Goal: Communication & Community: Answer question/provide support

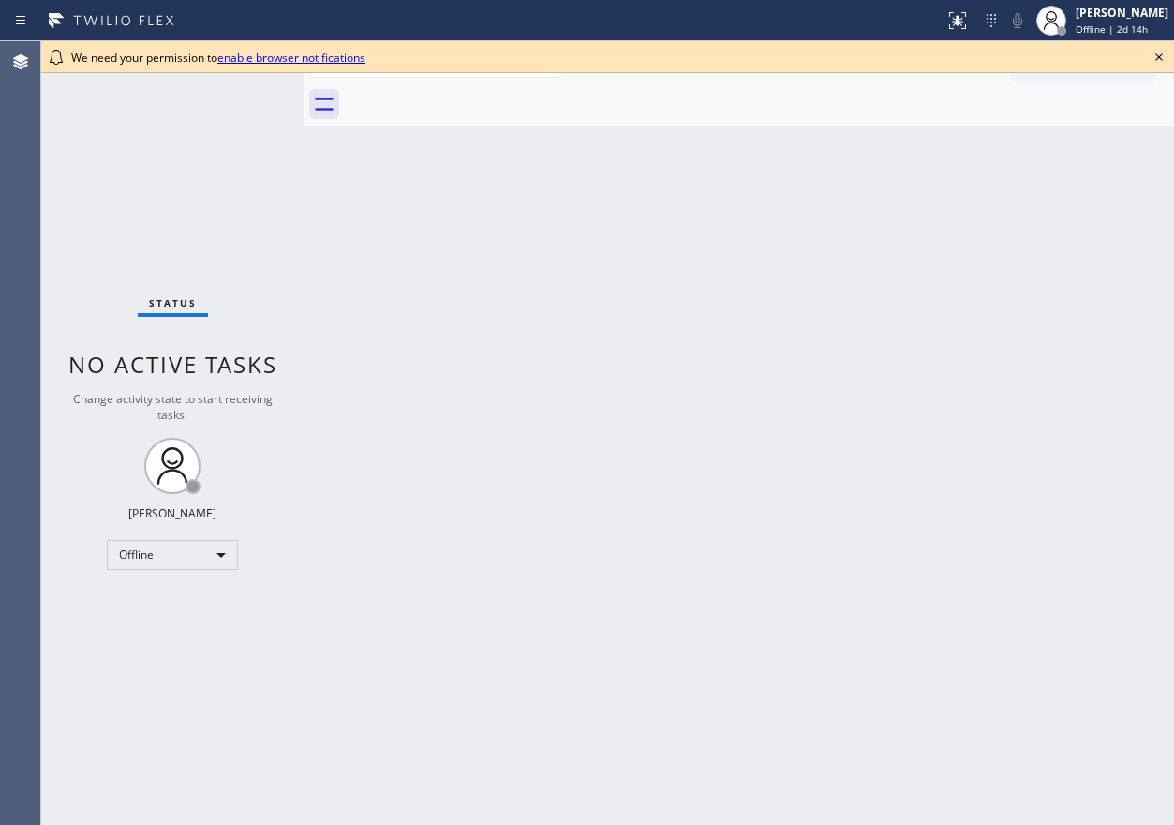
click at [1153, 63] on icon at bounding box center [1159, 57] width 22 height 22
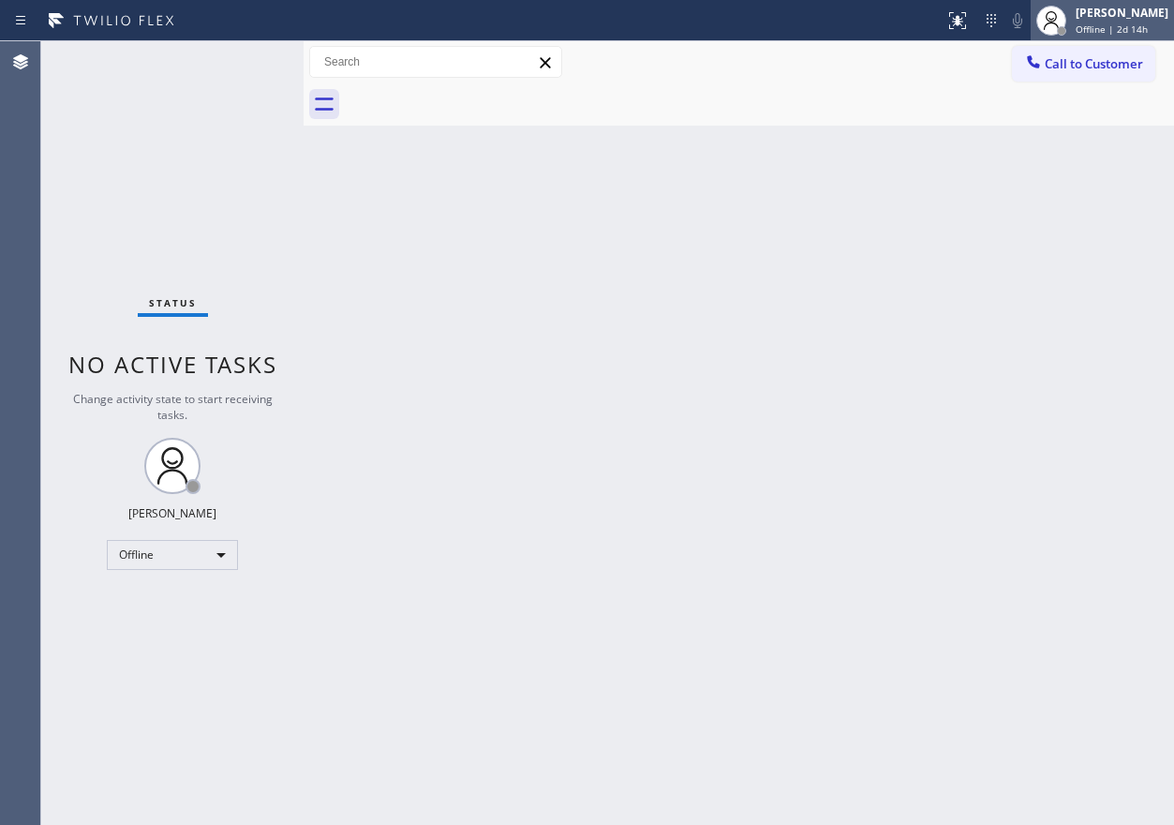
click at [1072, 22] on div at bounding box center [1051, 20] width 41 height 41
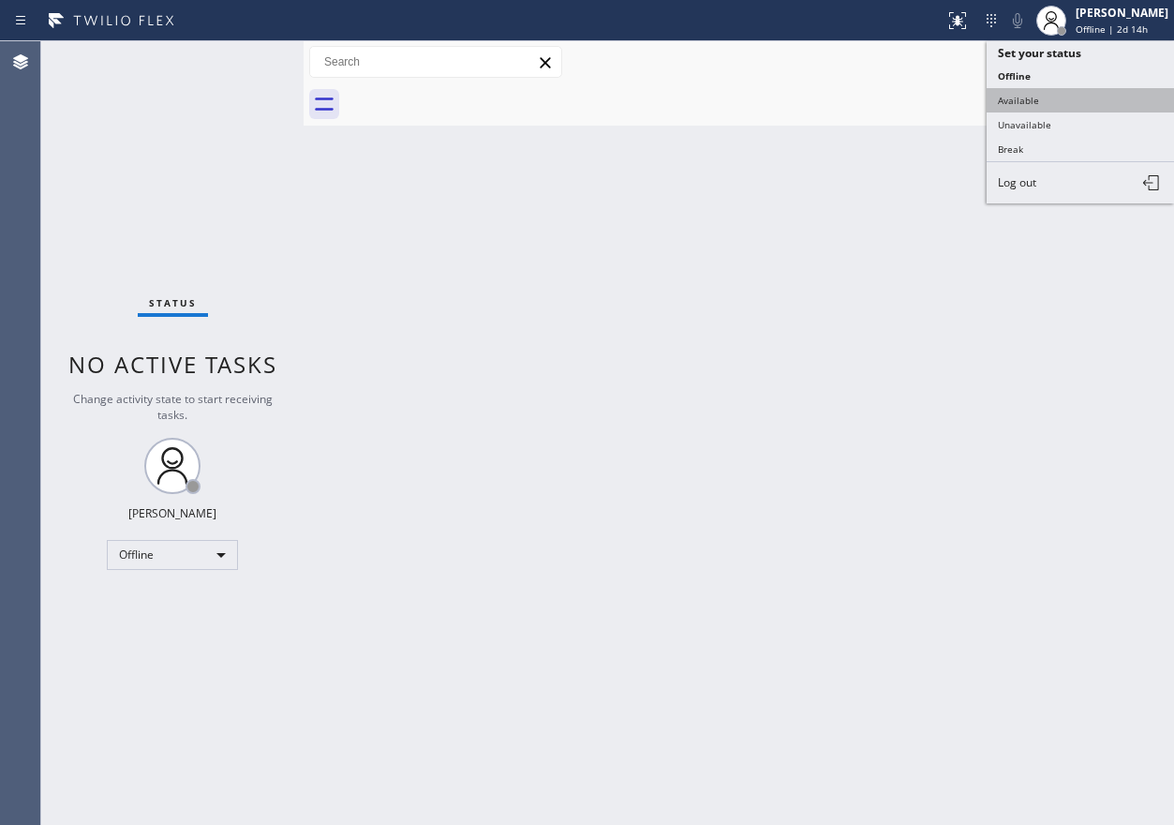
click at [1071, 93] on button "Available" at bounding box center [1080, 100] width 187 height 24
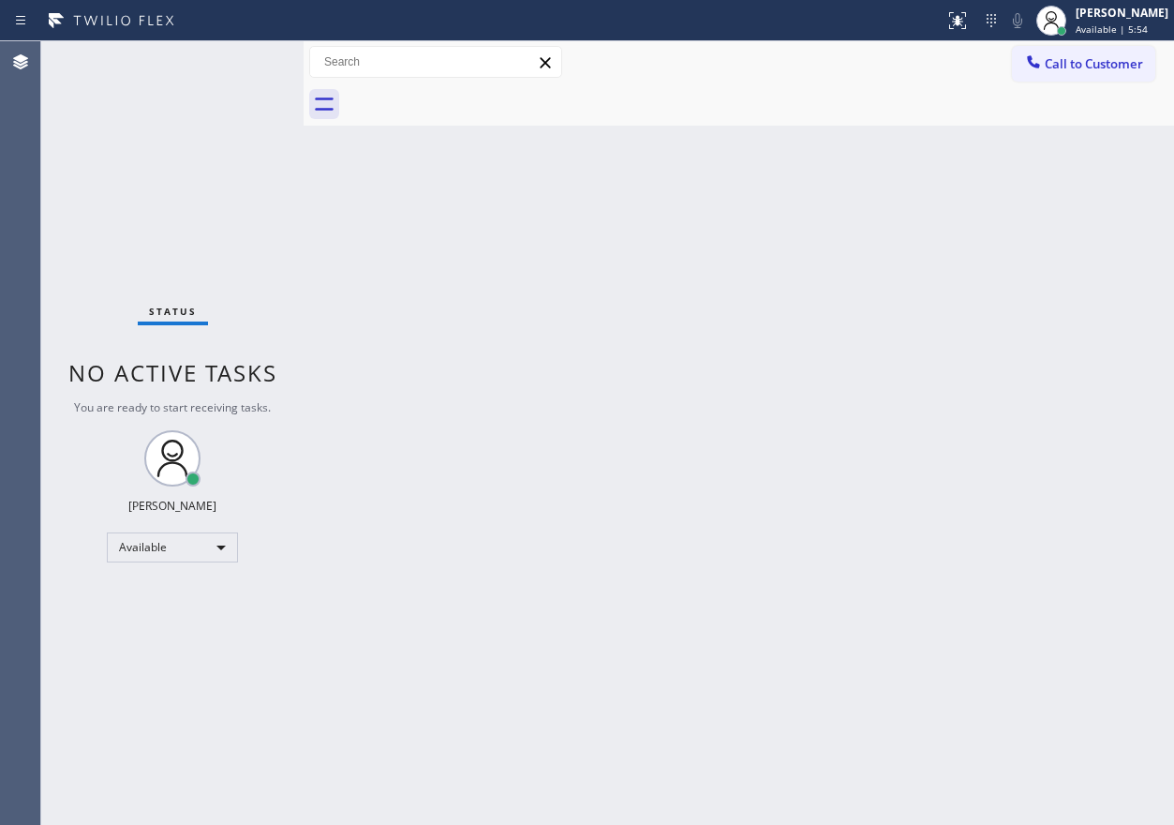
click at [924, 242] on div "Back to Dashboard Change Sender ID Customers Technicians Select a contact Outbo…" at bounding box center [739, 432] width 871 height 783
click at [1124, 694] on div "Back to Dashboard Change Sender ID Customers Technicians Select a contact Outbo…" at bounding box center [739, 432] width 871 height 783
click at [920, 276] on div "Back to Dashboard Change Sender ID Customers Technicians Select a contact Outbo…" at bounding box center [739, 432] width 871 height 783
click at [984, 242] on div "Back to Dashboard Change Sender ID Customers Technicians Select a contact Outbo…" at bounding box center [739, 432] width 871 height 783
click at [968, 402] on div "Back to Dashboard Change Sender ID Customers Technicians Select a contact Outbo…" at bounding box center [739, 432] width 871 height 783
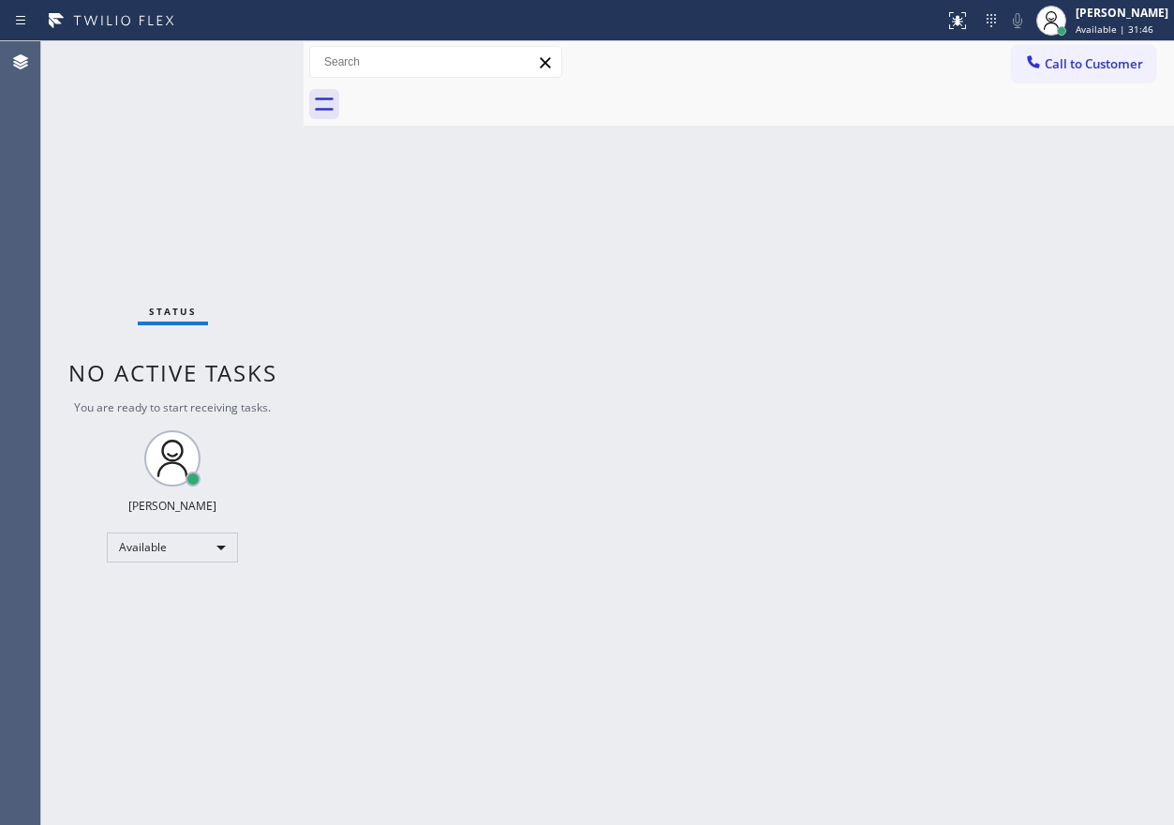
click at [1055, 305] on div "Back to Dashboard Change Sender ID Customers Technicians Select a contact Outbo…" at bounding box center [739, 432] width 871 height 783
click at [963, 455] on div "Back to Dashboard Change Sender ID Customers Technicians Select a contact Outbo…" at bounding box center [739, 432] width 871 height 783
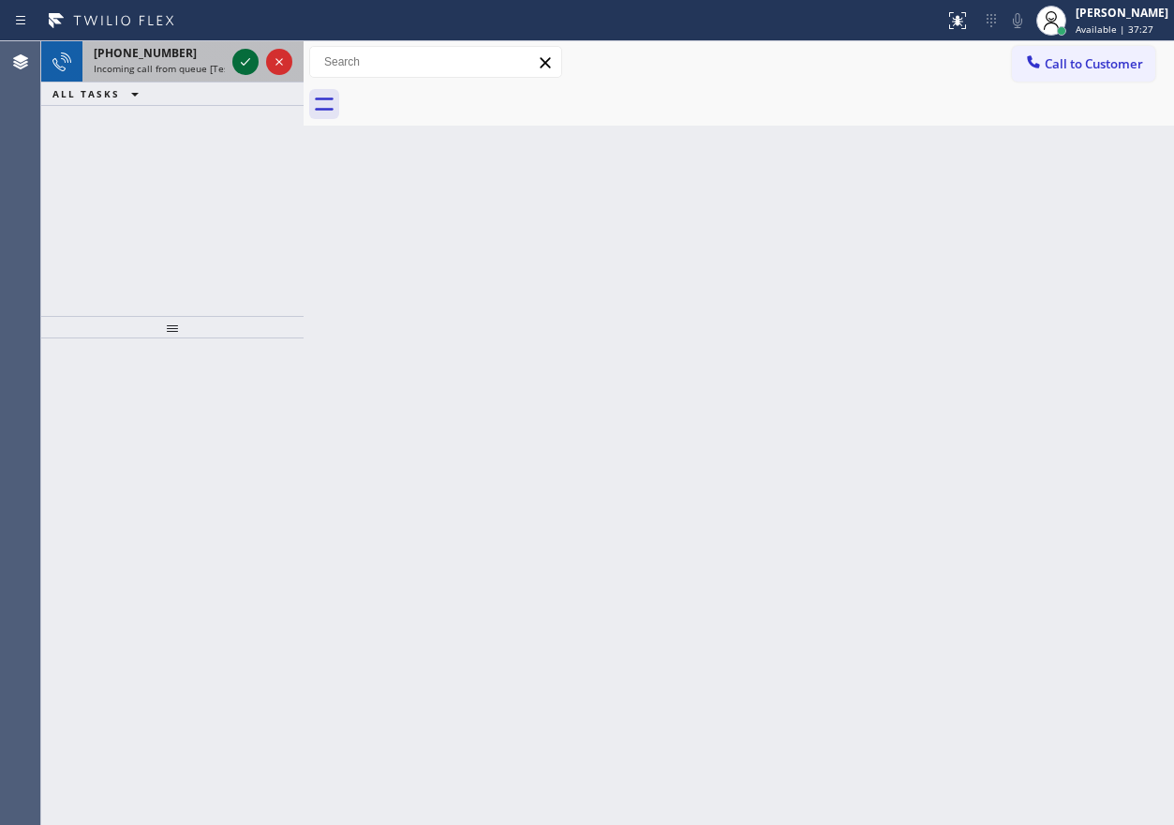
click at [244, 59] on icon at bounding box center [245, 62] width 22 height 22
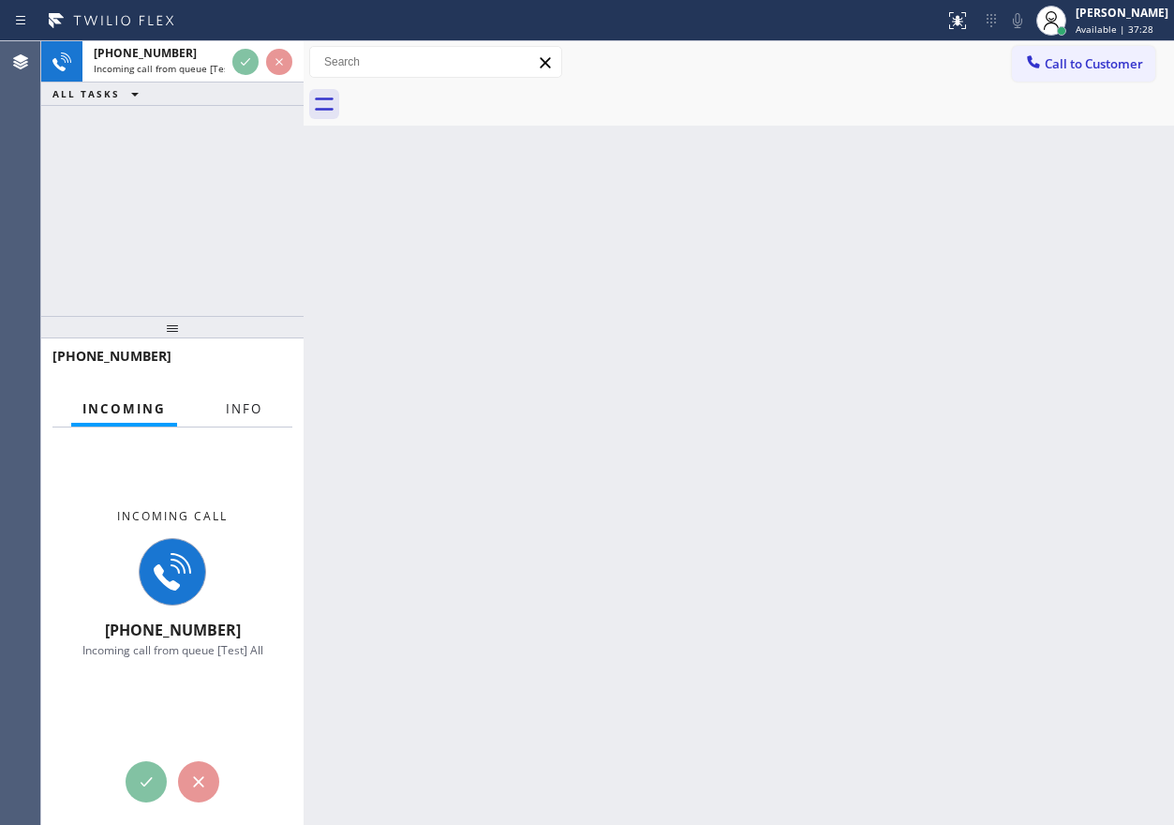
click at [254, 402] on span "Info" at bounding box center [244, 408] width 37 height 17
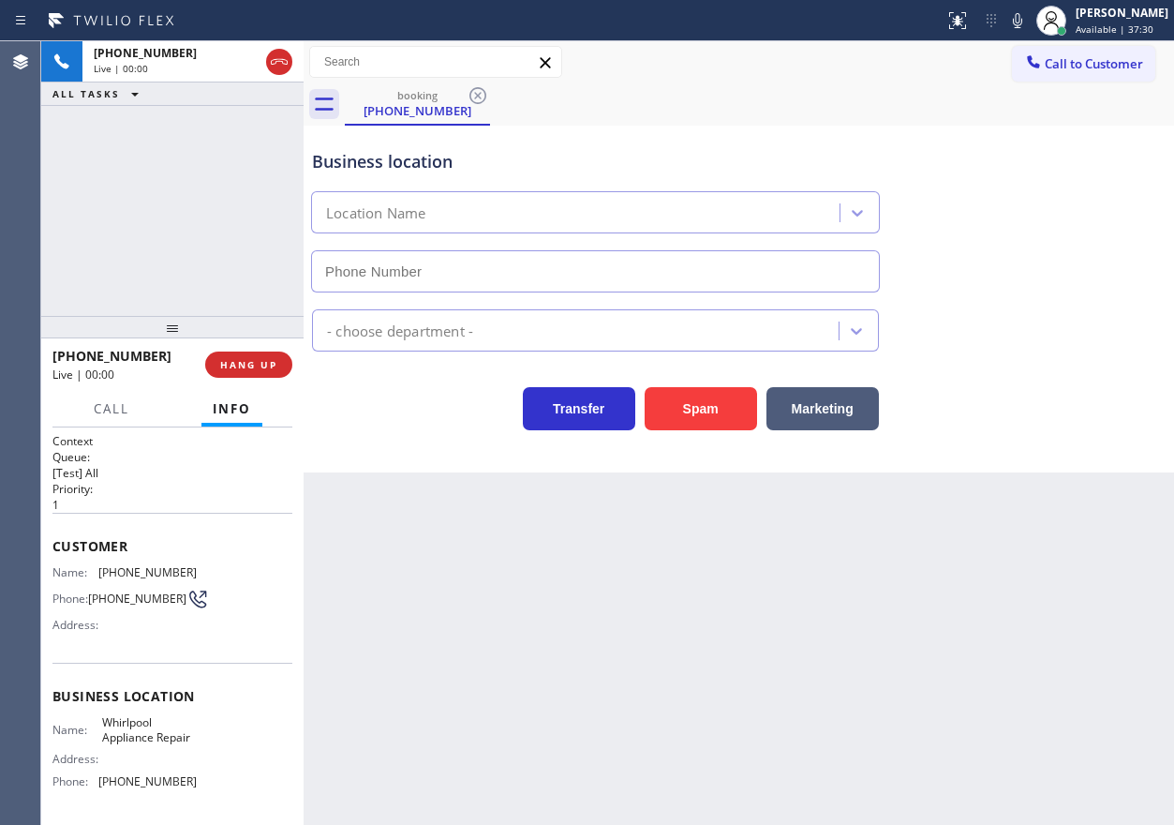
type input "[PHONE_NUMBER]"
click at [132, 737] on span "Whirlpool Appliance Repair" at bounding box center [149, 729] width 94 height 29
click at [160, 739] on span "Whirlpool Appliance Repair" at bounding box center [149, 729] width 94 height 29
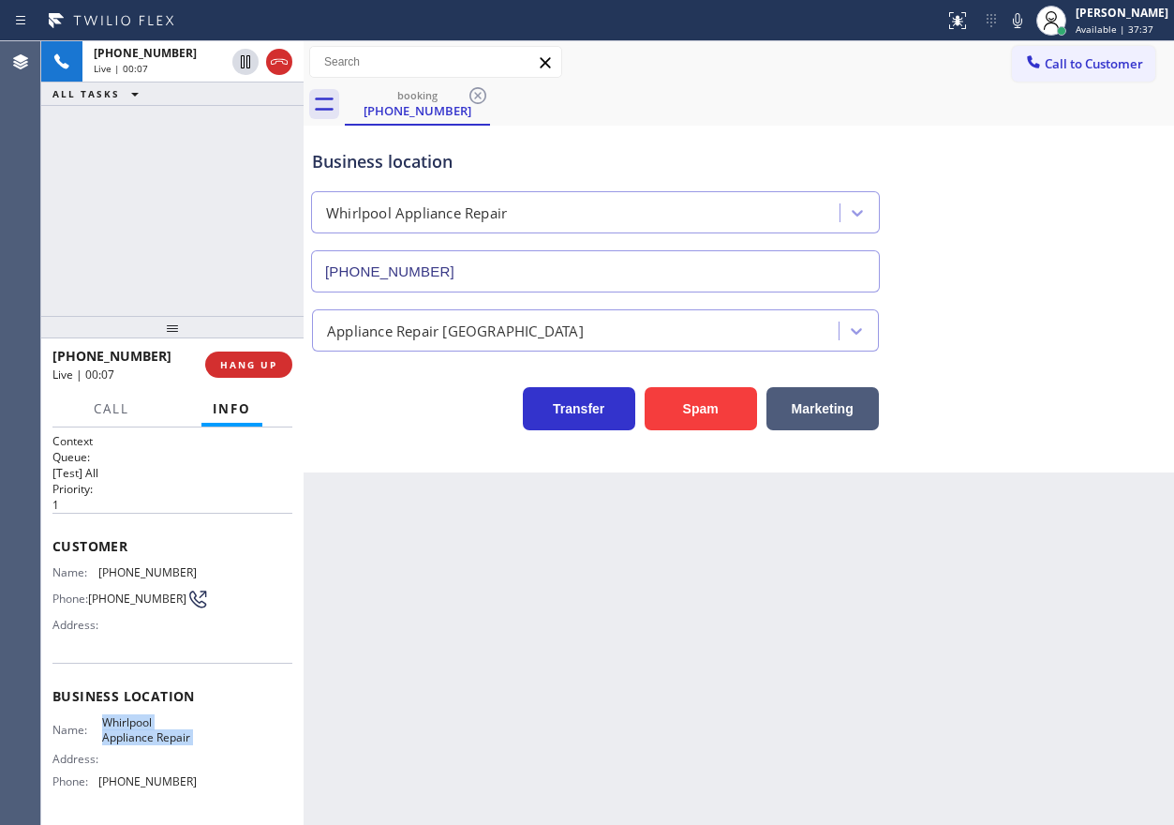
click at [160, 739] on span "Whirlpool Appliance Repair" at bounding box center [149, 729] width 94 height 29
copy span "Whirlpool Appliance Repair"
click at [598, 292] on div "Appliance Repair [GEOGRAPHIC_DATA]" at bounding box center [738, 321] width 861 height 59
click at [598, 276] on input "[PHONE_NUMBER]" at bounding box center [595, 271] width 569 height 42
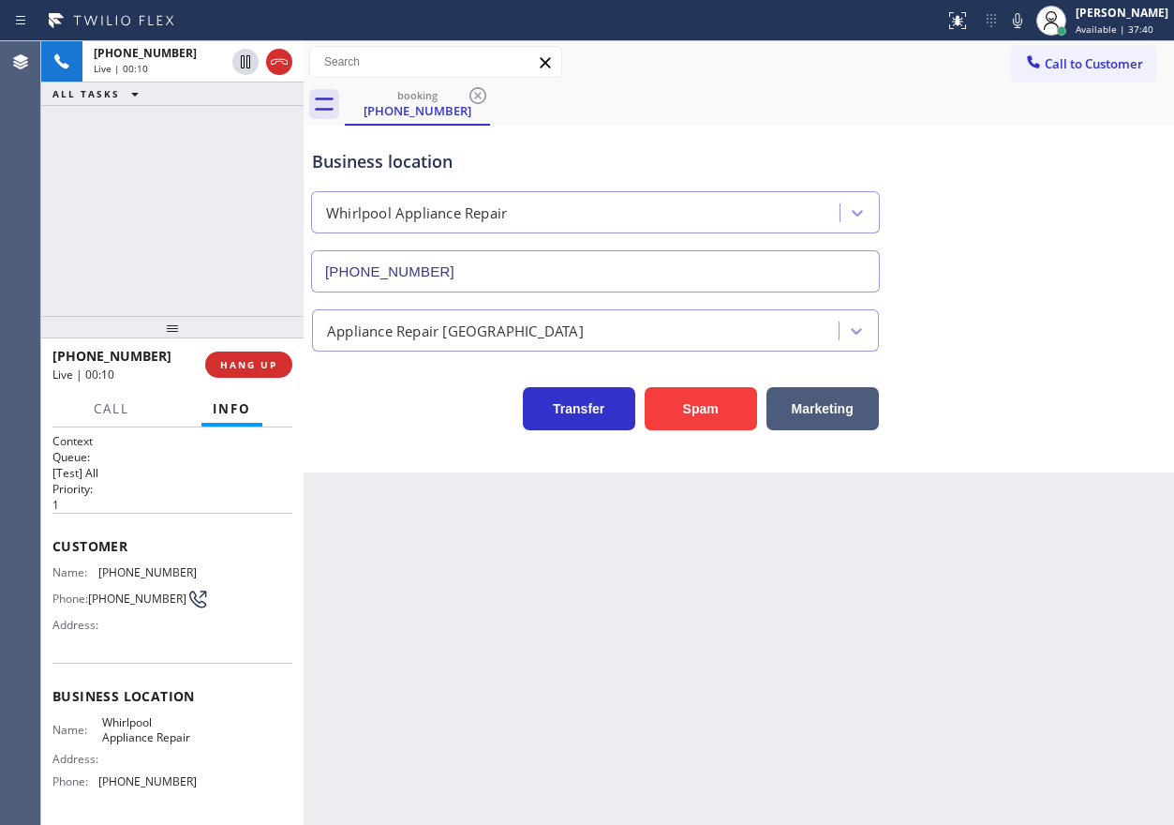
click at [598, 276] on input "[PHONE_NUMBER]" at bounding box center [595, 271] width 569 height 42
click at [1022, 15] on icon at bounding box center [1017, 20] width 9 height 15
click at [1022, 22] on icon at bounding box center [1017, 20] width 9 height 15
click at [1029, 29] on icon at bounding box center [1017, 20] width 22 height 22
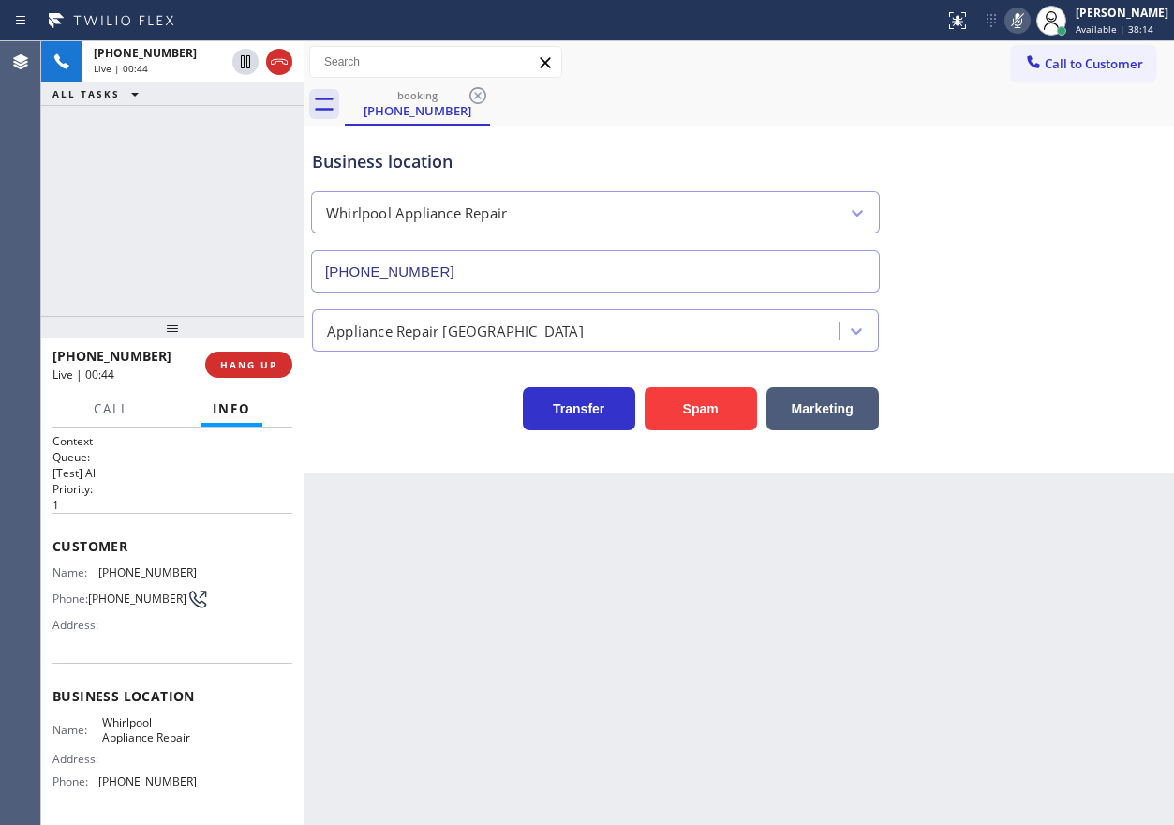
click at [1029, 23] on icon at bounding box center [1017, 20] width 22 height 22
click at [1022, 27] on icon at bounding box center [1017, 20] width 9 height 15
click at [1029, 28] on icon at bounding box center [1017, 20] width 22 height 22
click at [1022, 21] on icon at bounding box center [1017, 20] width 9 height 15
click at [1024, 15] on rect at bounding box center [1017, 18] width 13 height 13
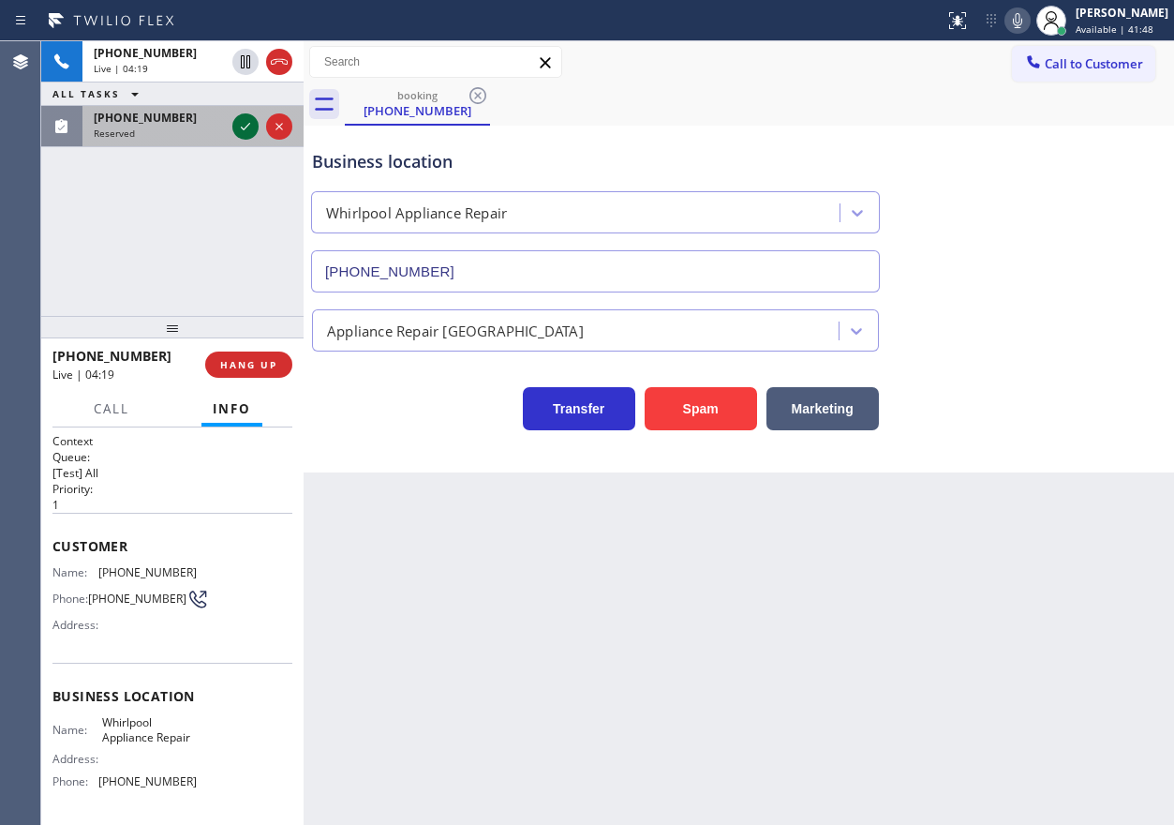
click at [244, 131] on icon at bounding box center [245, 126] width 22 height 22
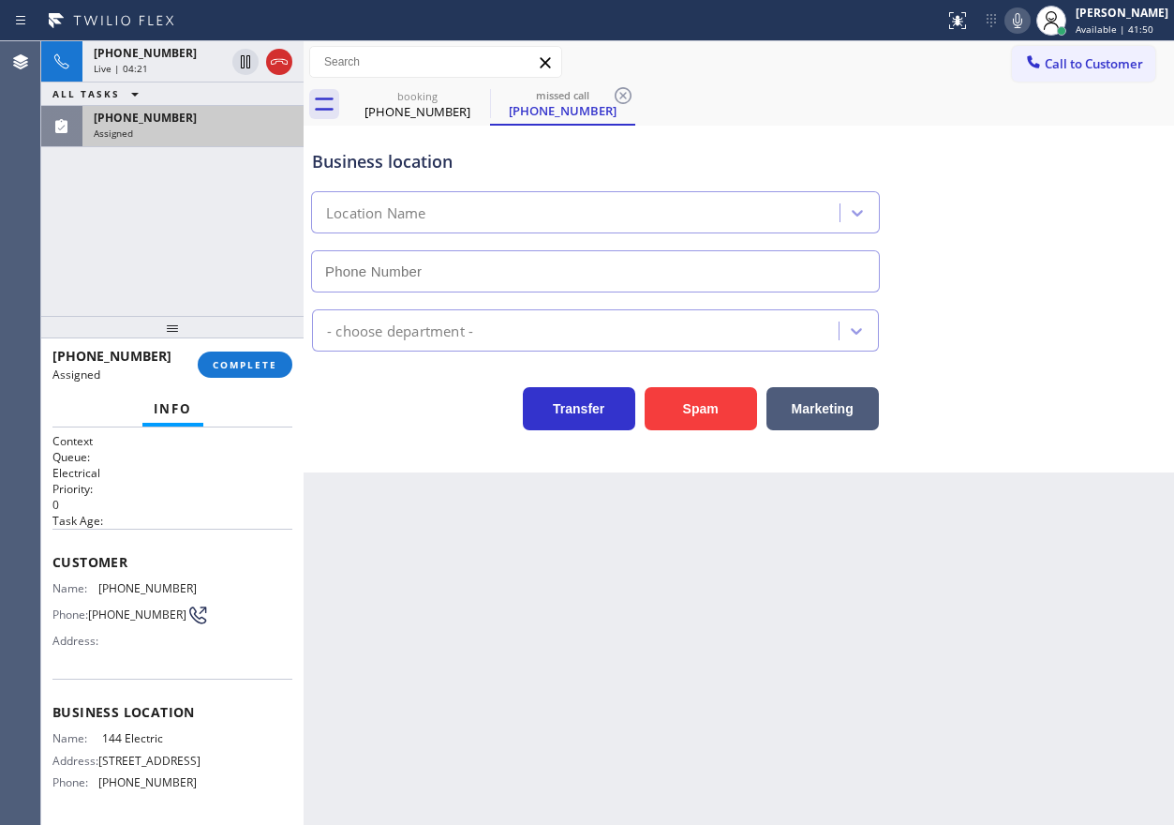
type input "[PHONE_NUMBER]"
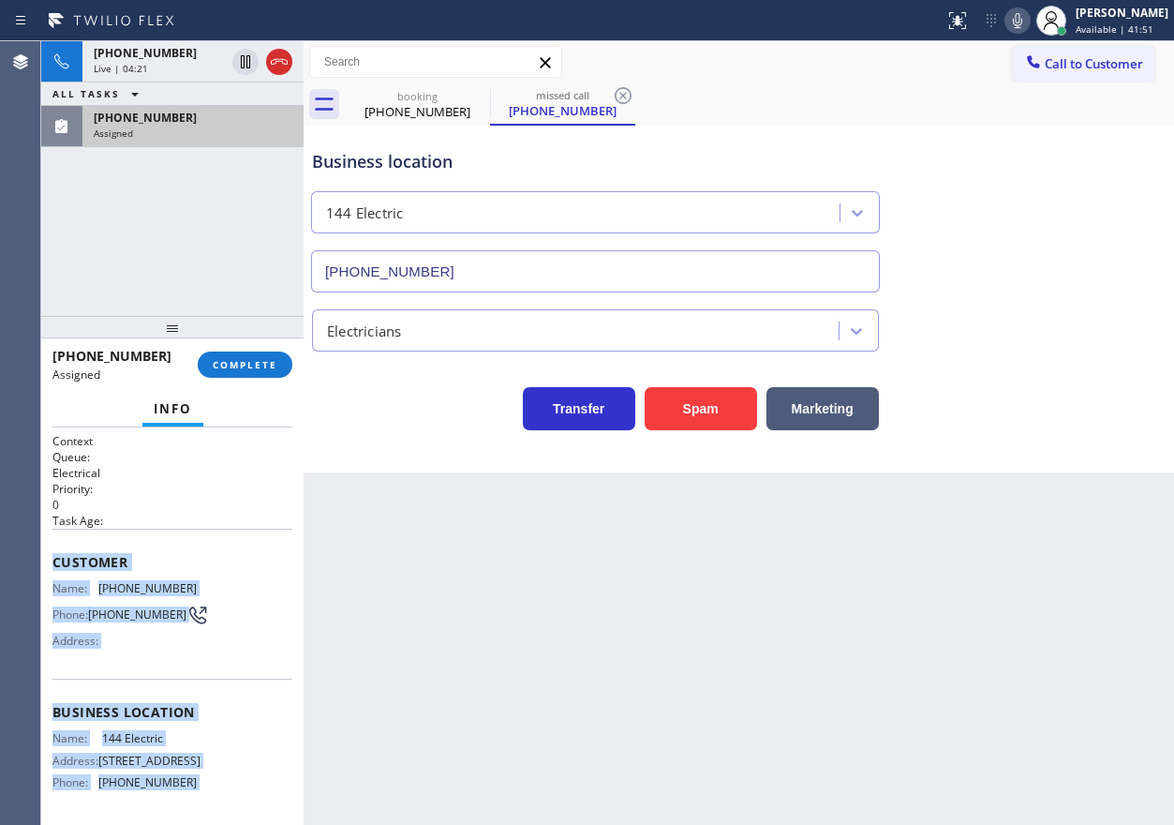
scroll to position [150, 0]
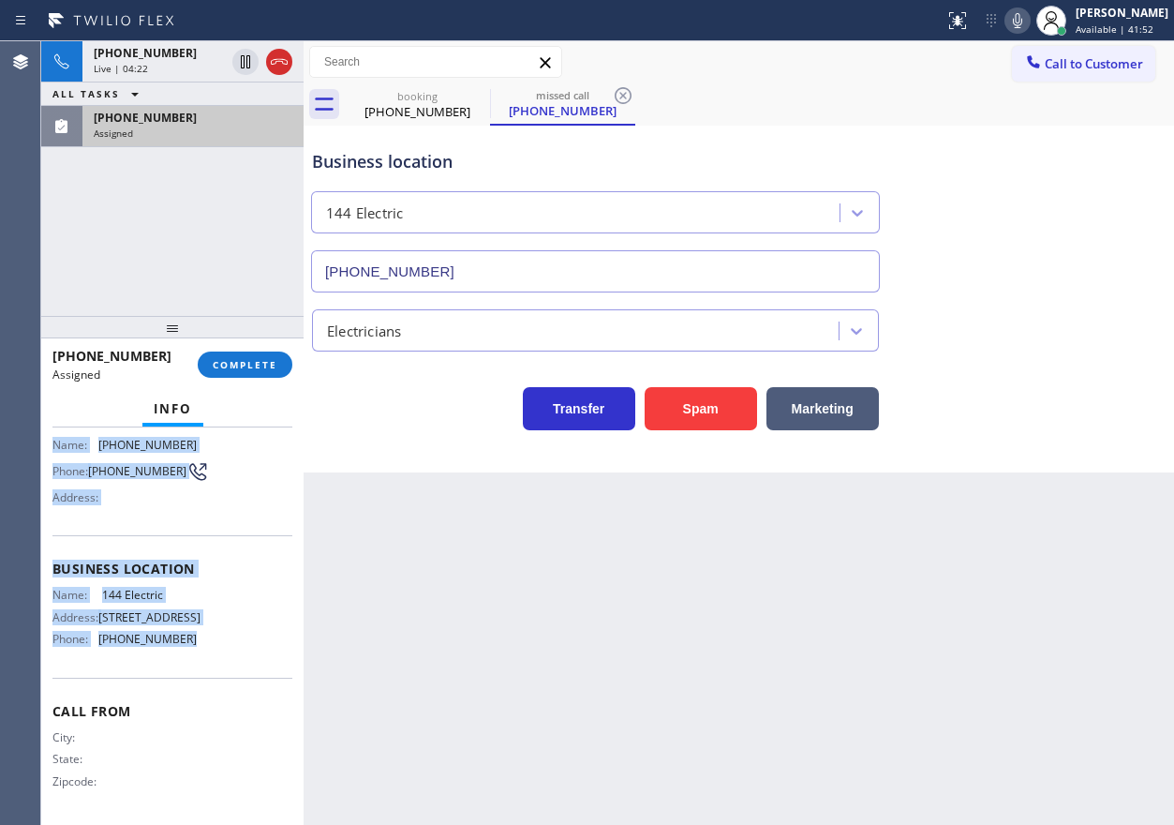
drag, startPoint x: 56, startPoint y: 558, endPoint x: 196, endPoint y: 666, distance: 176.4
click at [196, 666] on div "Context Queue: Electrical Priority: 0 Task Age: Customer Name: [PHONE_NUMBER] P…" at bounding box center [172, 554] width 240 height 529
copy div "Customer Name: [PHONE_NUMBER] Phone: [PHONE_NUMBER] Address: Business location …"
click at [259, 376] on button "COMPLETE" at bounding box center [245, 364] width 95 height 26
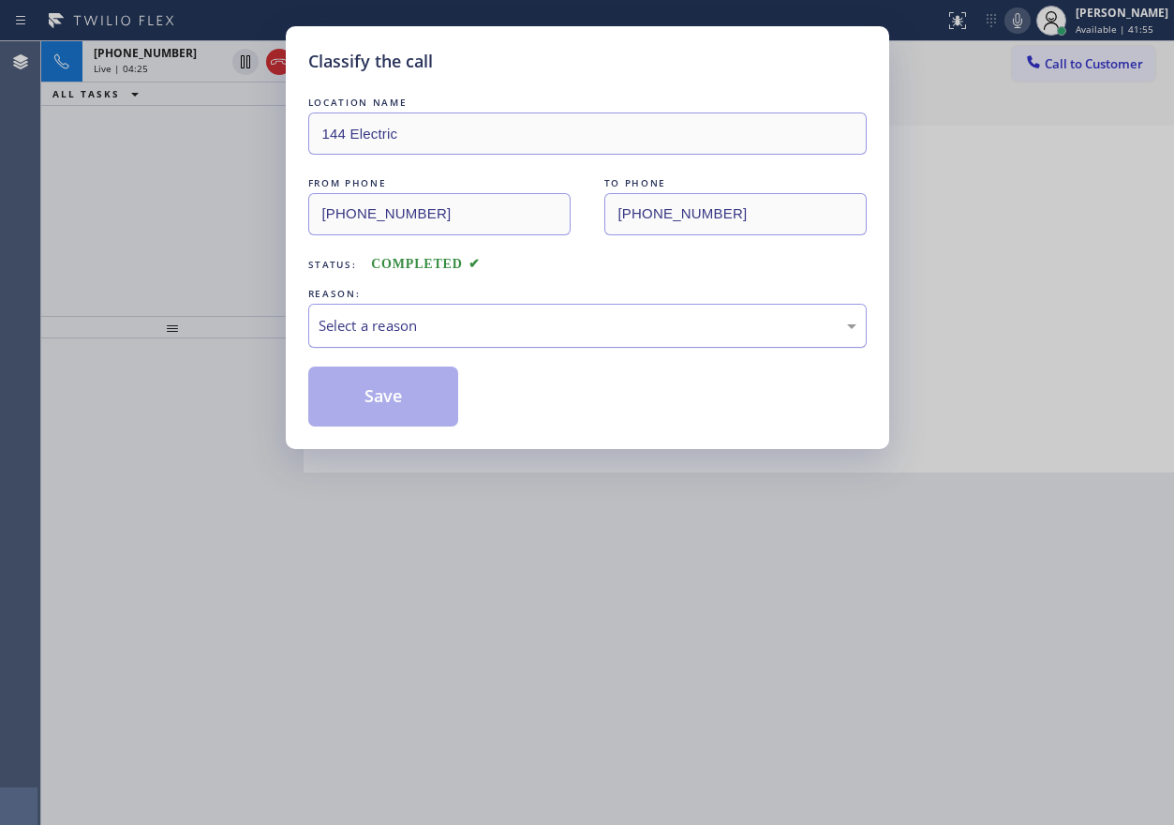
click at [448, 338] on div "Select a reason" at bounding box center [587, 326] width 558 height 44
click at [409, 335] on div "Not Booked - All other reasons" at bounding box center [588, 326] width 538 height 22
click at [405, 413] on button "Save" at bounding box center [383, 396] width 151 height 60
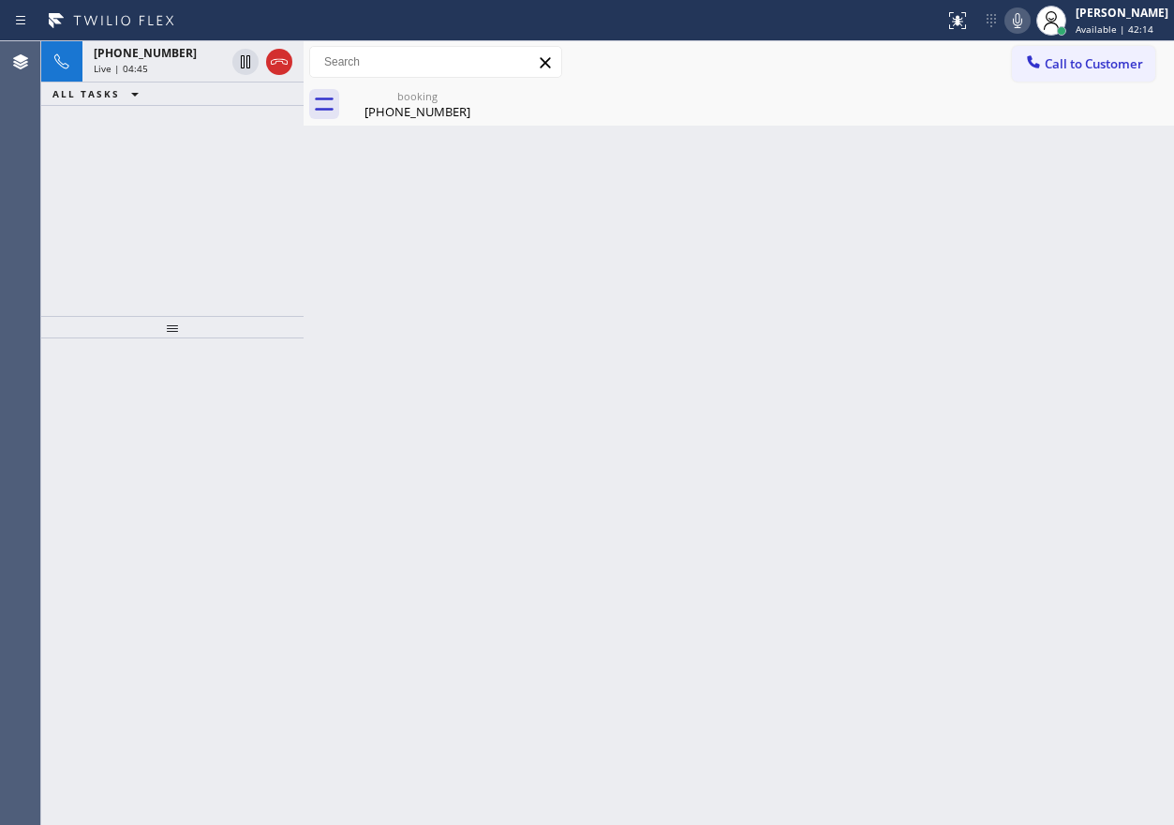
click at [1029, 31] on icon at bounding box center [1017, 20] width 22 height 22
click at [392, 105] on div "[PHONE_NUMBER]" at bounding box center [417, 111] width 141 height 17
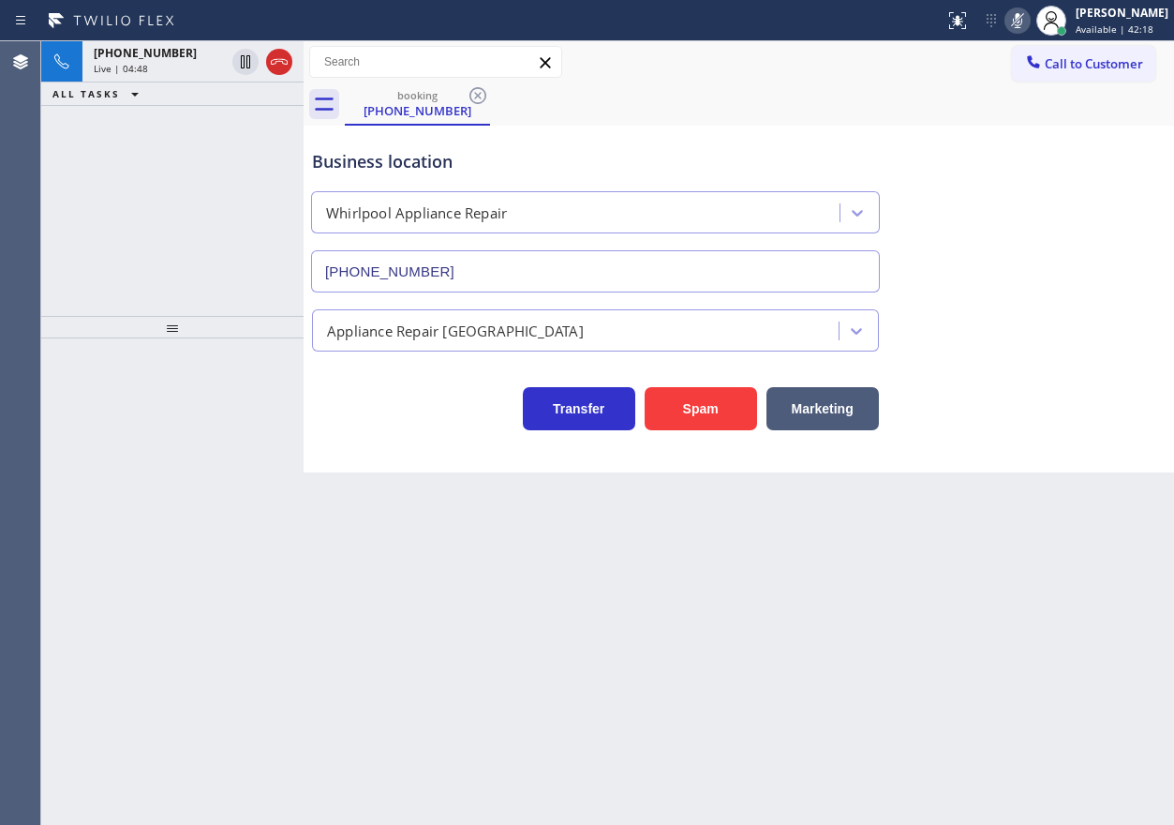
click at [1029, 25] on icon at bounding box center [1017, 20] width 22 height 22
click at [142, 71] on span "Live | 04:50" at bounding box center [121, 68] width 54 height 13
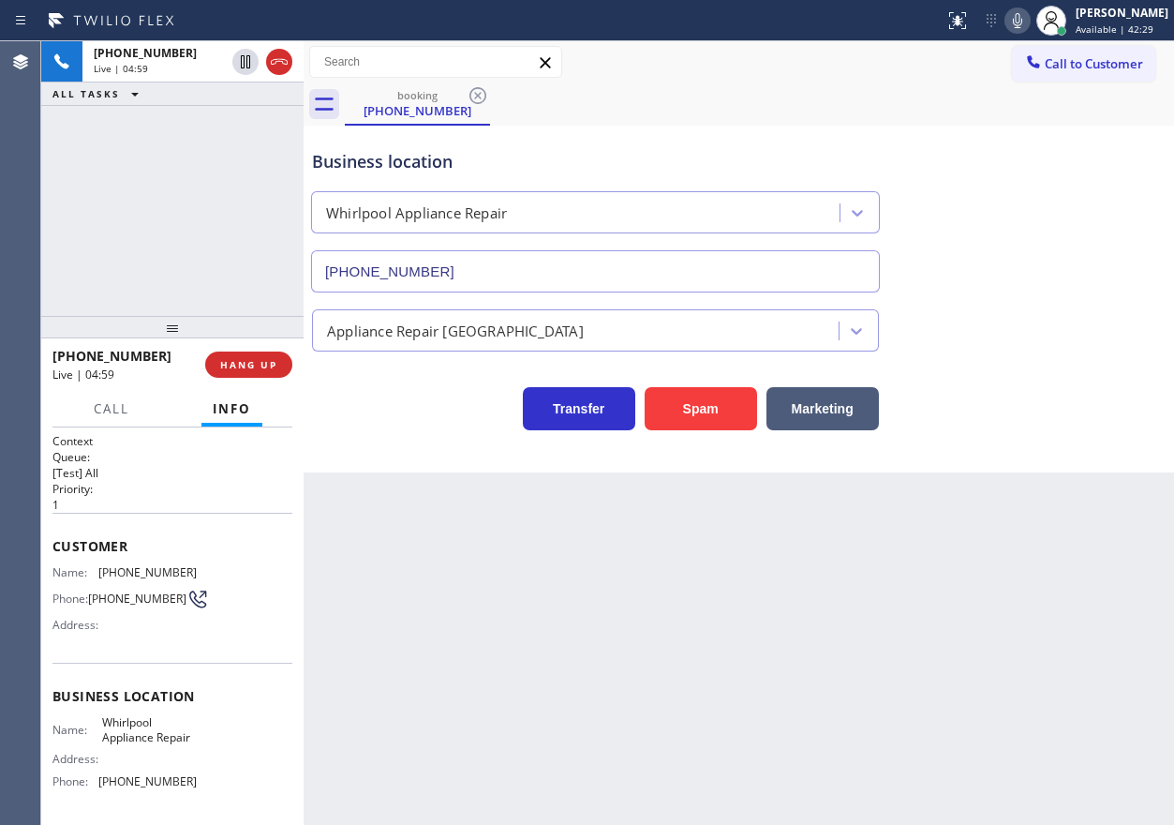
click at [142, 570] on span "[PHONE_NUMBER]" at bounding box center [147, 572] width 98 height 14
copy span "[PHONE_NUMBER]"
click at [1029, 22] on icon at bounding box center [1017, 20] width 22 height 22
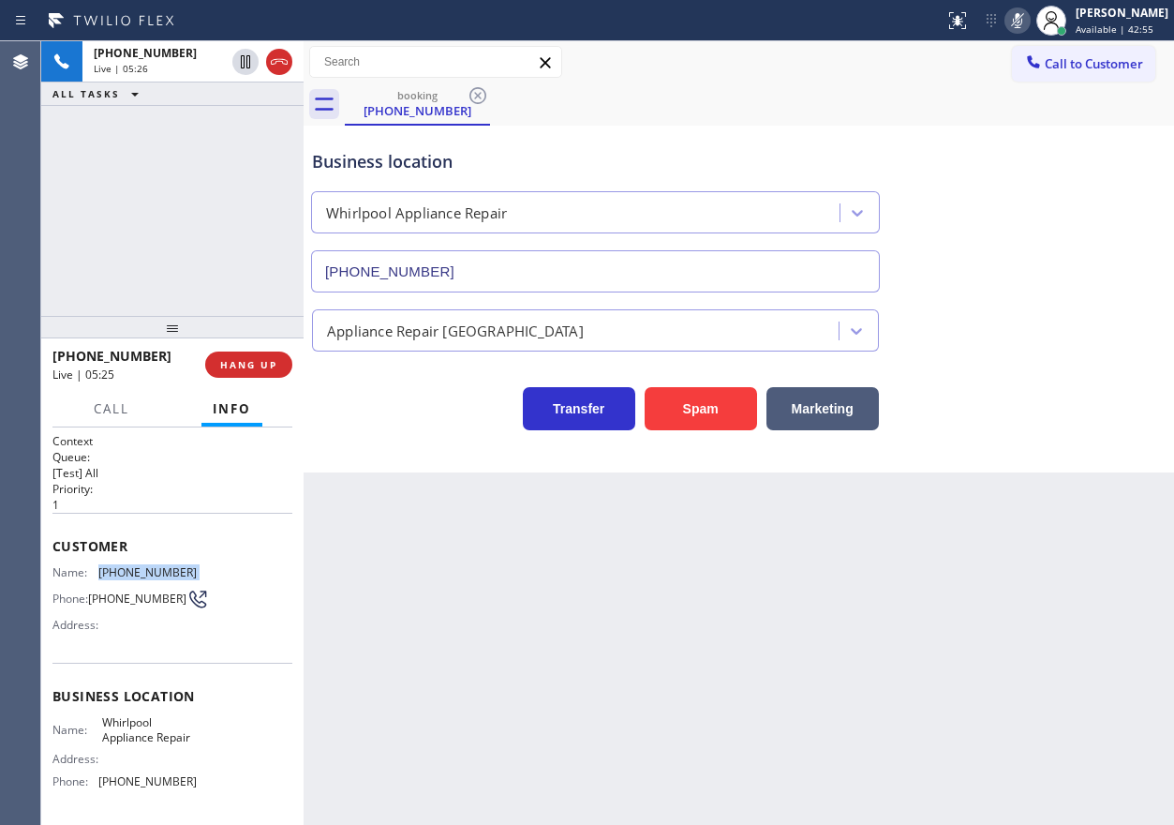
click at [1029, 22] on icon at bounding box center [1017, 20] width 22 height 22
click at [983, 660] on div "Back to Dashboard Change Sender ID Customers Technicians Select a contact Outbo…" at bounding box center [739, 432] width 871 height 783
click at [1029, 14] on icon at bounding box center [1017, 20] width 22 height 22
click at [1029, 19] on icon at bounding box center [1017, 20] width 22 height 22
click at [1029, 11] on icon at bounding box center [1017, 20] width 22 height 22
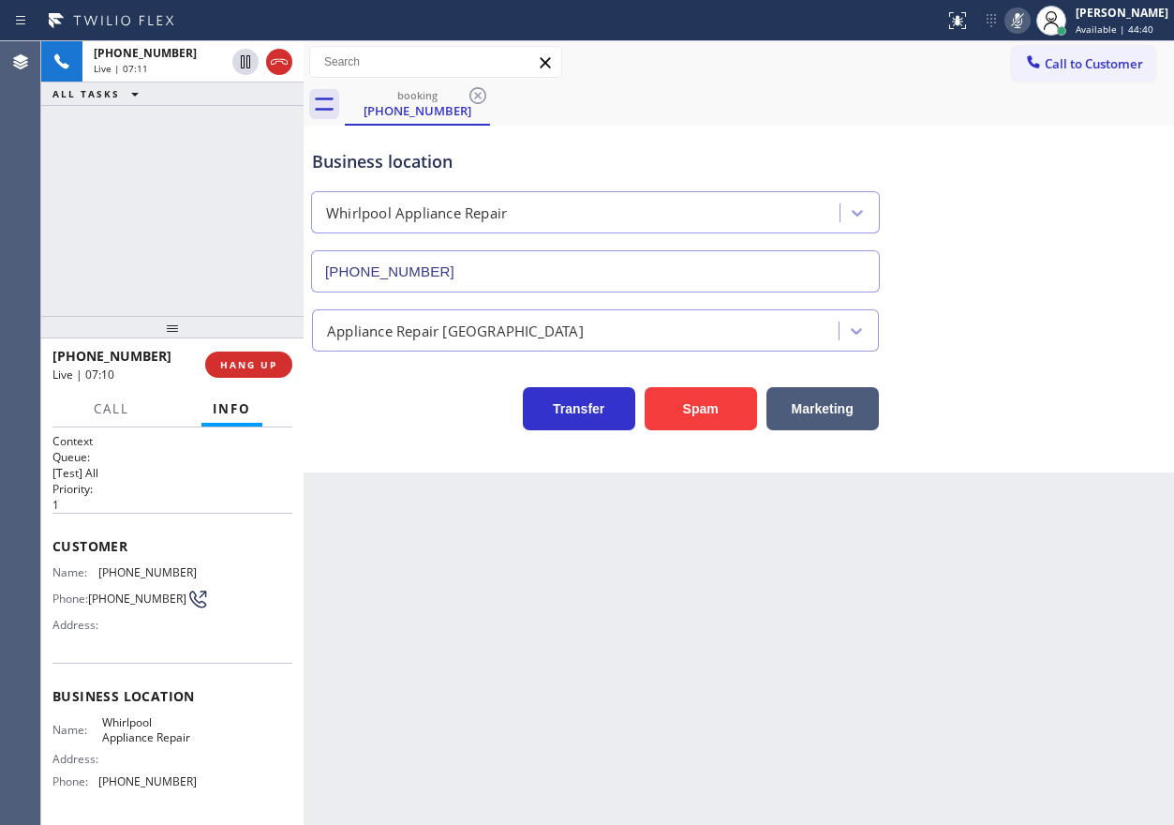
click at [1029, 11] on icon at bounding box center [1017, 20] width 22 height 22
click at [1062, 290] on div "Business location Whirlpool Appliance Repair [PHONE_NUMBER] Appliance Repair Hi…" at bounding box center [738, 280] width 861 height 300
click at [1029, 22] on icon at bounding box center [1017, 20] width 22 height 22
click at [1027, 30] on icon at bounding box center [1017, 20] width 22 height 22
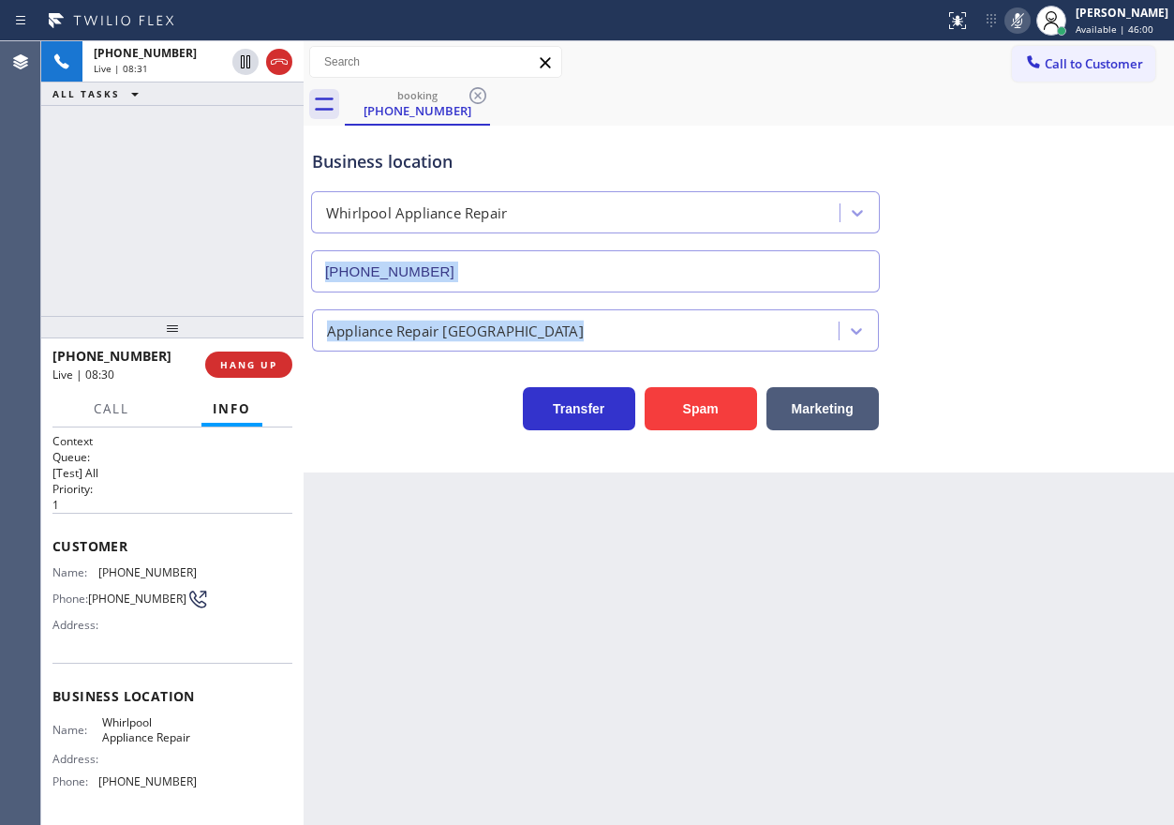
click at [1029, 28] on icon at bounding box center [1017, 20] width 22 height 22
click at [1022, 23] on icon at bounding box center [1017, 20] width 9 height 15
click at [1029, 19] on icon at bounding box center [1017, 20] width 22 height 22
click at [1031, 22] on div at bounding box center [1018, 20] width 26 height 22
click at [1029, 18] on icon at bounding box center [1017, 20] width 22 height 22
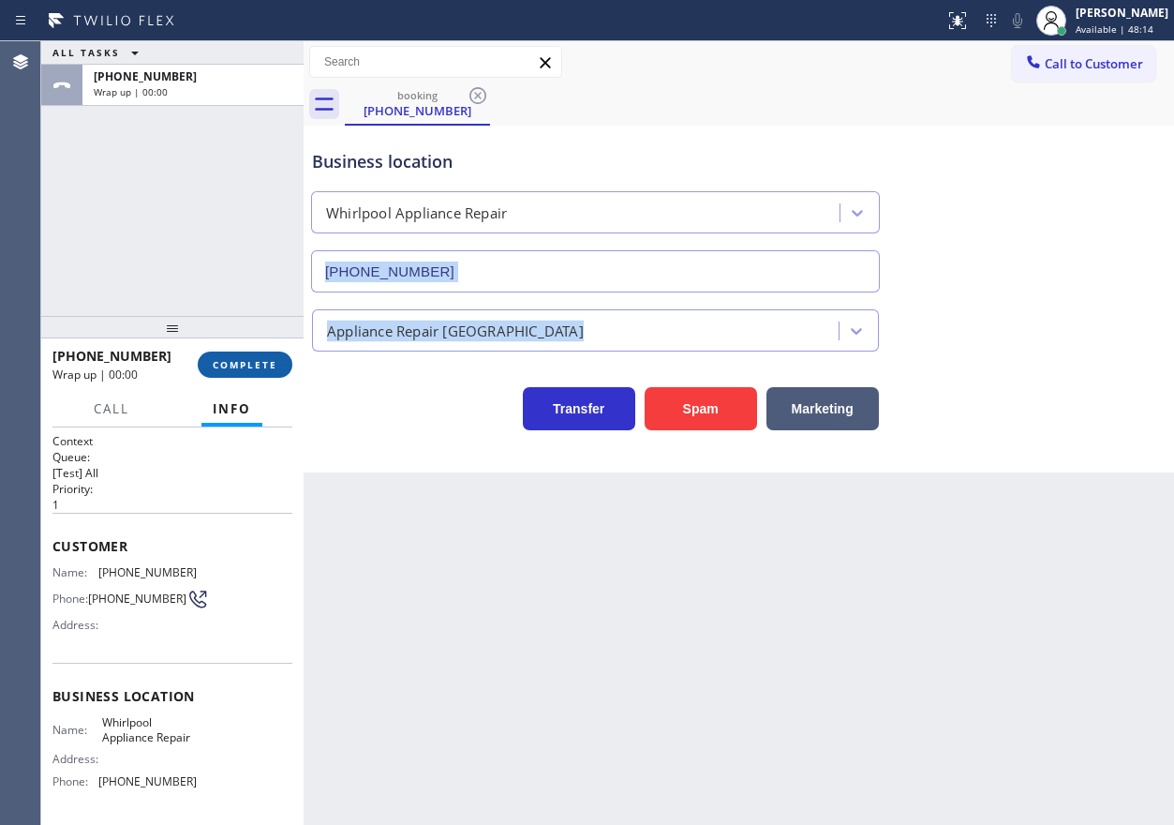
click at [254, 366] on span "COMPLETE" at bounding box center [245, 364] width 65 height 13
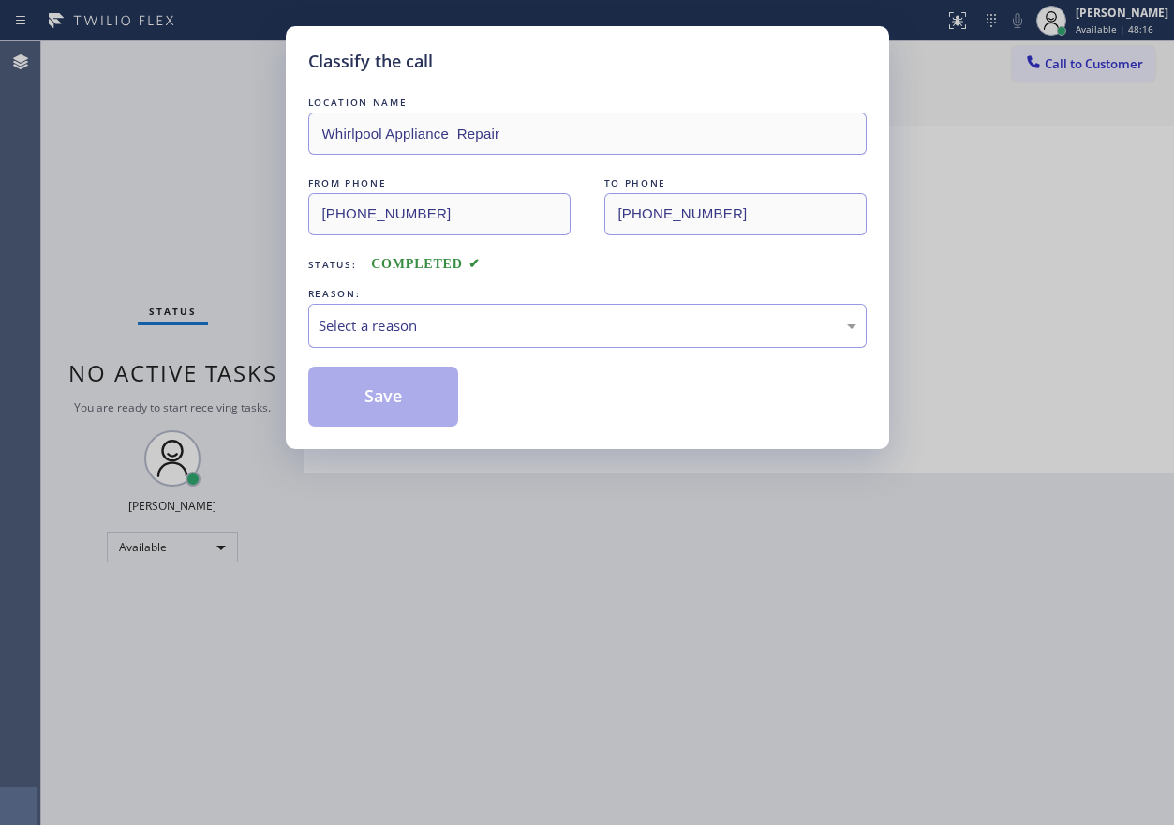
click at [479, 301] on div "REASON:" at bounding box center [587, 294] width 558 height 20
click at [476, 318] on div "Select a reason" at bounding box center [588, 326] width 538 height 22
click at [392, 399] on button "Save" at bounding box center [383, 396] width 151 height 60
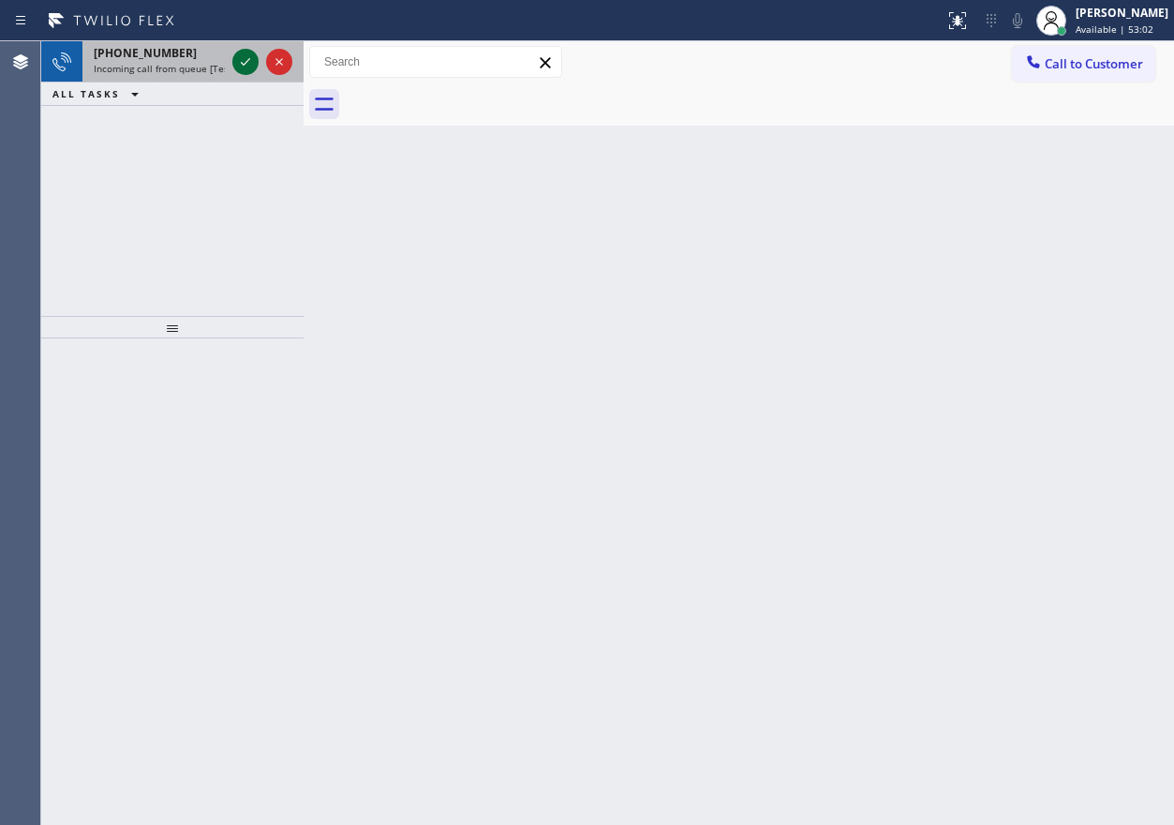
click at [248, 58] on icon at bounding box center [245, 62] width 22 height 22
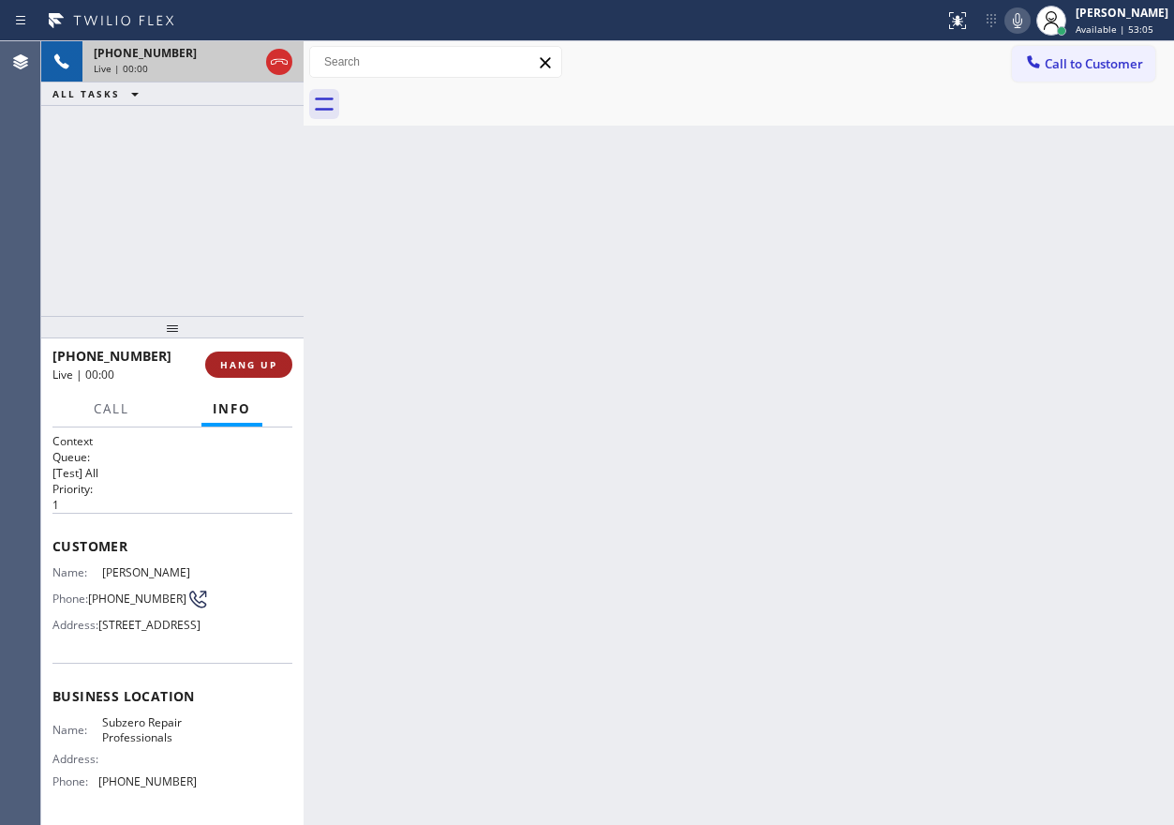
click at [259, 361] on button "HANG UP" at bounding box center [248, 364] width 87 height 26
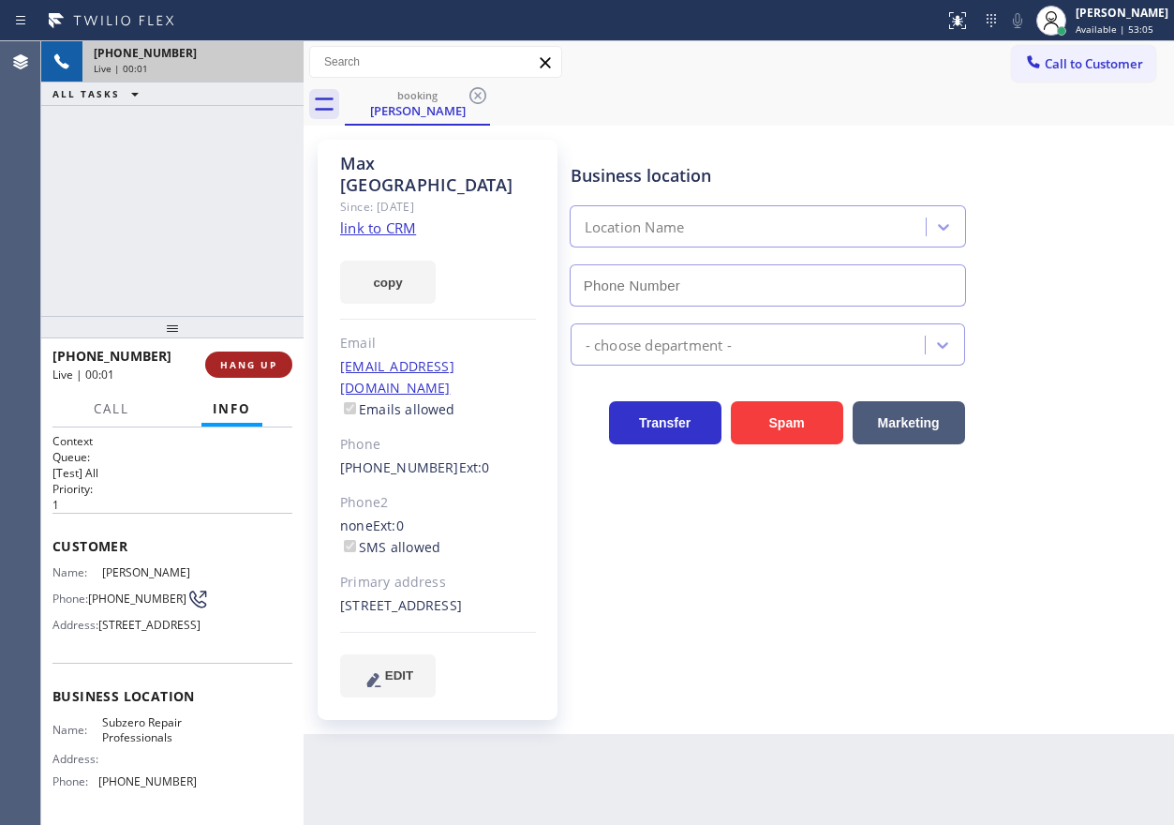
type input "[PHONE_NUMBER]"
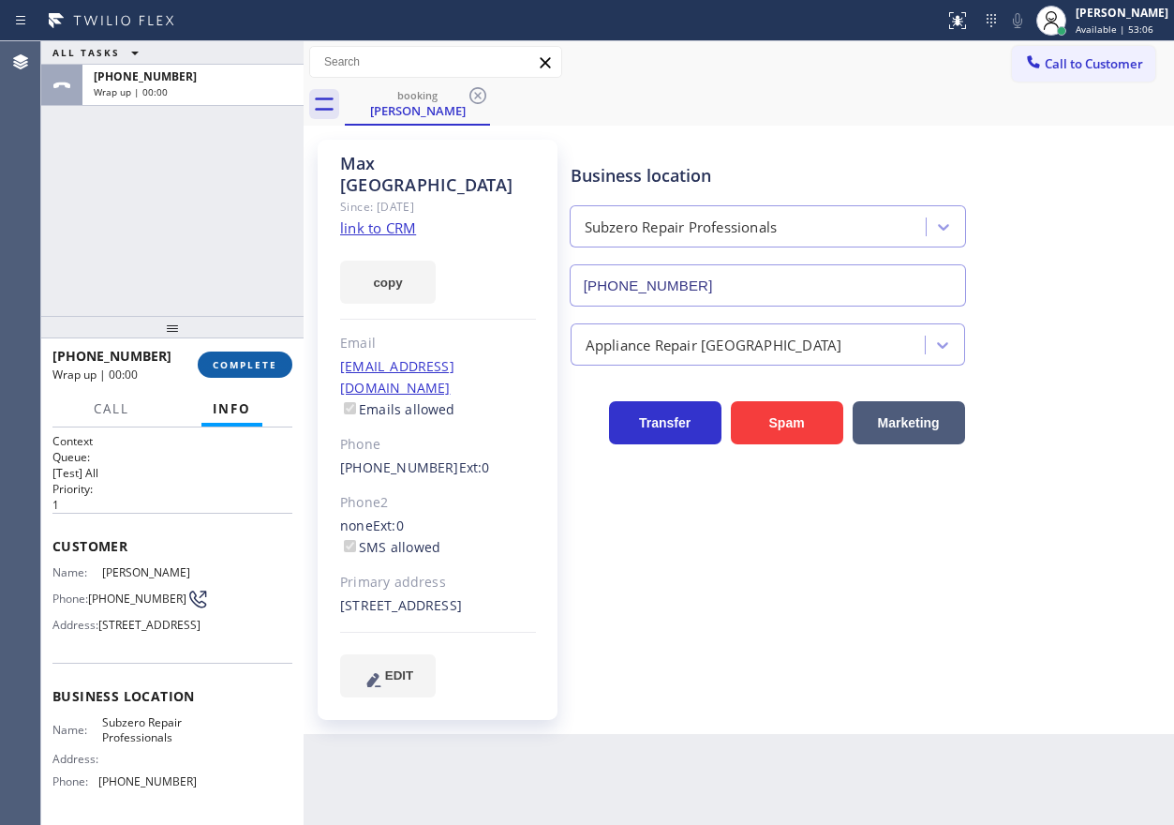
click at [259, 361] on span "COMPLETE" at bounding box center [245, 364] width 65 height 13
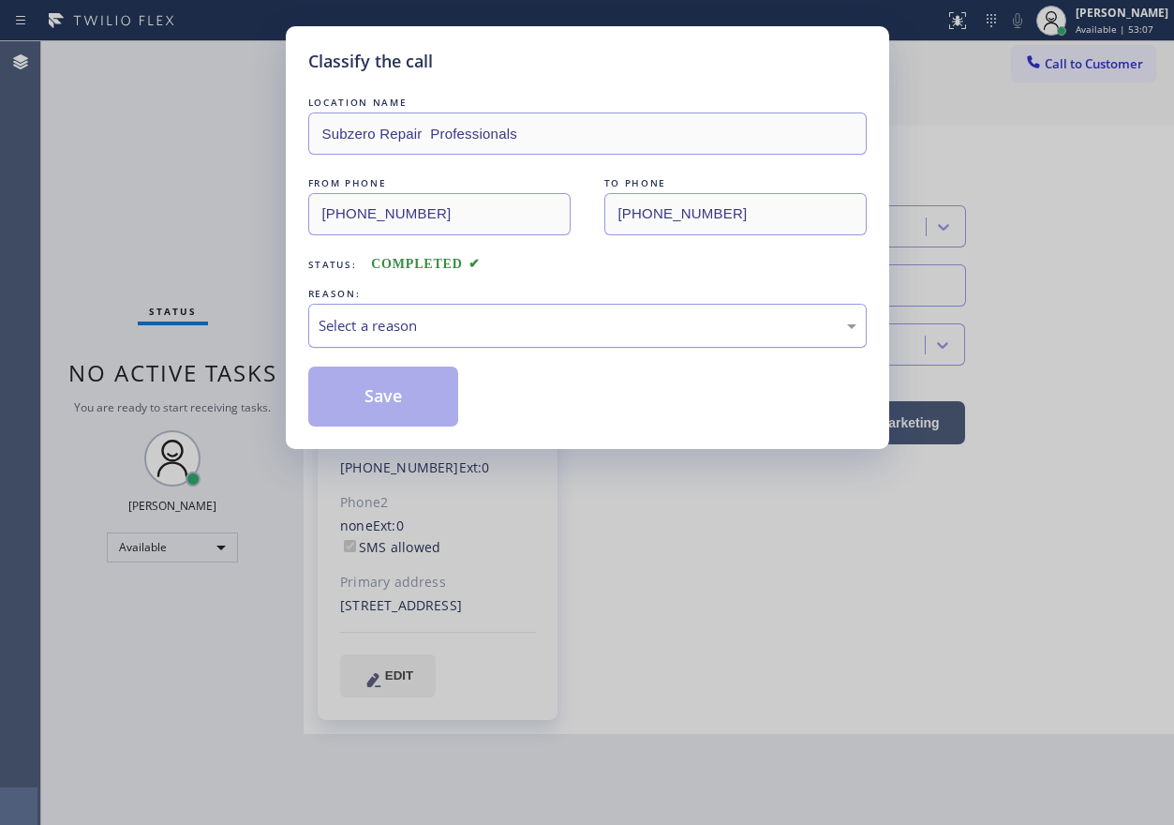
click at [370, 335] on div "Select a reason" at bounding box center [588, 326] width 538 height 22
click at [369, 400] on button "Save" at bounding box center [383, 396] width 151 height 60
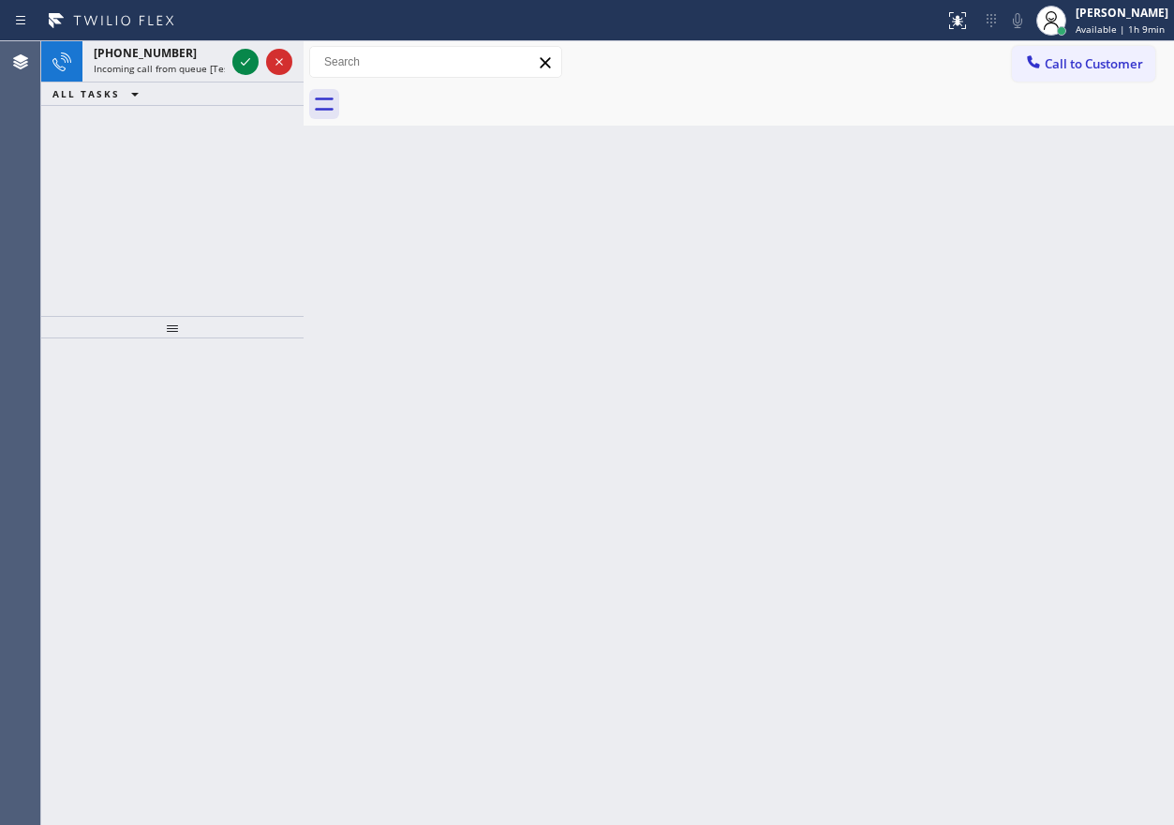
click at [126, 228] on div "[PHONE_NUMBER] Incoming call from queue [Test] All ALL TASKS ALL TASKS ACTIVE T…" at bounding box center [172, 178] width 262 height 275
click at [233, 70] on div at bounding box center [262, 61] width 67 height 41
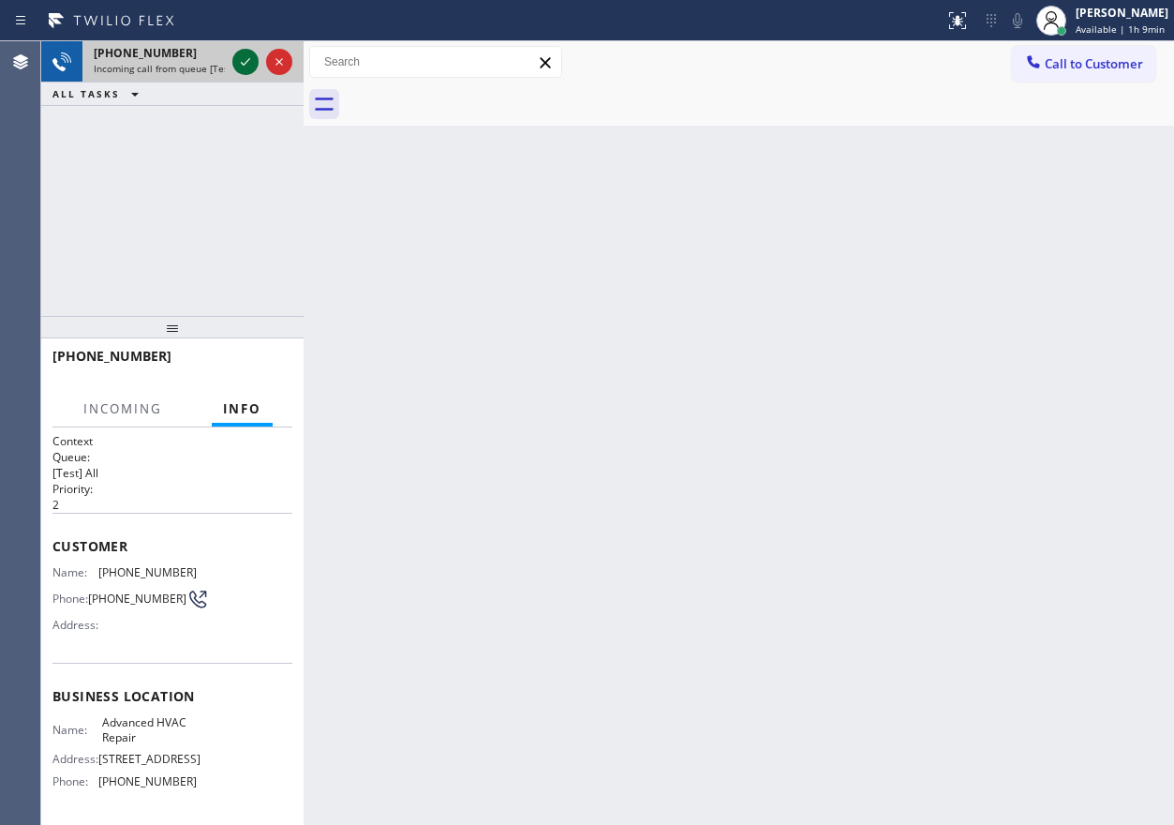
click at [241, 65] on icon at bounding box center [245, 62] width 22 height 22
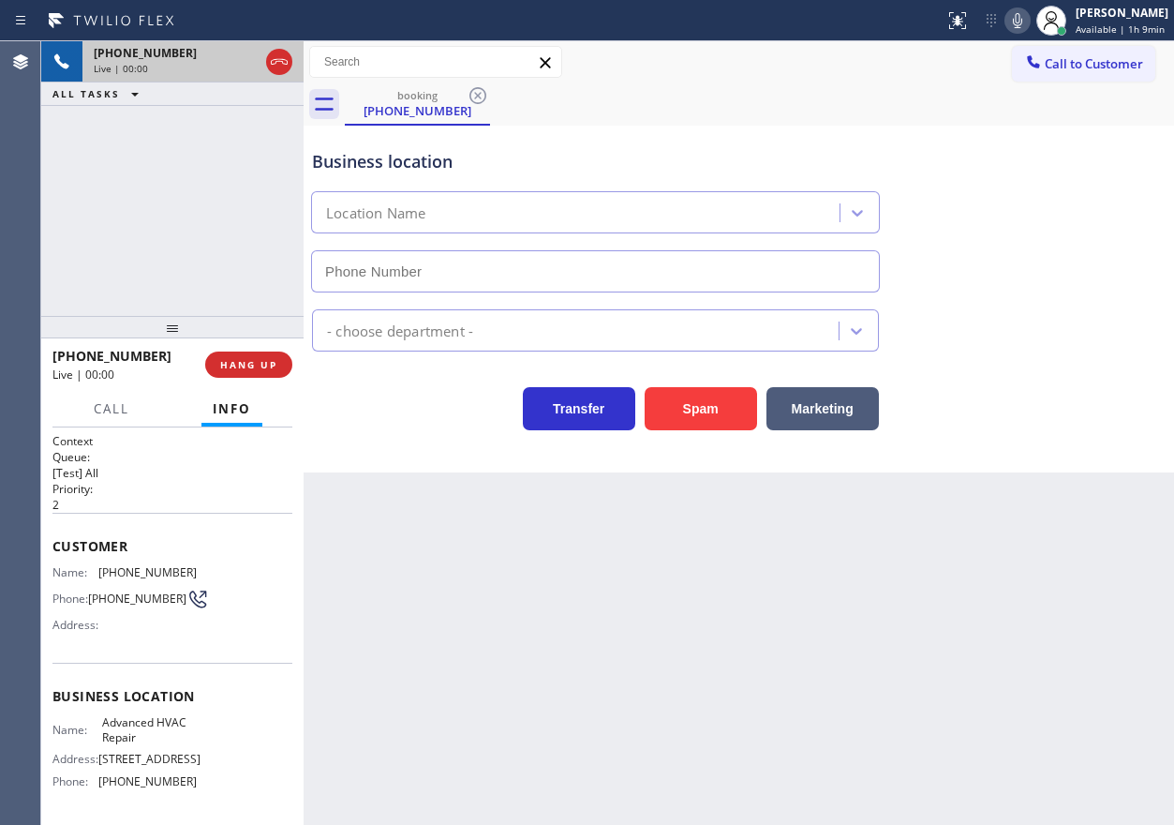
type input "[PHONE_NUMBER]"
click at [274, 361] on span "HANG UP" at bounding box center [248, 364] width 57 height 13
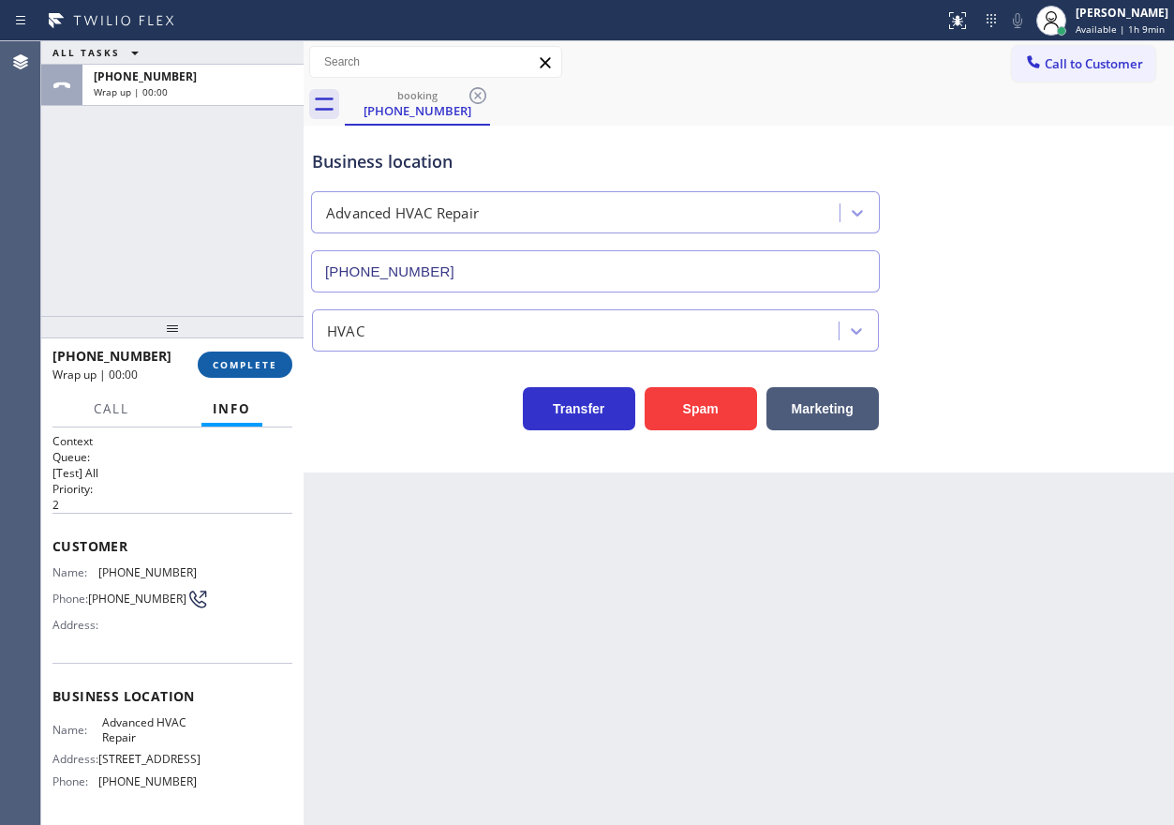
click at [271, 361] on span "COMPLETE" at bounding box center [245, 364] width 65 height 13
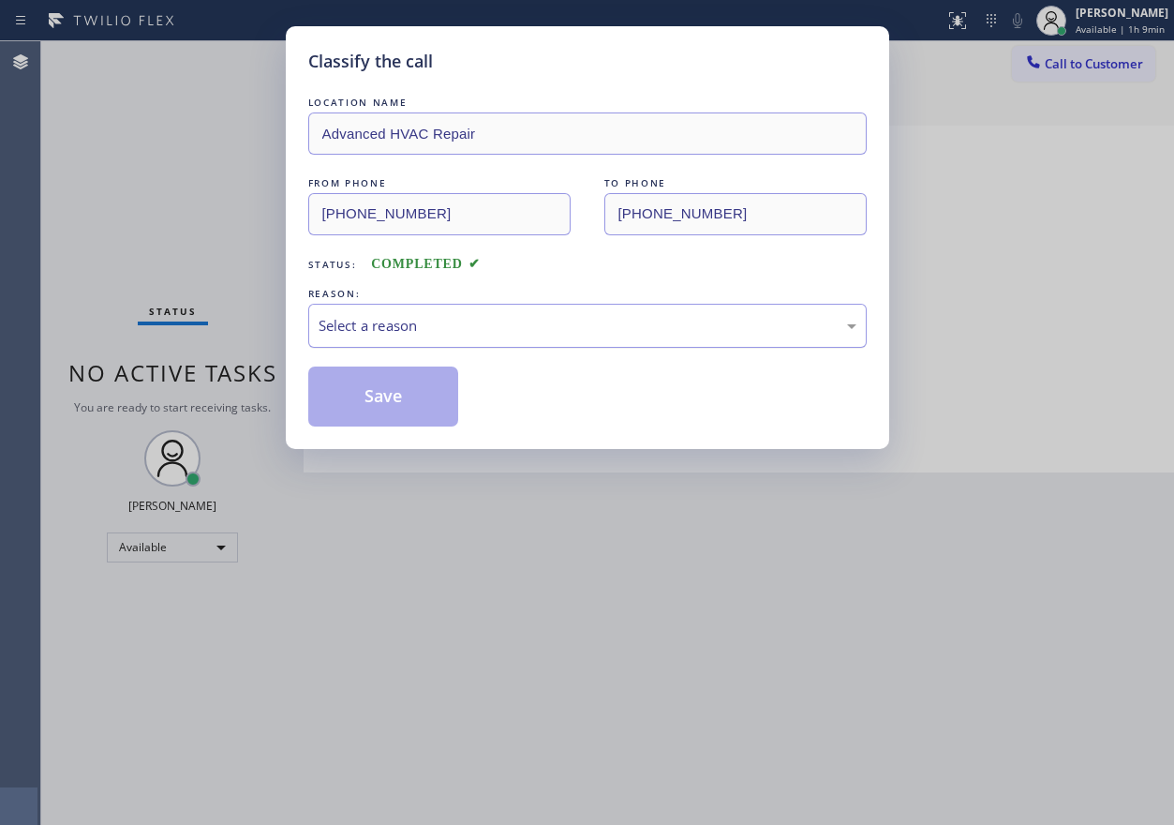
click at [544, 330] on div "Select a reason" at bounding box center [588, 326] width 538 height 22
click at [398, 394] on button "Save" at bounding box center [383, 396] width 151 height 60
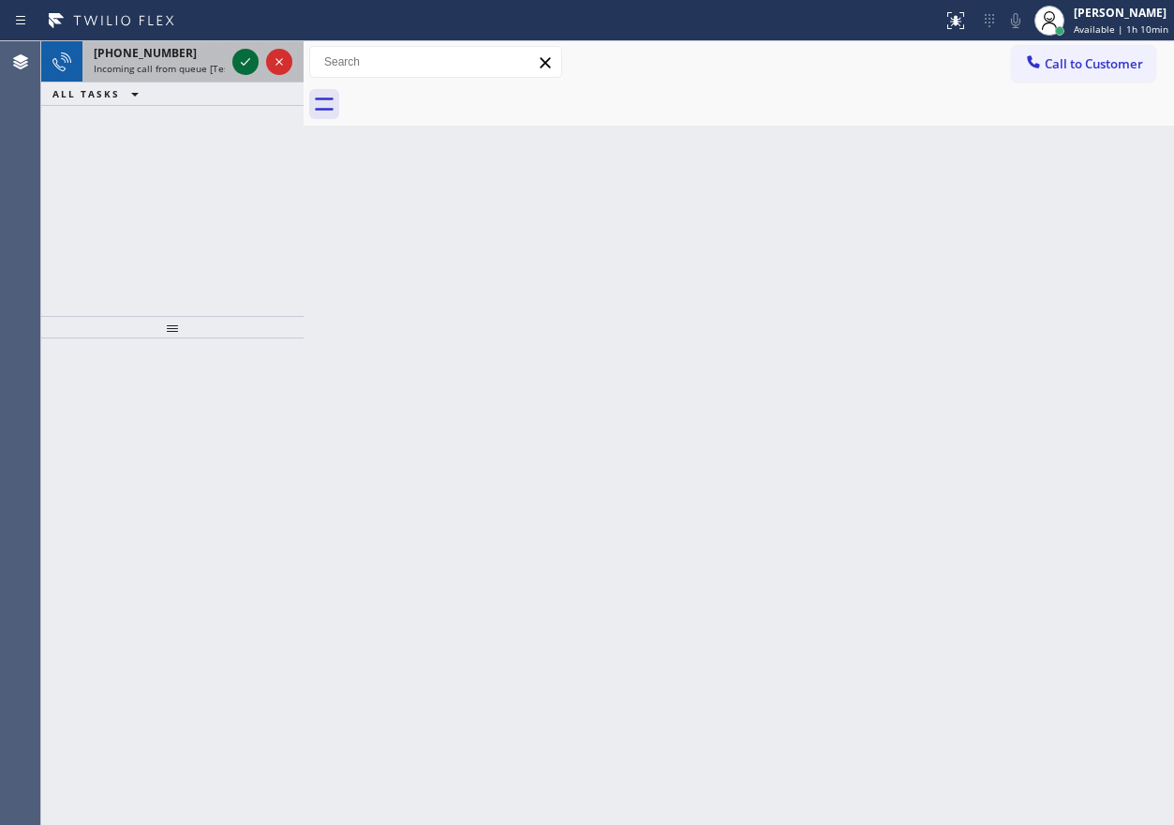
click at [246, 55] on icon at bounding box center [245, 62] width 22 height 22
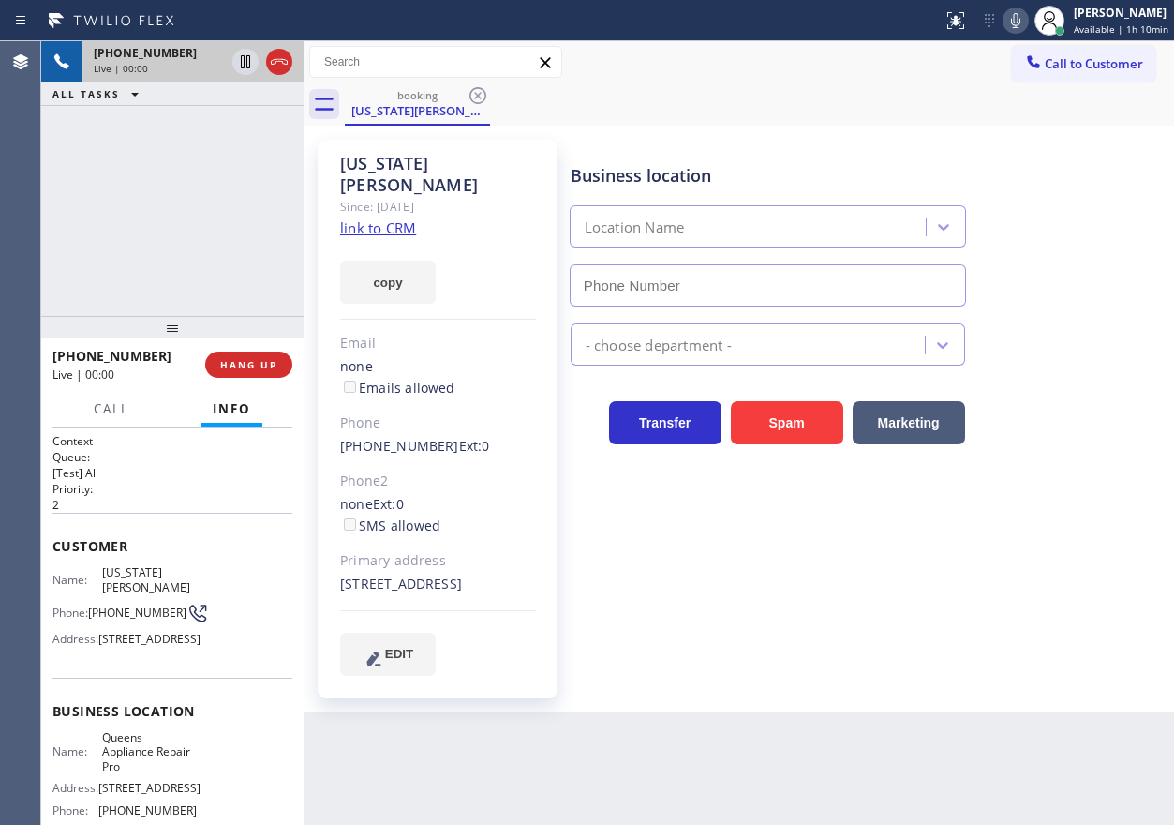
type input "[PHONE_NUMBER]"
click at [156, 773] on span "Queens Appliance Repair Pro" at bounding box center [149, 751] width 94 height 43
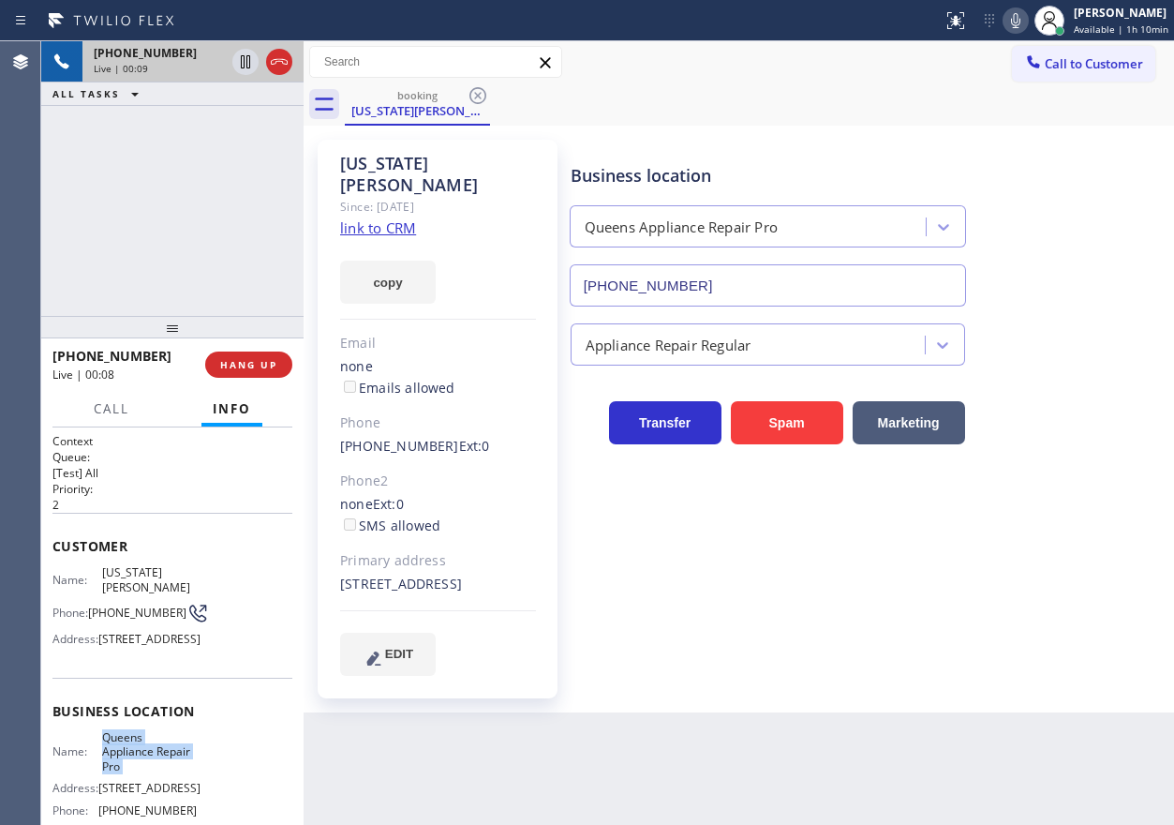
copy span "Queens Appliance Repair Pro"
click at [705, 308] on div "Appliance Repair Regular" at bounding box center [868, 335] width 603 height 59
click at [707, 293] on input "[PHONE_NUMBER]" at bounding box center [768, 285] width 396 height 42
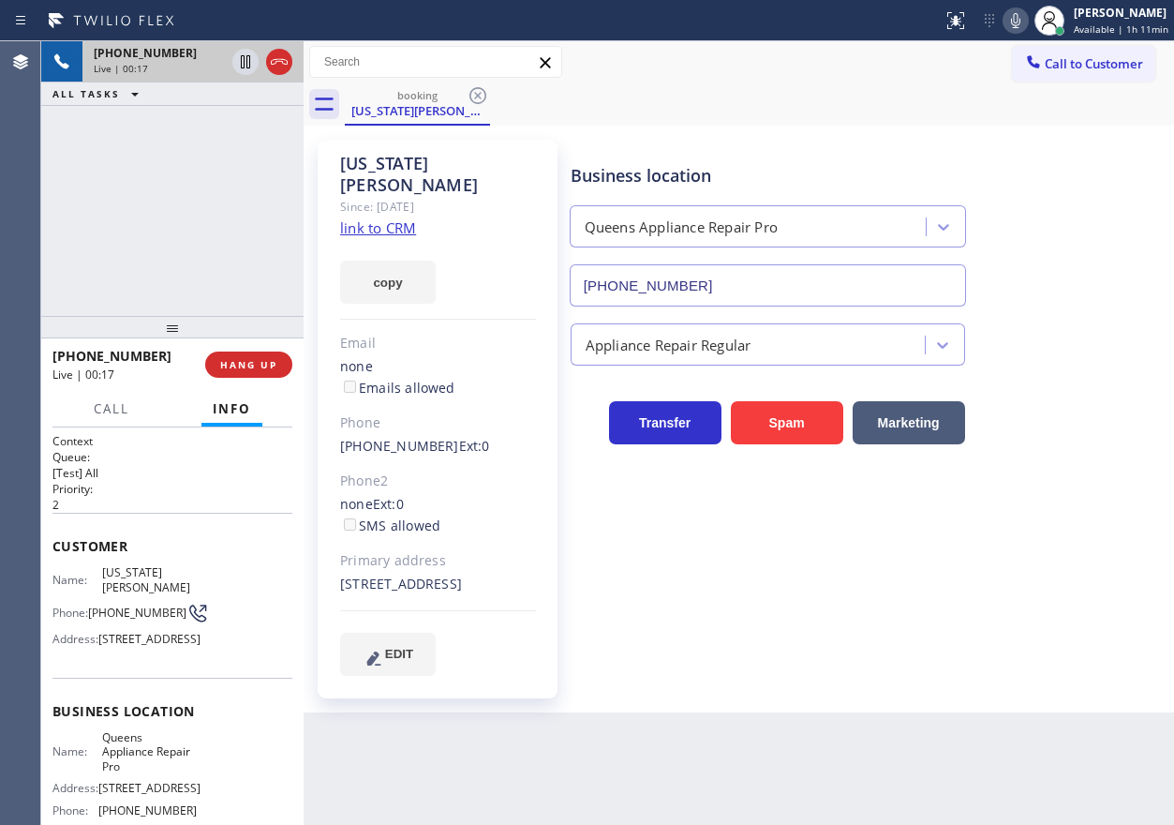
click at [391, 218] on link "link to CRM" at bounding box center [378, 227] width 76 height 19
click at [124, 613] on span "[PHONE_NUMBER]" at bounding box center [137, 612] width 98 height 14
copy div "[PHONE_NUMBER]"
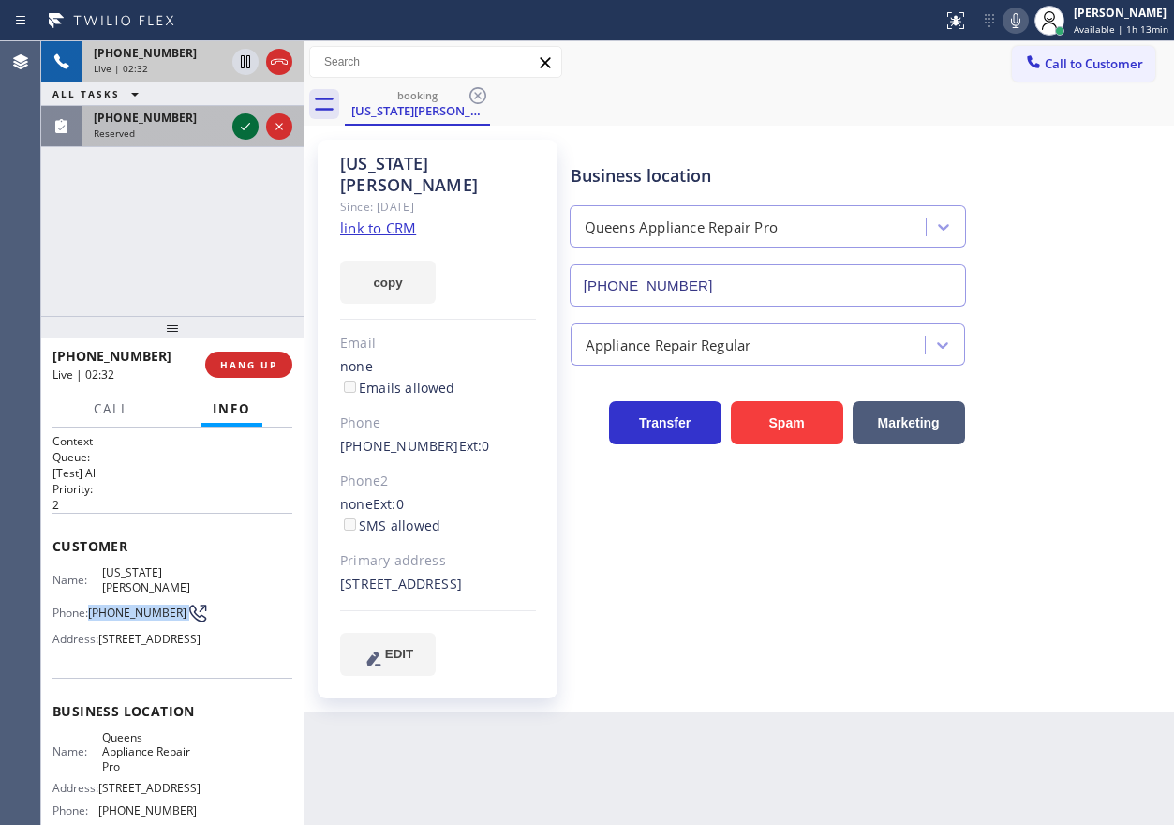
click at [241, 130] on icon at bounding box center [245, 126] width 22 height 22
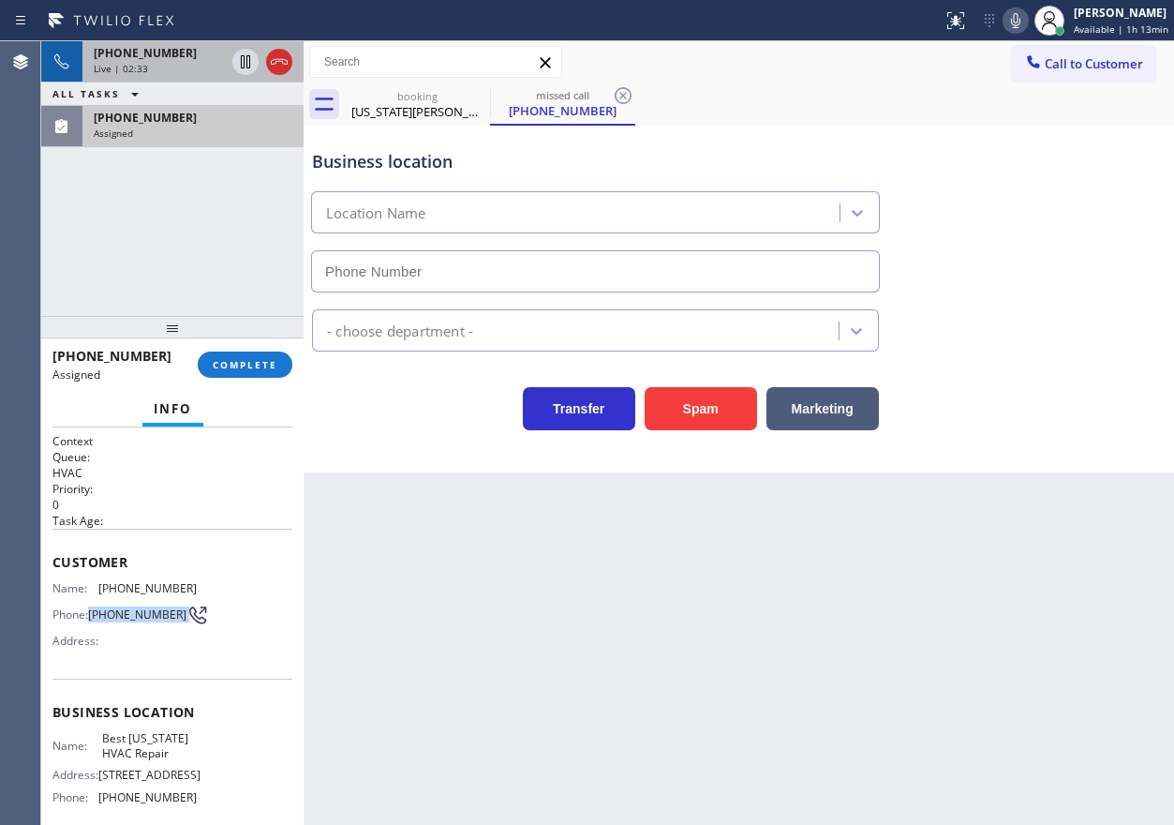
type input "[PHONE_NUMBER]"
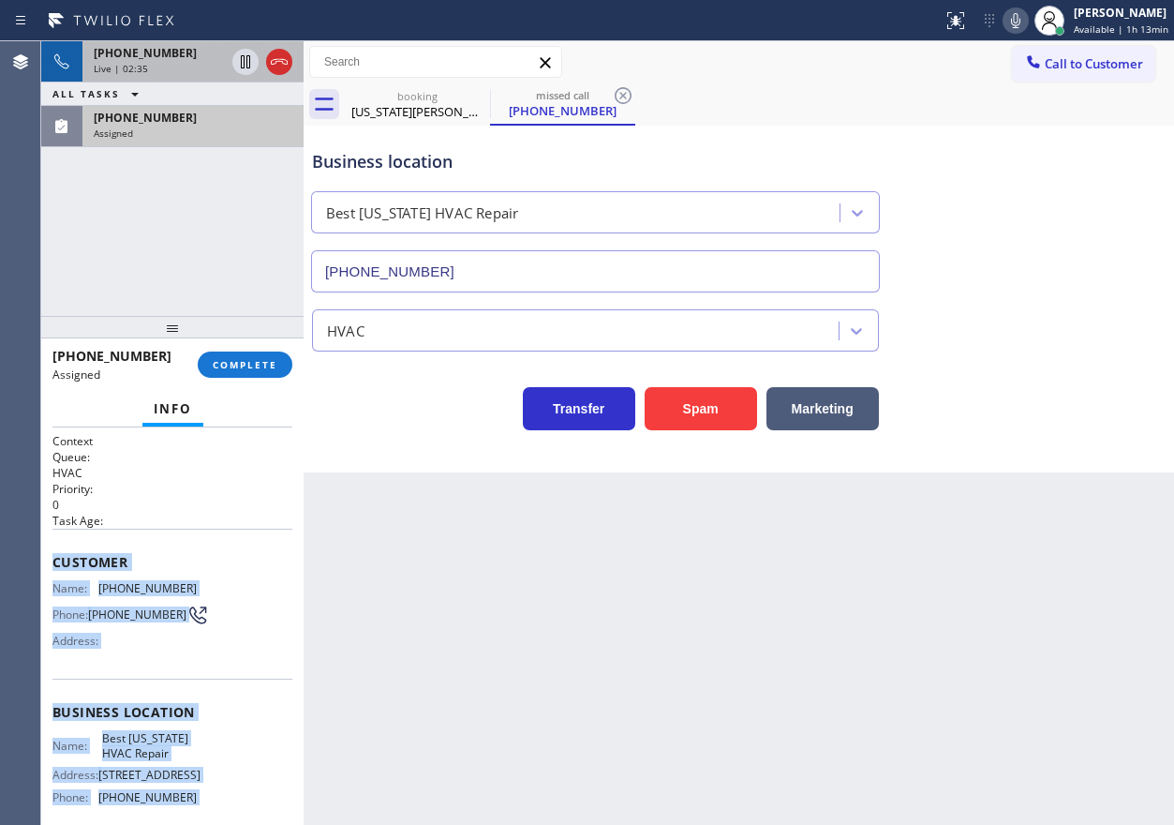
scroll to position [164, 0]
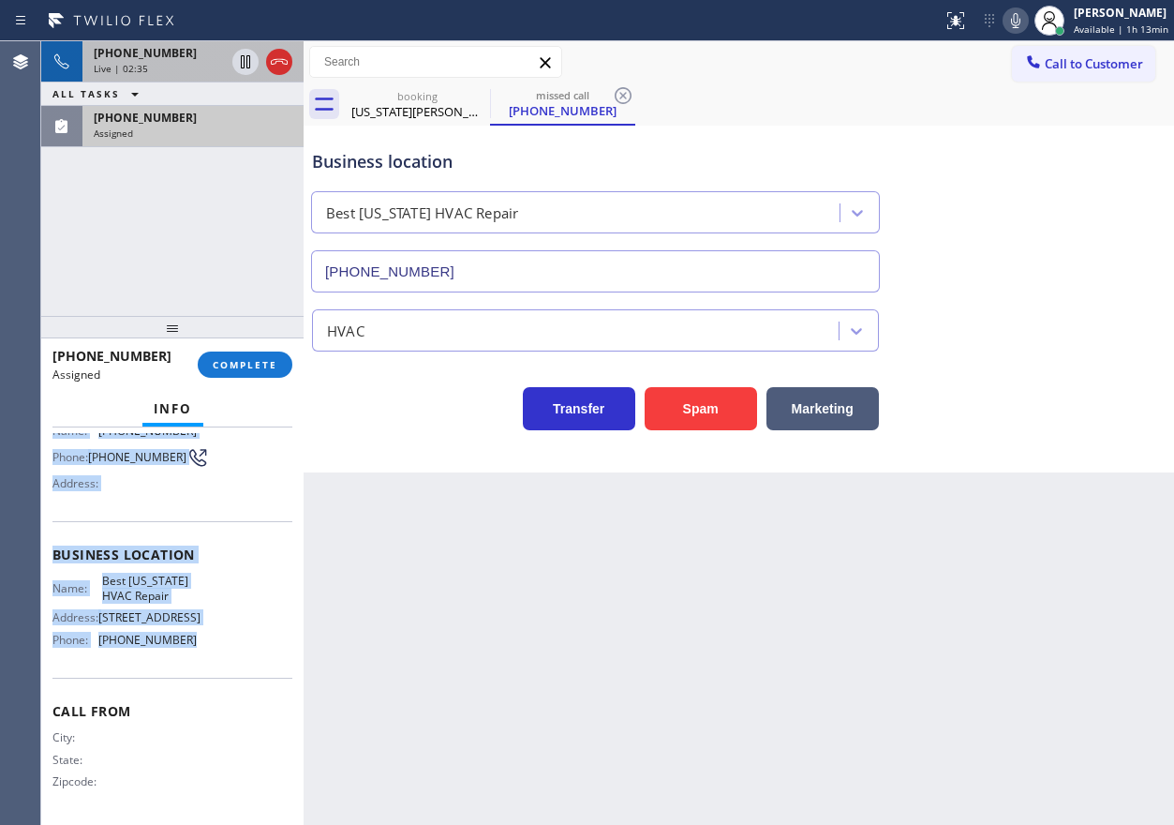
drag, startPoint x: 49, startPoint y: 554, endPoint x: 234, endPoint y: 670, distance: 218.9
click at [234, 670] on div "Context Queue: HVAC Priority: 0 Task Age: Customer Name: [PHONE_NUMBER] Phone: …" at bounding box center [172, 625] width 262 height 397
copy div "Customer Name: [PHONE_NUMBER] Phone: [PHONE_NUMBER] Address: Business location …"
click at [227, 352] on button "COMPLETE" at bounding box center [245, 364] width 95 height 26
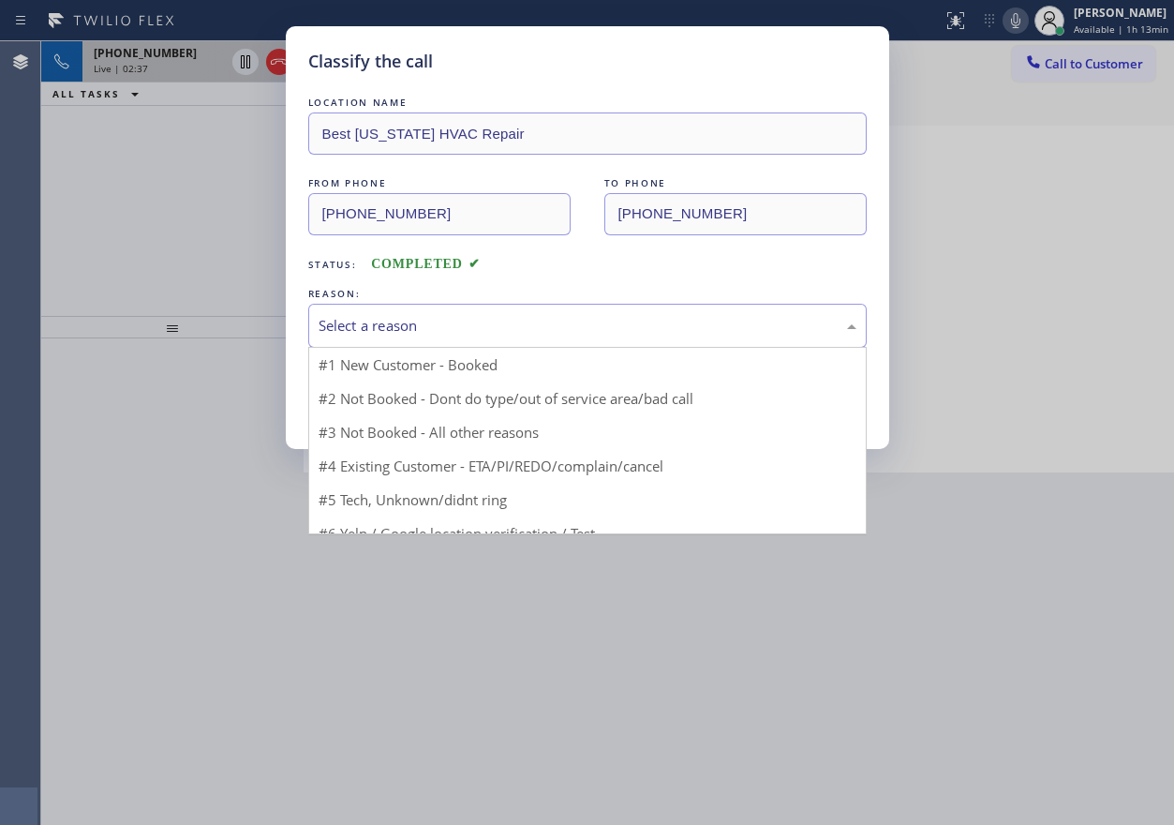
click at [394, 326] on div "Select a reason" at bounding box center [588, 326] width 538 height 22
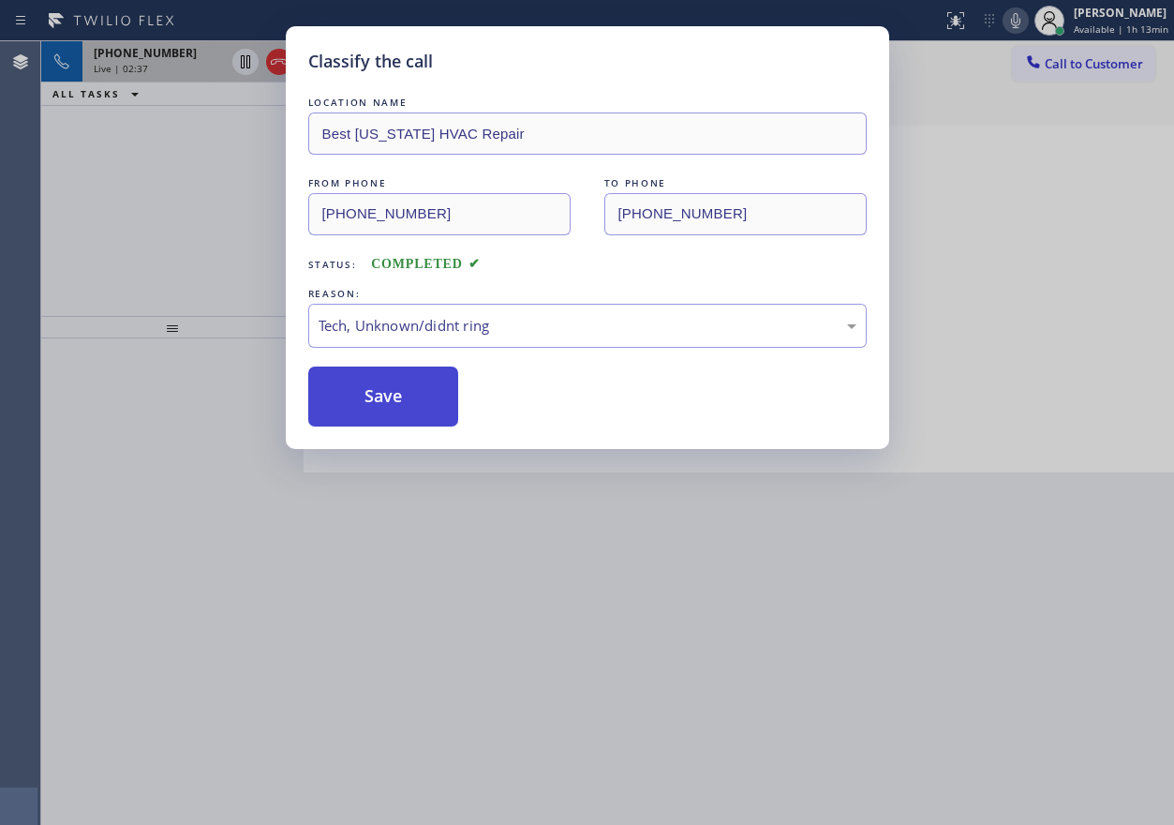
click at [351, 407] on button "Save" at bounding box center [383, 396] width 151 height 60
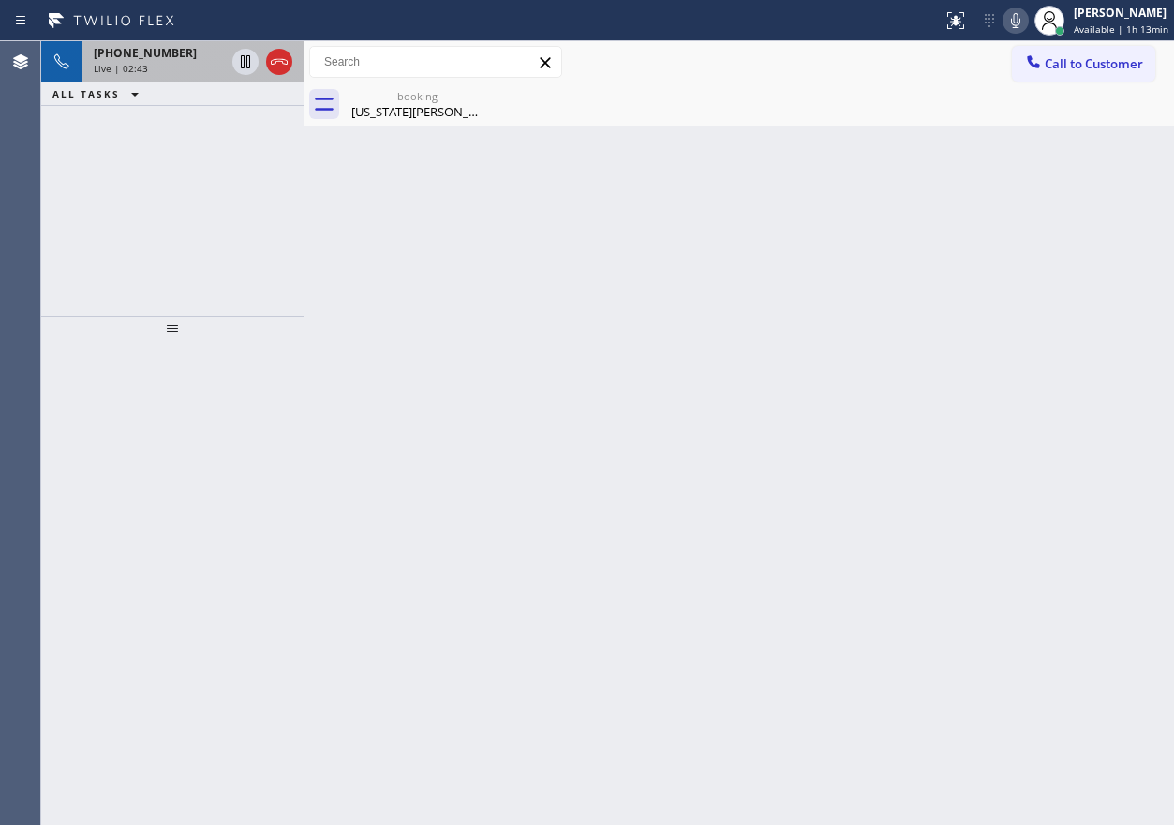
click at [906, 377] on div "Back to Dashboard Change Sender ID Customers Technicians Select a contact Outbo…" at bounding box center [739, 432] width 871 height 783
click at [410, 111] on div "[US_STATE][PERSON_NAME]" at bounding box center [417, 111] width 141 height 17
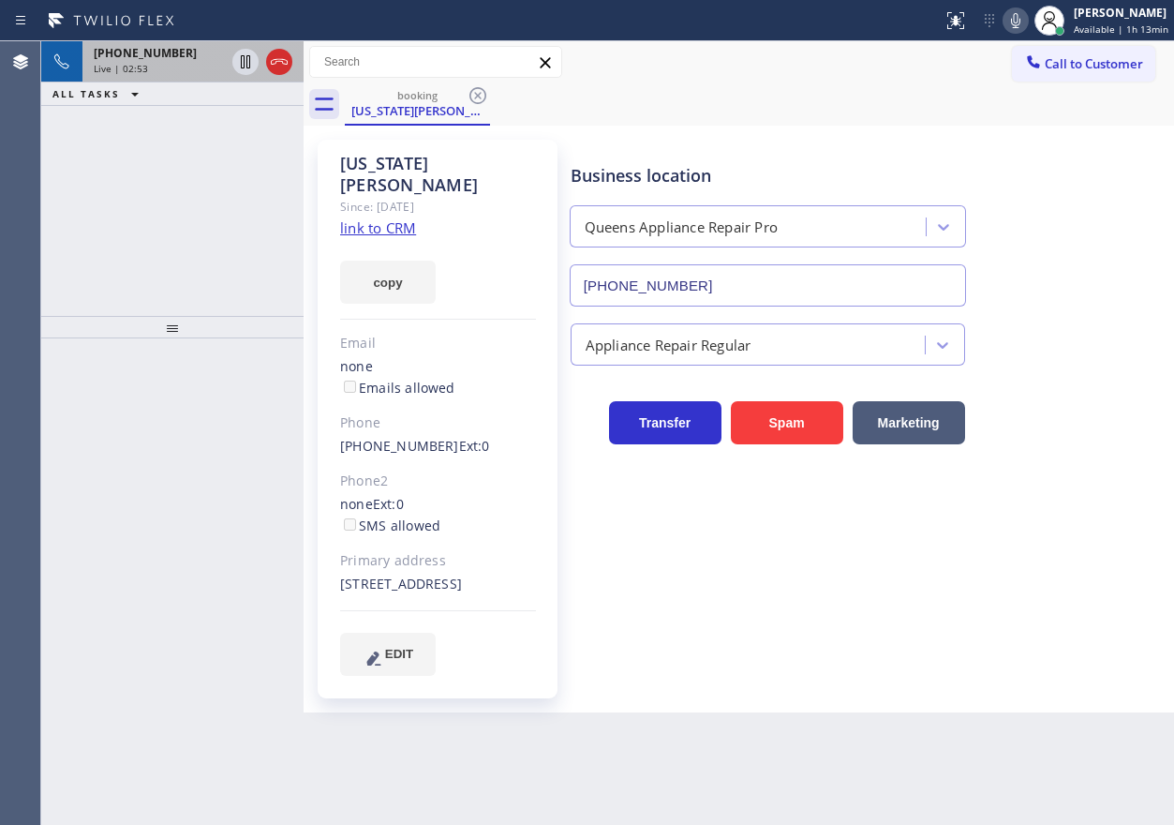
click at [144, 66] on span "Live | 02:53" at bounding box center [121, 68] width 54 height 13
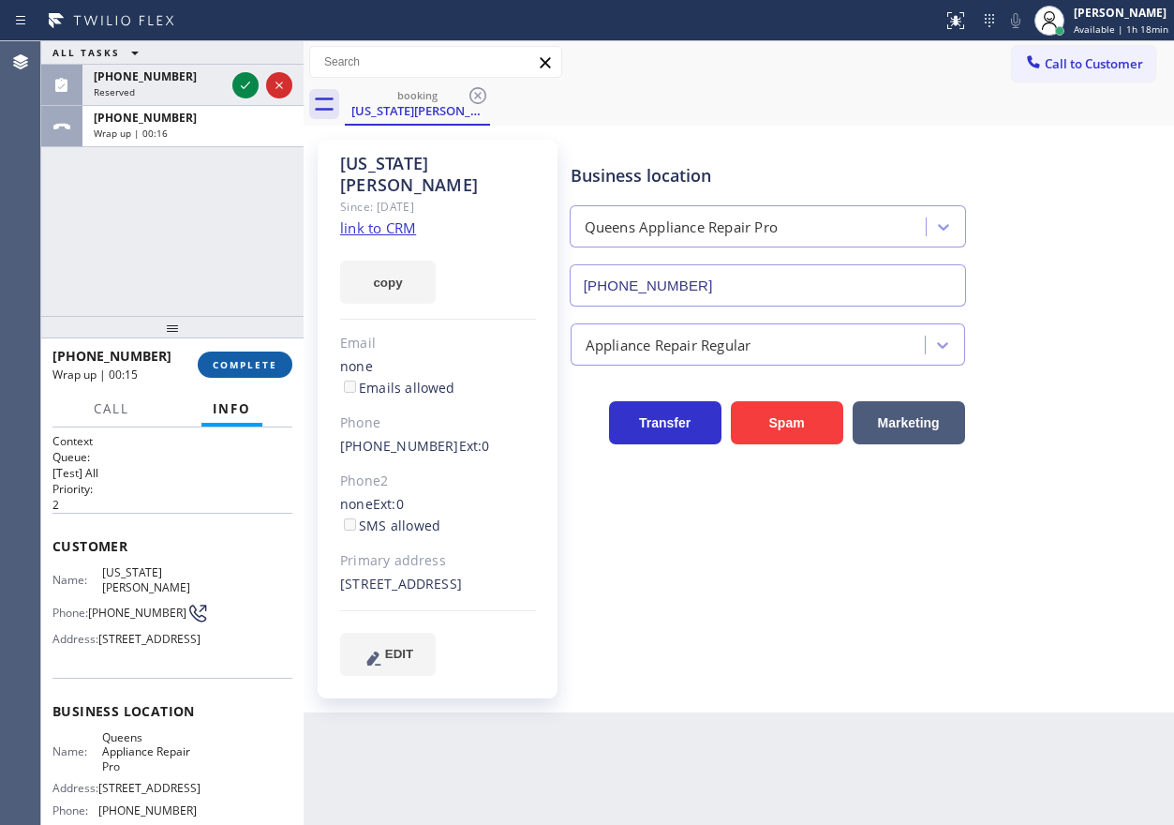
click at [267, 372] on button "COMPLETE" at bounding box center [245, 364] width 95 height 26
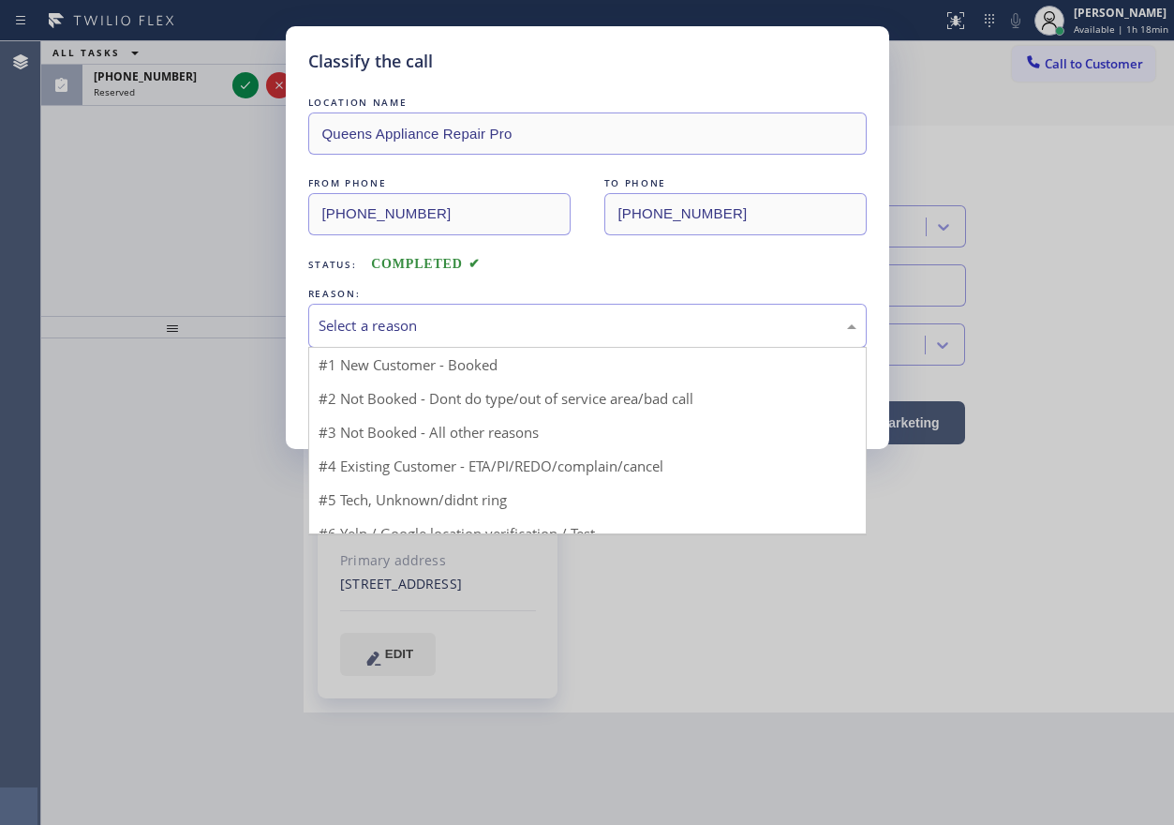
click at [411, 344] on div "Select a reason" at bounding box center [587, 326] width 558 height 44
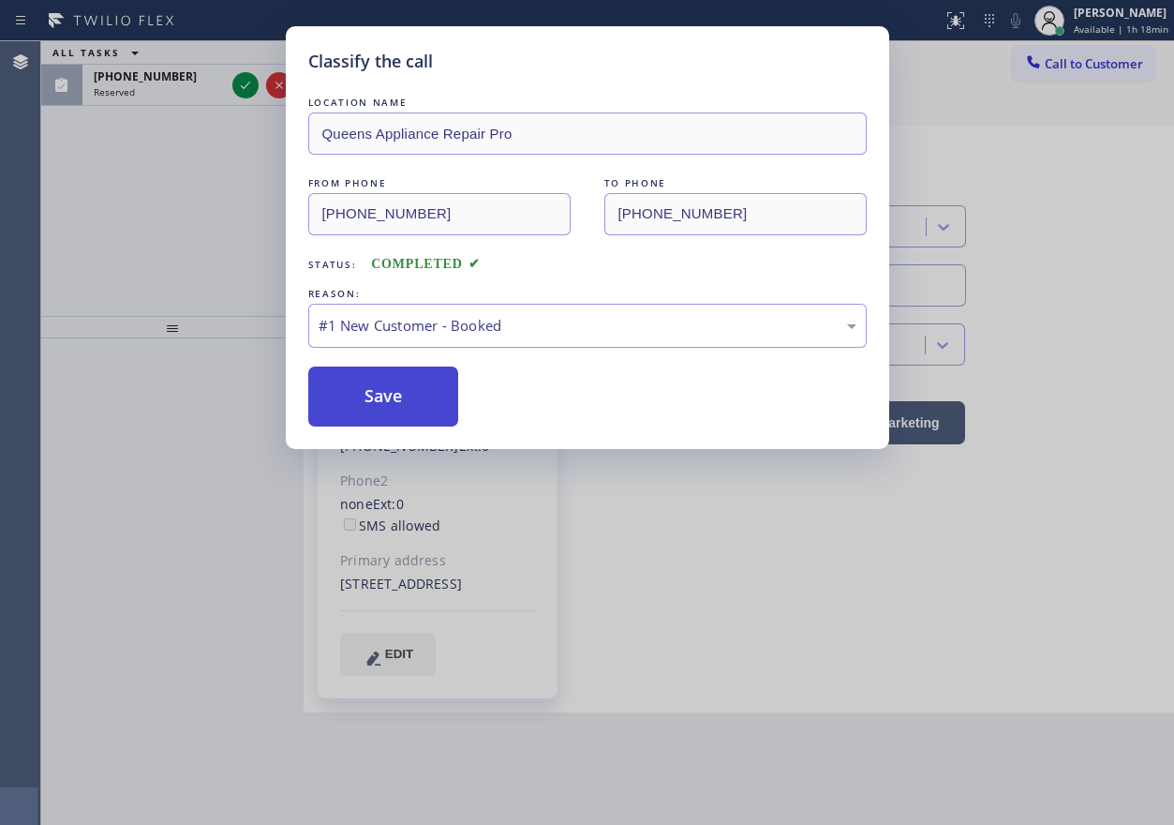
click at [377, 388] on button "Save" at bounding box center [383, 396] width 151 height 60
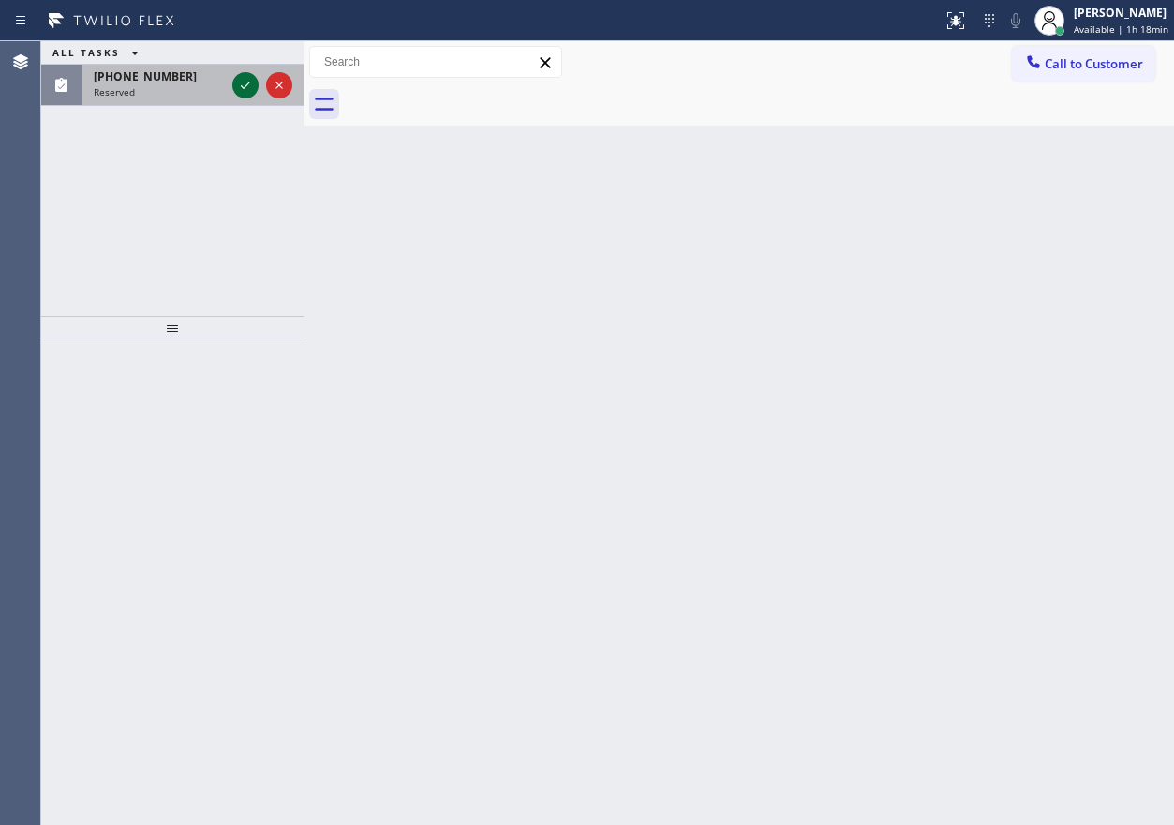
click at [246, 85] on icon at bounding box center [245, 85] width 9 height 7
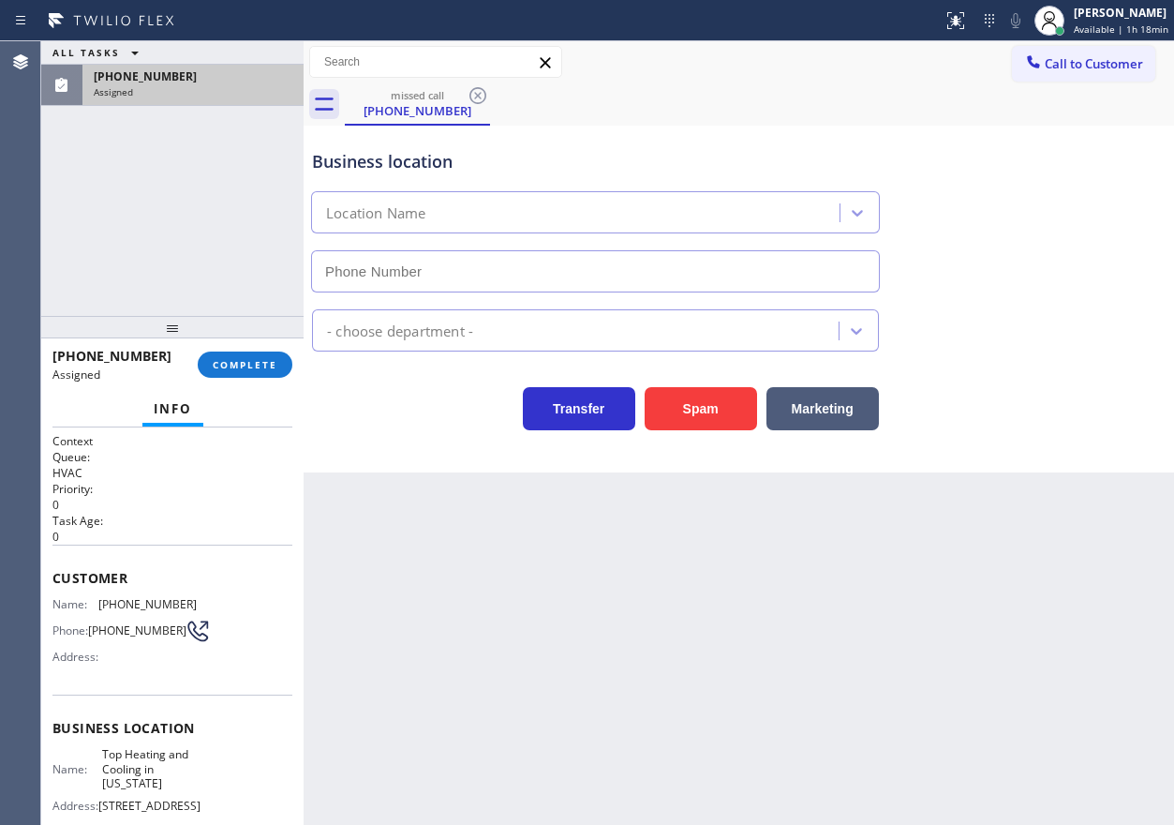
type input "[PHONE_NUMBER]"
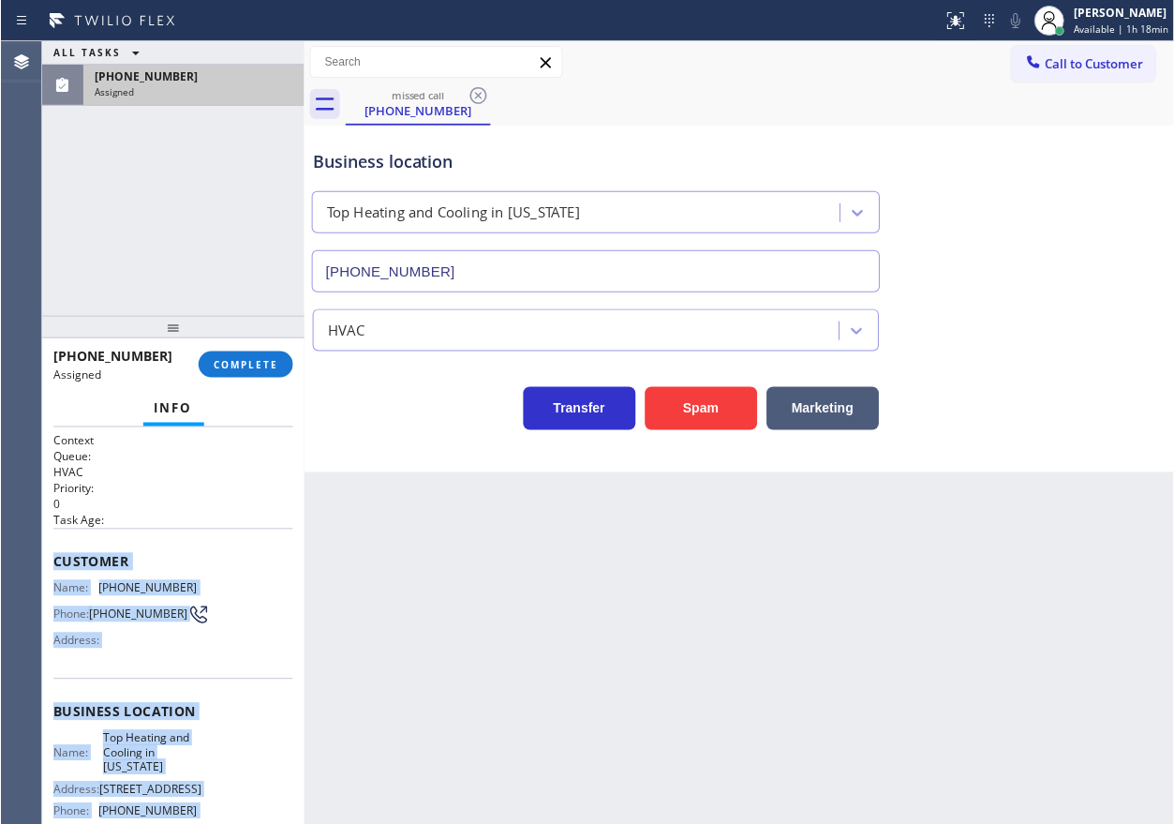
scroll to position [179, 0]
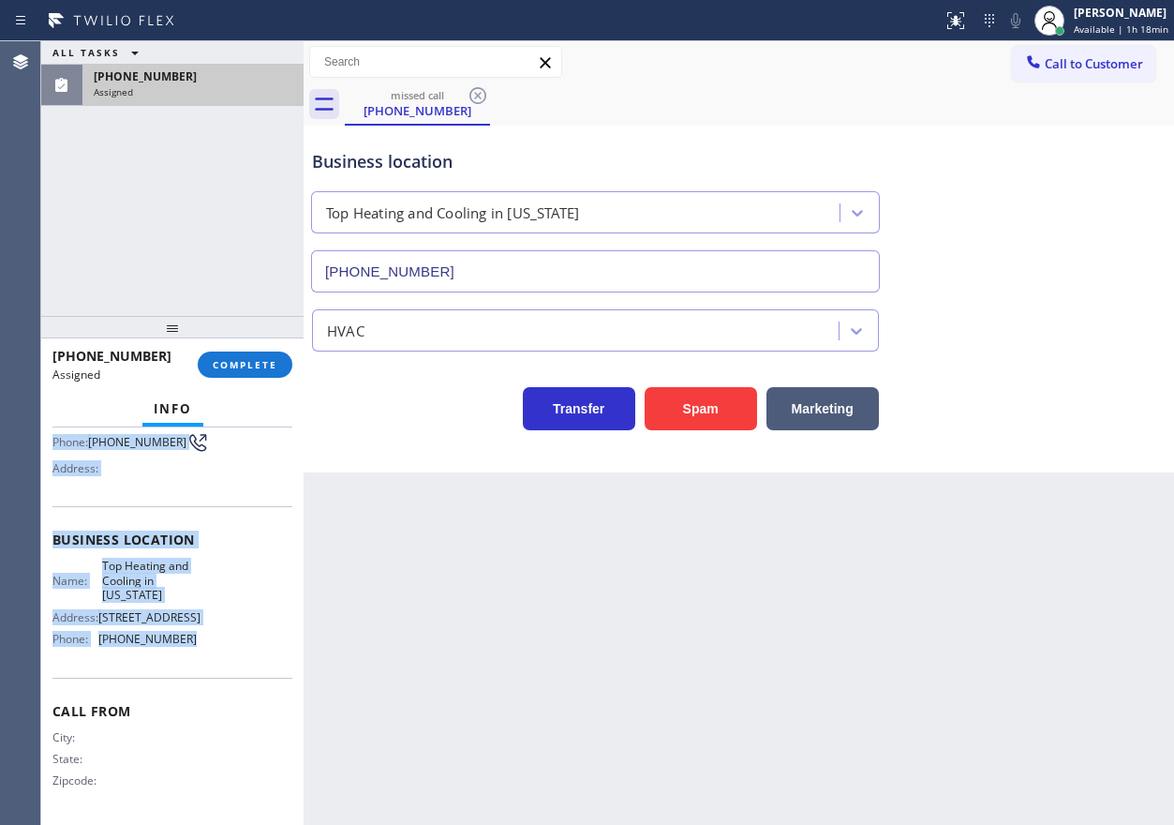
drag, startPoint x: 55, startPoint y: 564, endPoint x: 214, endPoint y: 670, distance: 190.5
click at [214, 670] on div "Context Queue: HVAC Priority: 0 Task Age: Customer Name: [PHONE_NUMBER] Phone: …" at bounding box center [172, 540] width 240 height 558
copy div "Customer Name: [PHONE_NUMBER] Phone: [PHONE_NUMBER] Address: Business location …"
click at [250, 359] on span "COMPLETE" at bounding box center [245, 364] width 65 height 13
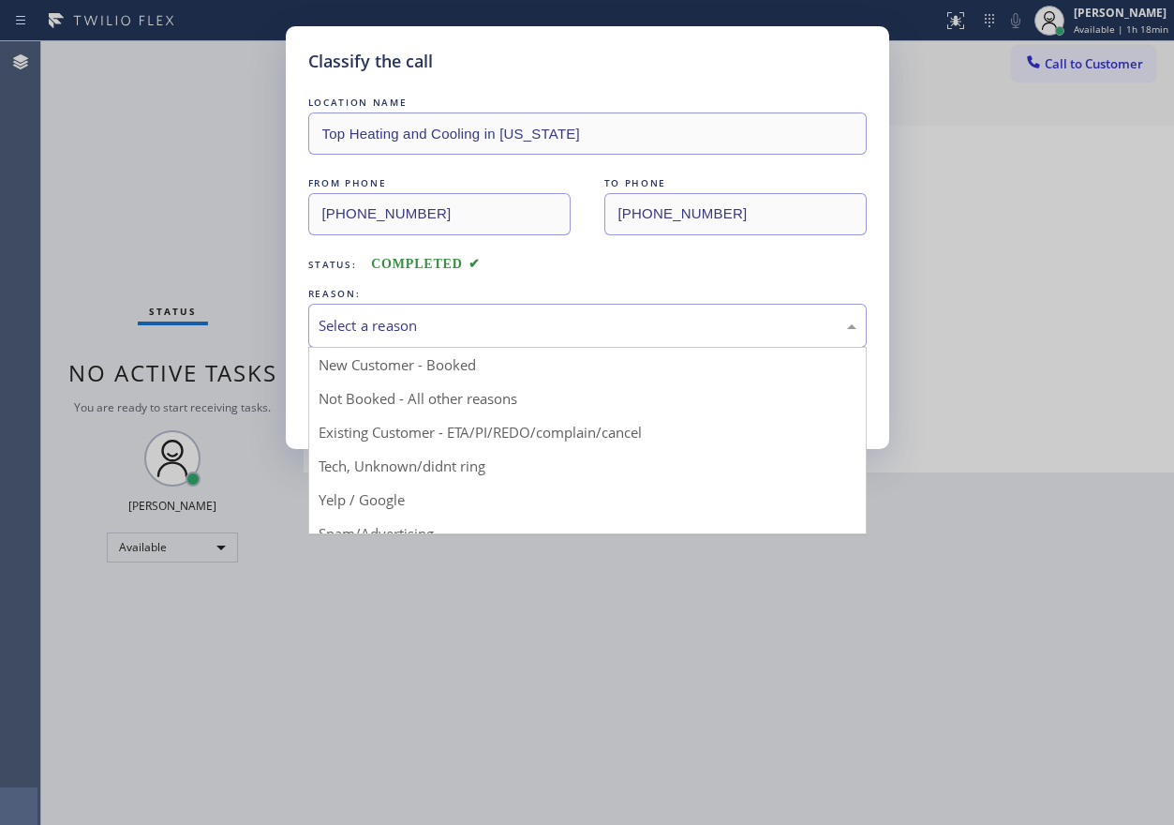
click at [341, 315] on div "Select a reason" at bounding box center [588, 326] width 538 height 22
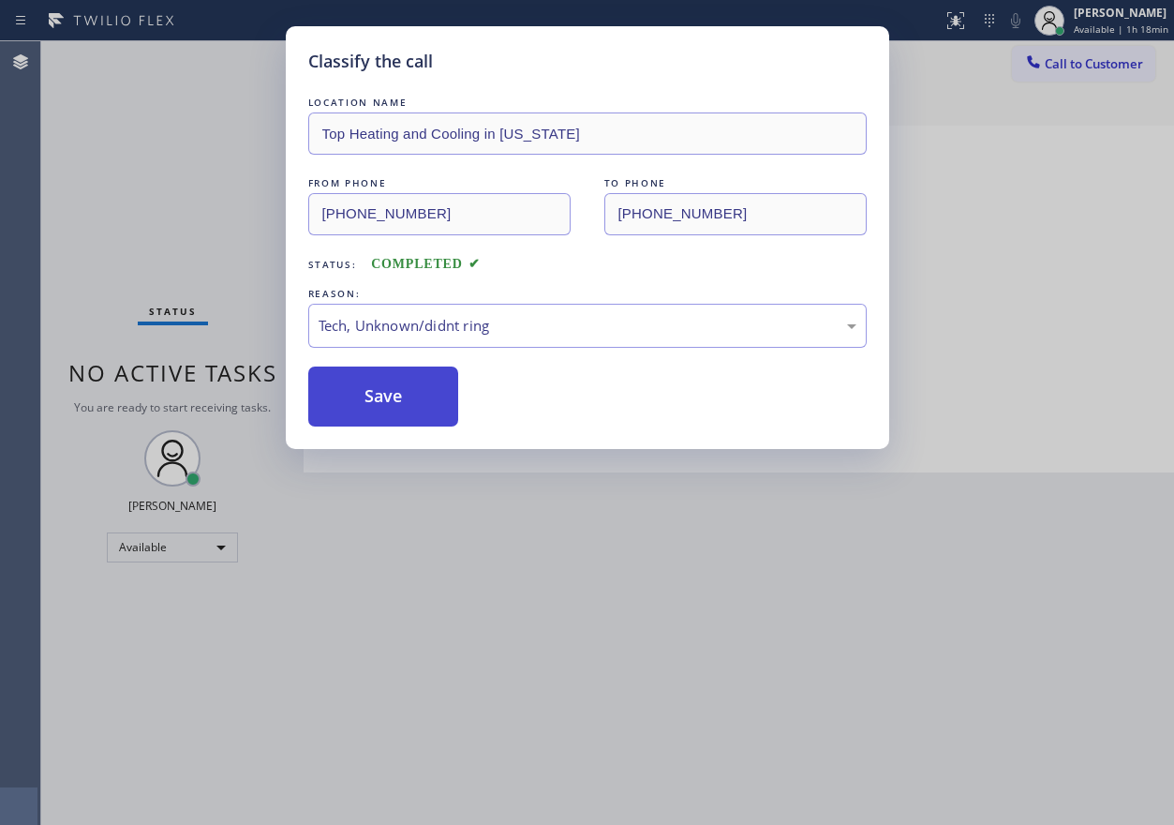
click at [362, 386] on button "Save" at bounding box center [383, 396] width 151 height 60
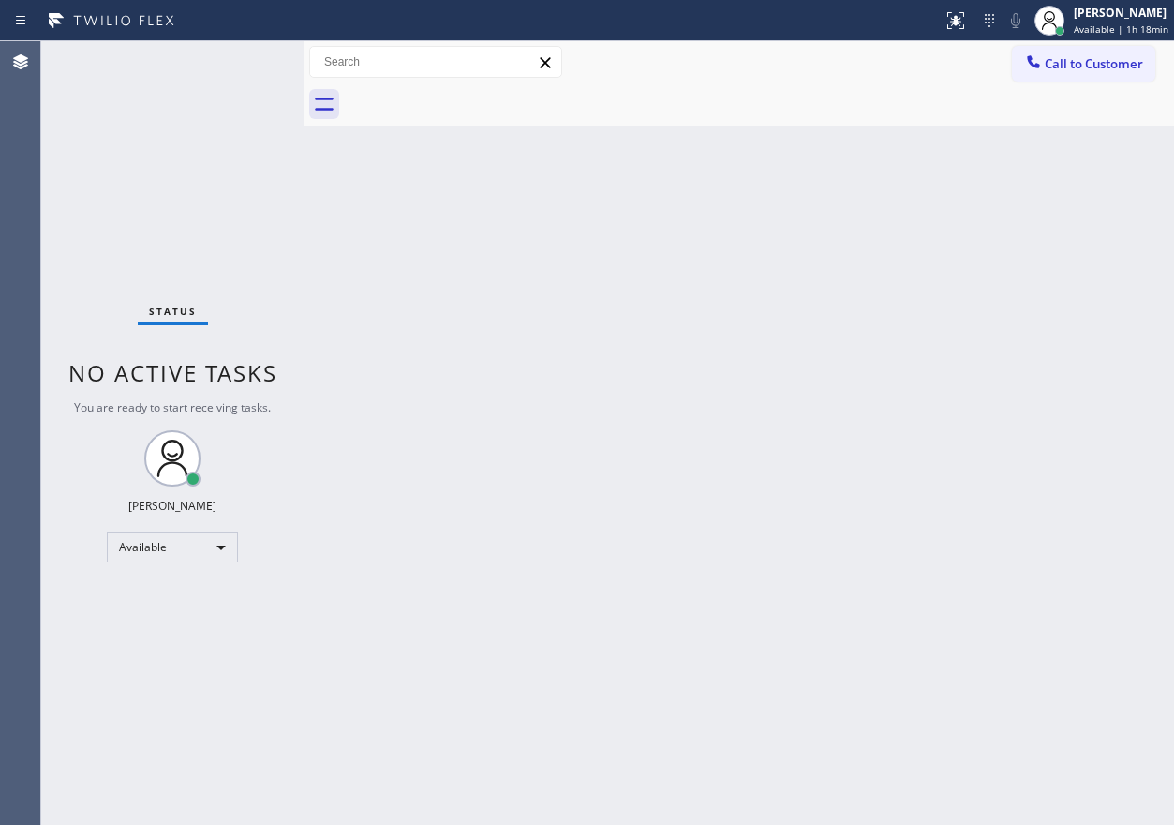
drag, startPoint x: 913, startPoint y: 201, endPoint x: 713, endPoint y: 21, distance: 269.3
click at [913, 201] on div "Back to Dashboard Change Sender ID Customers Technicians Select a contact Outbo…" at bounding box center [739, 432] width 871 height 783
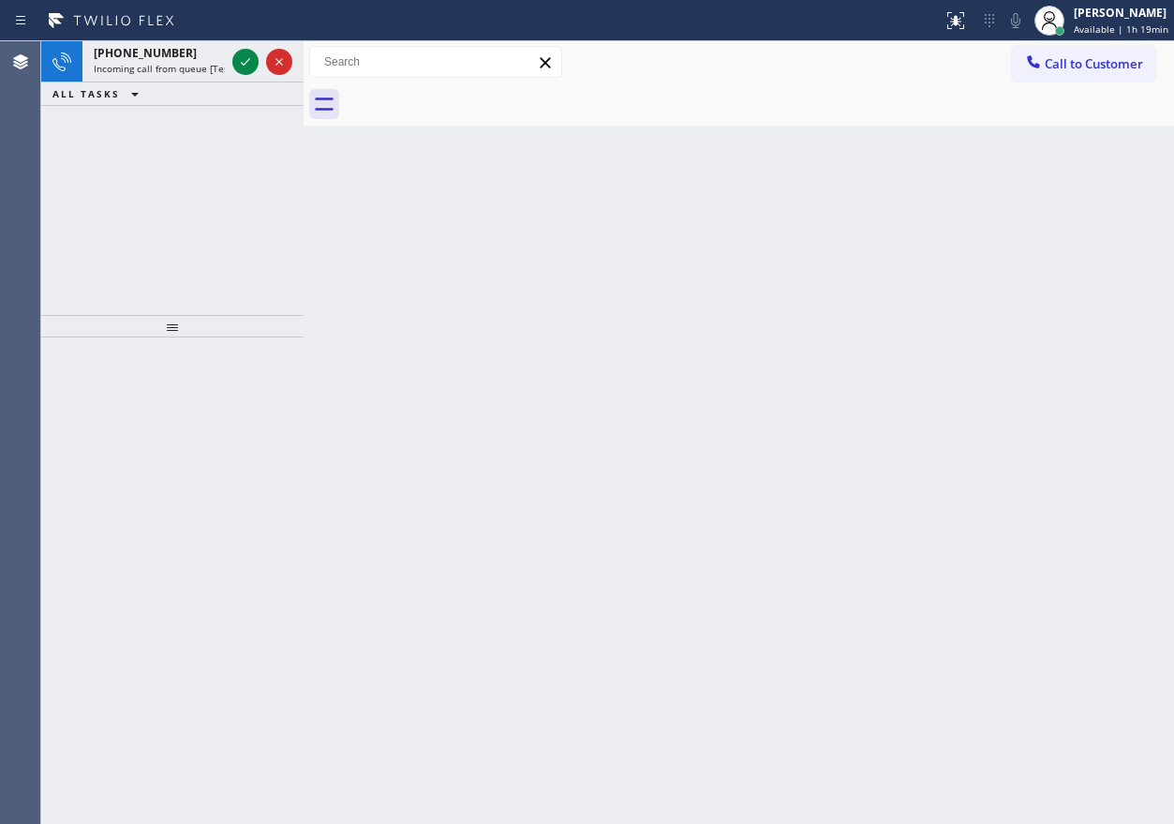
click at [245, 70] on icon at bounding box center [245, 62] width 22 height 22
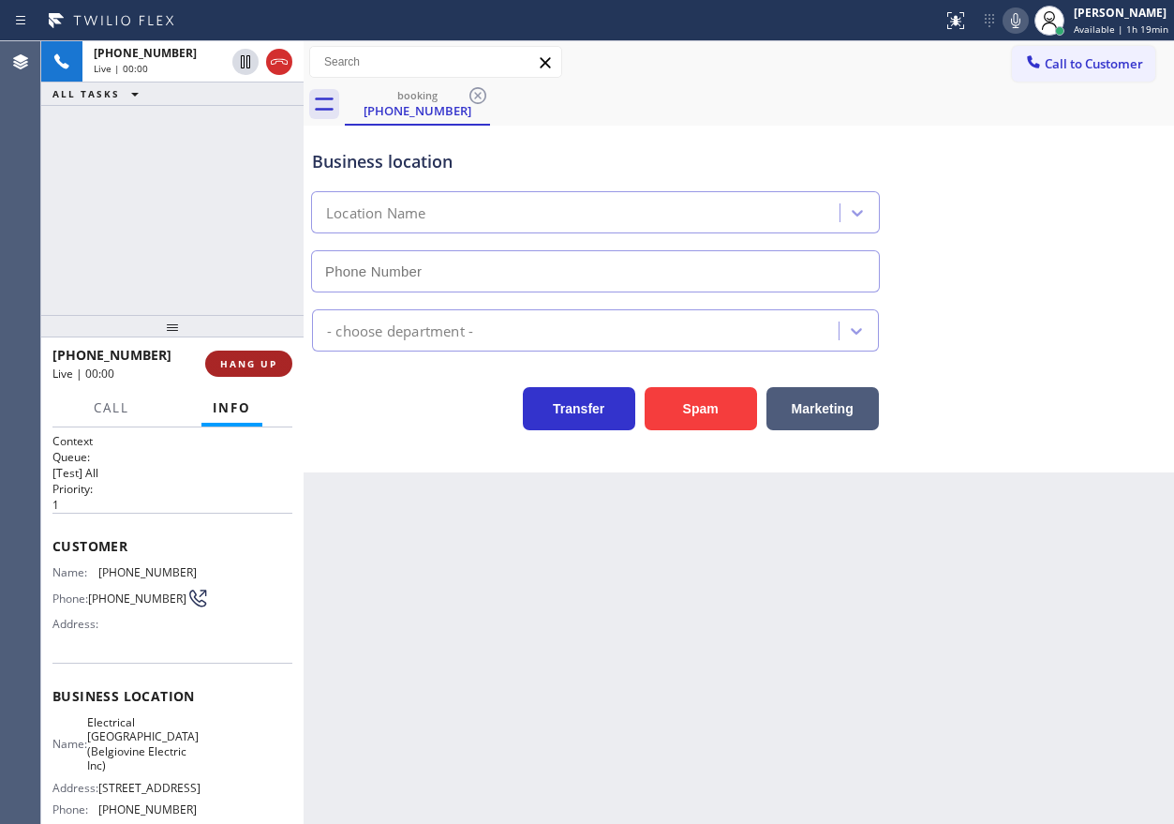
type input "[PHONE_NUMBER]"
click at [254, 351] on button "HANG UP" at bounding box center [248, 363] width 87 height 26
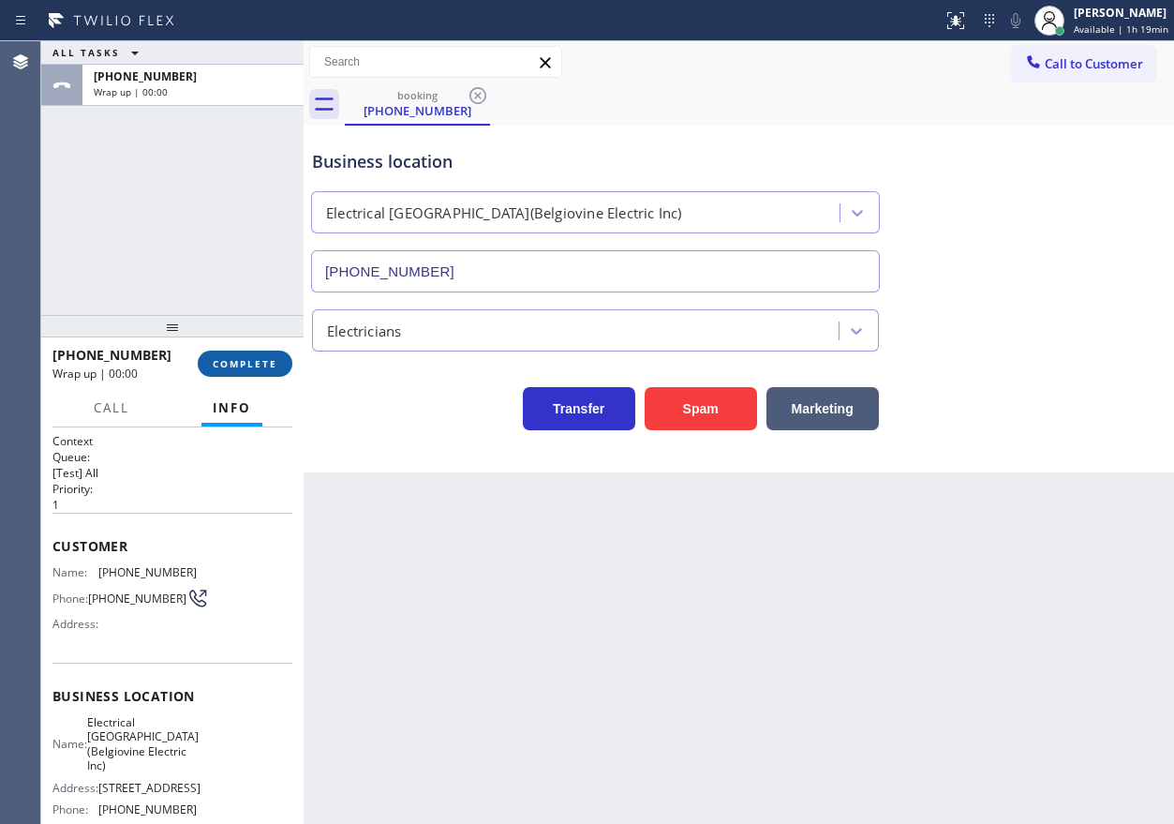
click at [254, 351] on button "COMPLETE" at bounding box center [245, 363] width 95 height 26
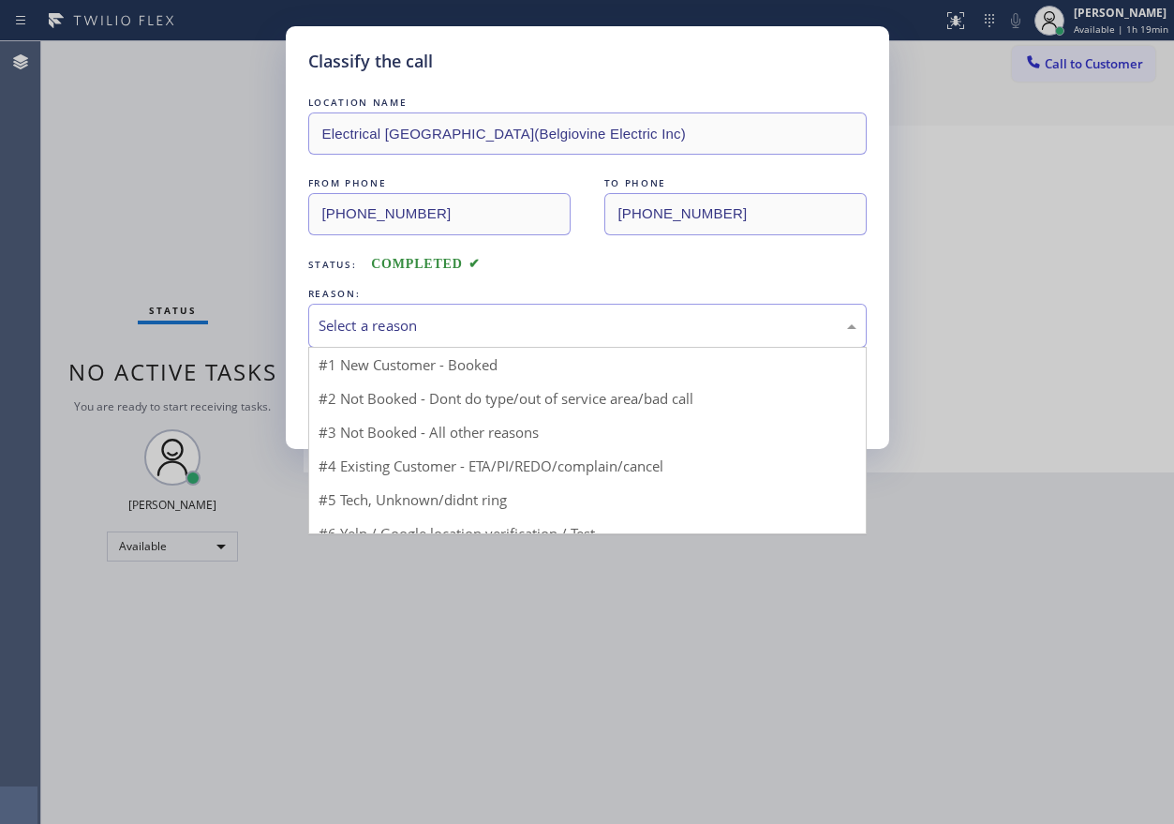
click at [503, 324] on div "Select a reason" at bounding box center [588, 326] width 538 height 22
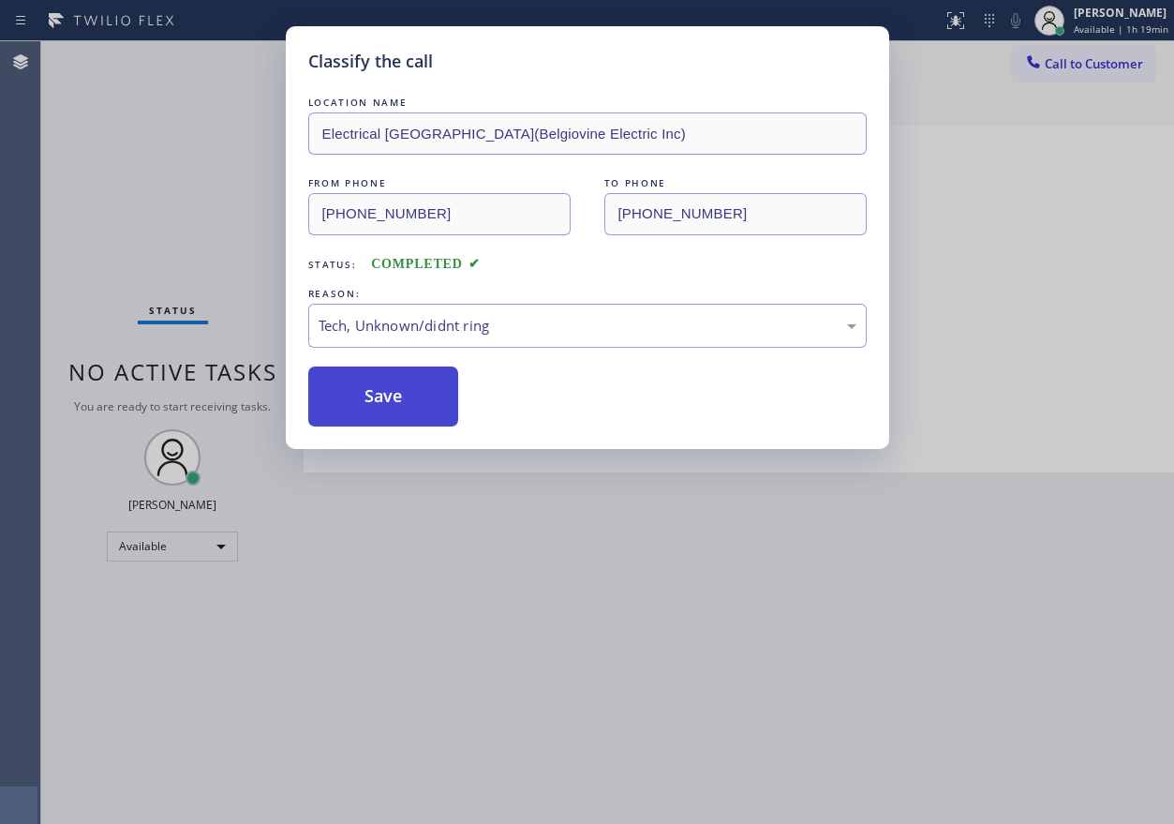
click at [382, 405] on button "Save" at bounding box center [383, 396] width 151 height 60
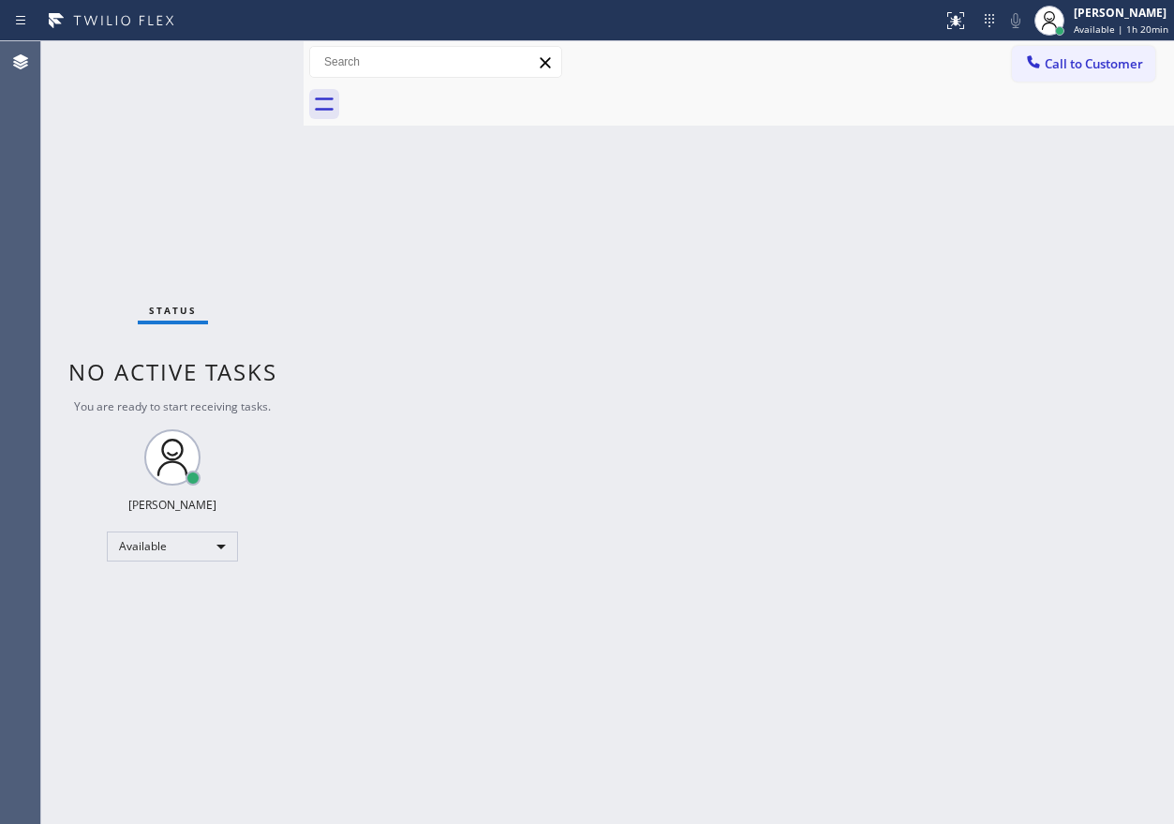
click at [1114, 382] on div "Back to Dashboard Change Sender ID Customers Technicians Select a contact Outbo…" at bounding box center [739, 432] width 871 height 782
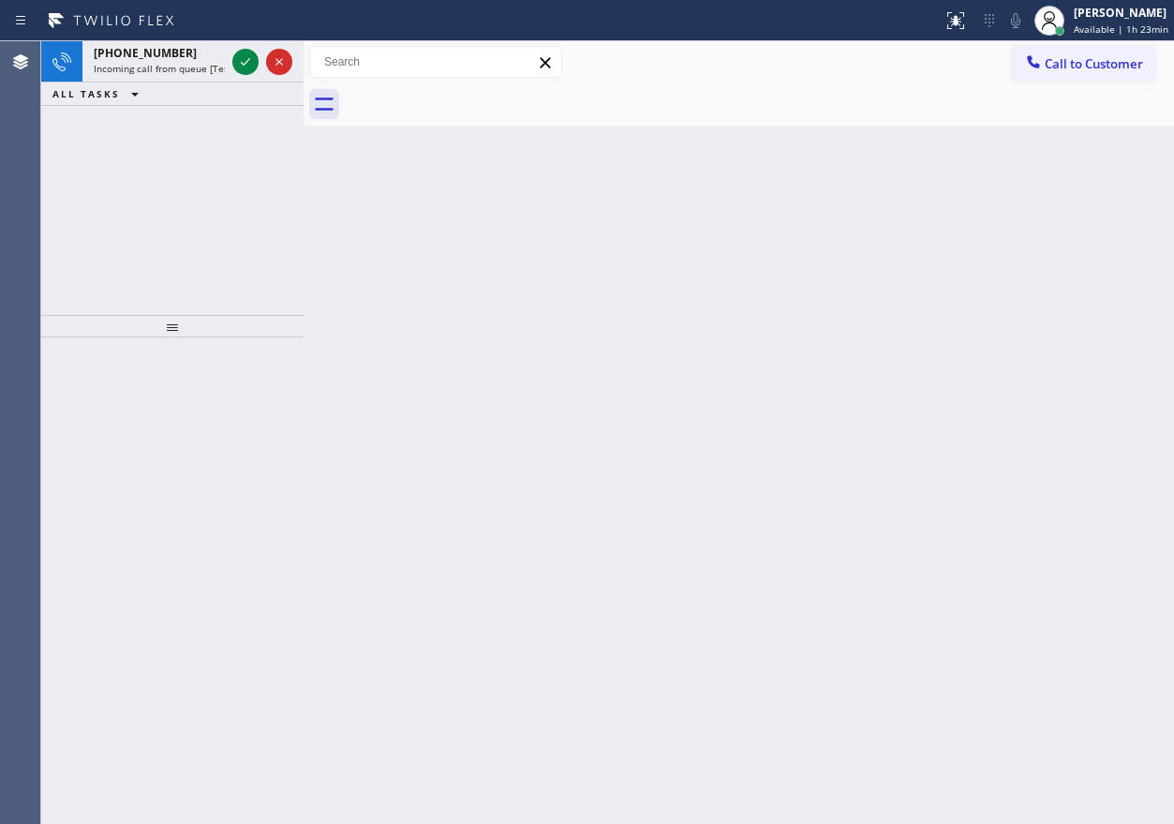
click at [954, 410] on div "Back to Dashboard Change Sender ID Customers Technicians Select a contact Outbo…" at bounding box center [739, 432] width 871 height 782
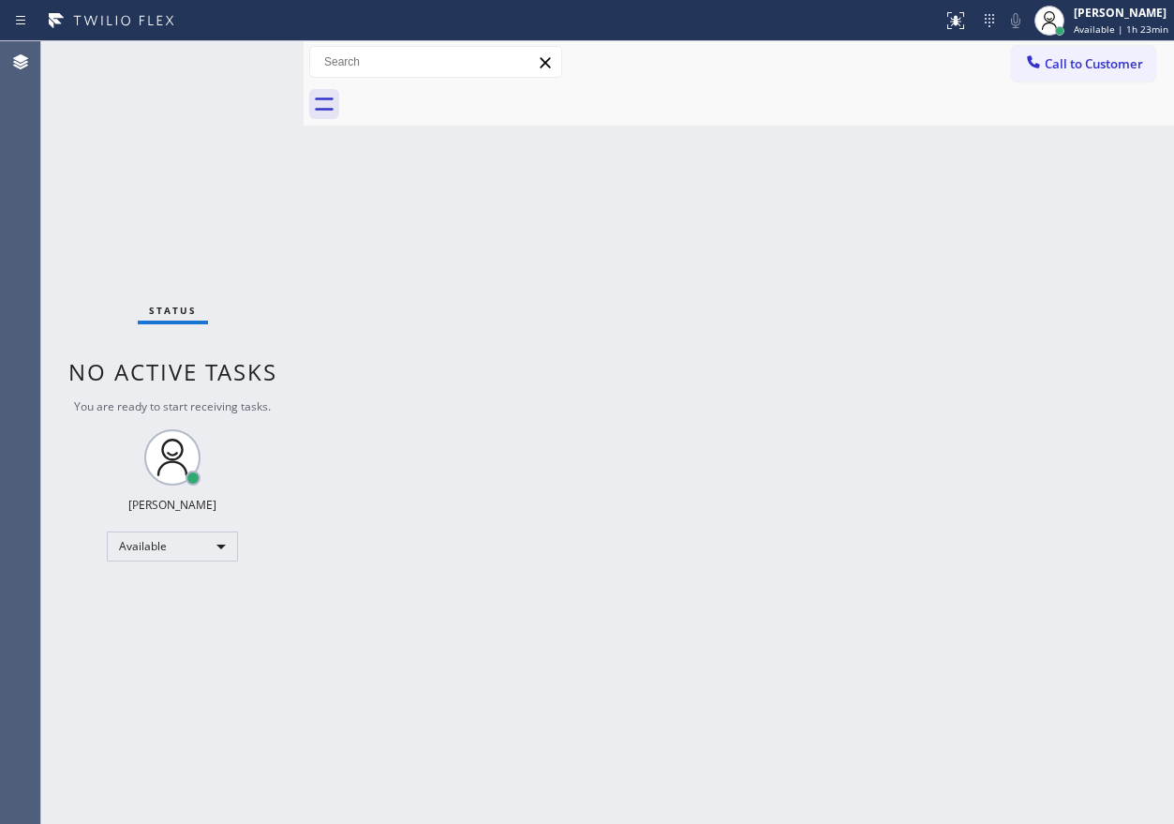
click at [1023, 341] on div "Back to Dashboard Change Sender ID Customers Technicians Select a contact Outbo…" at bounding box center [739, 432] width 871 height 782
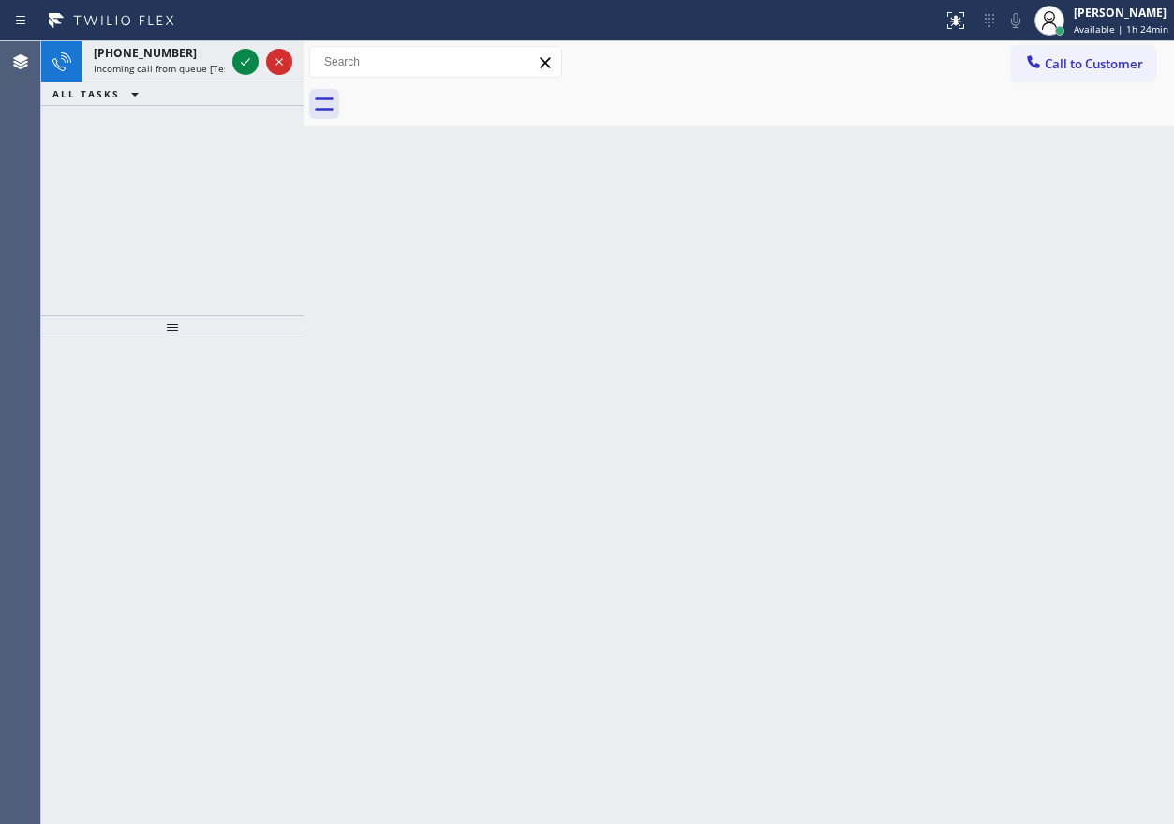
click at [913, 415] on div "Back to Dashboard Change Sender ID Customers Technicians Select a contact Outbo…" at bounding box center [739, 432] width 871 height 782
click at [246, 59] on icon at bounding box center [245, 62] width 22 height 22
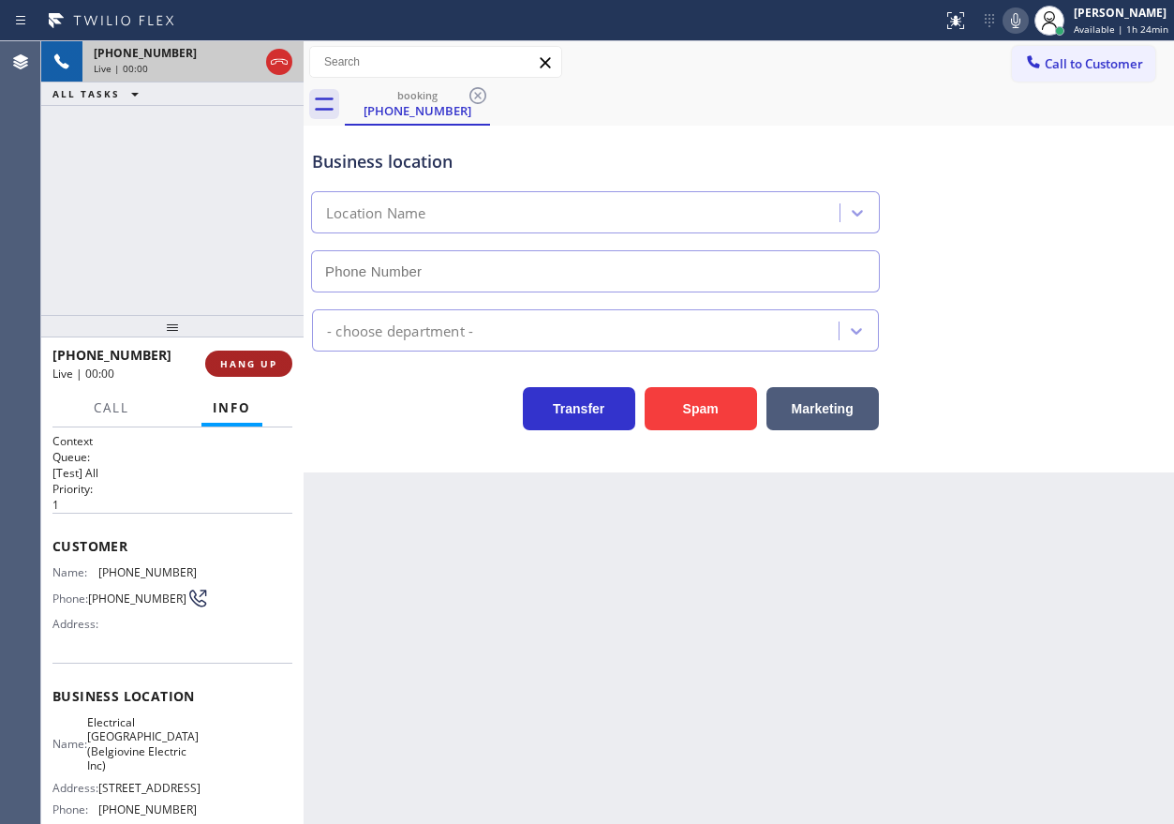
type input "[PHONE_NUMBER]"
click at [277, 366] on button "HANG UP" at bounding box center [248, 363] width 87 height 26
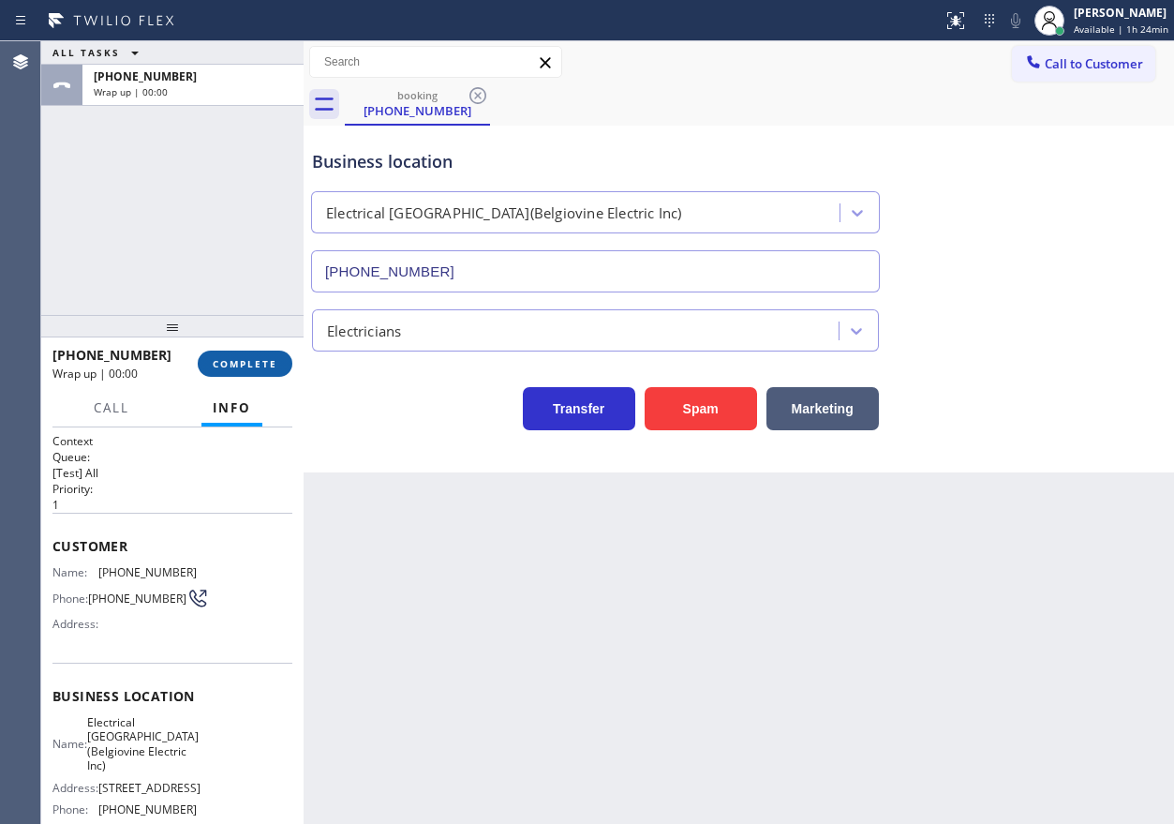
click at [277, 366] on button "COMPLETE" at bounding box center [245, 363] width 95 height 26
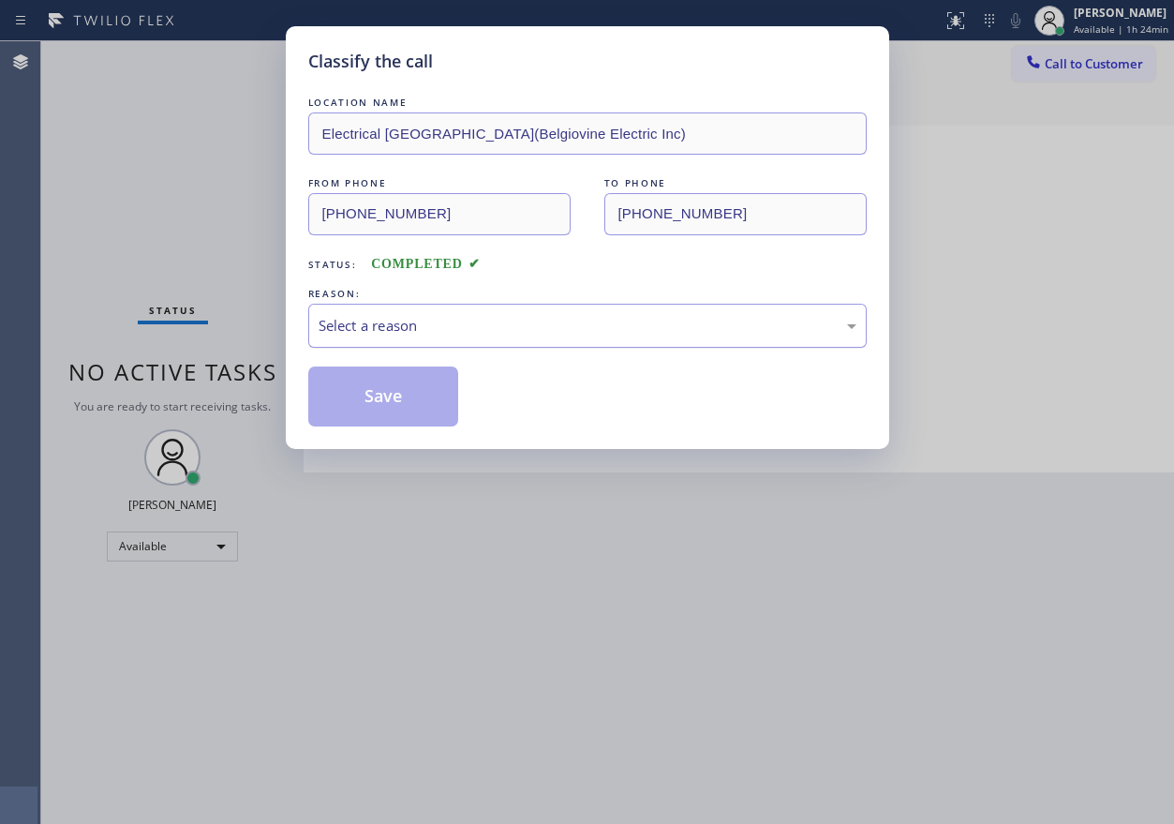
click at [454, 334] on div "Select a reason" at bounding box center [588, 326] width 538 height 22
click at [365, 402] on button "Save" at bounding box center [383, 396] width 151 height 60
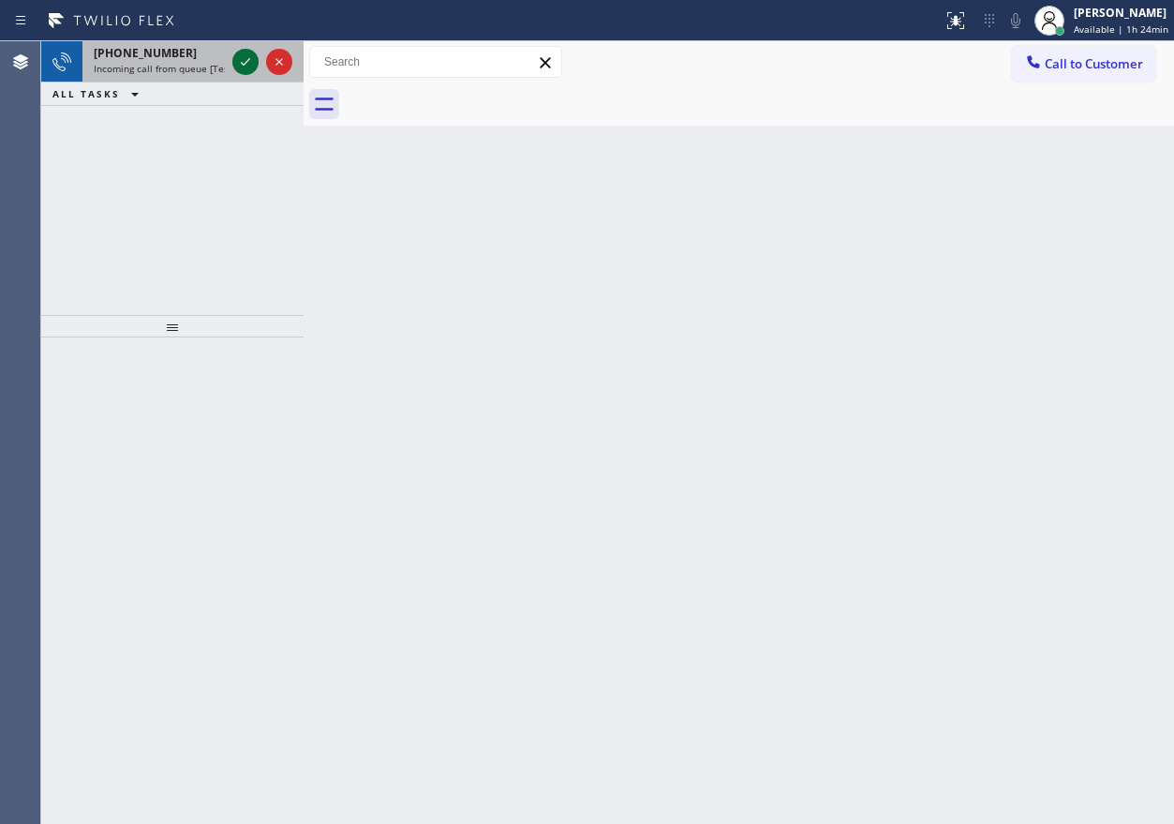
click at [236, 67] on icon at bounding box center [245, 62] width 22 height 22
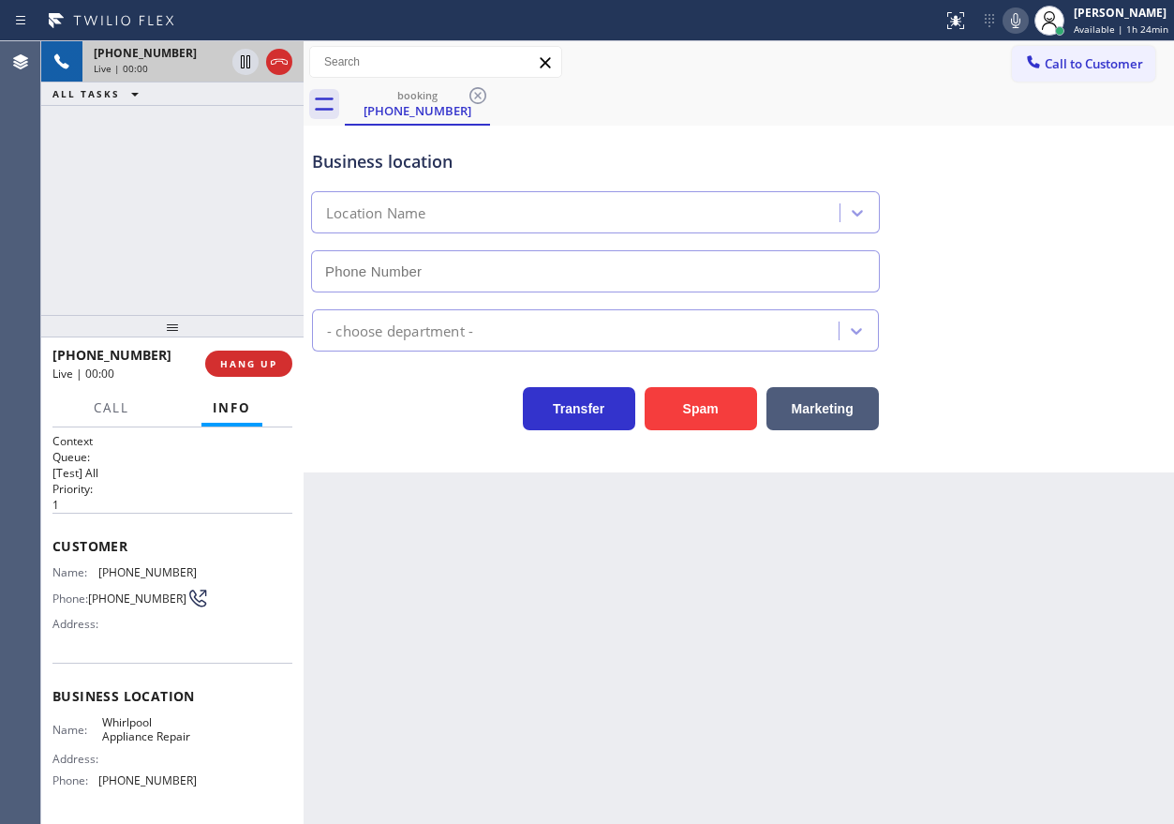
type input "[PHONE_NUMBER]"
click at [272, 362] on span "HANG UP" at bounding box center [248, 363] width 57 height 13
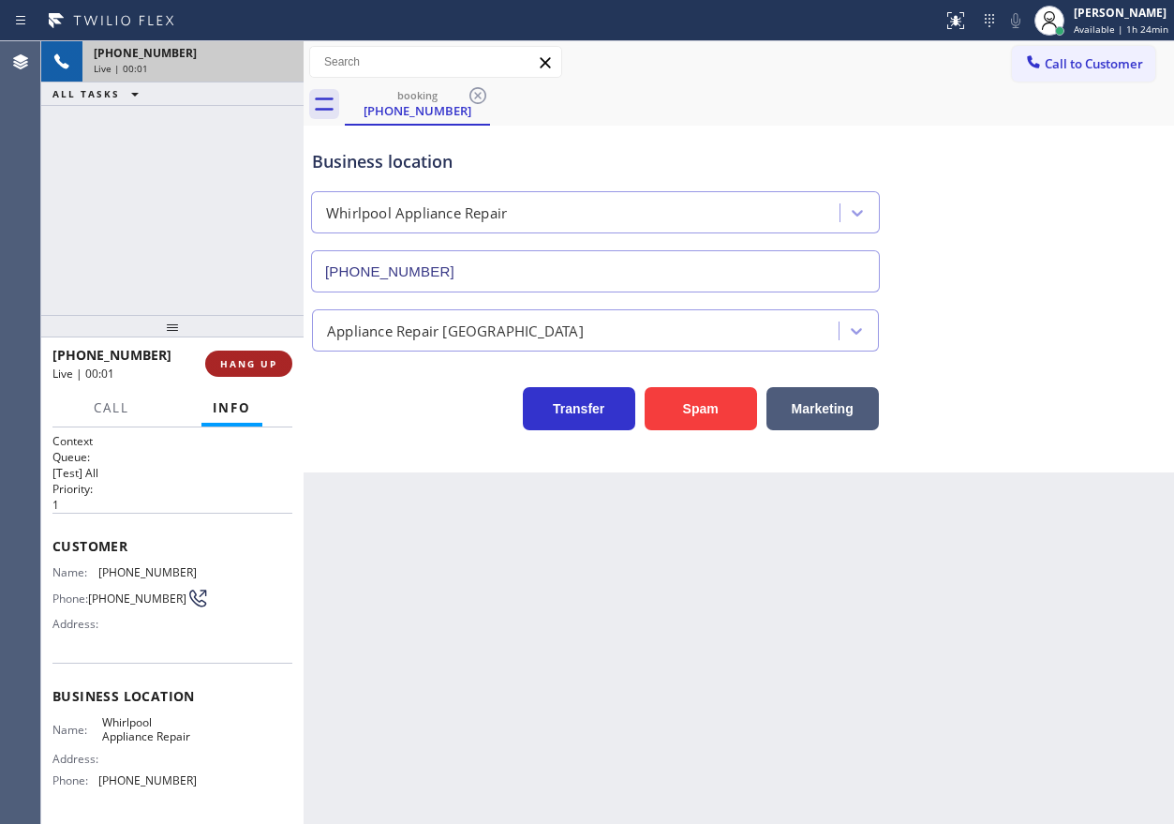
click at [272, 361] on span "HANG UP" at bounding box center [248, 363] width 57 height 13
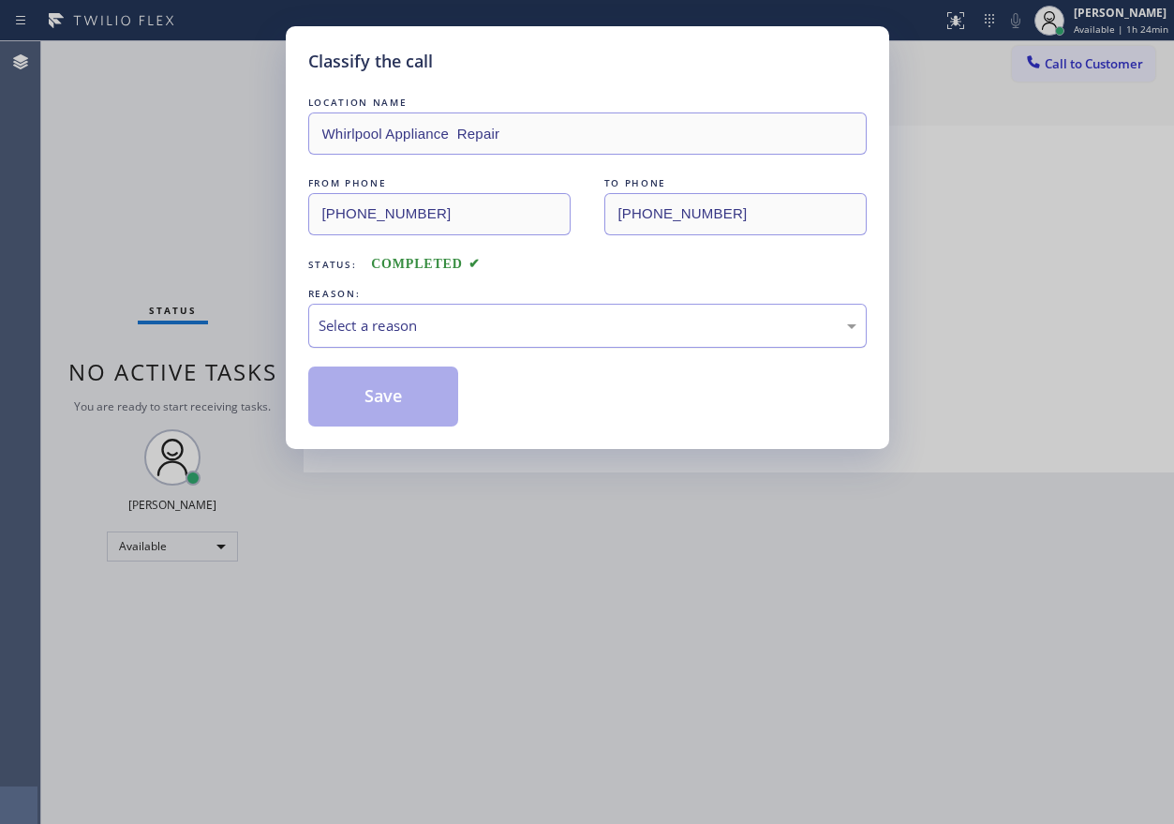
click at [468, 323] on div "Select a reason" at bounding box center [588, 326] width 538 height 22
click at [396, 409] on button "Save" at bounding box center [383, 396] width 151 height 60
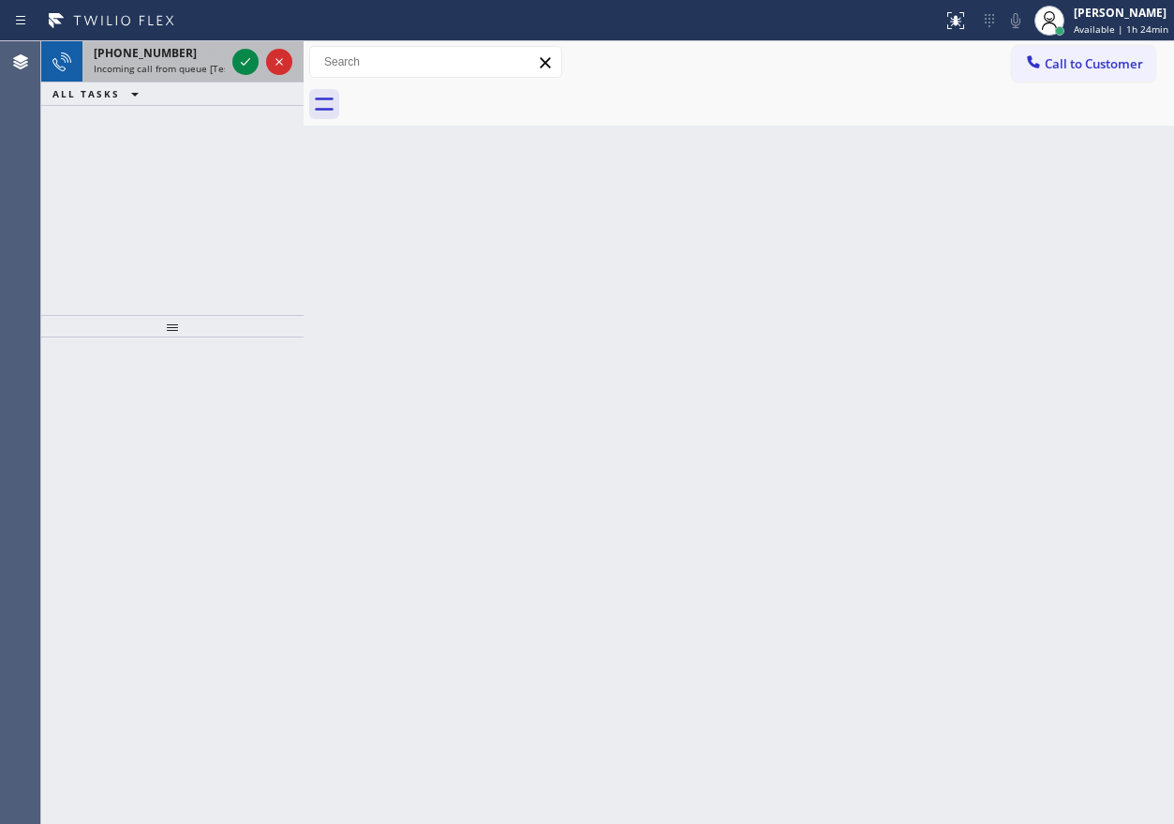
click at [156, 61] on div "[PHONE_NUMBER] Incoming call from queue [Test] All" at bounding box center [155, 61] width 146 height 41
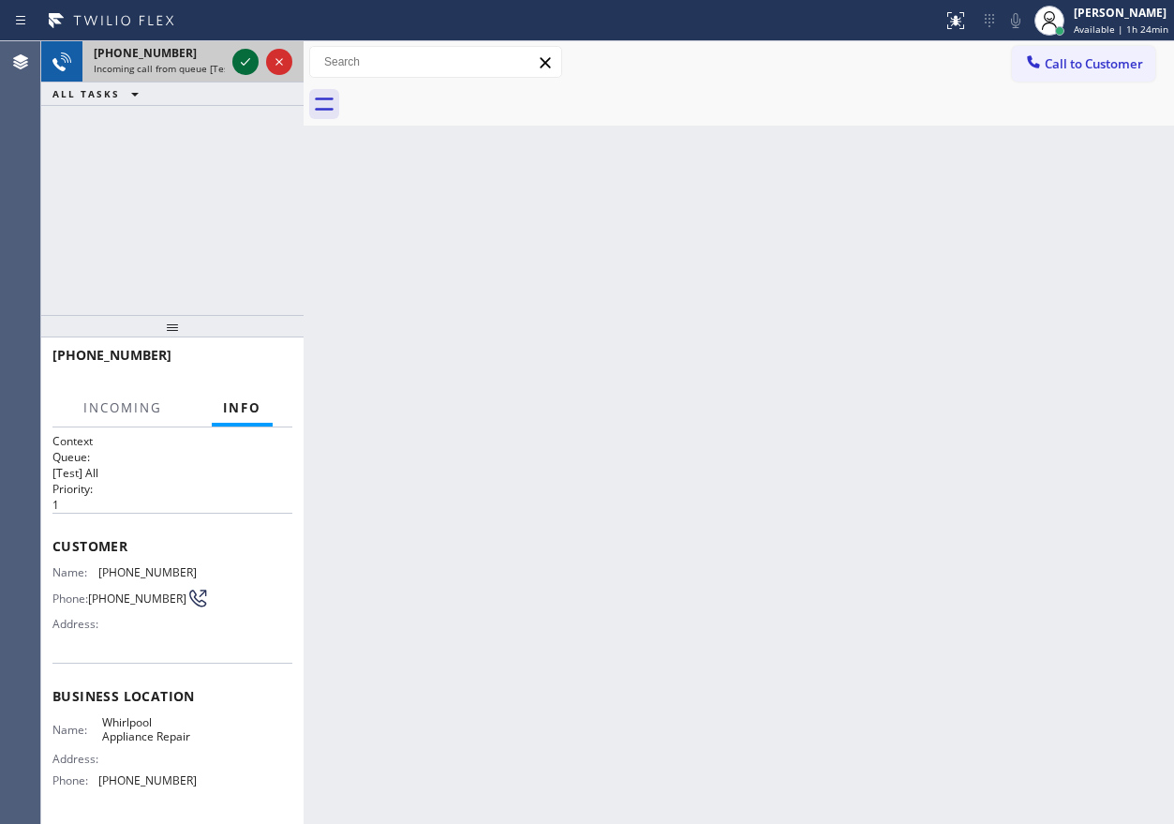
click at [245, 61] on icon at bounding box center [245, 62] width 22 height 22
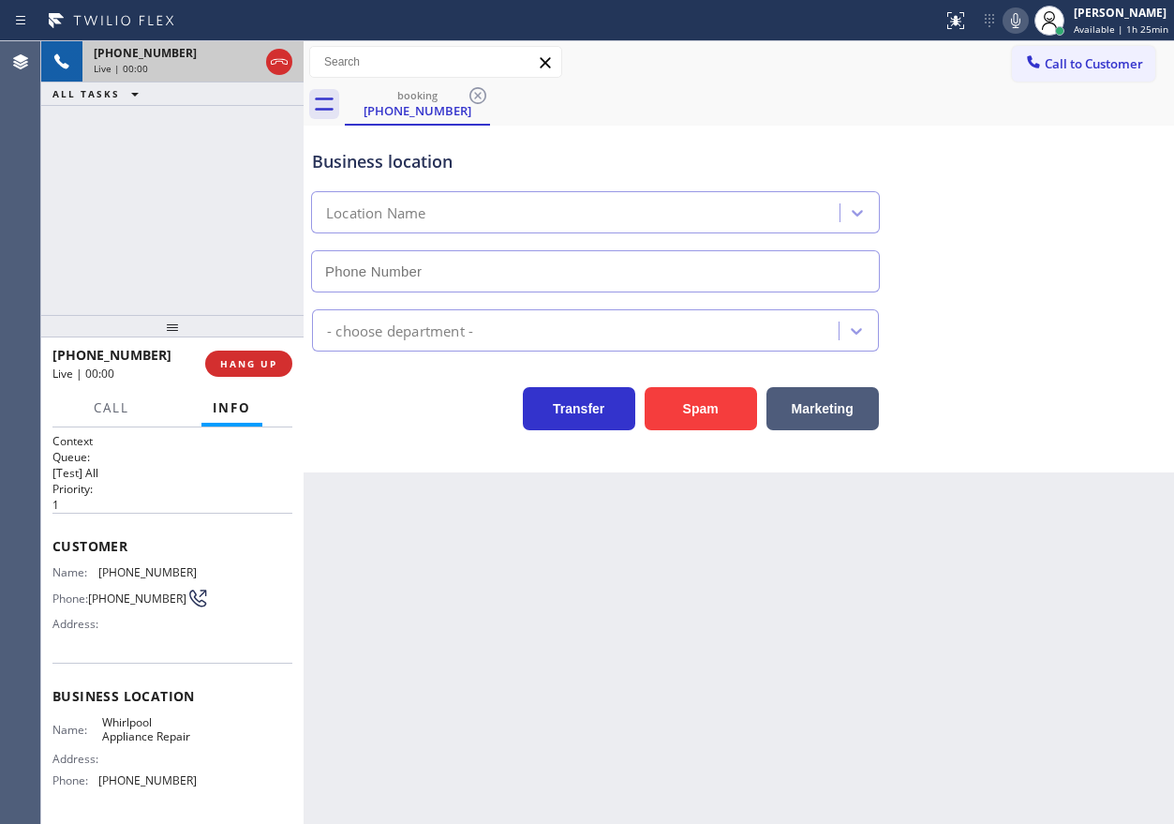
type input "[PHONE_NUMBER]"
click at [152, 739] on span "Whirlpool Appliance Repair" at bounding box center [149, 729] width 94 height 29
copy span "Whirlpool Appliance Repair"
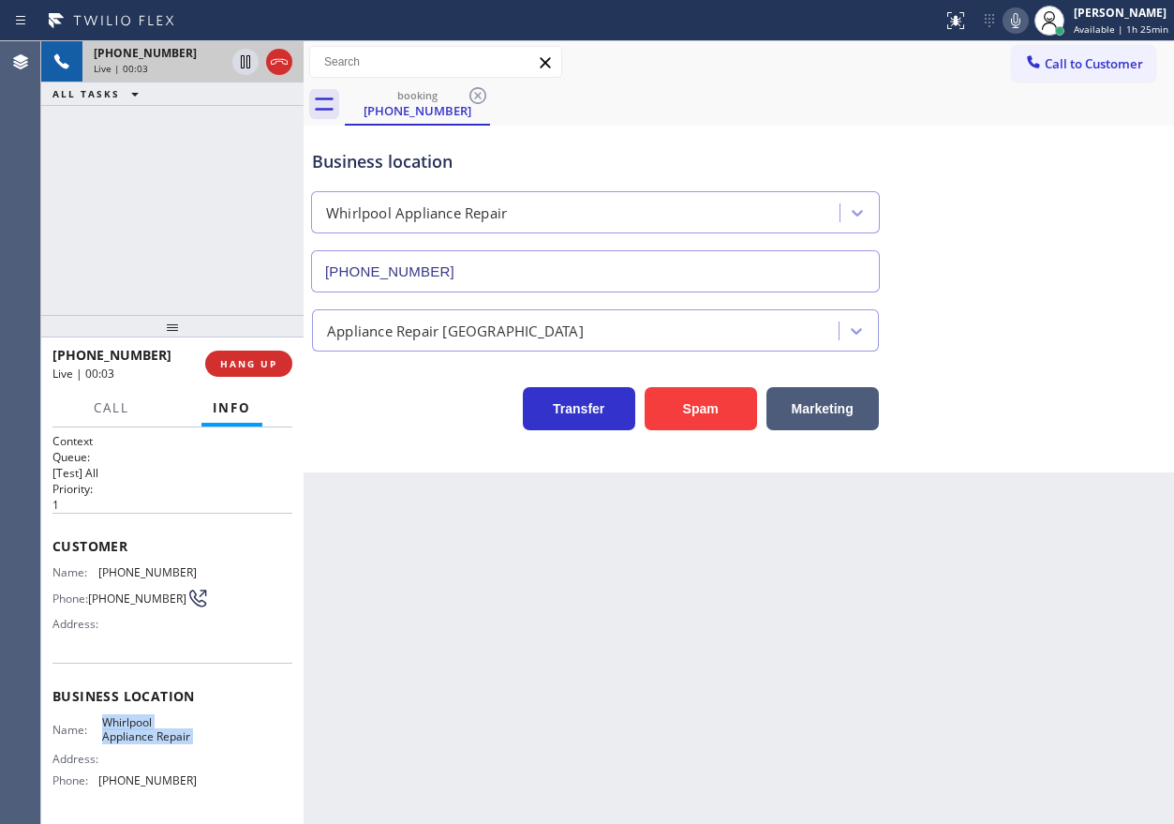
click at [516, 267] on input "[PHONE_NUMBER]" at bounding box center [595, 271] width 569 height 42
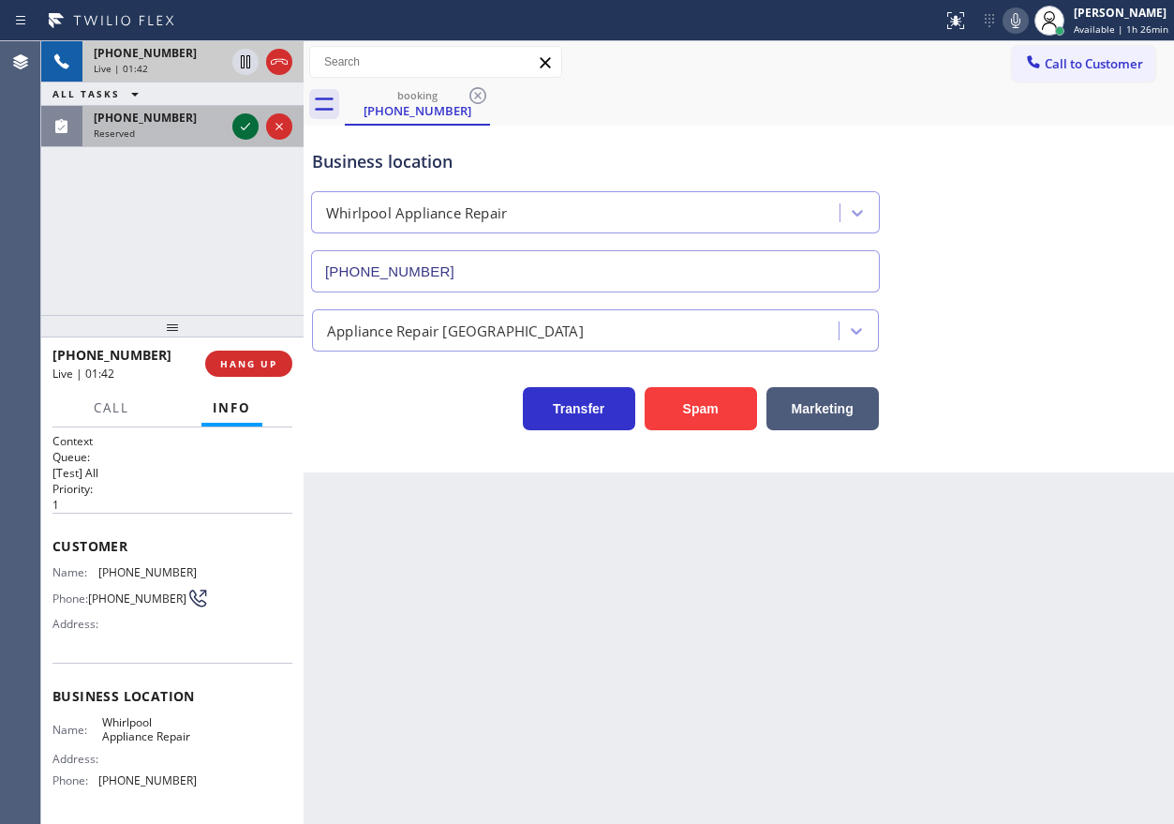
click at [249, 125] on icon at bounding box center [245, 126] width 22 height 22
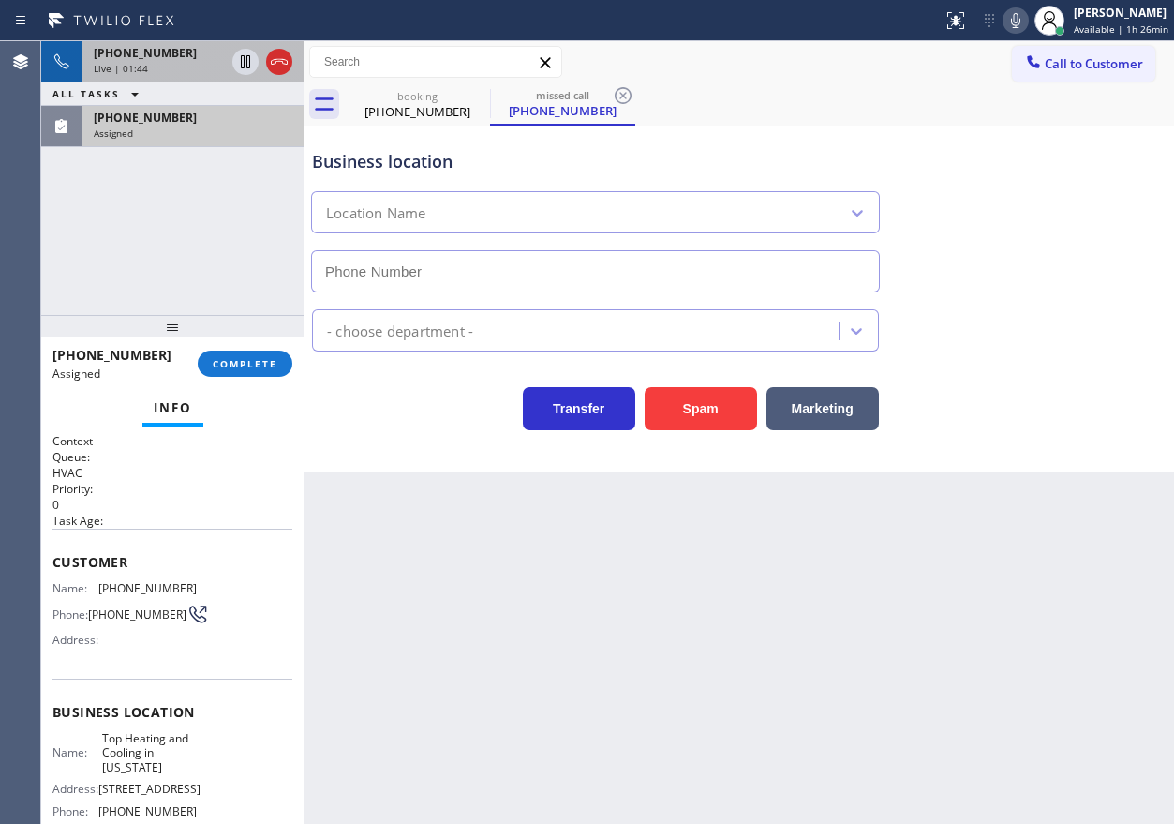
type input "[PHONE_NUMBER]"
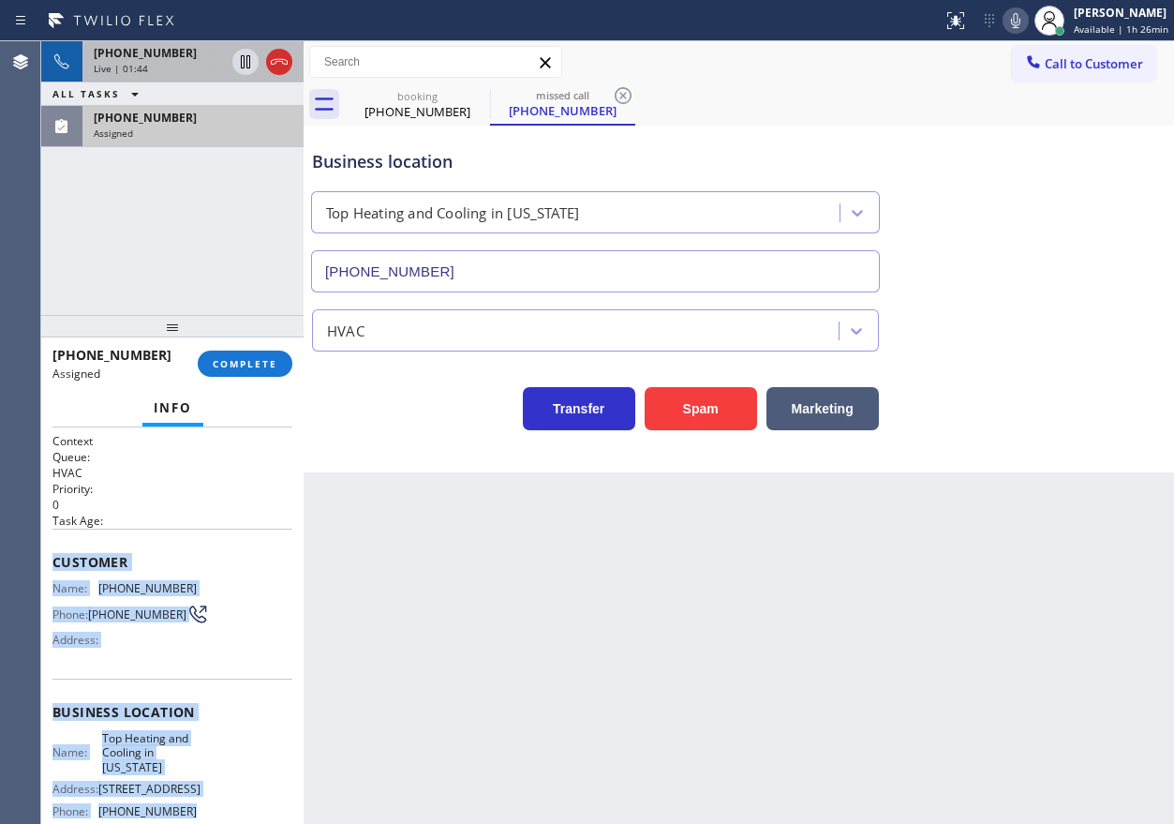
scroll to position [180, 0]
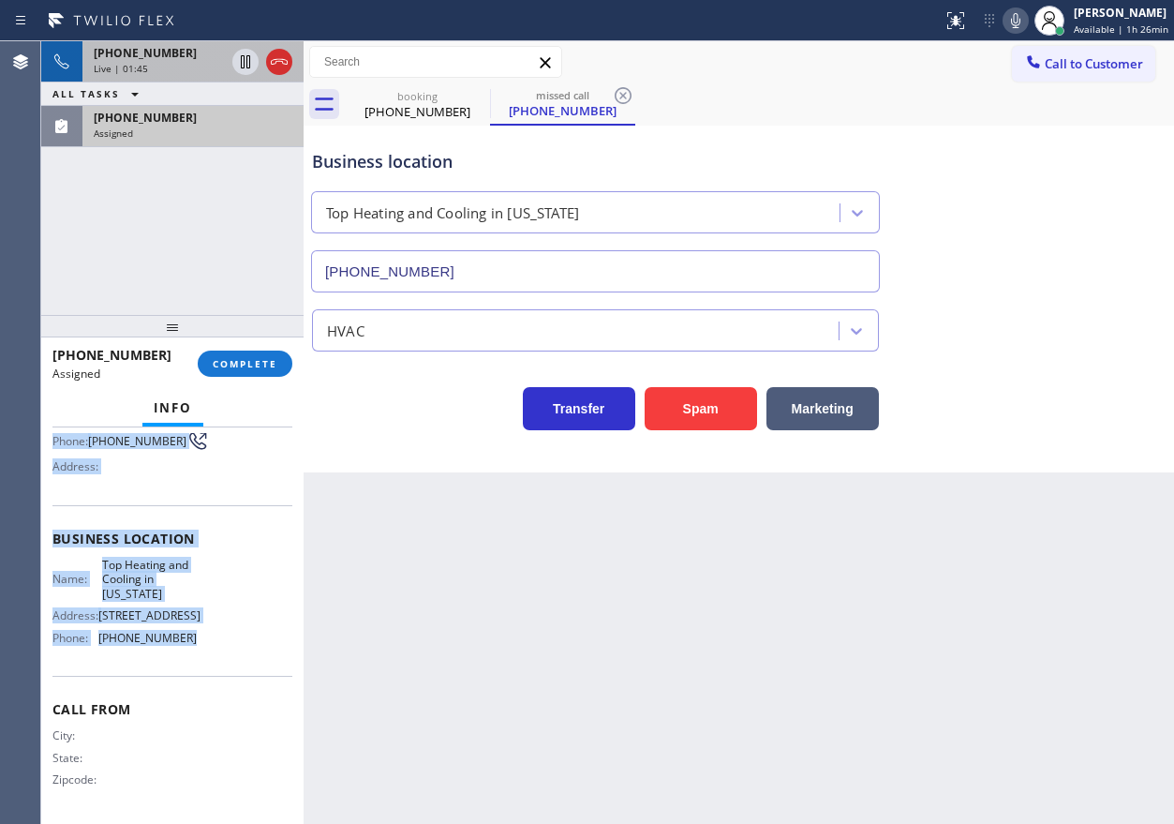
drag, startPoint x: 50, startPoint y: 561, endPoint x: 226, endPoint y: 669, distance: 206.5
click at [226, 669] on div "Context Queue: HVAC Priority: 0 Task Age: Customer Name: [PHONE_NUMBER] Phone: …" at bounding box center [172, 625] width 262 height 396
copy div "Customer Name: [PHONE_NUMBER] Phone: [PHONE_NUMBER] Address: Business location …"
click at [269, 372] on button "COMPLETE" at bounding box center [245, 363] width 95 height 26
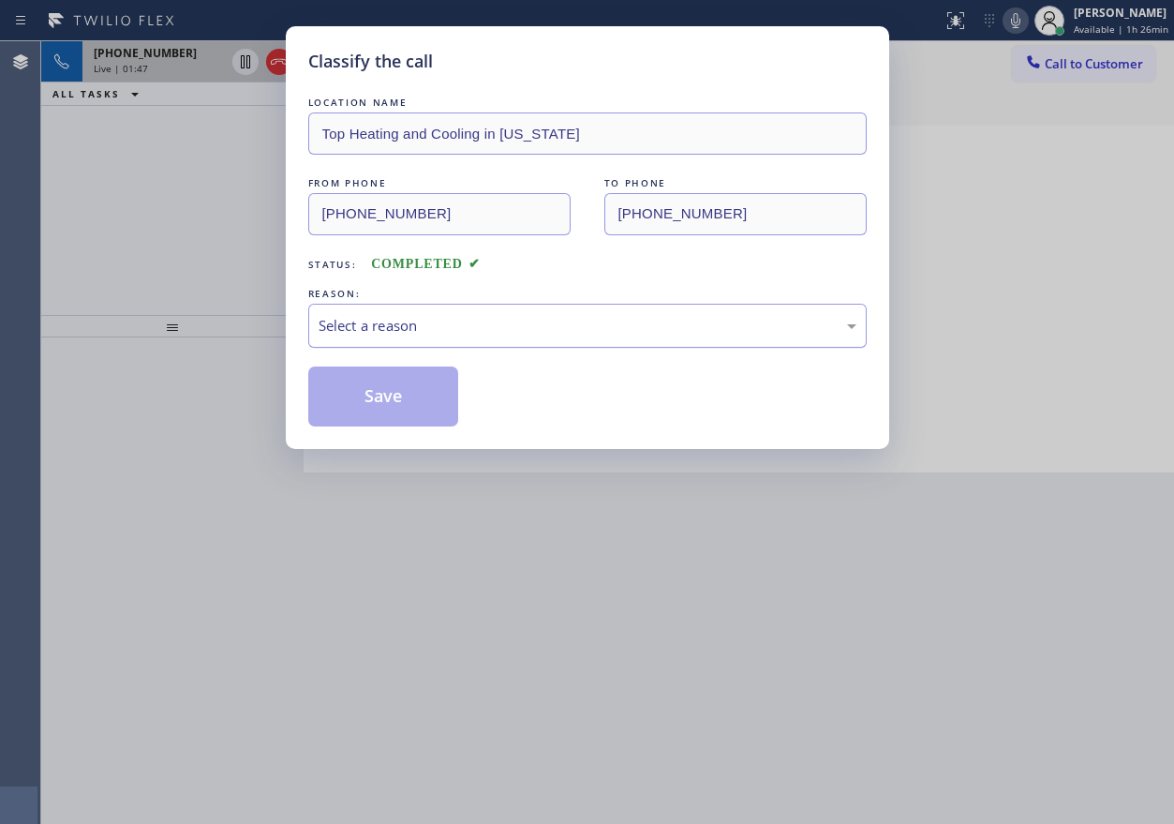
click at [439, 321] on div "Select a reason" at bounding box center [588, 326] width 538 height 22
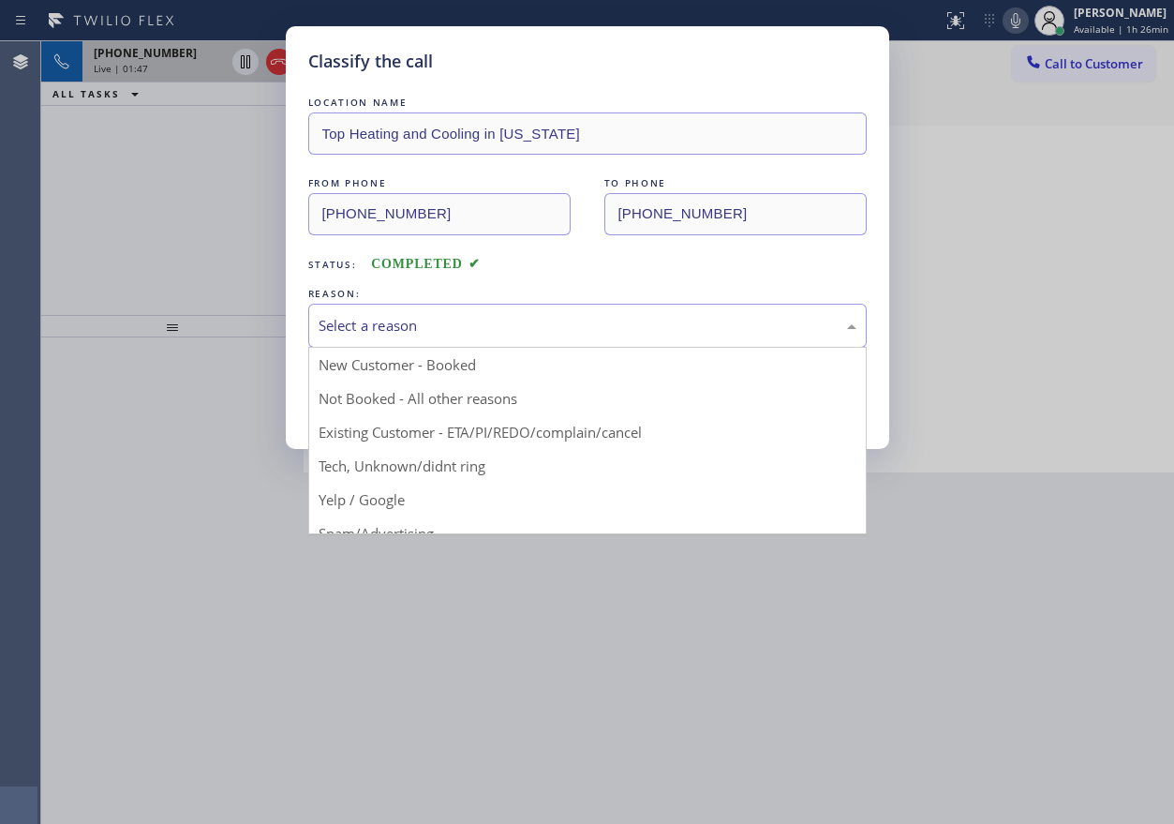
drag, startPoint x: 436, startPoint y: 462, endPoint x: 430, endPoint y: 423, distance: 39.8
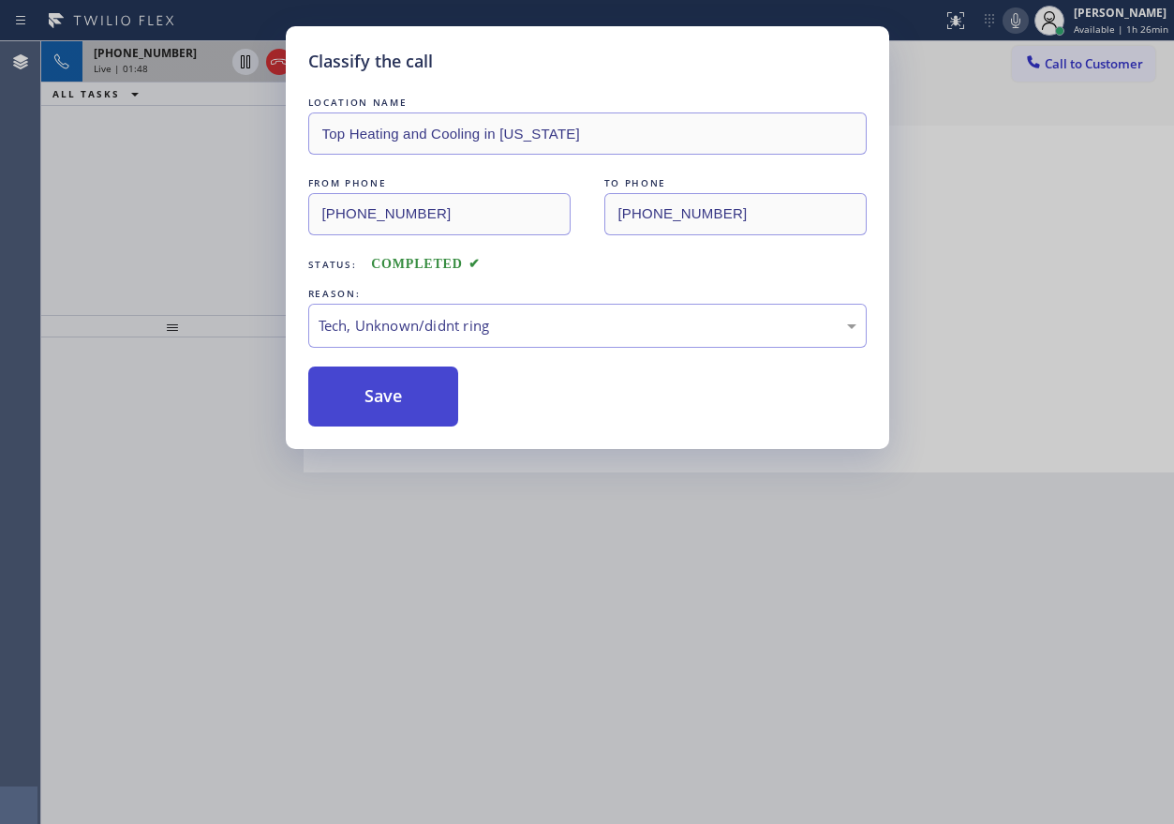
click at [430, 422] on button "Save" at bounding box center [383, 396] width 151 height 60
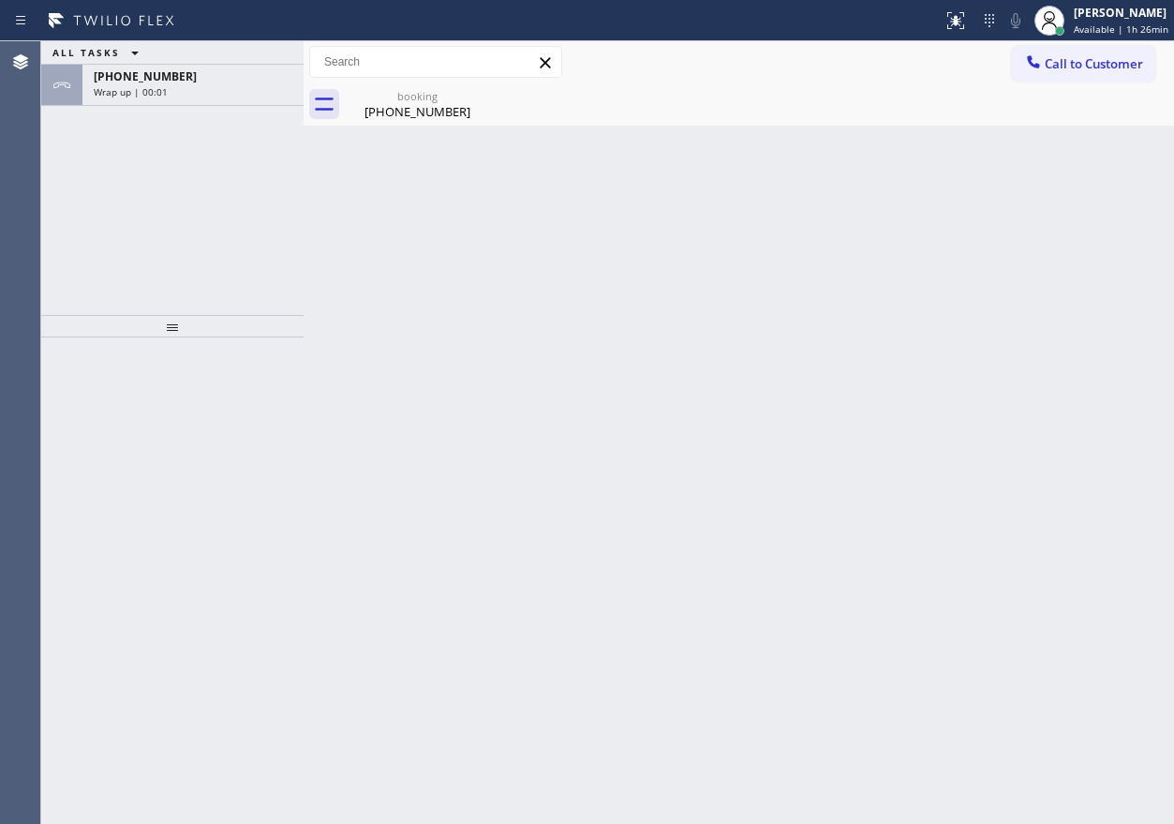
drag, startPoint x: 989, startPoint y: 411, endPoint x: 957, endPoint y: 398, distance: 34.5
click at [989, 411] on div "Back to Dashboard Change Sender ID Customers Technicians Select a contact Outbo…" at bounding box center [739, 432] width 871 height 782
click at [239, 96] on div "Wrap up | 00:02" at bounding box center [193, 91] width 199 height 13
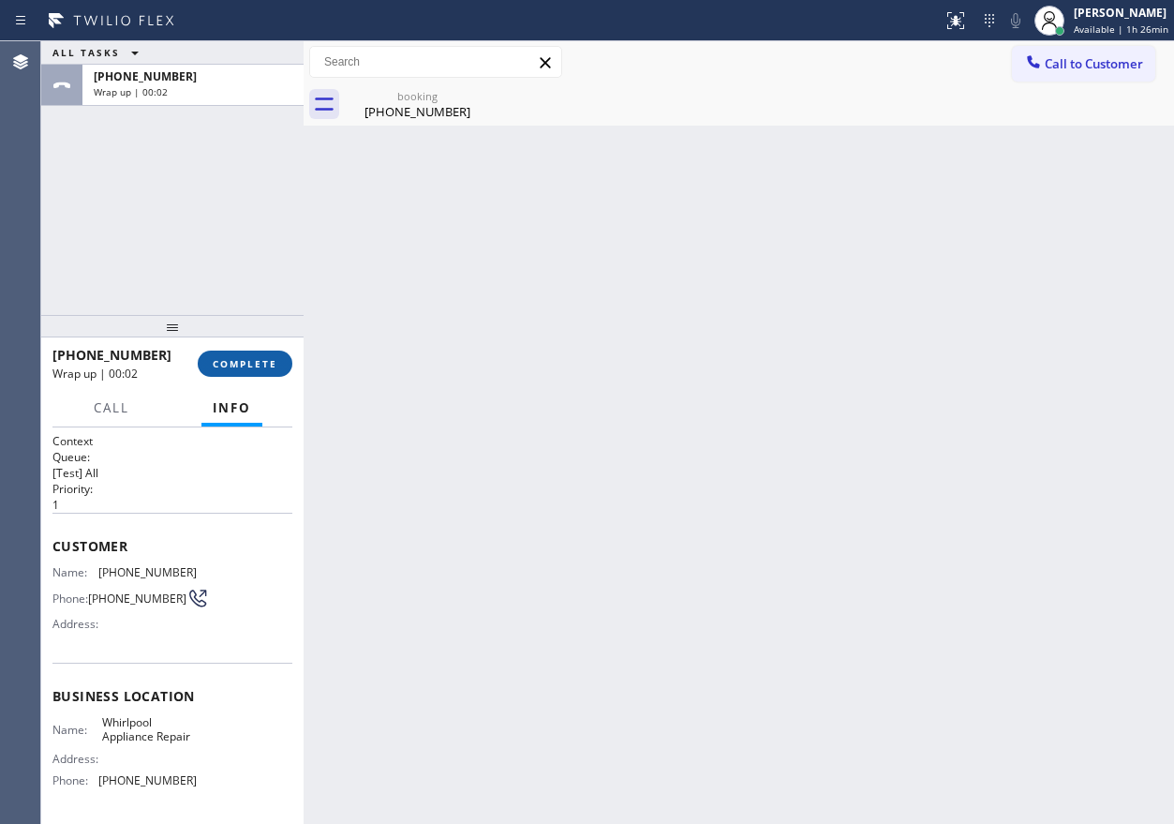
click at [243, 366] on span "COMPLETE" at bounding box center [245, 363] width 65 height 13
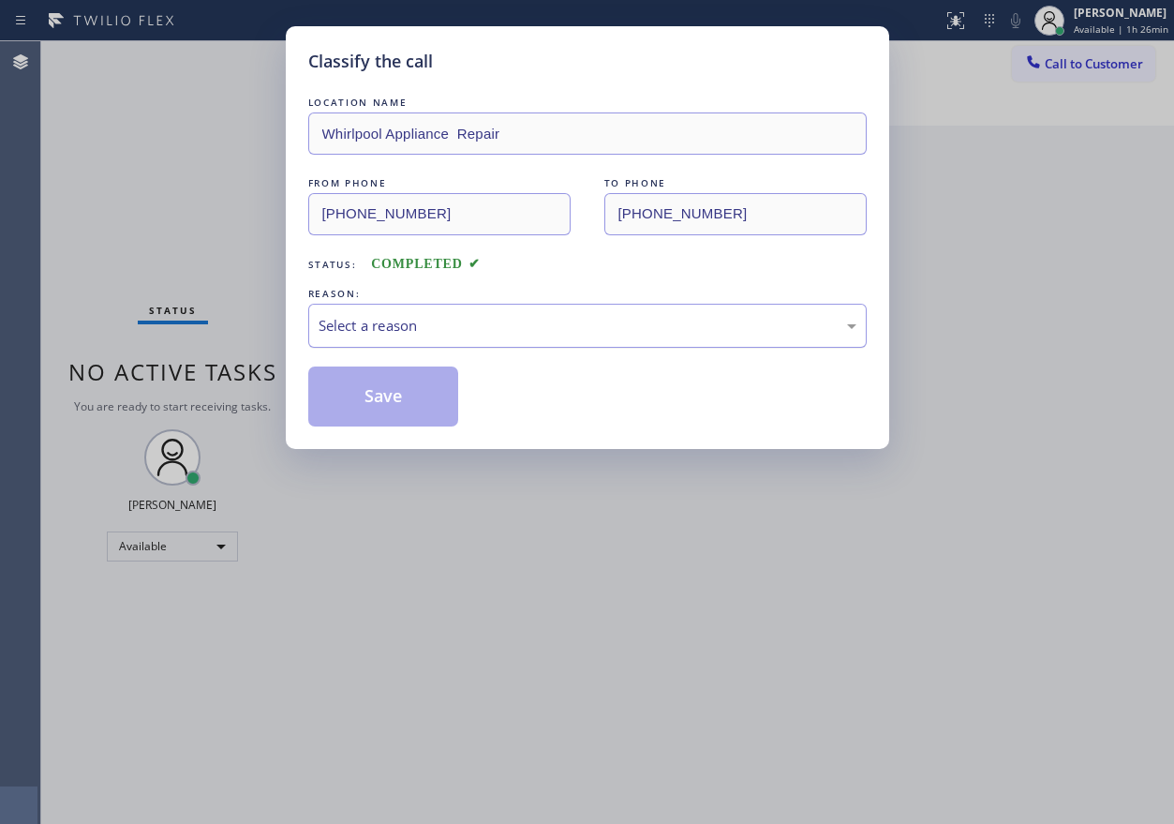
drag, startPoint x: 445, startPoint y: 319, endPoint x: 441, endPoint y: 343, distance: 24.7
click at [443, 332] on div "Select a reason" at bounding box center [588, 326] width 538 height 22
click at [390, 396] on button "Save" at bounding box center [383, 396] width 151 height 60
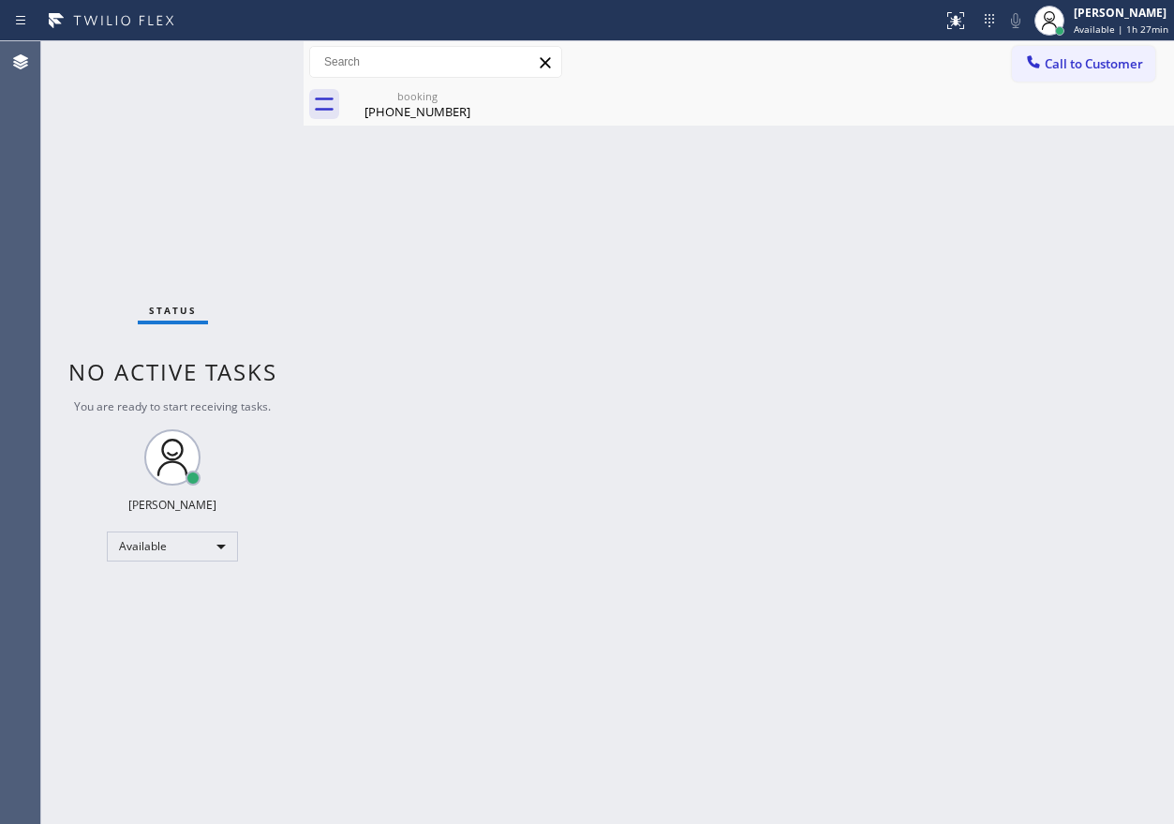
click at [455, 100] on div "booking" at bounding box center [417, 96] width 141 height 14
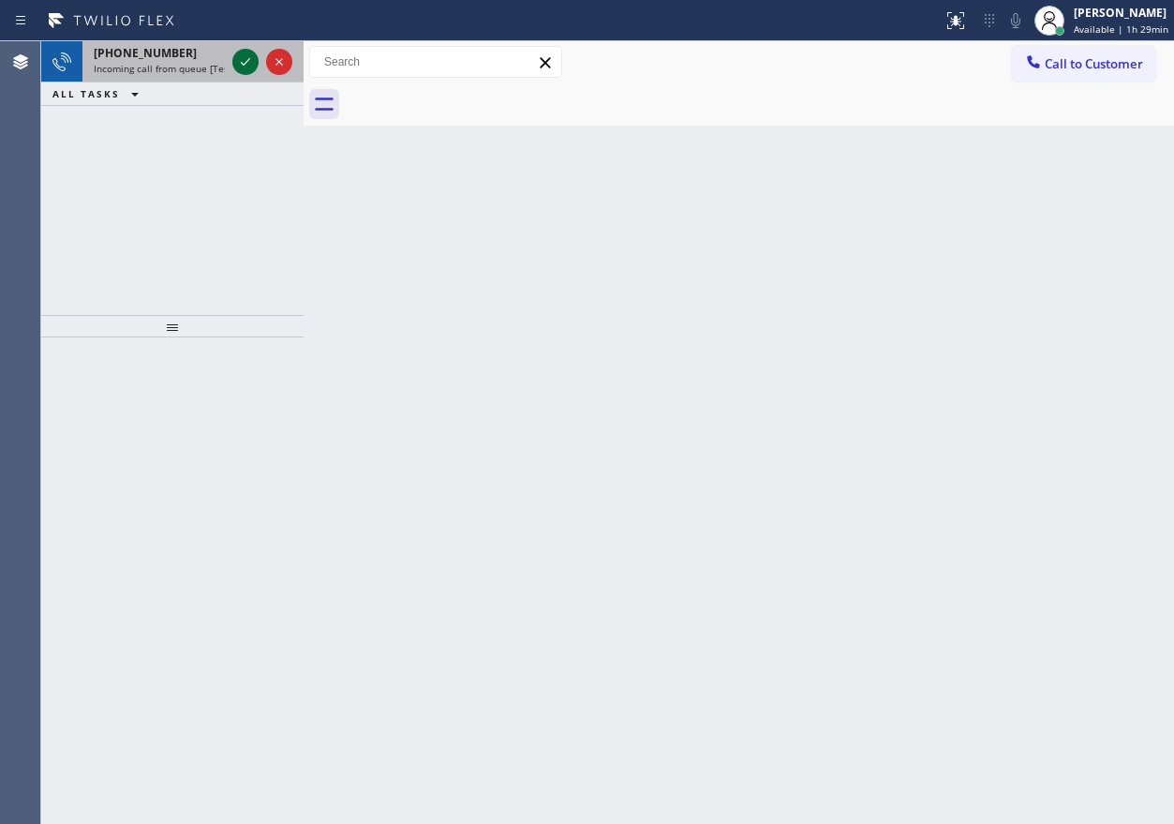
click at [253, 60] on icon at bounding box center [245, 62] width 22 height 22
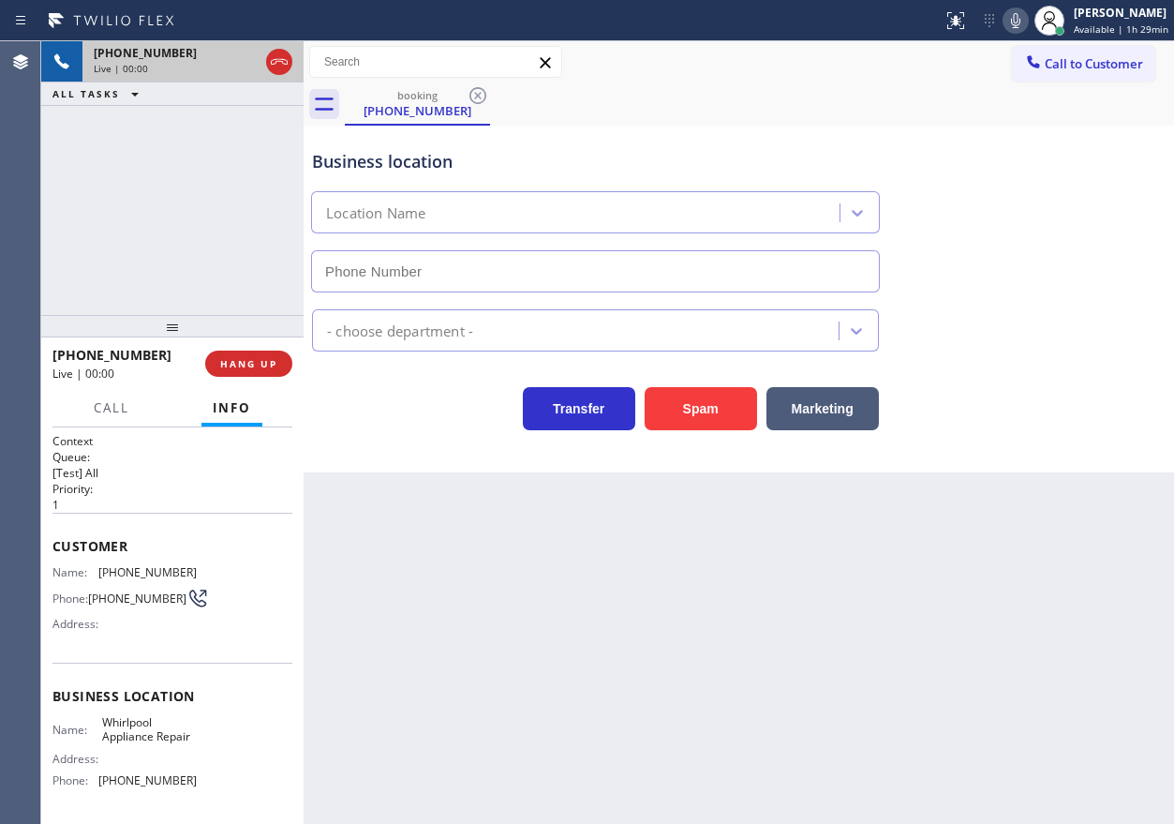
type input "[PHONE_NUMBER]"
click at [247, 368] on span "HANG UP" at bounding box center [248, 363] width 57 height 13
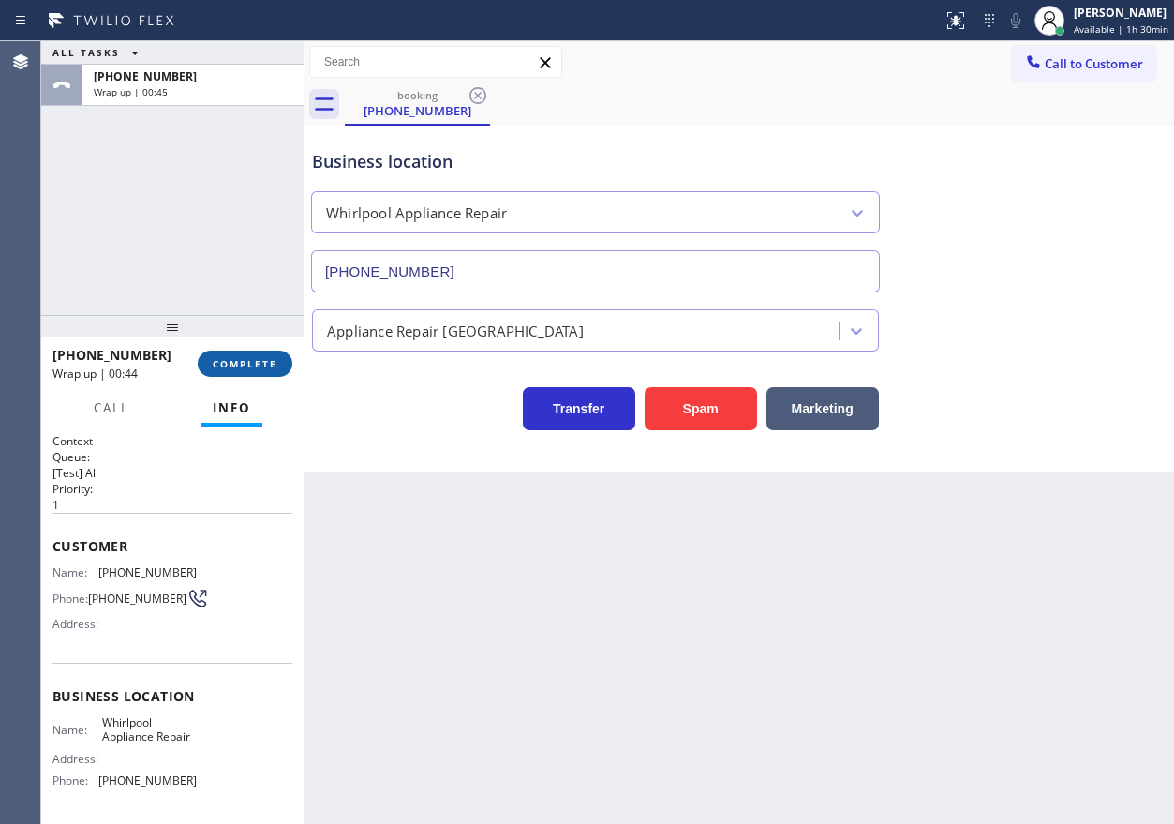
click at [266, 364] on span "COMPLETE" at bounding box center [245, 363] width 65 height 13
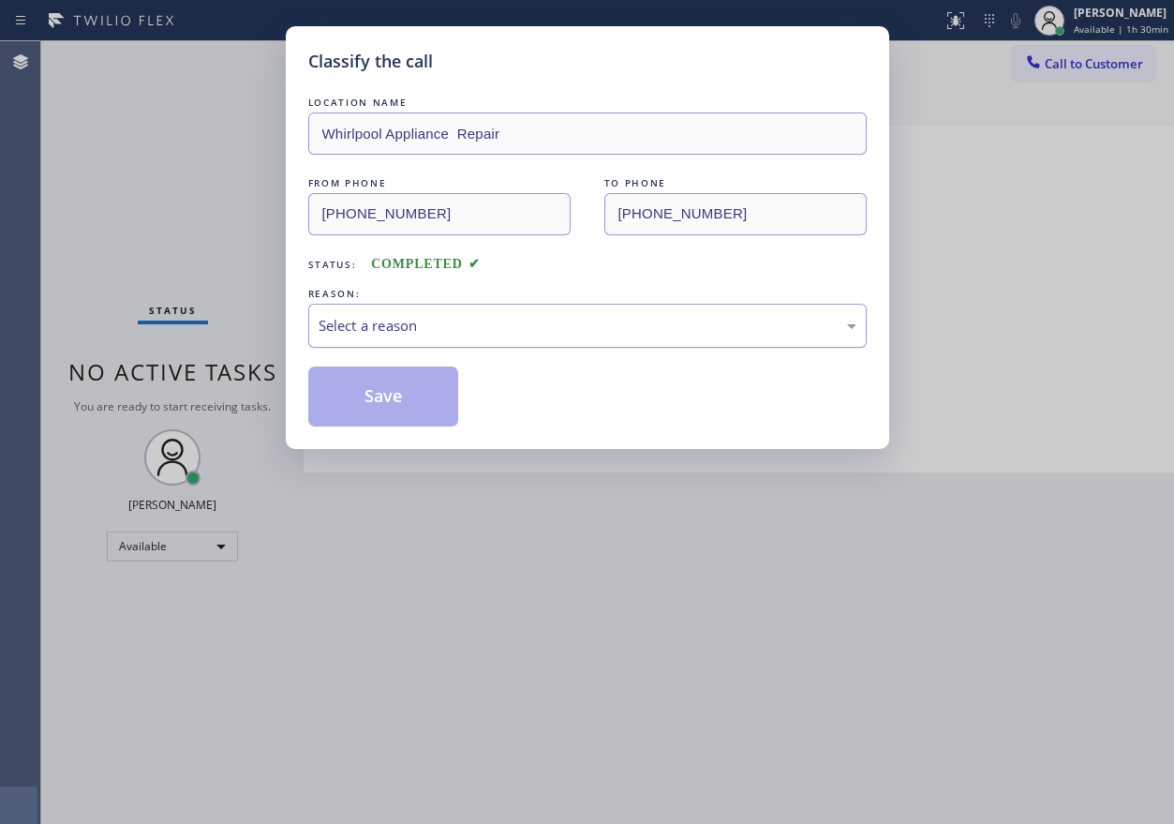
click at [439, 333] on div "Select a reason" at bounding box center [588, 326] width 538 height 22
click at [384, 394] on button "Save" at bounding box center [383, 396] width 151 height 60
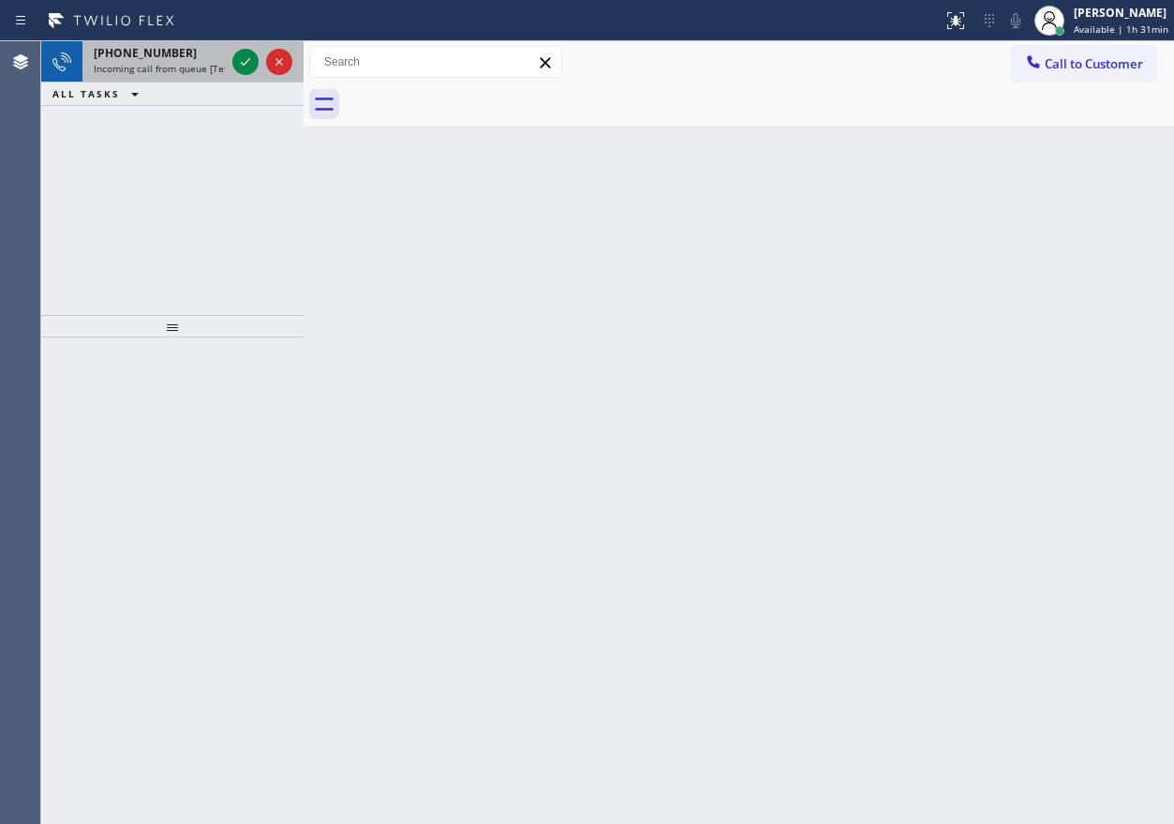
click at [132, 44] on div "[PHONE_NUMBER] Incoming call from queue [Test] All" at bounding box center [155, 61] width 146 height 41
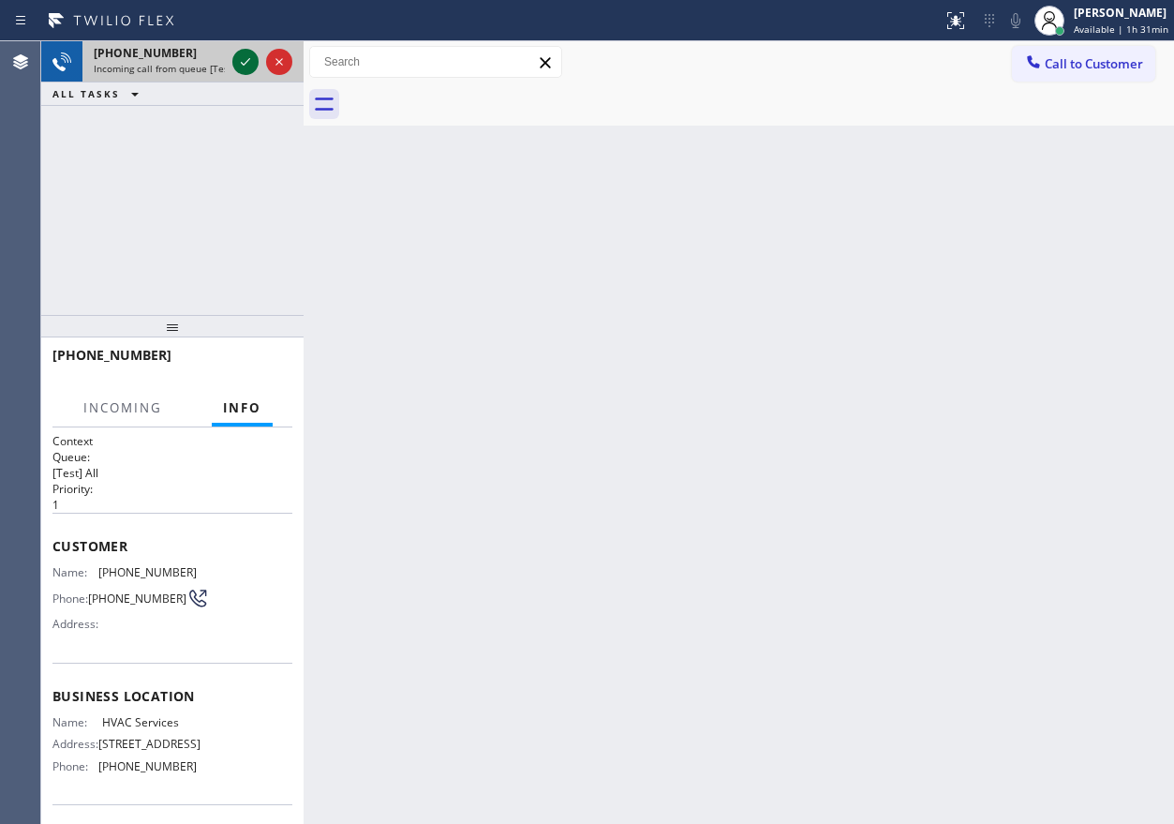
click at [246, 60] on icon at bounding box center [245, 62] width 22 height 22
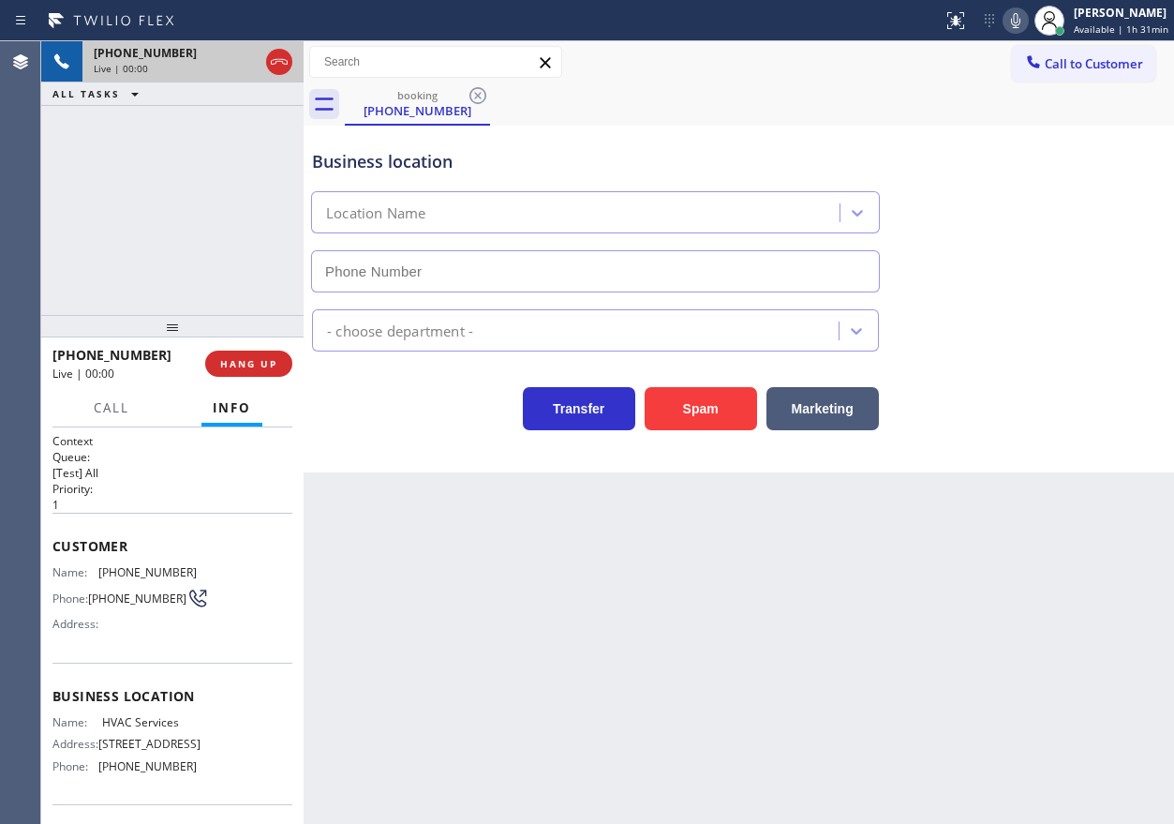
type input "[PHONE_NUMBER]"
click at [259, 358] on span "HANG UP" at bounding box center [248, 363] width 57 height 13
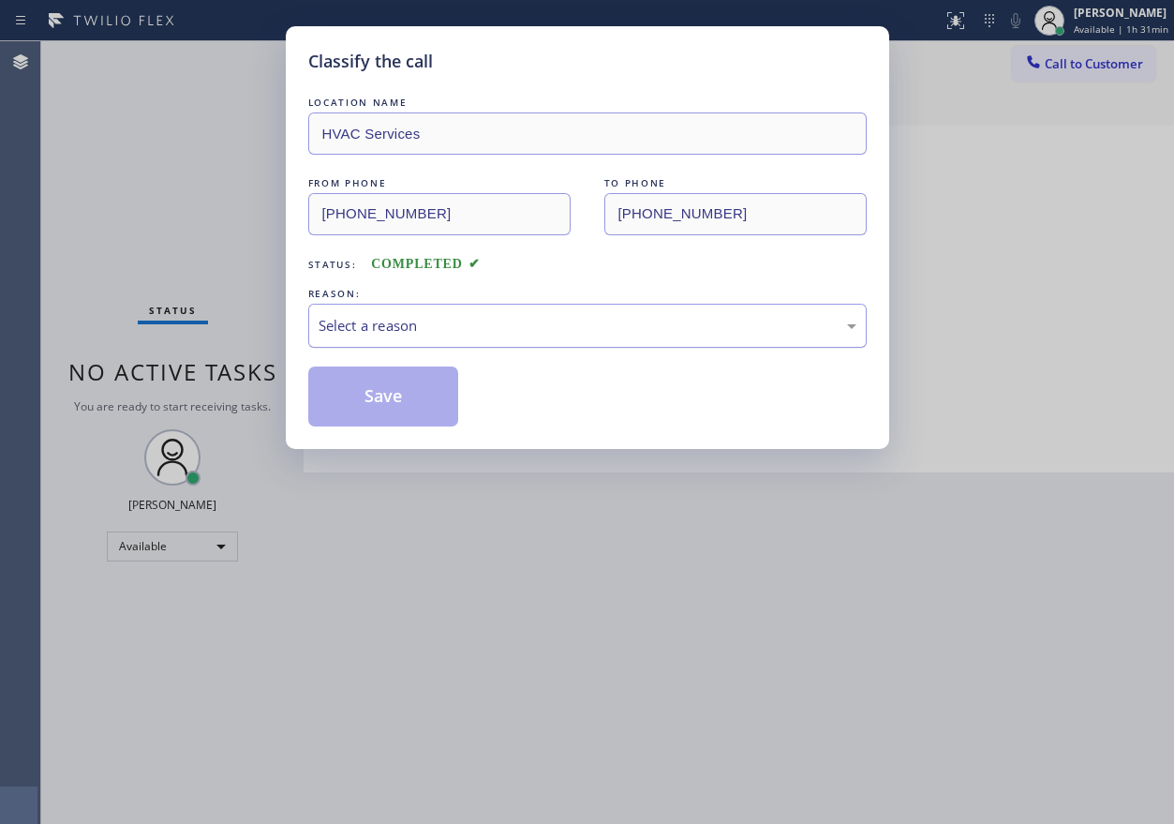
click at [454, 324] on div "Select a reason" at bounding box center [588, 326] width 538 height 22
click at [388, 394] on button "Save" at bounding box center [383, 396] width 151 height 60
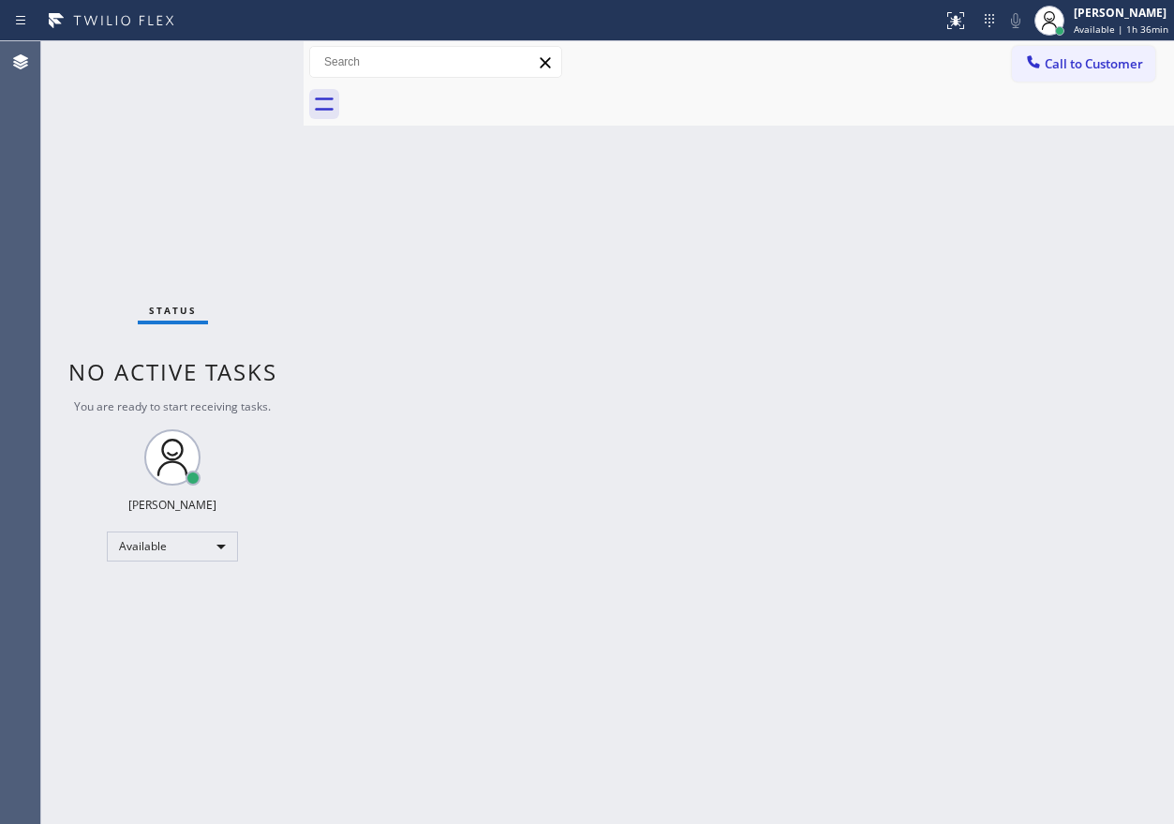
drag, startPoint x: 1034, startPoint y: 326, endPoint x: 1019, endPoint y: 309, distance: 22.6
click at [1034, 326] on div "Back to Dashboard Change Sender ID Customers Technicians Select a contact Outbo…" at bounding box center [739, 432] width 871 height 782
click at [745, 461] on div "Back to Dashboard Change Sender ID Customers Technicians Select a contact Outbo…" at bounding box center [739, 432] width 871 height 782
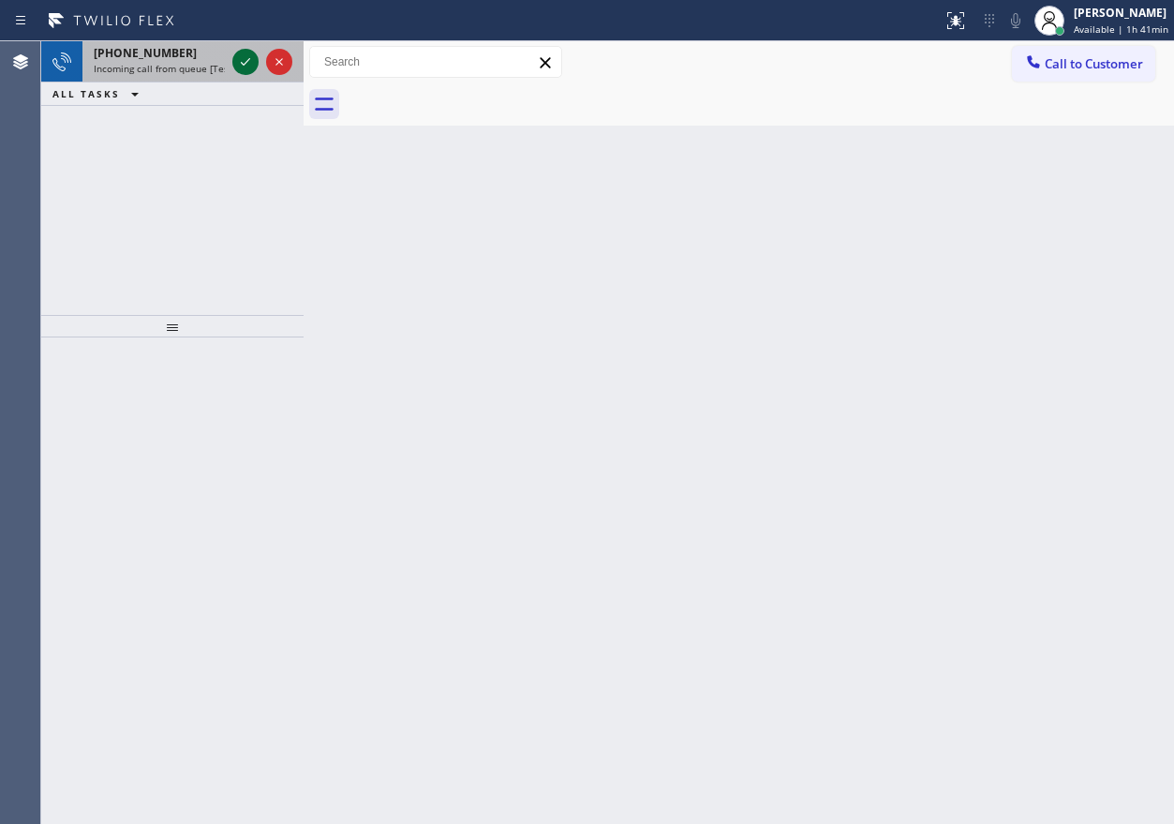
click at [244, 63] on icon at bounding box center [245, 62] width 22 height 22
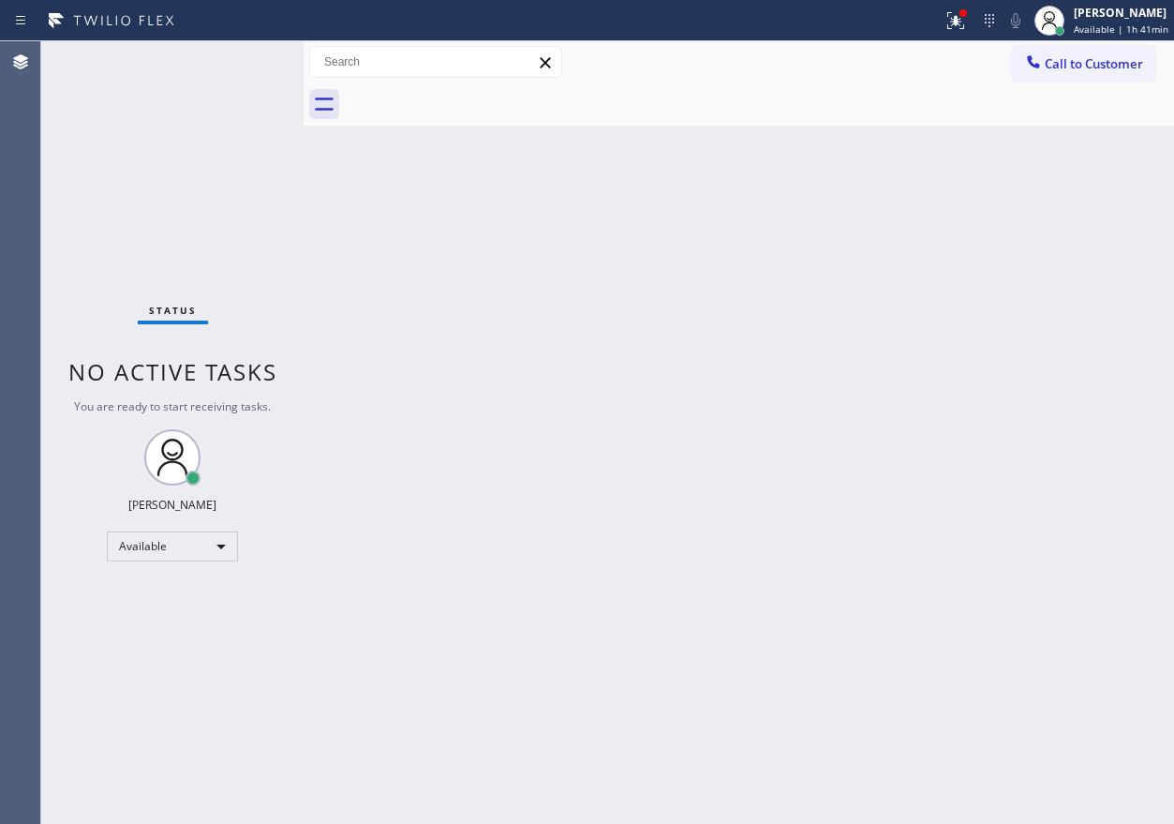
drag, startPoint x: 711, startPoint y: 300, endPoint x: 755, endPoint y: 494, distance: 198.9
click at [711, 302] on div "Back to Dashboard Change Sender ID Customers Technicians Select a contact Outbo…" at bounding box center [739, 432] width 871 height 782
drag, startPoint x: 951, startPoint y: 22, endPoint x: 951, endPoint y: 188, distance: 166.8
click at [951, 23] on icon at bounding box center [956, 20] width 22 height 22
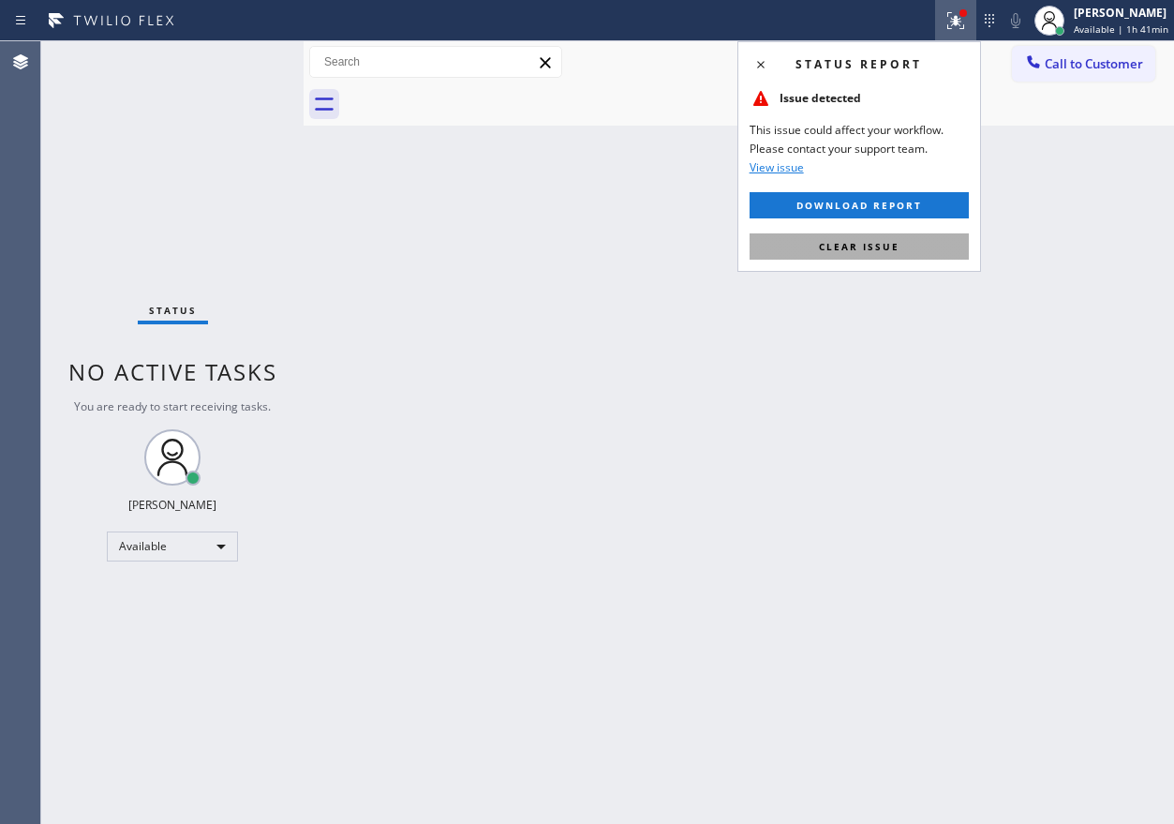
click at [941, 246] on button "Clear issue" at bounding box center [859, 246] width 219 height 26
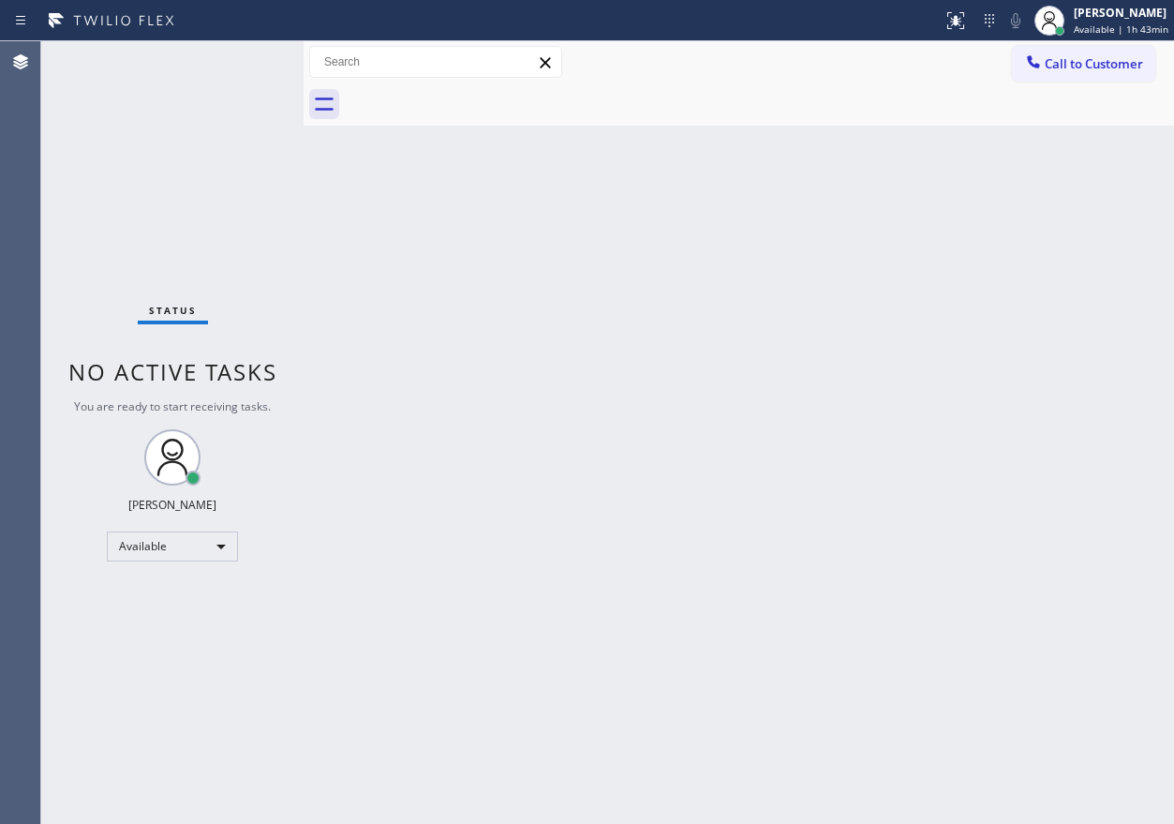
click at [678, 264] on div "Back to Dashboard Change Sender ID Customers Technicians Select a contact Outbo…" at bounding box center [739, 432] width 871 height 782
click at [961, 543] on div "Back to Dashboard Change Sender ID Customers Technicians Select a contact Outbo…" at bounding box center [739, 432] width 871 height 782
click at [922, 418] on div "Back to Dashboard Change Sender ID Customers Technicians Select a contact Outbo…" at bounding box center [739, 432] width 871 height 782
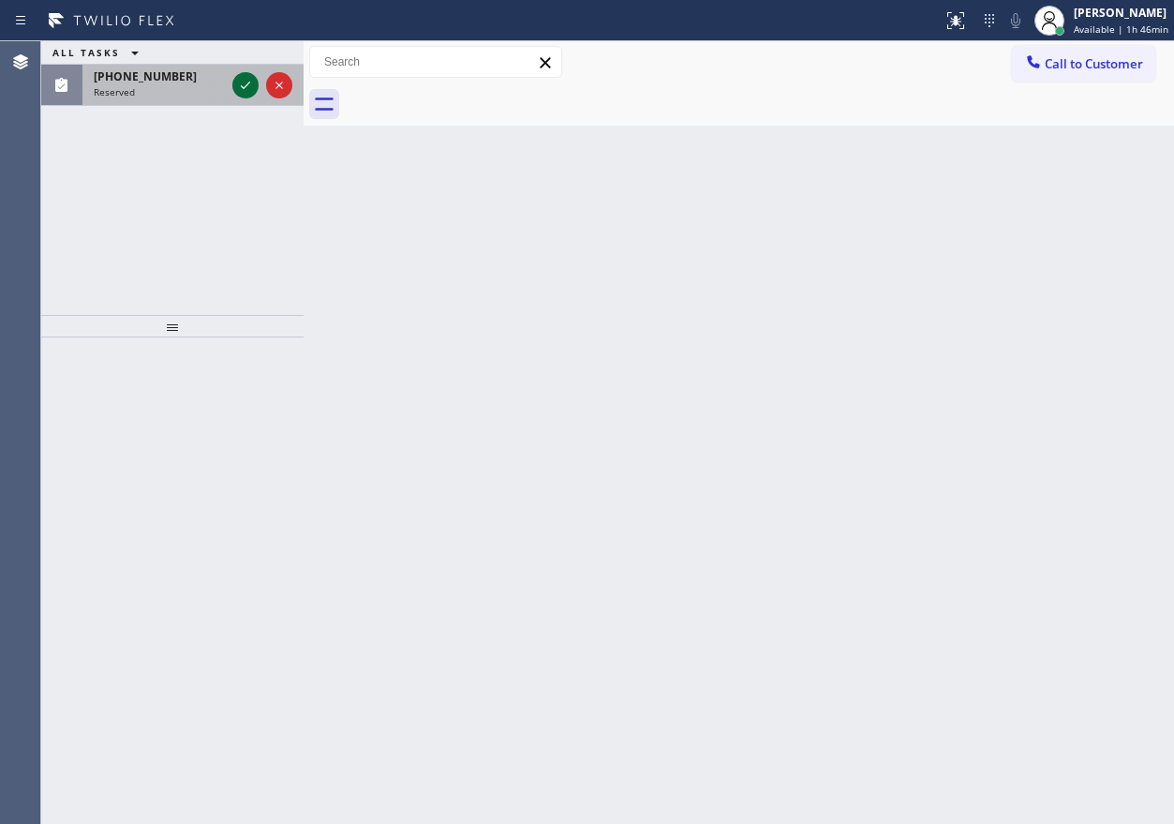
click at [242, 88] on icon at bounding box center [245, 85] width 22 height 22
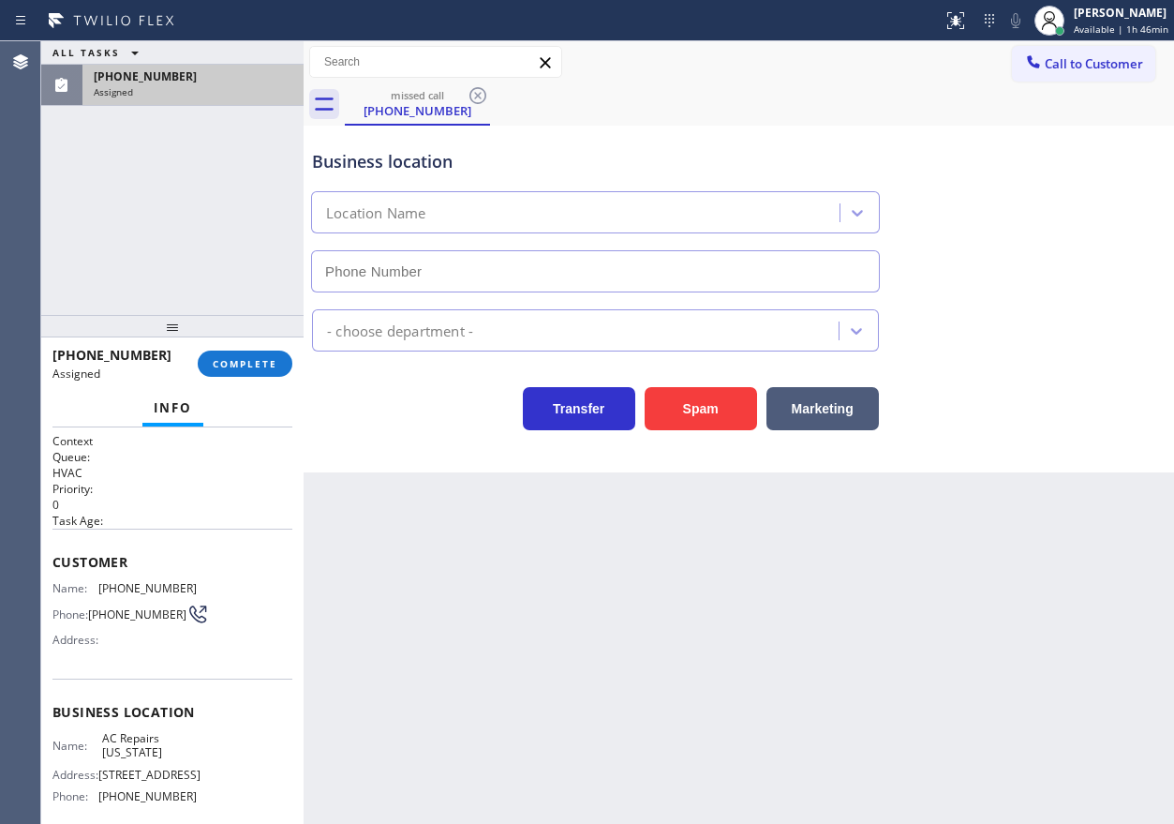
type input "[PHONE_NUMBER]"
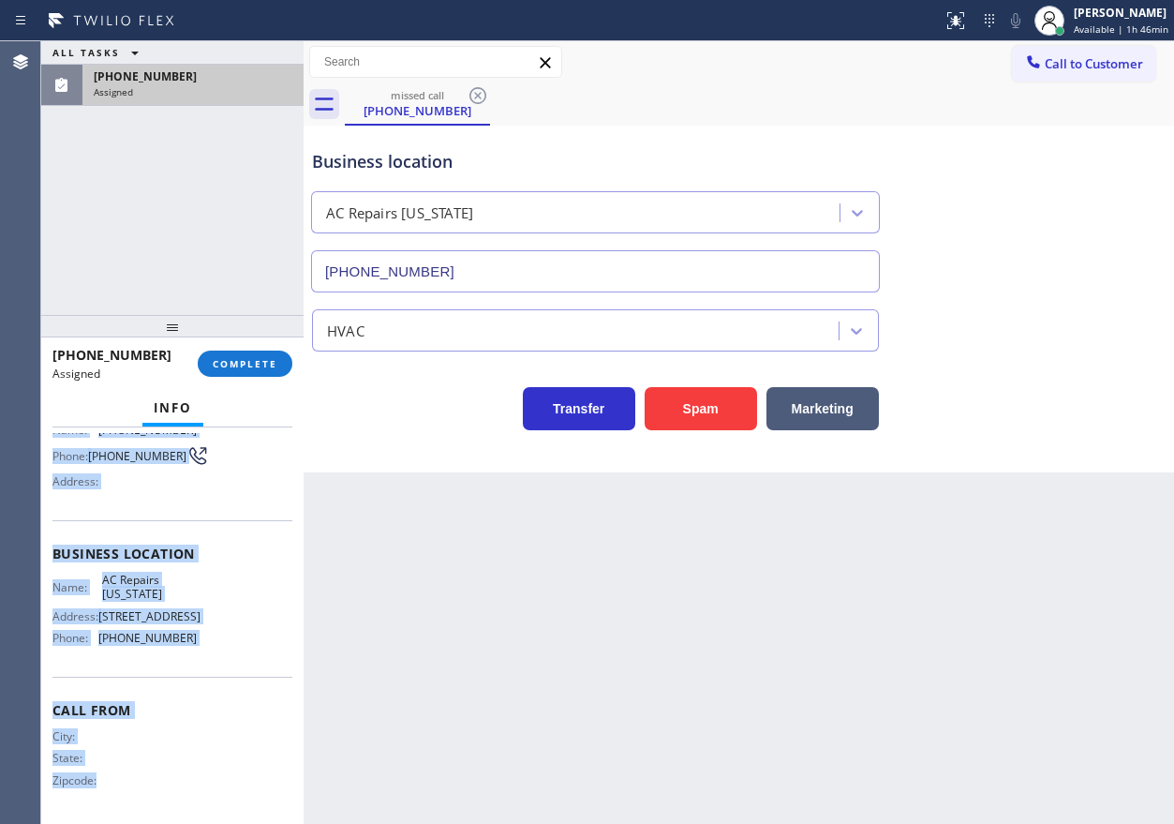
scroll to position [180, 0]
drag, startPoint x: 51, startPoint y: 557, endPoint x: 236, endPoint y: 633, distance: 200.8
click at [236, 633] on div "Context Queue: HVAC Priority: 0 Task Age: Customer Name: [PHONE_NUMBER] Phone: …" at bounding box center [172, 625] width 262 height 396
copy div "Customer Name: [PHONE_NUMBER] Phone: [PHONE_NUMBER] Address: Business location …"
click at [236, 367] on span "COMPLETE" at bounding box center [245, 363] width 65 height 13
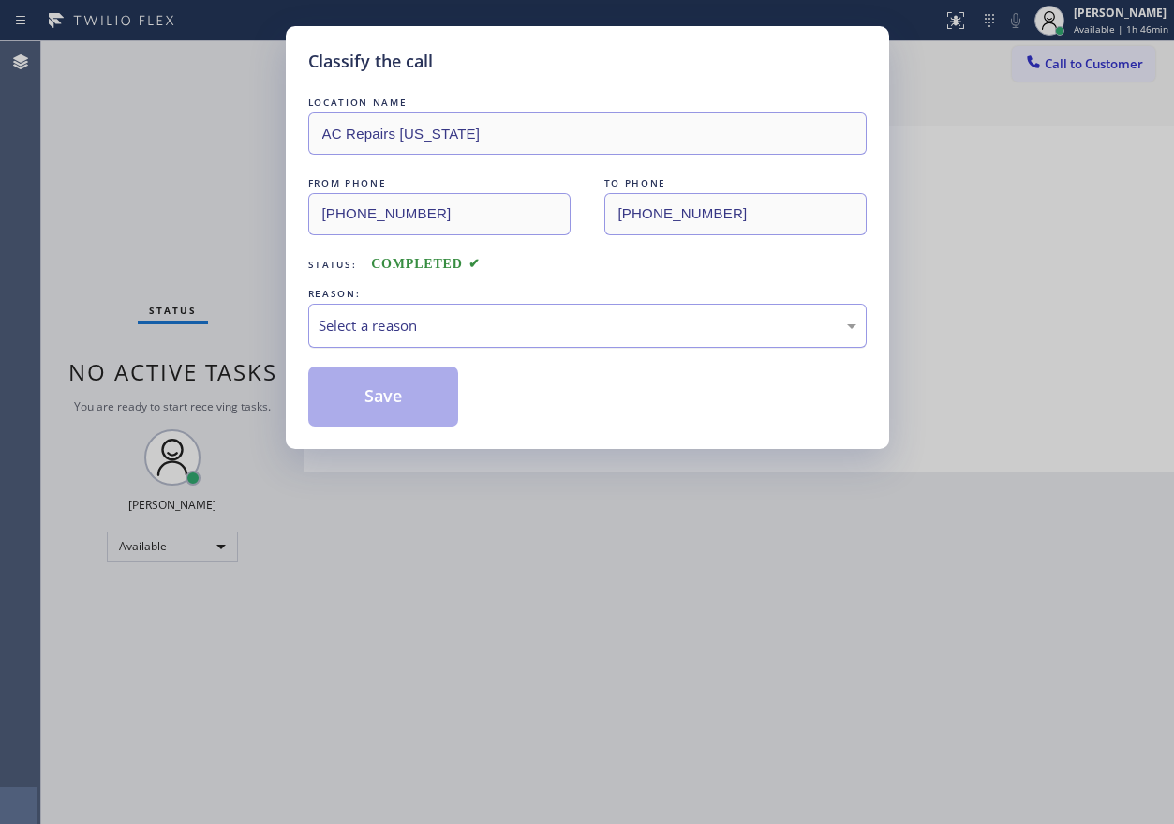
click at [375, 324] on div "Select a reason" at bounding box center [588, 326] width 538 height 22
click at [394, 400] on button "Save" at bounding box center [383, 396] width 151 height 60
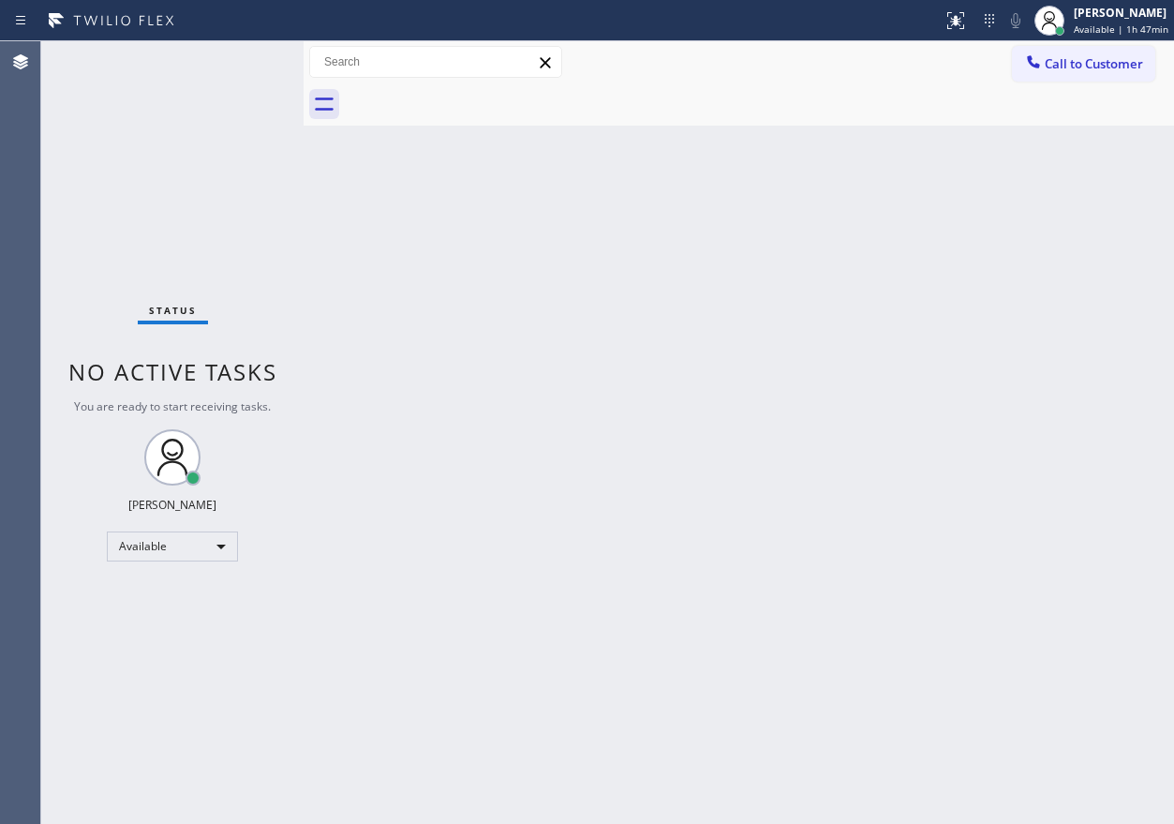
click at [931, 381] on div "Back to Dashboard Change Sender ID Customers Technicians Select a contact Outbo…" at bounding box center [739, 432] width 871 height 782
click at [960, 373] on div "Back to Dashboard Change Sender ID Customers Technicians Select a contact Outbo…" at bounding box center [739, 432] width 871 height 782
click at [967, 284] on div "Back to Dashboard Change Sender ID Customers Technicians Select a contact Outbo…" at bounding box center [739, 432] width 871 height 782
click at [1002, 369] on div "Back to Dashboard Change Sender ID Customers Technicians Select a contact Outbo…" at bounding box center [739, 432] width 871 height 782
click at [728, 248] on div "Back to Dashboard Change Sender ID Customers Technicians Select a contact Outbo…" at bounding box center [739, 432] width 871 height 782
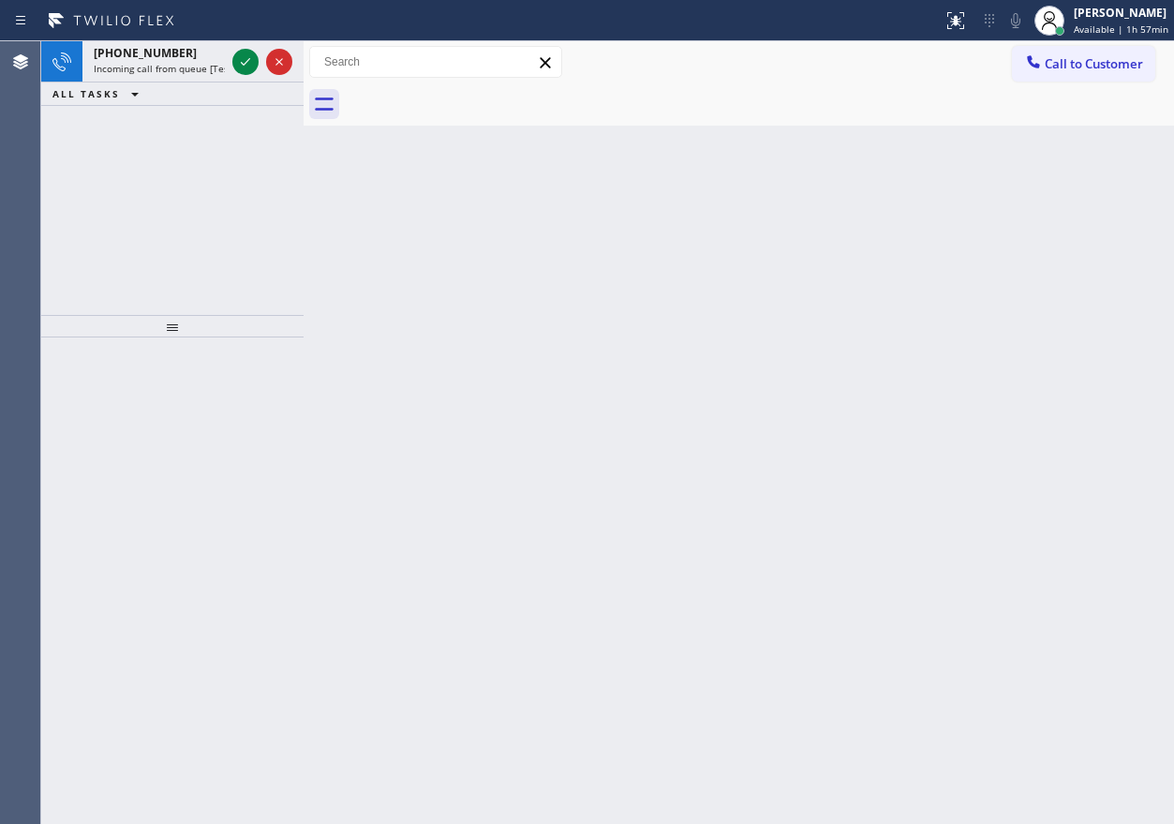
click at [986, 383] on div "Back to Dashboard Change Sender ID Customers Technicians Select a contact Outbo…" at bounding box center [739, 432] width 871 height 782
click at [243, 59] on icon at bounding box center [245, 62] width 22 height 22
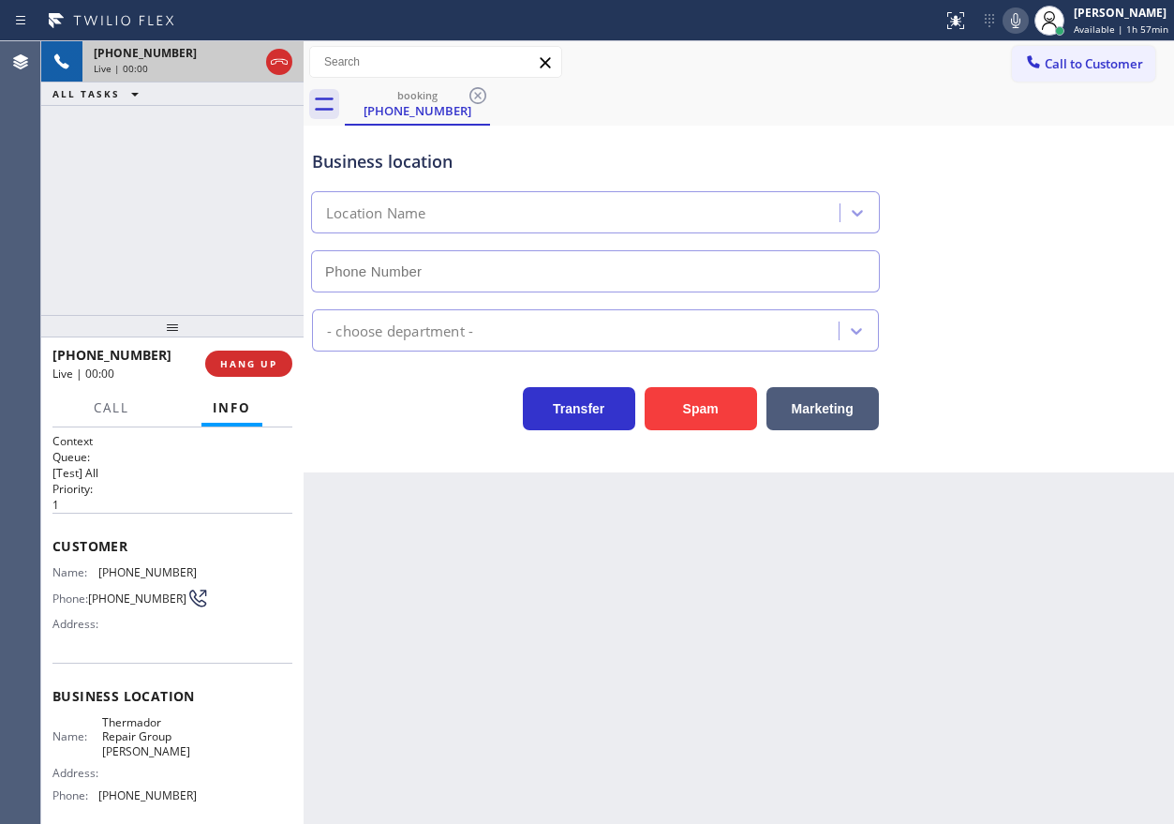
type input "[PHONE_NUMBER]"
click at [144, 752] on span "Thermador Repair Group [PERSON_NAME]" at bounding box center [149, 736] width 94 height 43
click at [143, 751] on span "Thermador Repair Group [PERSON_NAME]" at bounding box center [149, 736] width 94 height 43
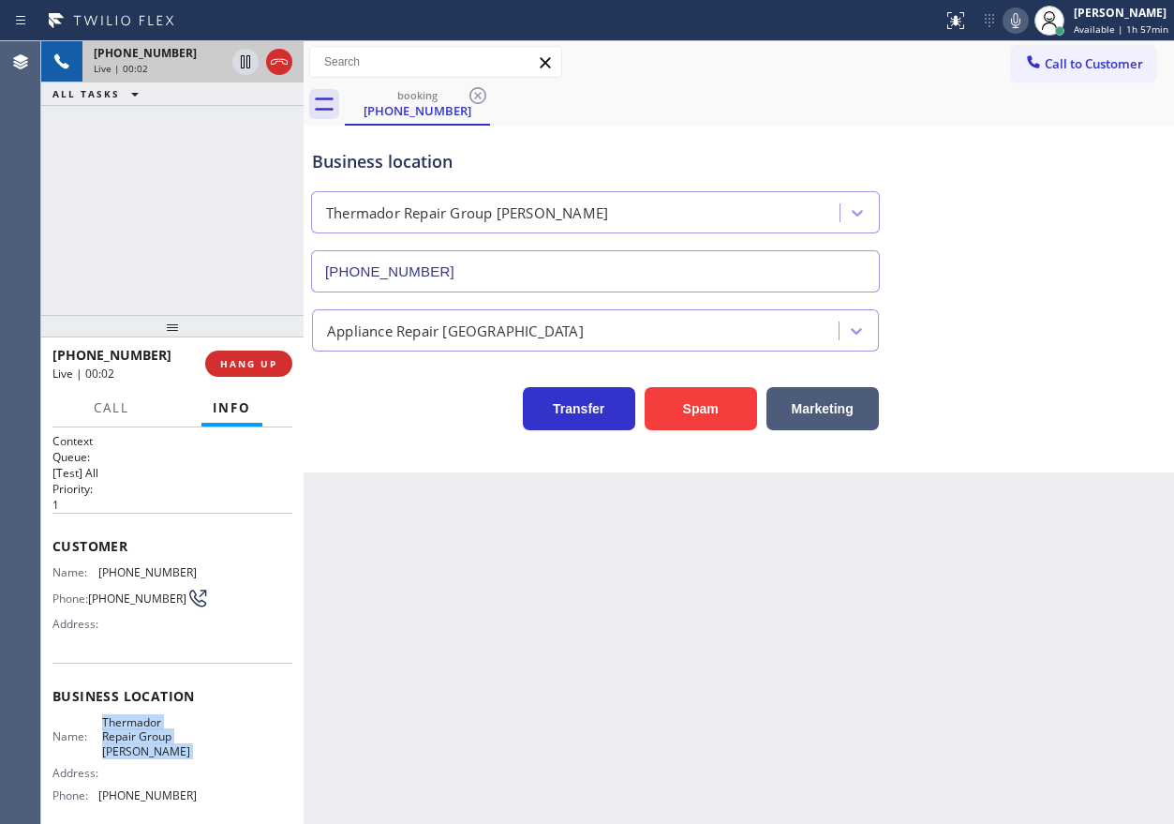
click at [143, 751] on span "Thermador Repair Group [PERSON_NAME]" at bounding box center [149, 736] width 94 height 43
click at [461, 261] on input "[PHONE_NUMBER]" at bounding box center [595, 271] width 569 height 42
click at [122, 568] on span "[PHONE_NUMBER]" at bounding box center [147, 572] width 98 height 14
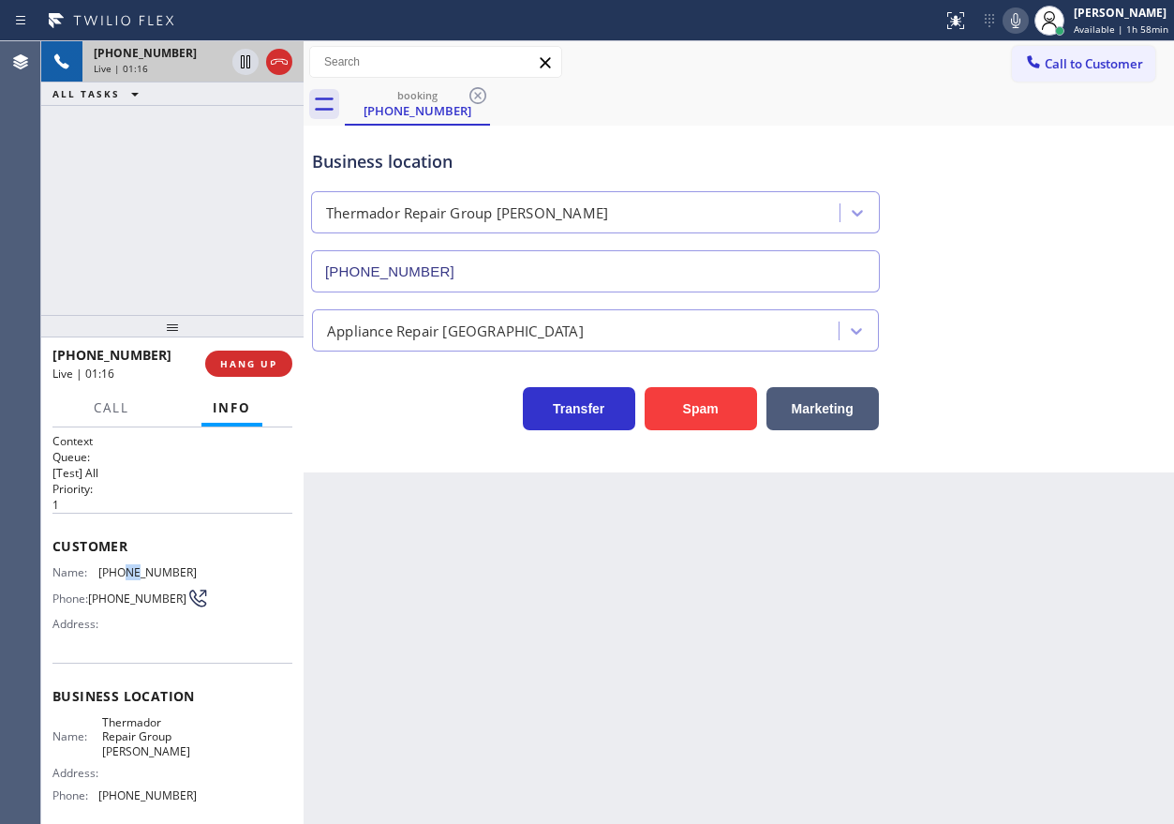
click at [122, 568] on span "[PHONE_NUMBER]" at bounding box center [147, 572] width 98 height 14
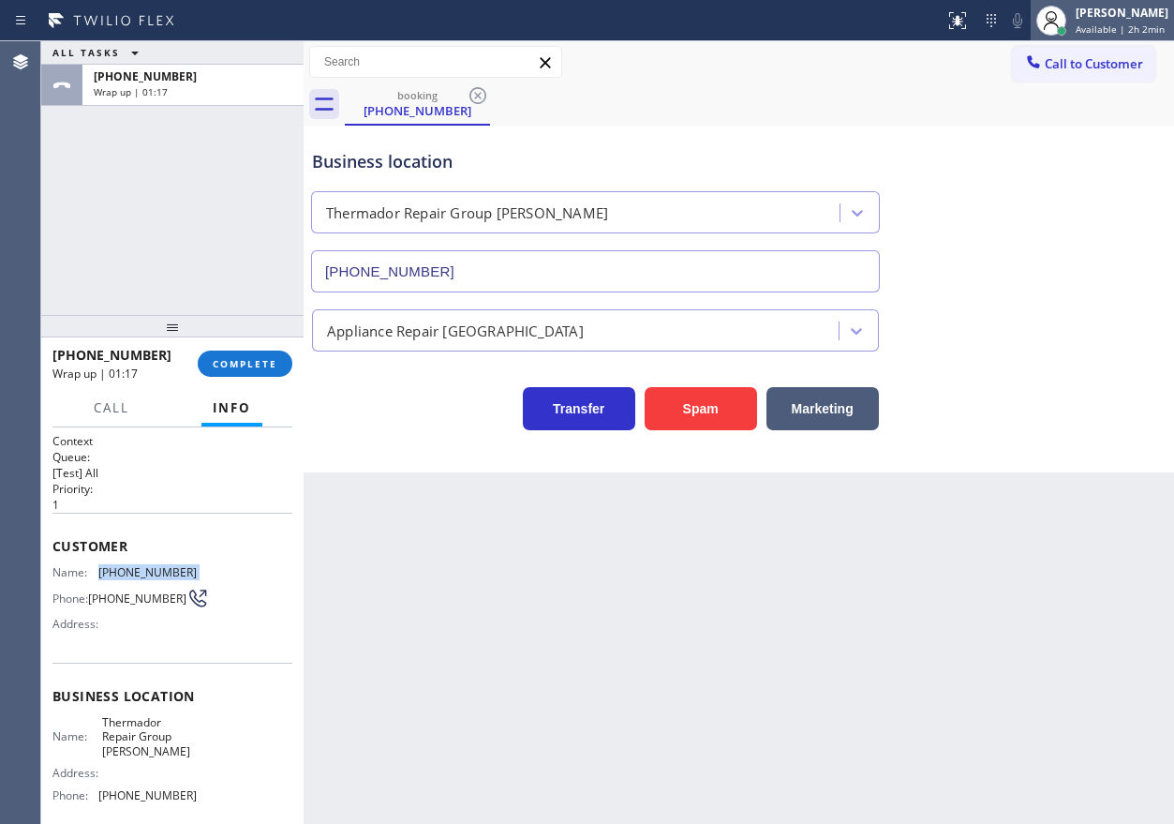
click at [1109, 23] on span "Available | 2h 2min" at bounding box center [1120, 28] width 89 height 13
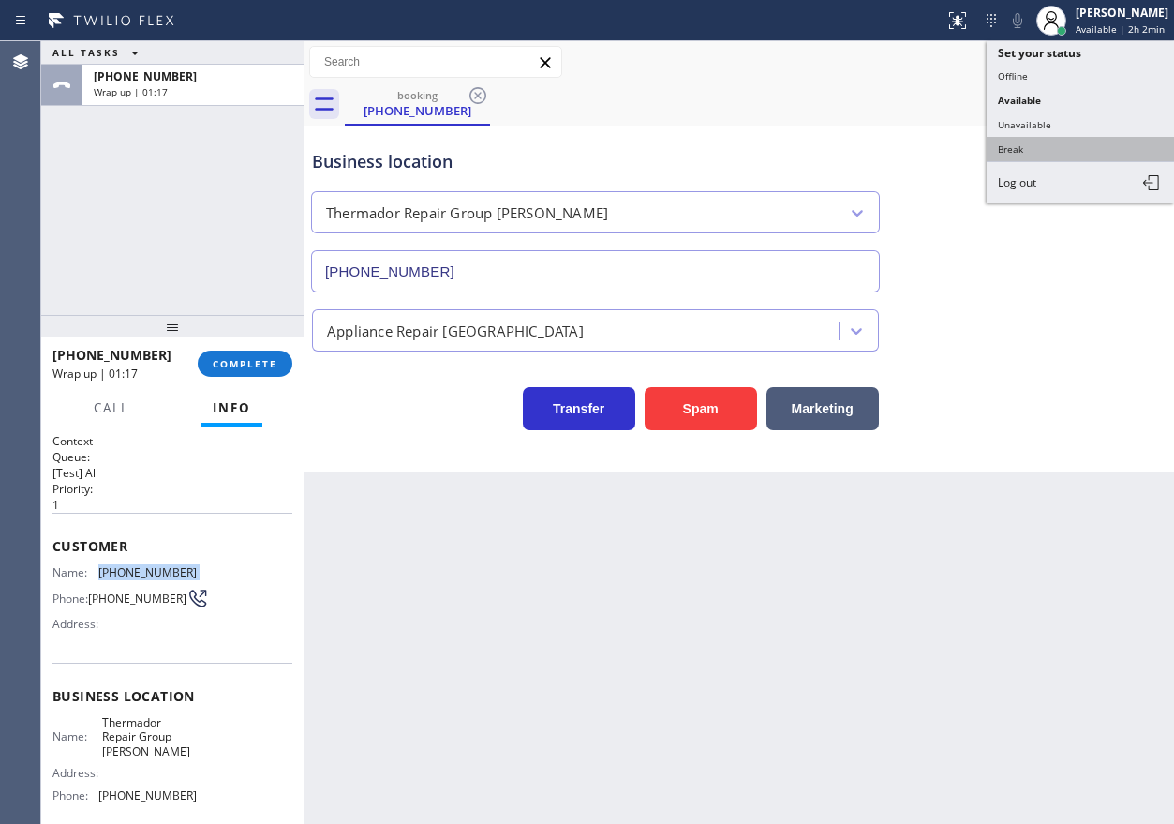
click at [1050, 140] on button "Break" at bounding box center [1080, 149] width 187 height 24
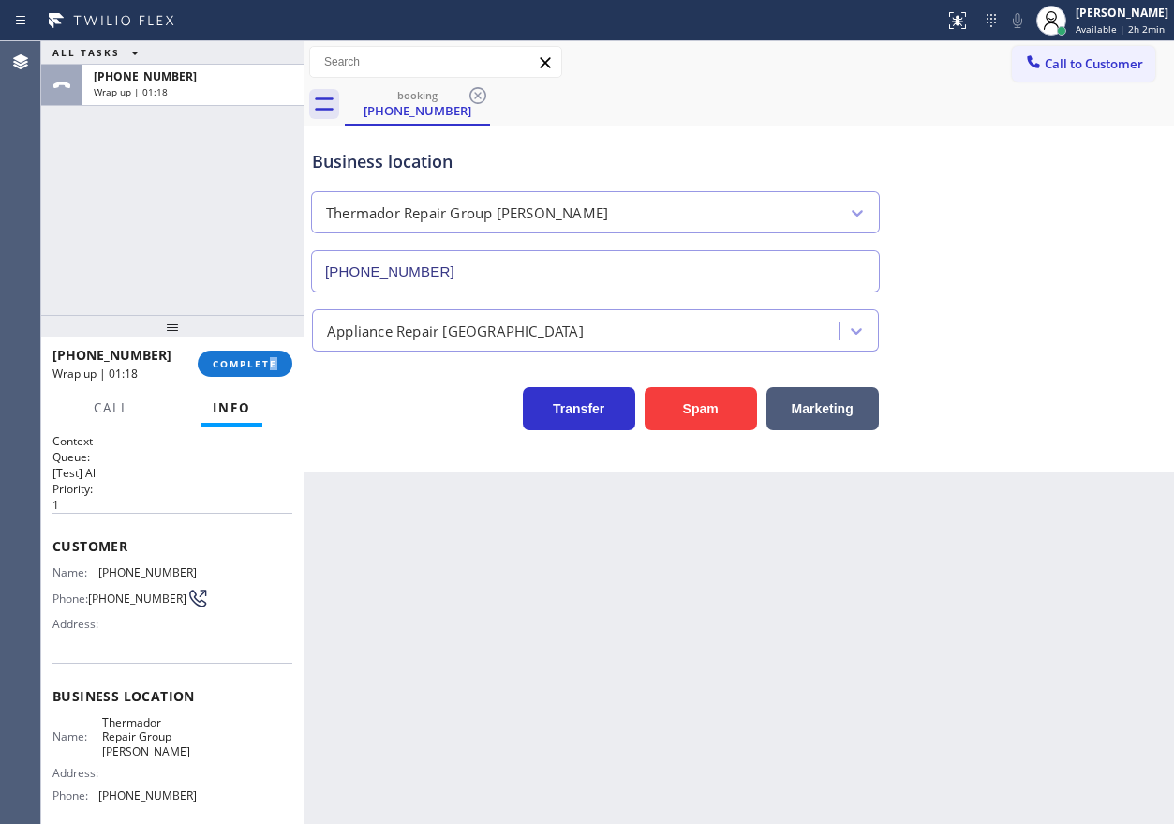
click at [273, 350] on div "[PHONE_NUMBER] Wrap up | 01:18 COMPLETE" at bounding box center [172, 363] width 240 height 49
click at [270, 367] on span "COMPLETE" at bounding box center [245, 363] width 65 height 13
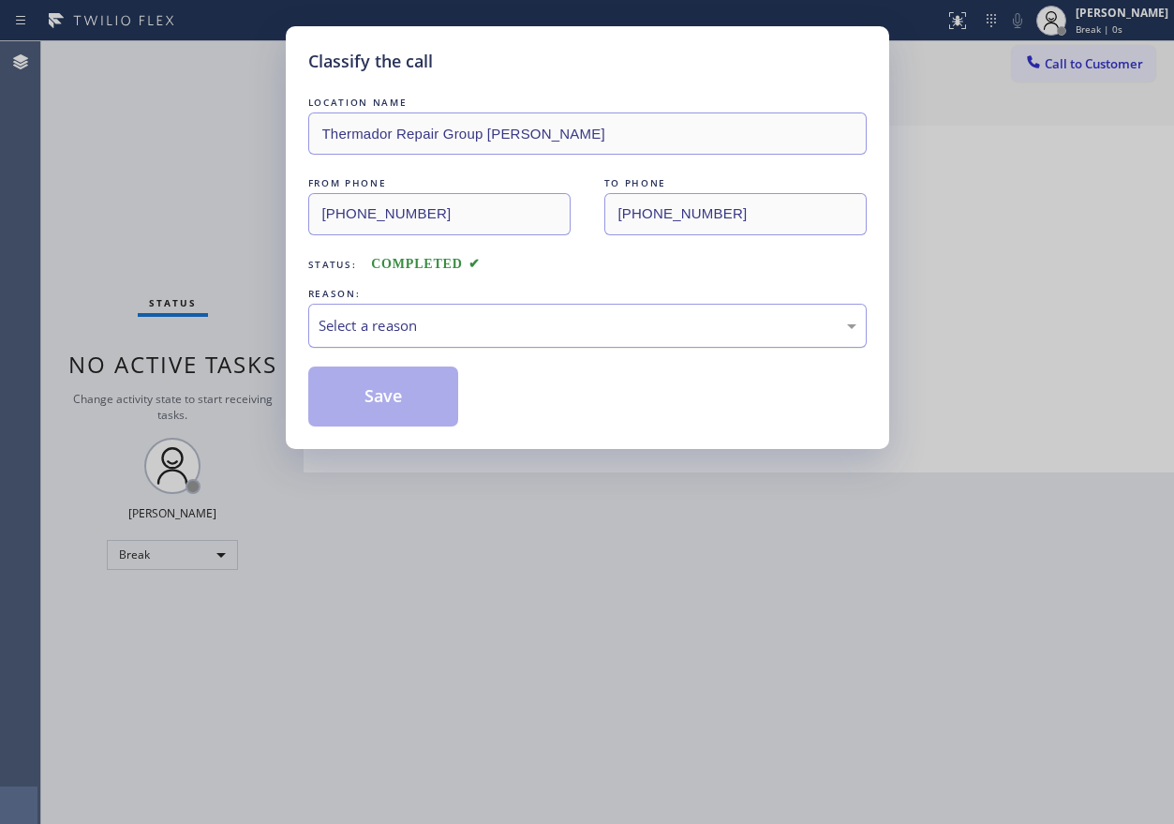
click at [407, 320] on div "Select a reason" at bounding box center [588, 326] width 538 height 22
click at [399, 392] on button "Save" at bounding box center [383, 396] width 151 height 60
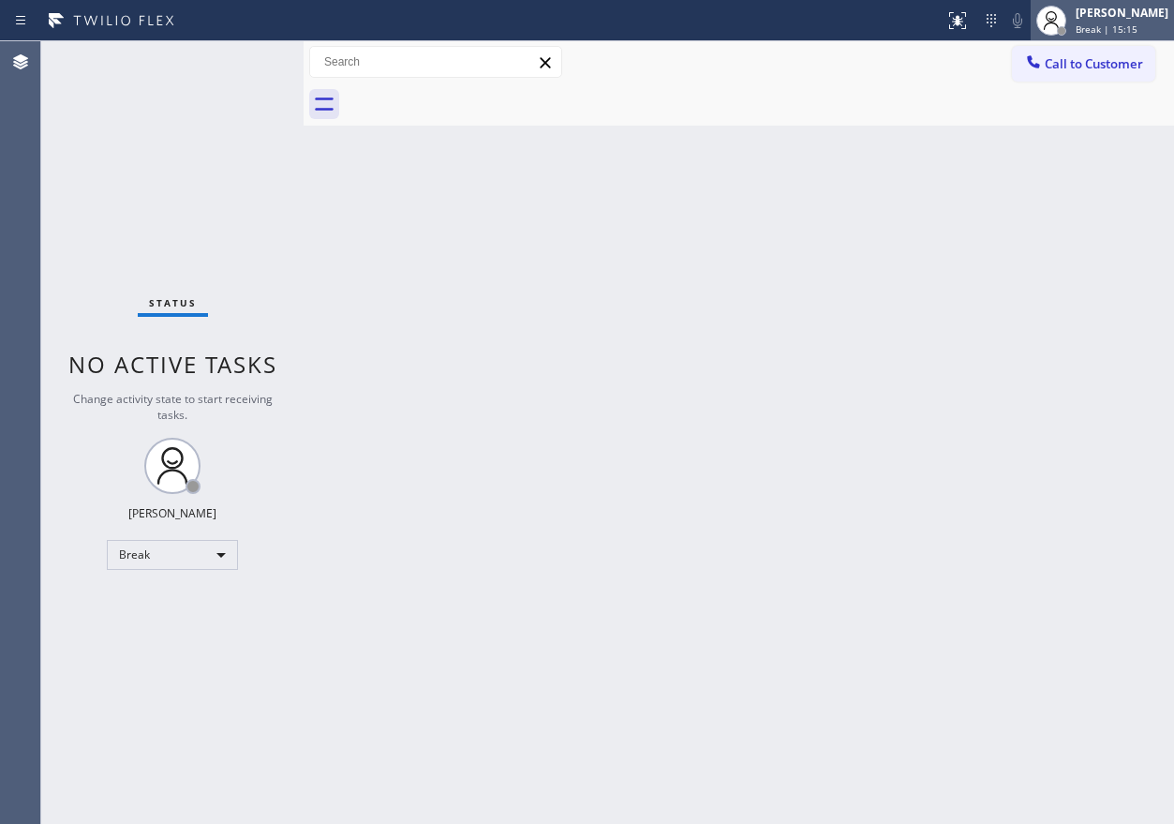
click at [1114, 24] on span "Break | 15:15" at bounding box center [1107, 28] width 62 height 13
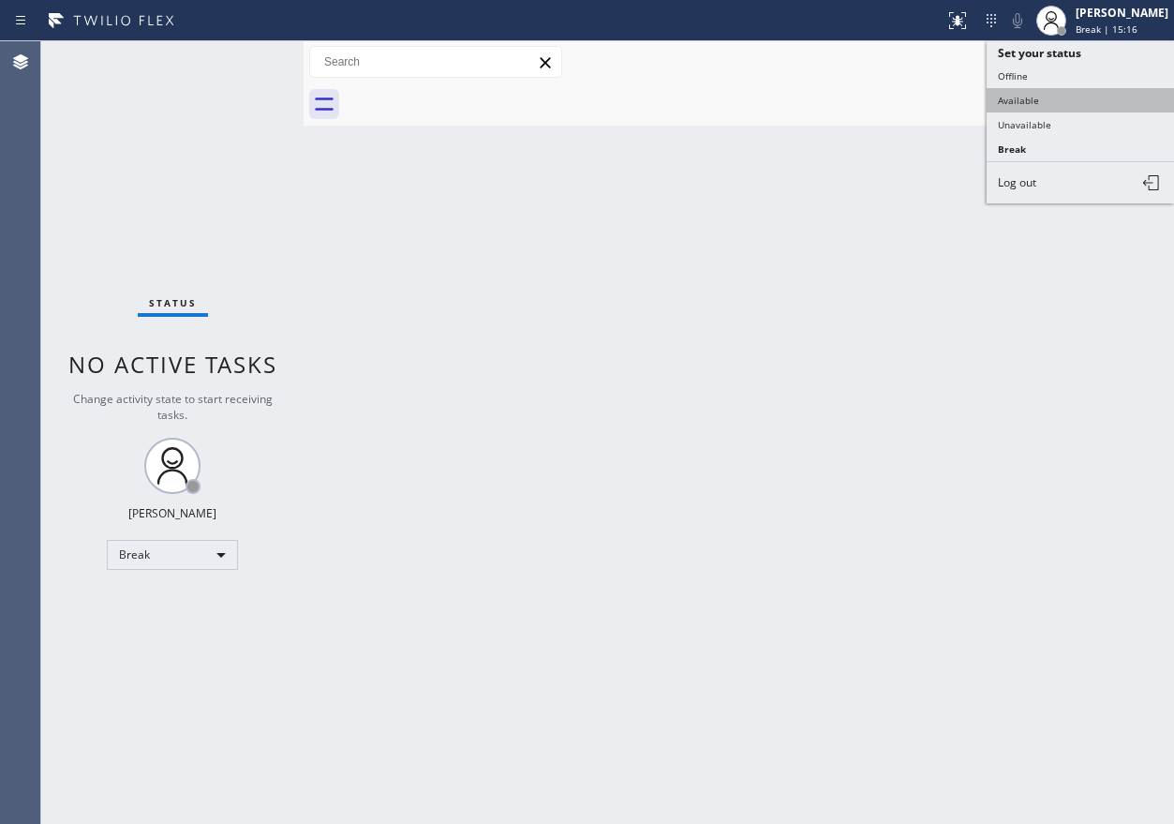
click at [1050, 109] on button "Available" at bounding box center [1080, 100] width 187 height 24
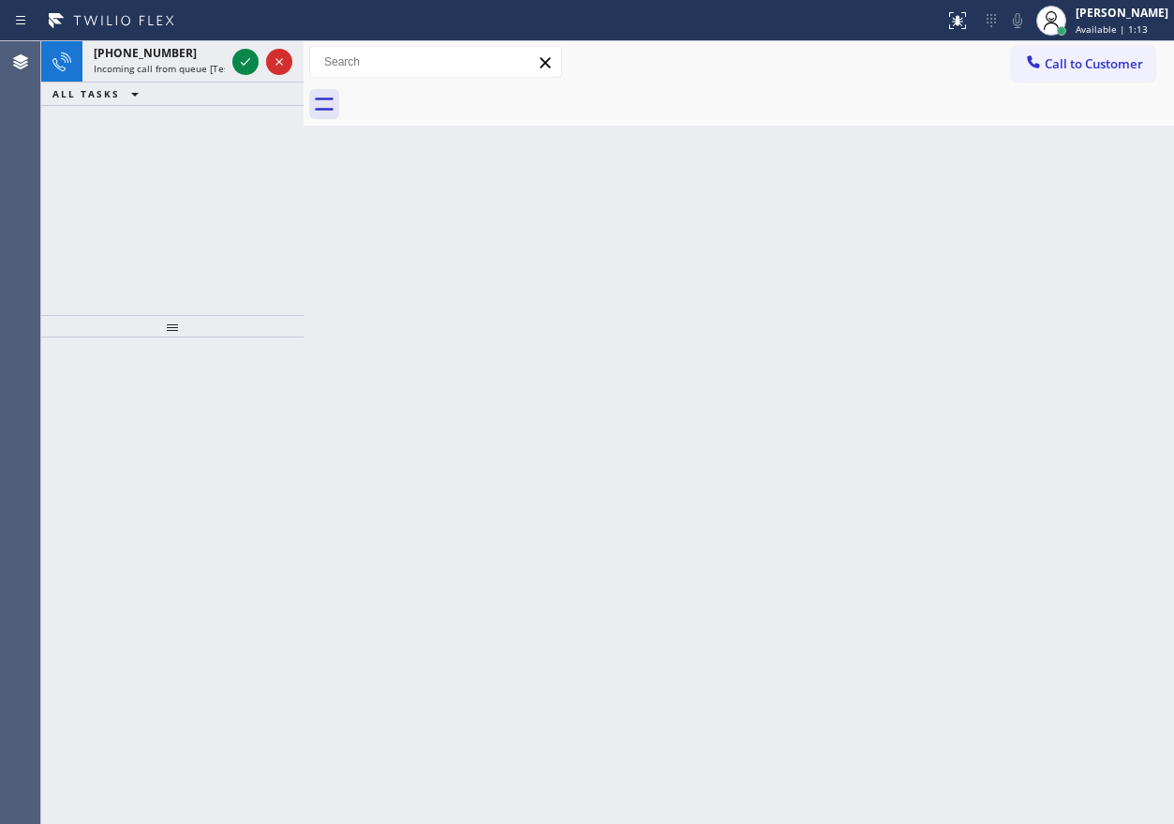
click at [929, 486] on div "Back to Dashboard Change Sender ID Customers Technicians Select a contact Outbo…" at bounding box center [739, 432] width 871 height 782
click at [241, 61] on icon at bounding box center [245, 62] width 22 height 22
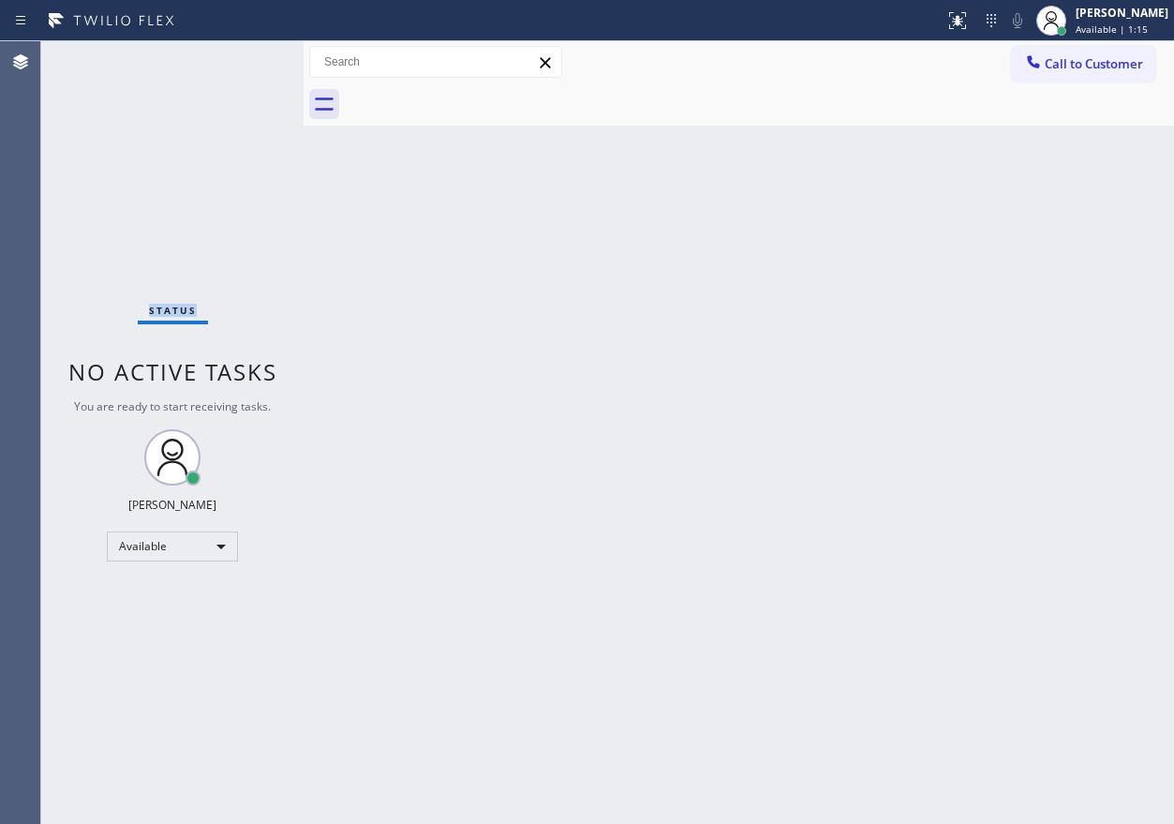
click at [241, 61] on div "Status No active tasks You are ready to start receiving tasks. [PERSON_NAME] Av…" at bounding box center [172, 432] width 262 height 782
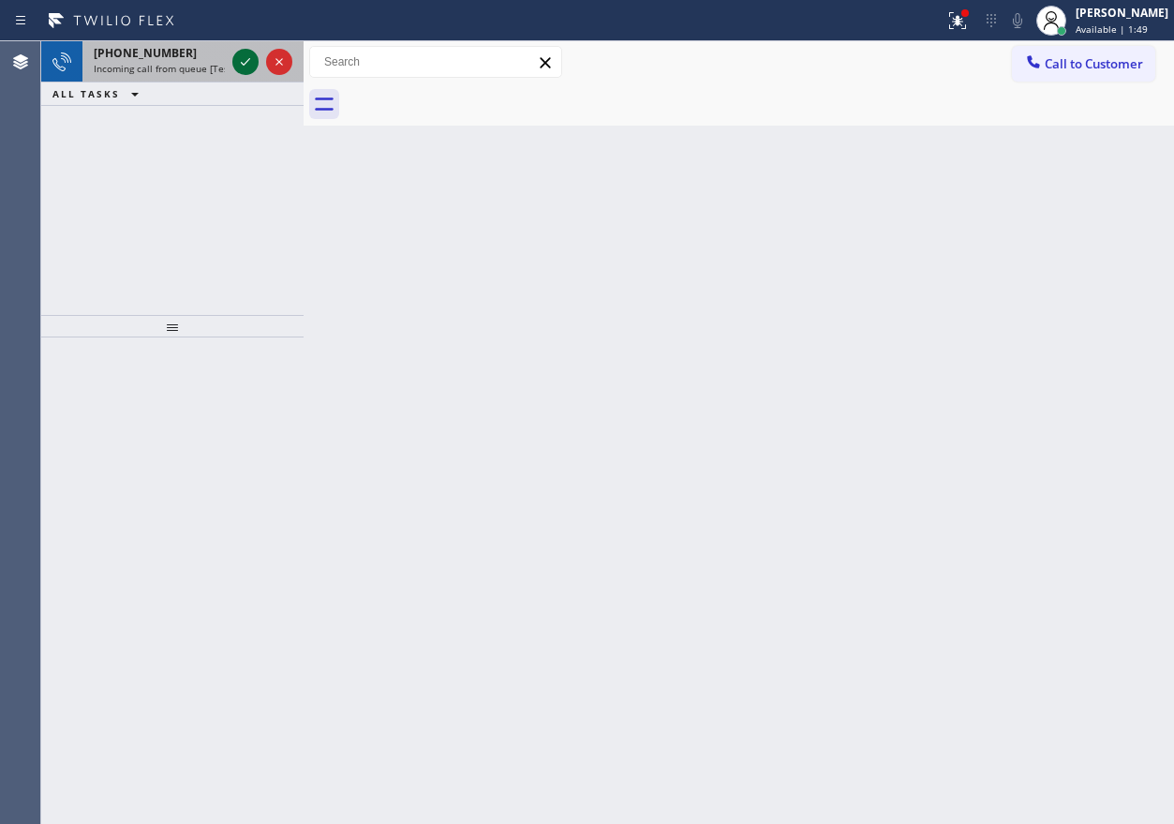
click at [241, 61] on icon at bounding box center [245, 62] width 22 height 22
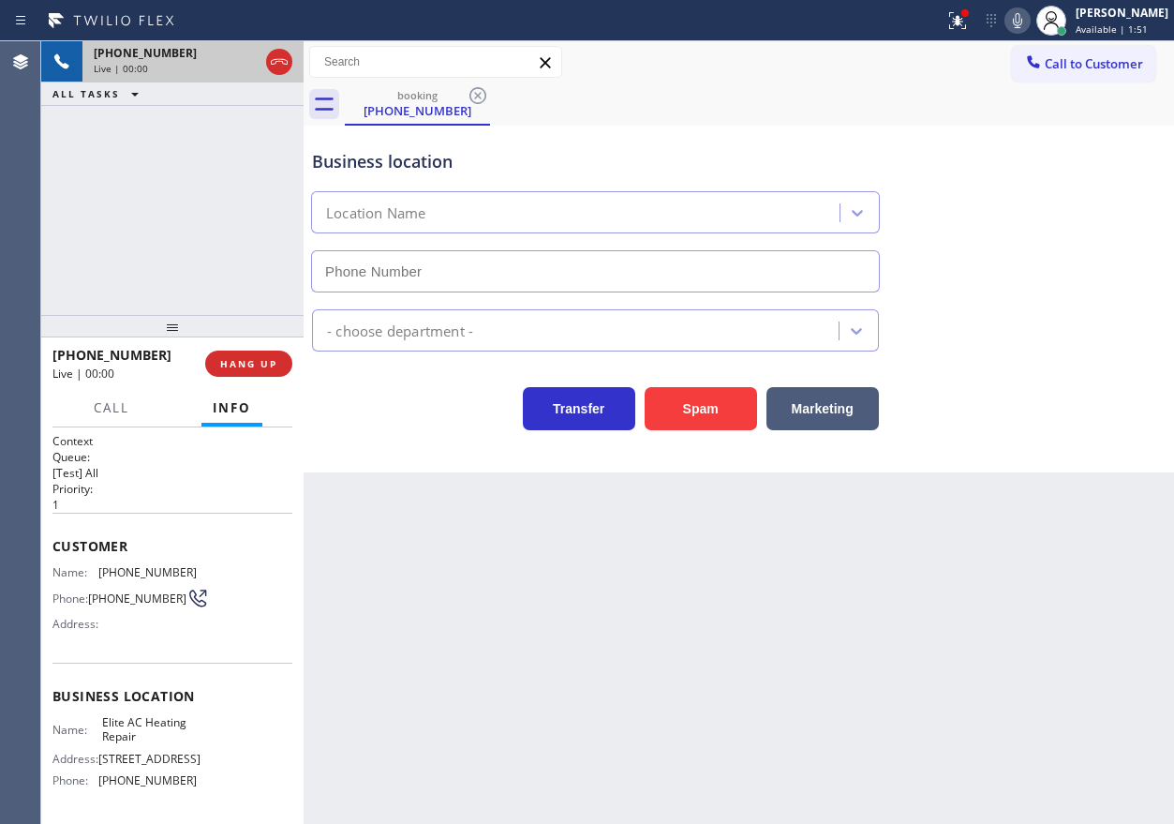
type input "[PHONE_NUMBER]"
click at [258, 357] on span "HANG UP" at bounding box center [248, 363] width 57 height 13
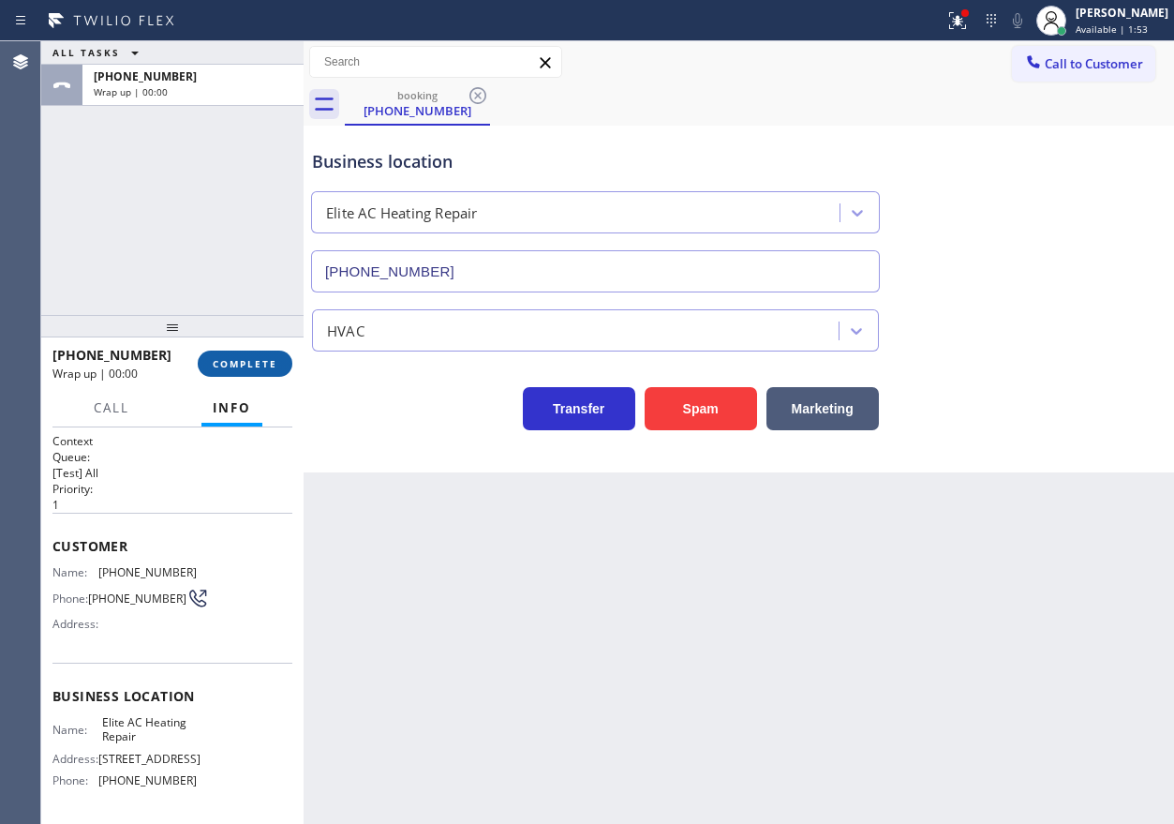
click at [258, 357] on span "COMPLETE" at bounding box center [245, 363] width 65 height 13
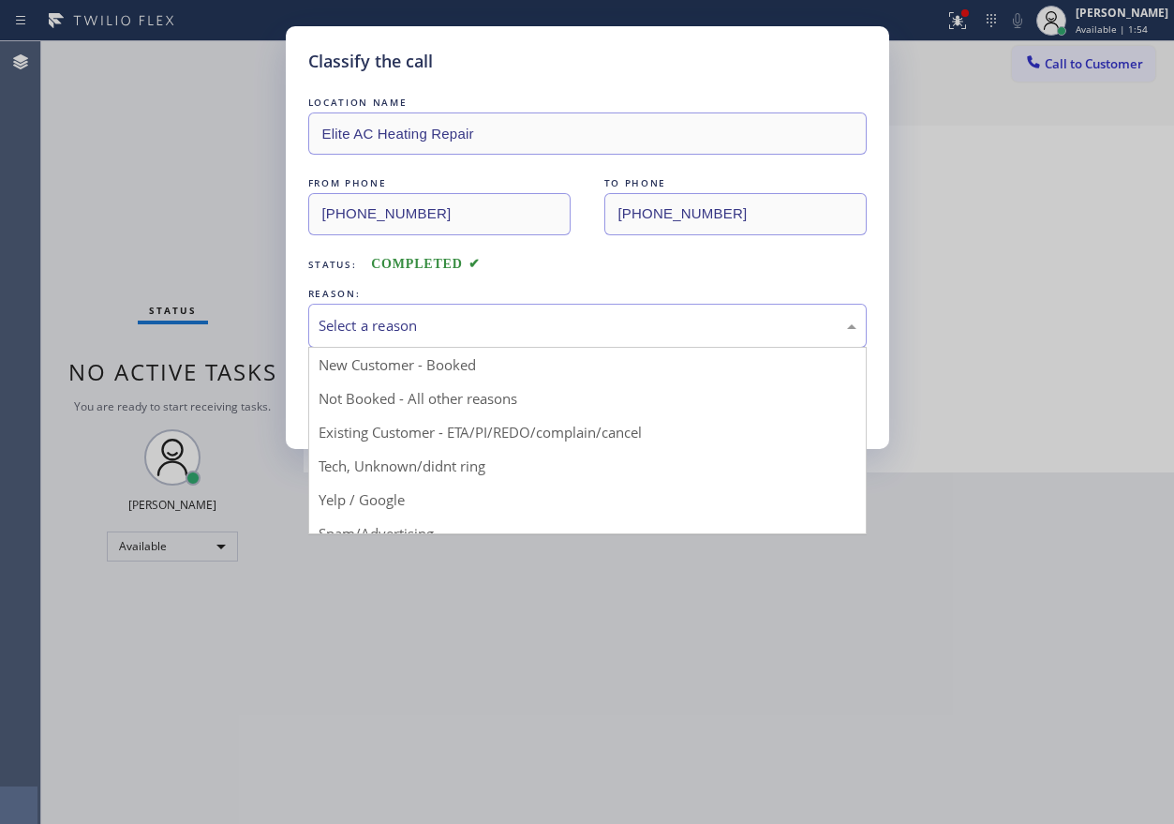
click at [475, 327] on div "Select a reason" at bounding box center [588, 326] width 538 height 22
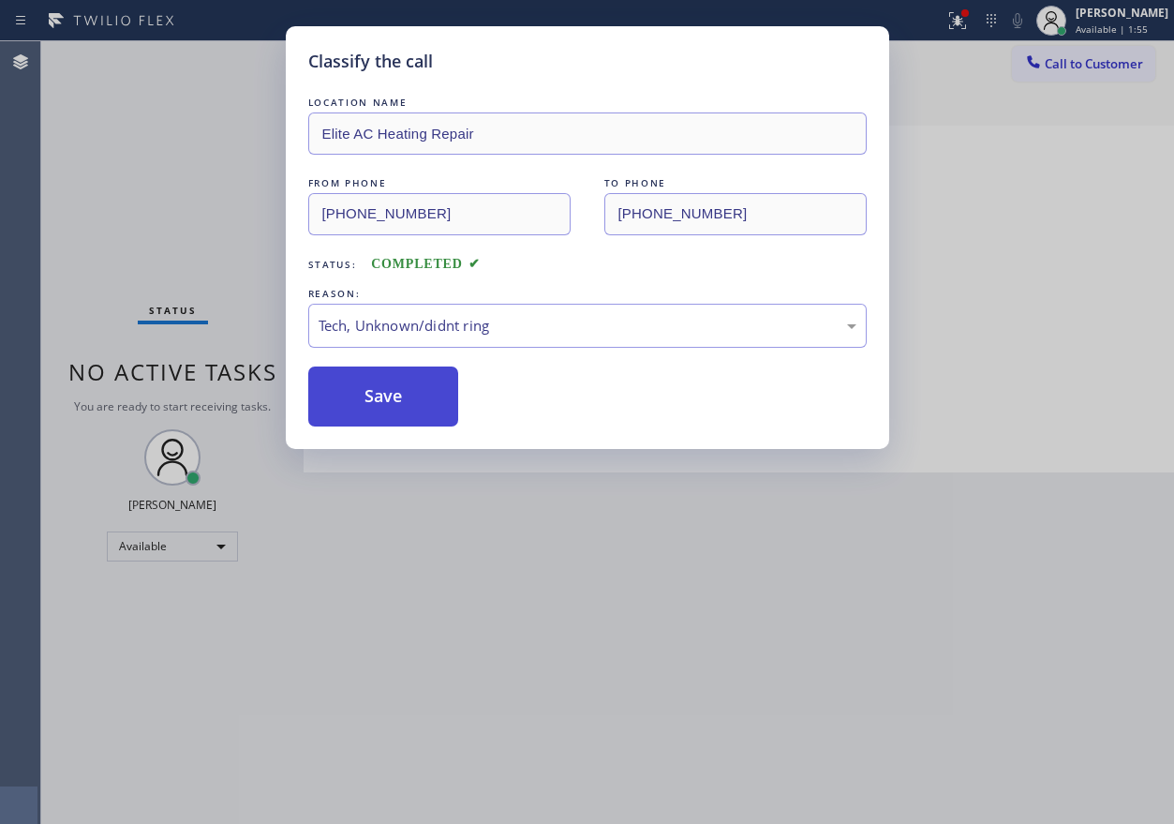
click at [412, 407] on button "Save" at bounding box center [383, 396] width 151 height 60
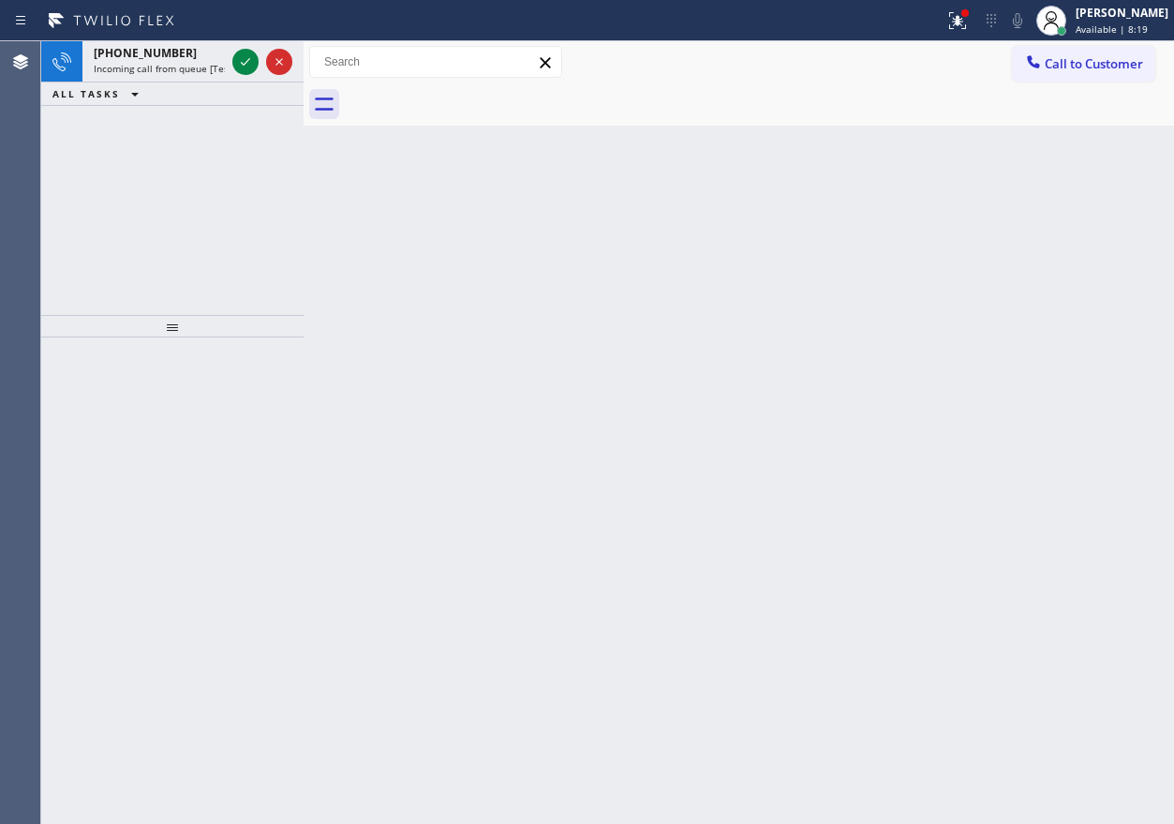
click at [871, 517] on div "Back to Dashboard Change Sender ID Customers Technicians Select a contact Outbo…" at bounding box center [739, 432] width 871 height 782
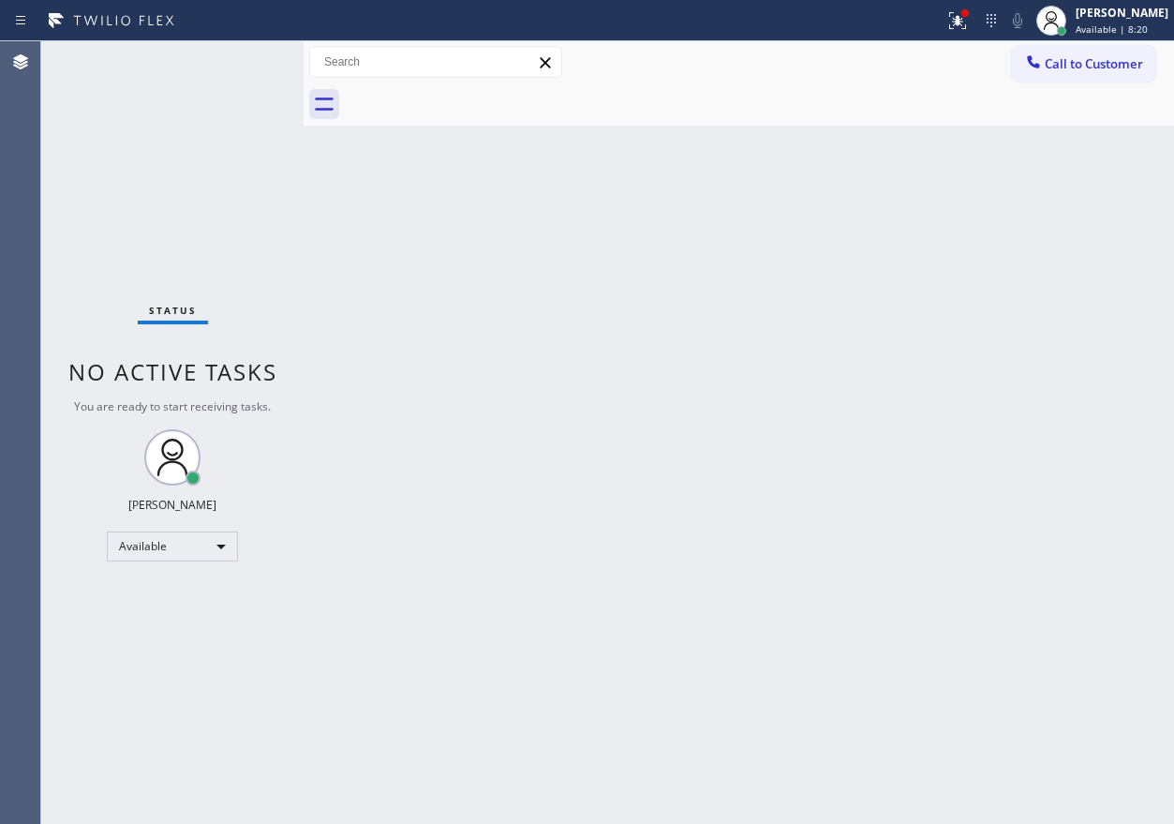
click at [235, 54] on div "Status No active tasks You are ready to start receiving tasks. [PERSON_NAME] Av…" at bounding box center [172, 432] width 262 height 782
click at [956, 255] on div "Back to Dashboard Change Sender ID Customers Technicians Select a contact Outbo…" at bounding box center [739, 432] width 871 height 782
click at [963, 30] on icon at bounding box center [957, 20] width 22 height 22
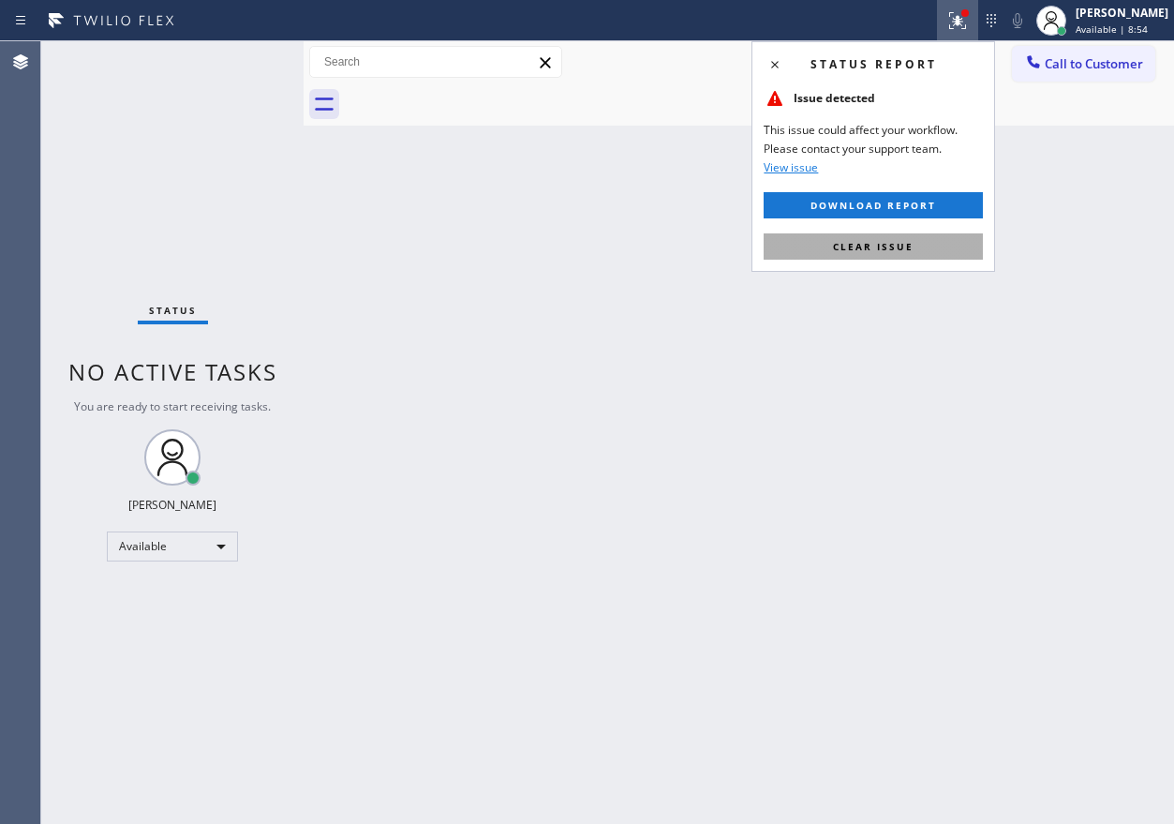
click at [914, 246] on button "Clear issue" at bounding box center [873, 246] width 219 height 26
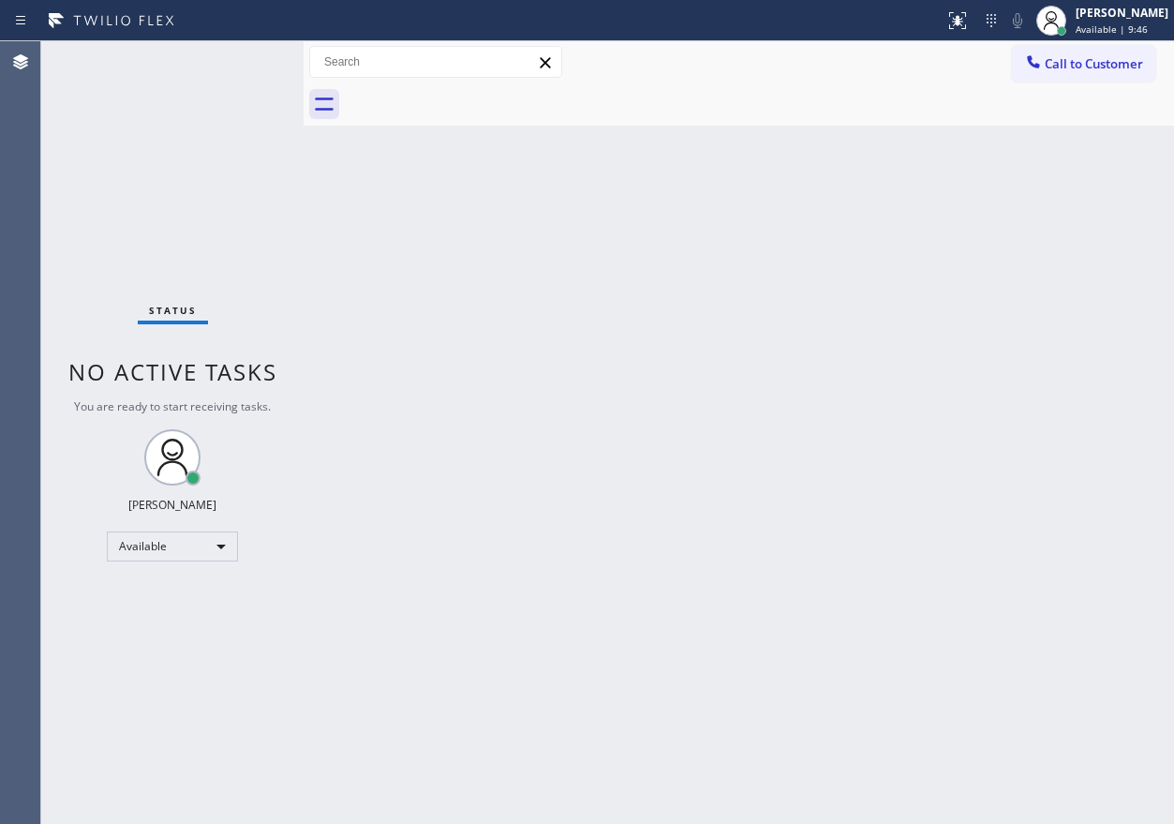
click at [1070, 319] on div "Back to Dashboard Change Sender ID Customers Technicians Select a contact Outbo…" at bounding box center [739, 432] width 871 height 782
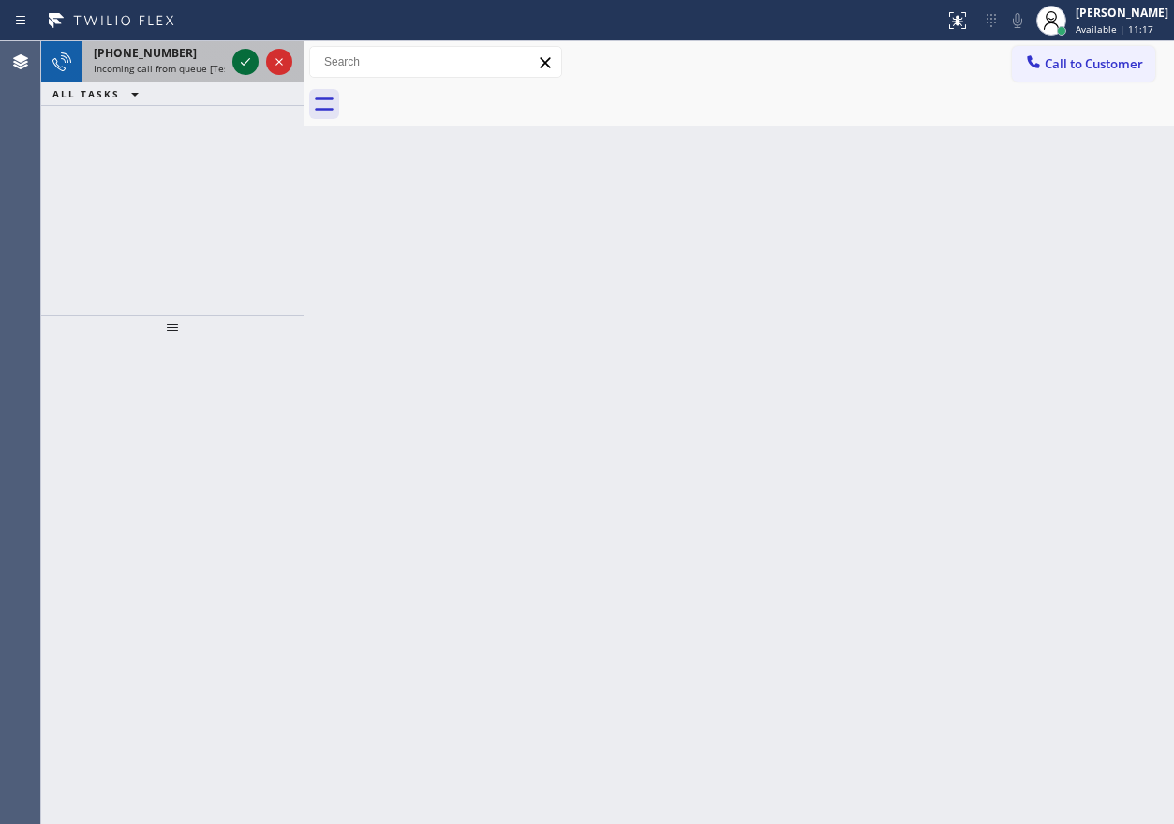
click at [244, 57] on icon at bounding box center [245, 62] width 22 height 22
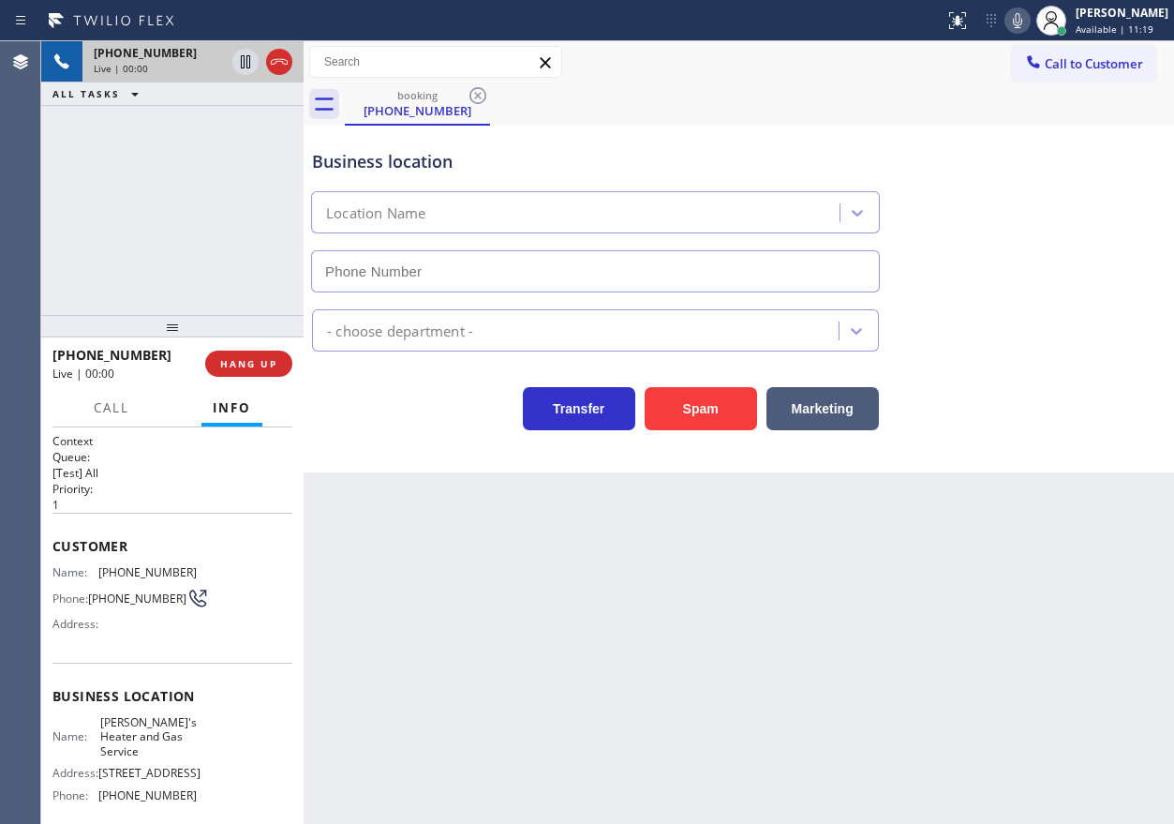
type input "[PHONE_NUMBER]"
click at [290, 357] on button "HANG UP" at bounding box center [248, 363] width 87 height 26
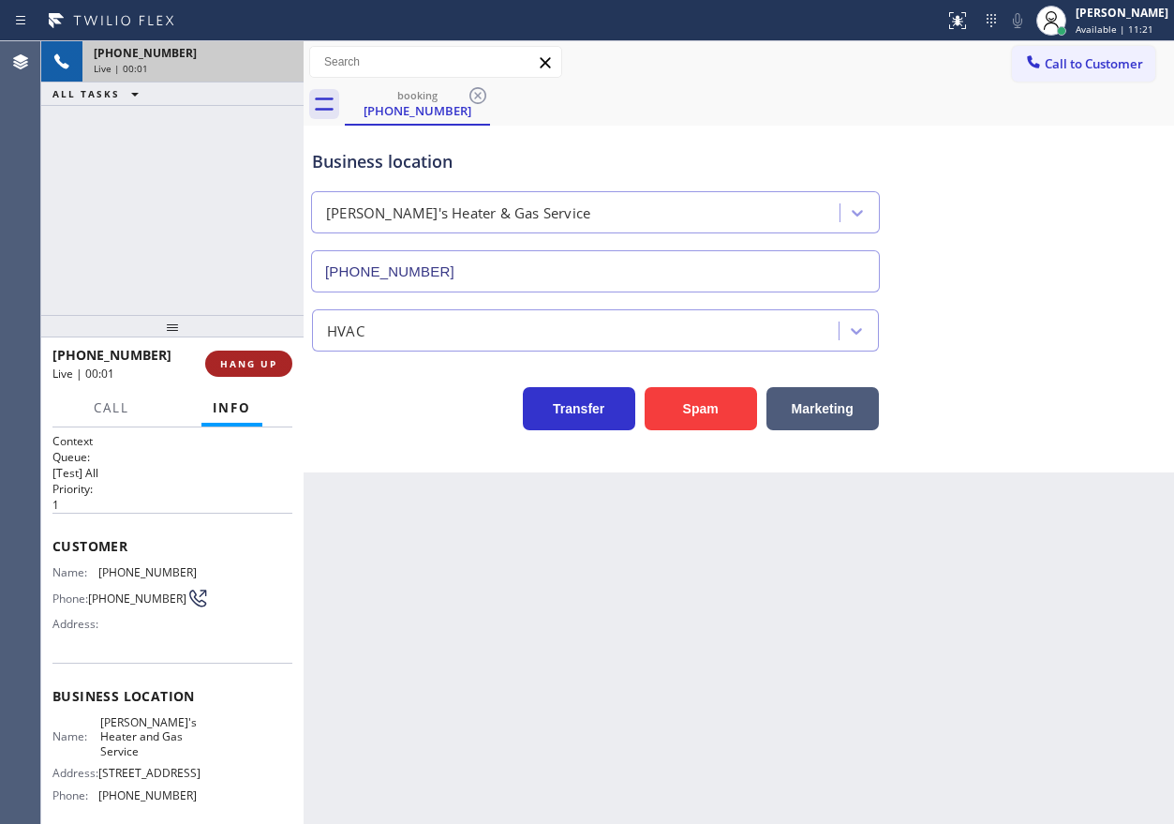
click at [275, 365] on span "HANG UP" at bounding box center [248, 363] width 57 height 13
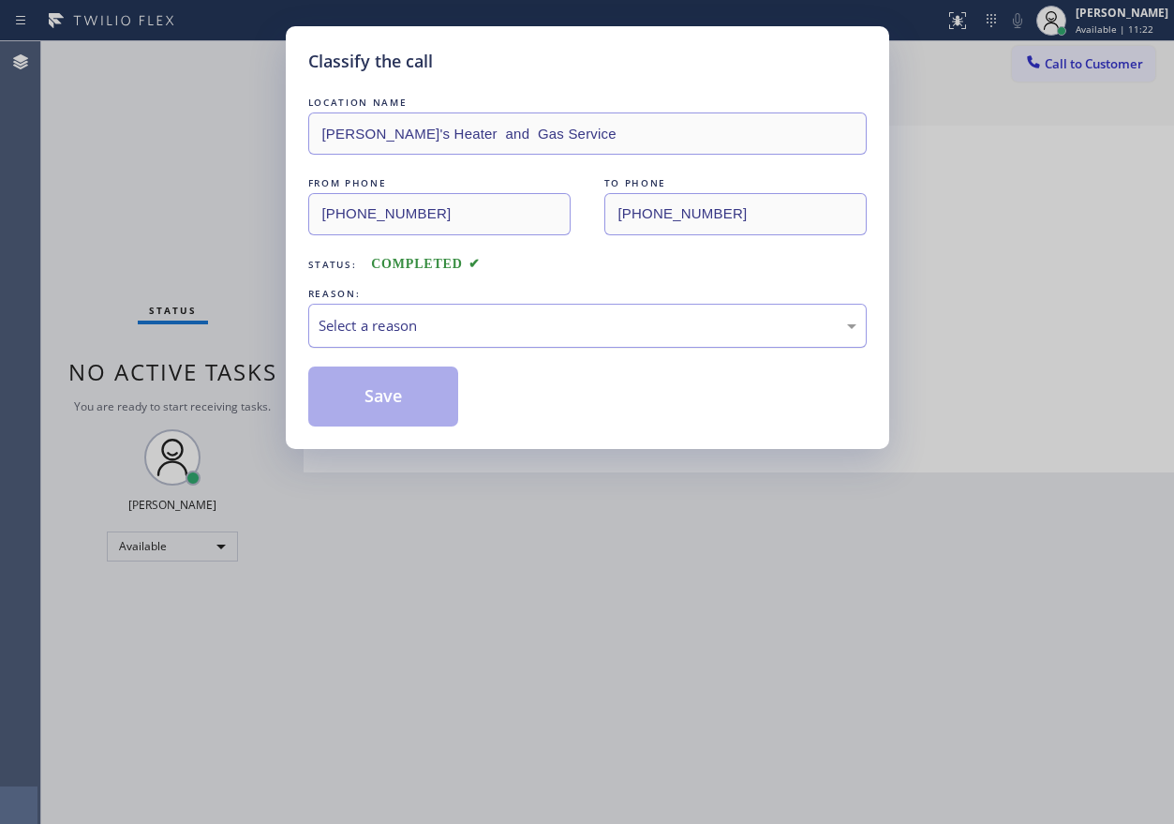
click at [364, 323] on div "Select a reason" at bounding box center [588, 326] width 538 height 22
click at [370, 395] on button "Save" at bounding box center [383, 396] width 151 height 60
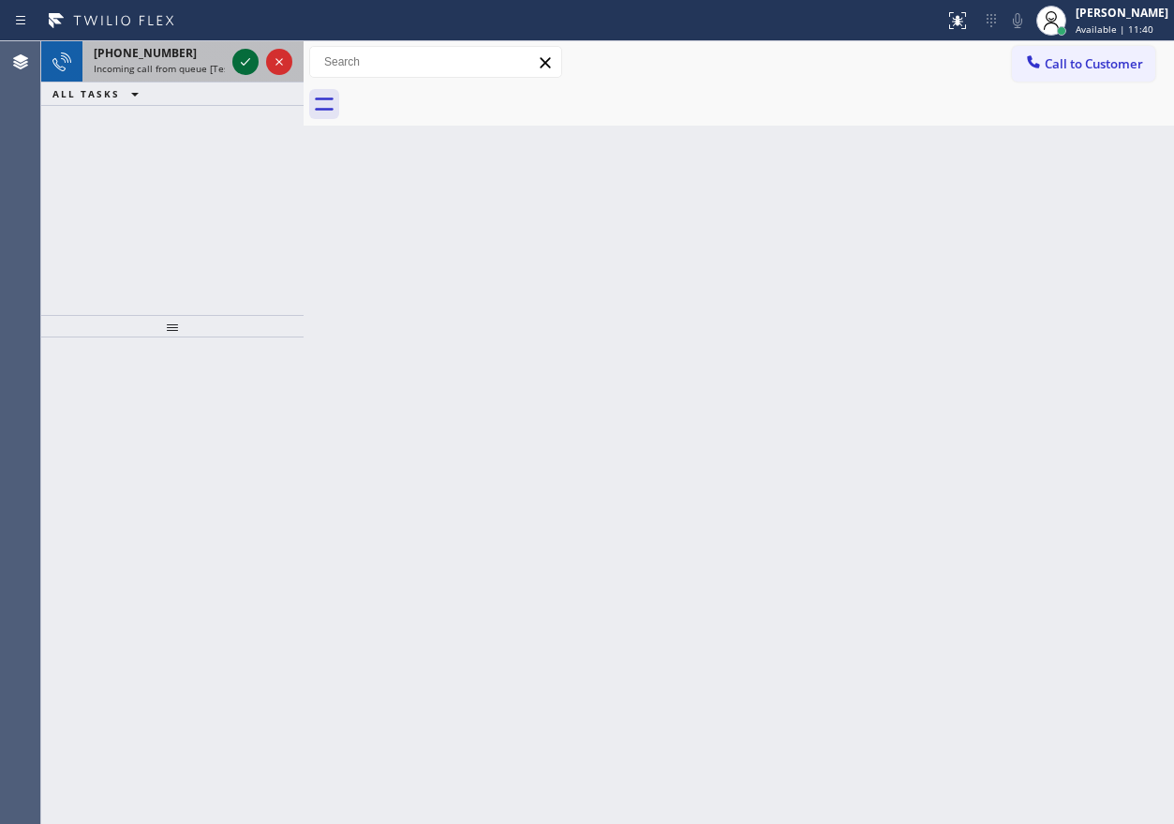
click at [233, 62] on div at bounding box center [245, 62] width 26 height 22
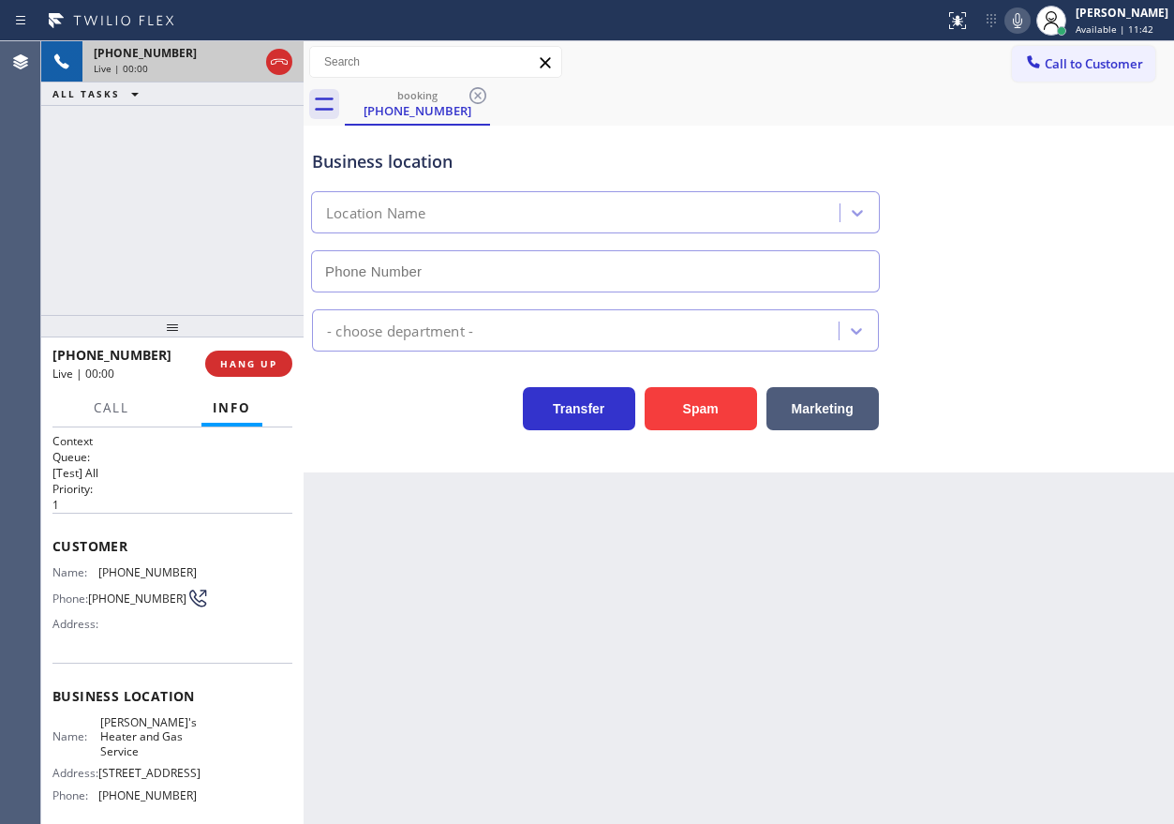
type input "[PHONE_NUMBER]"
click at [254, 379] on div "[PHONE_NUMBER] Live | 00:00 HANG UP" at bounding box center [172, 363] width 240 height 49
click at [254, 372] on button "HANG UP" at bounding box center [248, 363] width 87 height 26
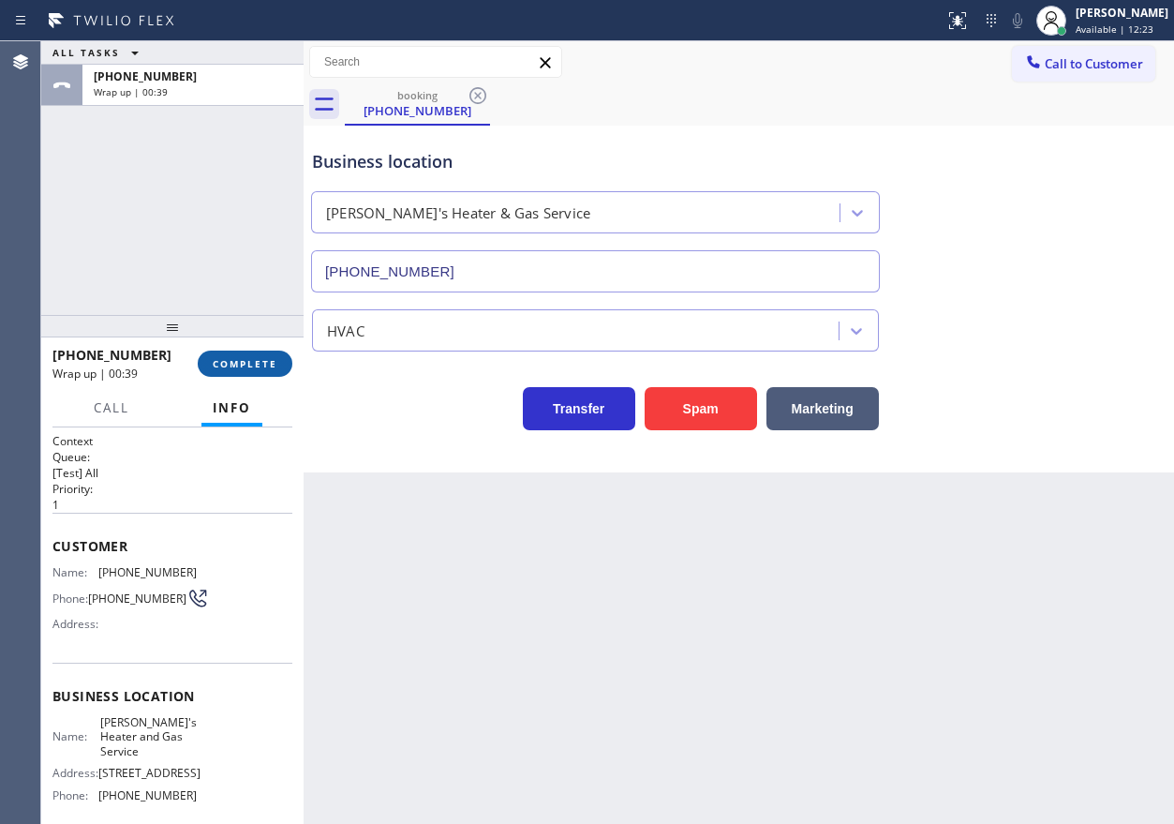
click at [258, 362] on span "COMPLETE" at bounding box center [245, 363] width 65 height 13
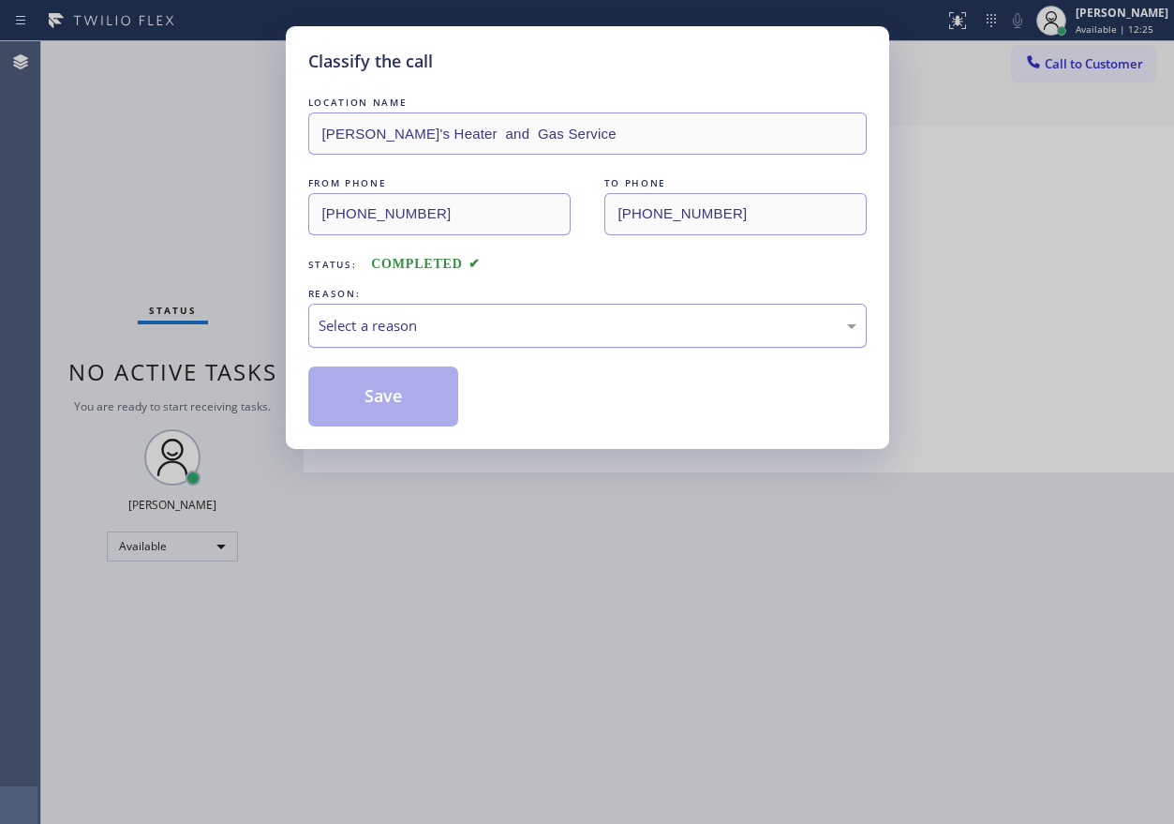
click at [443, 334] on div "Select a reason" at bounding box center [588, 326] width 538 height 22
click at [398, 417] on button "Save" at bounding box center [383, 396] width 151 height 60
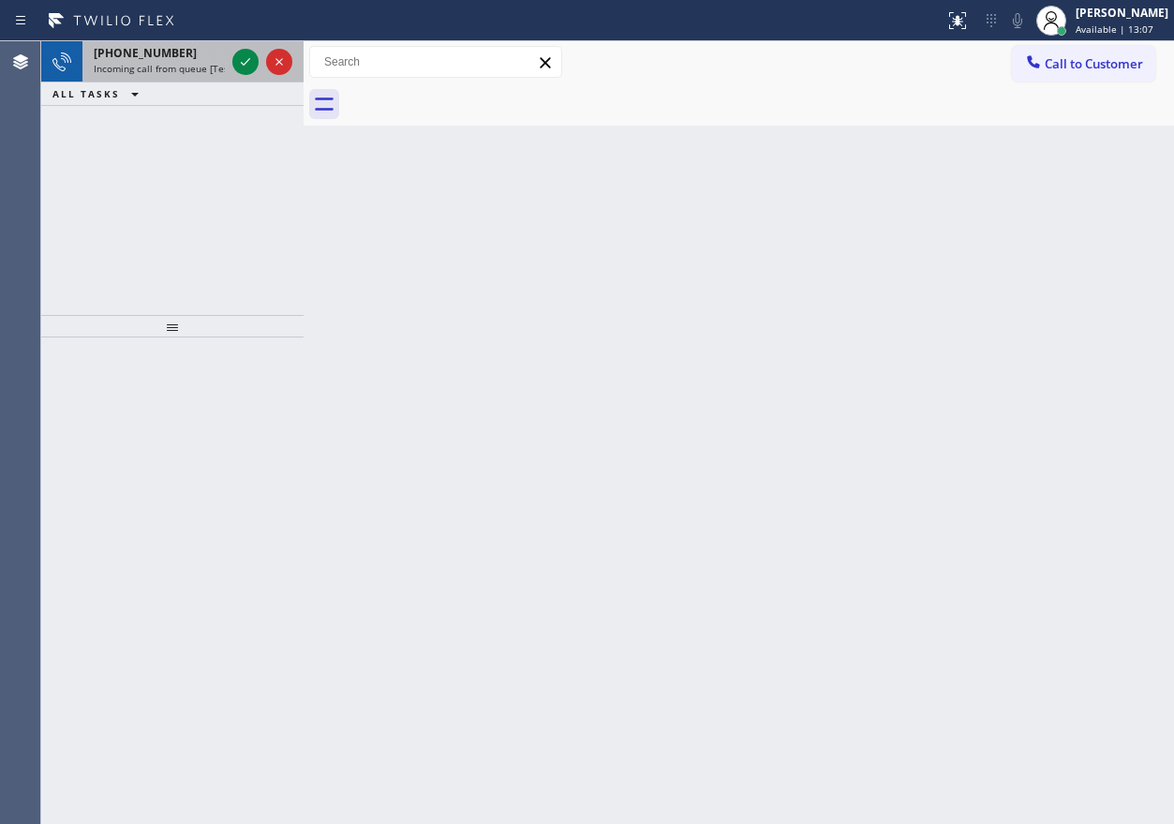
click at [114, 64] on span "Incoming call from queue [Test] All" at bounding box center [172, 68] width 156 height 13
drag, startPoint x: 1008, startPoint y: 276, endPoint x: 947, endPoint y: 252, distance: 65.6
click at [1008, 276] on div "Back to Dashboard Change Sender ID Customers Technicians Select a contact Outbo…" at bounding box center [739, 432] width 871 height 782
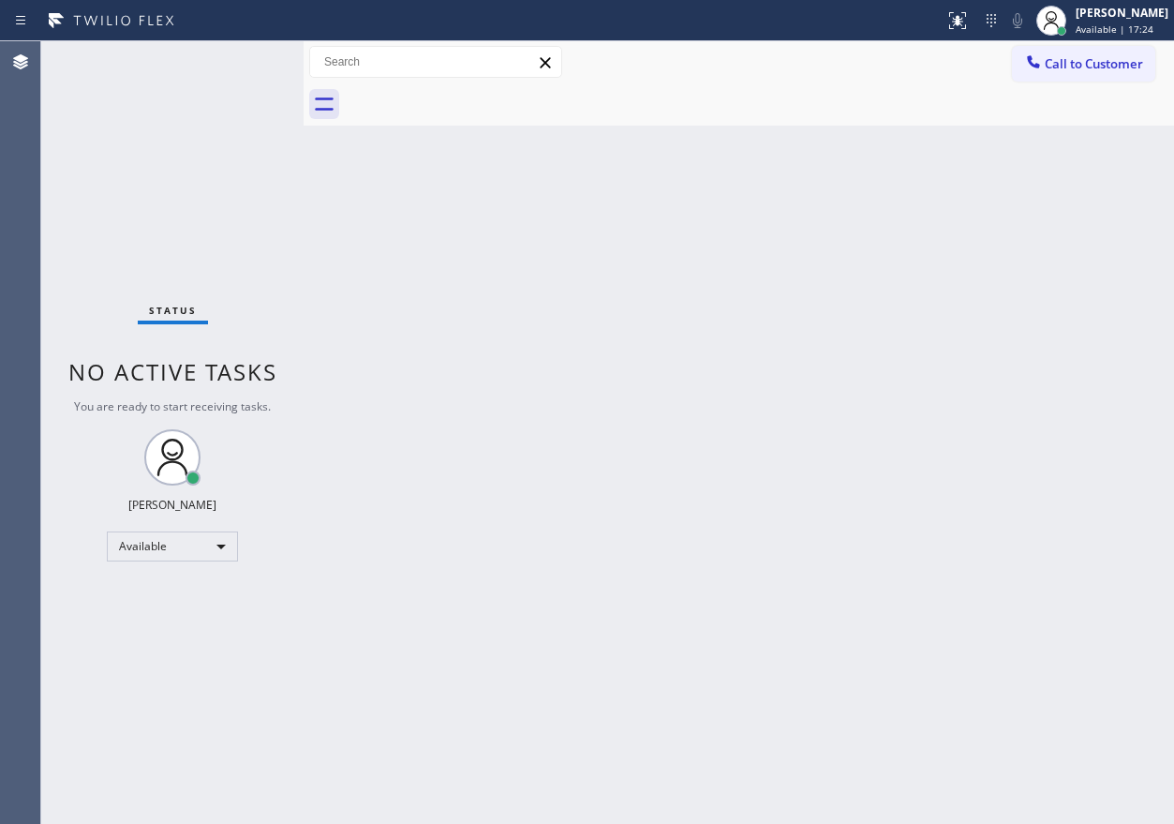
click at [243, 74] on div "Status No active tasks You are ready to start receiving tasks. [PERSON_NAME] Av…" at bounding box center [172, 432] width 262 height 782
click at [1139, 20] on div "[PERSON_NAME]" at bounding box center [1122, 13] width 93 height 16
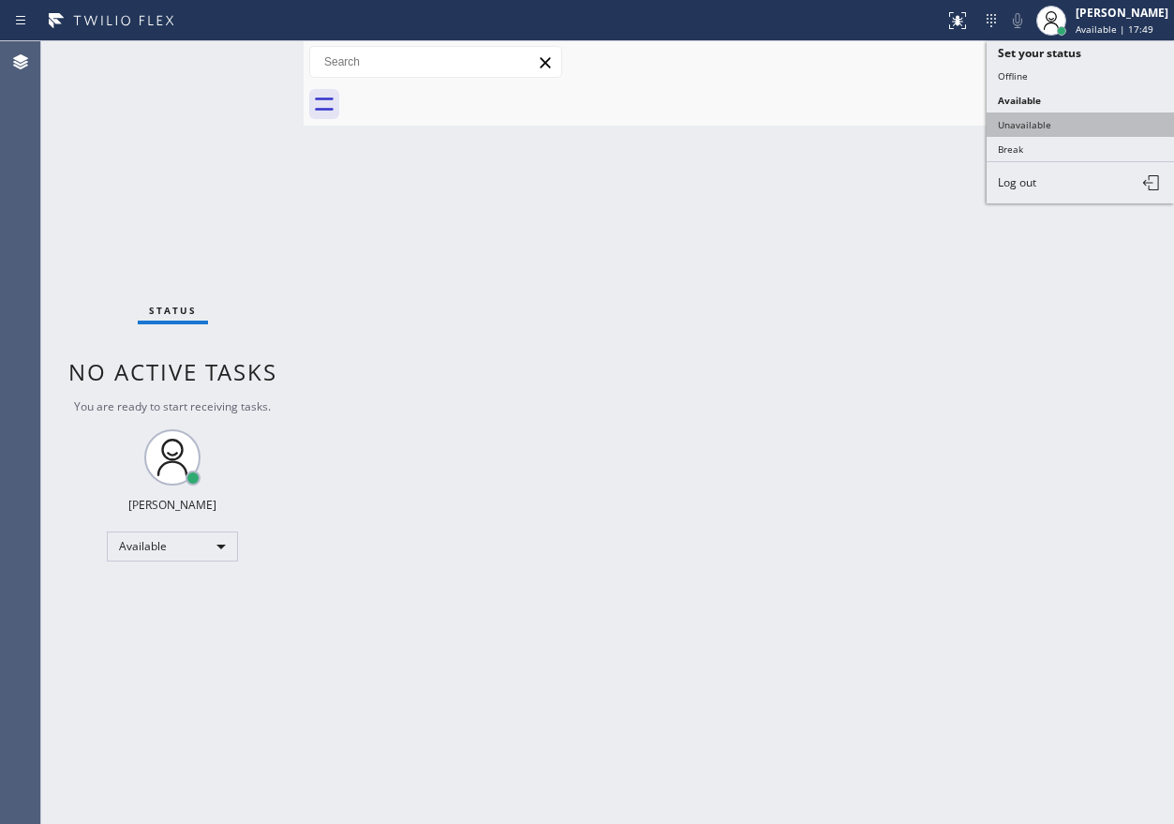
click at [1068, 135] on button "Unavailable" at bounding box center [1080, 124] width 187 height 24
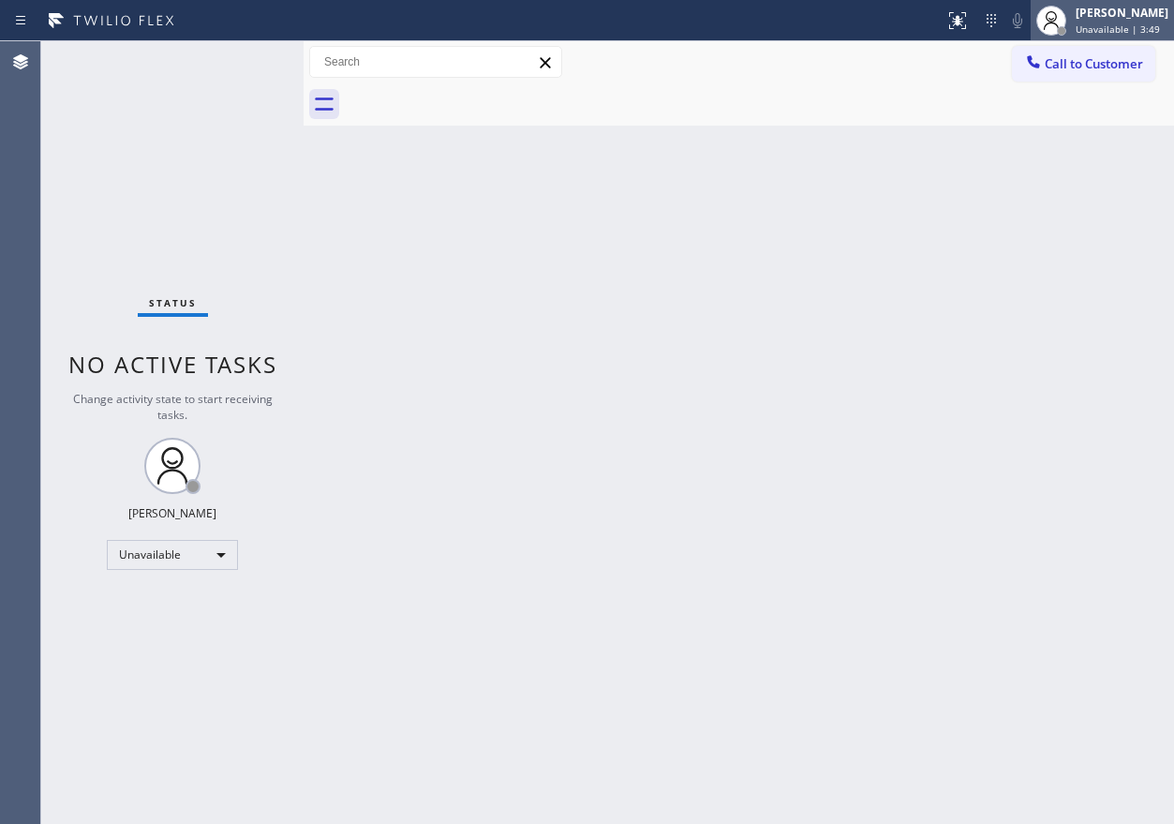
click at [1156, 37] on div "[PERSON_NAME] Unavailable | 3:49" at bounding box center [1102, 20] width 143 height 41
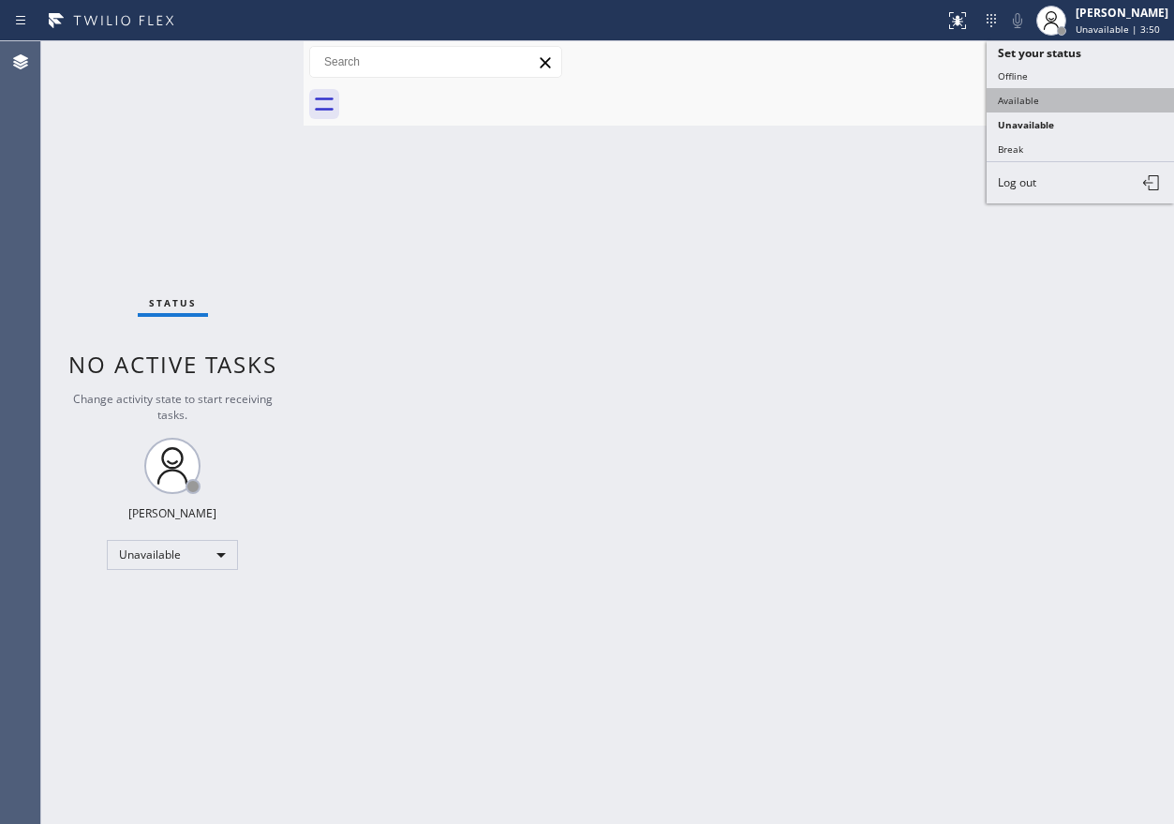
click at [1119, 91] on button "Available" at bounding box center [1080, 100] width 187 height 24
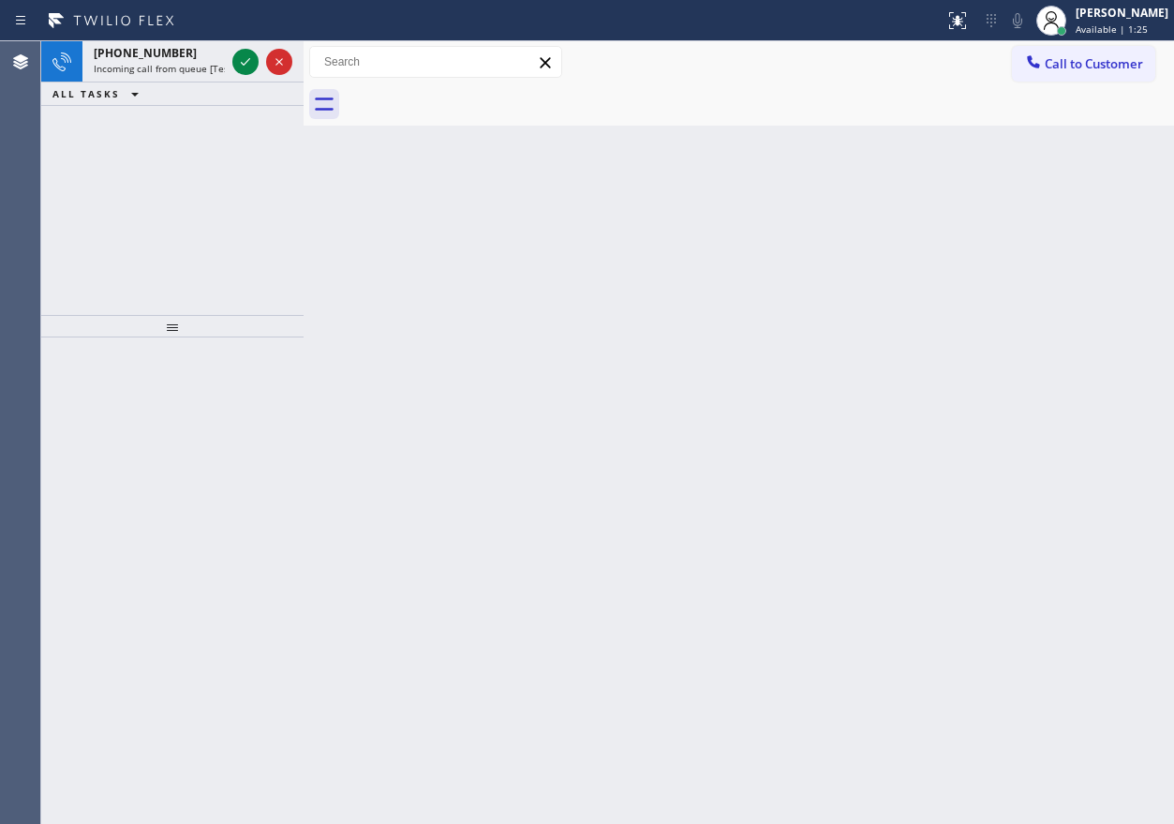
drag, startPoint x: 953, startPoint y: 392, endPoint x: 303, endPoint y: 351, distance: 651.6
click at [953, 392] on div "Back to Dashboard Change Sender ID Customers Technicians Select a contact Outbo…" at bounding box center [739, 432] width 871 height 782
drag, startPoint x: 1019, startPoint y: 359, endPoint x: 551, endPoint y: 162, distance: 507.3
click at [1019, 359] on div "Back to Dashboard Change Sender ID Customers Technicians Select a contact Outbo…" at bounding box center [739, 432] width 871 height 782
click at [249, 59] on icon at bounding box center [245, 61] width 9 height 7
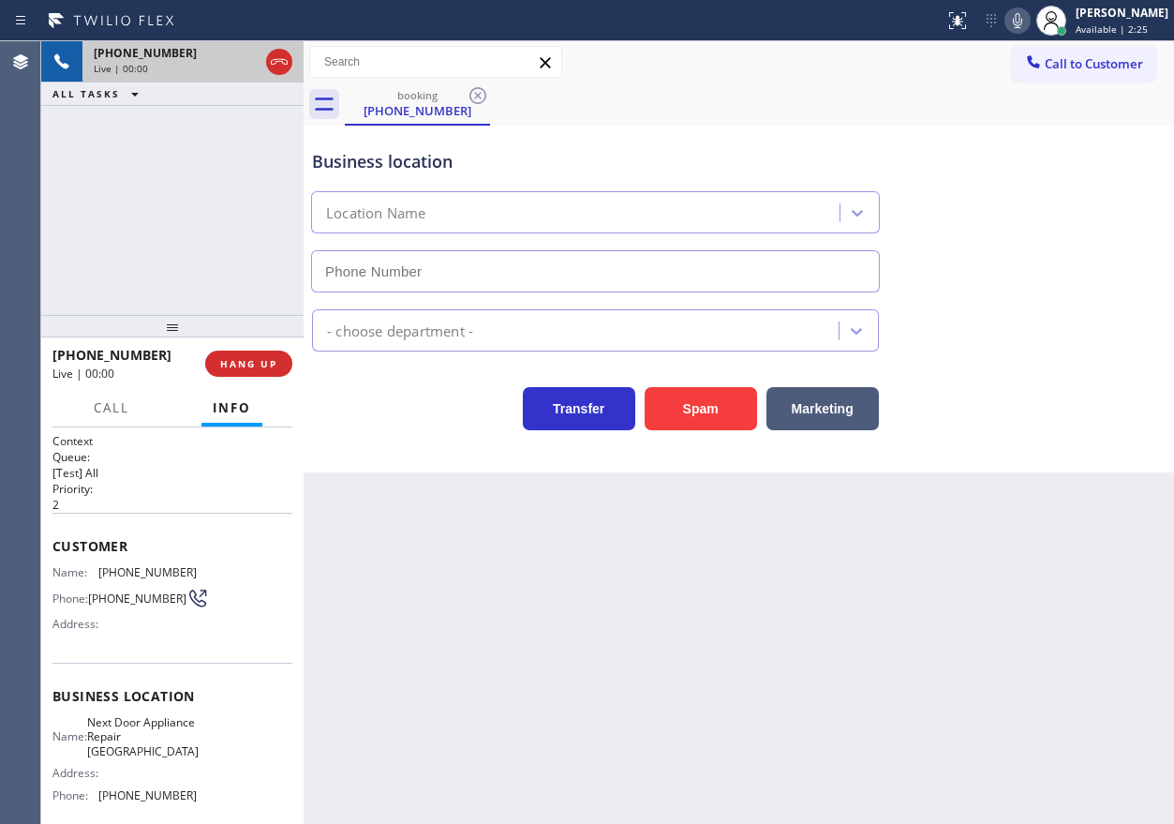
type input "[PHONE_NUMBER]"
click at [141, 746] on span "Next Door Appliance Repair [GEOGRAPHIC_DATA]" at bounding box center [143, 736] width 112 height 43
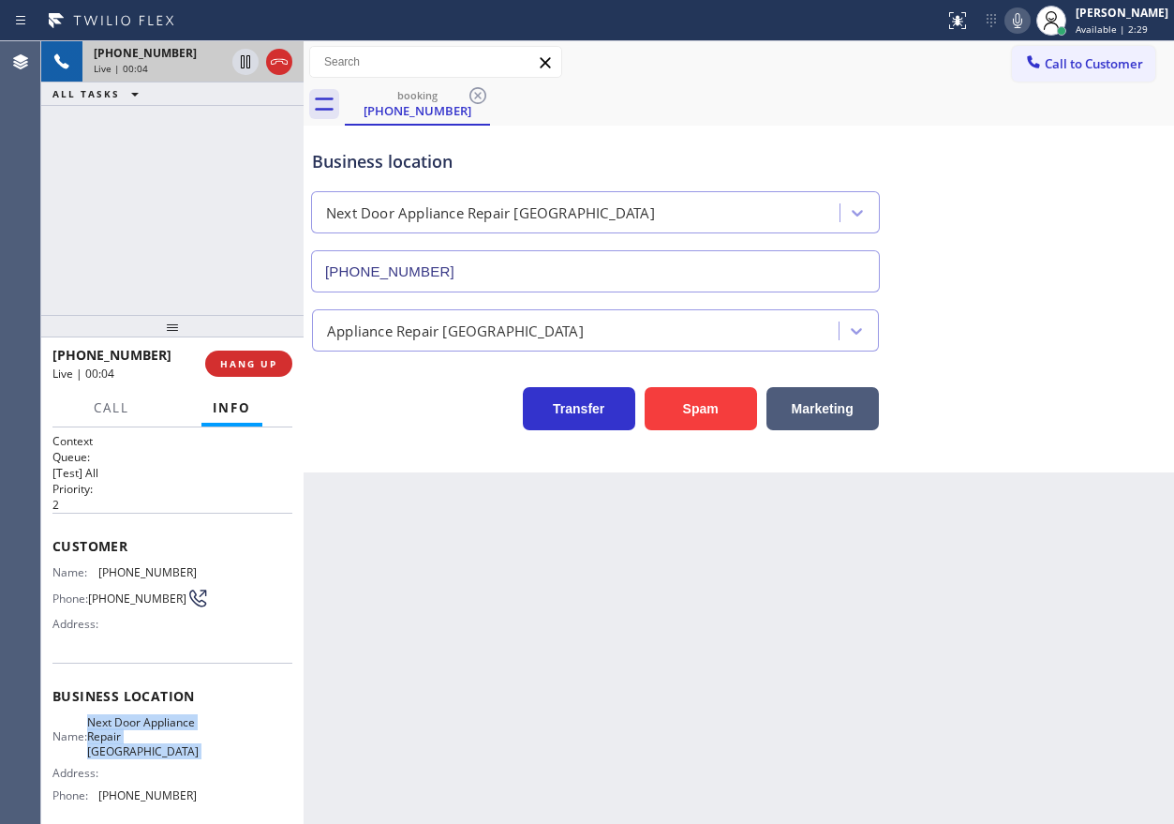
click at [141, 746] on span "Next Door Appliance Repair [GEOGRAPHIC_DATA]" at bounding box center [143, 736] width 112 height 43
click at [549, 264] on input "[PHONE_NUMBER]" at bounding box center [595, 271] width 569 height 42
click at [1027, 19] on icon at bounding box center [1017, 20] width 22 height 22
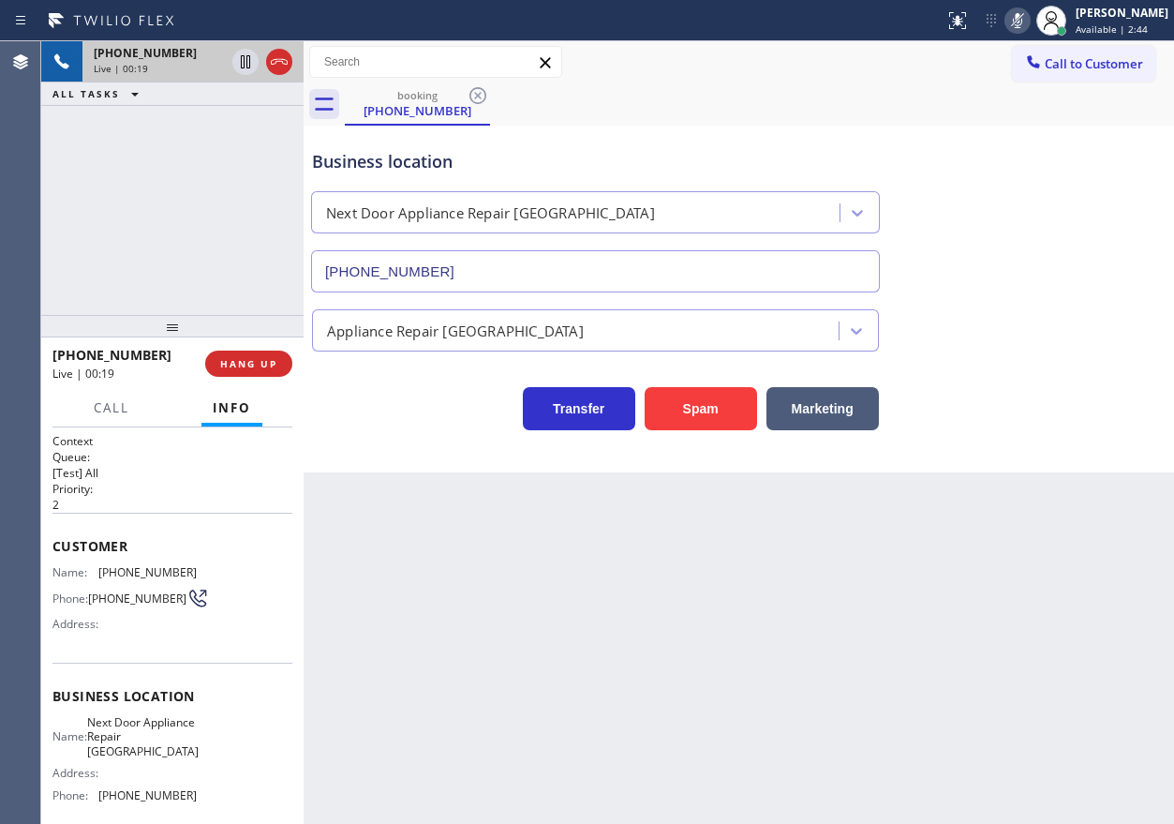
click at [1029, 15] on icon at bounding box center [1017, 20] width 22 height 22
click at [127, 576] on span "[PHONE_NUMBER]" at bounding box center [147, 572] width 98 height 14
click at [985, 687] on div "Back to Dashboard Change Sender ID Customers Technicians Select a contact Outbo…" at bounding box center [739, 432] width 871 height 782
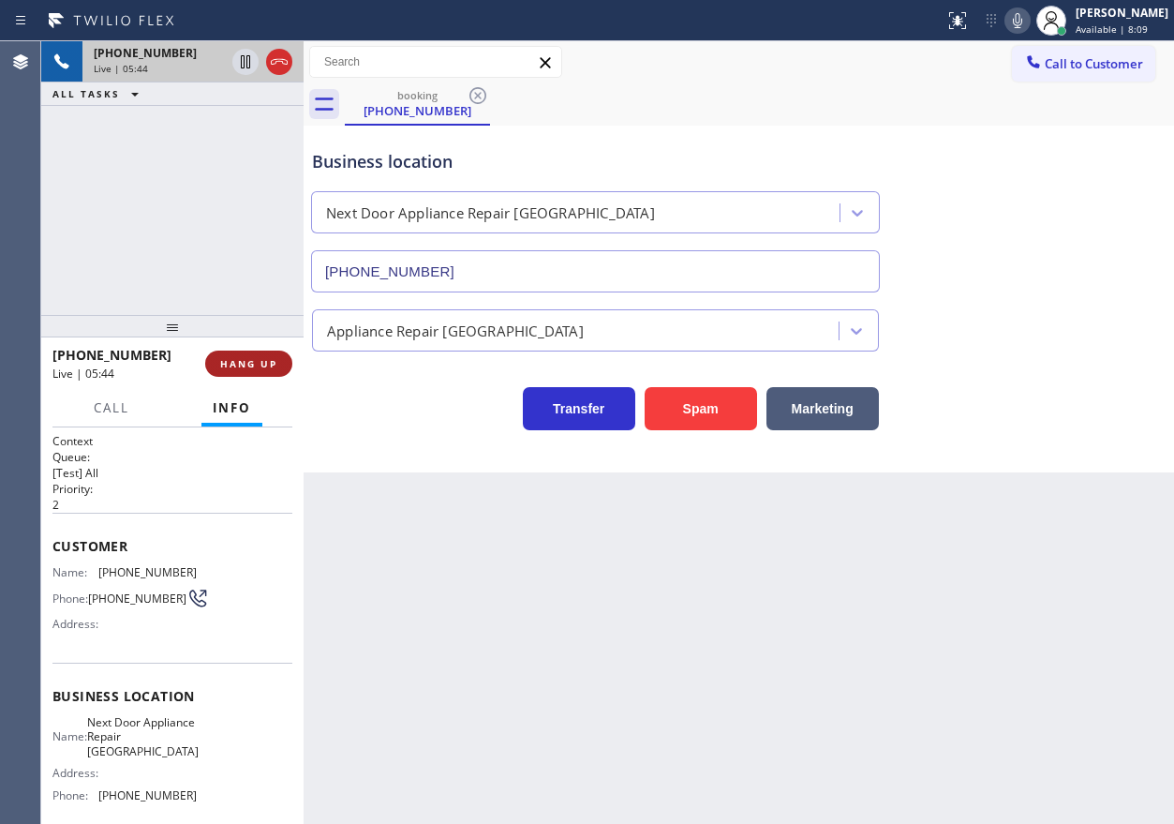
click at [255, 359] on span "HANG UP" at bounding box center [248, 363] width 57 height 13
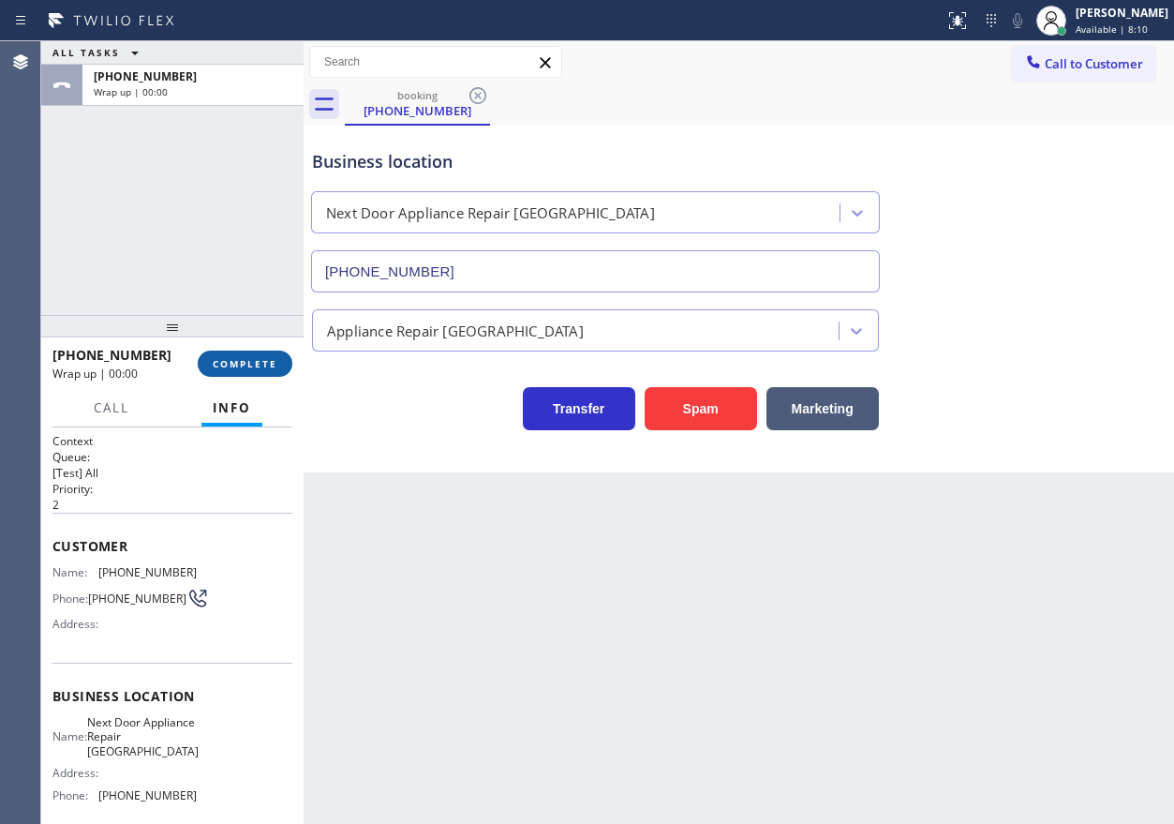
click at [255, 359] on span "COMPLETE" at bounding box center [245, 363] width 65 height 13
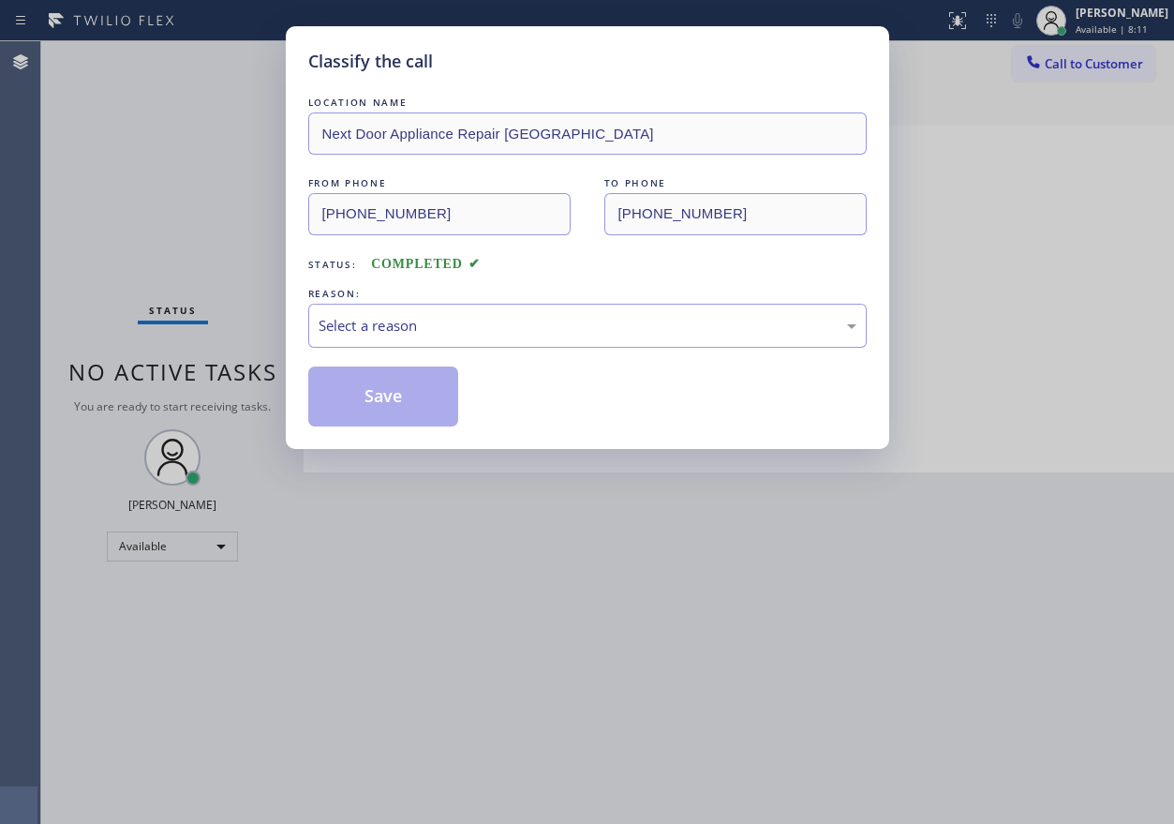
click at [389, 325] on div "Select a reason" at bounding box center [588, 326] width 538 height 22
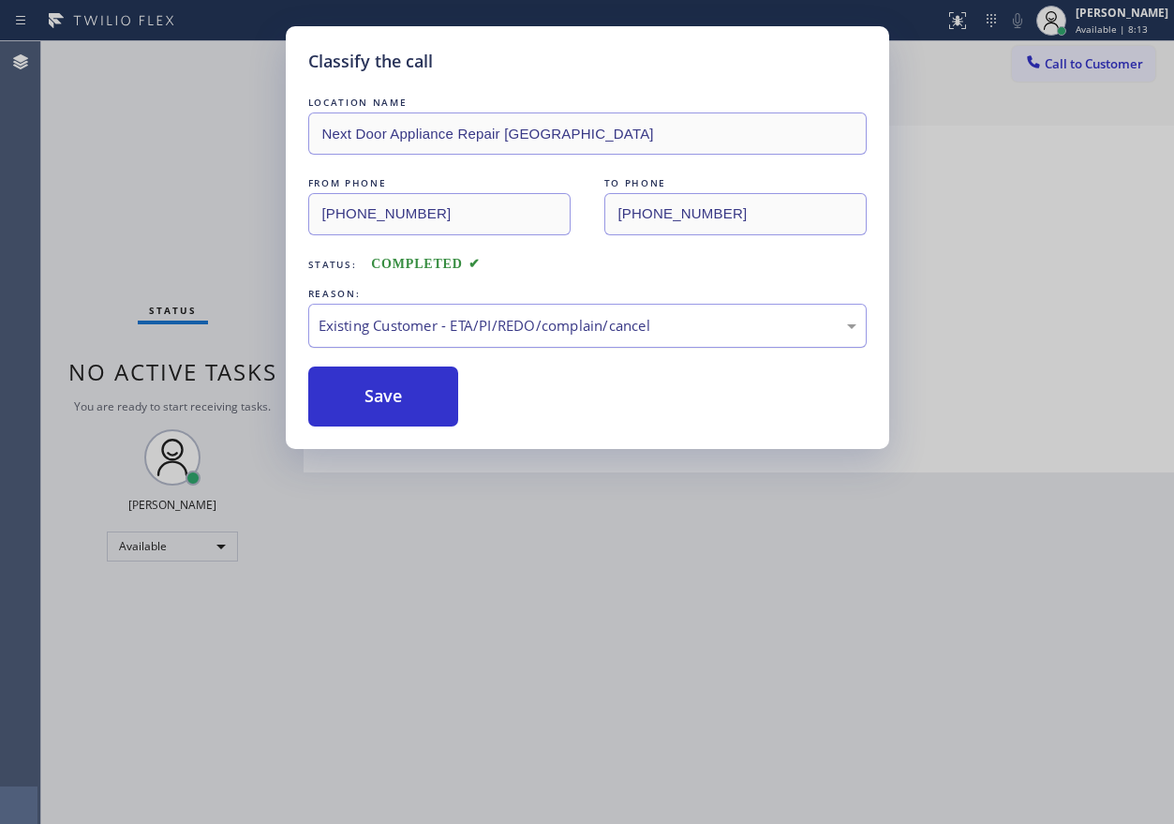
click at [426, 323] on div "Existing Customer - ETA/PI/REDO/complain/cancel" at bounding box center [588, 326] width 538 height 22
click at [358, 386] on button "Save" at bounding box center [383, 396] width 151 height 60
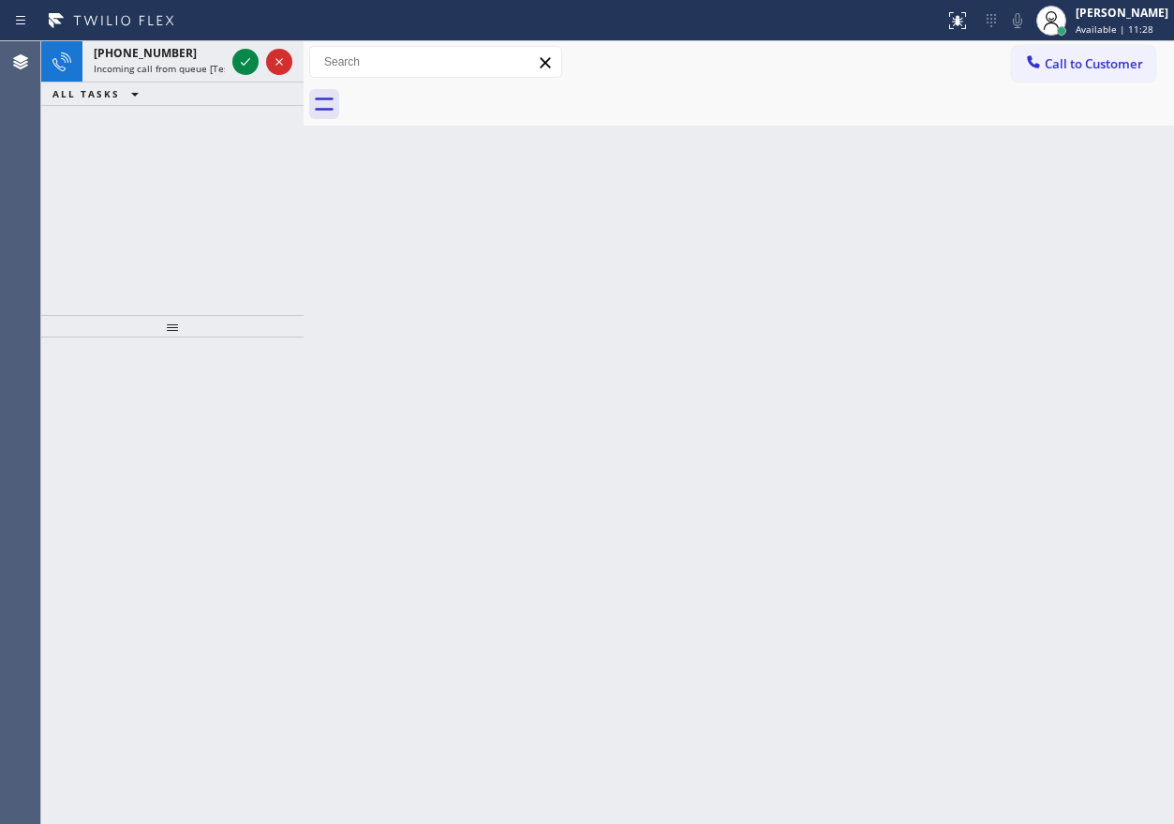
drag, startPoint x: 1048, startPoint y: 297, endPoint x: 400, endPoint y: 182, distance: 657.7
click at [1047, 297] on div "Back to Dashboard Change Sender ID Customers Technicians Select a contact Outbo…" at bounding box center [739, 432] width 871 height 782
click at [243, 75] on div at bounding box center [262, 61] width 67 height 41
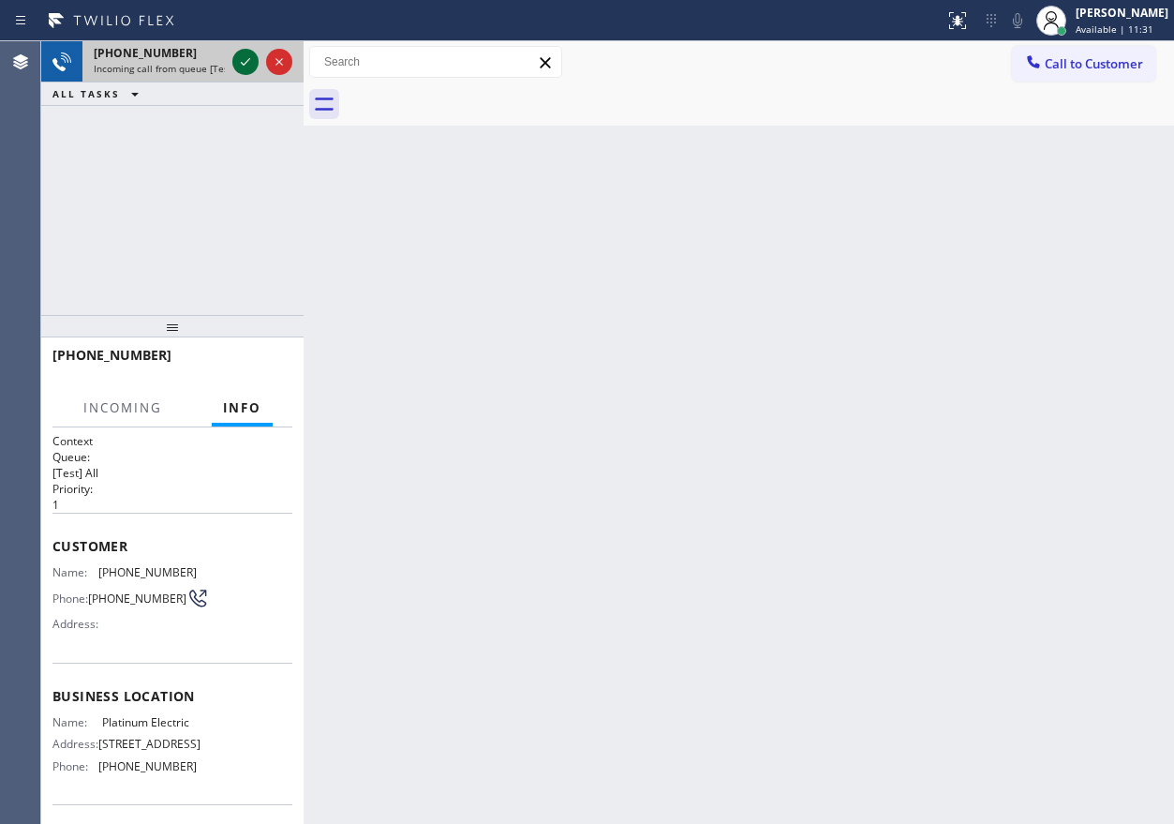
click at [243, 67] on icon at bounding box center [245, 62] width 22 height 22
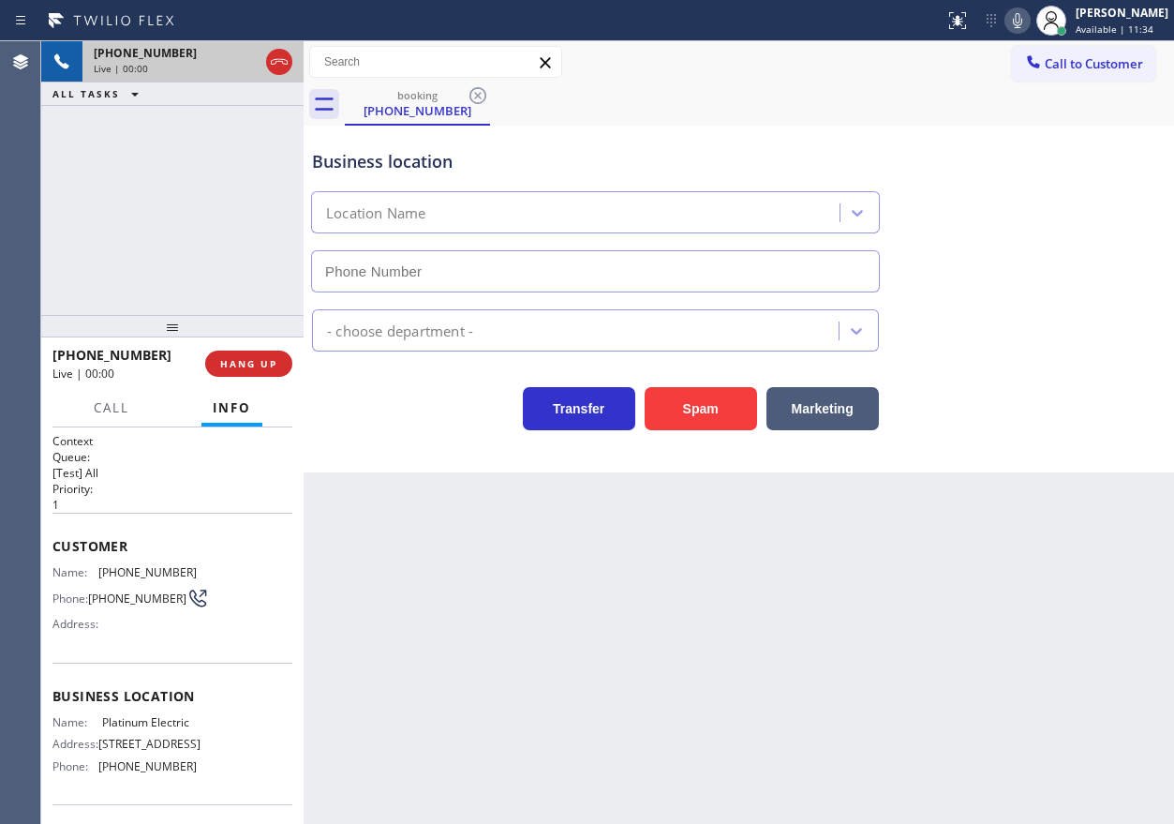
type input "[PHONE_NUMBER]"
click at [237, 365] on span "HANG UP" at bounding box center [248, 363] width 57 height 13
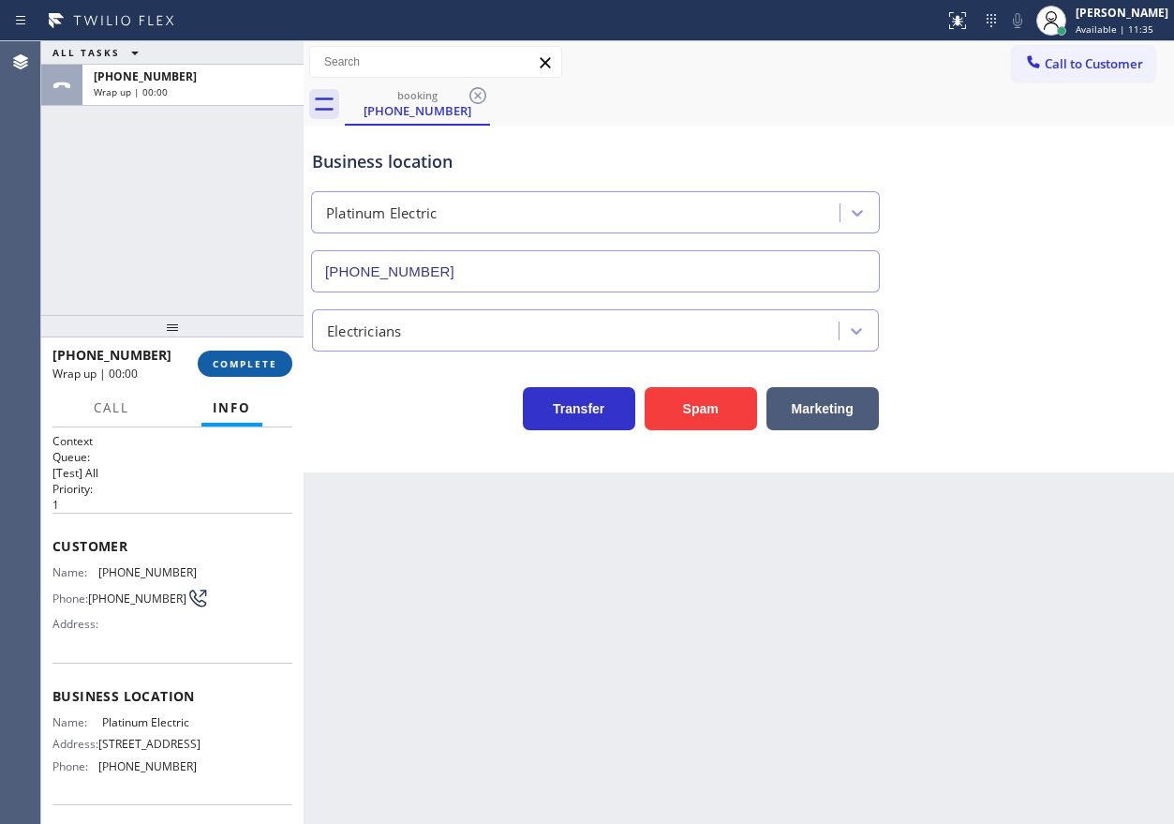
click at [237, 365] on span "COMPLETE" at bounding box center [245, 363] width 65 height 13
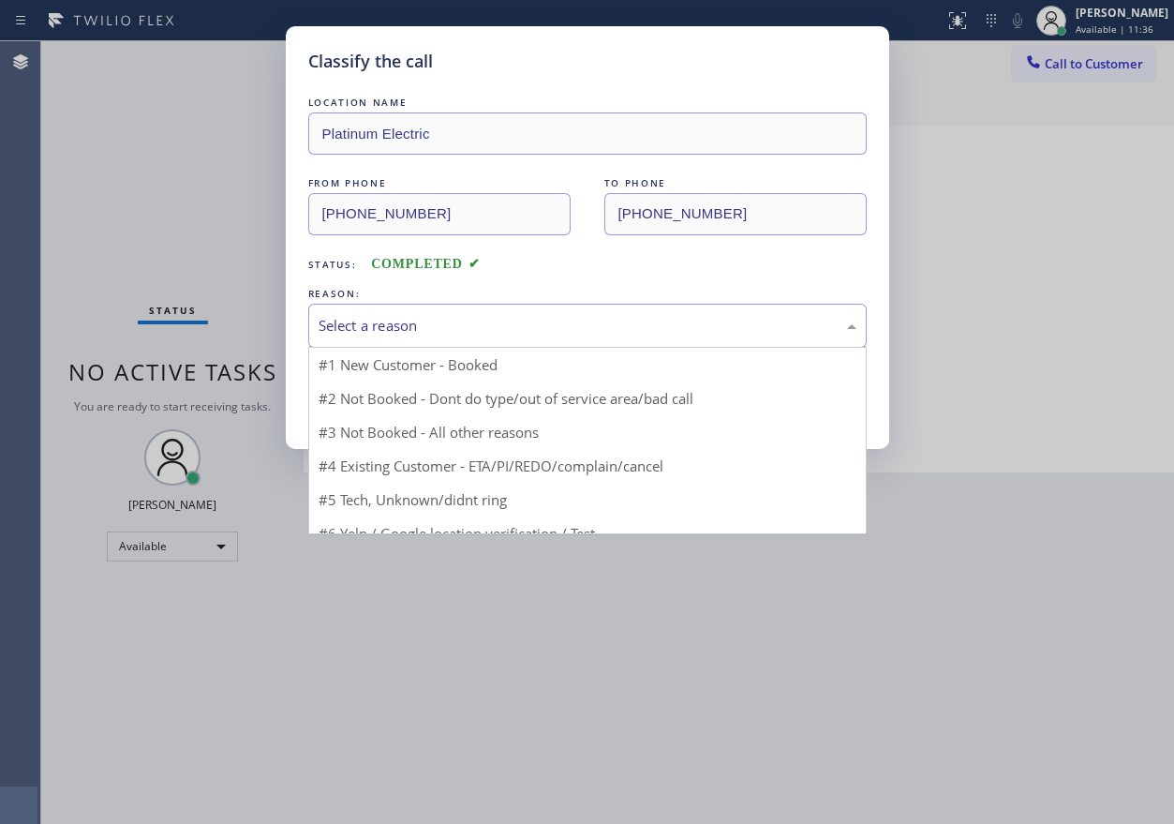
click at [423, 330] on div "Select a reason" at bounding box center [588, 326] width 538 height 22
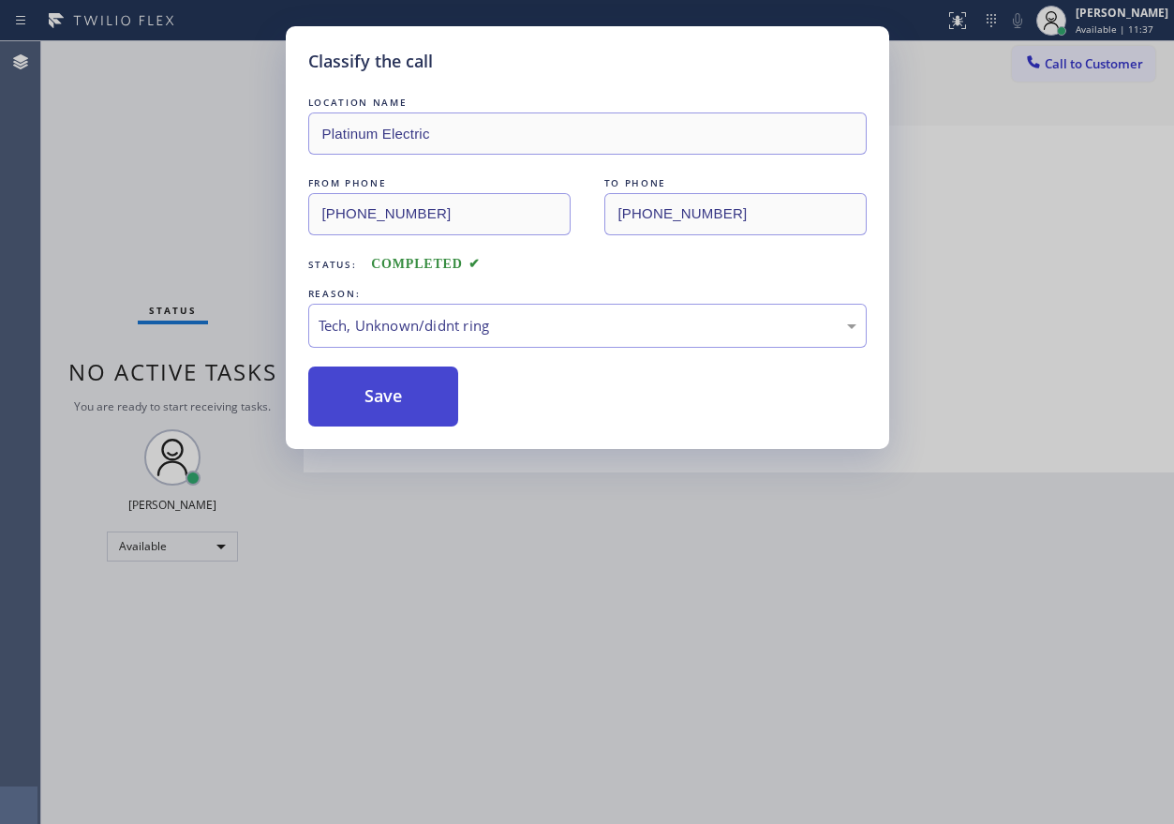
click at [390, 399] on button "Save" at bounding box center [383, 396] width 151 height 60
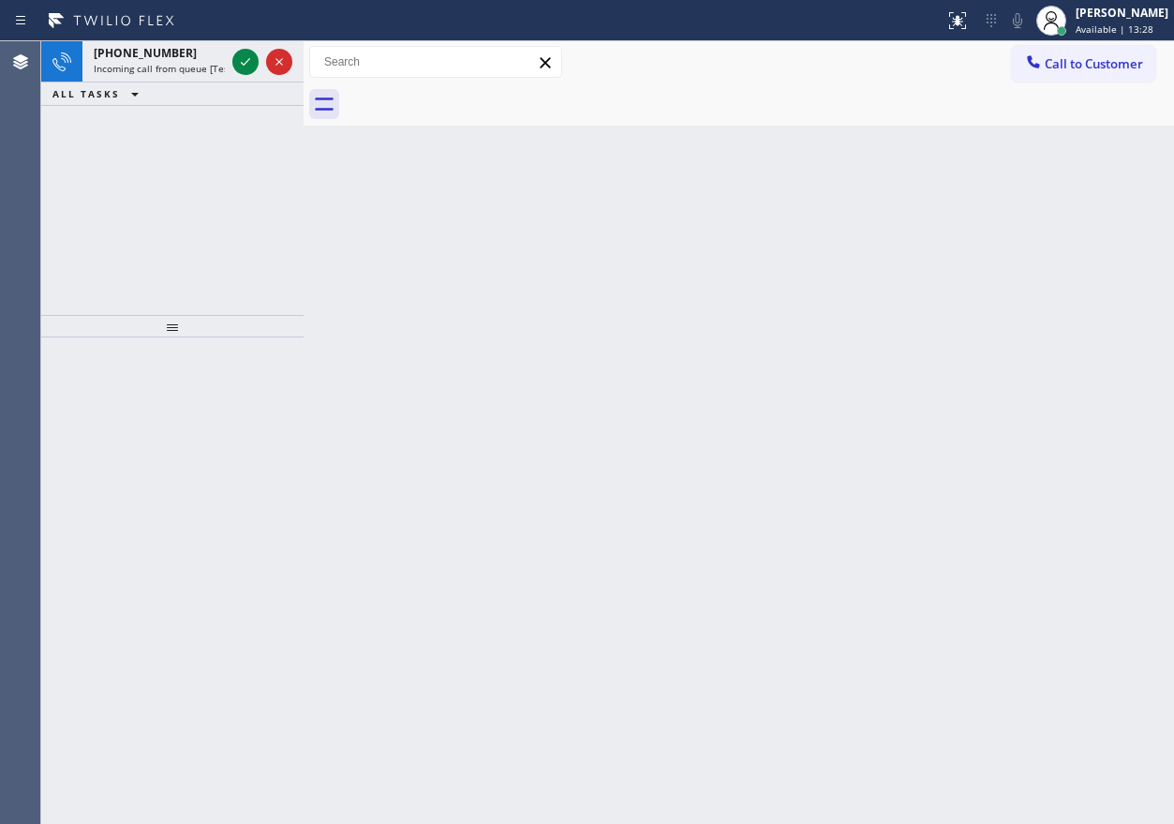
click at [933, 270] on div "Back to Dashboard Change Sender ID Customers Technicians Select a contact Outbo…" at bounding box center [739, 432] width 871 height 782
click at [243, 55] on icon at bounding box center [245, 62] width 22 height 22
click at [243, 56] on icon at bounding box center [245, 62] width 22 height 22
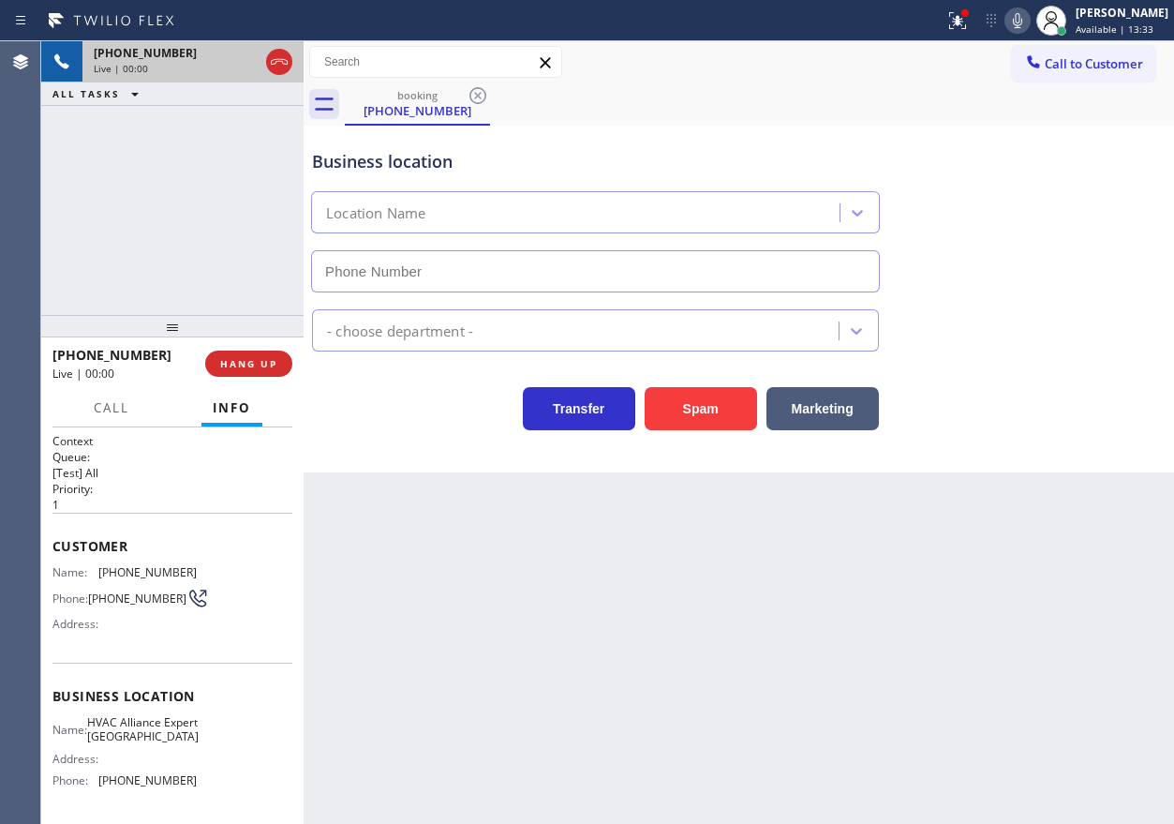
type input "[PHONE_NUMBER]"
click at [261, 362] on span "HANG UP" at bounding box center [248, 363] width 57 height 13
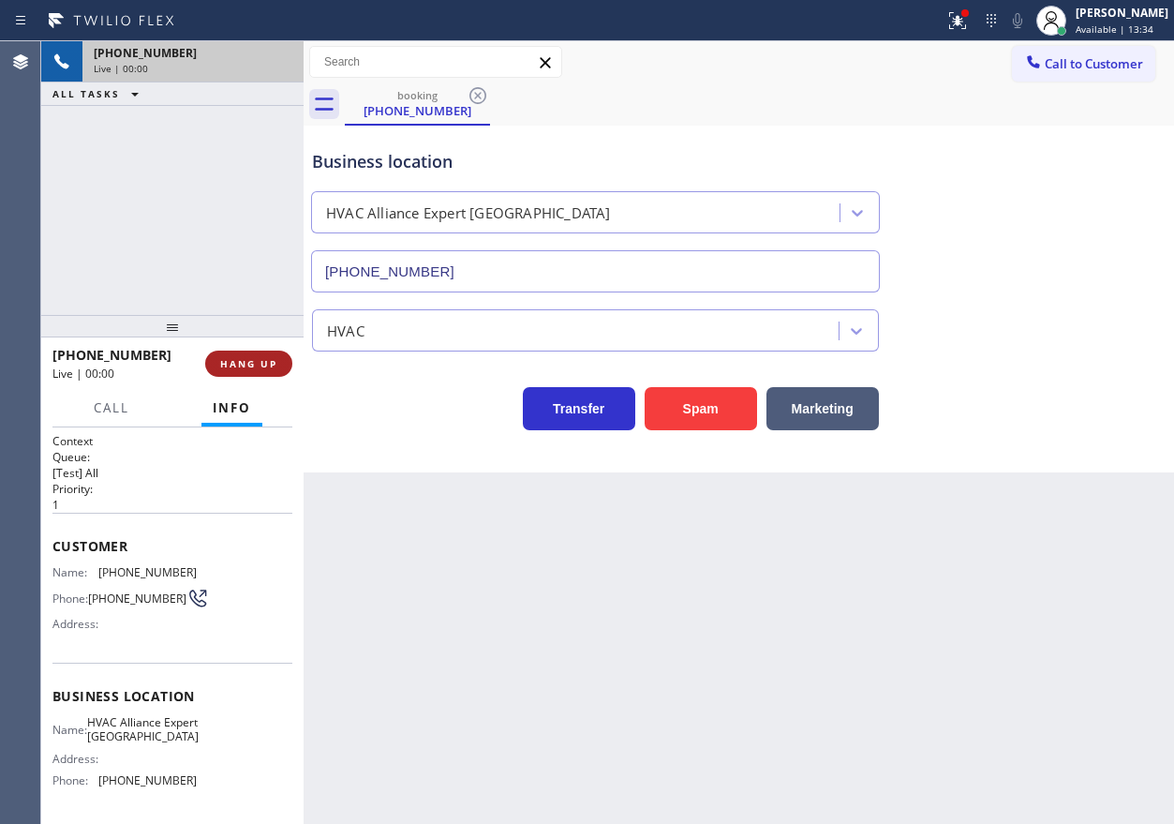
click at [261, 362] on span "HANG UP" at bounding box center [248, 363] width 57 height 13
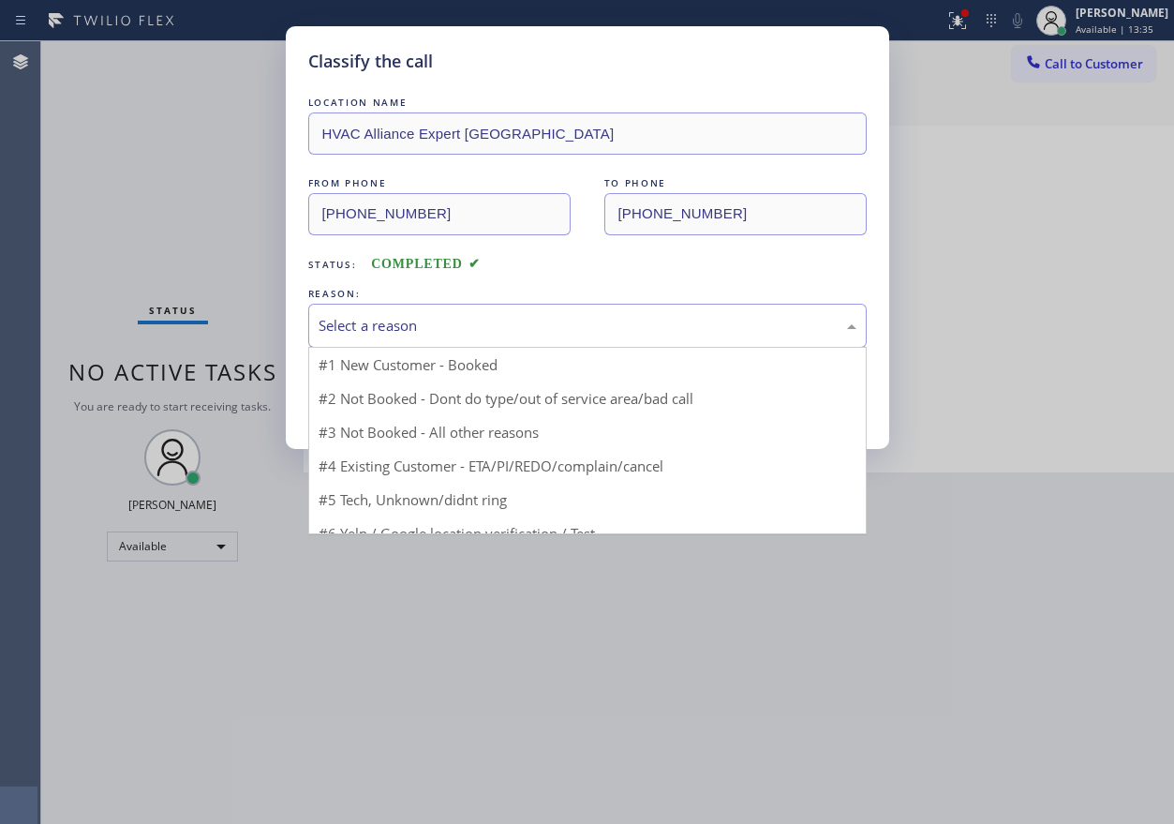
click at [458, 331] on div "Select a reason" at bounding box center [588, 326] width 538 height 22
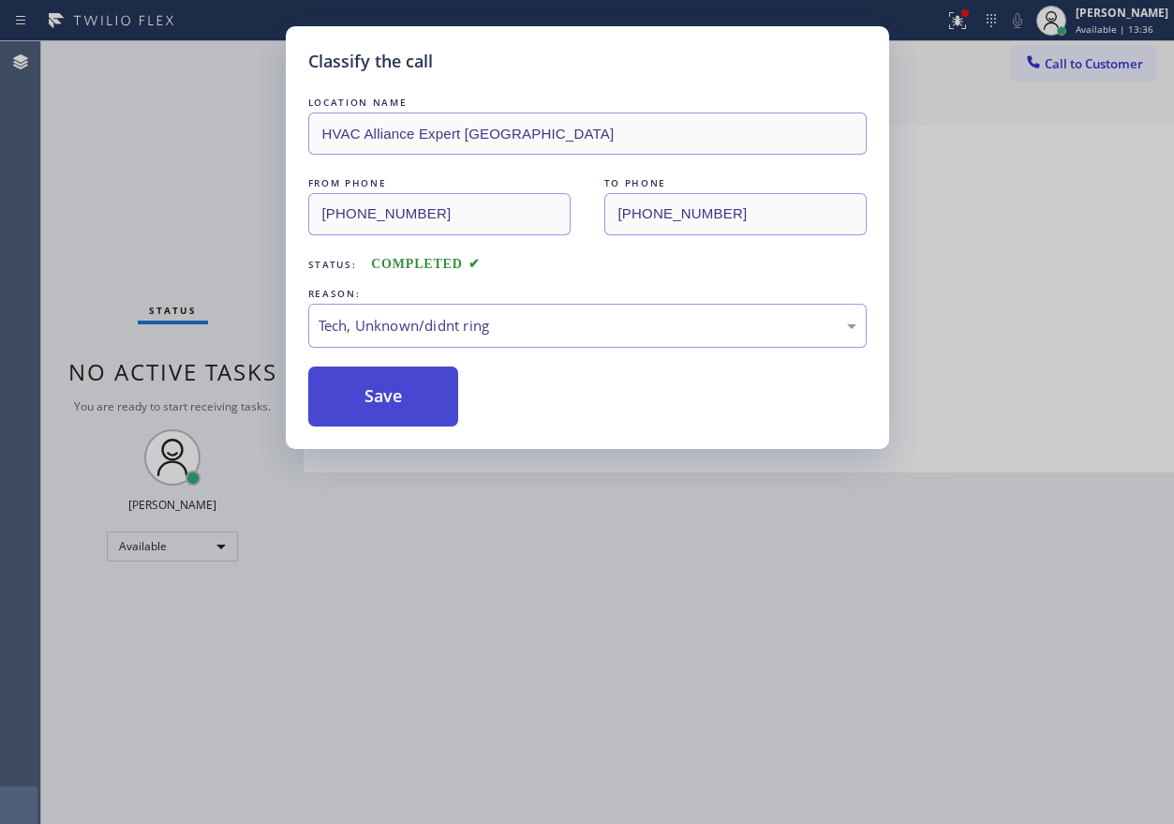
click at [366, 417] on button "Save" at bounding box center [383, 396] width 151 height 60
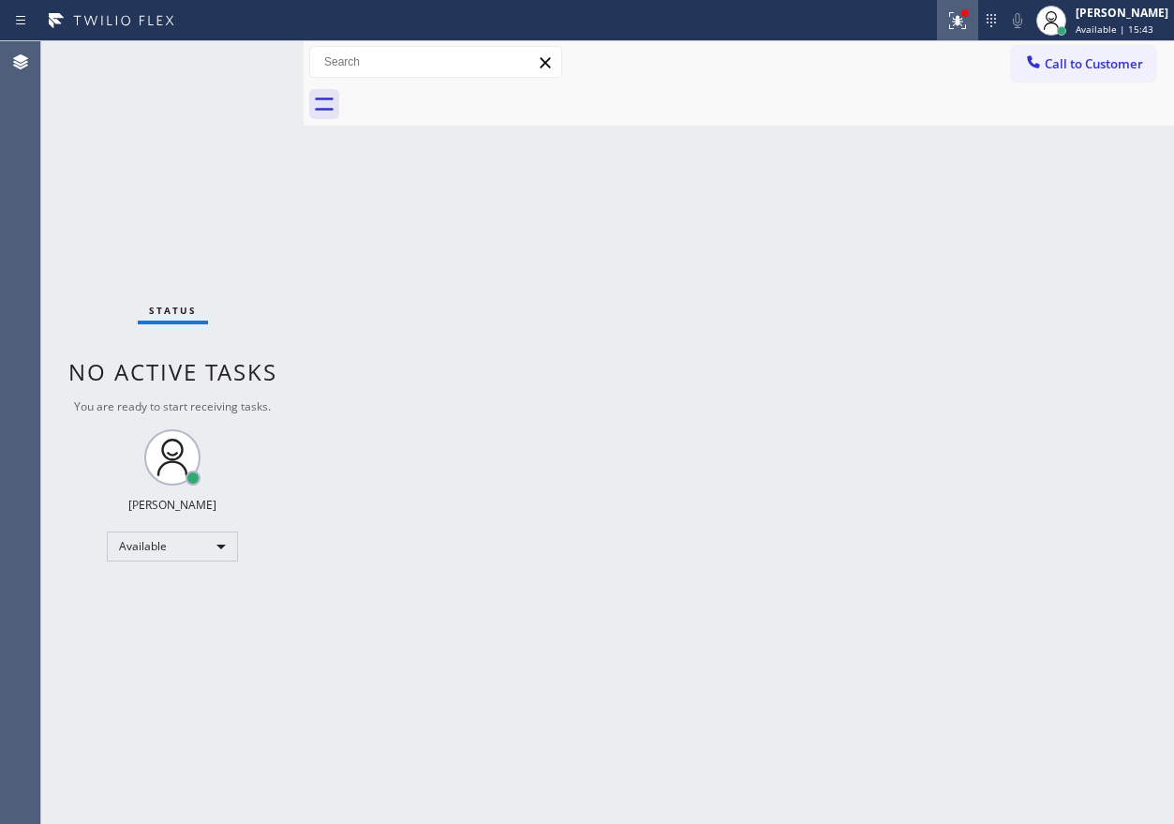
click at [967, 9] on icon at bounding box center [957, 20] width 22 height 22
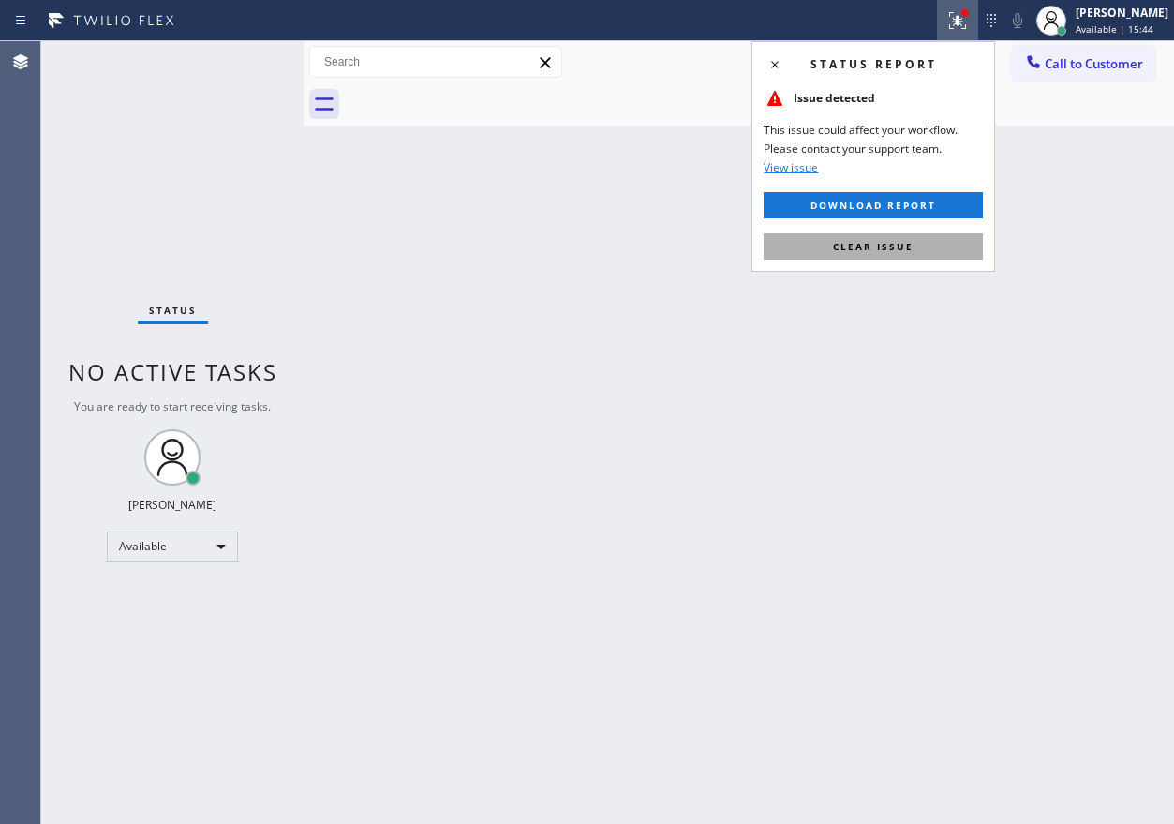
click at [947, 250] on button "Clear issue" at bounding box center [873, 246] width 219 height 26
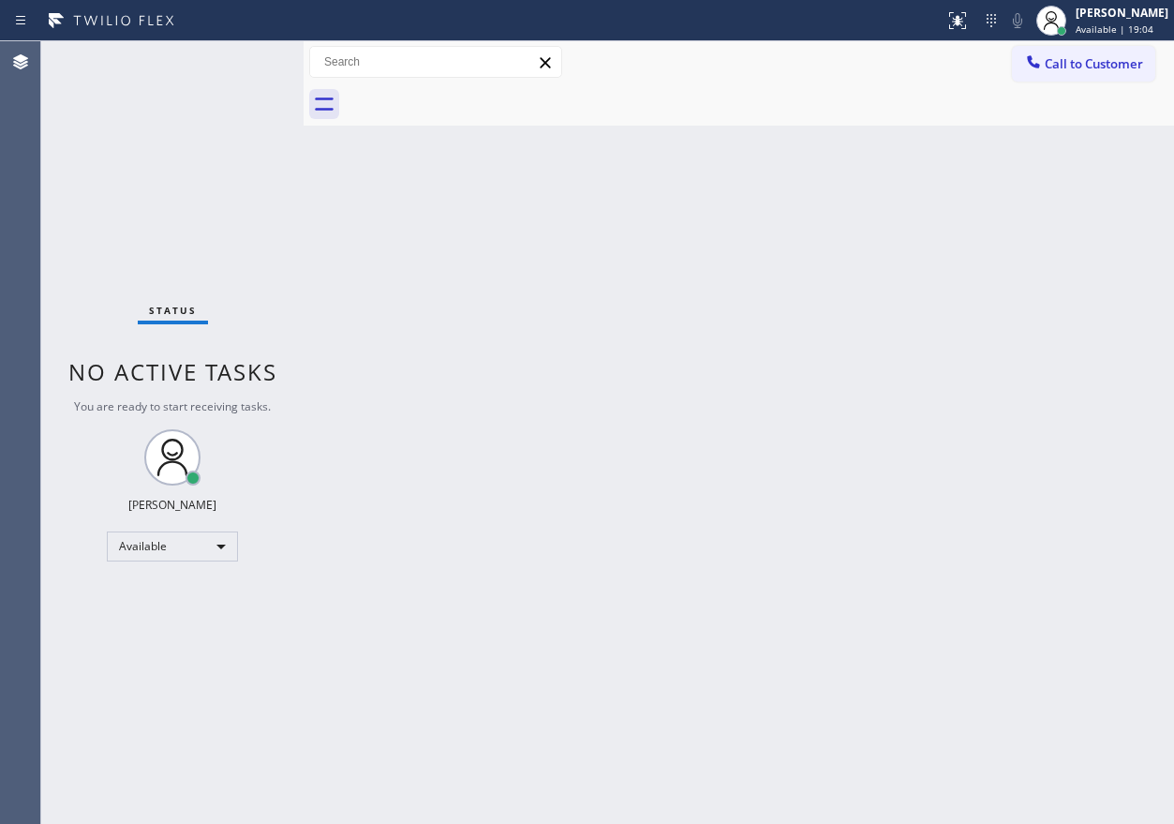
click at [1119, 676] on div "Back to Dashboard Change Sender ID Customers Technicians Select a contact Outbo…" at bounding box center [739, 432] width 871 height 782
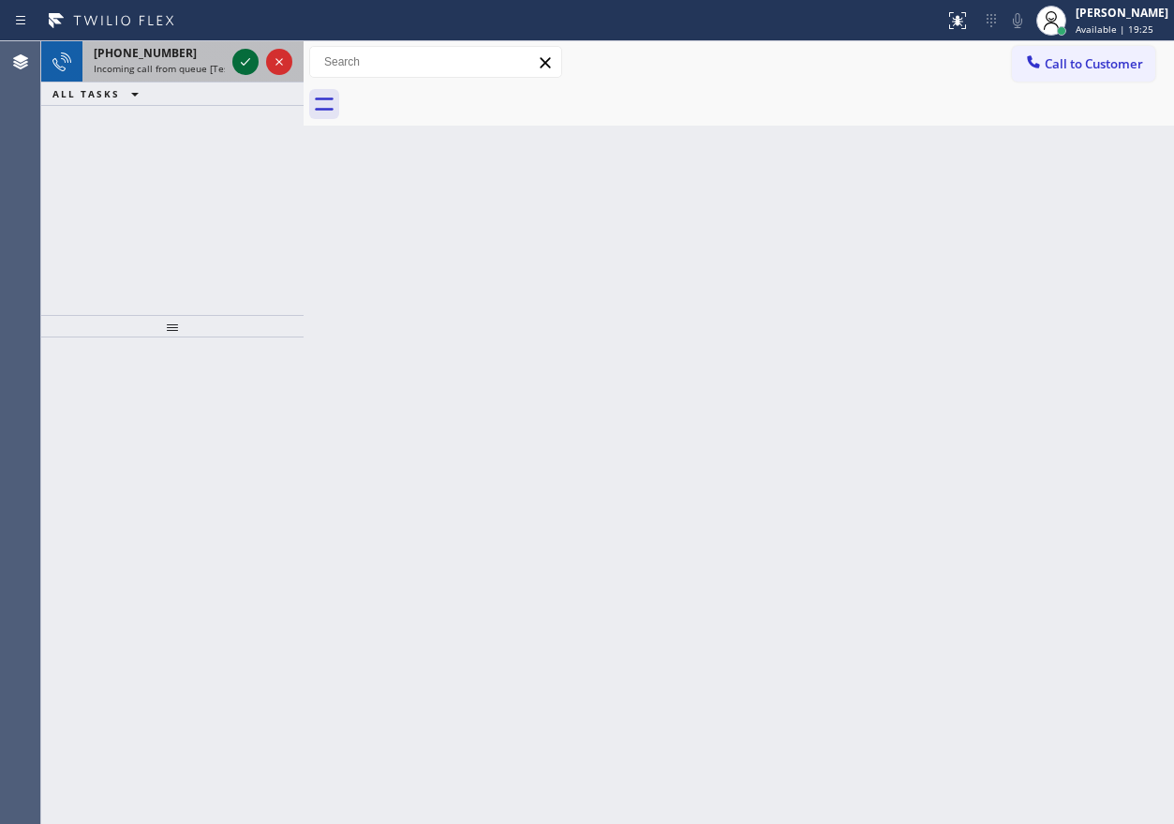
click at [242, 67] on icon at bounding box center [245, 62] width 22 height 22
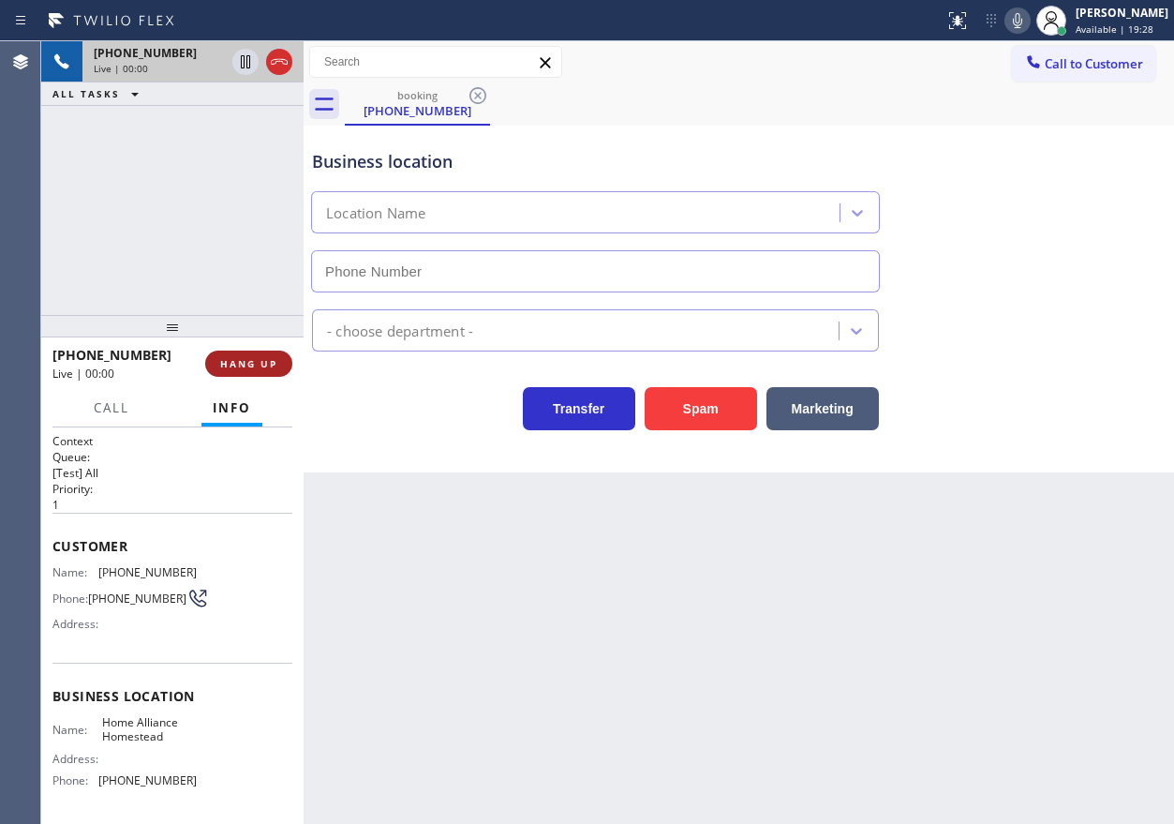
type input "[PHONE_NUMBER]"
click at [249, 354] on button "HANG UP" at bounding box center [248, 363] width 87 height 26
click at [252, 357] on span "HANG UP" at bounding box center [248, 363] width 57 height 13
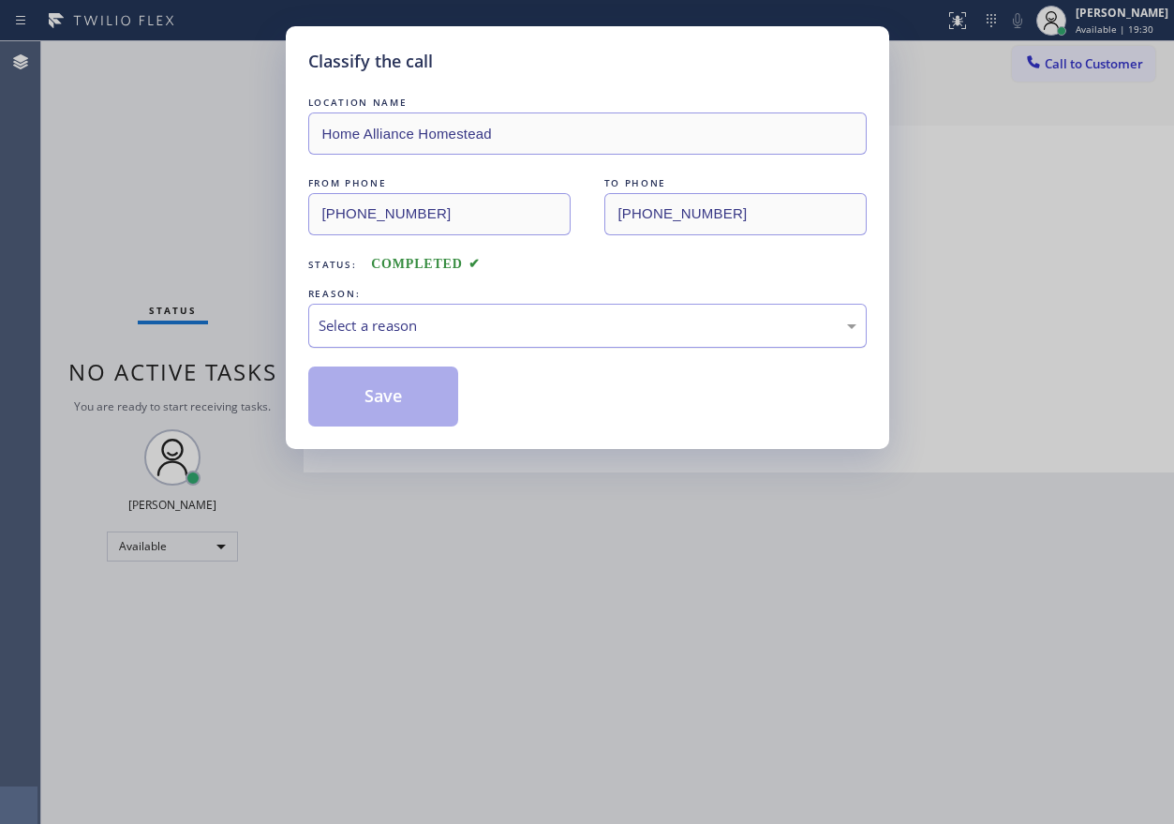
click at [394, 315] on div "Select a reason" at bounding box center [588, 326] width 538 height 22
click at [394, 402] on button "Save" at bounding box center [383, 396] width 151 height 60
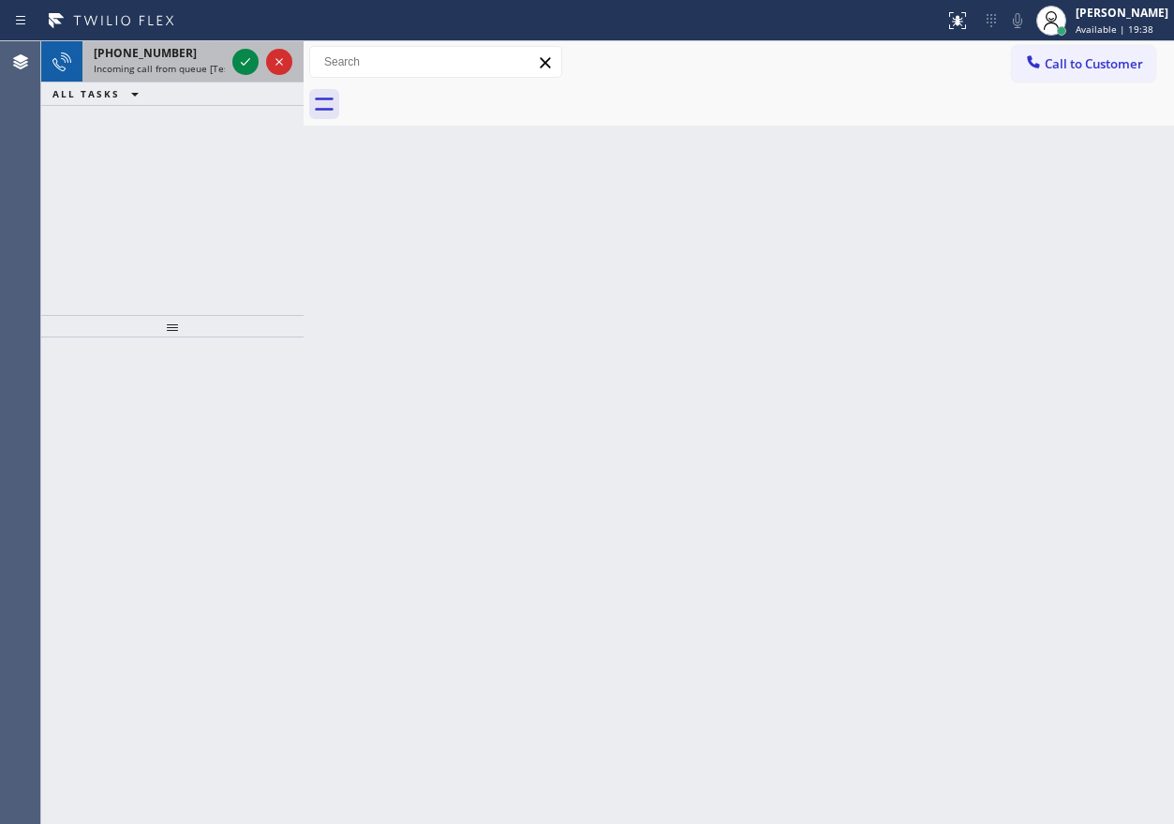
click at [163, 69] on span "Incoming call from queue [Test] All" at bounding box center [172, 68] width 156 height 13
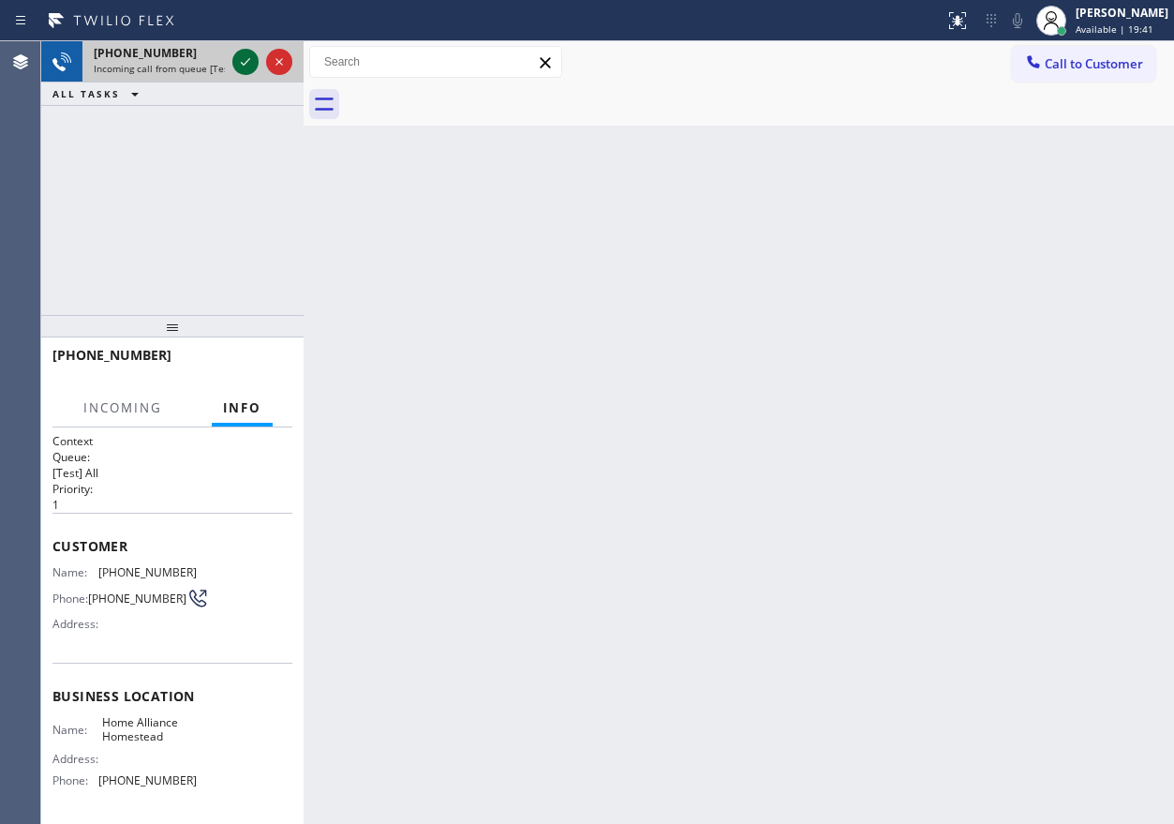
click at [243, 62] on icon at bounding box center [245, 62] width 22 height 22
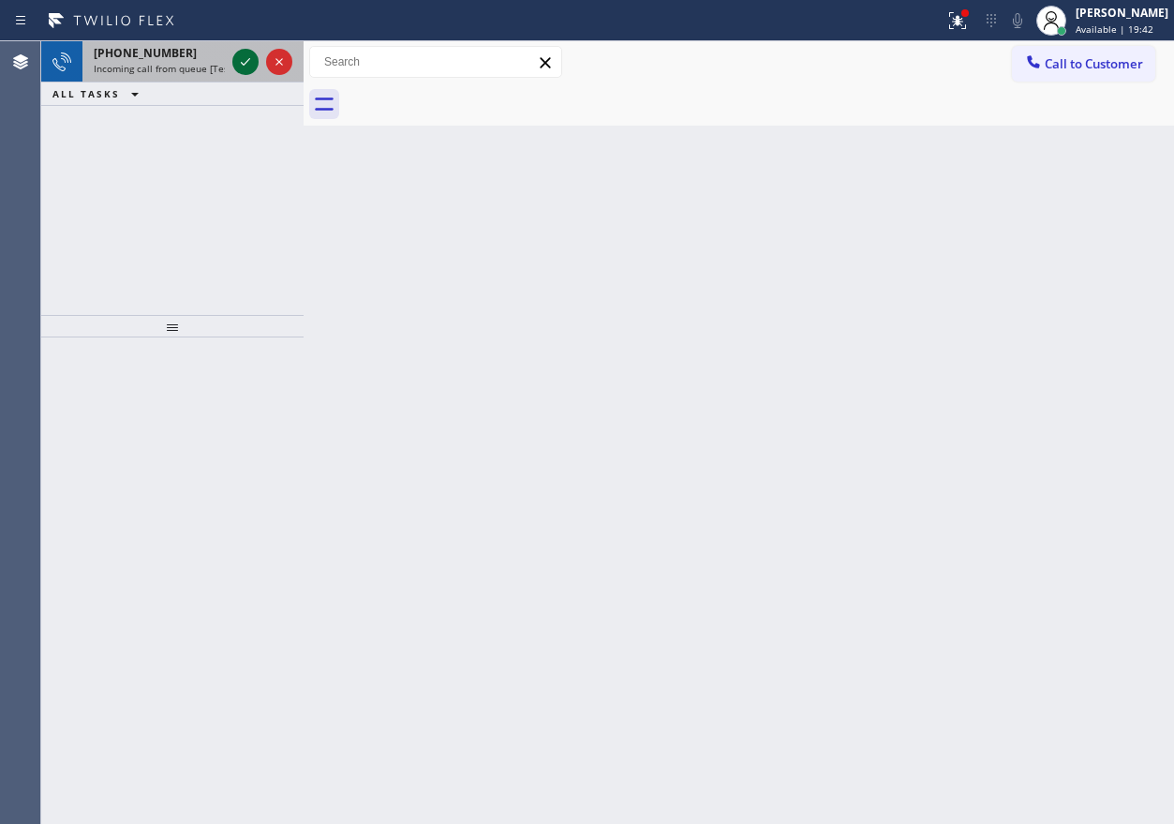
click at [243, 66] on icon at bounding box center [245, 62] width 22 height 22
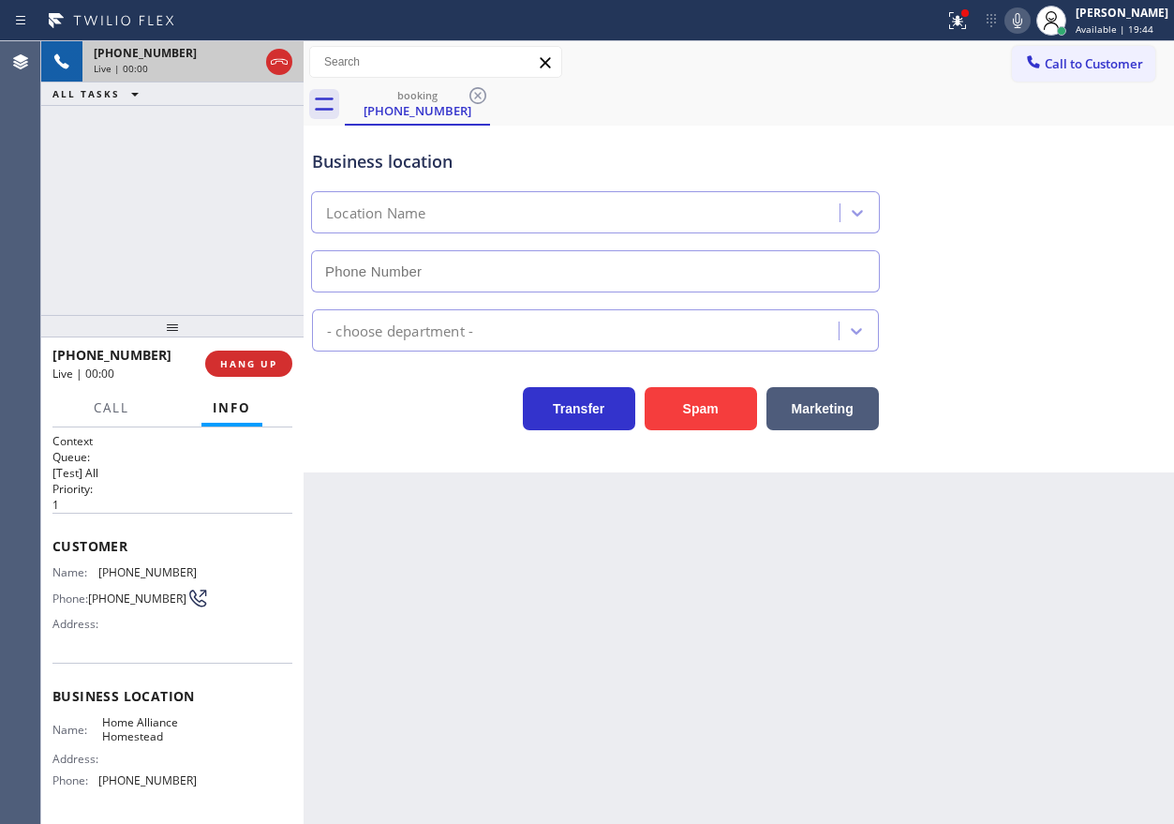
type input "[PHONE_NUMBER]"
click at [148, 712] on div "Business location Name: Home Alliance Homestead Address: Phone: [PHONE_NUMBER]" at bounding box center [172, 741] width 240 height 156
click at [148, 724] on span "Home Alliance Homestead" at bounding box center [149, 729] width 94 height 29
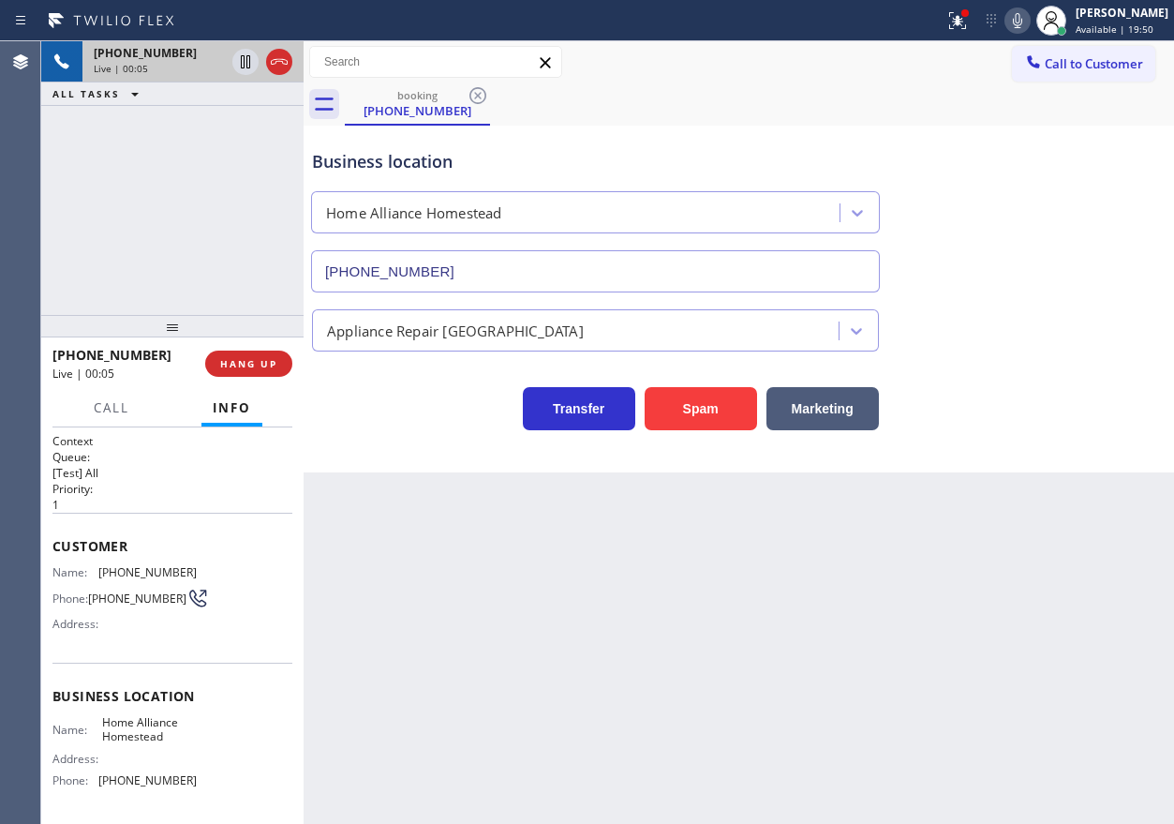
click at [658, 278] on input "[PHONE_NUMBER]" at bounding box center [595, 271] width 569 height 42
click at [961, 22] on icon at bounding box center [954, 18] width 11 height 13
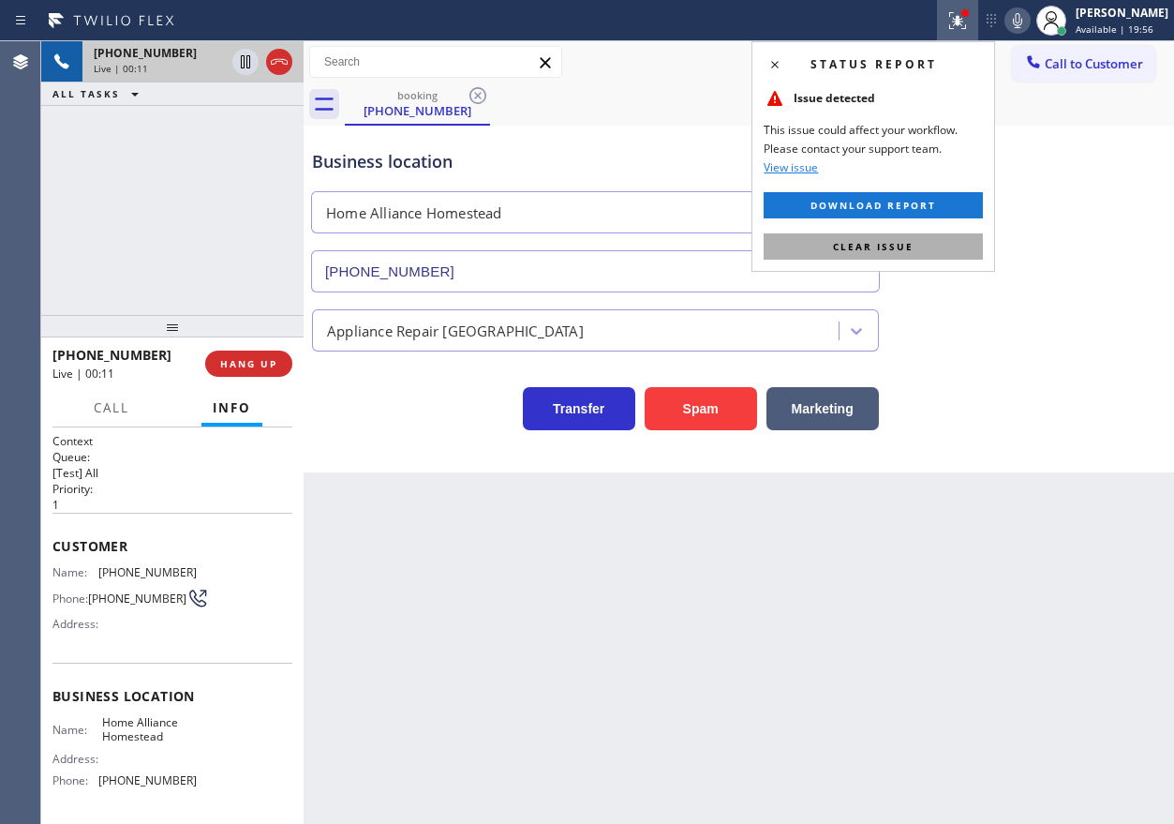
click at [964, 238] on button "Clear issue" at bounding box center [873, 246] width 219 height 26
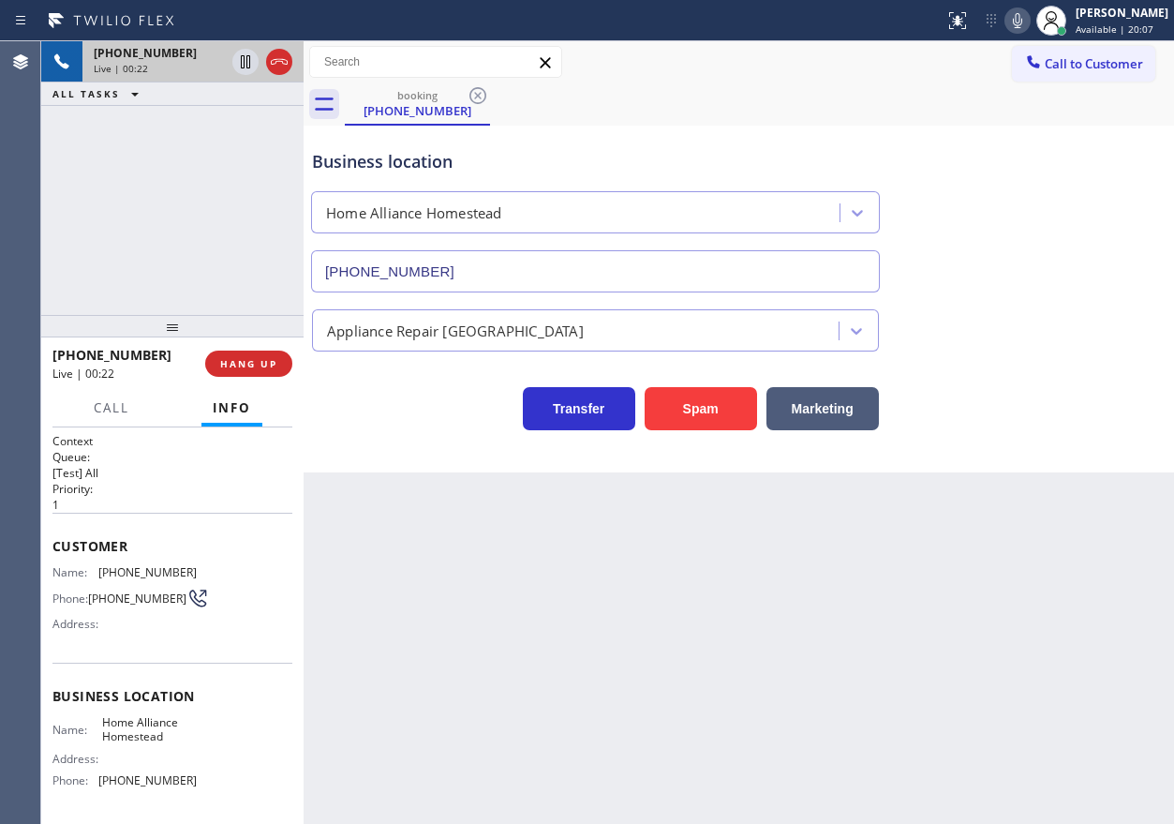
click at [1029, 10] on icon at bounding box center [1017, 20] width 22 height 22
click at [1029, 15] on icon at bounding box center [1017, 20] width 22 height 22
click at [1022, 19] on icon at bounding box center [1017, 20] width 9 height 15
click at [1029, 19] on icon at bounding box center [1017, 20] width 22 height 22
click at [1022, 19] on icon at bounding box center [1017, 20] width 9 height 15
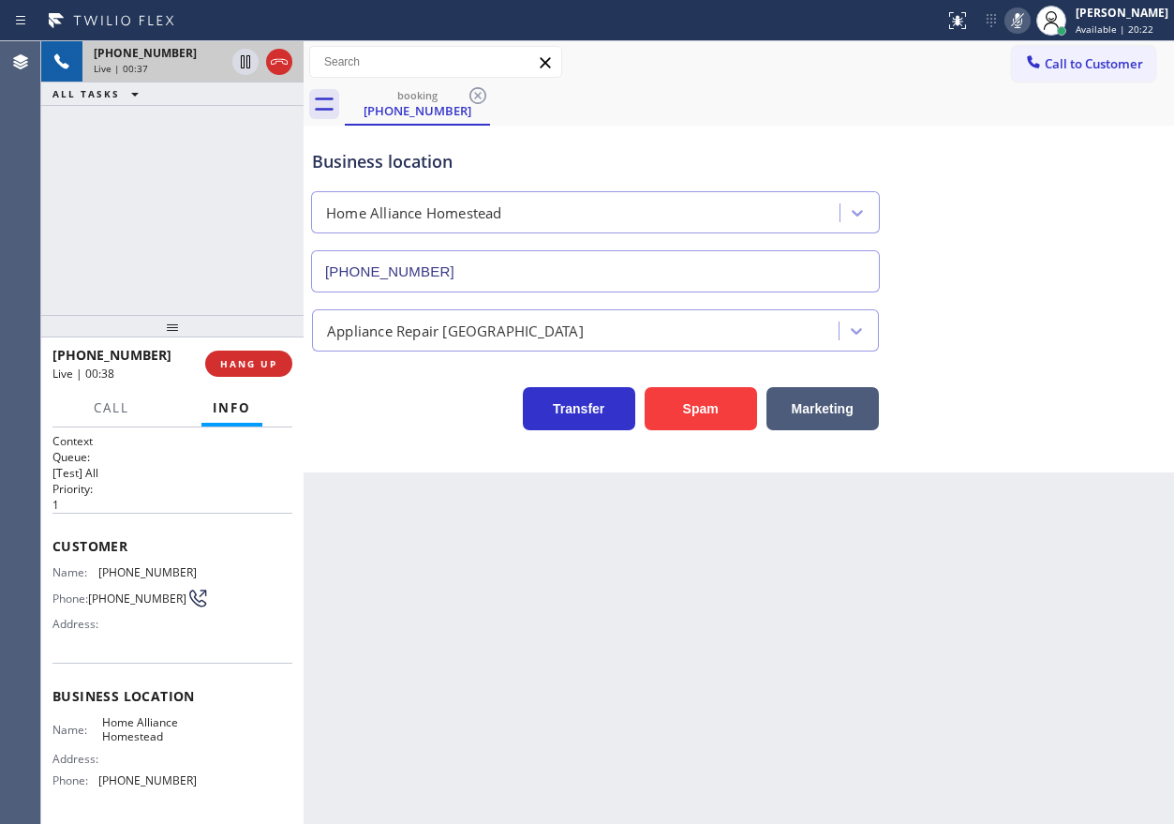
click at [1029, 19] on icon at bounding box center [1017, 20] width 22 height 22
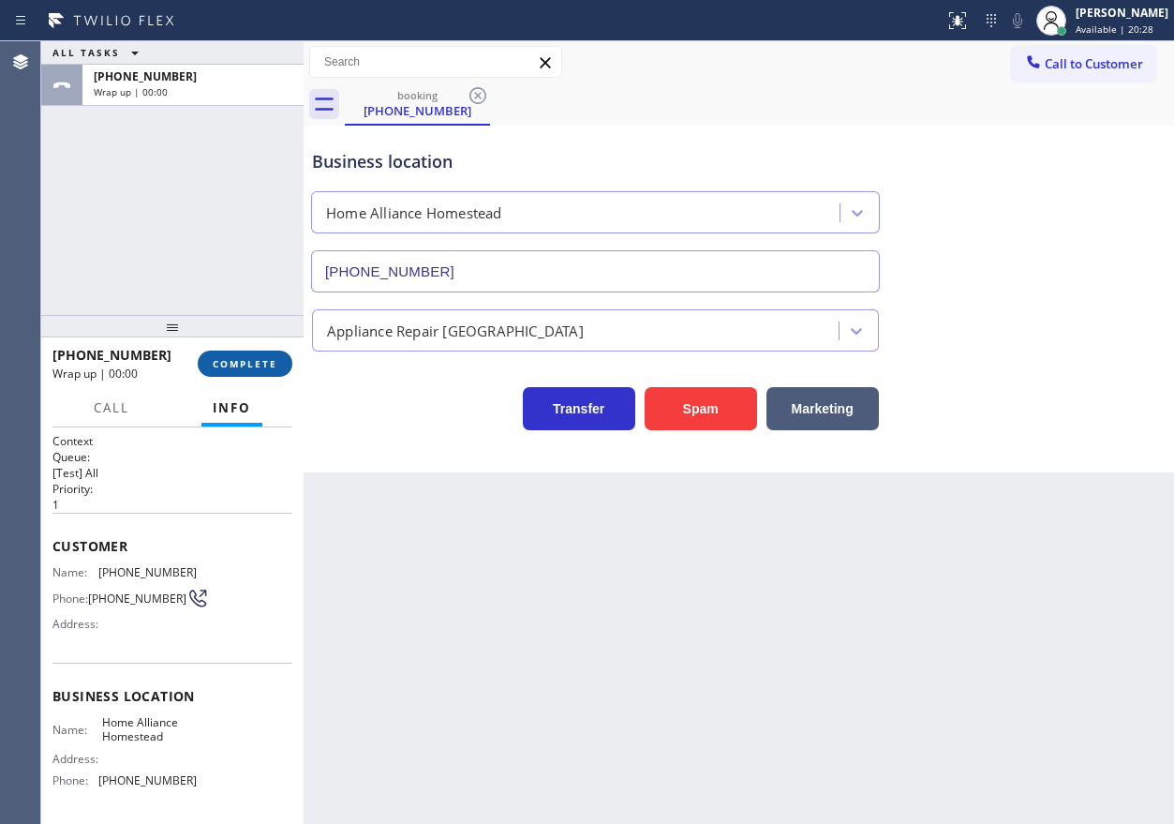
click at [242, 370] on span "COMPLETE" at bounding box center [245, 363] width 65 height 13
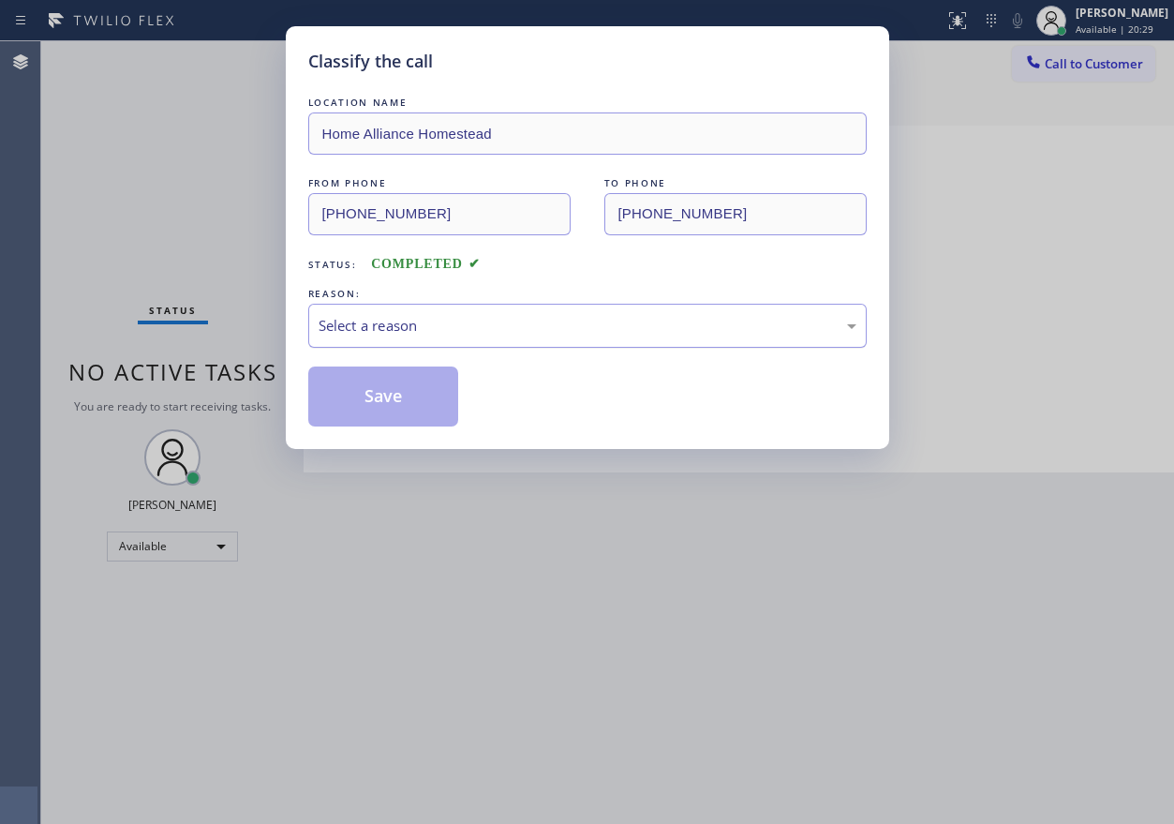
click at [616, 335] on div "Select a reason" at bounding box center [588, 326] width 538 height 22
click at [382, 410] on button "Save" at bounding box center [383, 396] width 151 height 60
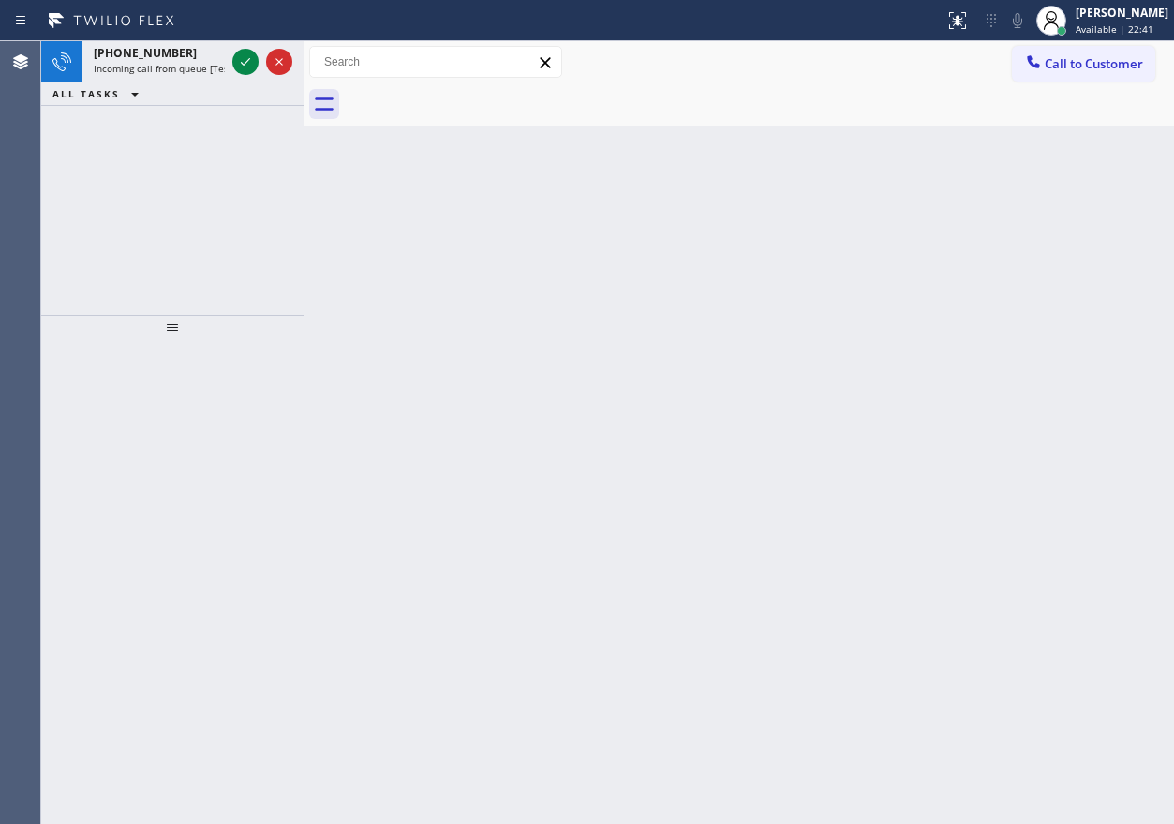
click at [1045, 450] on div "Back to Dashboard Change Sender ID Customers Technicians Select a contact Outbo…" at bounding box center [739, 432] width 871 height 782
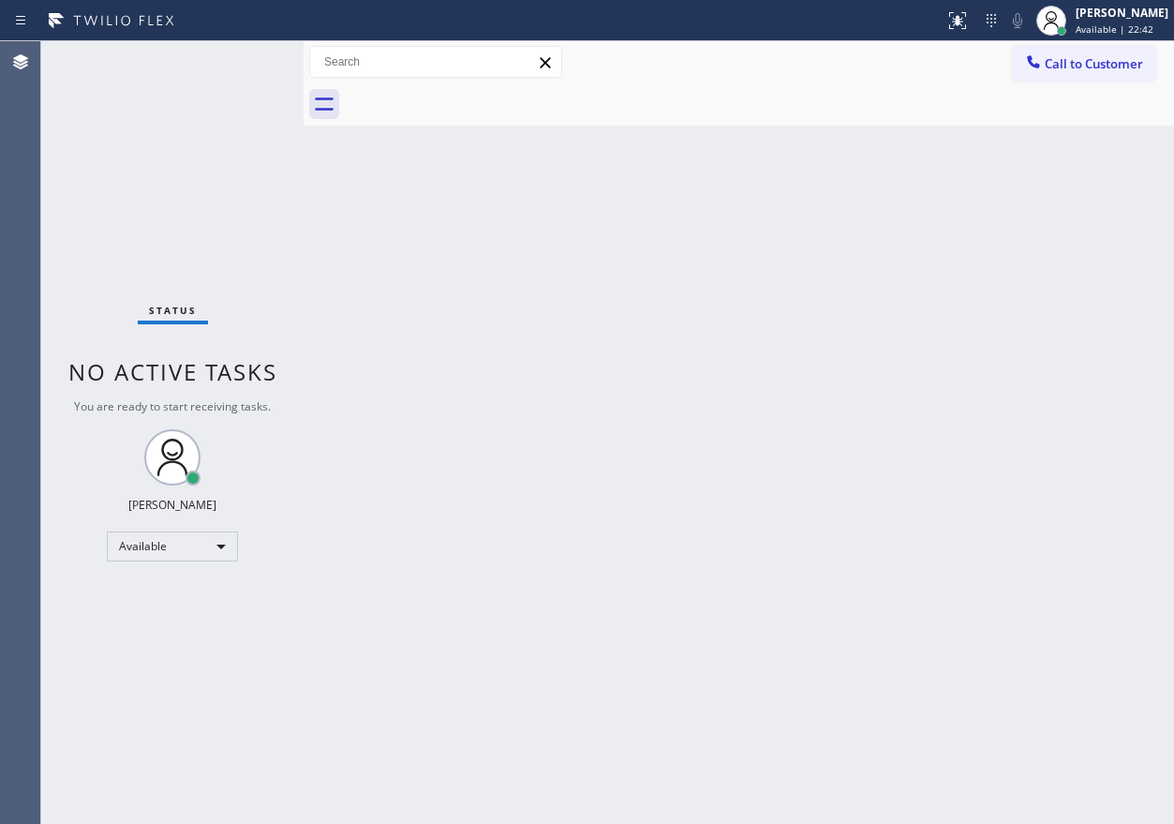
click at [245, 55] on div "Status No active tasks You are ready to start receiving tasks. [PERSON_NAME] Av…" at bounding box center [172, 432] width 262 height 782
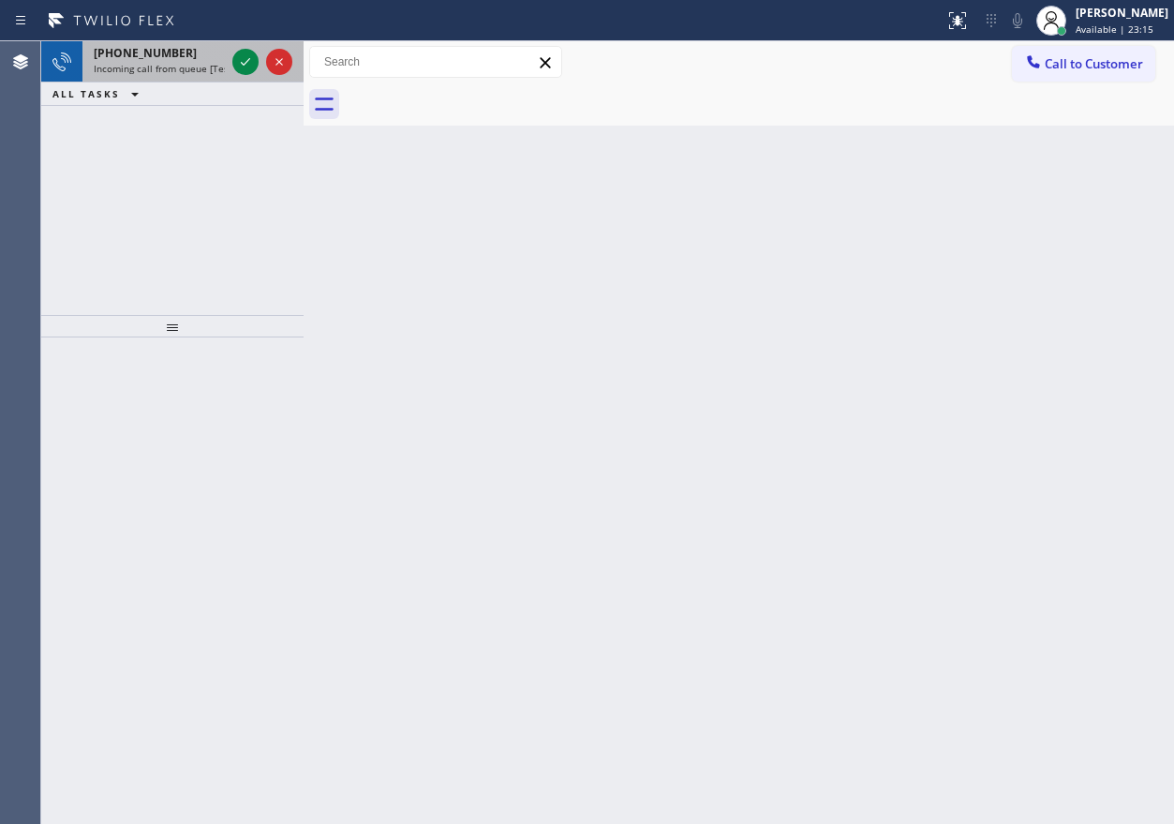
click at [232, 73] on div at bounding box center [262, 61] width 67 height 41
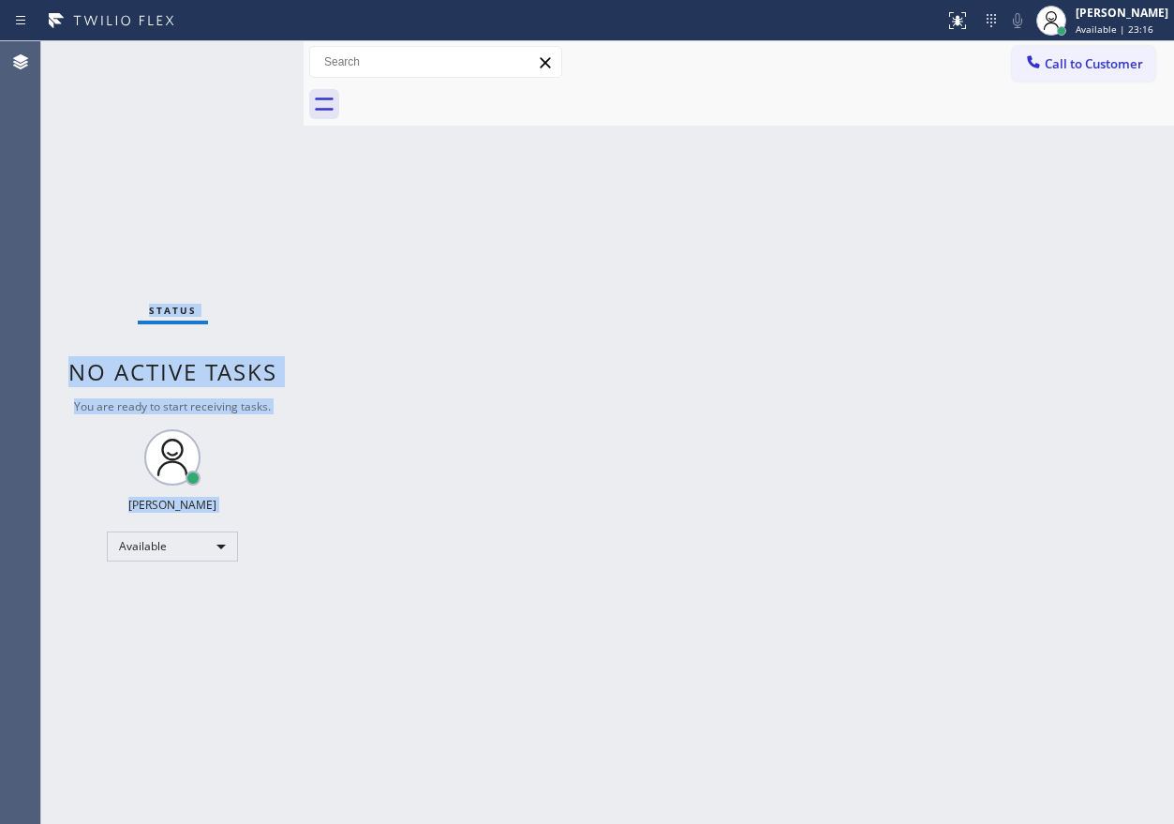
click at [241, 64] on div "Status No active tasks You are ready to start receiving tasks. [PERSON_NAME] Av…" at bounding box center [172, 432] width 262 height 782
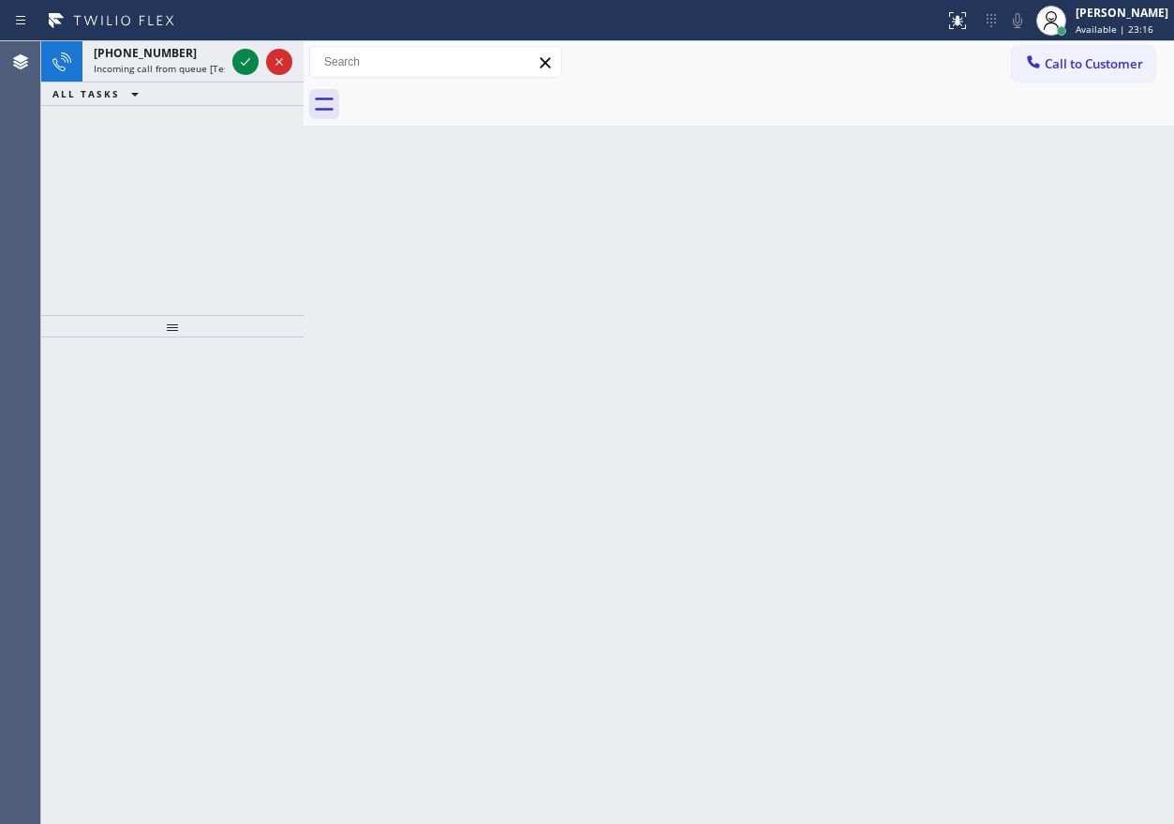
click at [241, 64] on icon at bounding box center [245, 62] width 22 height 22
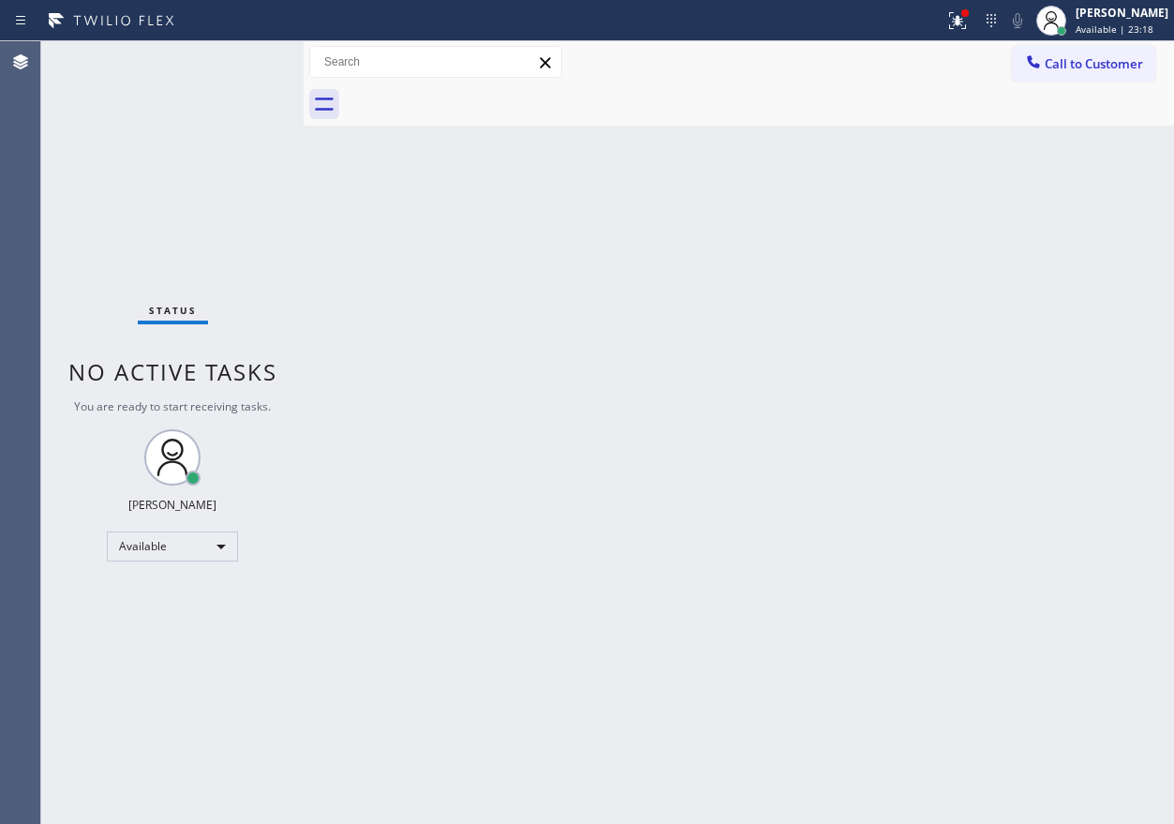
click at [241, 64] on div "Status No active tasks You are ready to start receiving tasks. [PERSON_NAME] Av…" at bounding box center [172, 432] width 262 height 782
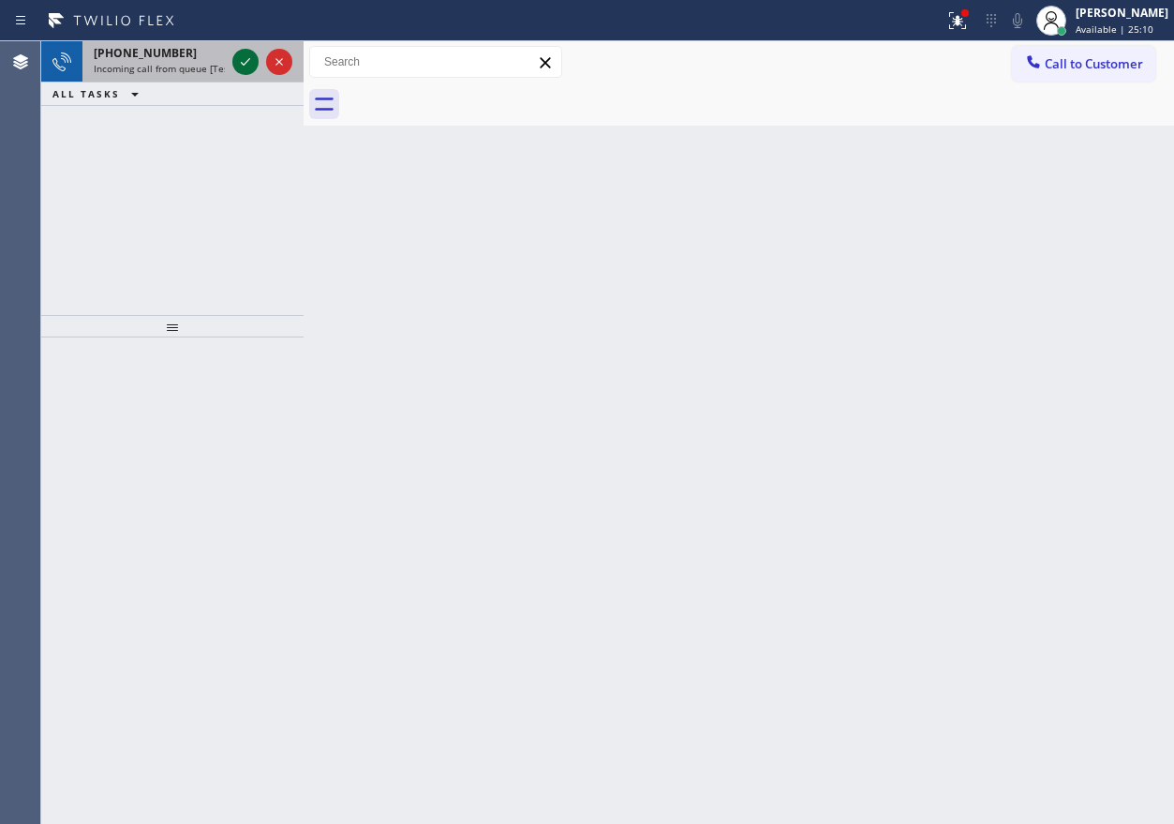
click at [244, 62] on icon at bounding box center [245, 62] width 22 height 22
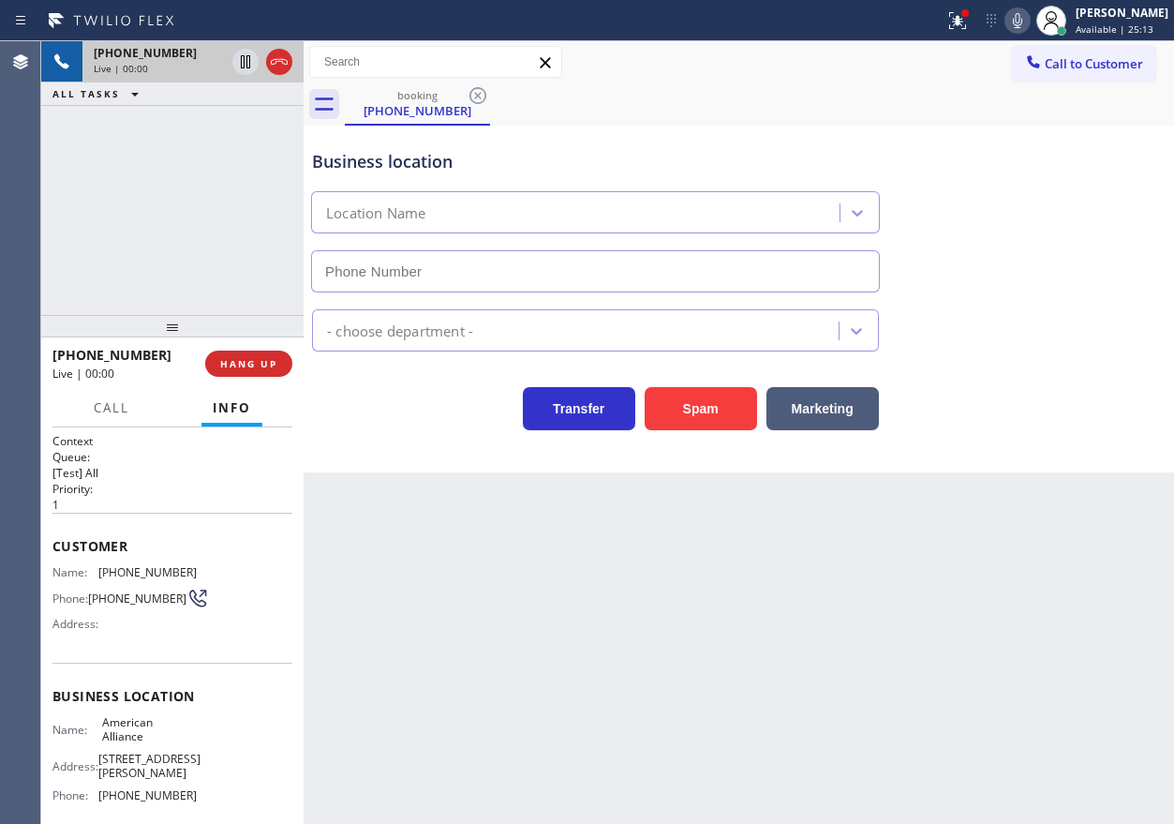
type input "[PHONE_NUMBER]"
click at [258, 360] on span "HANG UP" at bounding box center [248, 363] width 57 height 13
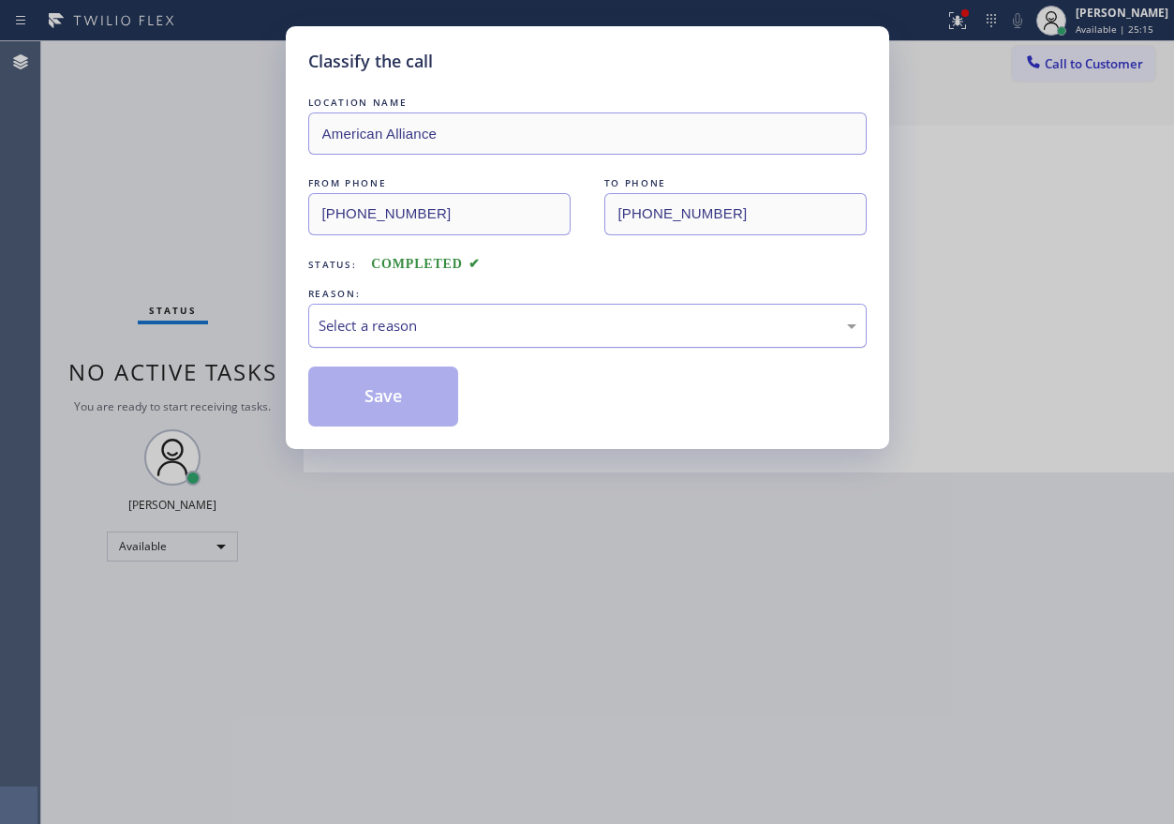
click at [421, 328] on div "Select a reason" at bounding box center [588, 326] width 538 height 22
click at [384, 424] on div "Classify the call LOCATION NAME American Alliance FROM PHONE [PHONE_NUMBER] TO …" at bounding box center [587, 237] width 603 height 423
click at [396, 397] on button "Save" at bounding box center [383, 396] width 151 height 60
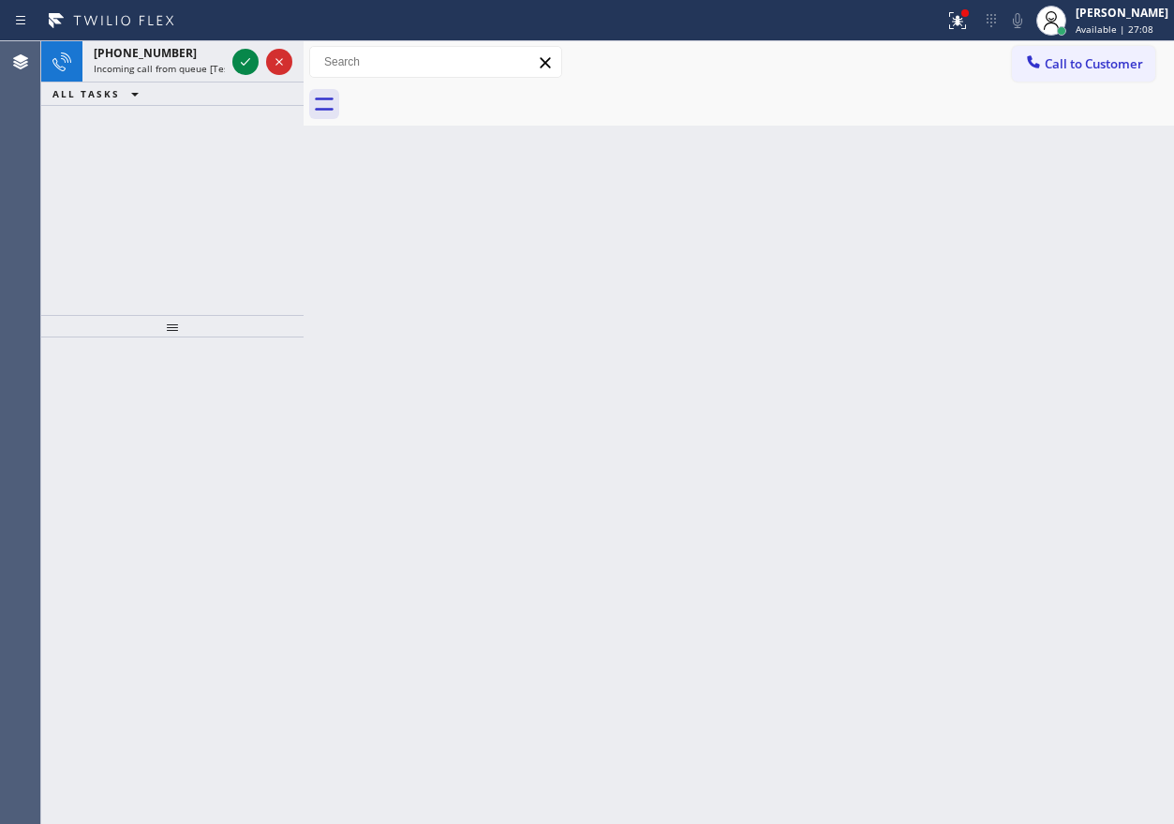
click at [989, 240] on div "Back to Dashboard Change Sender ID Customers Technicians Select a contact Outbo…" at bounding box center [739, 432] width 871 height 782
click at [236, 59] on icon at bounding box center [245, 62] width 22 height 22
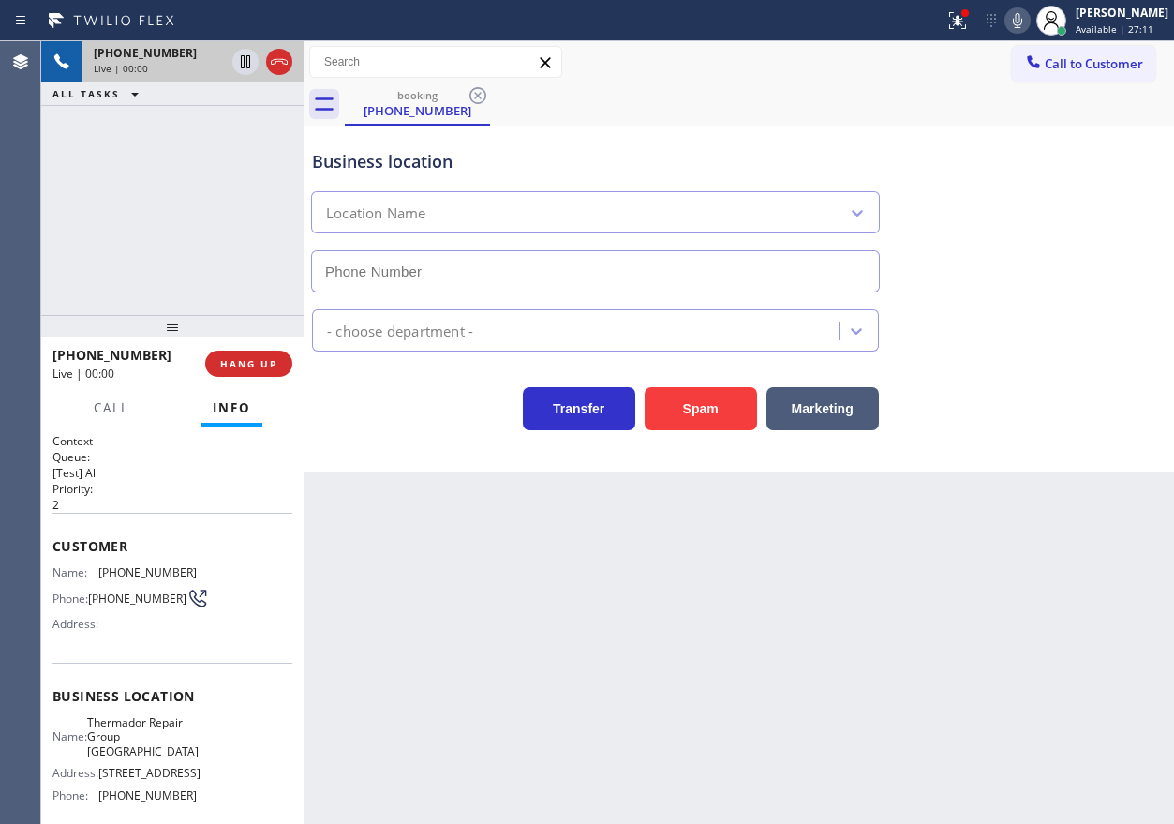
type input "[PHONE_NUMBER]"
click at [153, 758] on span "Thermador Repair Group [GEOGRAPHIC_DATA]" at bounding box center [143, 736] width 112 height 43
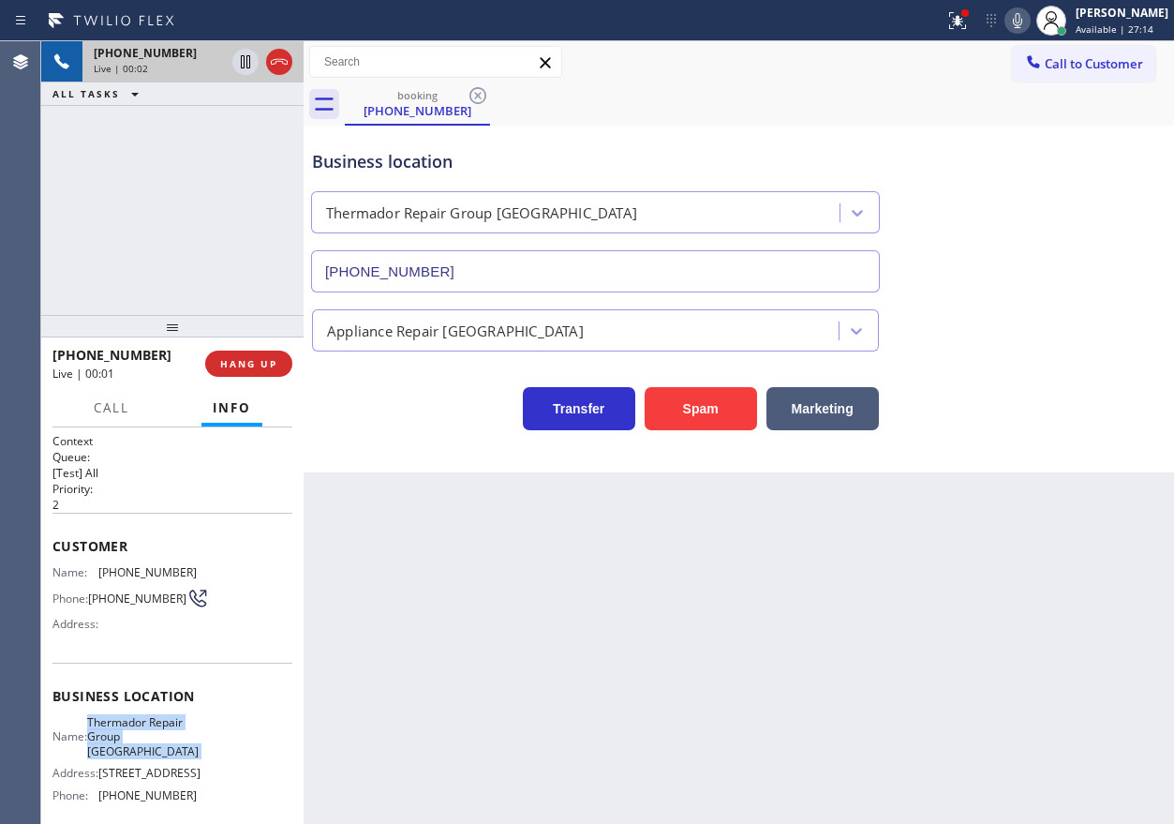
click at [153, 758] on span "Thermador Repair Group [GEOGRAPHIC_DATA]" at bounding box center [143, 736] width 112 height 43
click at [517, 274] on input "[PHONE_NUMBER]" at bounding box center [595, 271] width 569 height 42
click at [582, 264] on input "[PHONE_NUMBER]" at bounding box center [595, 271] width 569 height 42
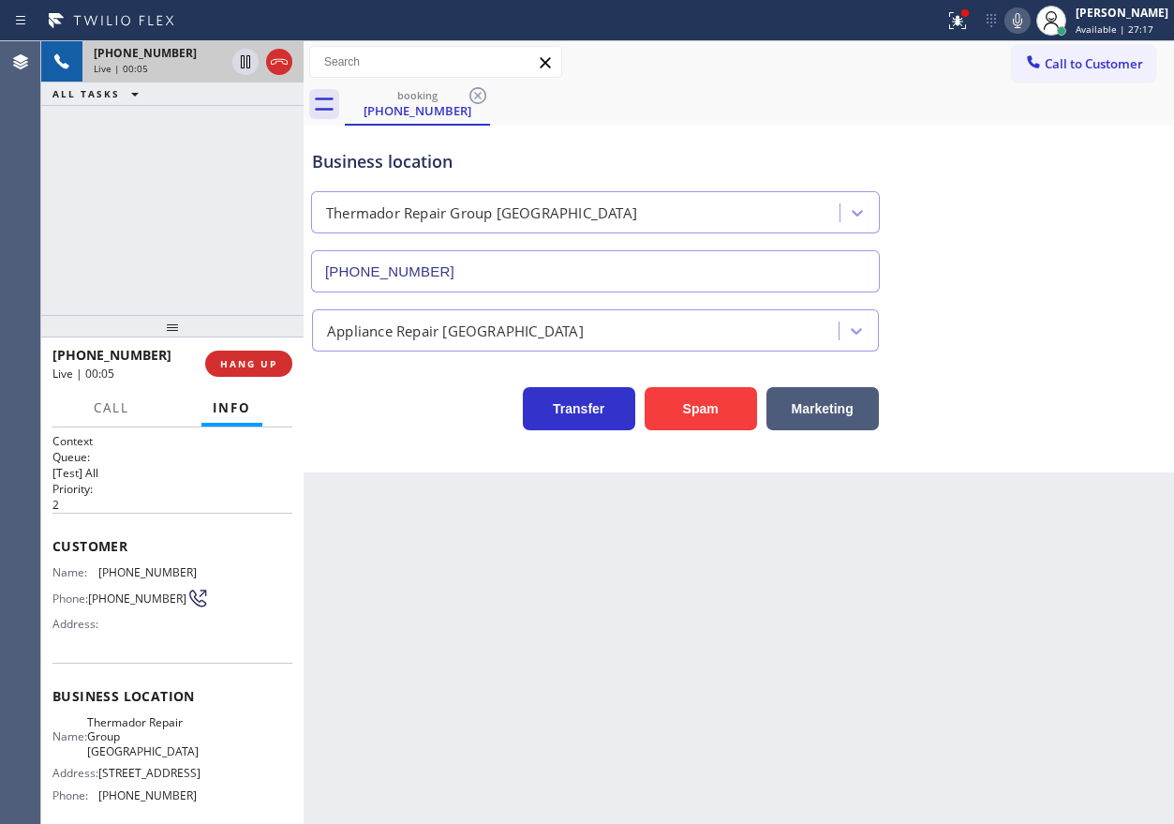
click at [582, 264] on input "[PHONE_NUMBER]" at bounding box center [595, 271] width 569 height 42
click at [1010, 290] on div "Business location Thermador Repair Group [GEOGRAPHIC_DATA] [PHONE_NUMBER]" at bounding box center [738, 208] width 861 height 170
click at [153, 573] on span "[PHONE_NUMBER]" at bounding box center [147, 572] width 98 height 14
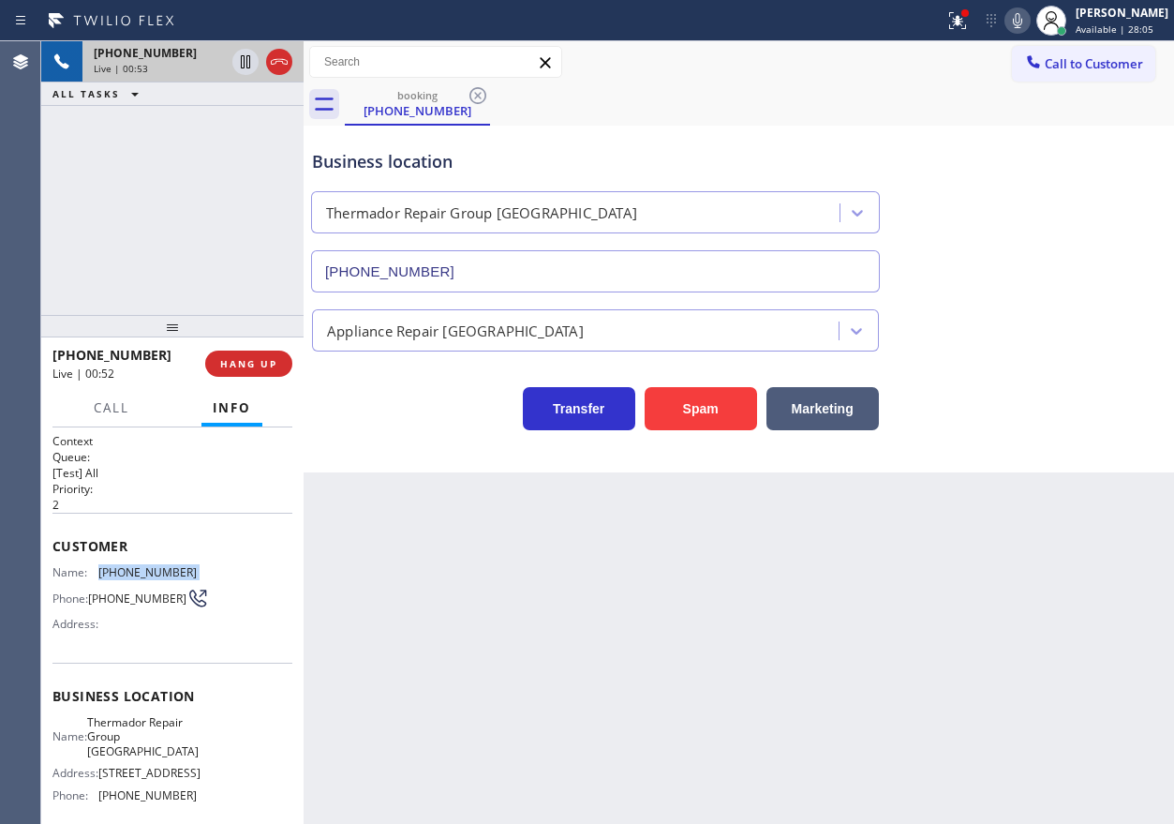
click at [153, 573] on span "[PHONE_NUMBER]" at bounding box center [147, 572] width 98 height 14
click at [1040, 631] on div "Back to Dashboard Change Sender ID Customers Technicians Select a contact Outbo…" at bounding box center [739, 432] width 871 height 782
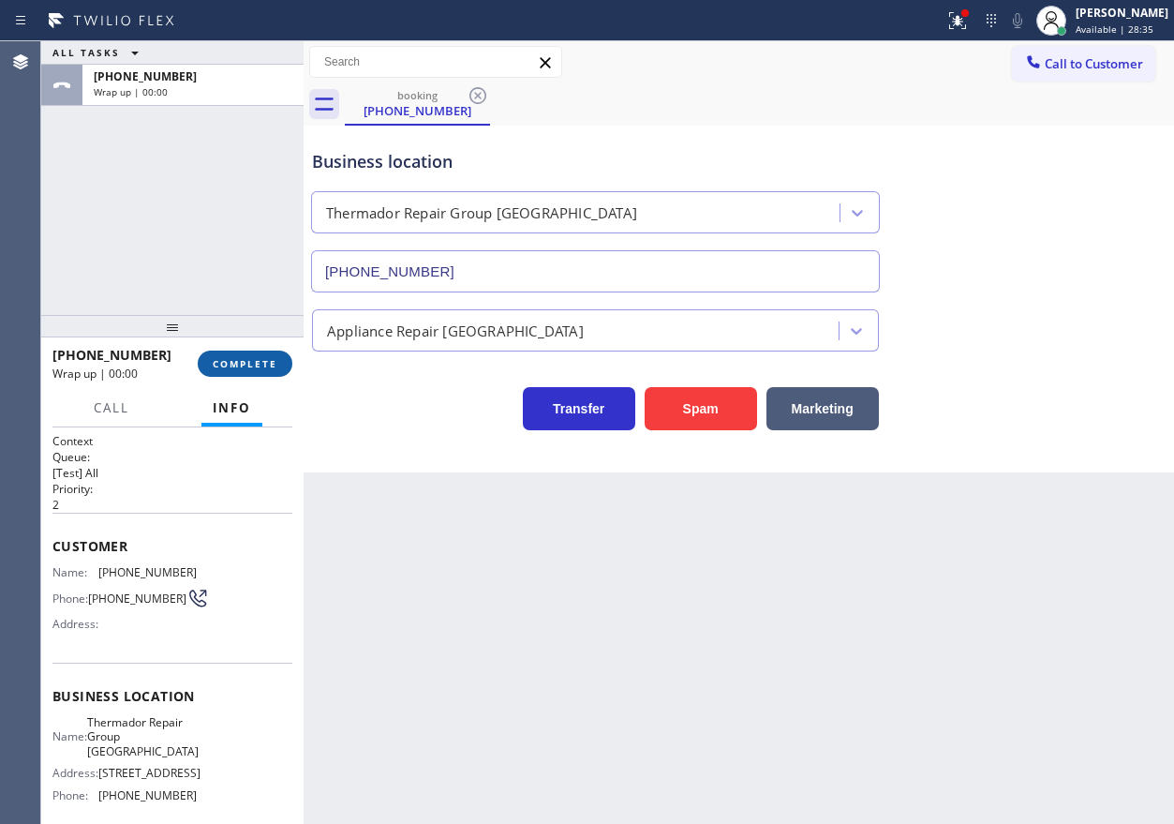
click at [270, 364] on span "COMPLETE" at bounding box center [245, 363] width 65 height 13
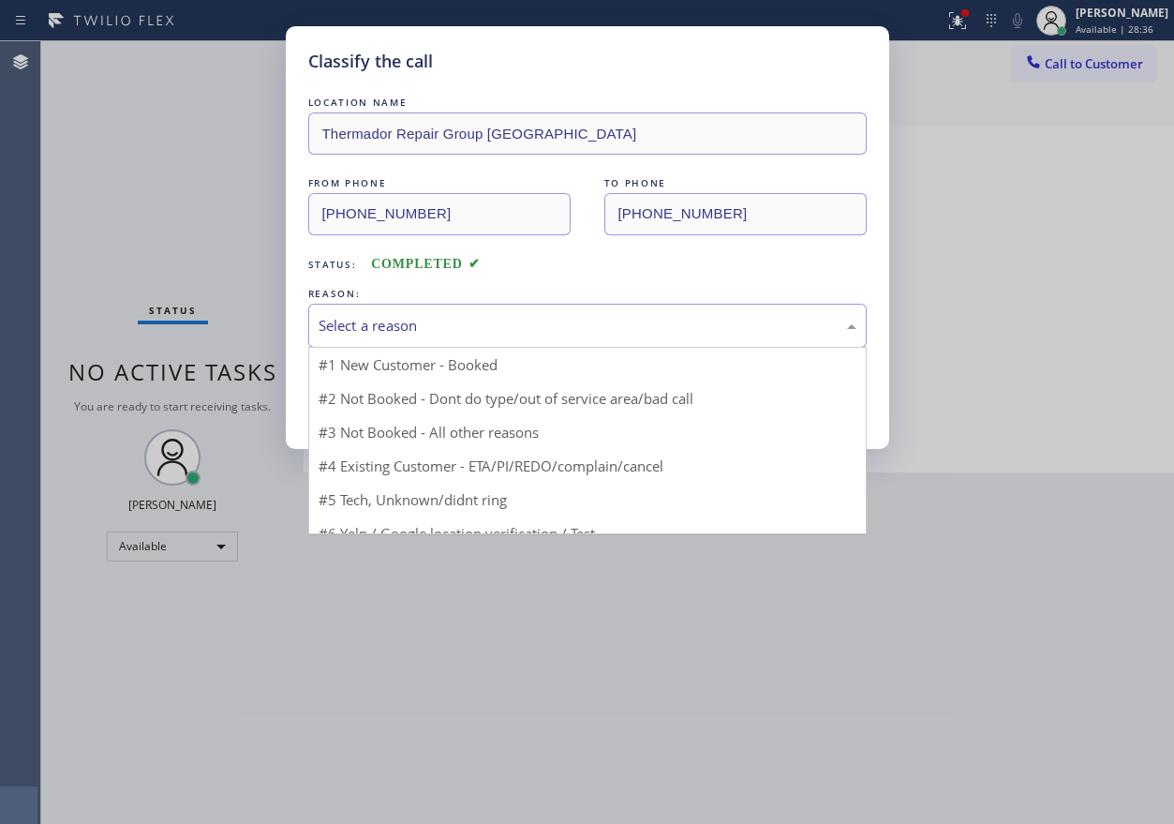
click at [523, 329] on div "Select a reason" at bounding box center [588, 326] width 538 height 22
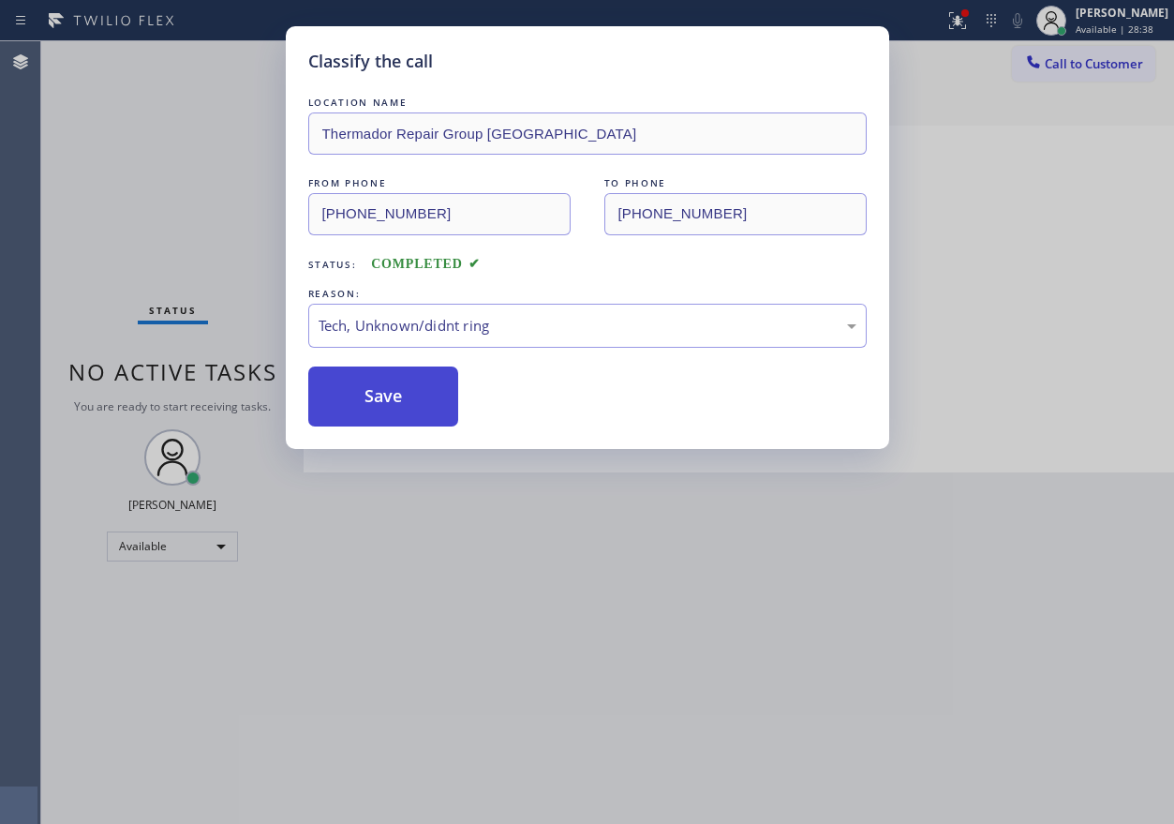
click at [384, 375] on button "Save" at bounding box center [383, 396] width 151 height 60
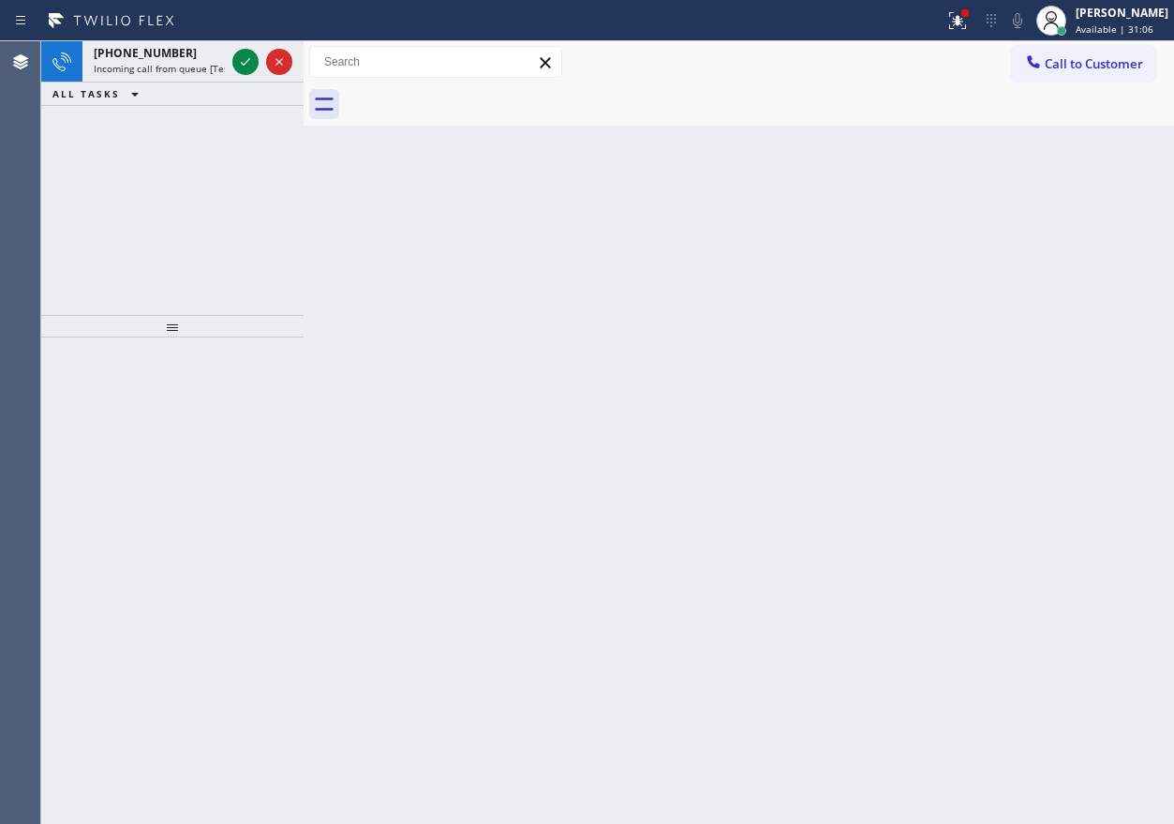
click at [1065, 502] on div "Back to Dashboard Change Sender ID Customers Technicians Select a contact Outbo…" at bounding box center [739, 432] width 871 height 782
click at [242, 54] on icon at bounding box center [245, 62] width 22 height 22
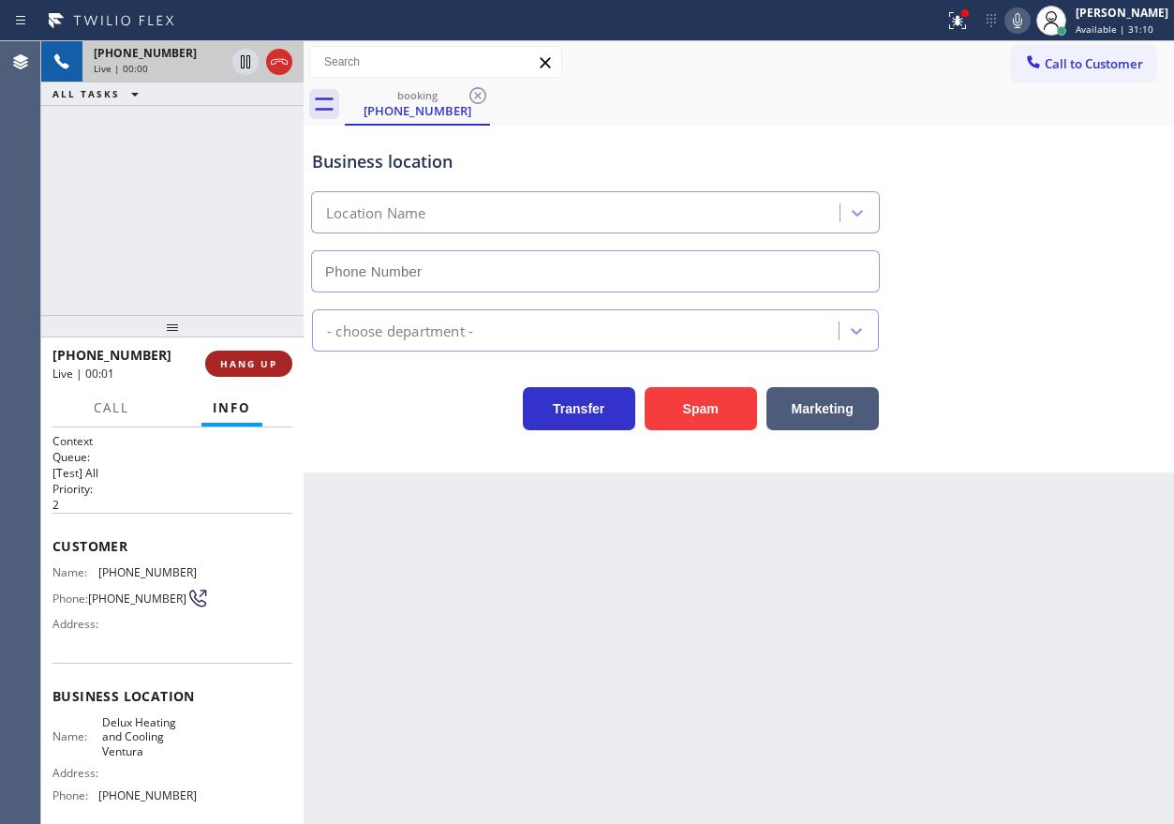
click at [249, 362] on span "HANG UP" at bounding box center [248, 363] width 57 height 13
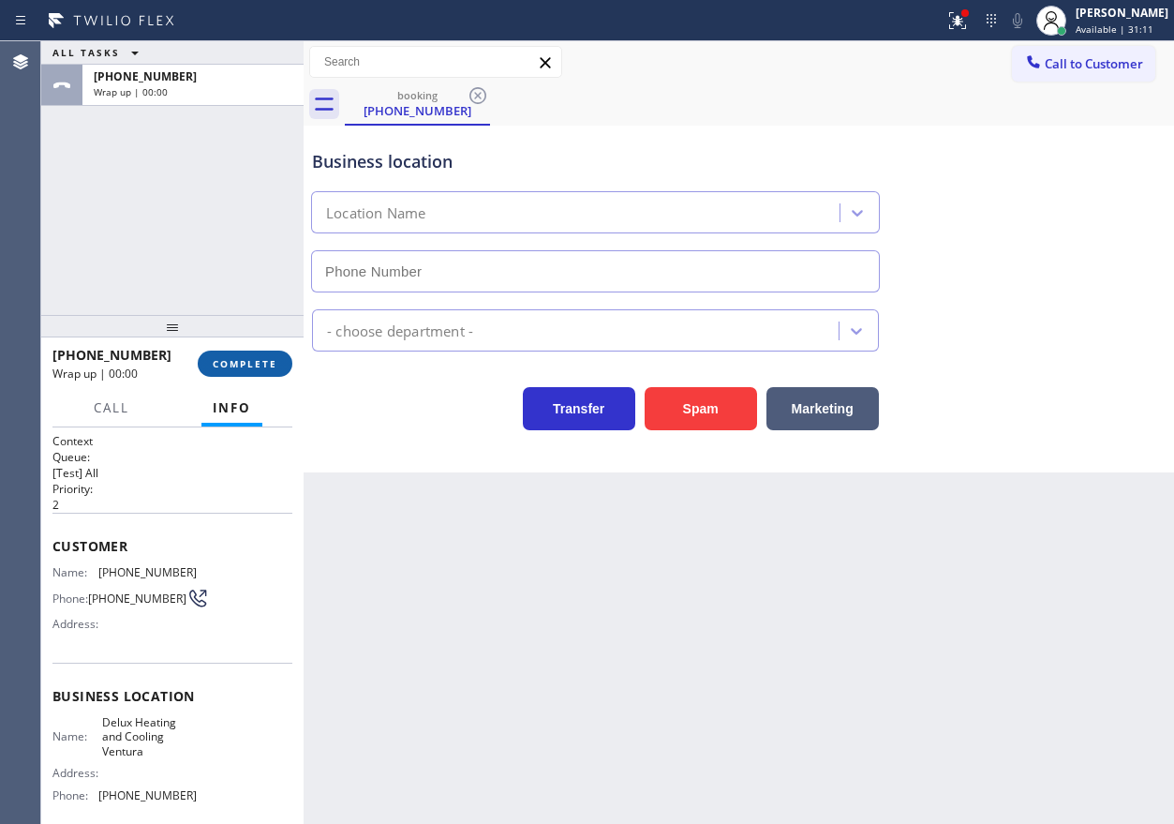
click at [249, 362] on span "COMPLETE" at bounding box center [245, 363] width 65 height 13
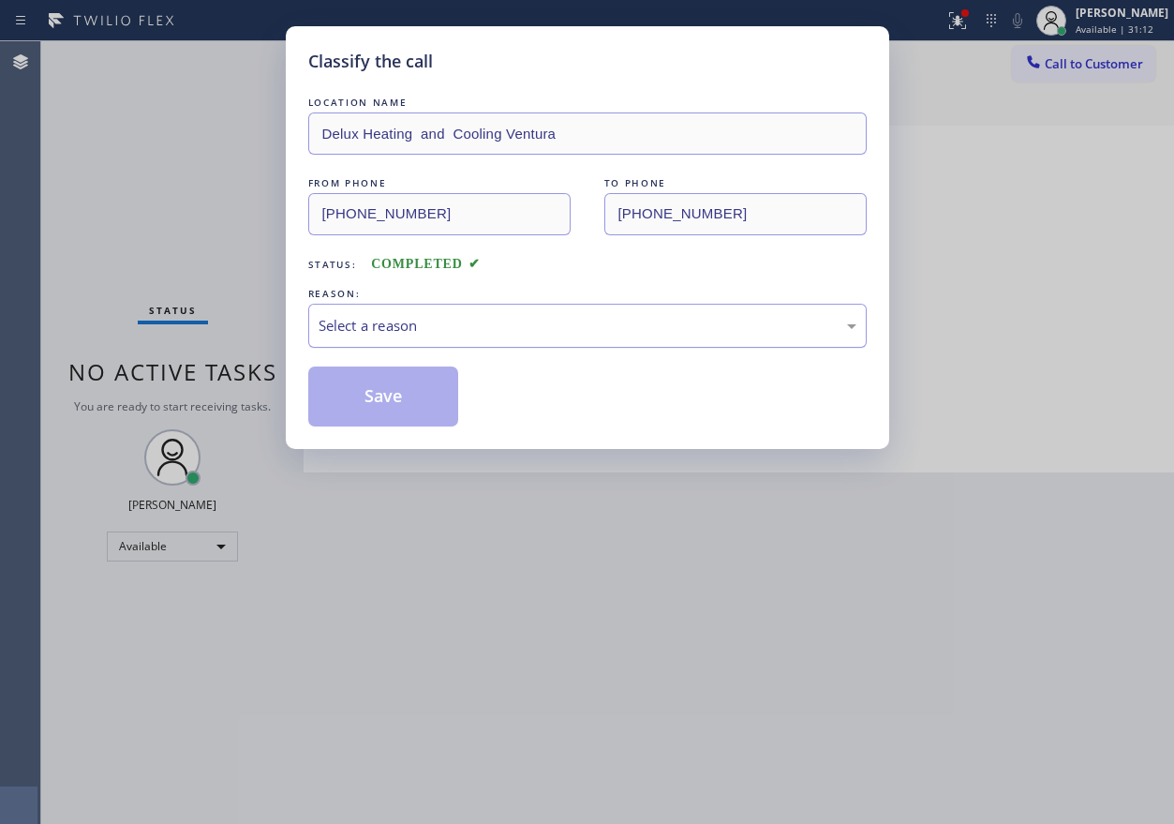
drag, startPoint x: 480, startPoint y: 322, endPoint x: 474, endPoint y: 337, distance: 16.0
click at [479, 323] on div "Select a reason" at bounding box center [588, 326] width 538 height 22
click at [360, 397] on button "Save" at bounding box center [383, 396] width 151 height 60
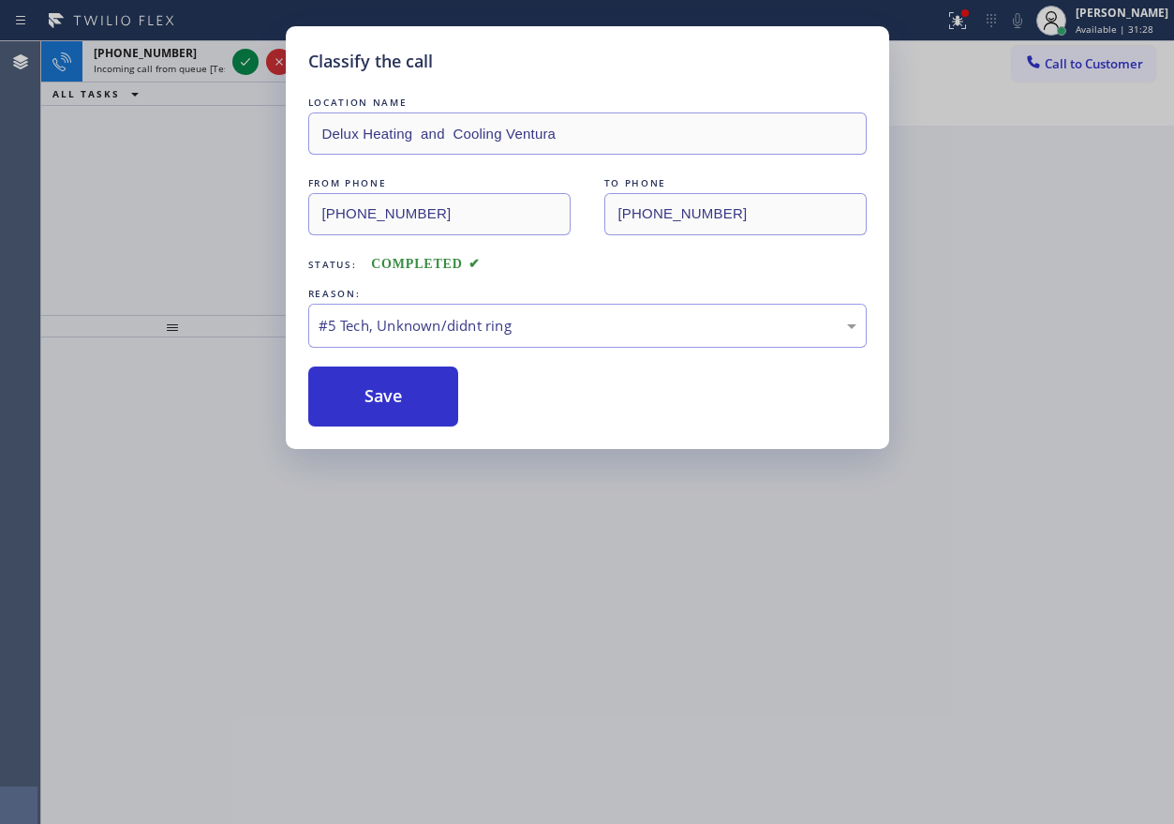
drag, startPoint x: 915, startPoint y: 529, endPoint x: 932, endPoint y: 529, distance: 17.8
click at [932, 529] on div "Classify the call LOCATION NAME Delux Heating and Cooling Ventura FROM PHONE [P…" at bounding box center [587, 412] width 1174 height 824
click at [437, 407] on button "Save" at bounding box center [383, 396] width 151 height 60
click at [246, 58] on div "Classify the call LOCATION NAME Delux Heating and Cooling Ventura FROM PHONE [P…" at bounding box center [587, 412] width 1174 height 824
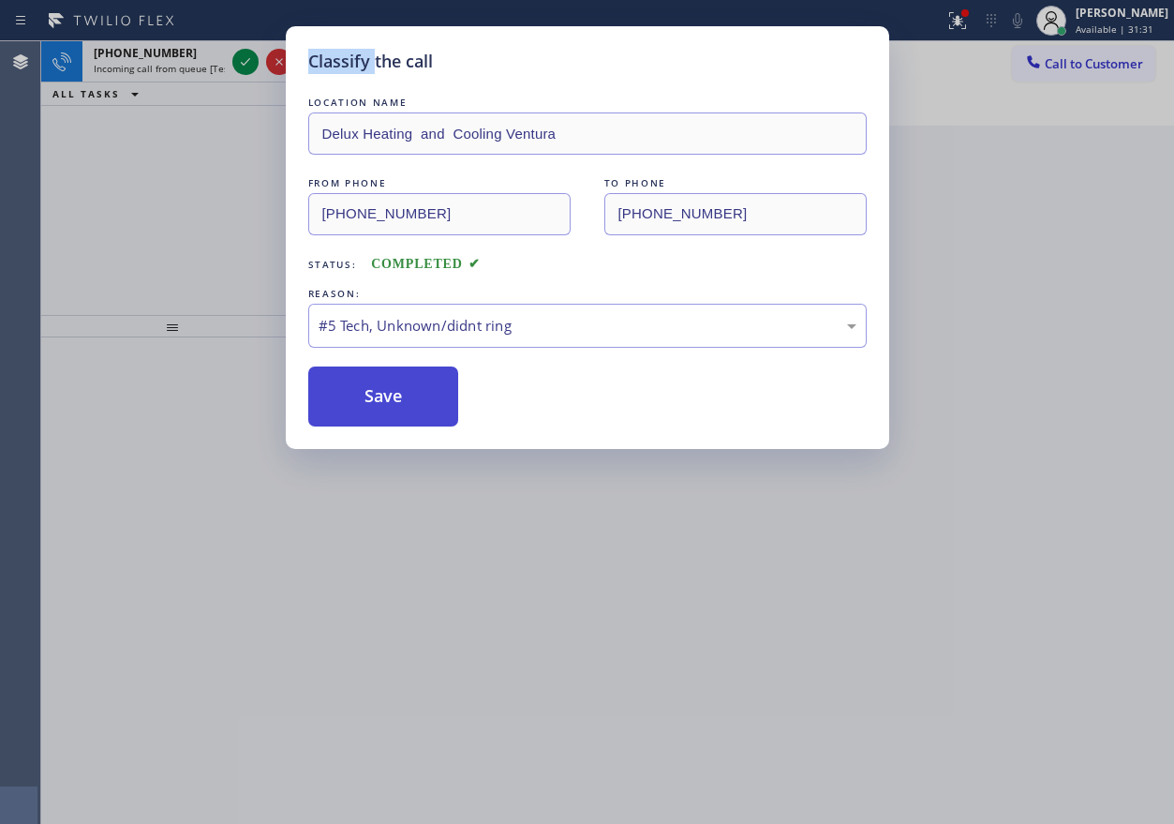
click at [337, 394] on button "Save" at bounding box center [383, 396] width 151 height 60
click at [246, 64] on div "Classify the call LOCATION NAME Delux Heating and Cooling Ventura FROM PHONE [P…" at bounding box center [587, 412] width 1174 height 824
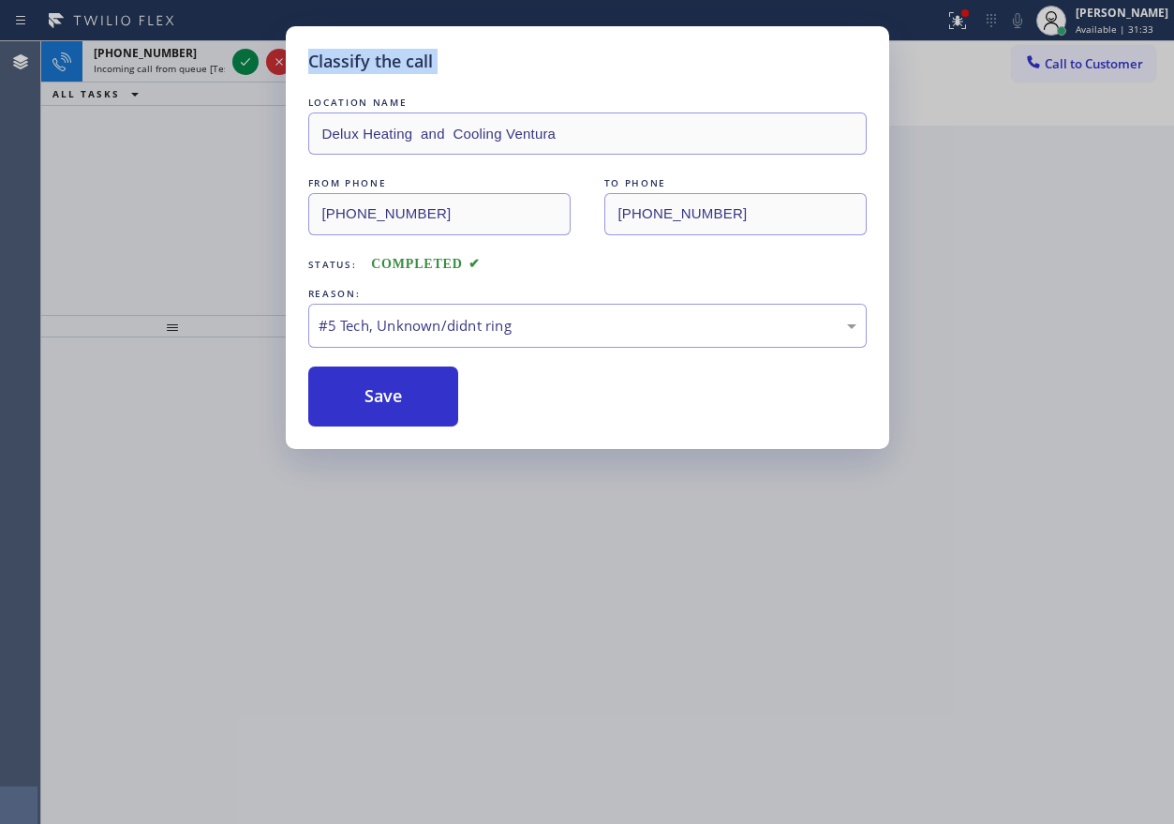
click at [246, 64] on div "Classify the call LOCATION NAME Delux Heating and Cooling Ventura FROM PHONE [P…" at bounding box center [587, 412] width 1174 height 824
click at [552, 662] on div "Classify the call LOCATION NAME Delux Heating and Cooling Ventura FROM PHONE [P…" at bounding box center [587, 412] width 1174 height 824
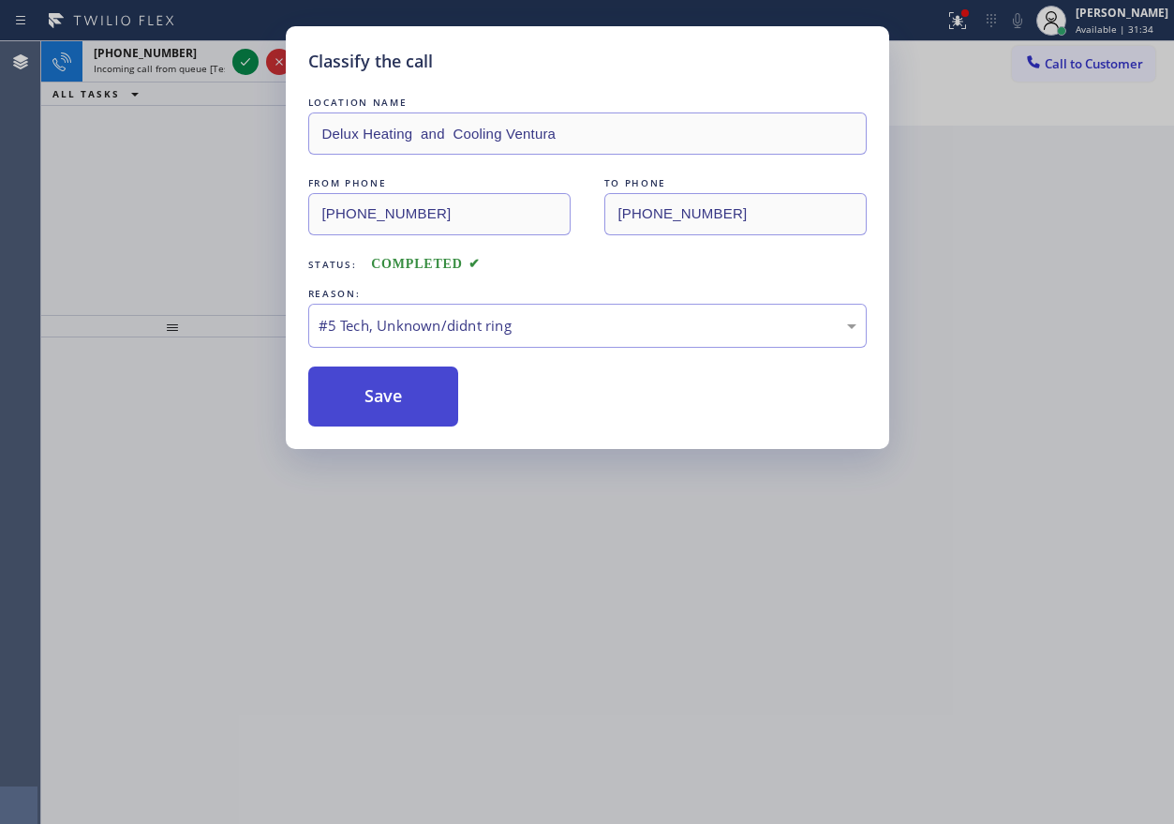
click at [405, 395] on button "Save" at bounding box center [383, 396] width 151 height 60
click at [431, 428] on div "Classify the call LOCATION NAME Delux Heating and Cooling Ventura FROM PHONE [P…" at bounding box center [587, 237] width 603 height 423
click at [393, 406] on button "Save" at bounding box center [383, 396] width 151 height 60
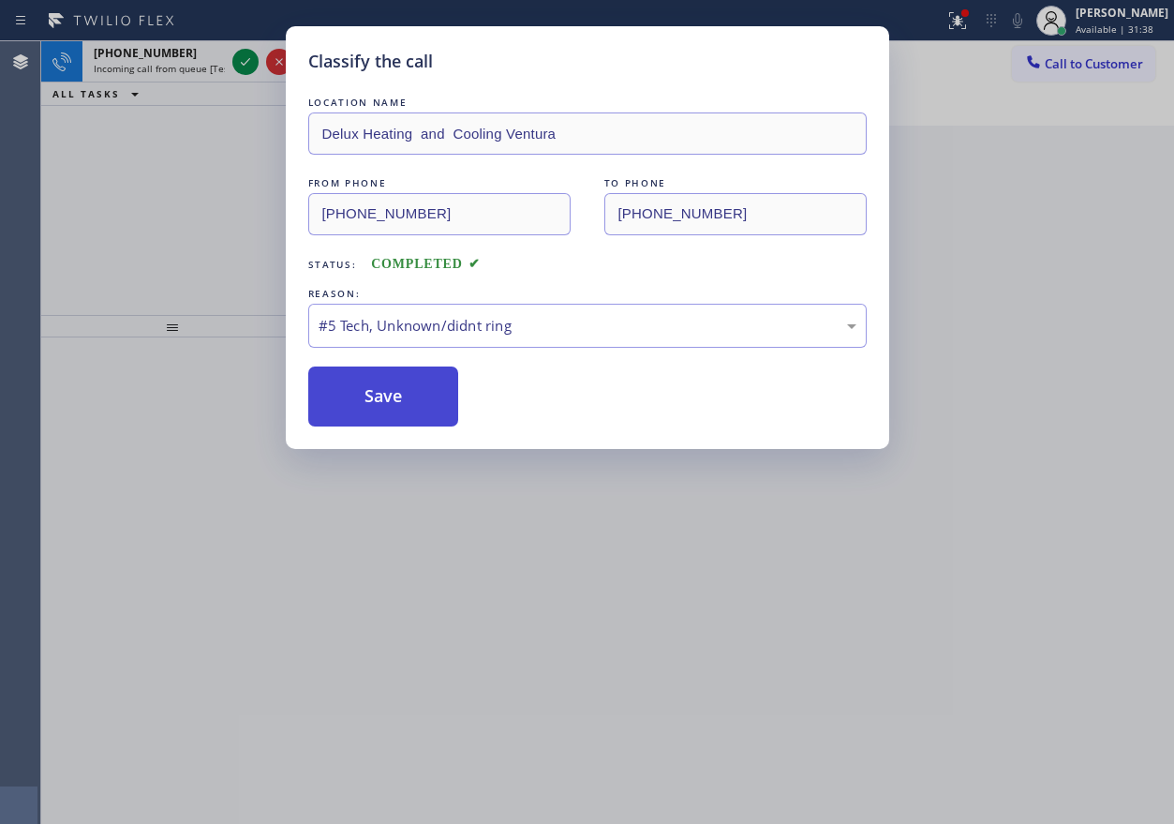
click at [393, 405] on button "Save" at bounding box center [383, 396] width 151 height 60
click at [393, 404] on button "Save" at bounding box center [383, 396] width 151 height 60
click at [390, 405] on button "Save" at bounding box center [383, 396] width 151 height 60
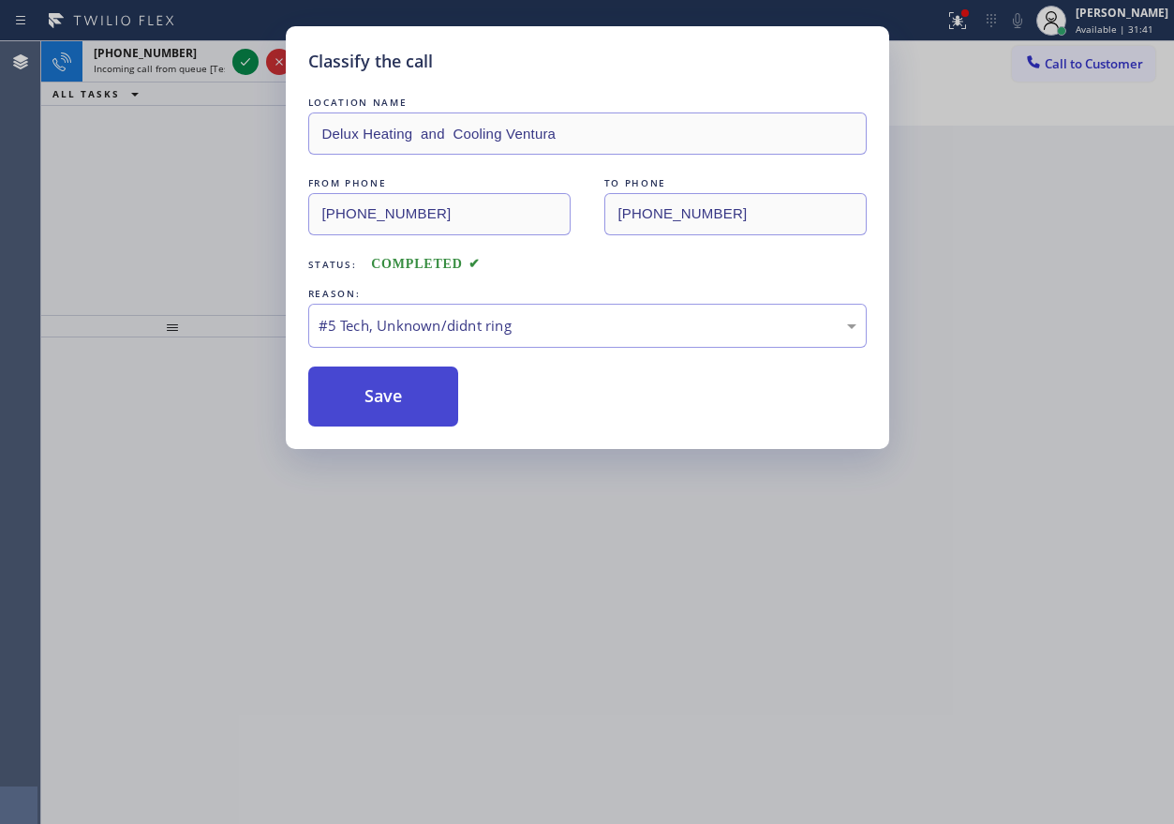
click at [390, 405] on button "Save" at bounding box center [383, 396] width 151 height 60
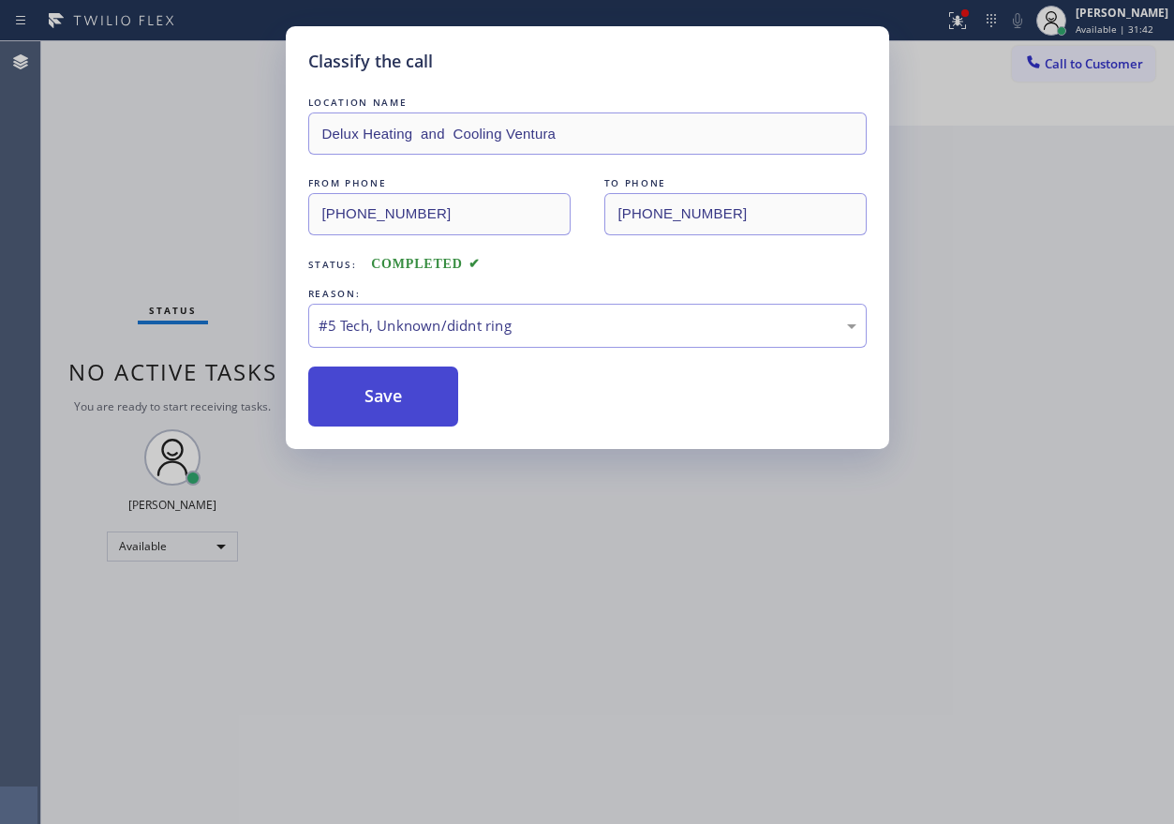
click at [390, 405] on button "Save" at bounding box center [383, 396] width 151 height 60
click at [390, 404] on button "Save" at bounding box center [383, 396] width 151 height 60
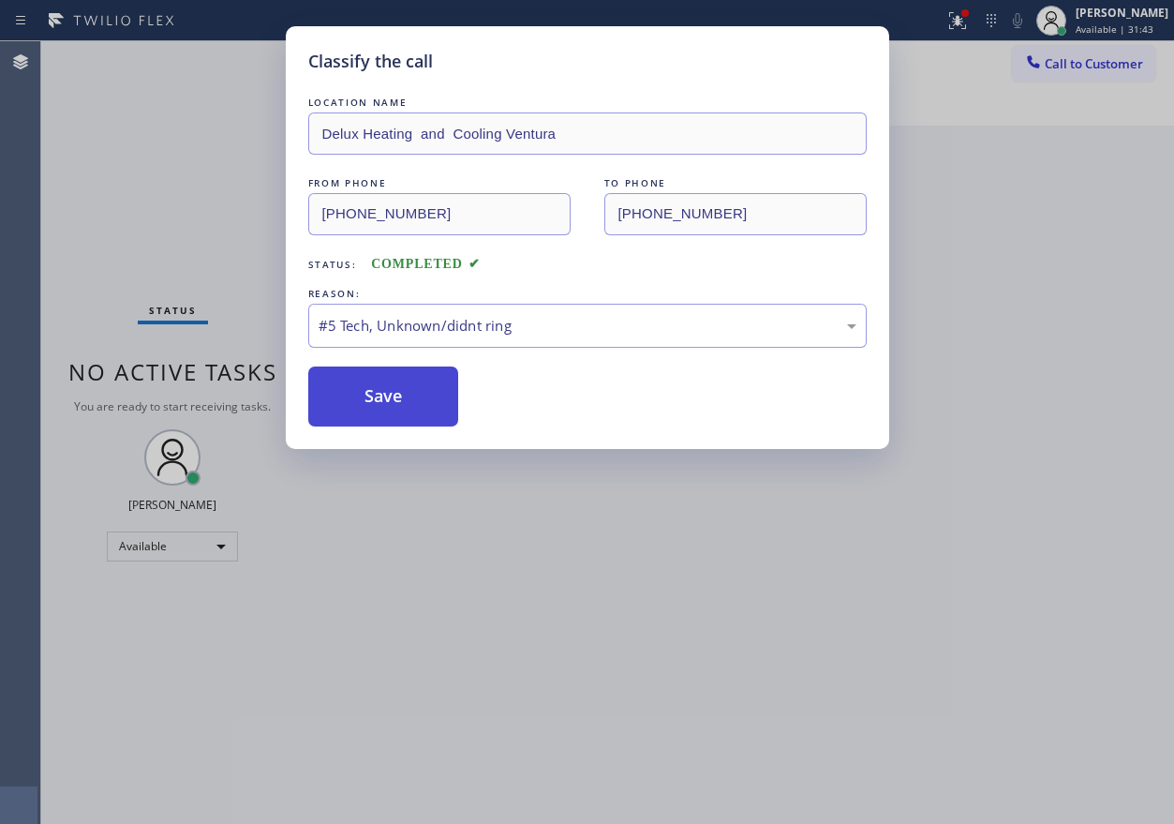
click at [390, 404] on button "Save" at bounding box center [383, 396] width 151 height 60
click at [390, 403] on button "Save" at bounding box center [383, 396] width 151 height 60
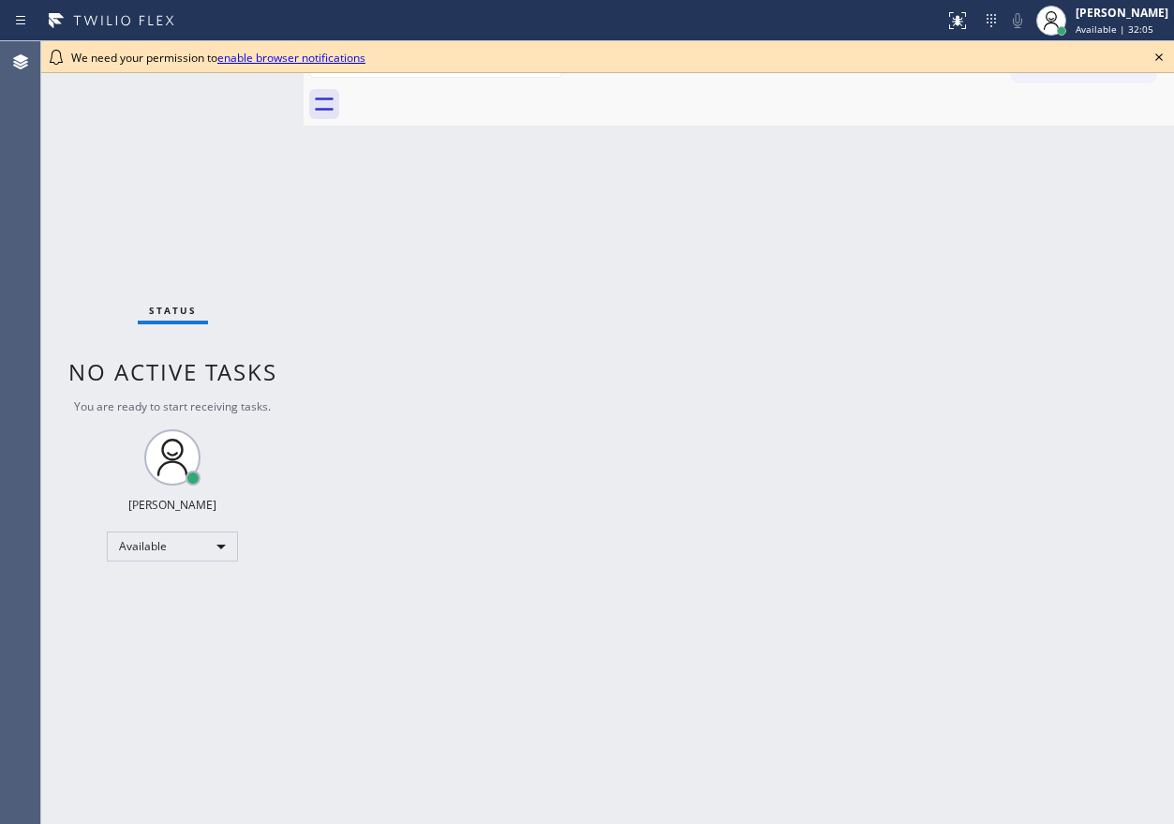
click at [1038, 347] on div "Back to Dashboard Change Sender ID Customers Technicians Select a contact Outbo…" at bounding box center [739, 432] width 871 height 782
click at [1158, 58] on icon at bounding box center [1158, 56] width 7 height 7
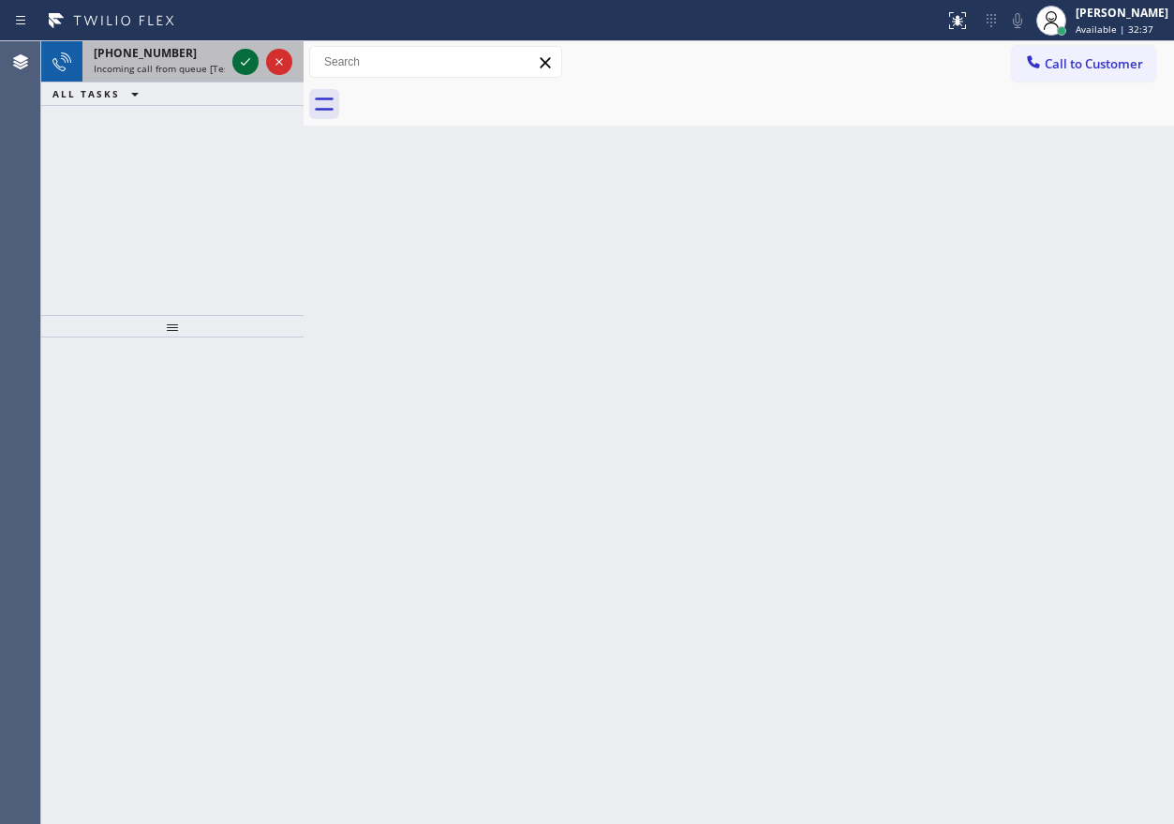
click at [246, 64] on icon at bounding box center [245, 61] width 9 height 7
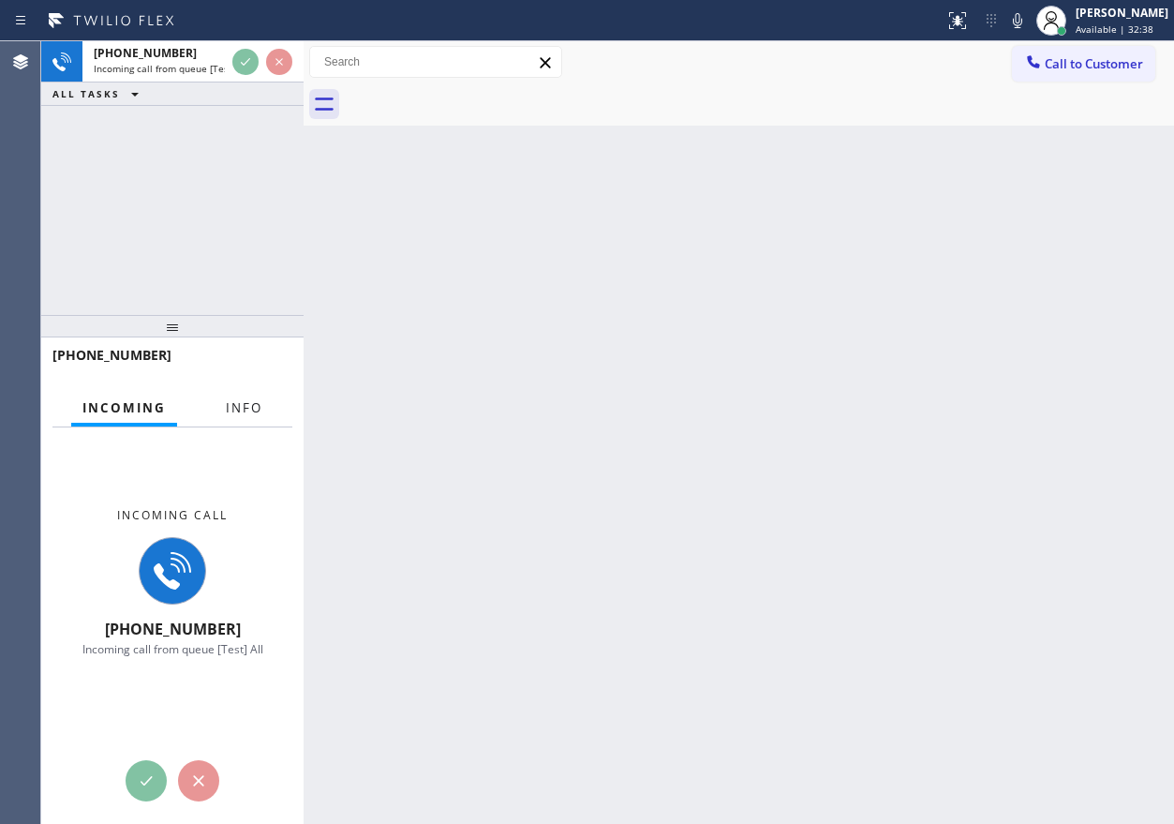
click at [252, 411] on span "Info" at bounding box center [244, 407] width 37 height 17
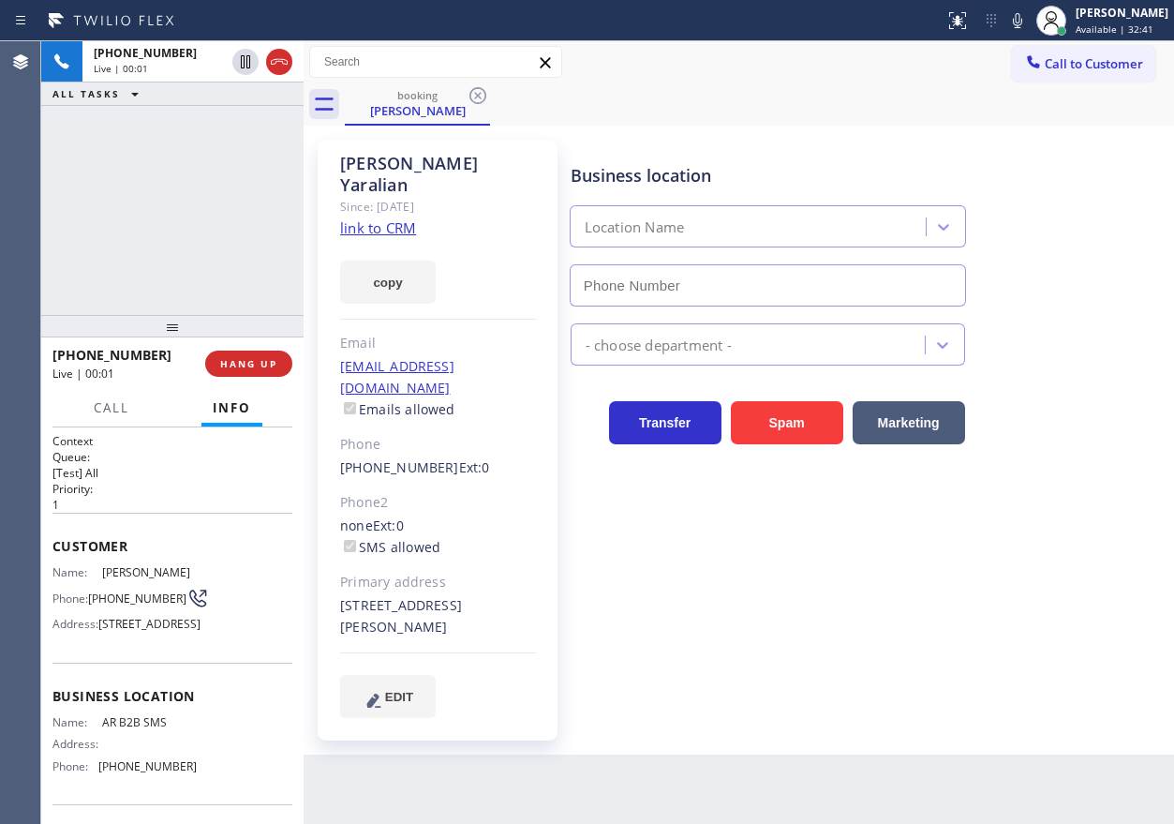
type input "(833) 692-2271"
click at [407, 218] on link "link to CRM" at bounding box center [378, 227] width 76 height 19
click at [129, 729] on span "AR B2B SMS" at bounding box center [149, 722] width 94 height 14
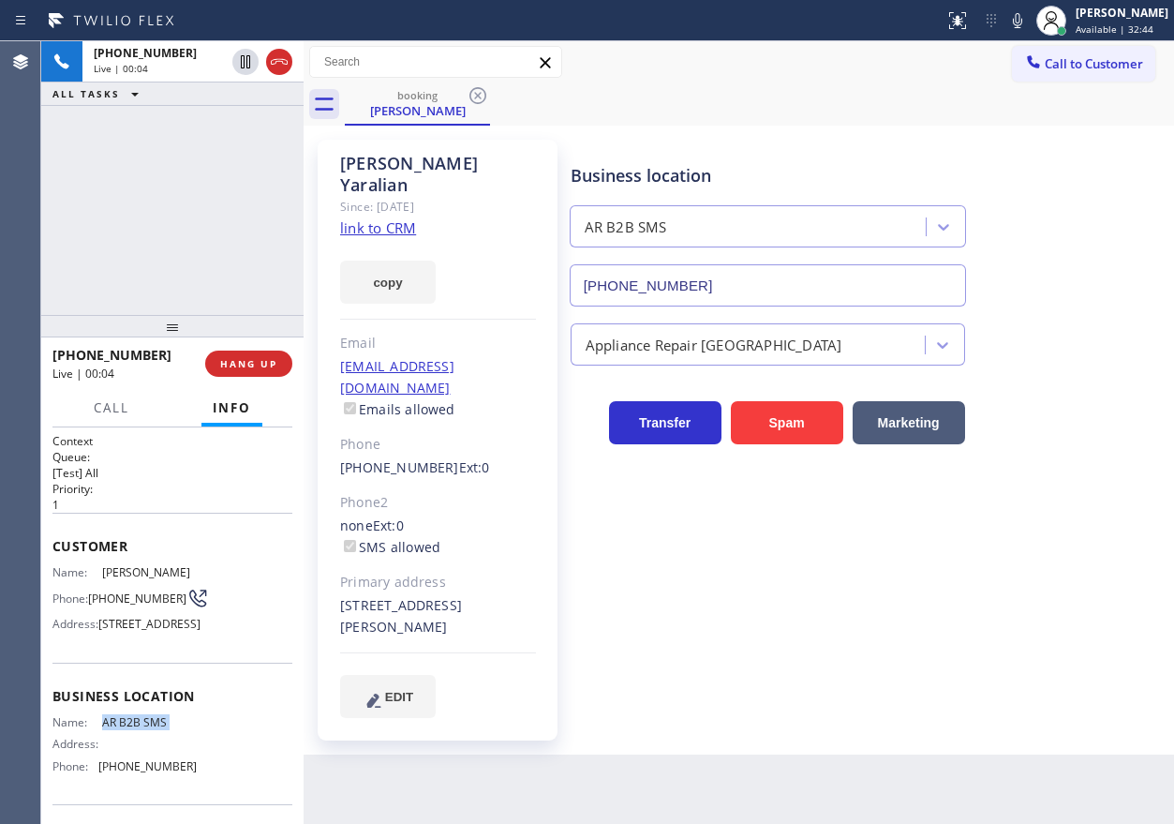
copy span "AR B2B SMS"
click at [727, 282] on input "(833) 692-2271" at bounding box center [768, 285] width 396 height 42
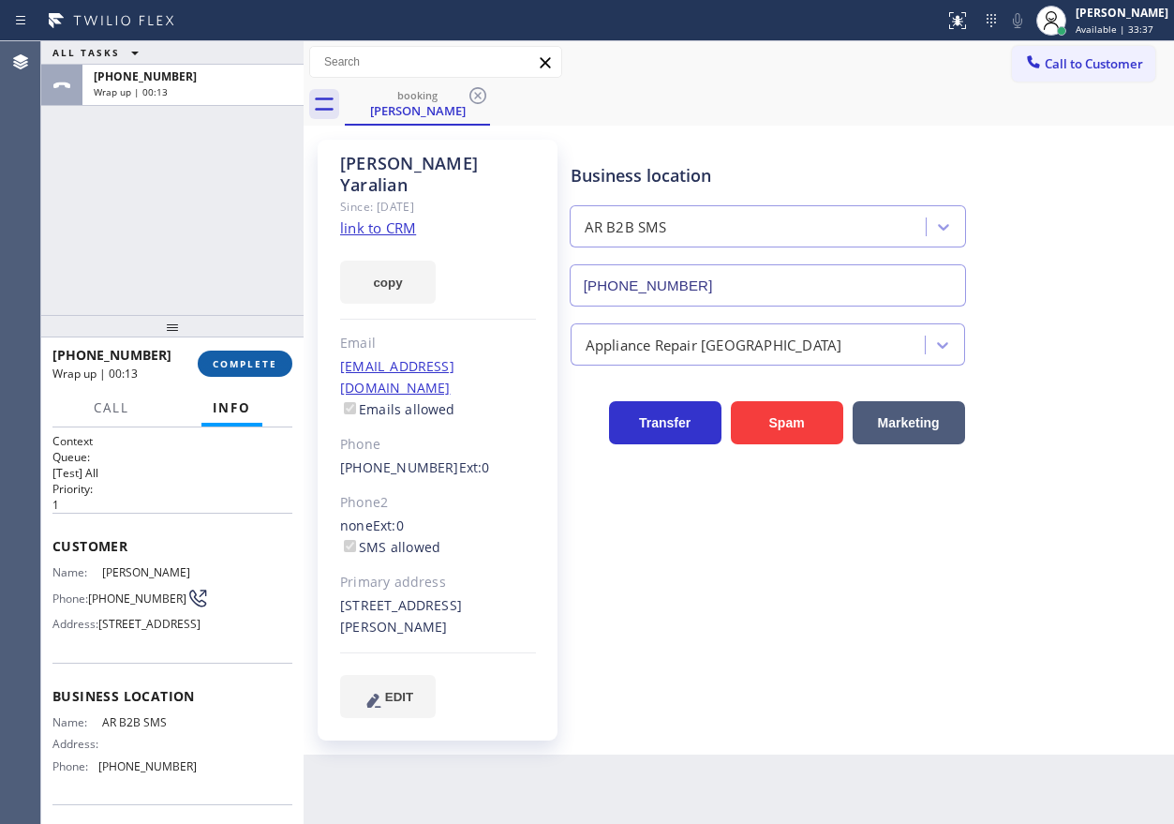
click at [257, 358] on span "COMPLETE" at bounding box center [245, 363] width 65 height 13
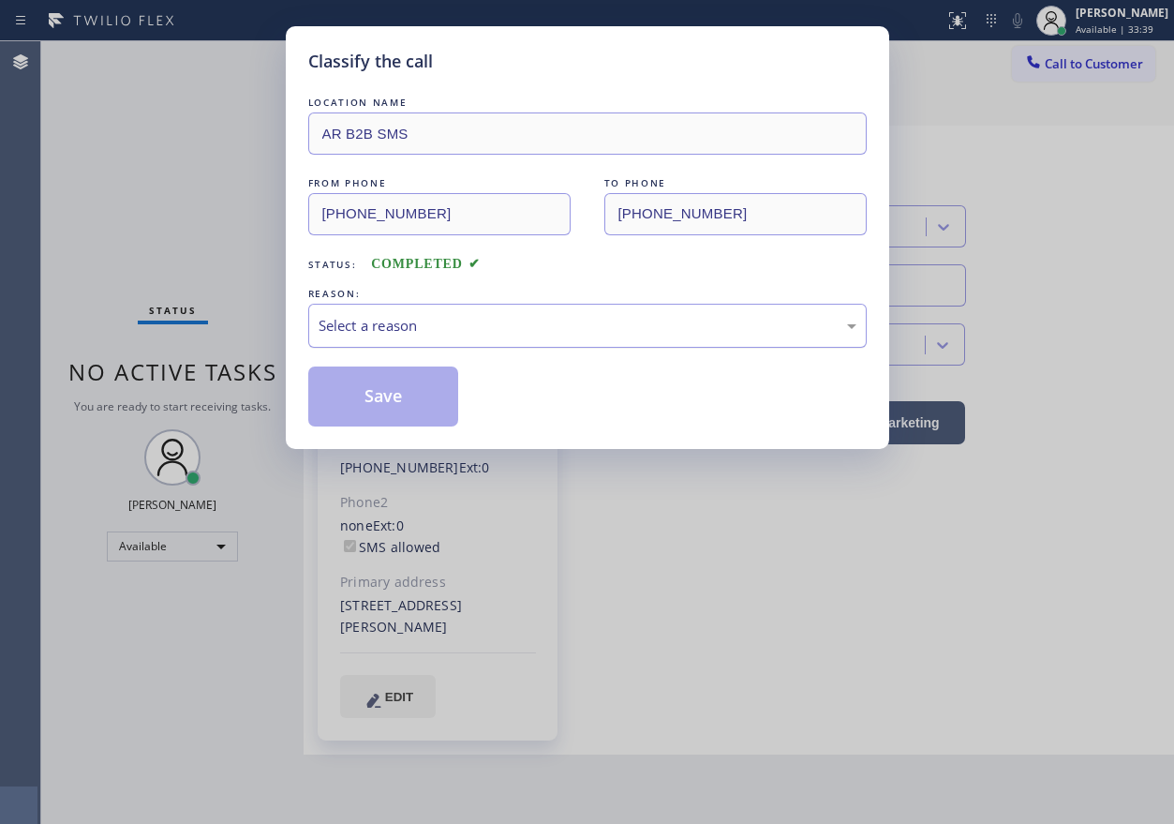
drag, startPoint x: 526, startPoint y: 327, endPoint x: 523, endPoint y: 336, distance: 9.8
click at [526, 328] on div "Select a reason" at bounding box center [588, 326] width 538 height 22
drag, startPoint x: 420, startPoint y: 465, endPoint x: 402, endPoint y: 420, distance: 48.4
drag, startPoint x: 400, startPoint y: 409, endPoint x: 1148, endPoint y: 418, distance: 747.8
click at [403, 409] on button "Save" at bounding box center [383, 396] width 151 height 60
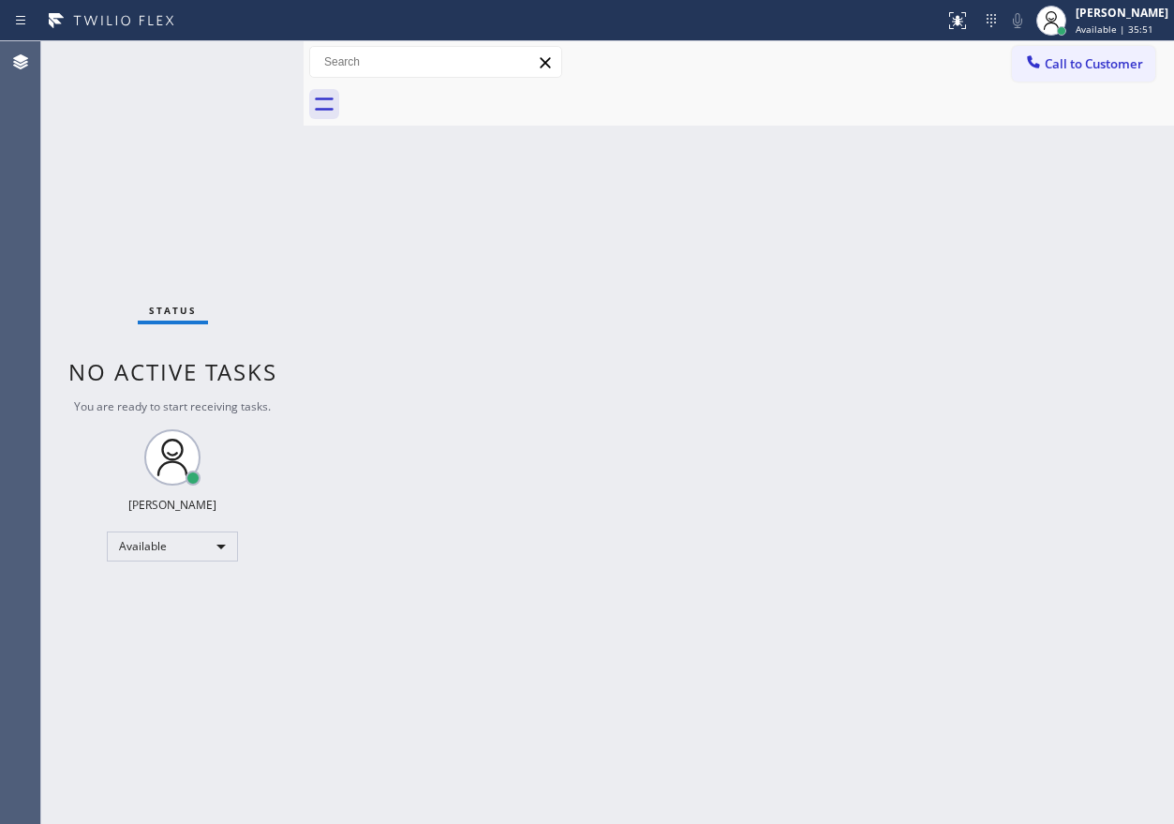
click at [946, 361] on div "Back to Dashboard Change Sender ID Customers Technicians Select a contact Outbo…" at bounding box center [739, 432] width 871 height 782
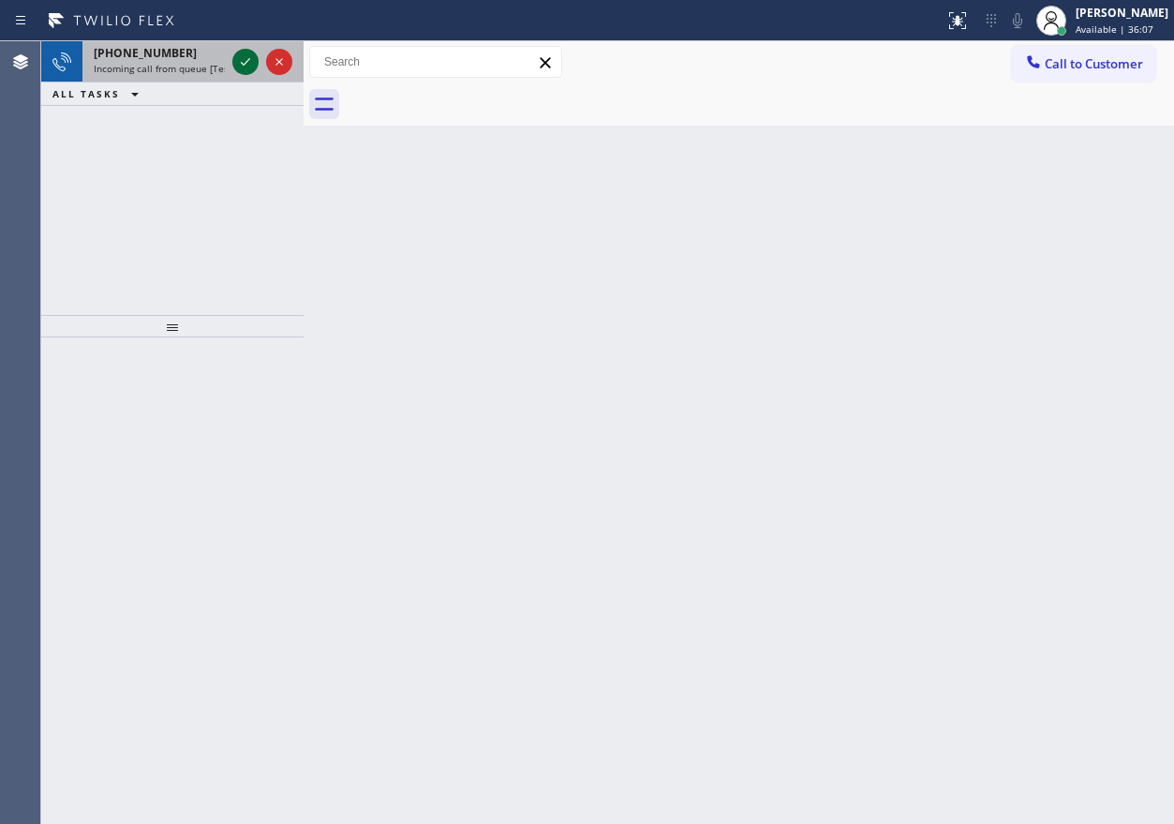
click at [239, 66] on icon at bounding box center [245, 62] width 22 height 22
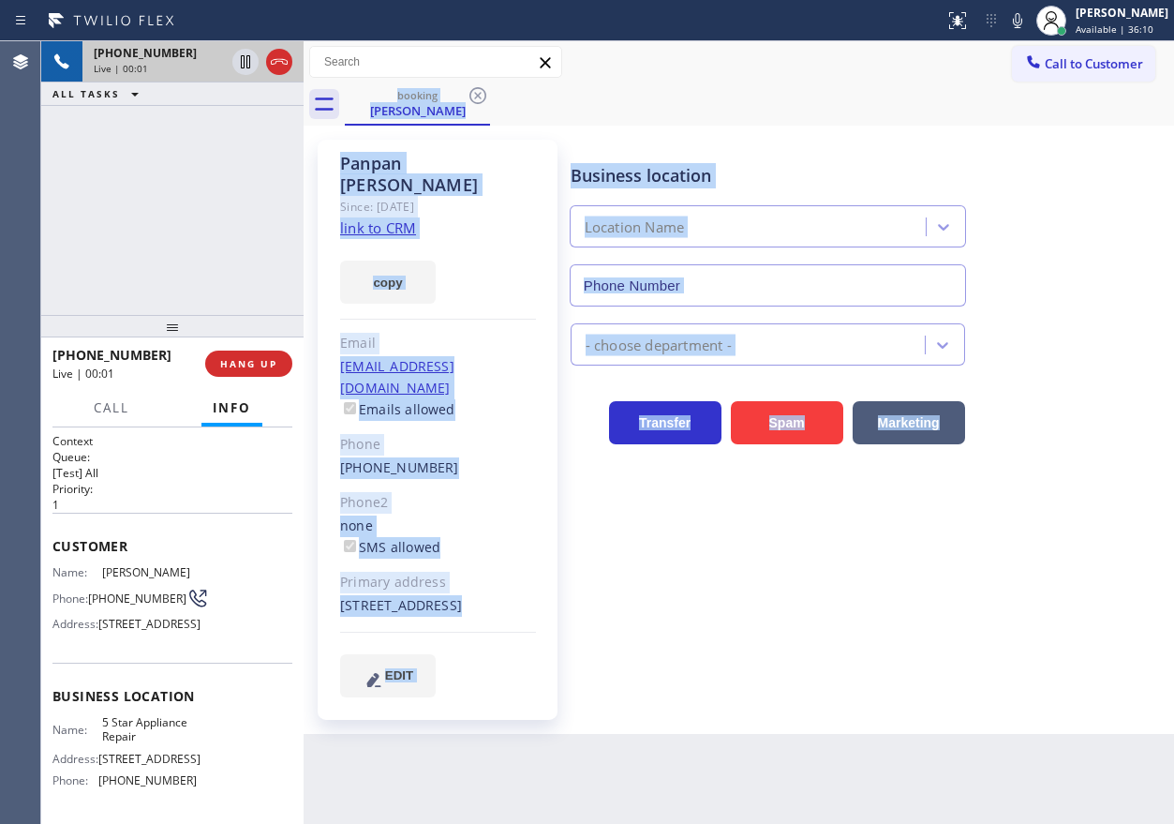
type input "(855) 731-4952"
click at [707, 575] on div "Business location 5 Star Appliance Repair (855) 731-4952 5 Star Appliance Trans…" at bounding box center [868, 417] width 603 height 547
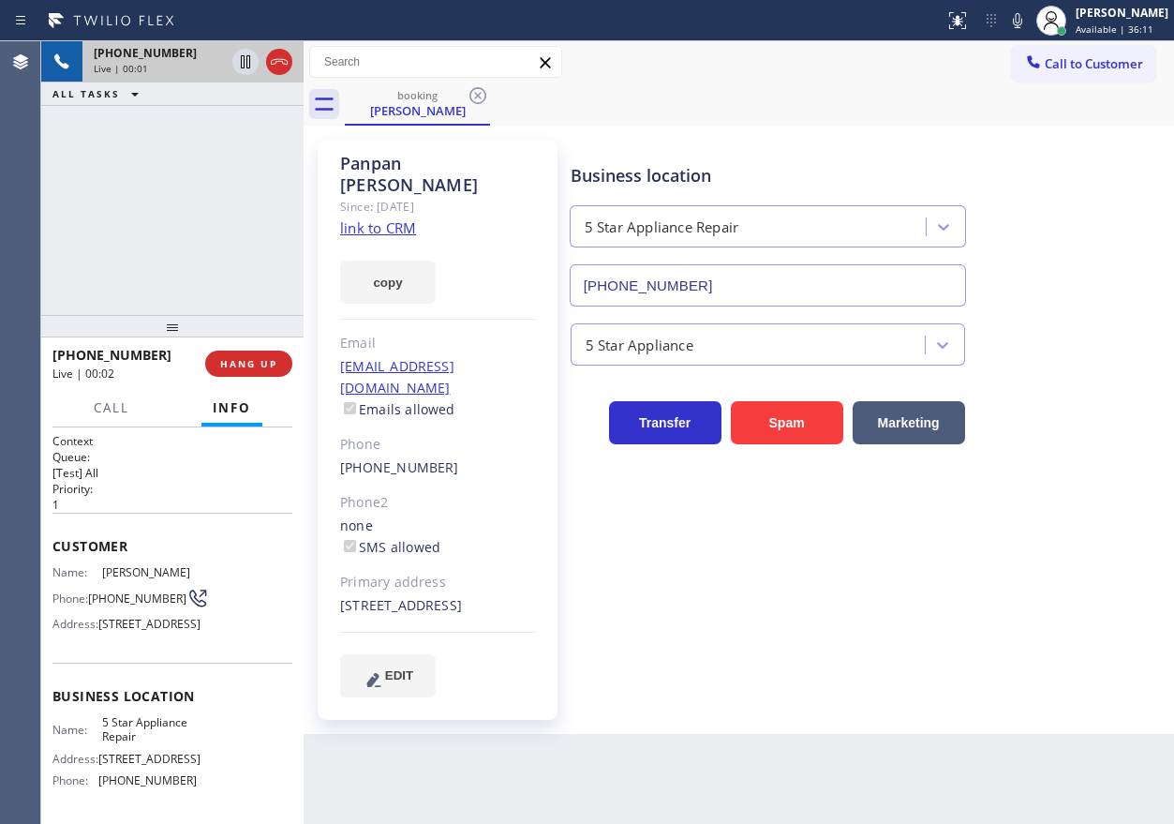
click at [410, 239] on div "copy" at bounding box center [438, 271] width 196 height 65
click at [407, 218] on link "link to CRM" at bounding box center [378, 227] width 76 height 19
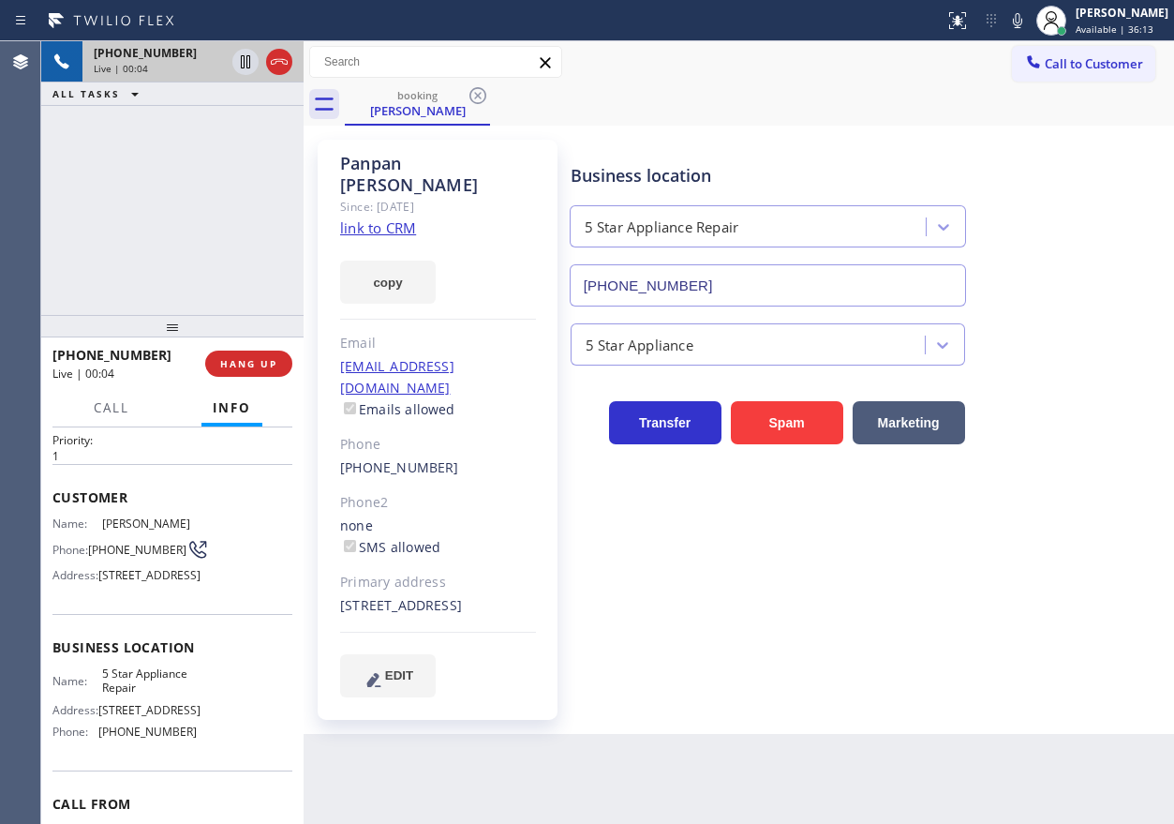
scroll to position [94, 0]
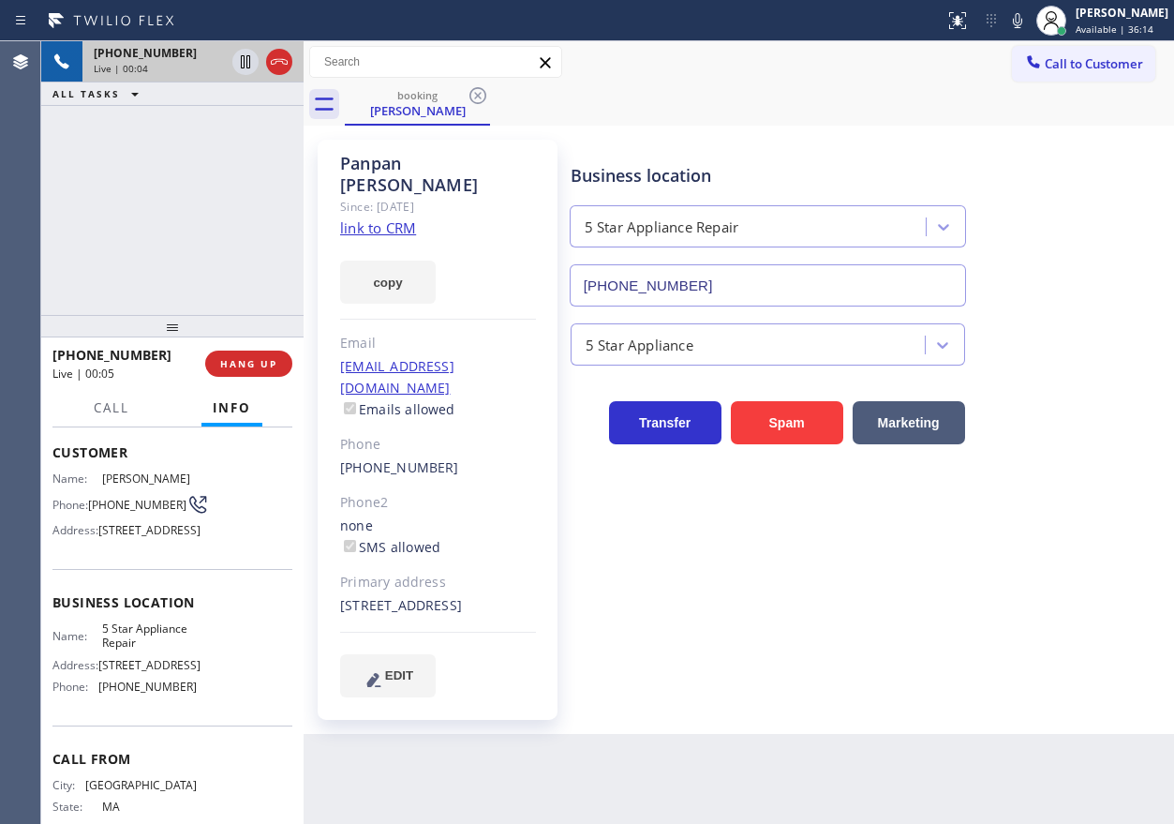
click at [141, 650] on span "5 Star Appliance Repair" at bounding box center [149, 635] width 94 height 29
copy span "5 Star Appliance Repair"
click at [691, 276] on input "(855) 731-4952" at bounding box center [768, 285] width 396 height 42
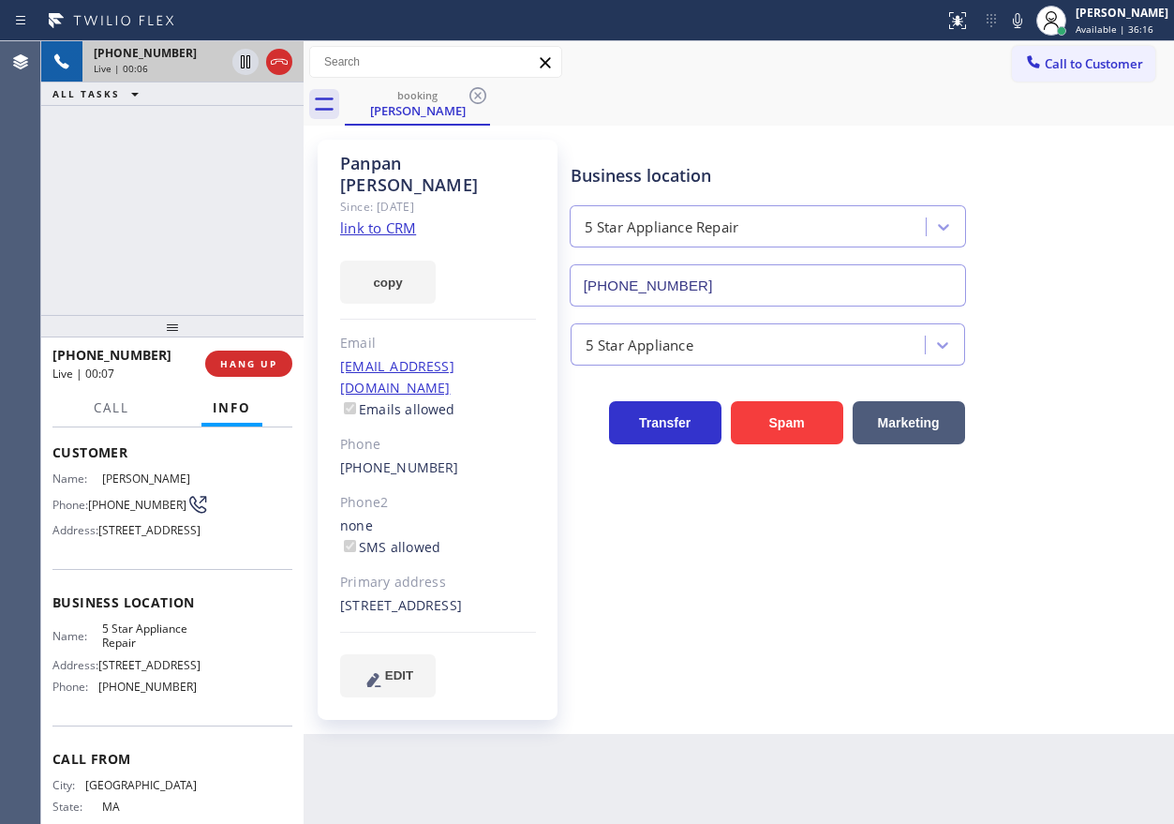
click at [691, 276] on input "(855) 731-4952" at bounding box center [768, 285] width 396 height 42
click at [1029, 26] on icon at bounding box center [1017, 20] width 22 height 22
click at [245, 68] on icon at bounding box center [245, 62] width 22 height 22
click at [994, 613] on div "Business location 5 Star Appliance Repair (855) 731-4952 5 Star Appliance Trans…" at bounding box center [868, 417] width 603 height 547
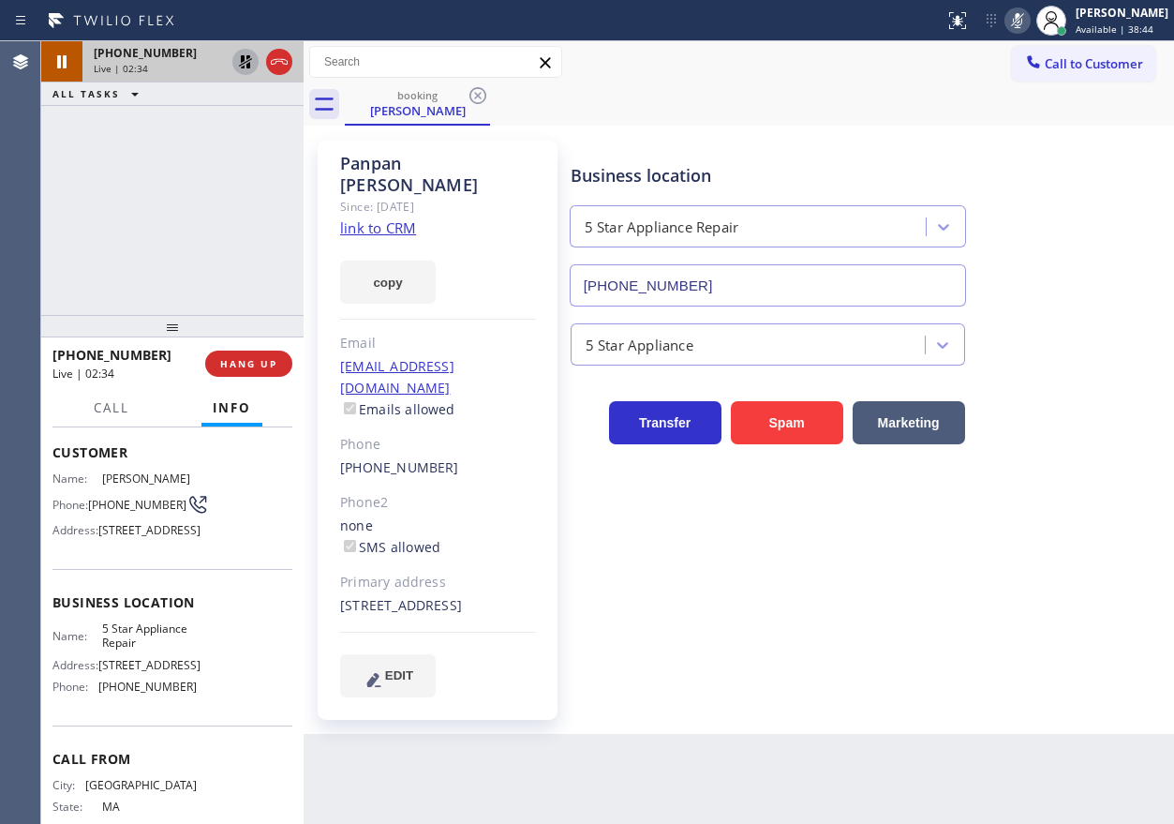
click at [993, 615] on div "Business location 5 Star Appliance Repair (855) 731-4952 5 Star Appliance Trans…" at bounding box center [868, 417] width 603 height 547
click at [1029, 10] on icon at bounding box center [1017, 20] width 22 height 22
click at [241, 57] on icon at bounding box center [245, 61] width 13 height 13
click at [1070, 629] on div "Business location 5 Star Appliance Repair (855) 731-4952 5 Star Appliance Trans…" at bounding box center [868, 417] width 603 height 547
click at [121, 512] on span "(617) 230-3090" at bounding box center [137, 505] width 98 height 14
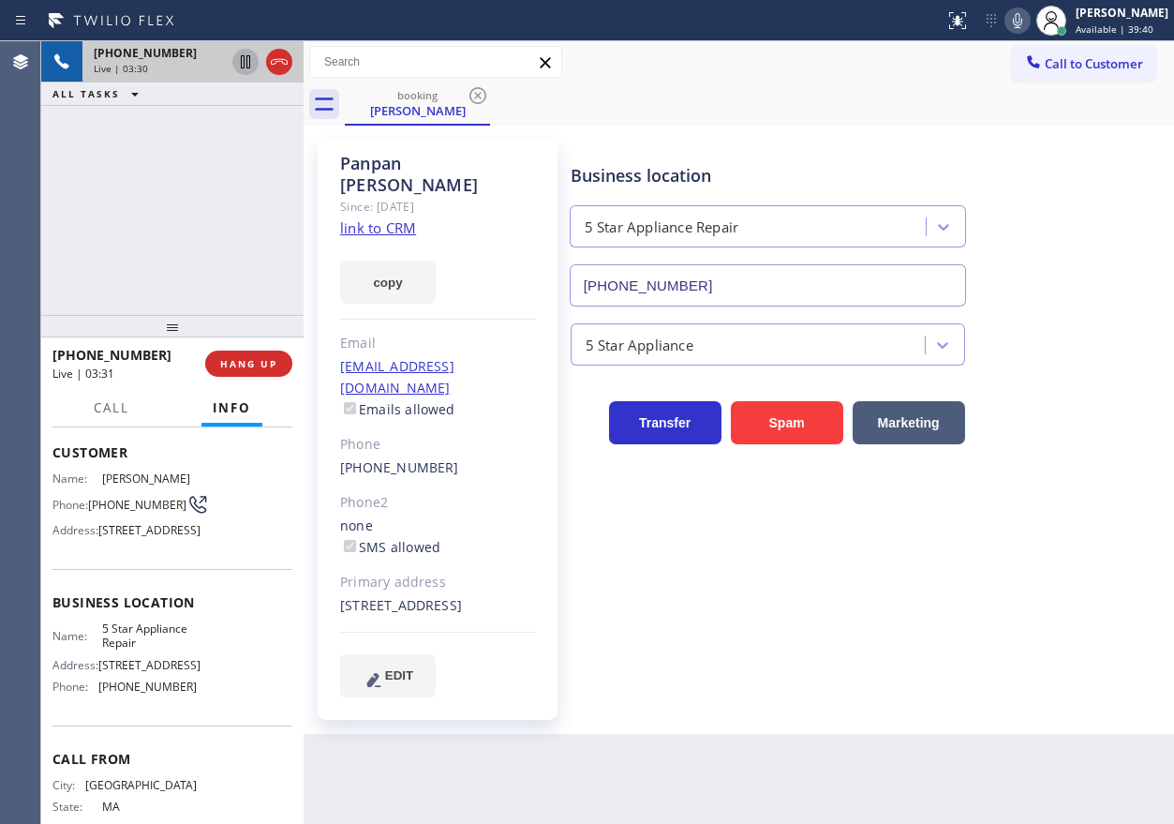
click at [121, 512] on span "(617) 230-3090" at bounding box center [137, 505] width 98 height 14
click at [114, 512] on span "(617) 230-3090" at bounding box center [137, 505] width 98 height 14
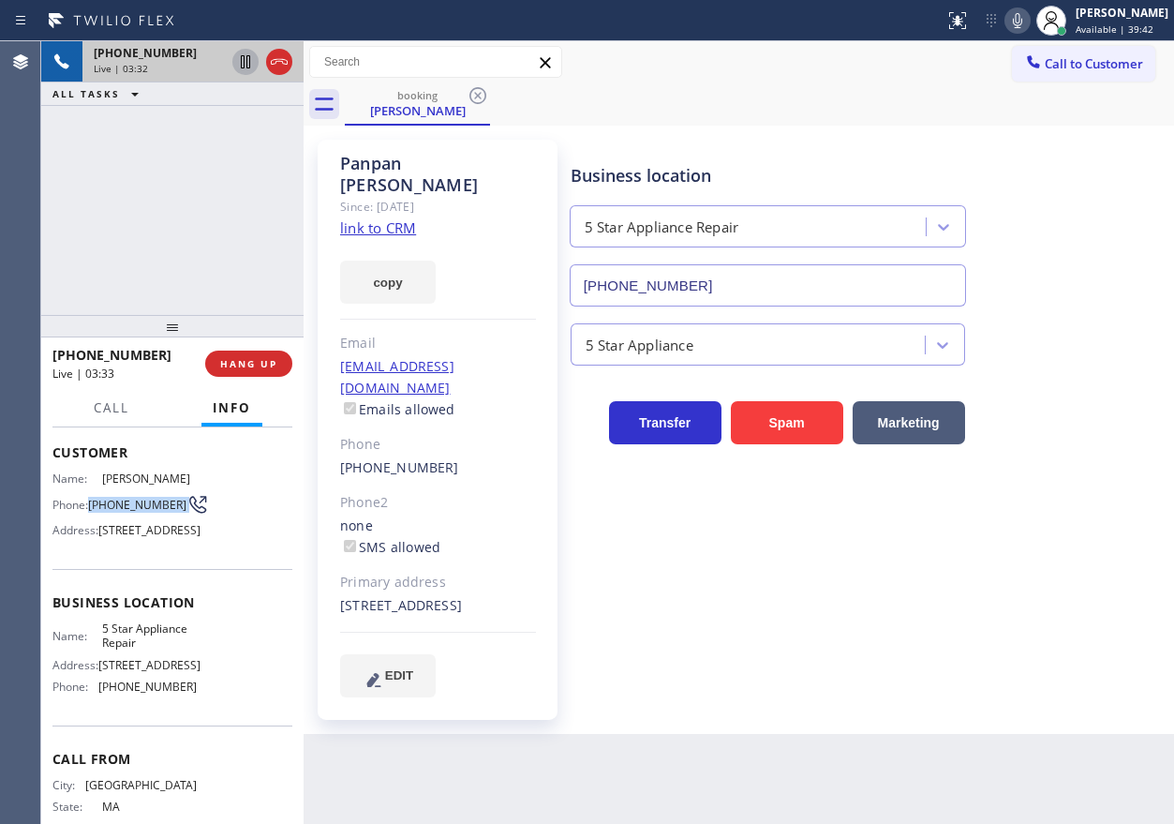
click at [114, 512] on span "(617) 230-3090" at bounding box center [137, 505] width 98 height 14
click at [966, 633] on div "Business location 5 Star Appliance Repair (855) 731-4952 5 Star Appliance Trans…" at bounding box center [868, 417] width 603 height 547
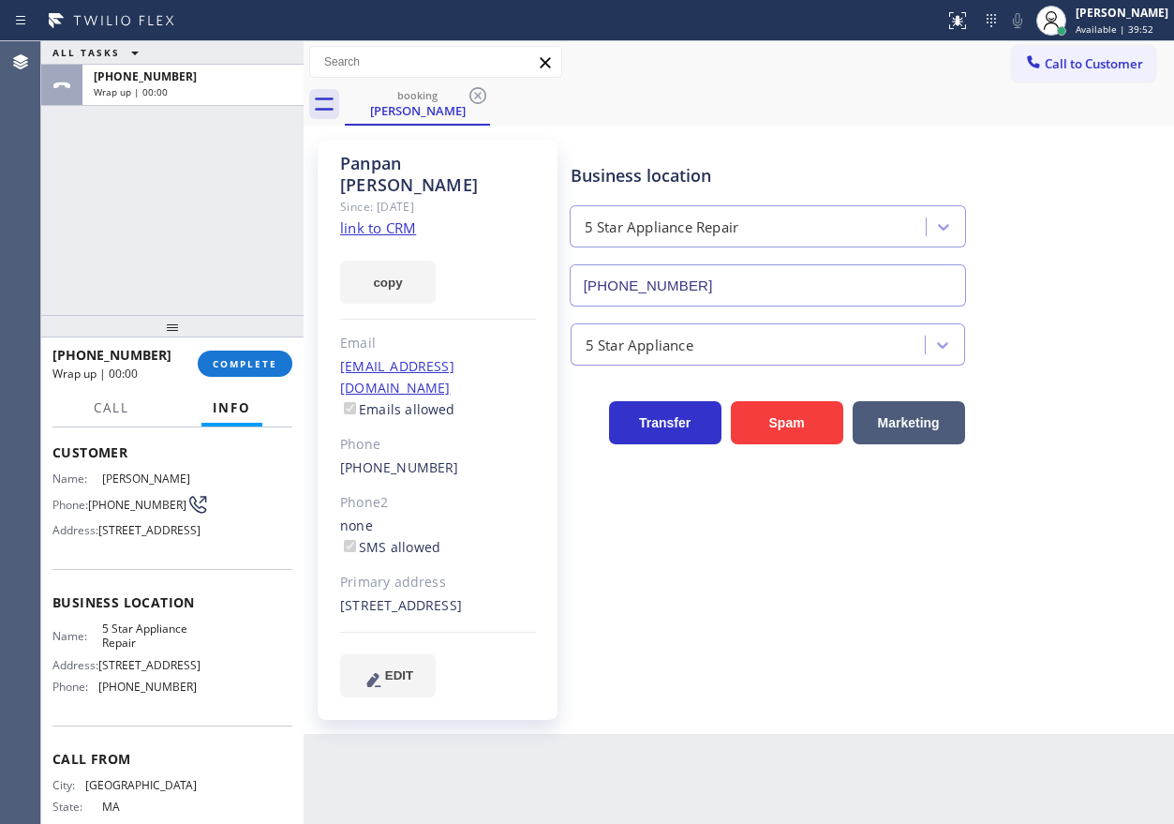
click at [1005, 592] on div "Business location 5 Star Appliance Repair (855) 731-4952 5 Star Appliance Trans…" at bounding box center [868, 417] width 603 height 547
click at [266, 363] on span "COMPLETE" at bounding box center [245, 363] width 65 height 13
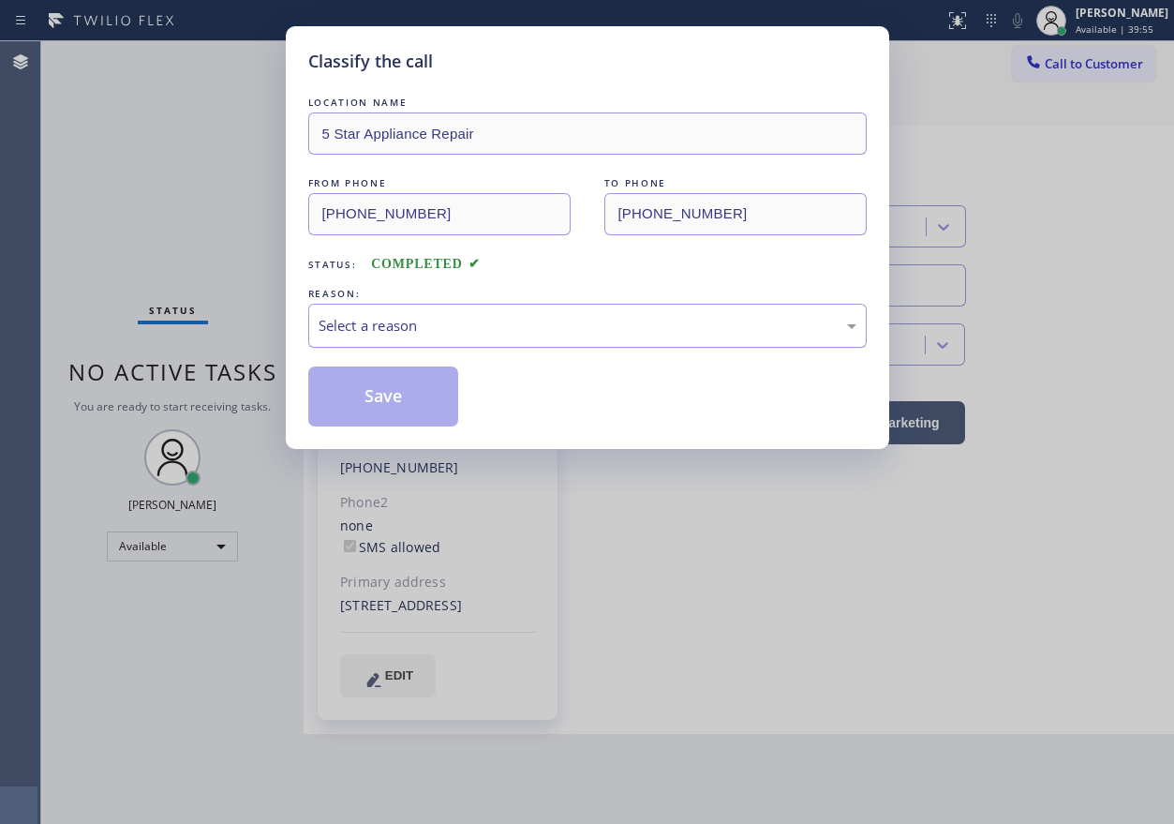
click at [469, 330] on div "Select a reason" at bounding box center [588, 326] width 538 height 22
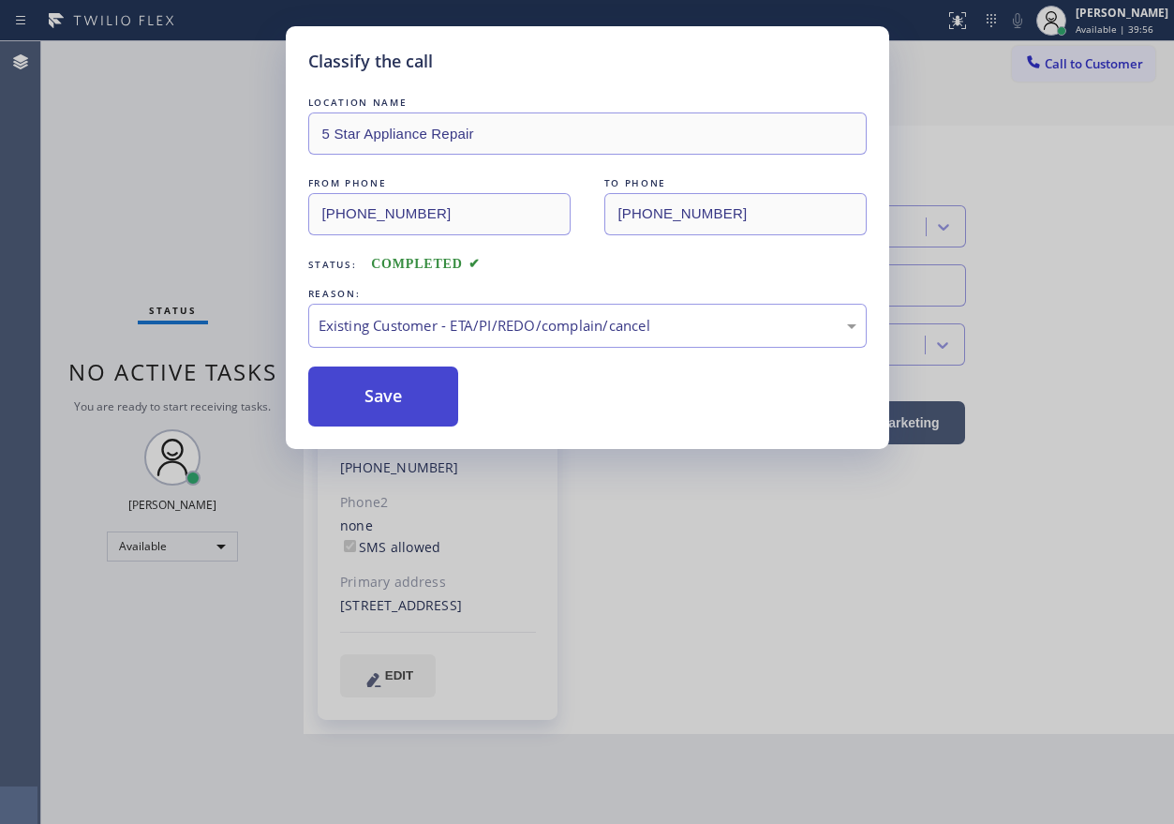
click at [391, 400] on button "Save" at bounding box center [383, 396] width 151 height 60
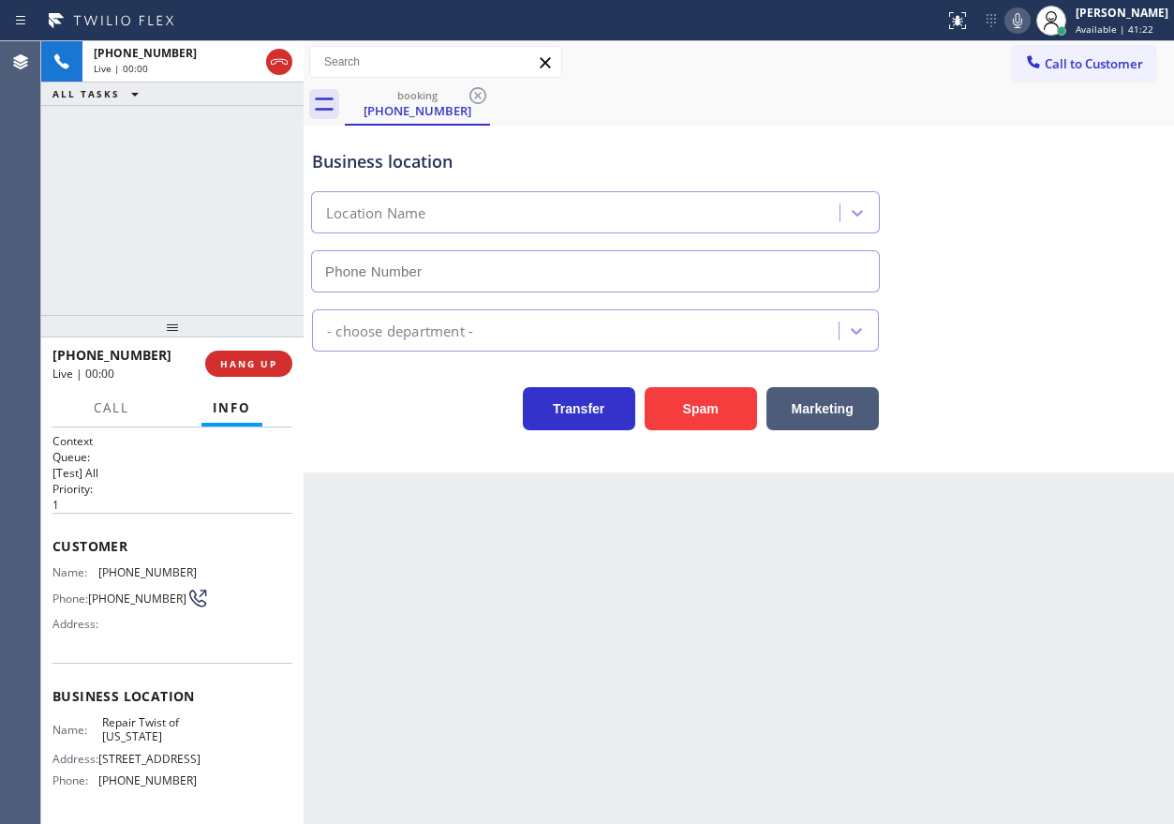
type input "(347) 284-6179"
click at [133, 738] on span "Repair Twist of New York" at bounding box center [149, 729] width 94 height 29
copy span "Repair Twist of New York"
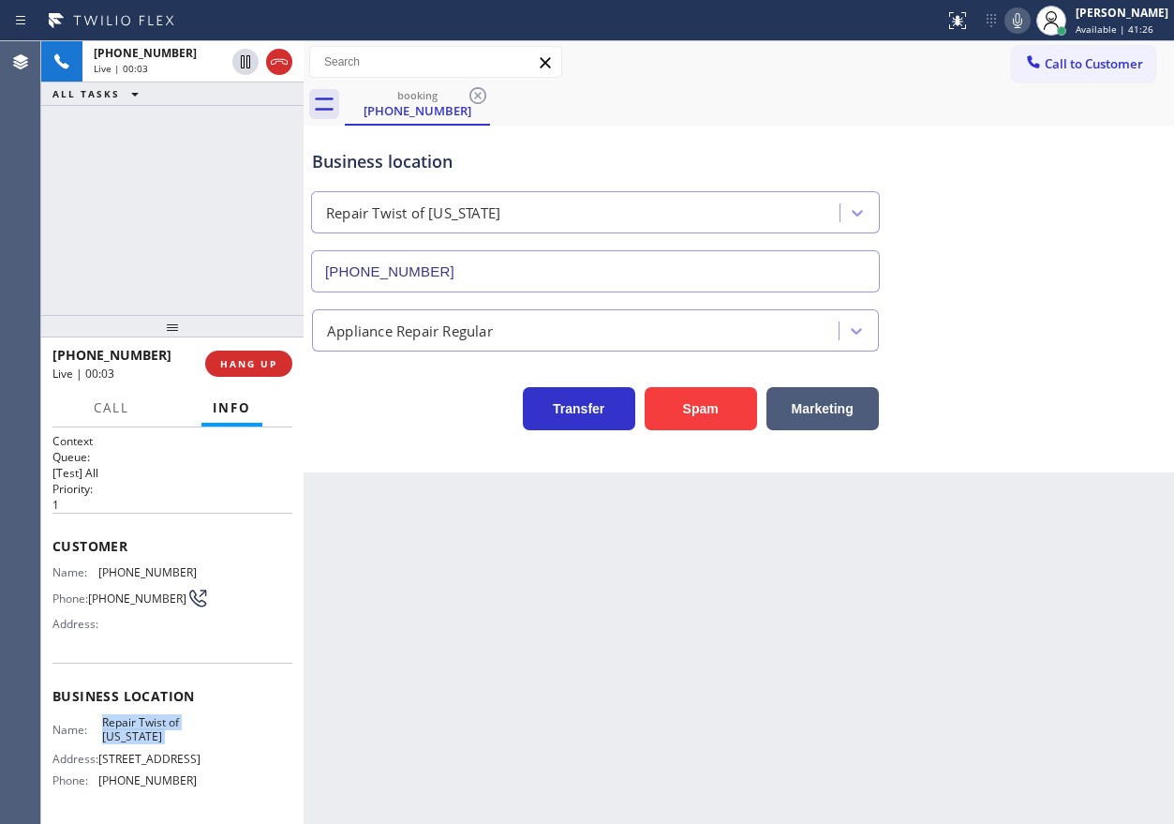
click at [477, 272] on input "(347) 284-6179" at bounding box center [595, 271] width 569 height 42
click at [112, 568] on span "(646) 420-7338" at bounding box center [147, 572] width 98 height 14
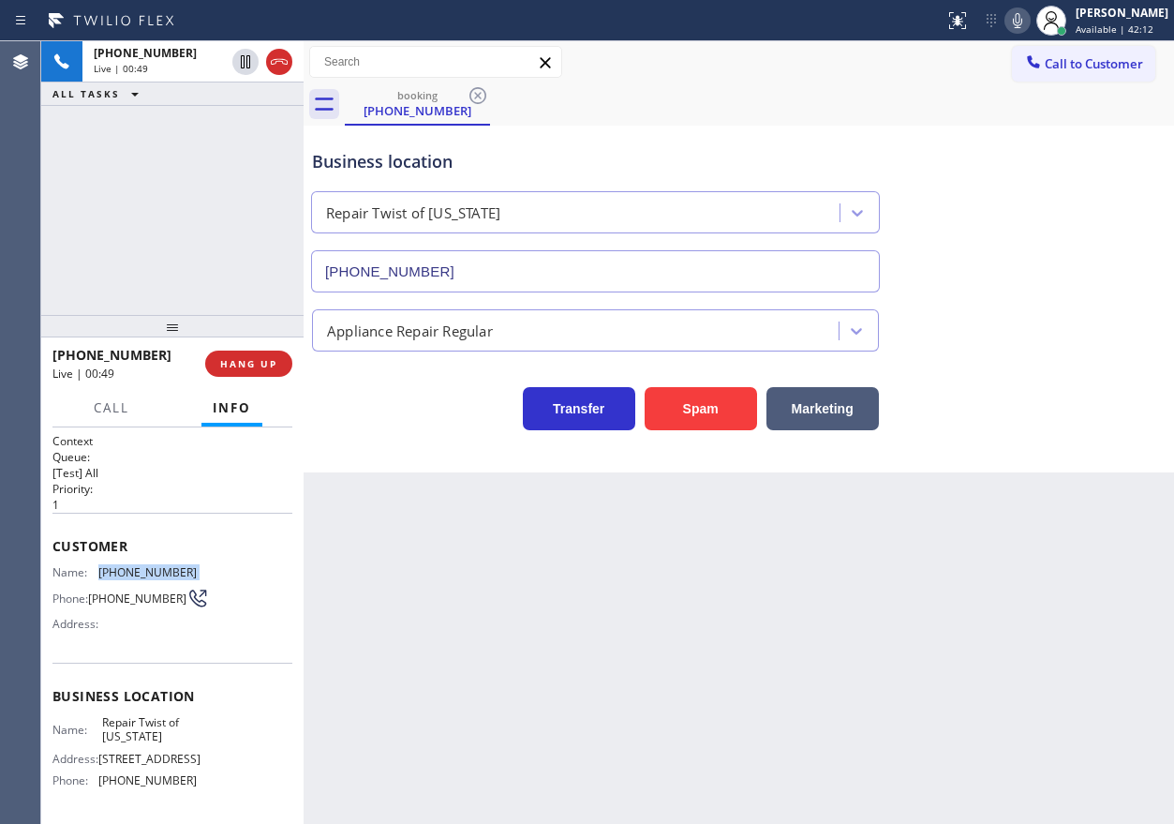
click at [112, 568] on span "(646) 420-7338" at bounding box center [147, 572] width 98 height 14
copy span "(646) 420-7338"
click at [1022, 22] on icon at bounding box center [1017, 20] width 9 height 15
click at [1029, 26] on icon at bounding box center [1017, 20] width 22 height 22
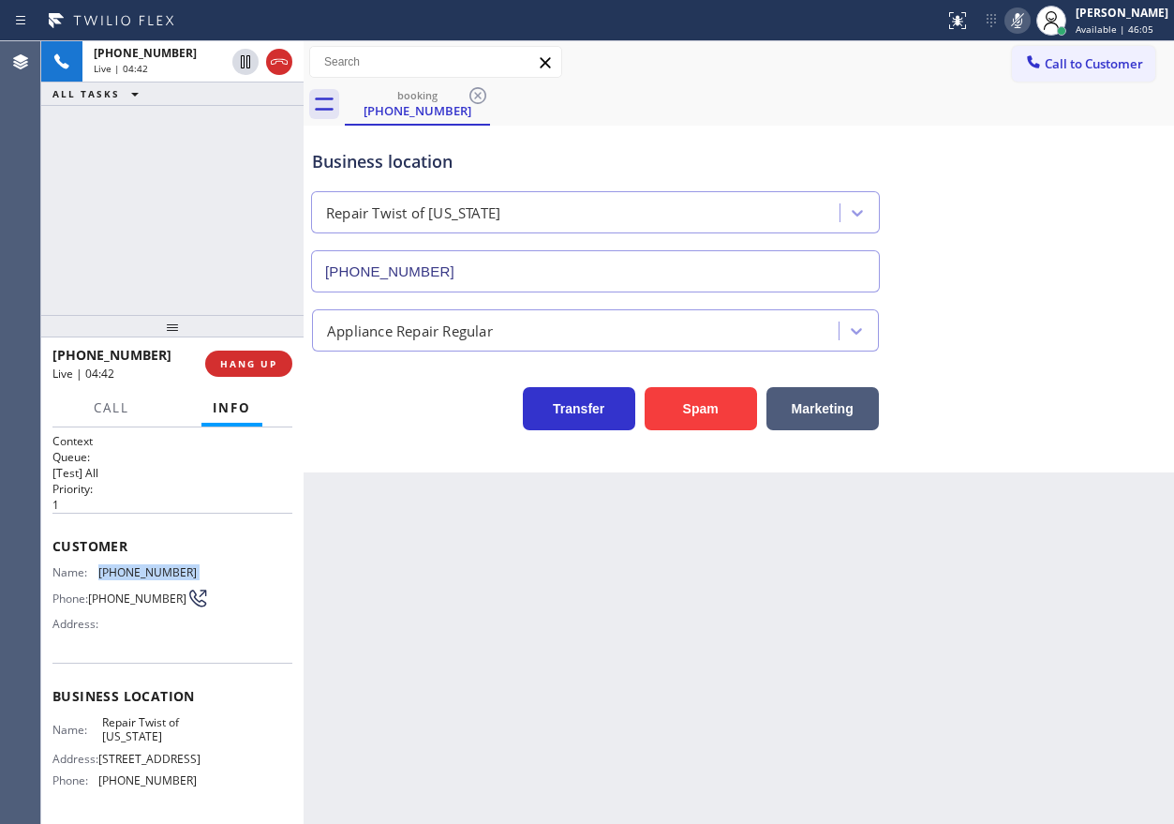
click at [1022, 22] on icon at bounding box center [1017, 20] width 9 height 15
click at [774, 577] on div "Back to Dashboard Change Sender ID Customers Technicians Select a contact Outbo…" at bounding box center [739, 432] width 871 height 782
click at [1027, 19] on icon at bounding box center [1017, 20] width 22 height 22
click at [1022, 19] on icon at bounding box center [1017, 20] width 9 height 15
click at [242, 366] on span "HANG UP" at bounding box center [248, 363] width 57 height 13
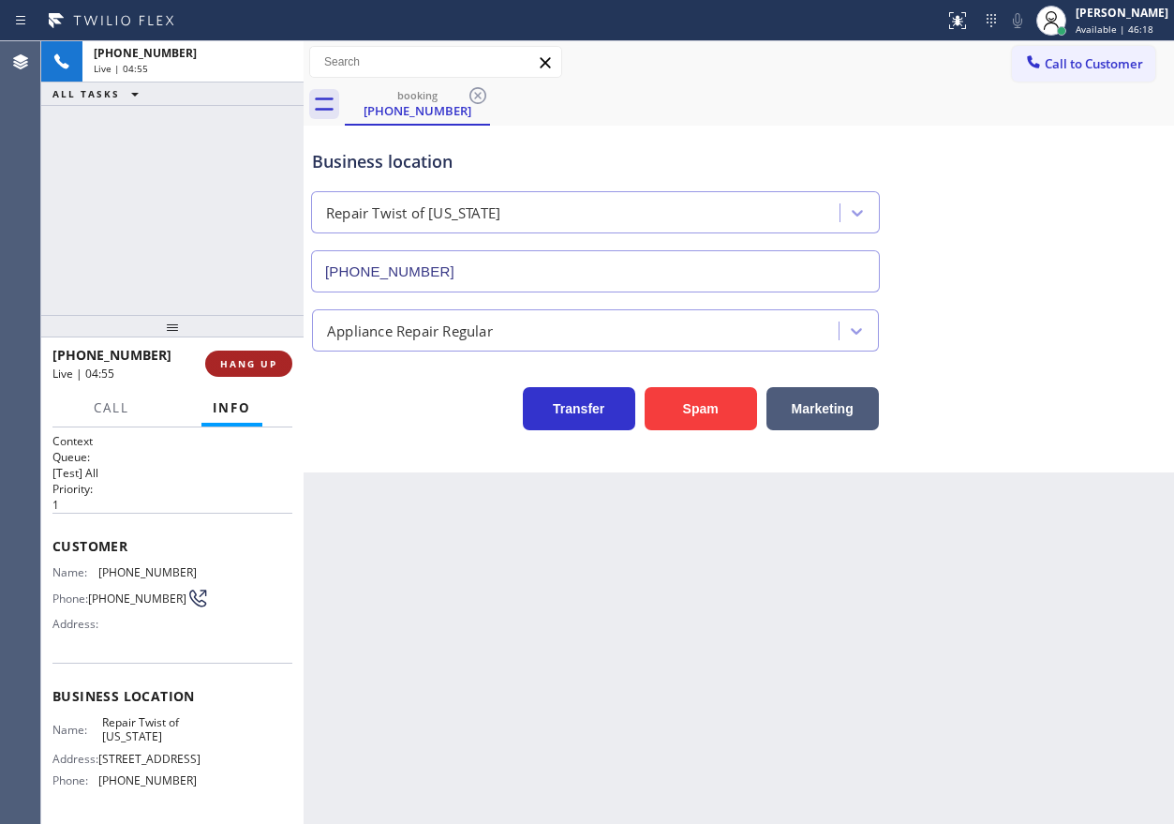
click at [242, 366] on span "HANG UP" at bounding box center [248, 363] width 57 height 13
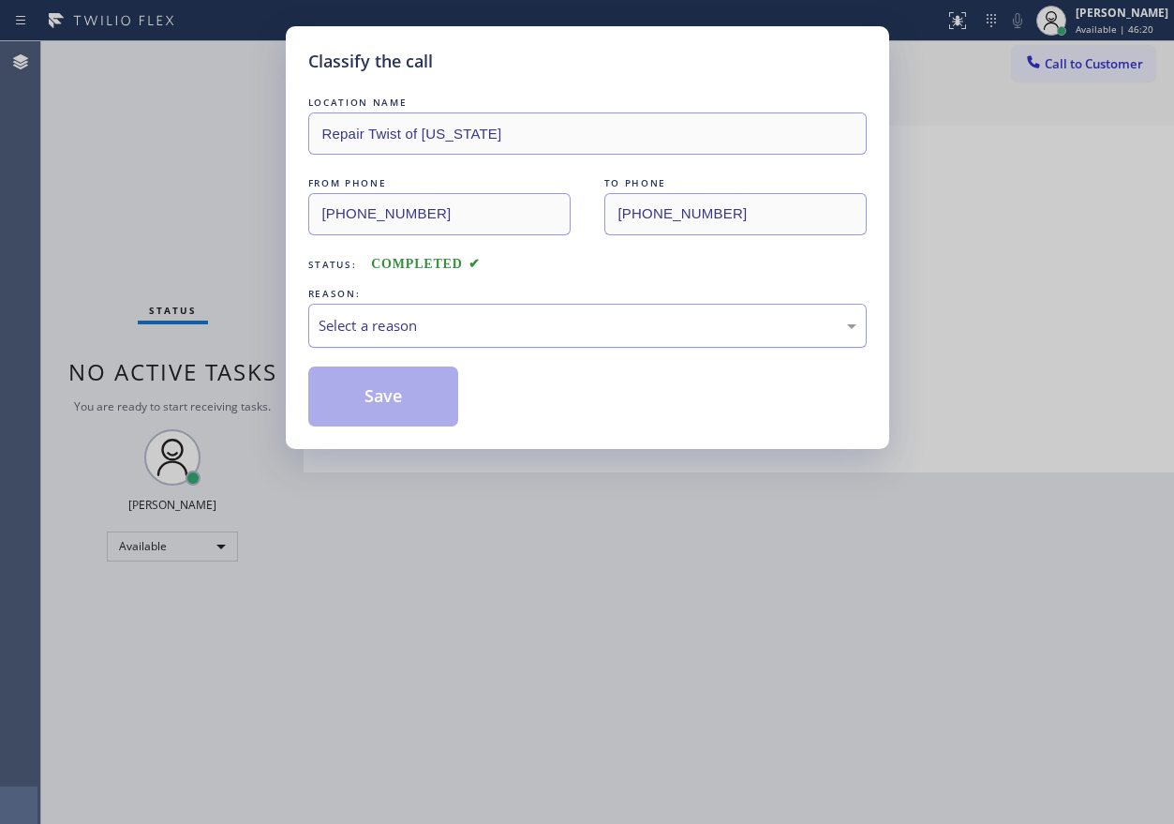
click at [440, 335] on div "Select a reason" at bounding box center [588, 326] width 538 height 22
click at [407, 402] on button "Save" at bounding box center [383, 396] width 151 height 60
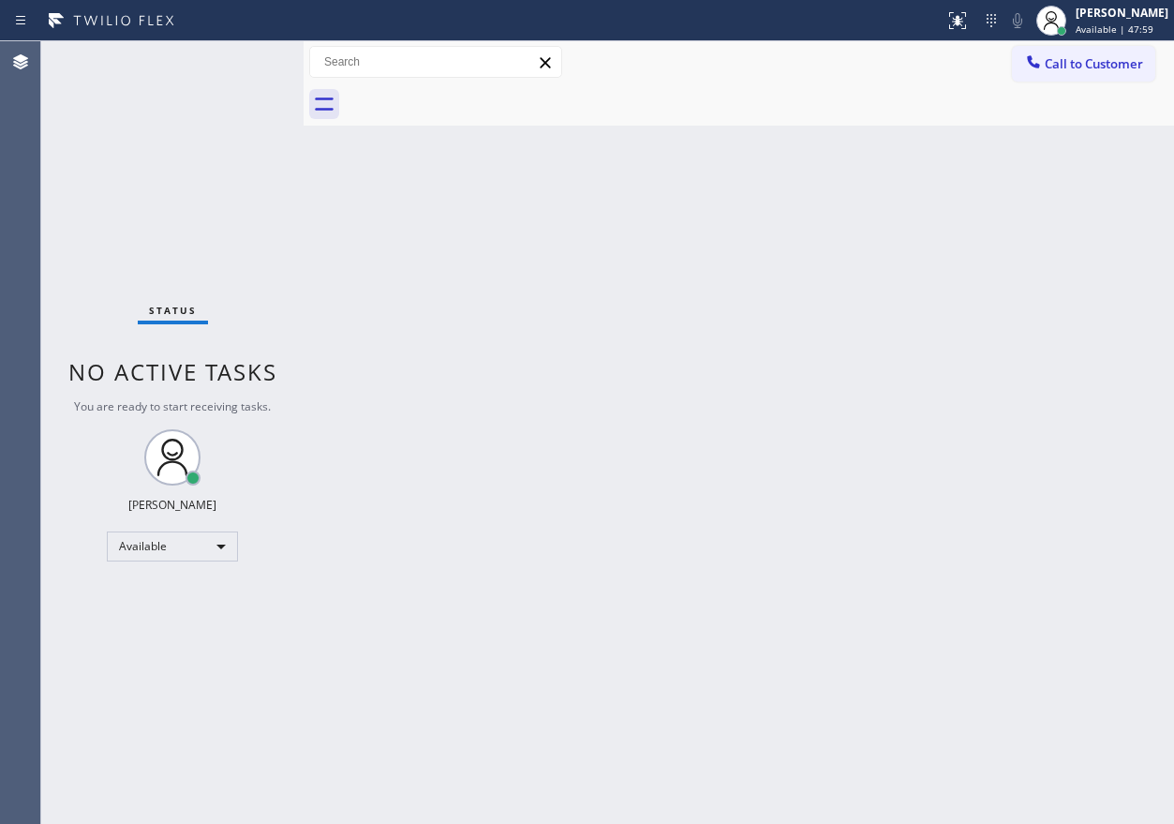
drag, startPoint x: 1036, startPoint y: 451, endPoint x: 1021, endPoint y: 451, distance: 15.0
click at [1036, 451] on div "Back to Dashboard Change Sender ID Customers Technicians Select a contact Outbo…" at bounding box center [739, 432] width 871 height 782
click at [918, 499] on div "Back to Dashboard Change Sender ID Customers Technicians Select a contact Outbo…" at bounding box center [739, 432] width 871 height 782
click at [1027, 469] on div "Back to Dashboard Change Sender ID Customers Technicians Select a contact Outbo…" at bounding box center [739, 432] width 871 height 782
click at [1007, 284] on div "Back to Dashboard Change Sender ID Customers Technicians Select a contact Outbo…" at bounding box center [739, 432] width 871 height 782
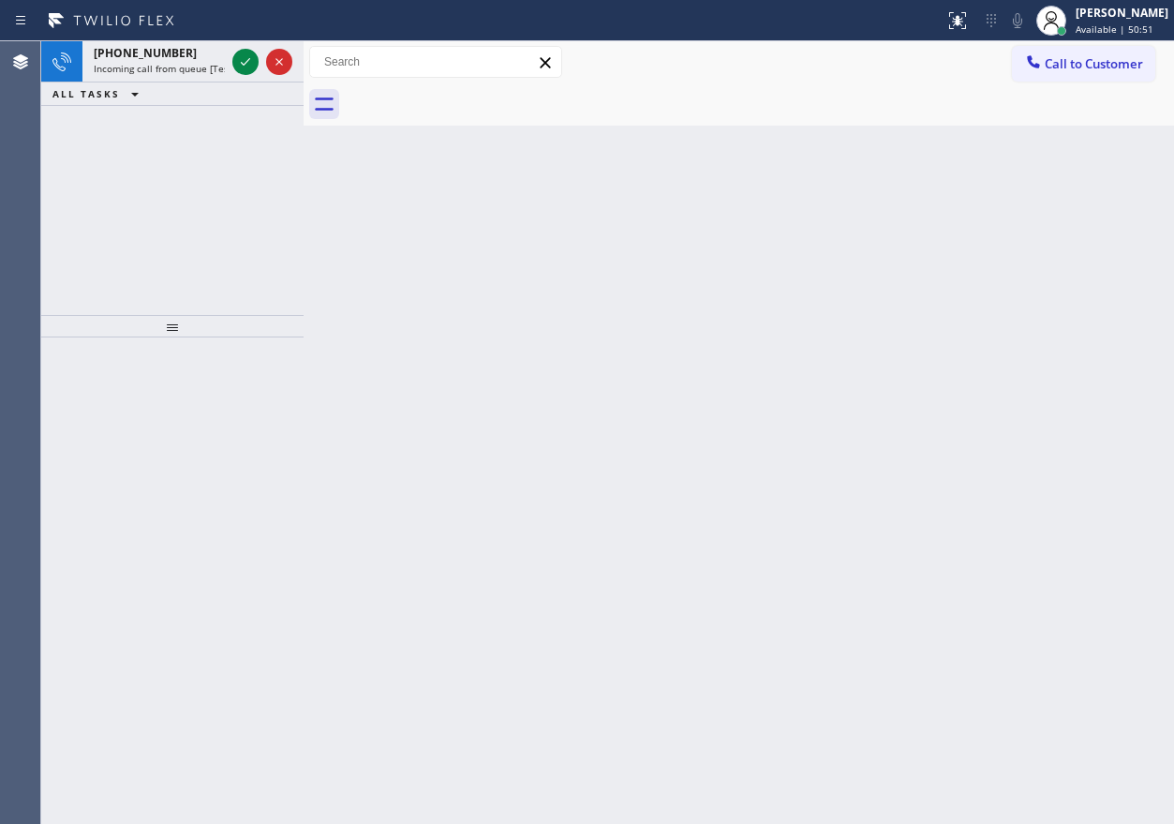
click at [916, 459] on div "Back to Dashboard Change Sender ID Customers Technicians Select a contact Outbo…" at bounding box center [739, 432] width 871 height 782
click at [247, 67] on icon at bounding box center [245, 62] width 22 height 22
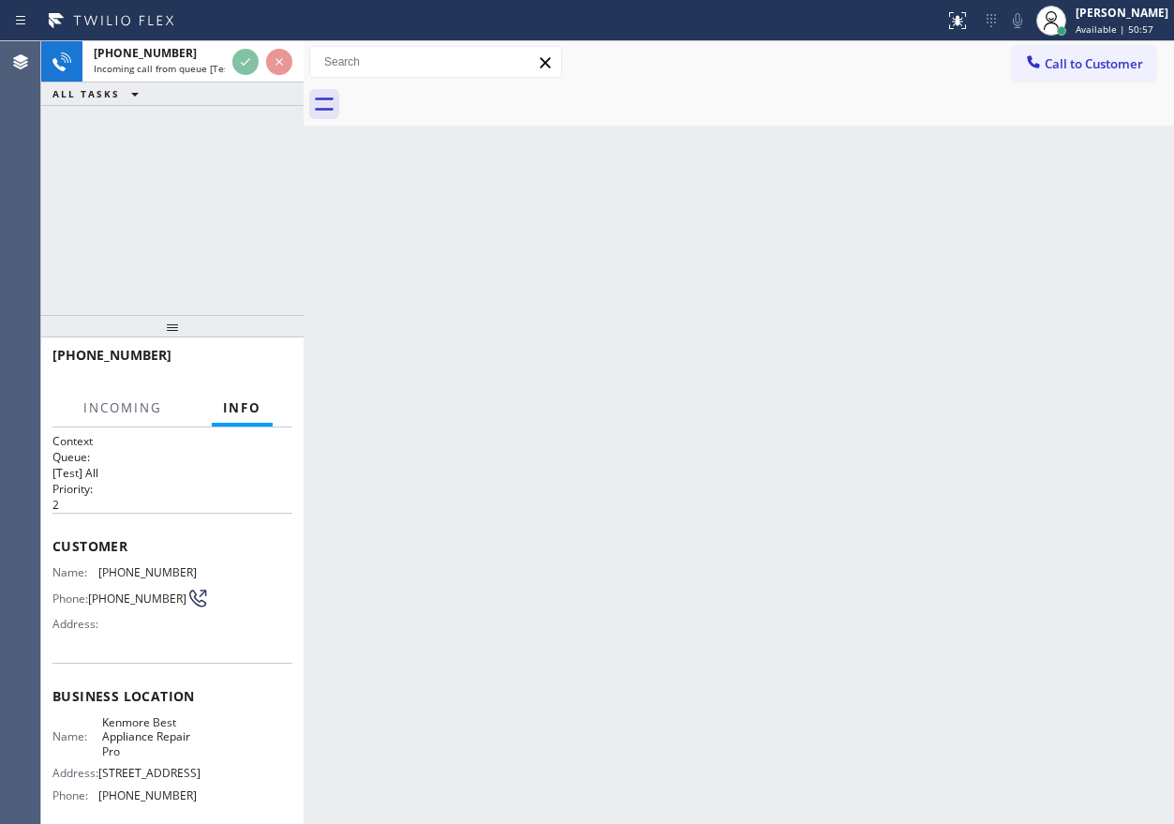
click at [515, 444] on div "Back to Dashboard Change Sender ID Customers Technicians Select a contact Outbo…" at bounding box center [739, 432] width 871 height 782
click at [659, 290] on div "Back to Dashboard Change Sender ID Customers Technicians Select a contact Outbo…" at bounding box center [739, 432] width 871 height 782
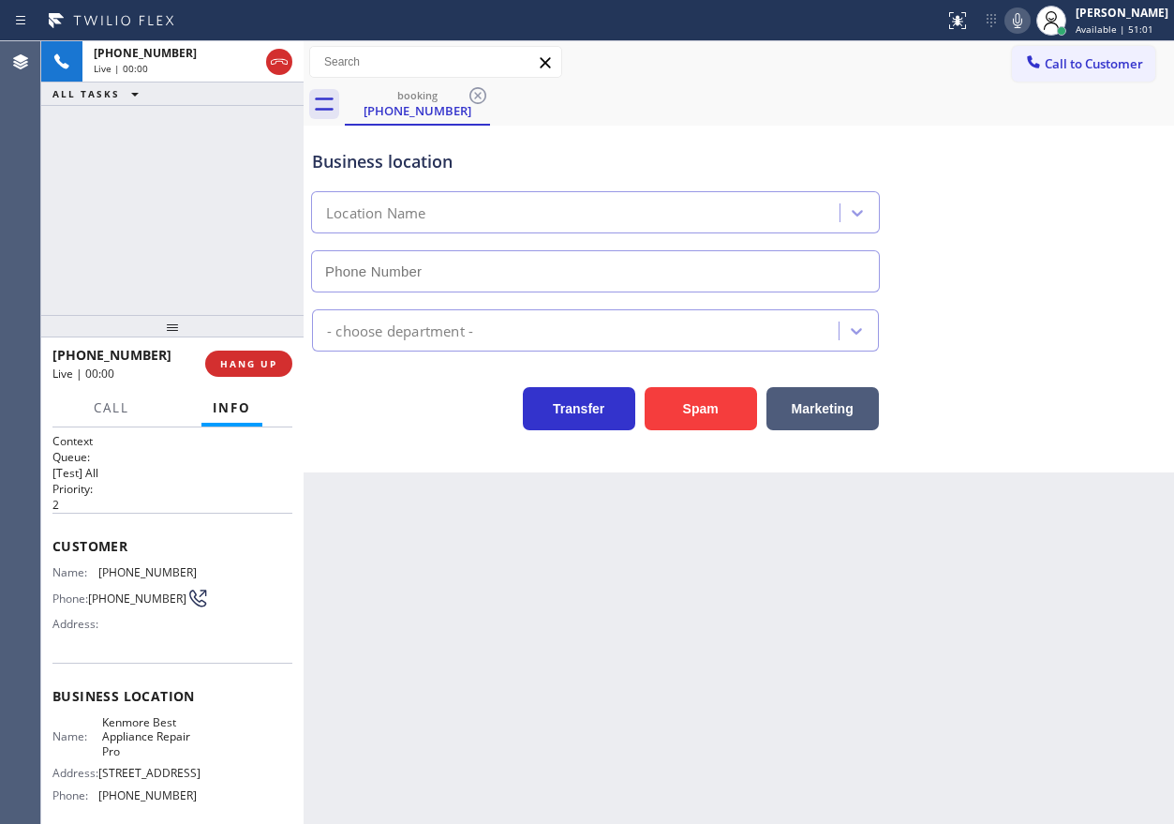
type input "(720) 408-2931"
click at [241, 363] on span "HANG UP" at bounding box center [248, 363] width 57 height 13
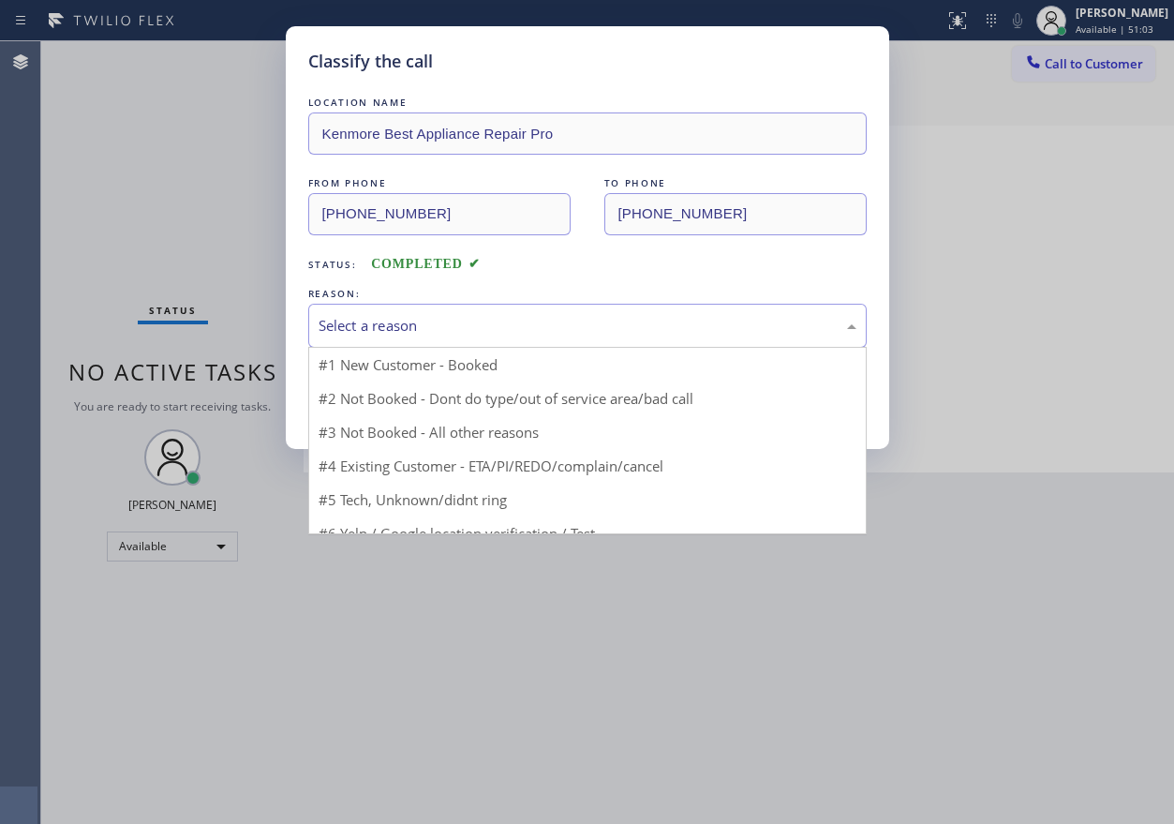
click at [446, 318] on div "Select a reason" at bounding box center [588, 326] width 538 height 22
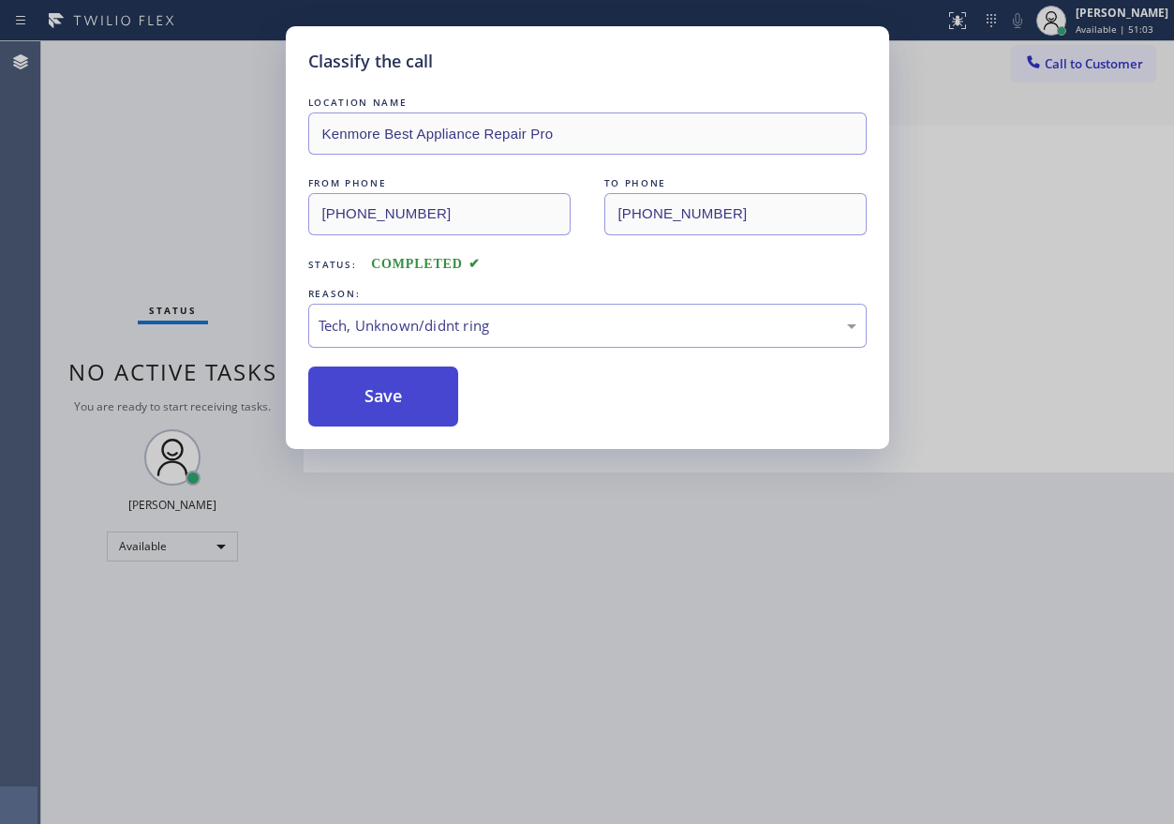
click at [400, 404] on button "Save" at bounding box center [383, 396] width 151 height 60
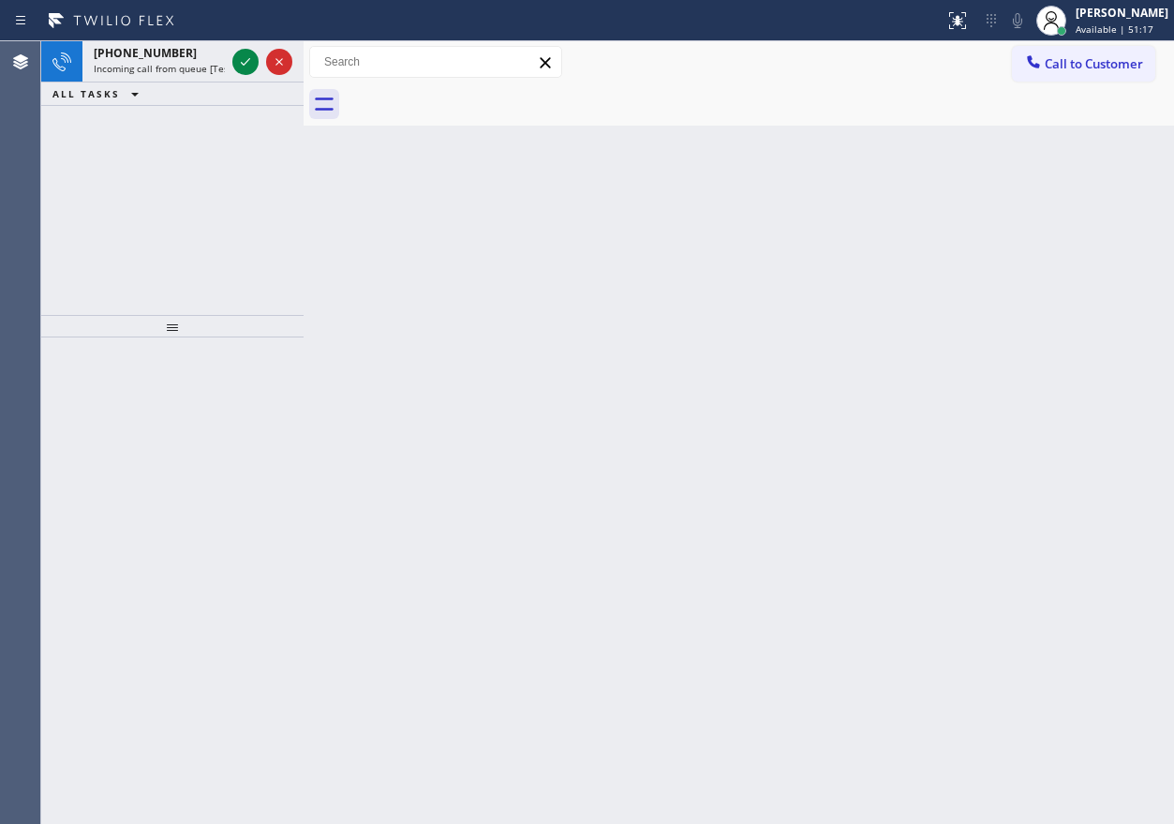
drag, startPoint x: 939, startPoint y: 365, endPoint x: 860, endPoint y: 354, distance: 79.5
click at [939, 365] on div "Back to Dashboard Change Sender ID Customers Technicians Select a contact Outbo…" at bounding box center [739, 432] width 871 height 782
click at [244, 63] on icon at bounding box center [245, 62] width 22 height 22
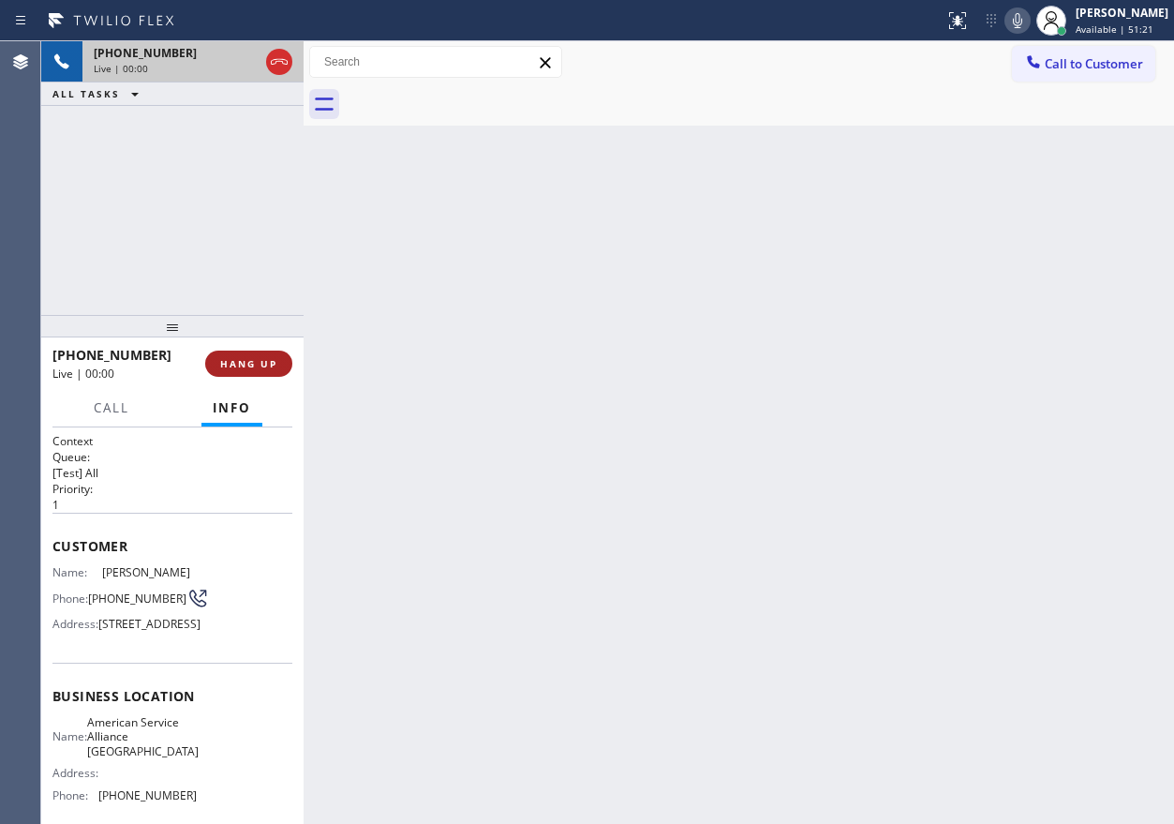
click at [243, 363] on span "HANG UP" at bounding box center [248, 363] width 57 height 13
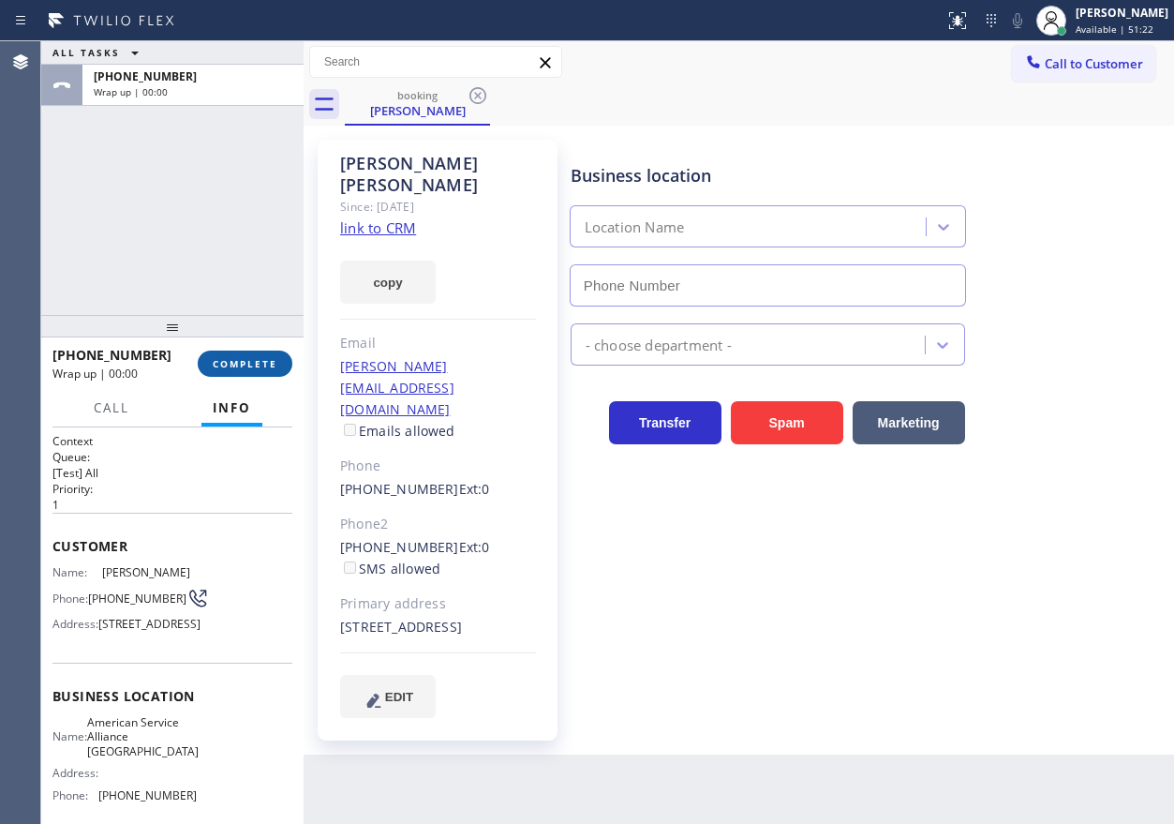
click at [243, 363] on span "COMPLETE" at bounding box center [245, 363] width 65 height 13
type input "(760) 452-3737"
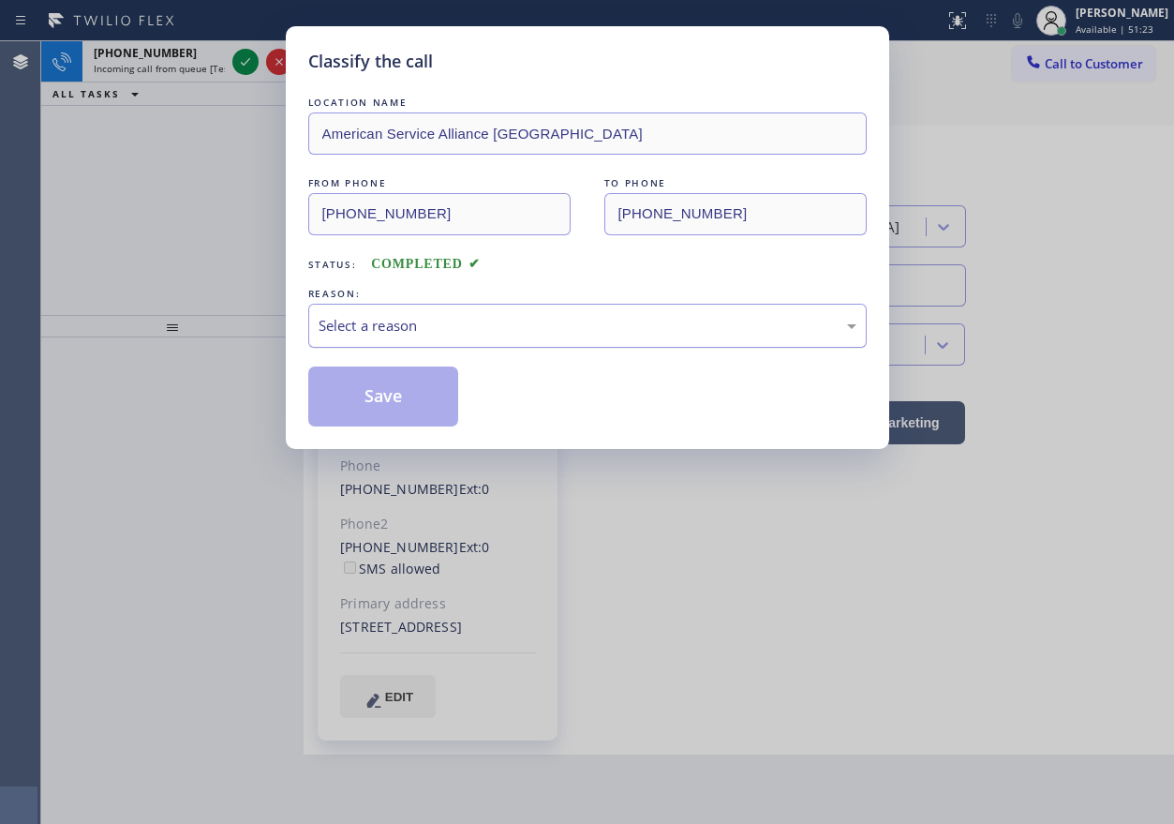
click at [421, 315] on div "Select a reason" at bounding box center [588, 326] width 538 height 22
click at [398, 386] on button "Save" at bounding box center [383, 396] width 151 height 60
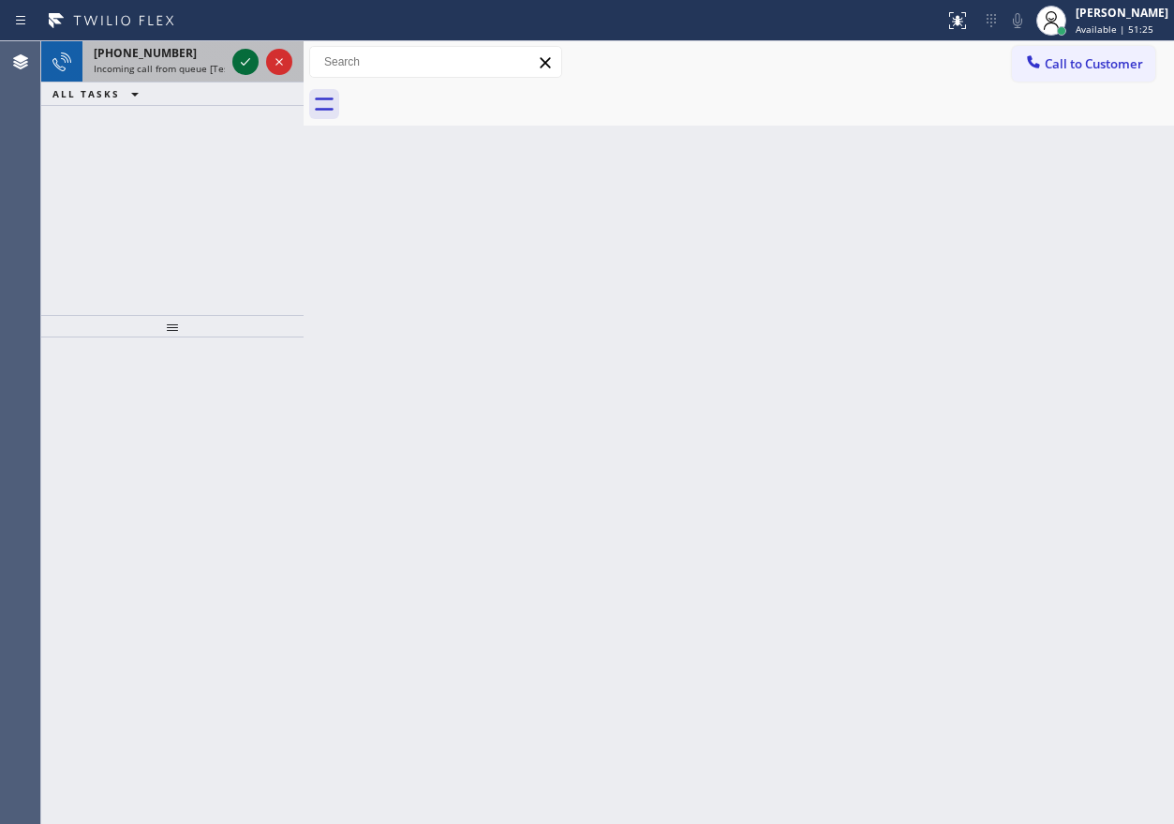
click at [240, 62] on icon at bounding box center [245, 62] width 22 height 22
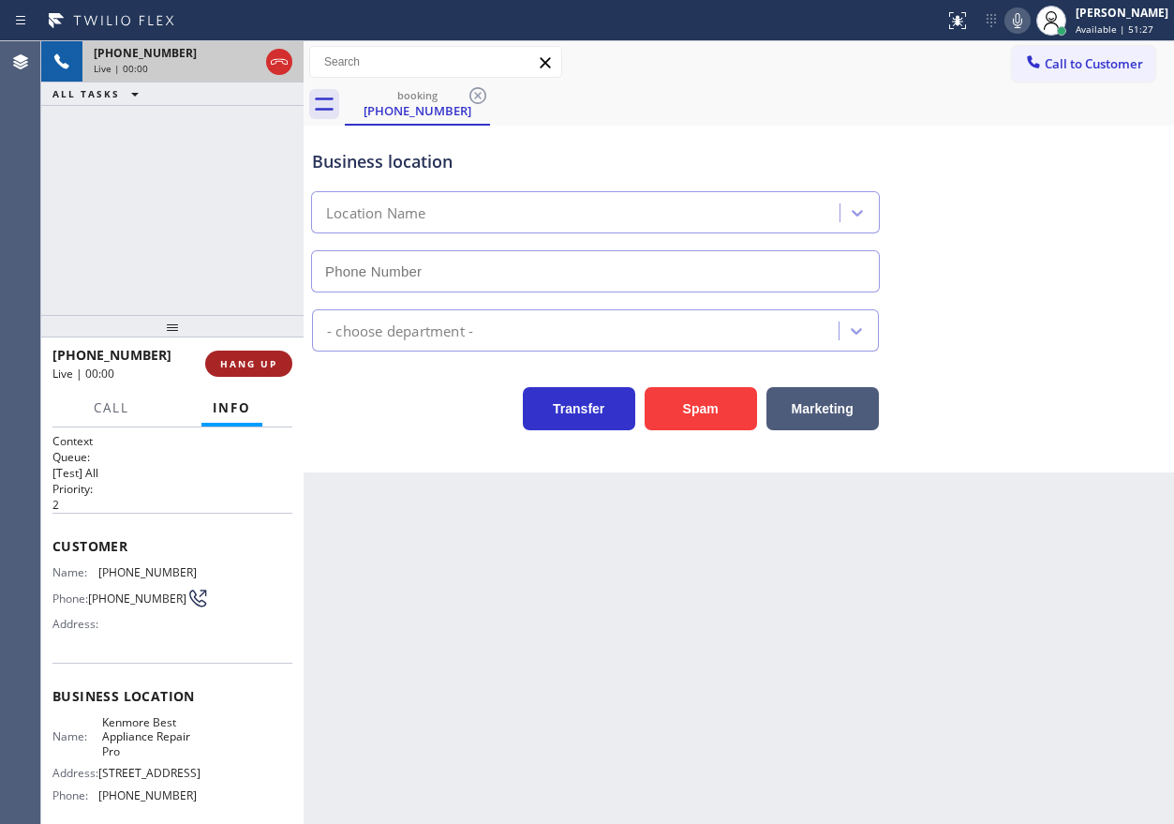
type input "(720) 408-2931"
click at [258, 362] on span "HANG UP" at bounding box center [248, 363] width 57 height 13
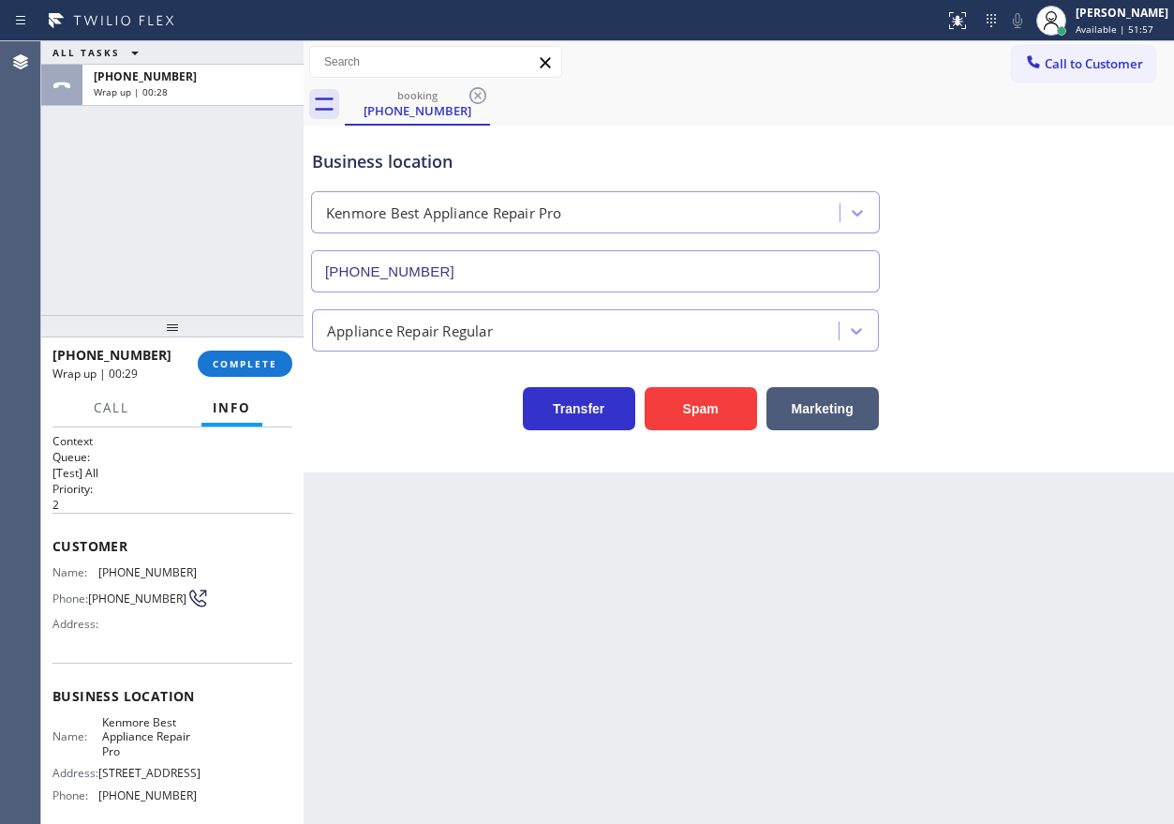
click at [1025, 578] on div "Back to Dashboard Change Sender ID Customers Technicians Select a contact Outbo…" at bounding box center [739, 432] width 871 height 782
click at [250, 361] on span "COMPLETE" at bounding box center [245, 363] width 65 height 13
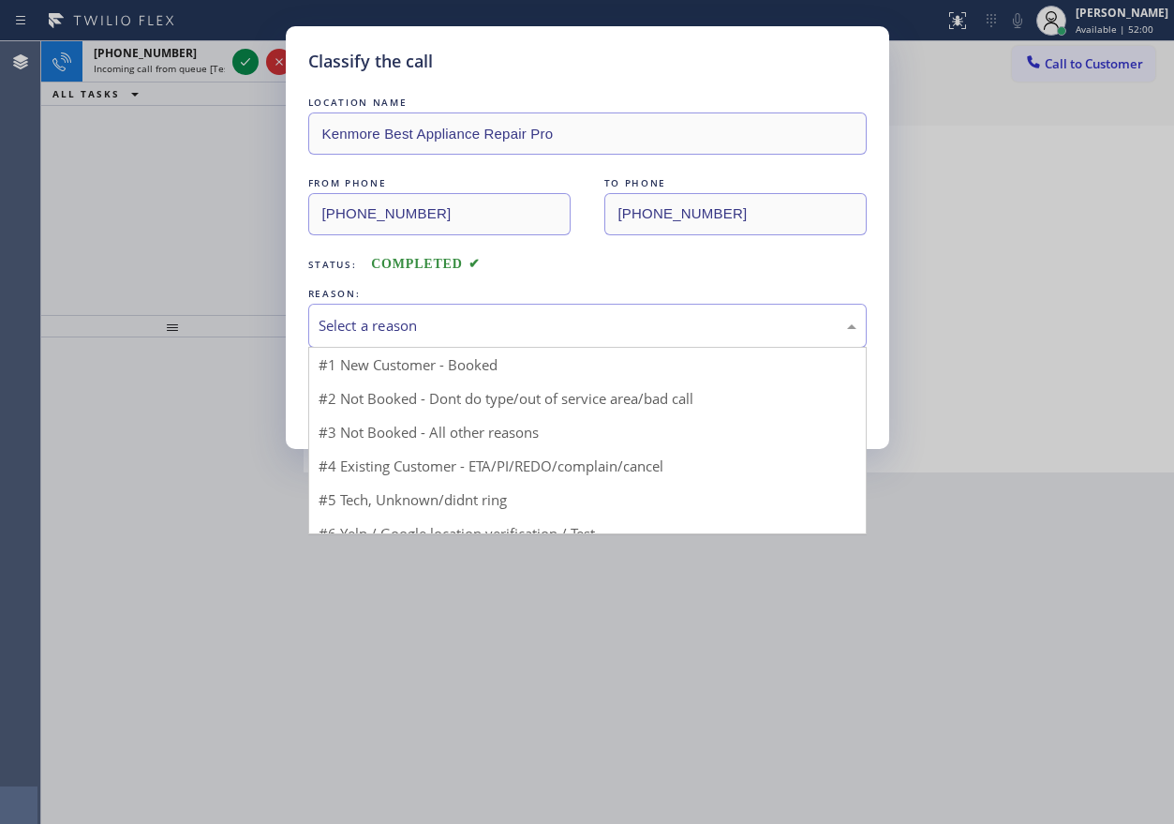
click at [441, 318] on div "Select a reason" at bounding box center [588, 326] width 538 height 22
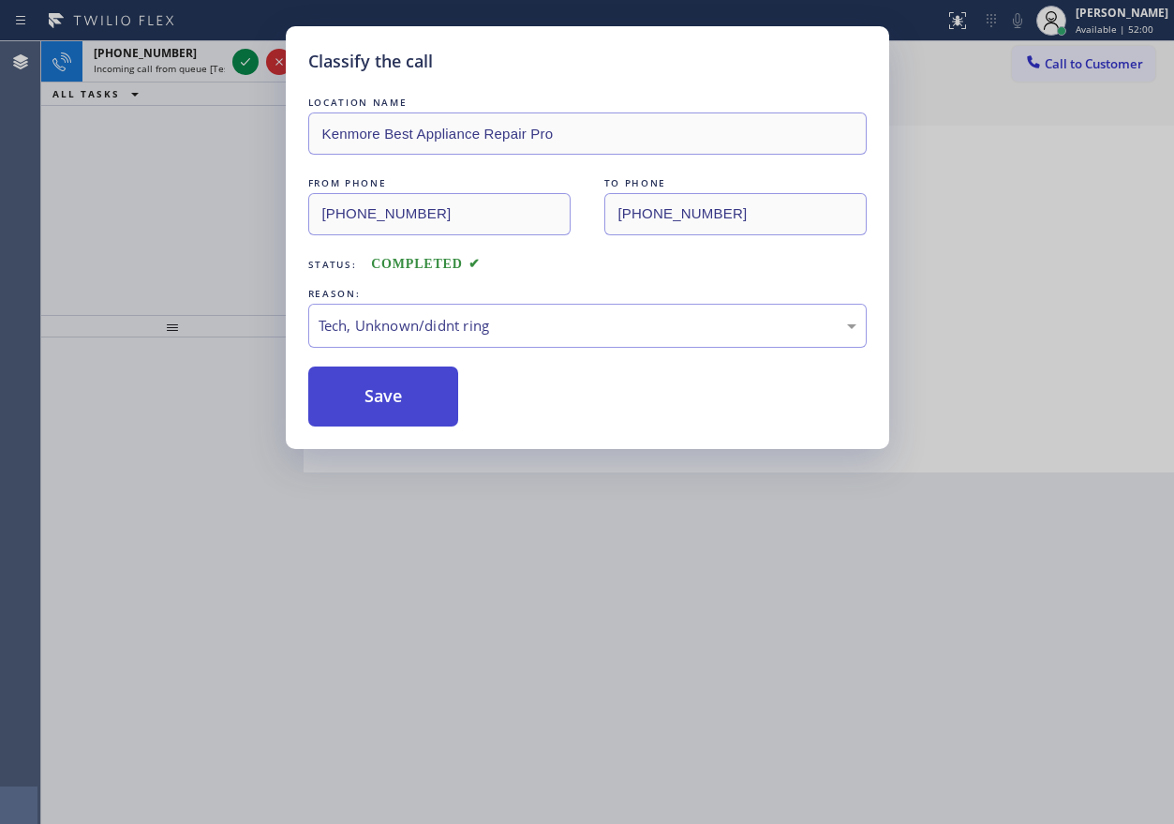
click at [374, 399] on button "Save" at bounding box center [383, 396] width 151 height 60
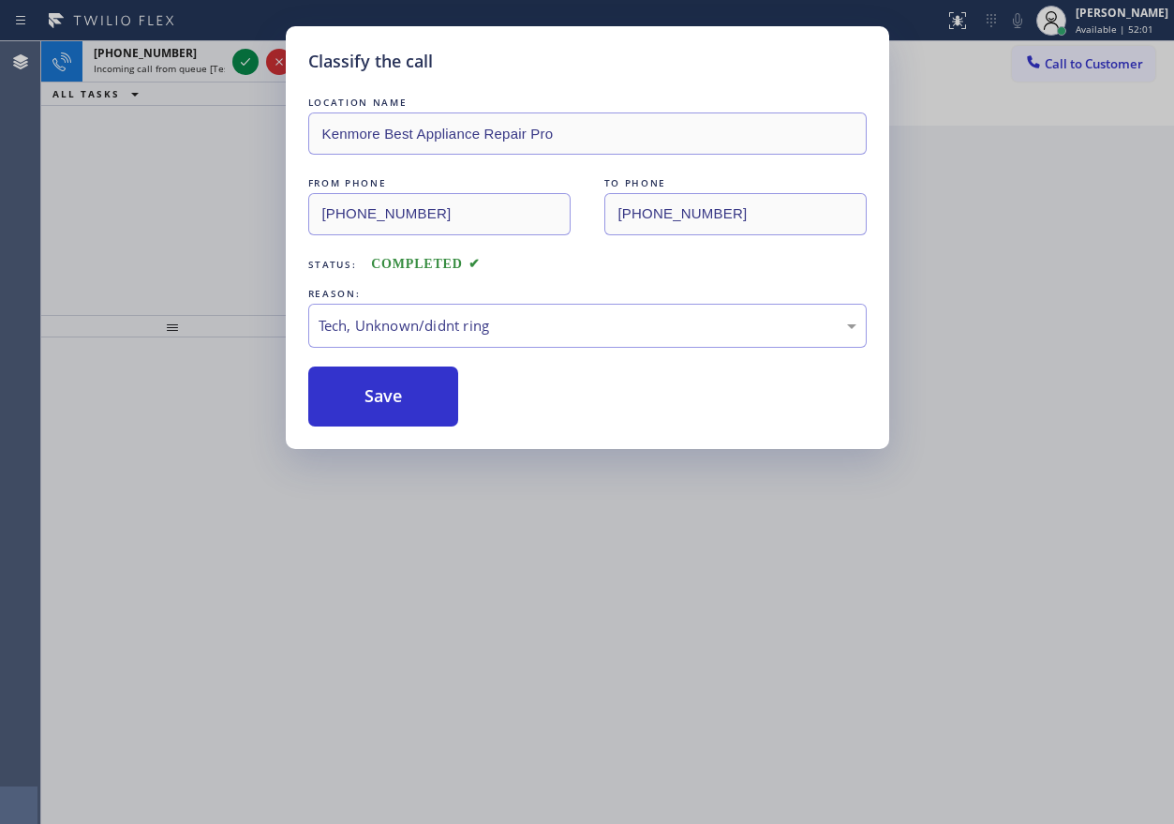
click at [246, 61] on div "Classify the call LOCATION NAME Kenmore Best Appliance Repair Pro FROM PHONE (7…" at bounding box center [587, 412] width 1174 height 824
click at [246, 61] on icon at bounding box center [245, 62] width 22 height 22
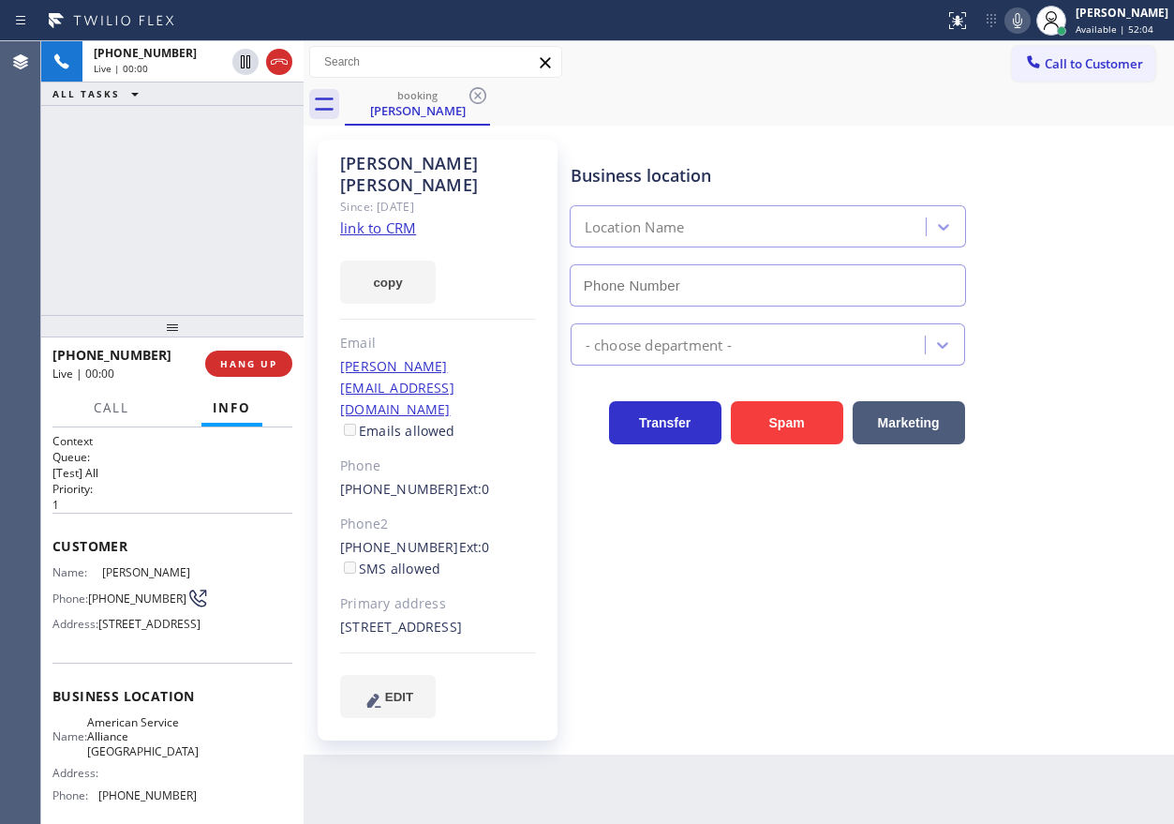
type input "(760) 452-3737"
click at [373, 218] on link "link to CRM" at bounding box center [378, 227] width 76 height 19
click at [164, 758] on span "American Service Alliance Palm Desert" at bounding box center [143, 736] width 112 height 43
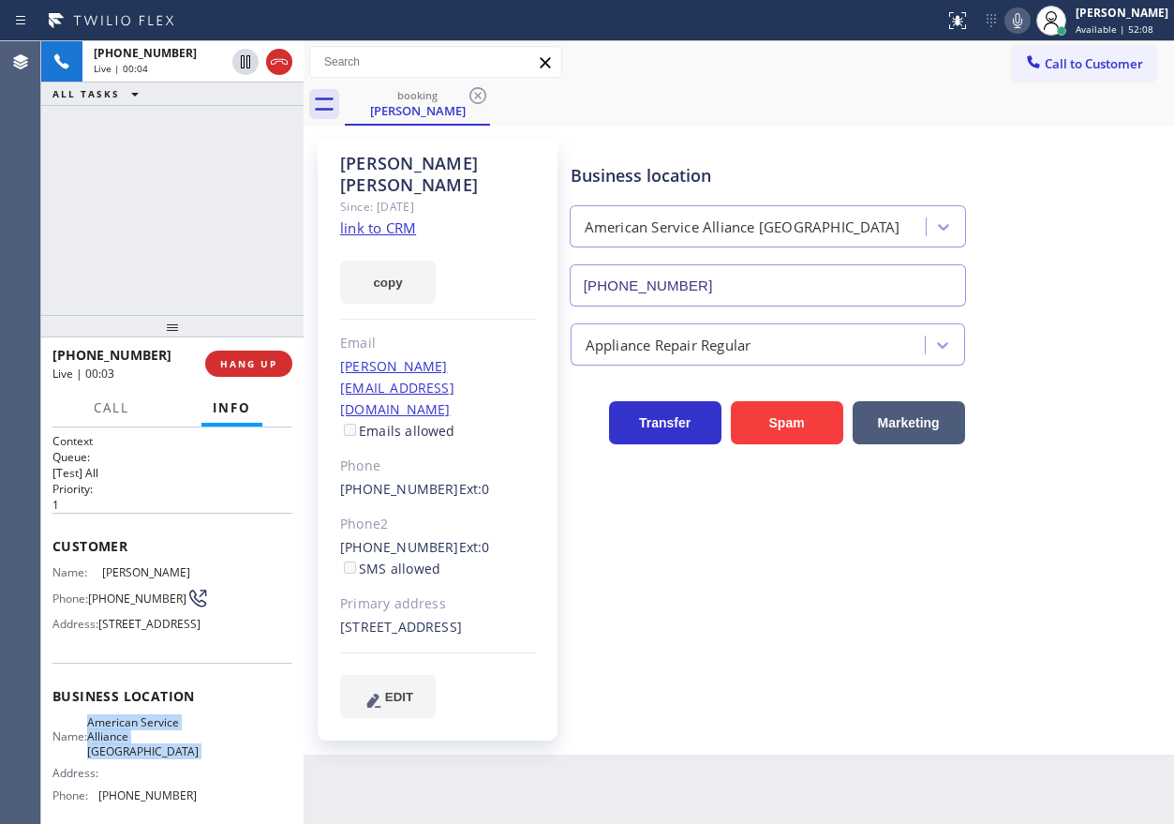
copy span "American Service Alliance Palm Desert"
click at [707, 282] on input "(760) 452-3737" at bounding box center [768, 285] width 396 height 42
click at [410, 218] on link "link to CRM" at bounding box center [378, 227] width 76 height 19
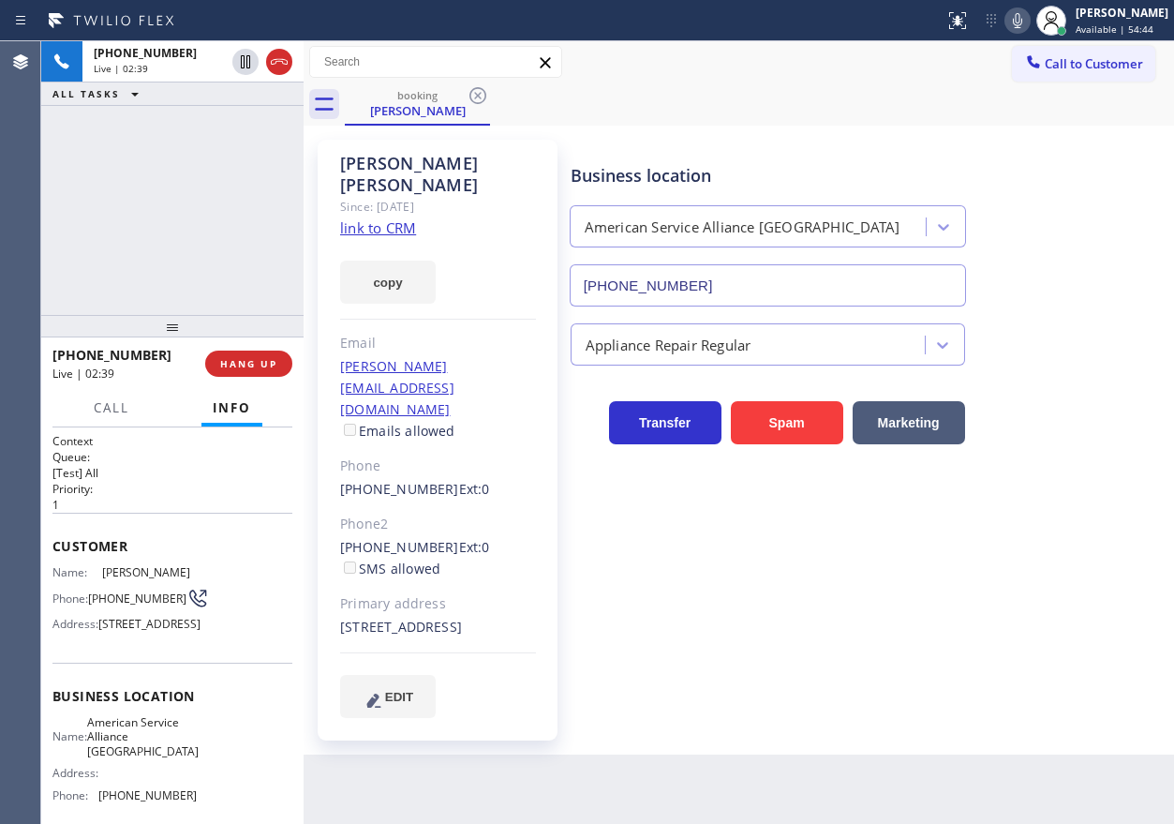
click at [121, 605] on span "(626) 757-0755" at bounding box center [137, 598] width 98 height 14
copy div "(626) 757-0755"
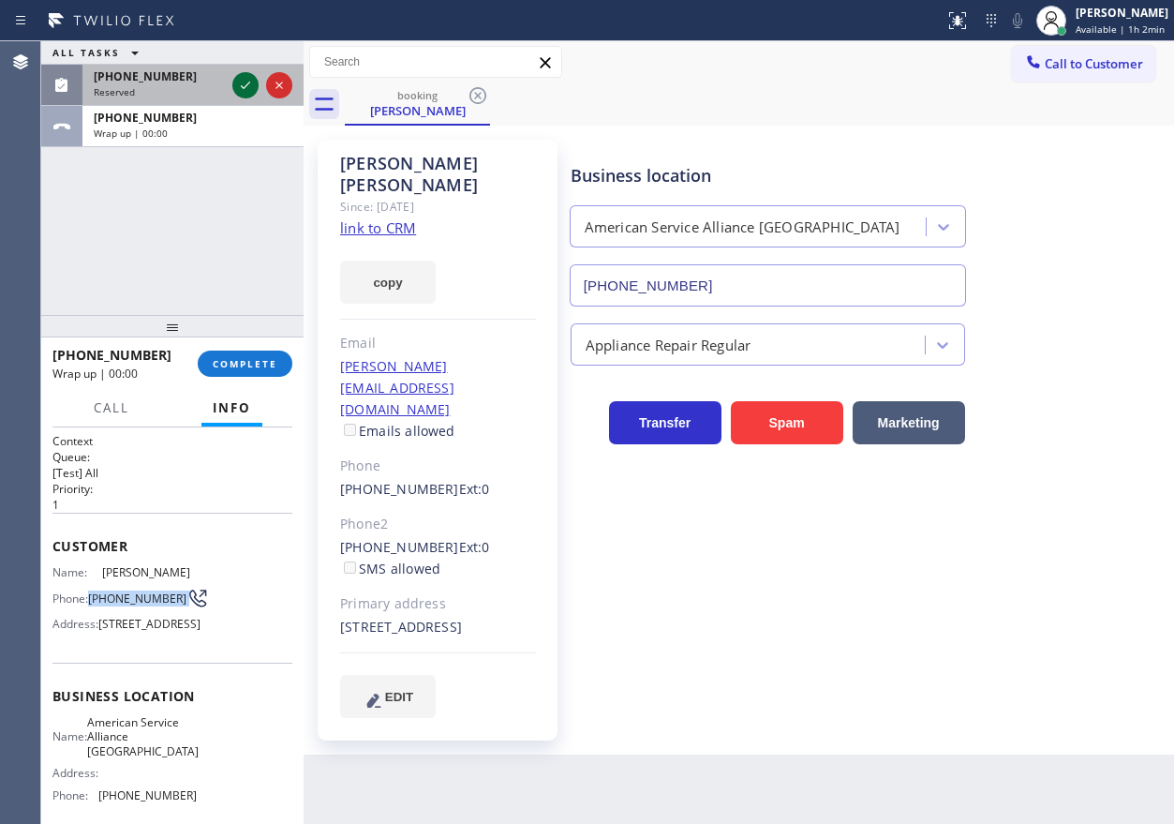
click at [246, 83] on icon at bounding box center [245, 85] width 22 height 22
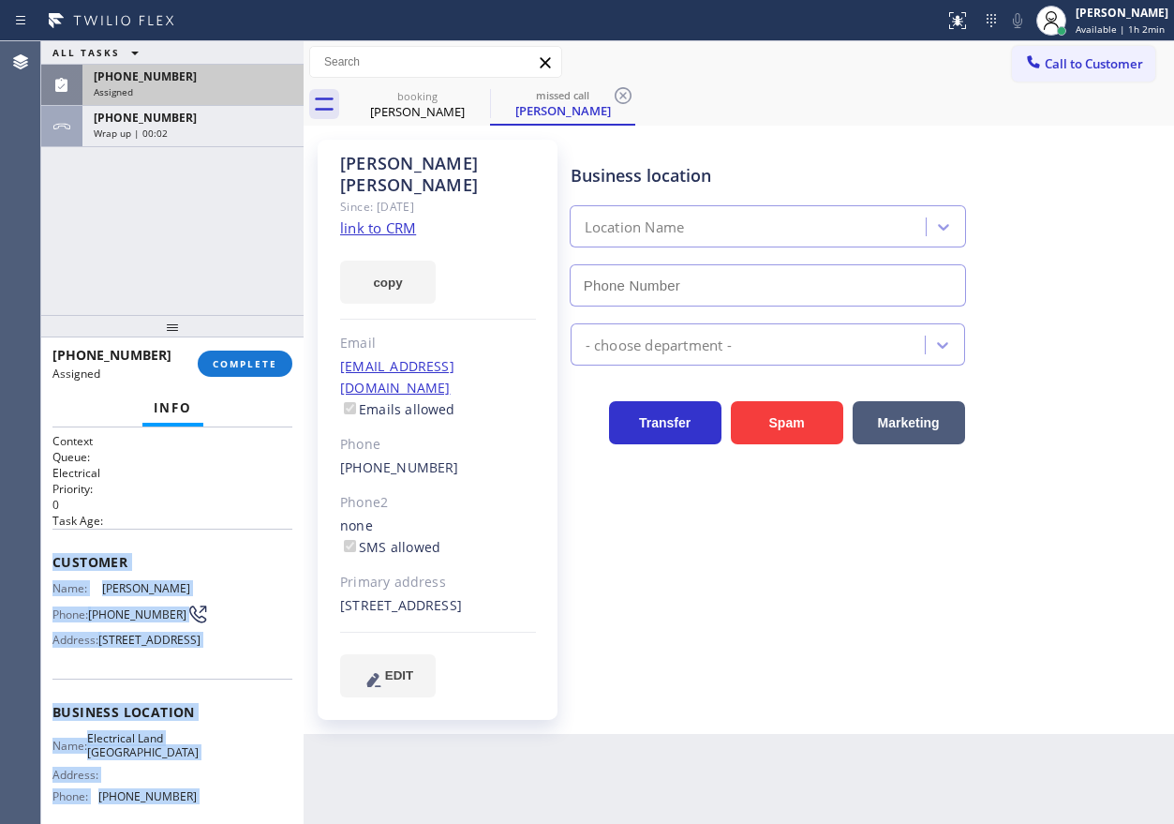
scroll to position [194, 0]
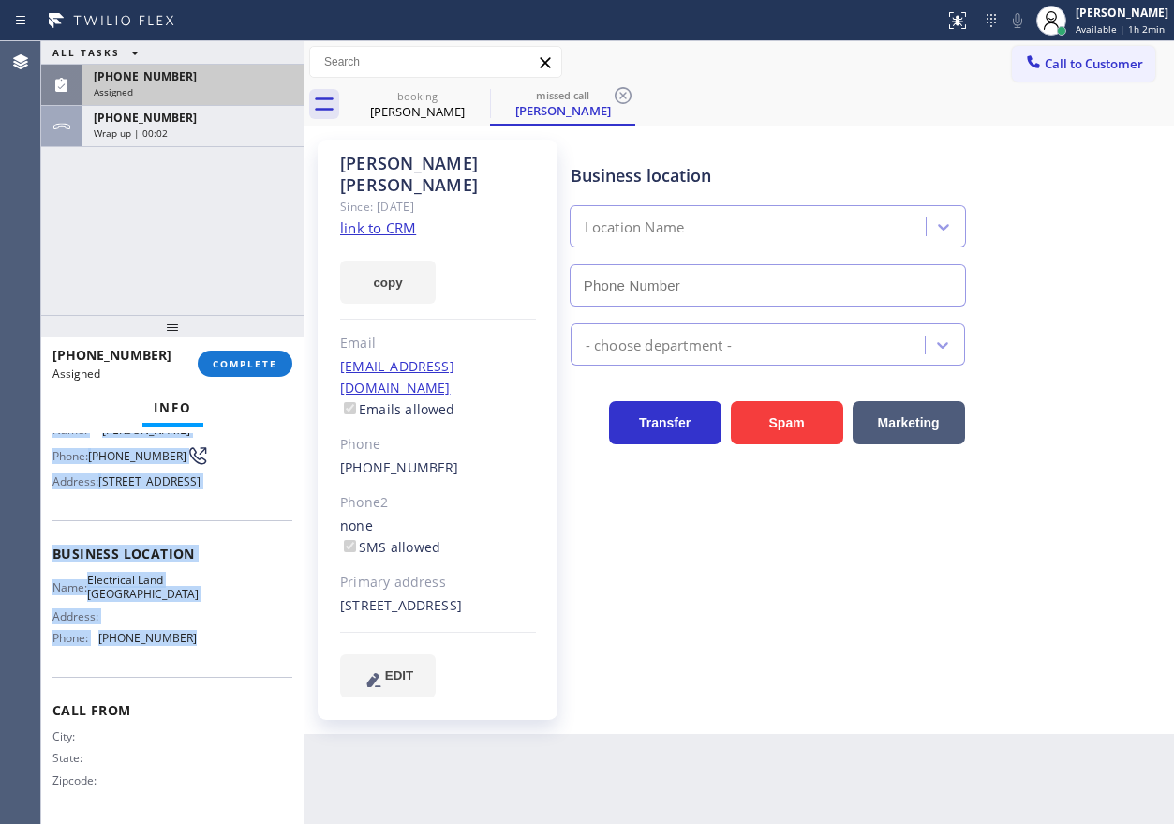
drag, startPoint x: 52, startPoint y: 557, endPoint x: 234, endPoint y: 663, distance: 210.9
click at [234, 663] on div "Context Queue: Electrical Priority: 0 Task Age: Customer Name: Cedric Shen Phon…" at bounding box center [172, 547] width 240 height 544
type input "(310) 388-3910"
copy div "Customer Name: Cedric Shen Phone: (310) 591-8882 Address: 12628 Seacoast Pl, Lo…"
click at [271, 372] on button "COMPLETE" at bounding box center [245, 363] width 95 height 26
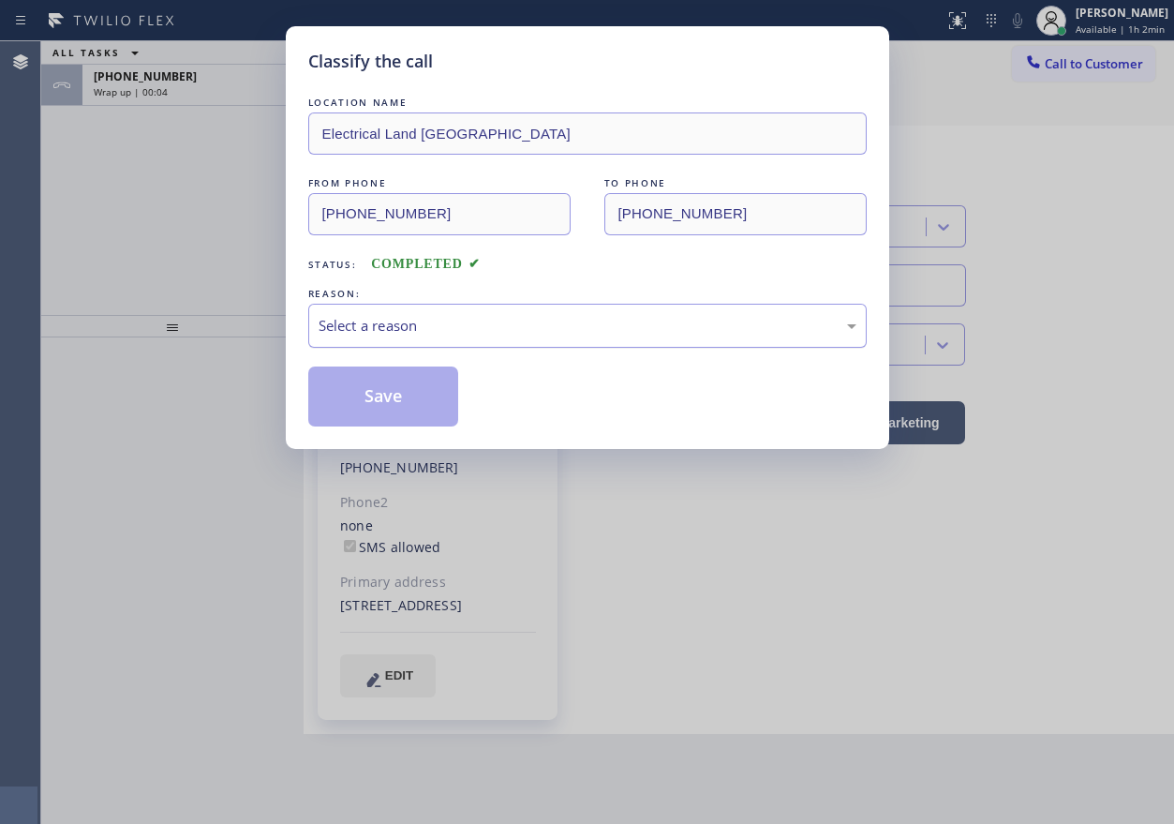
click at [488, 332] on div "Select a reason" at bounding box center [588, 326] width 538 height 22
click at [420, 414] on button "Save" at bounding box center [383, 396] width 151 height 60
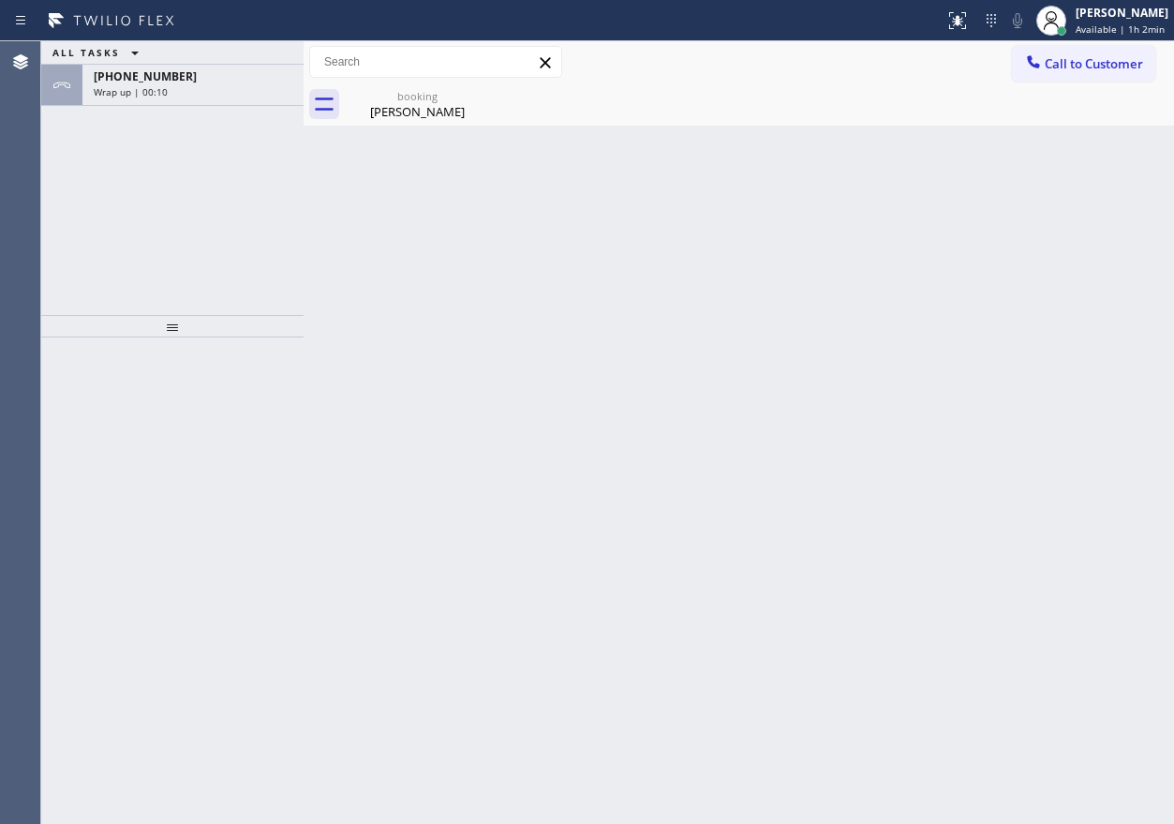
click at [937, 469] on div "Back to Dashboard Change Sender ID Customers Technicians Select a contact Outbo…" at bounding box center [739, 432] width 871 height 782
click at [210, 79] on div "+16267570755" at bounding box center [193, 76] width 199 height 16
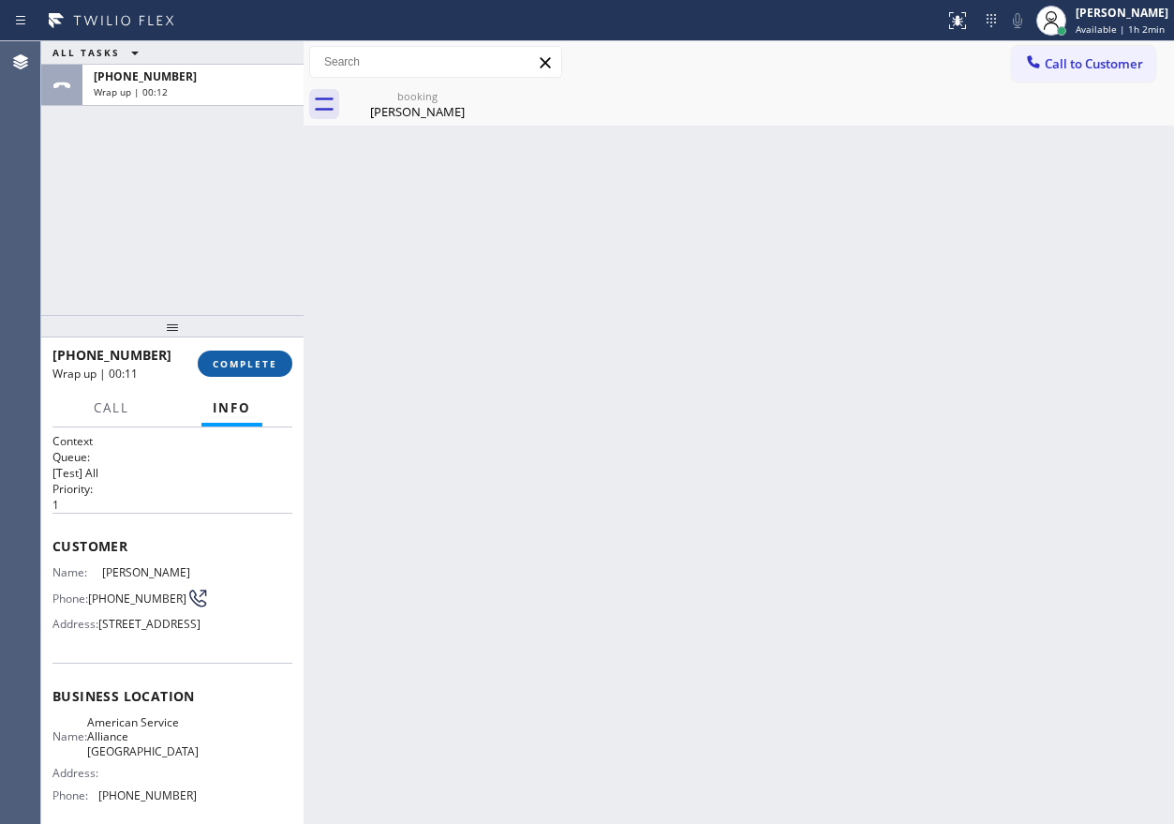
click at [250, 364] on span "COMPLETE" at bounding box center [245, 363] width 65 height 13
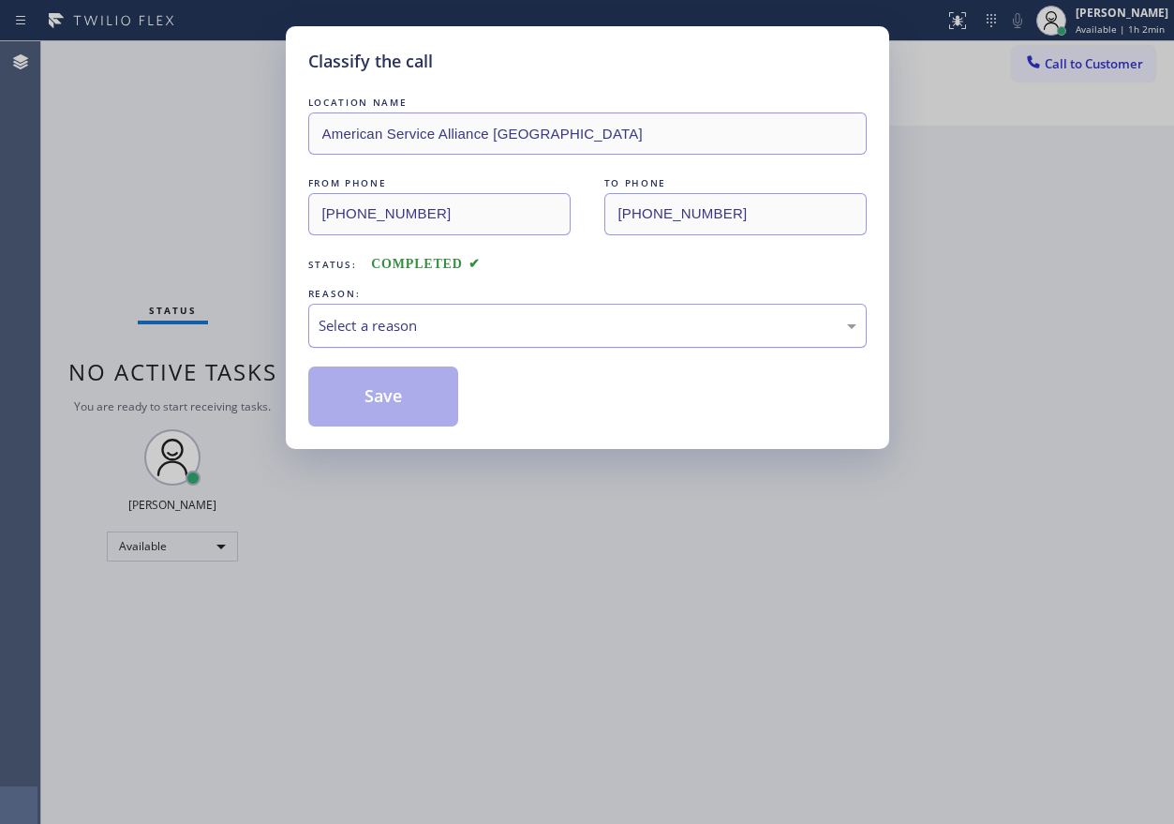
click at [434, 333] on div "Select a reason" at bounding box center [588, 326] width 538 height 22
click at [360, 409] on button "Save" at bounding box center [383, 396] width 151 height 60
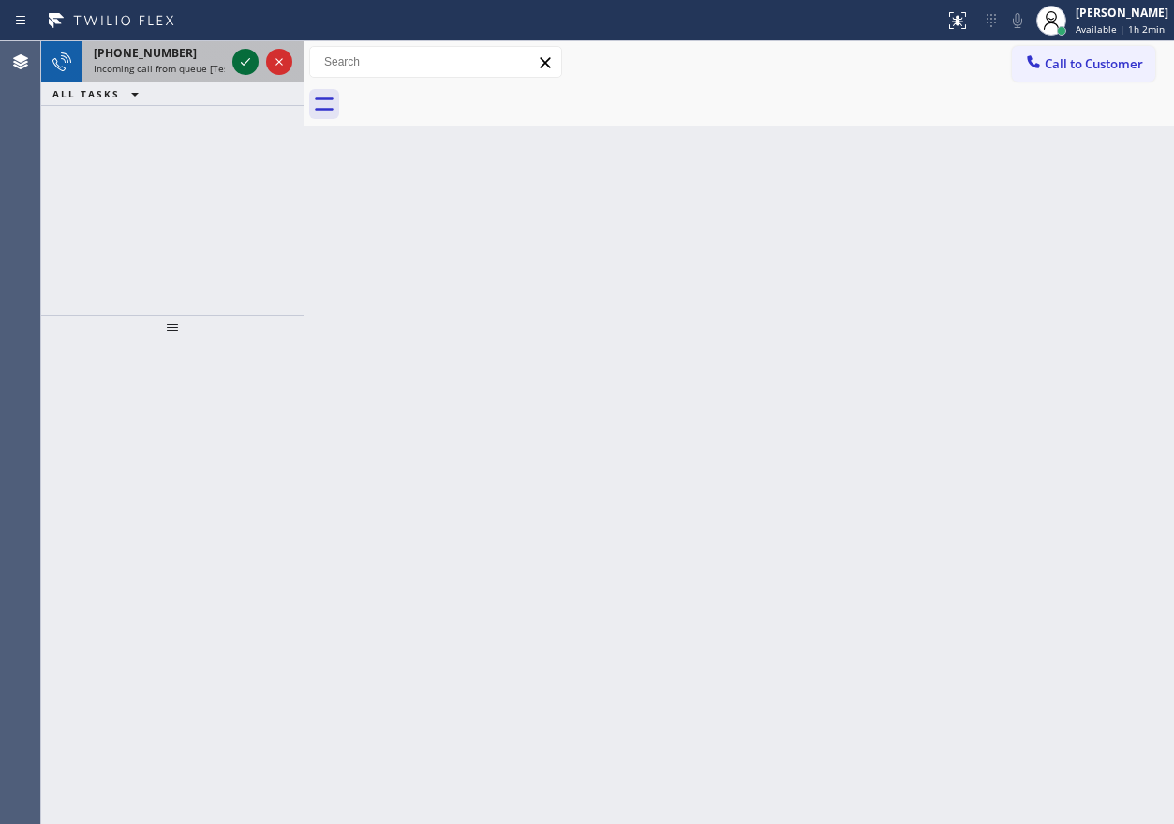
click at [238, 63] on icon at bounding box center [245, 62] width 22 height 22
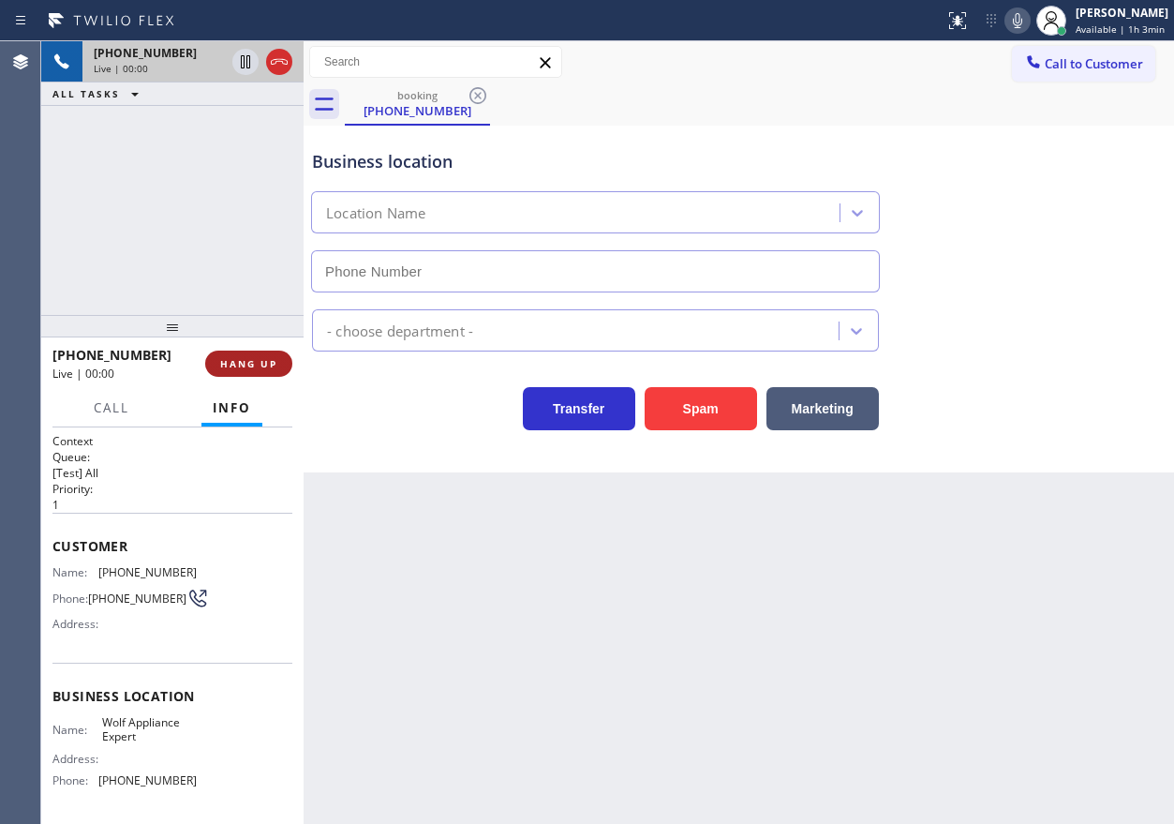
click at [253, 376] on button "HANG UP" at bounding box center [248, 363] width 87 height 26
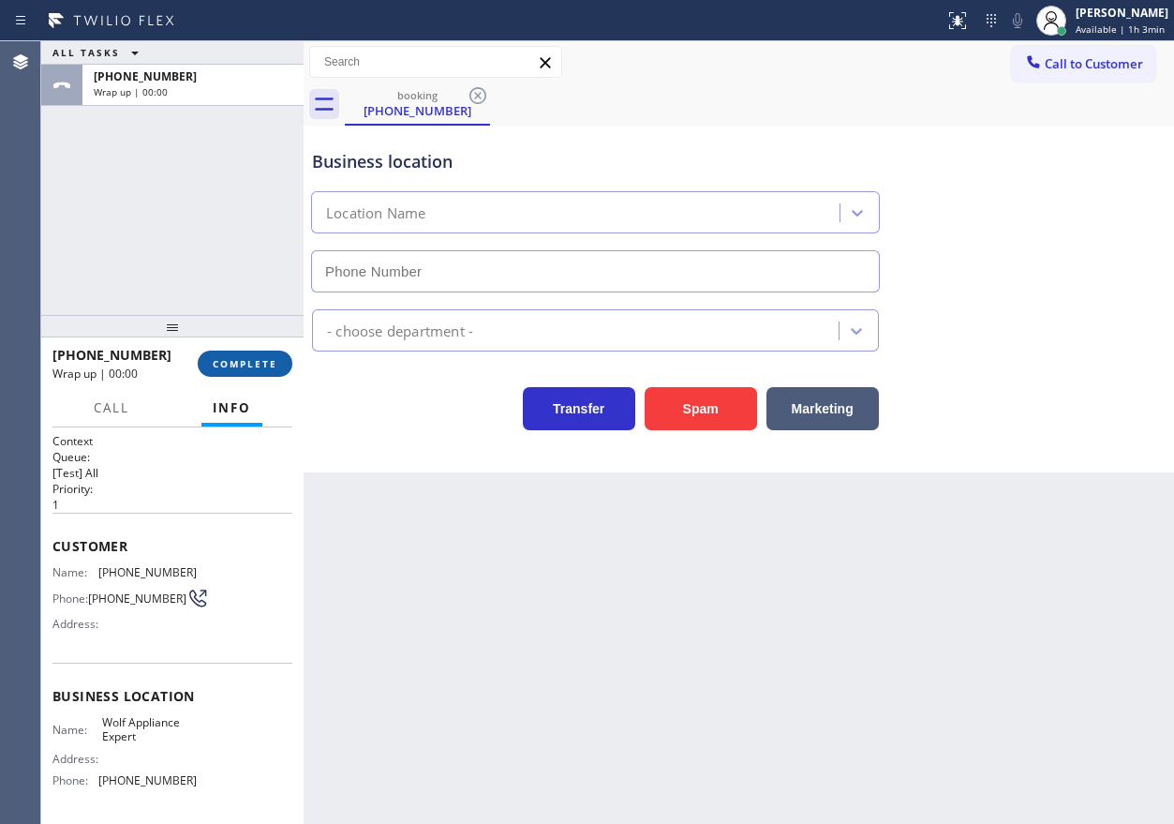
click at [254, 371] on button "COMPLETE" at bounding box center [245, 363] width 95 height 26
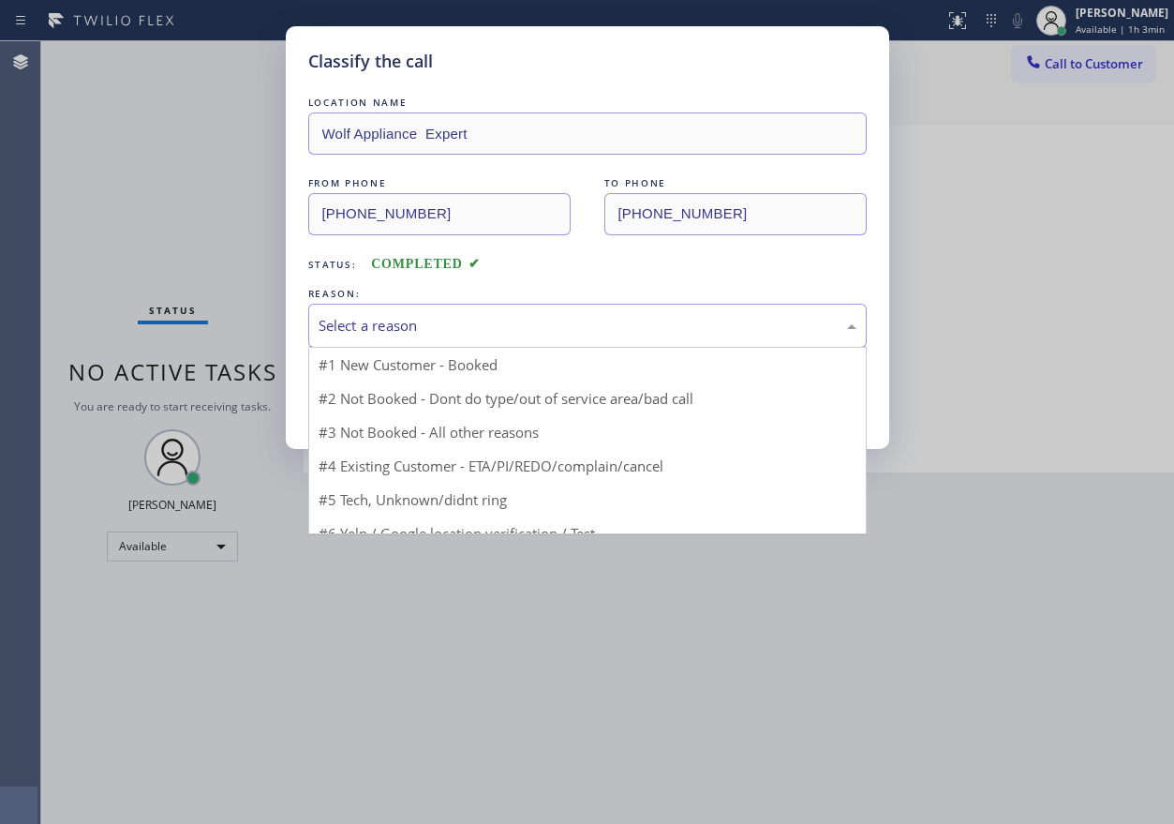
click at [407, 336] on div "Select a reason" at bounding box center [587, 326] width 558 height 44
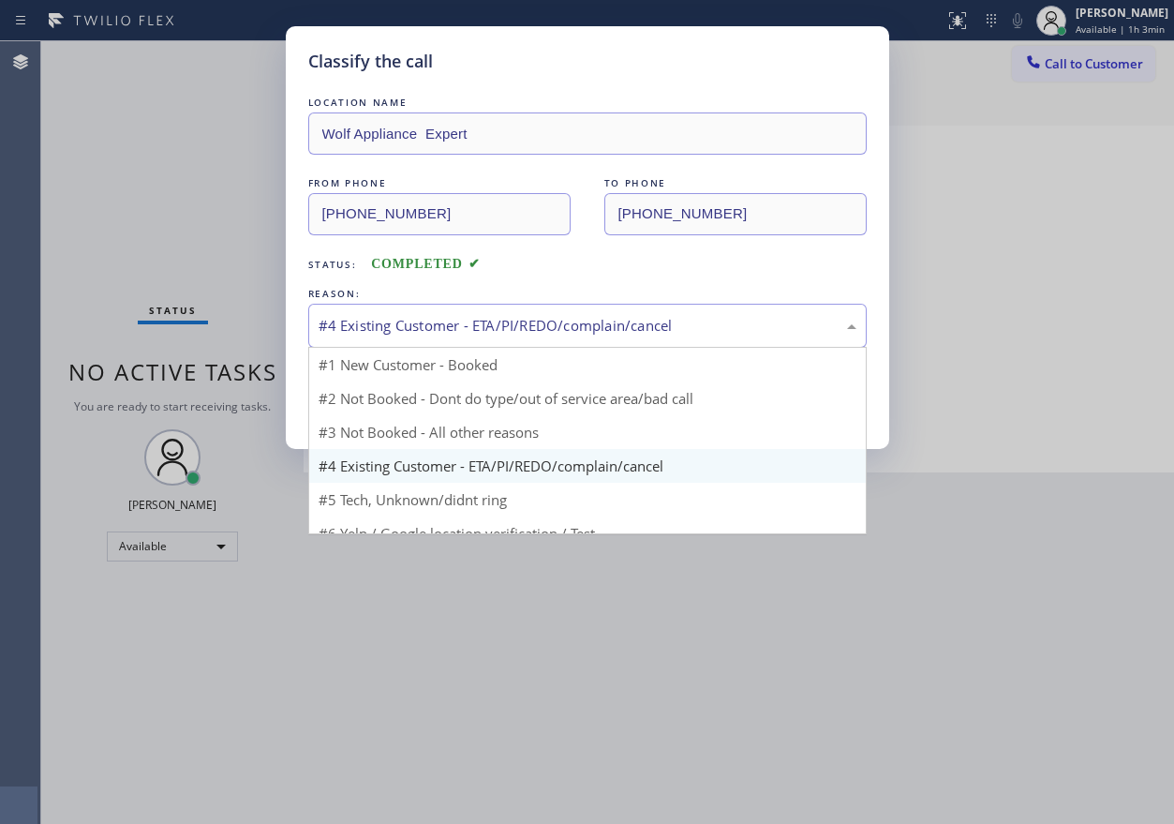
click at [390, 341] on div "#4 Existing Customer - ETA/PI/REDO/complain/cancel" at bounding box center [587, 326] width 558 height 44
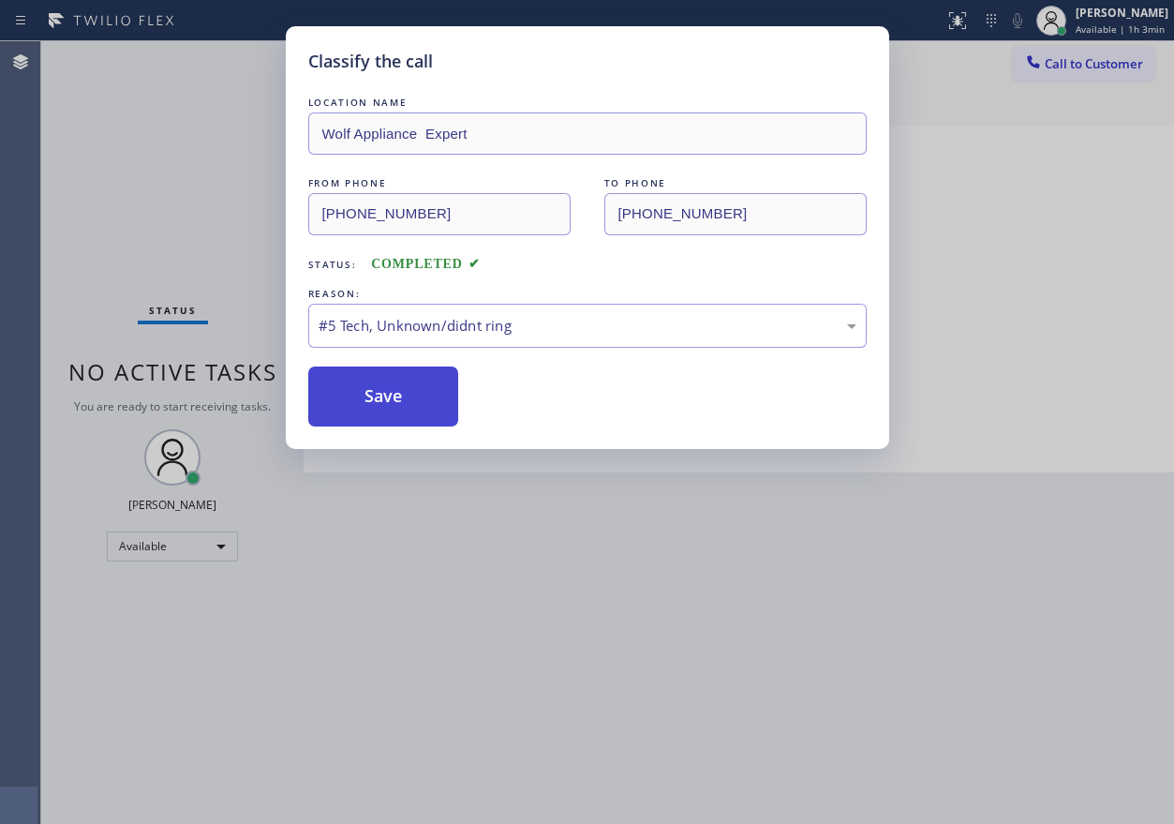
click at [366, 400] on button "Save" at bounding box center [383, 396] width 151 height 60
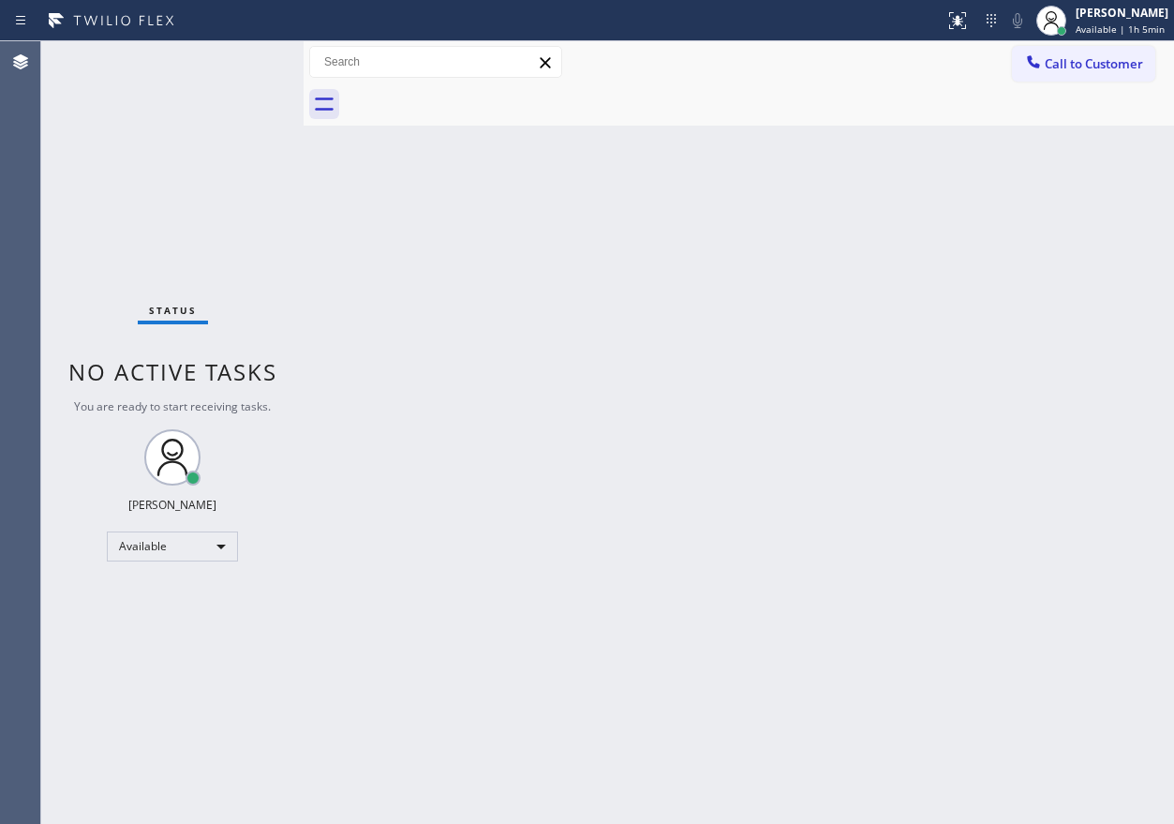
drag, startPoint x: 977, startPoint y: 292, endPoint x: 1059, endPoint y: 462, distance: 188.2
click at [977, 293] on div "Back to Dashboard Change Sender ID Customers Technicians Select a contact Outbo…" at bounding box center [739, 432] width 871 height 782
click at [241, 61] on div "Status No active tasks You are ready to start receiving tasks. [PERSON_NAME] Av…" at bounding box center [172, 432] width 262 height 782
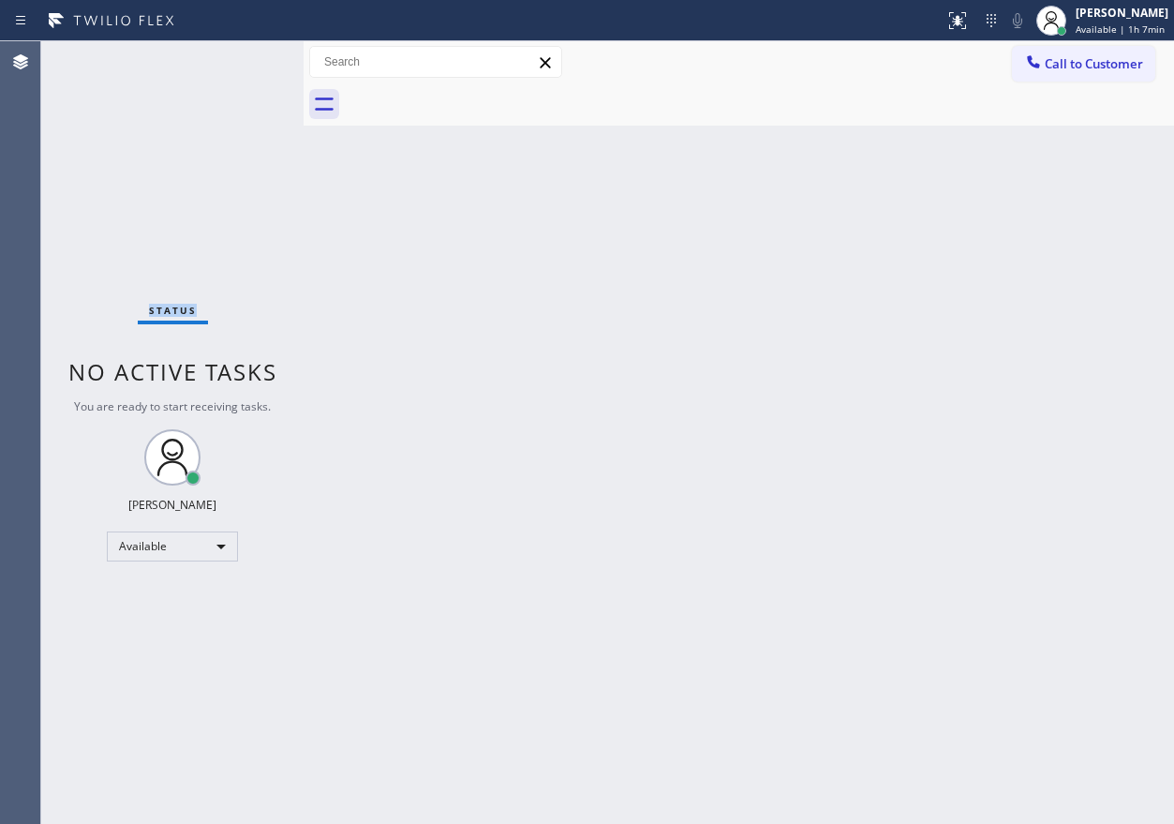
click at [241, 61] on div "Status No active tasks You are ready to start receiving tasks. [PERSON_NAME] Av…" at bounding box center [172, 432] width 262 height 782
drag, startPoint x: 241, startPoint y: 61, endPoint x: 251, endPoint y: 61, distance: 10.3
click at [244, 61] on div "Status No active tasks You are ready to start receiving tasks. [PERSON_NAME] Av…" at bounding box center [172, 432] width 262 height 782
drag, startPoint x: 951, startPoint y: 191, endPoint x: 911, endPoint y: 183, distance: 41.2
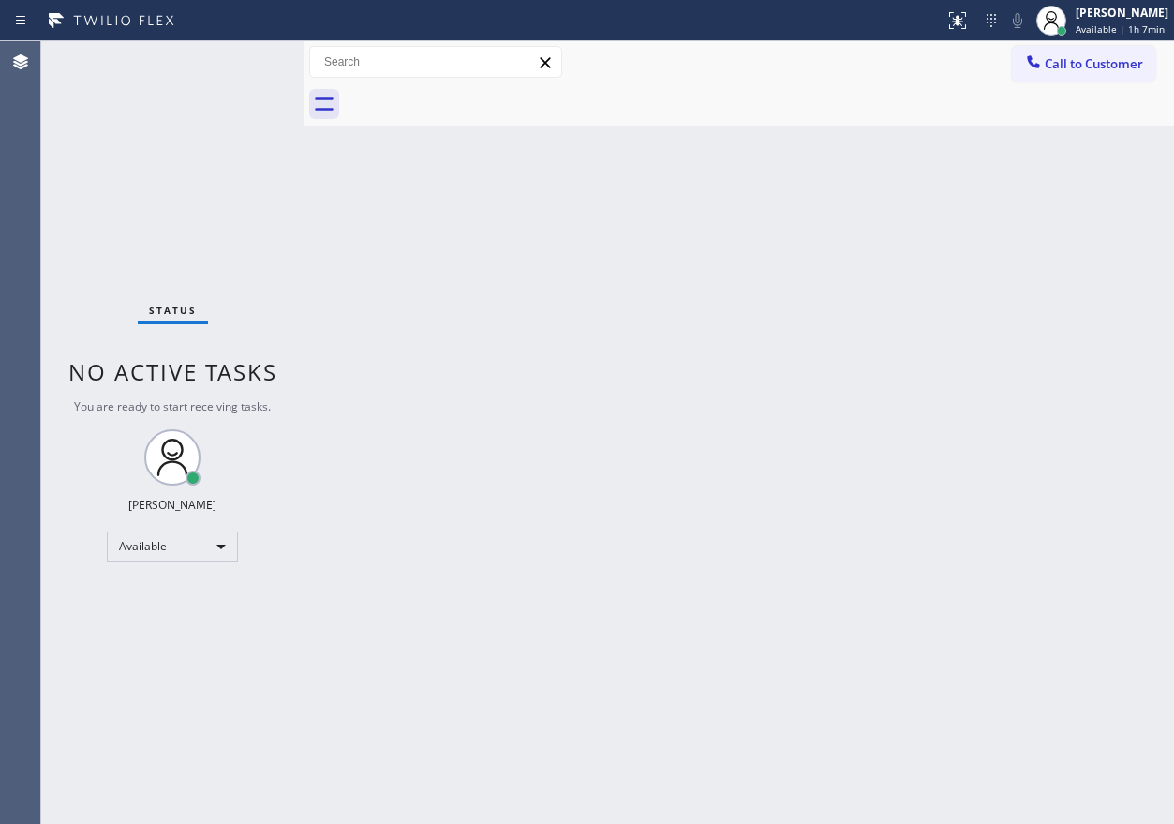
click at [951, 191] on div "Back to Dashboard Change Sender ID Customers Technicians Select a contact Outbo…" at bounding box center [739, 432] width 871 height 782
drag, startPoint x: 1100, startPoint y: 470, endPoint x: 1111, endPoint y: 511, distance: 41.8
click at [1099, 470] on div "Back to Dashboard Change Sender ID Customers Technicians Select a contact Outbo…" at bounding box center [739, 432] width 871 height 782
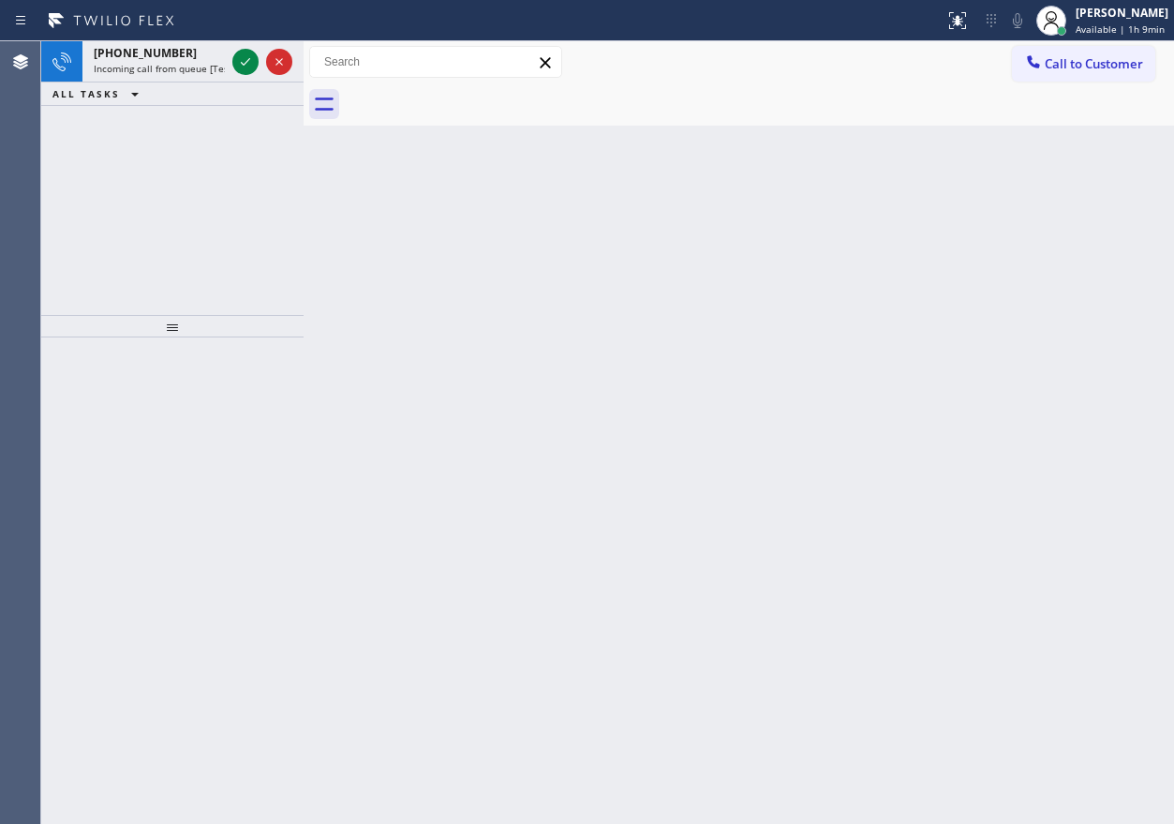
click at [1032, 561] on div "Back to Dashboard Change Sender ID Customers Technicians Select a contact Outbo…" at bounding box center [739, 432] width 871 height 782
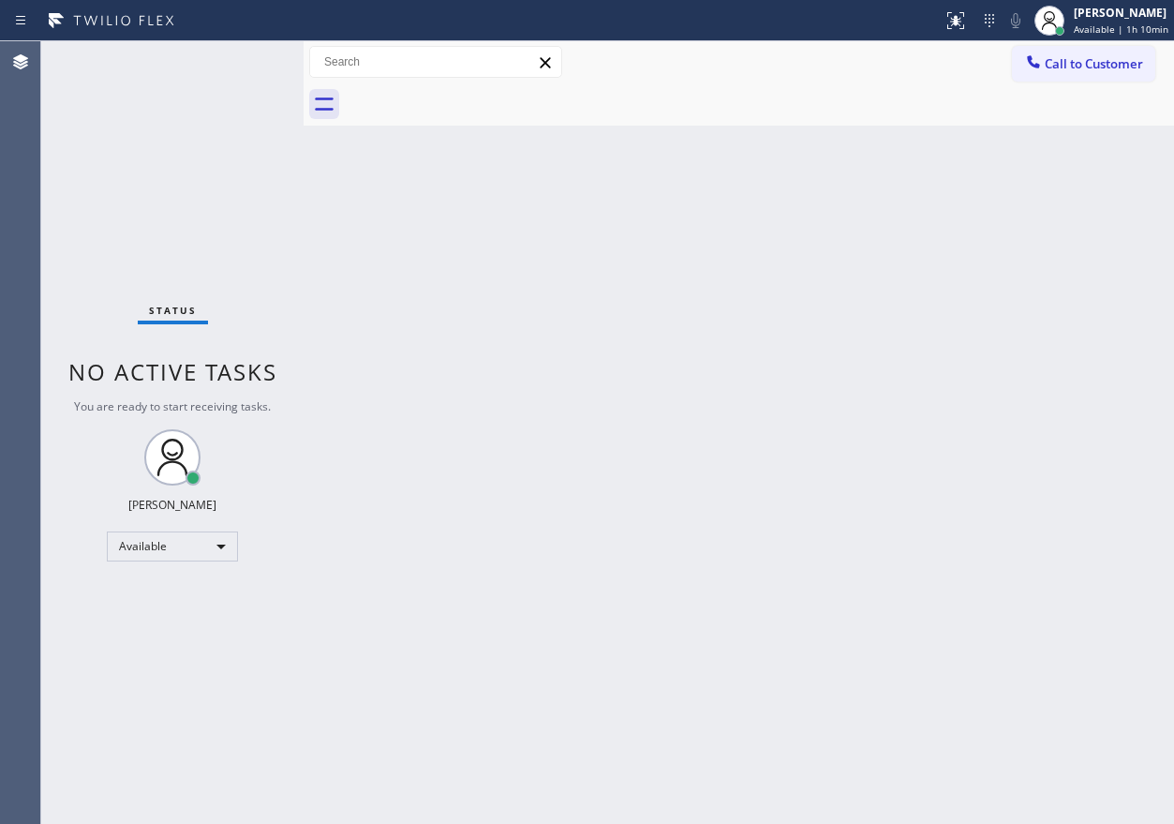
drag, startPoint x: 941, startPoint y: 300, endPoint x: 465, endPoint y: 179, distance: 491.1
click at [942, 300] on div "Back to Dashboard Change Sender ID Customers Technicians Select a contact Outbo…" at bounding box center [739, 432] width 871 height 782
click at [915, 502] on div "Back to Dashboard Change Sender ID Customers Technicians Select a contact Outbo…" at bounding box center [739, 432] width 871 height 782
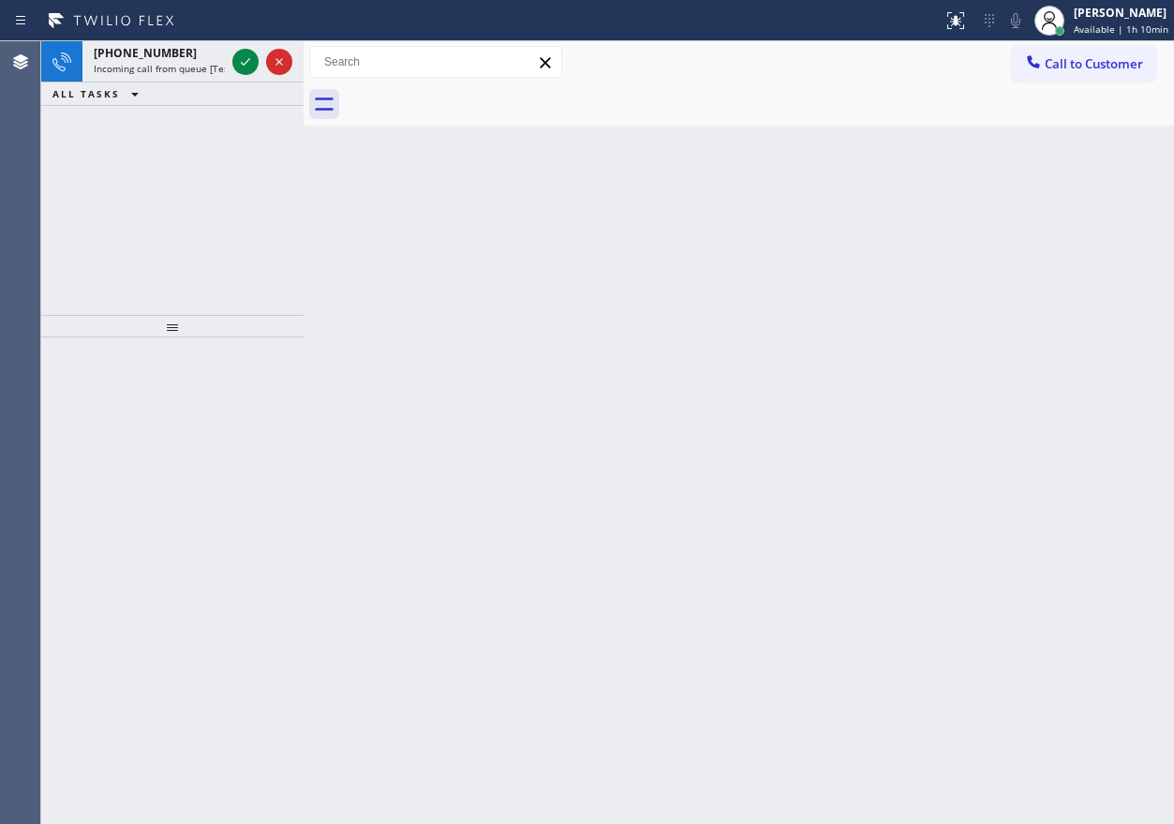
click at [926, 304] on div "Back to Dashboard Change Sender ID Customers Technicians Select a contact Outbo…" at bounding box center [739, 432] width 871 height 782
click at [250, 66] on icon at bounding box center [245, 62] width 22 height 22
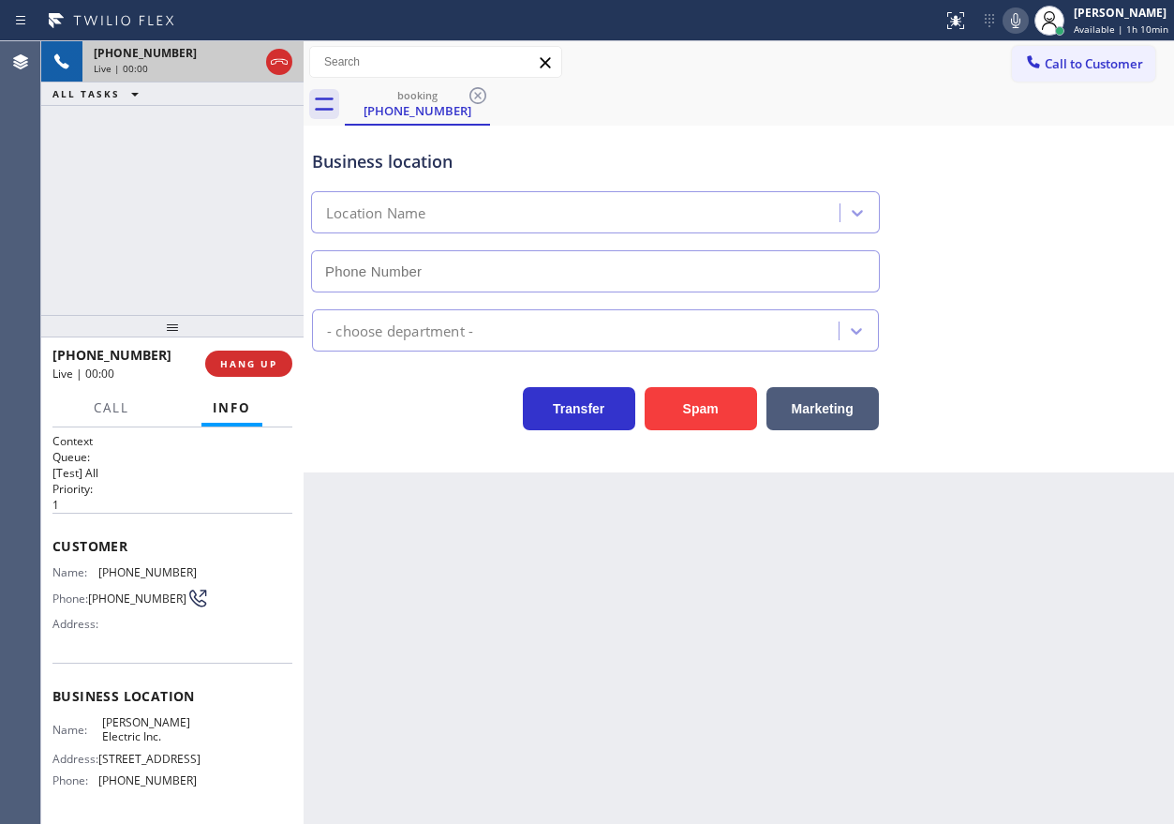
type input "(848) 343-2256"
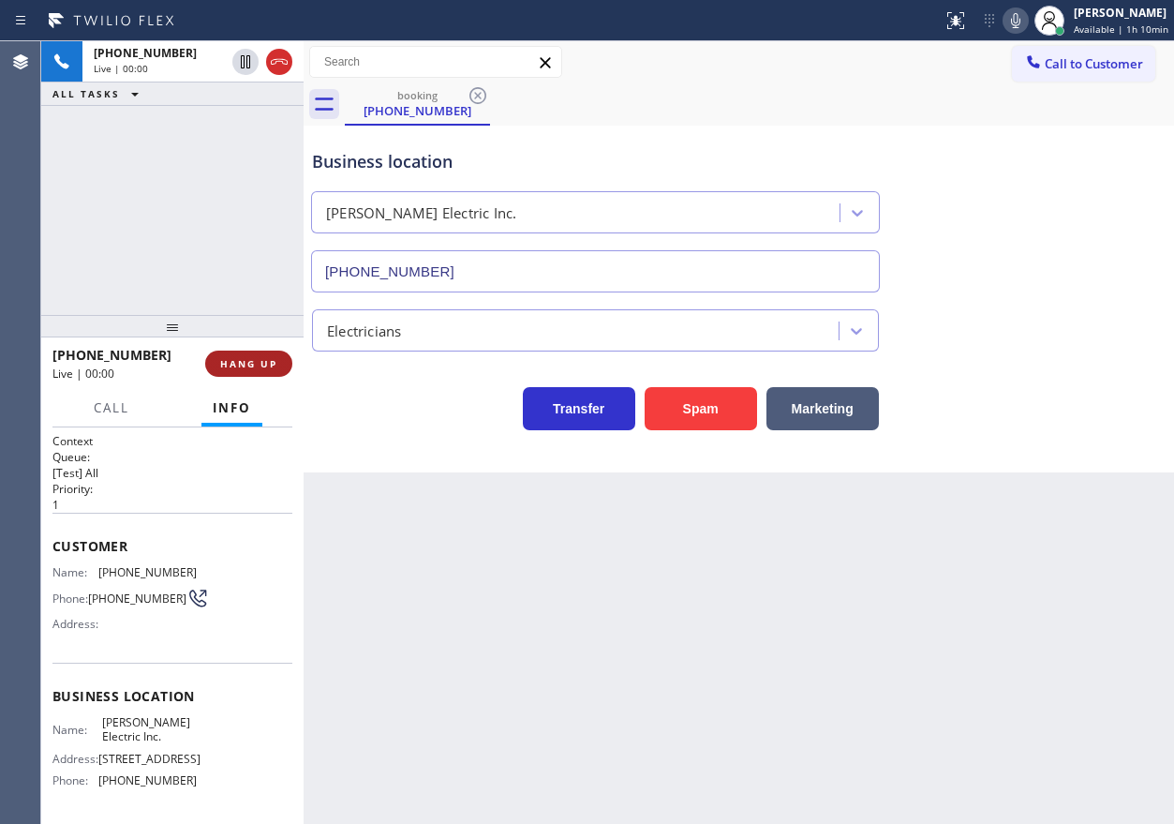
click at [224, 354] on button "HANG UP" at bounding box center [248, 363] width 87 height 26
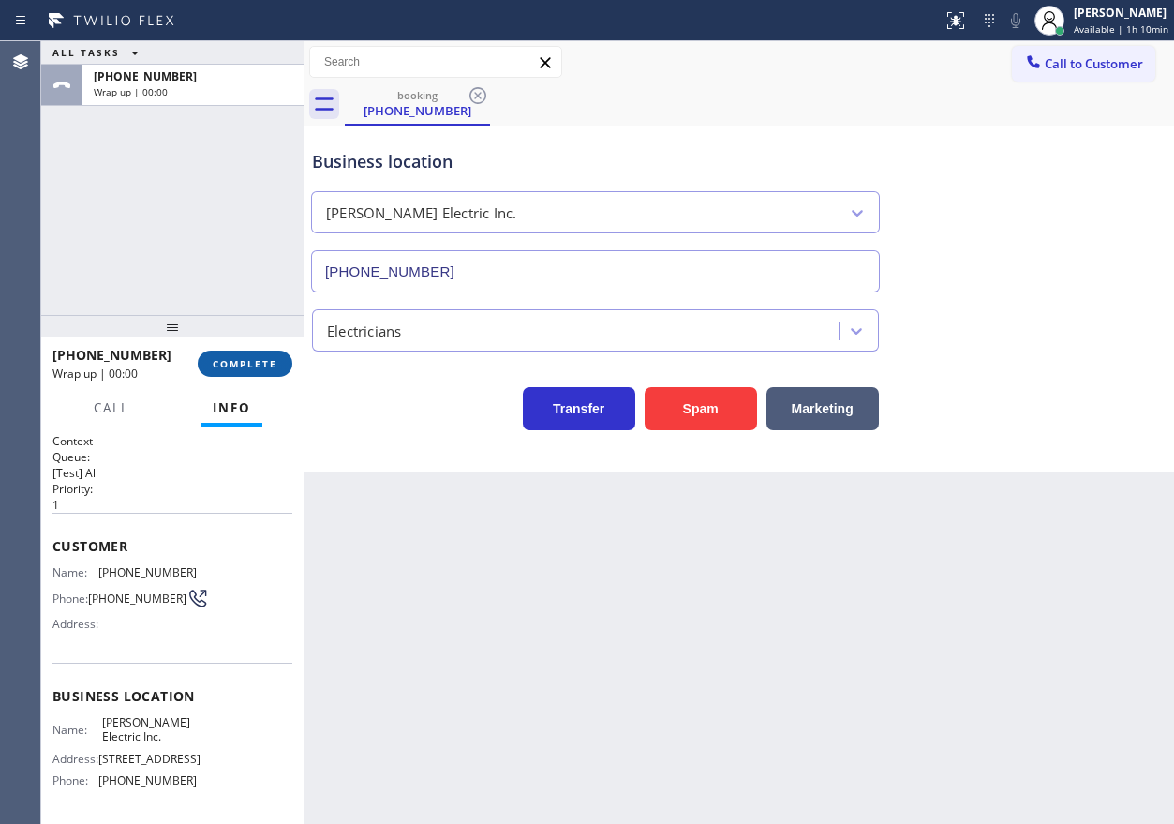
click at [229, 359] on span "COMPLETE" at bounding box center [245, 363] width 65 height 13
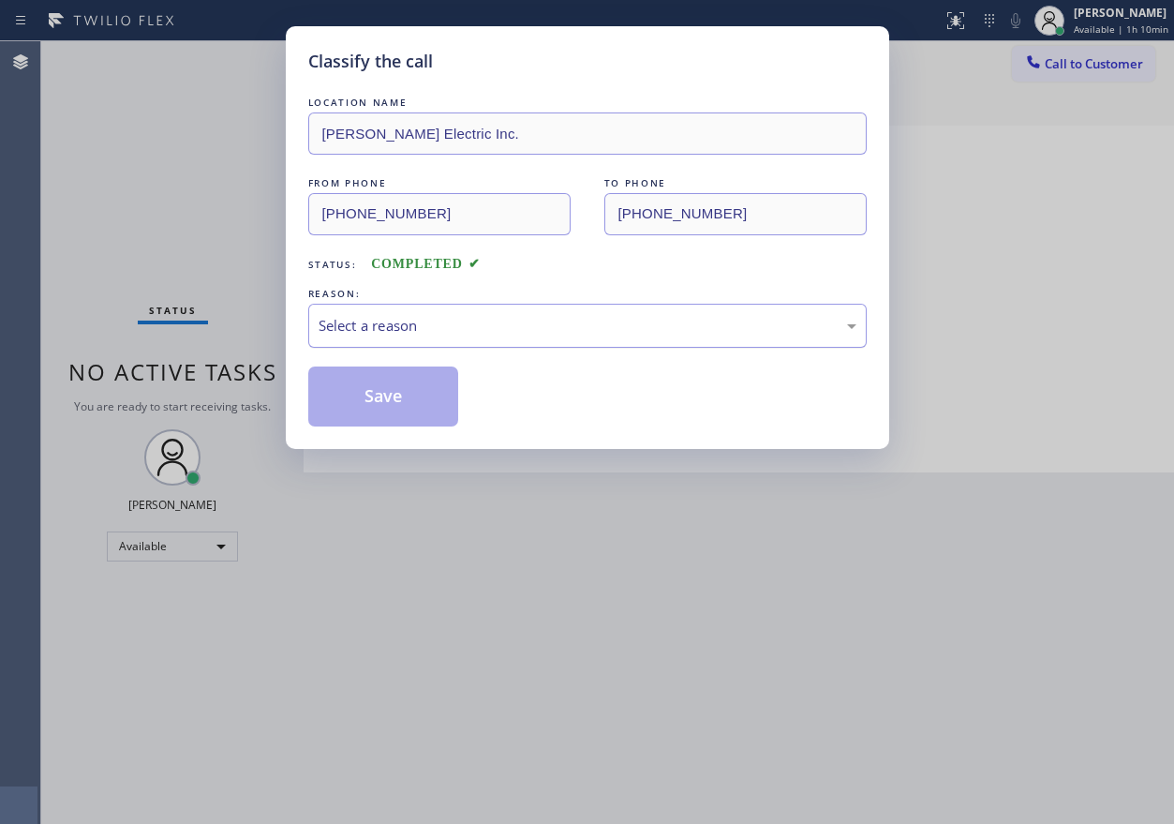
click at [514, 335] on div "Select a reason" at bounding box center [588, 326] width 538 height 22
click at [403, 395] on button "Save" at bounding box center [383, 396] width 151 height 60
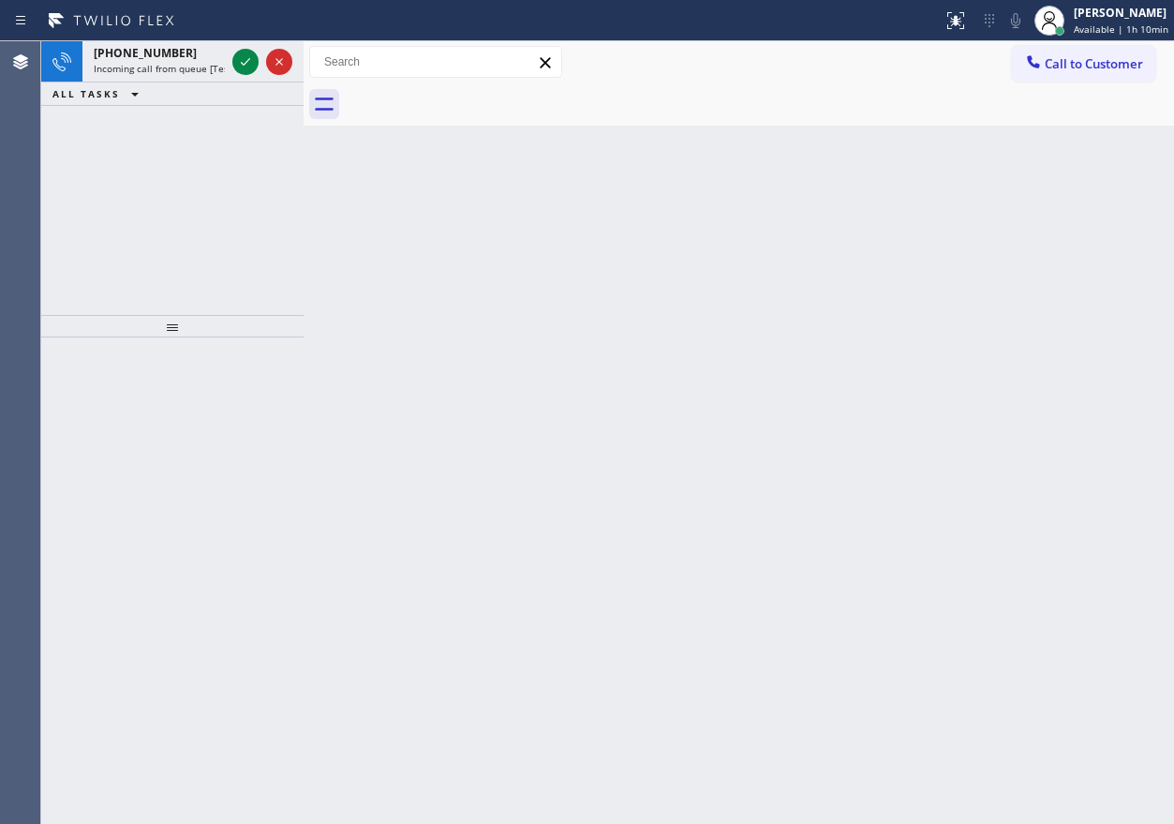
click at [1027, 347] on div "Back to Dashboard Change Sender ID Customers Technicians Select a contact Outbo…" at bounding box center [739, 432] width 871 height 782
click at [166, 64] on span "Incoming call from queue [Test] All" at bounding box center [172, 68] width 156 height 13
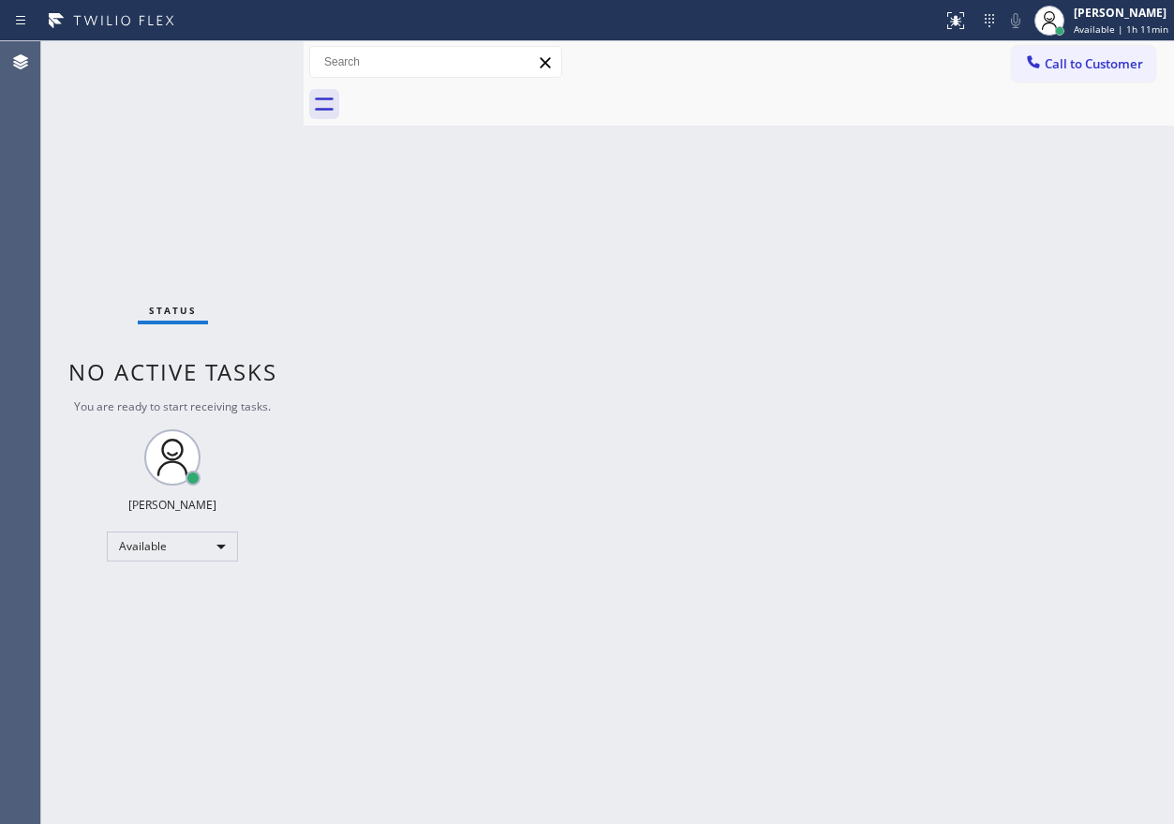
click at [1012, 364] on div "Back to Dashboard Change Sender ID Customers Technicians Select a contact Outbo…" at bounding box center [739, 432] width 871 height 782
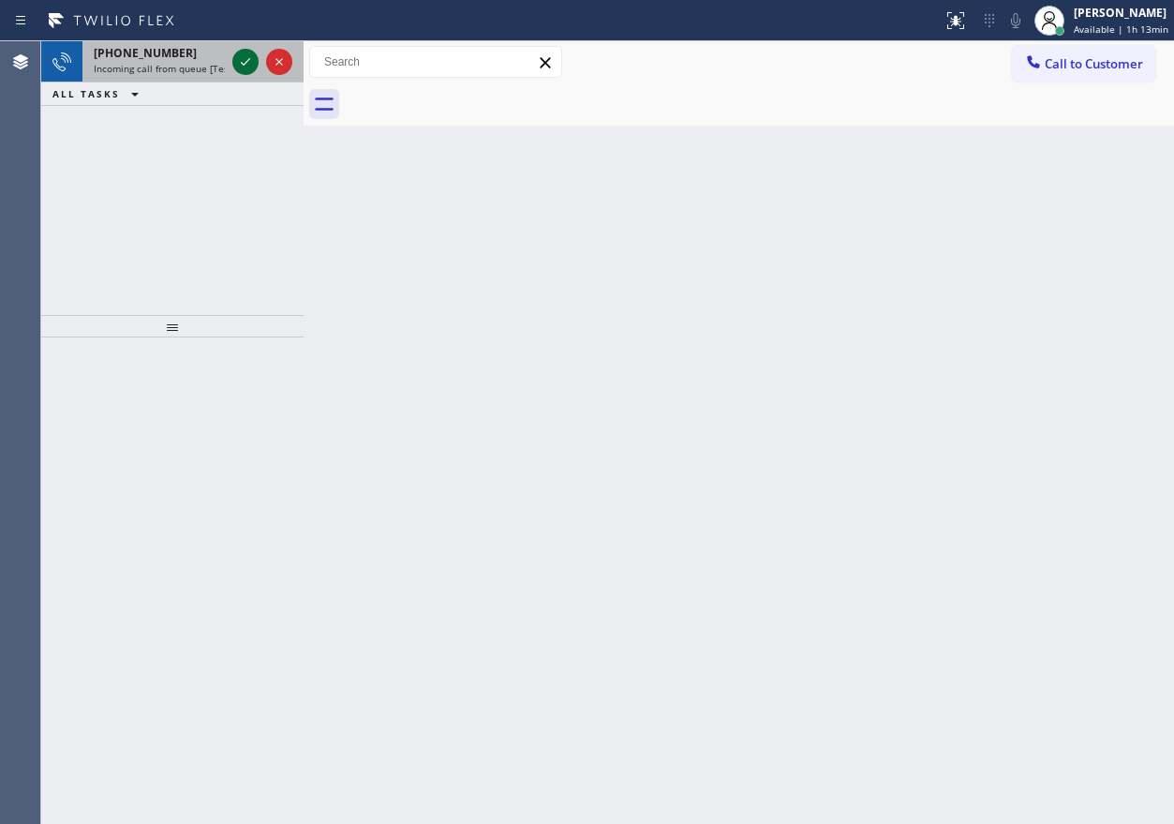
click at [244, 68] on icon at bounding box center [245, 62] width 22 height 22
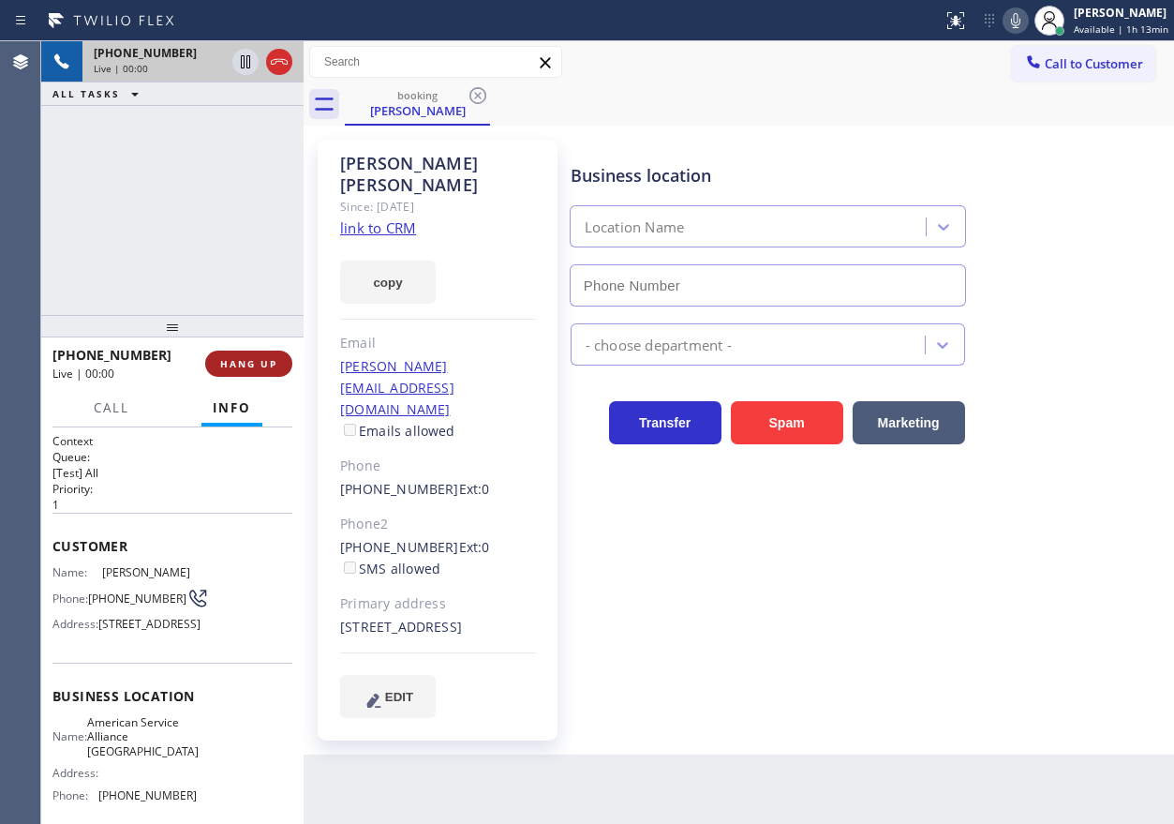
click at [278, 365] on button "HANG UP" at bounding box center [248, 363] width 87 height 26
type input "(760) 452-3737"
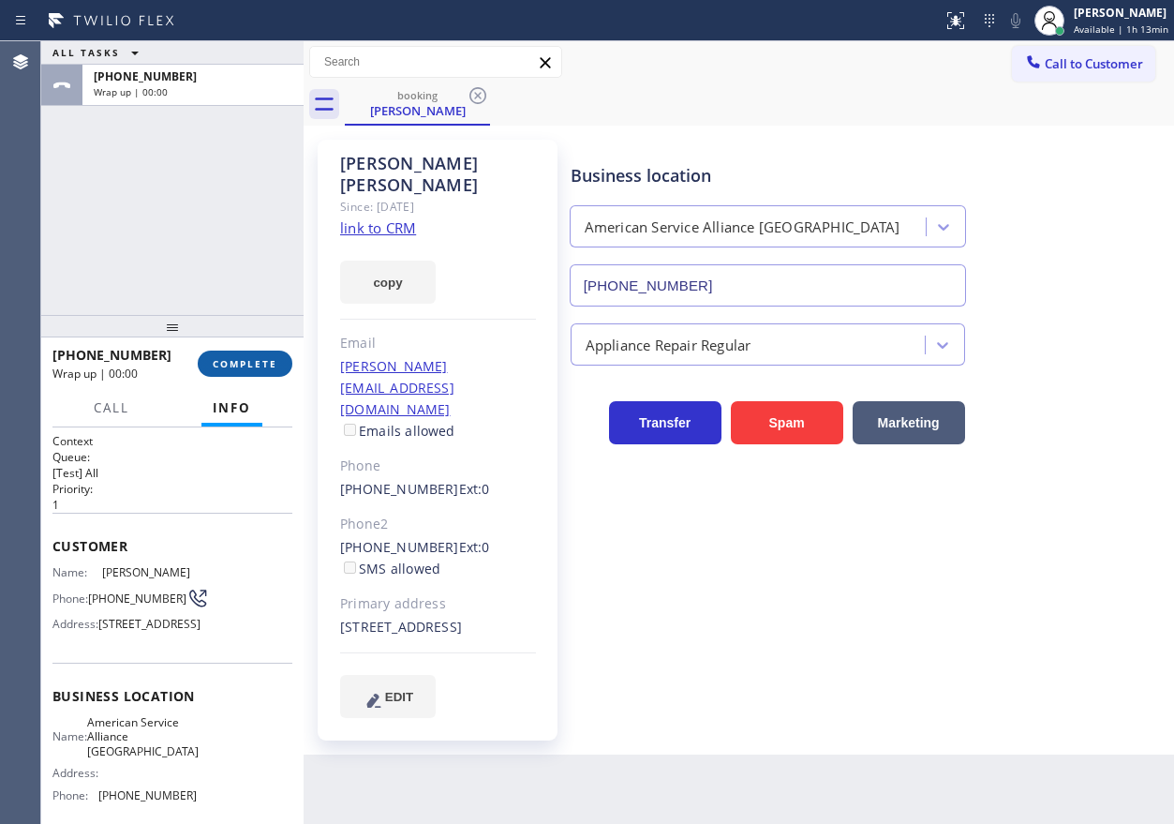
click at [278, 365] on button "COMPLETE" at bounding box center [245, 363] width 95 height 26
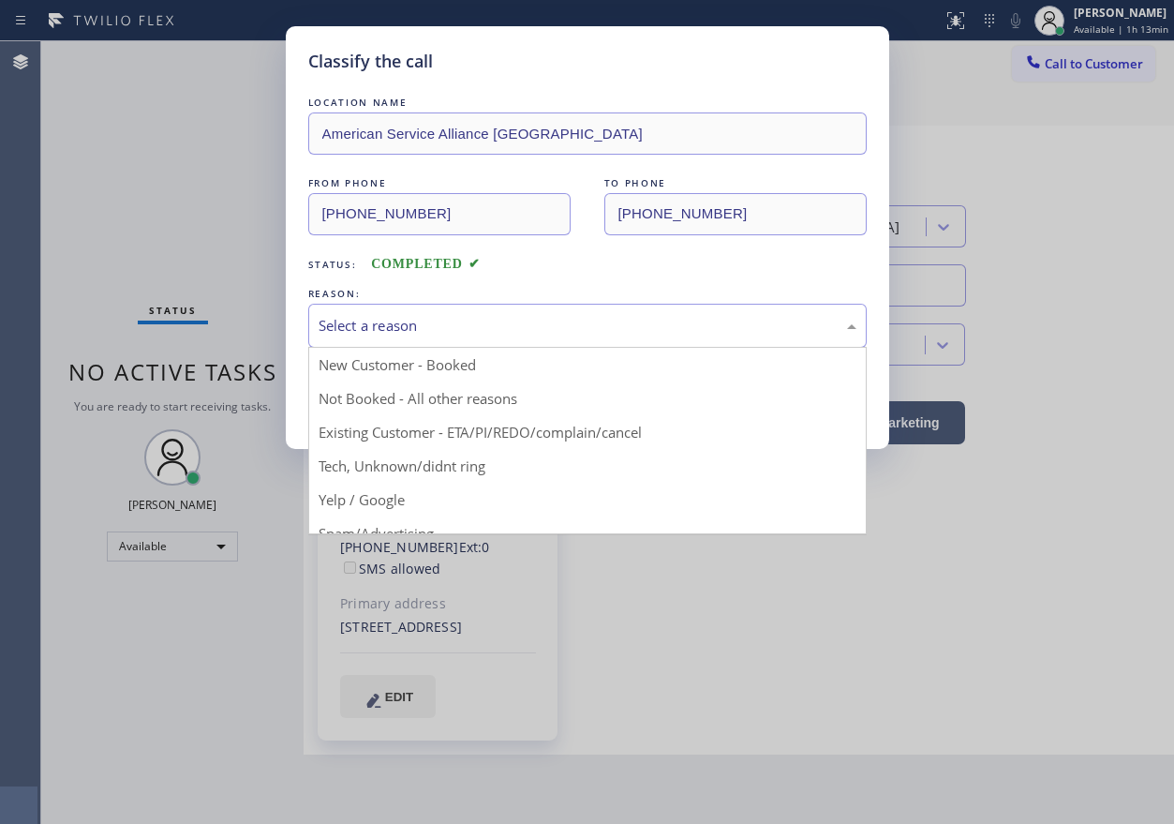
click at [421, 345] on div "Select a reason" at bounding box center [587, 326] width 558 height 44
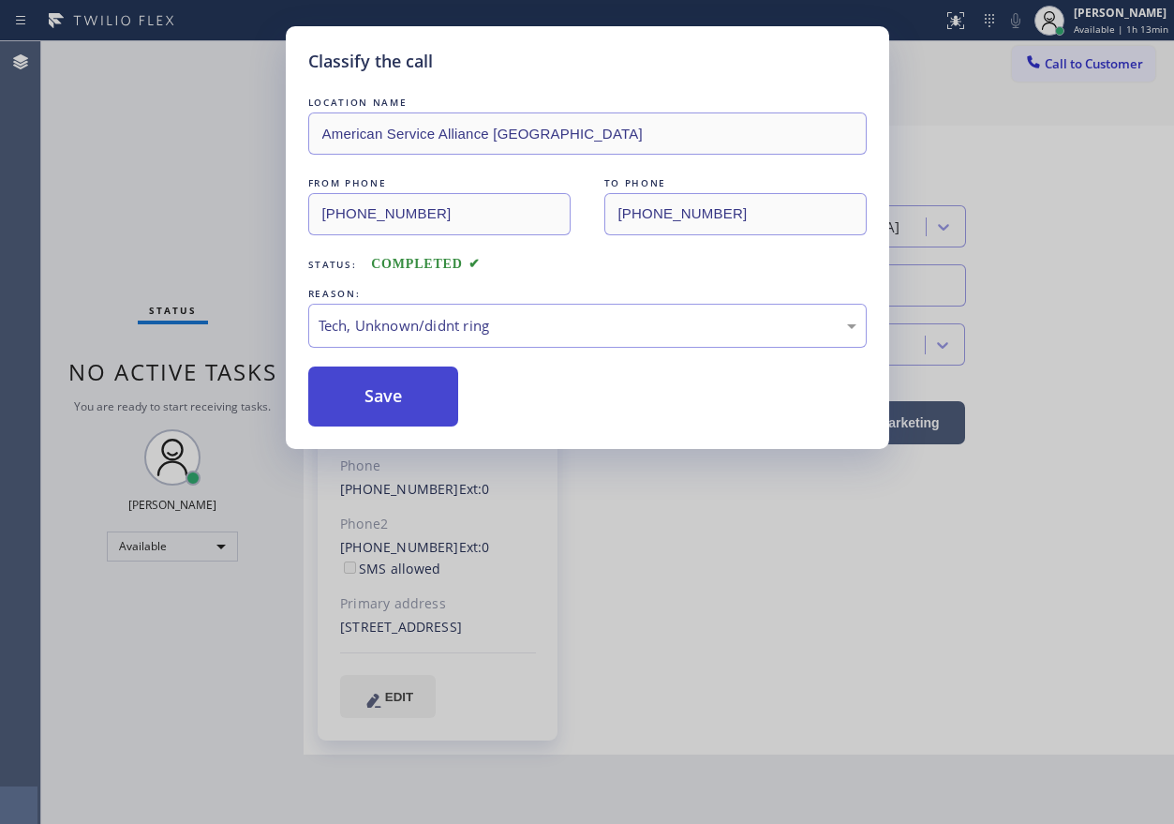
click at [399, 402] on button "Save" at bounding box center [383, 396] width 151 height 60
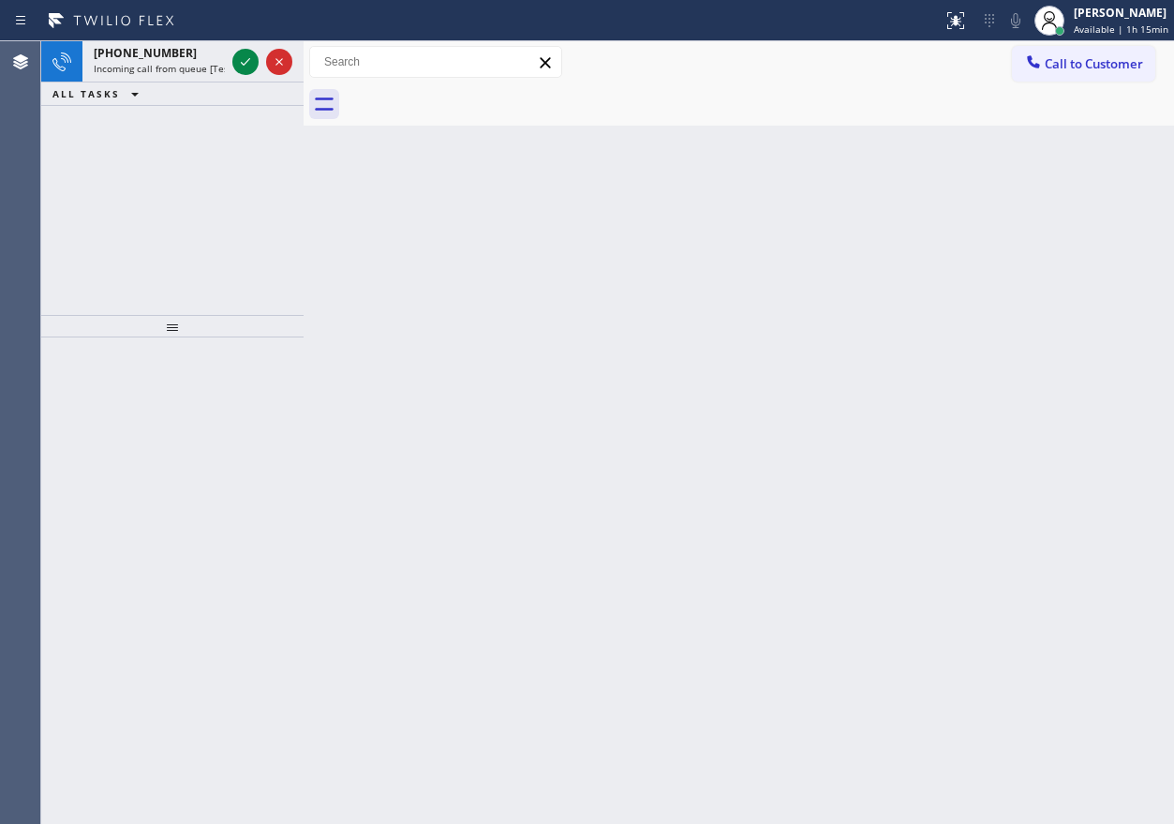
drag, startPoint x: 1054, startPoint y: 321, endPoint x: 345, endPoint y: 145, distance: 730.9
click at [1053, 321] on div "Back to Dashboard Change Sender ID Customers Technicians Select a contact Outbo…" at bounding box center [739, 432] width 871 height 782
click at [247, 67] on icon at bounding box center [245, 62] width 22 height 22
click at [934, 497] on div "Back to Dashboard Change Sender ID Customers Technicians Select a contact Outbo…" at bounding box center [739, 432] width 871 height 782
click at [237, 58] on icon at bounding box center [245, 62] width 22 height 22
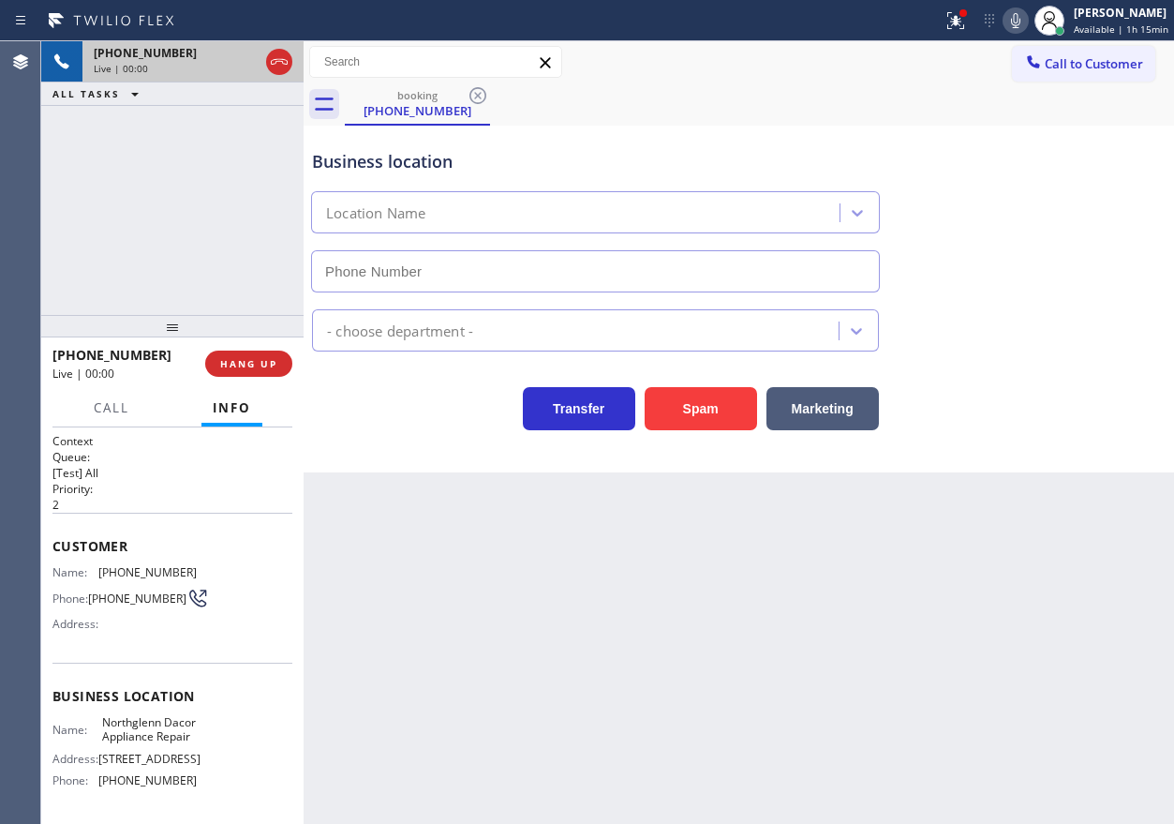
type input "(720) 571-8754"
click at [165, 744] on span "Northglenn Dacor Appliance Repair" at bounding box center [149, 729] width 94 height 29
copy span "Northglenn Dacor Appliance Repair"
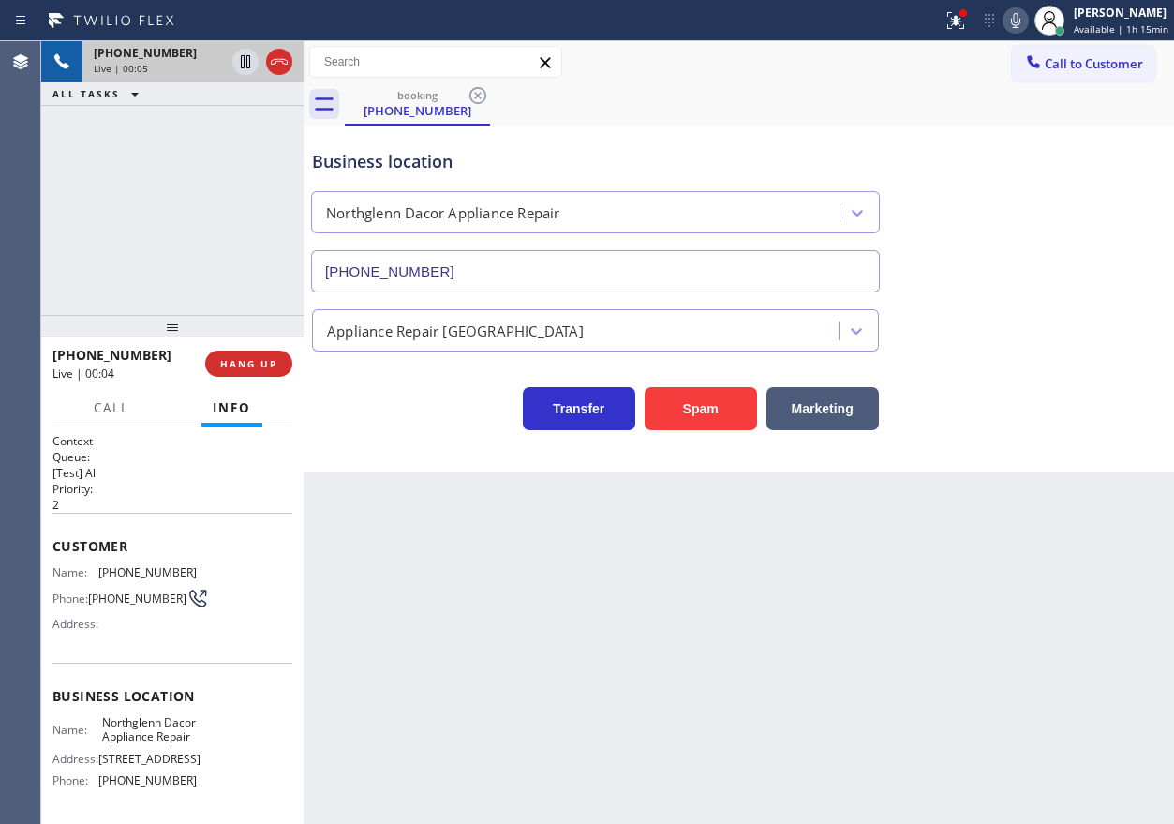
click at [519, 240] on div "Northglenn Dacor Appliance Repair (720) 571-8754" at bounding box center [595, 238] width 567 height 109
click at [517, 266] on input "(720) 571-8754" at bounding box center [595, 271] width 569 height 42
click at [128, 576] on span "(720) 878-6673" at bounding box center [147, 572] width 98 height 14
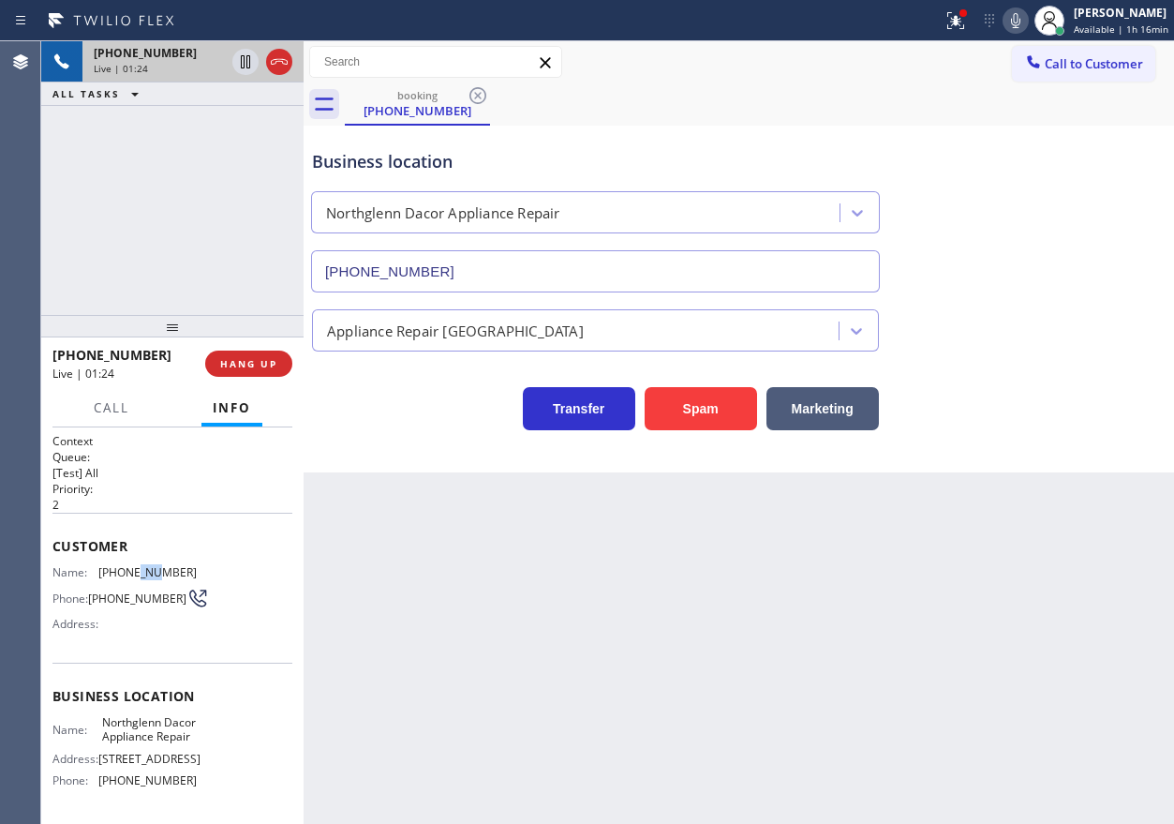
click at [128, 576] on span "(720) 878-6673" at bounding box center [147, 572] width 98 height 14
copy span "(720) 878-6673"
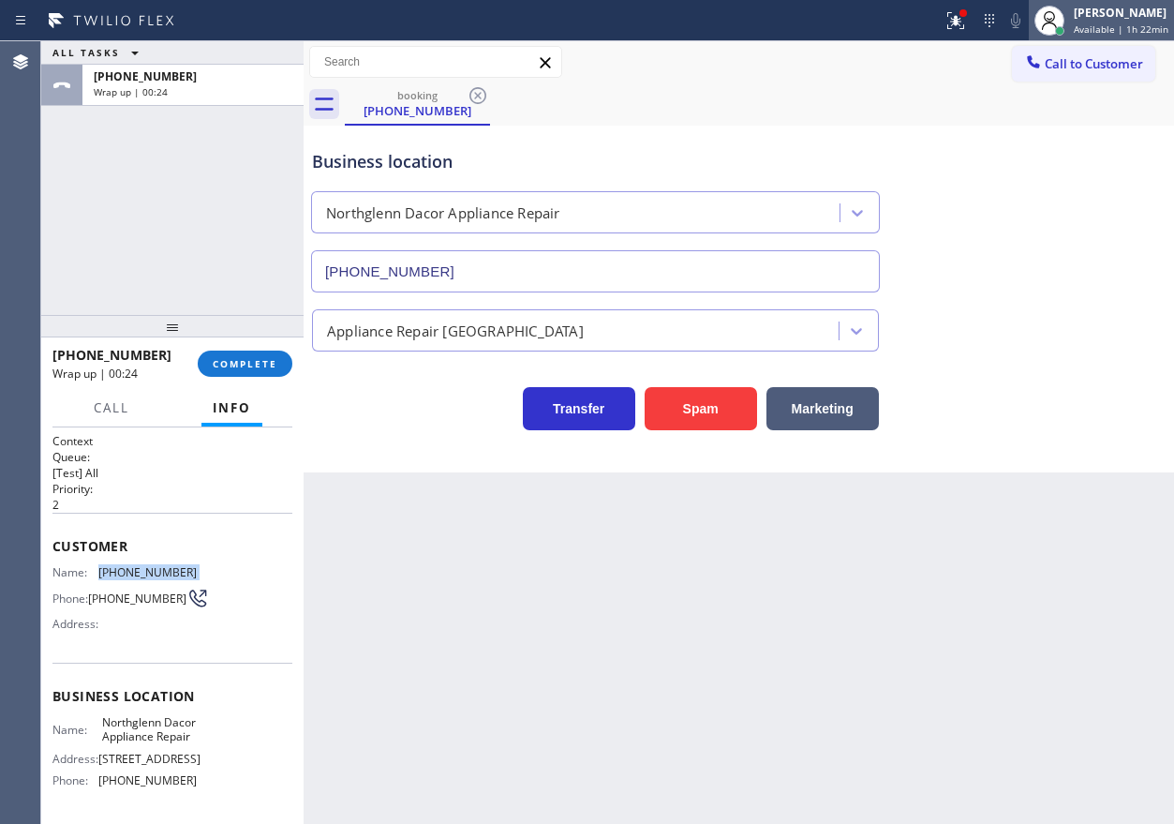
click at [1117, 33] on span "Available | 1h 22min" at bounding box center [1121, 28] width 95 height 13
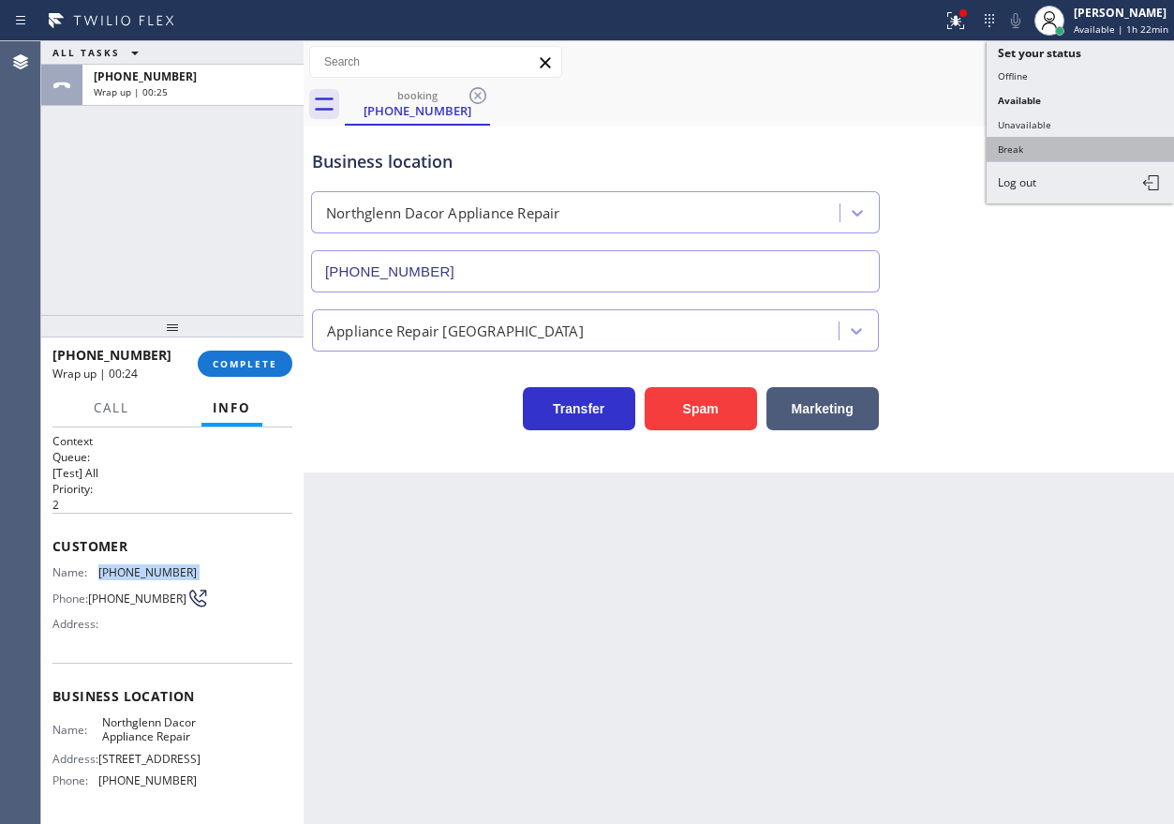
click at [1019, 147] on button "Break" at bounding box center [1080, 149] width 187 height 24
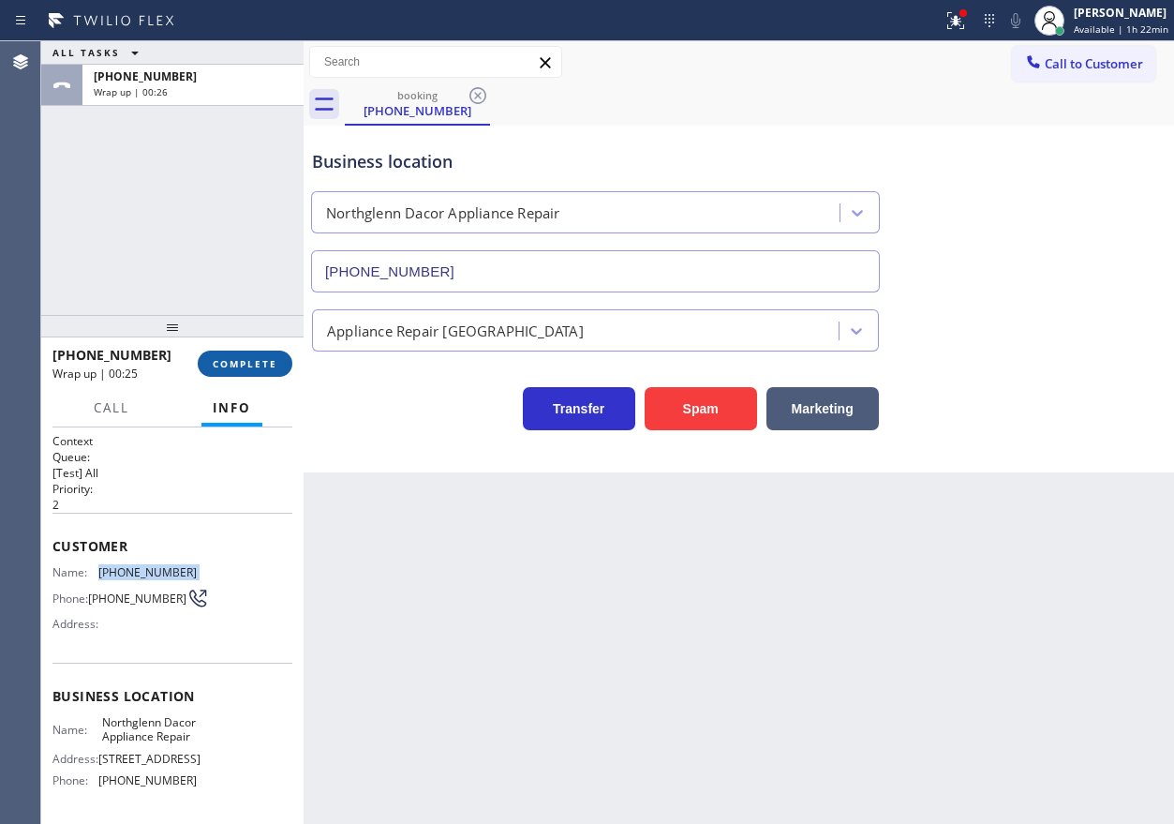
click at [248, 358] on span "COMPLETE" at bounding box center [245, 363] width 65 height 13
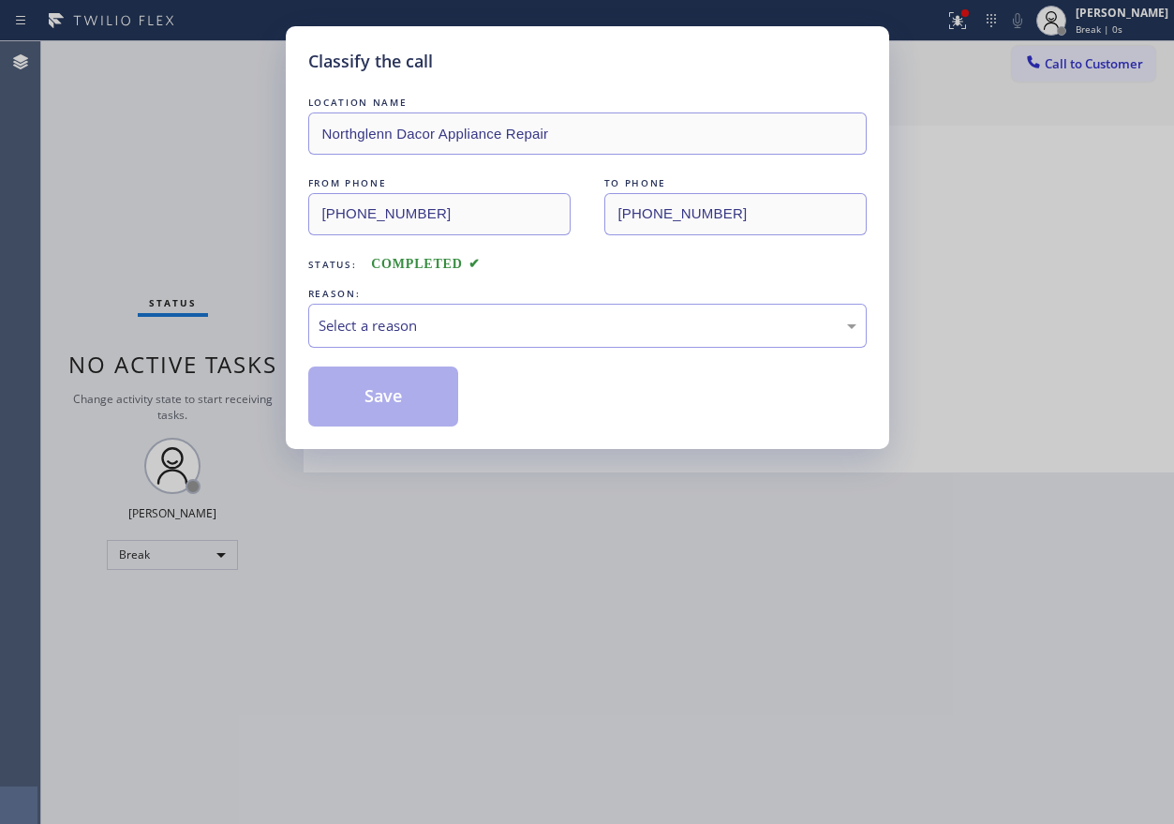
click at [424, 322] on div "Select a reason" at bounding box center [588, 326] width 538 height 22
click at [379, 396] on button "Save" at bounding box center [383, 396] width 151 height 60
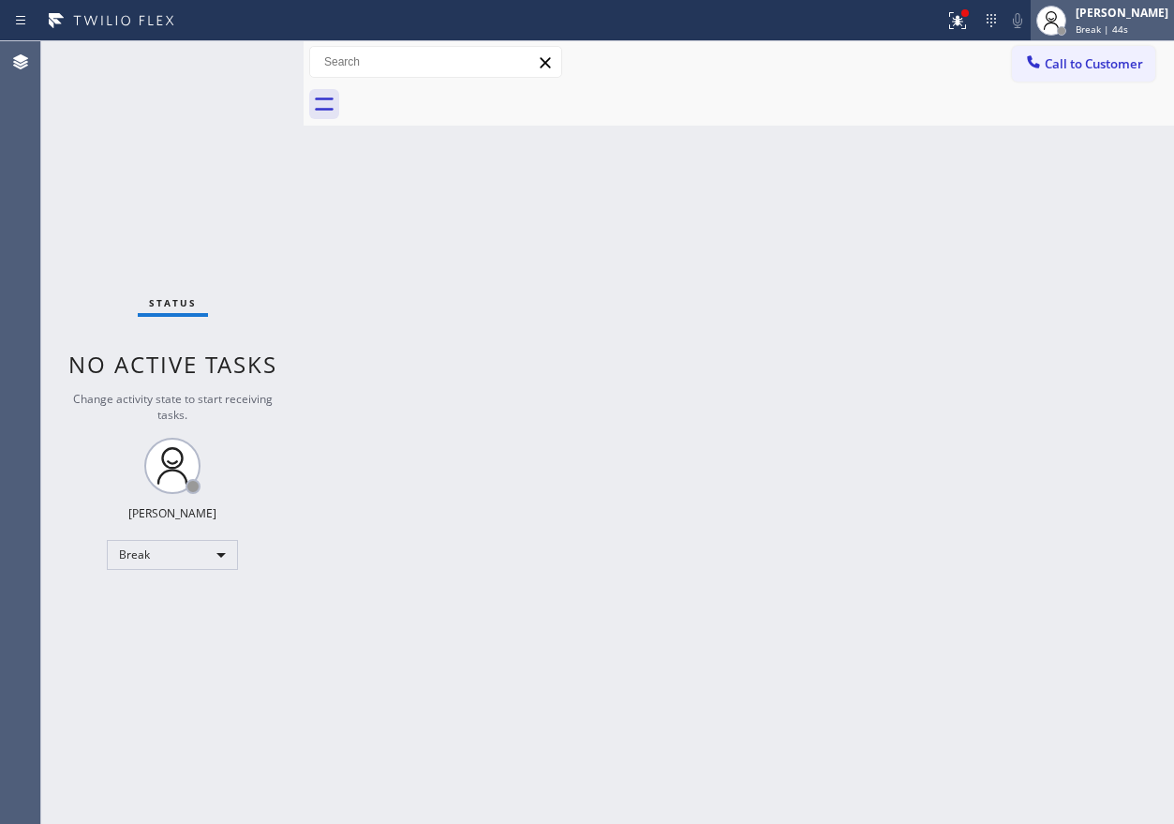
click at [1120, 27] on span "Break | 44s" at bounding box center [1102, 28] width 52 height 13
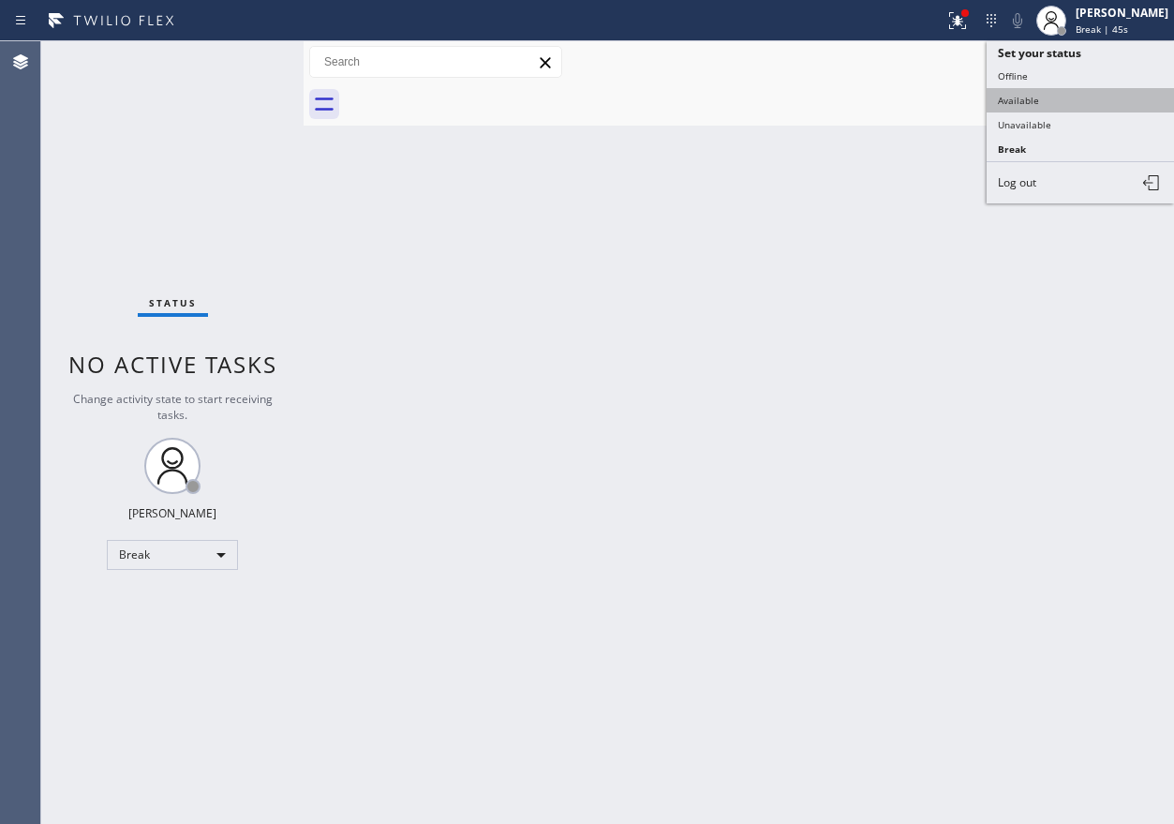
click at [1042, 105] on button "Available" at bounding box center [1080, 100] width 187 height 24
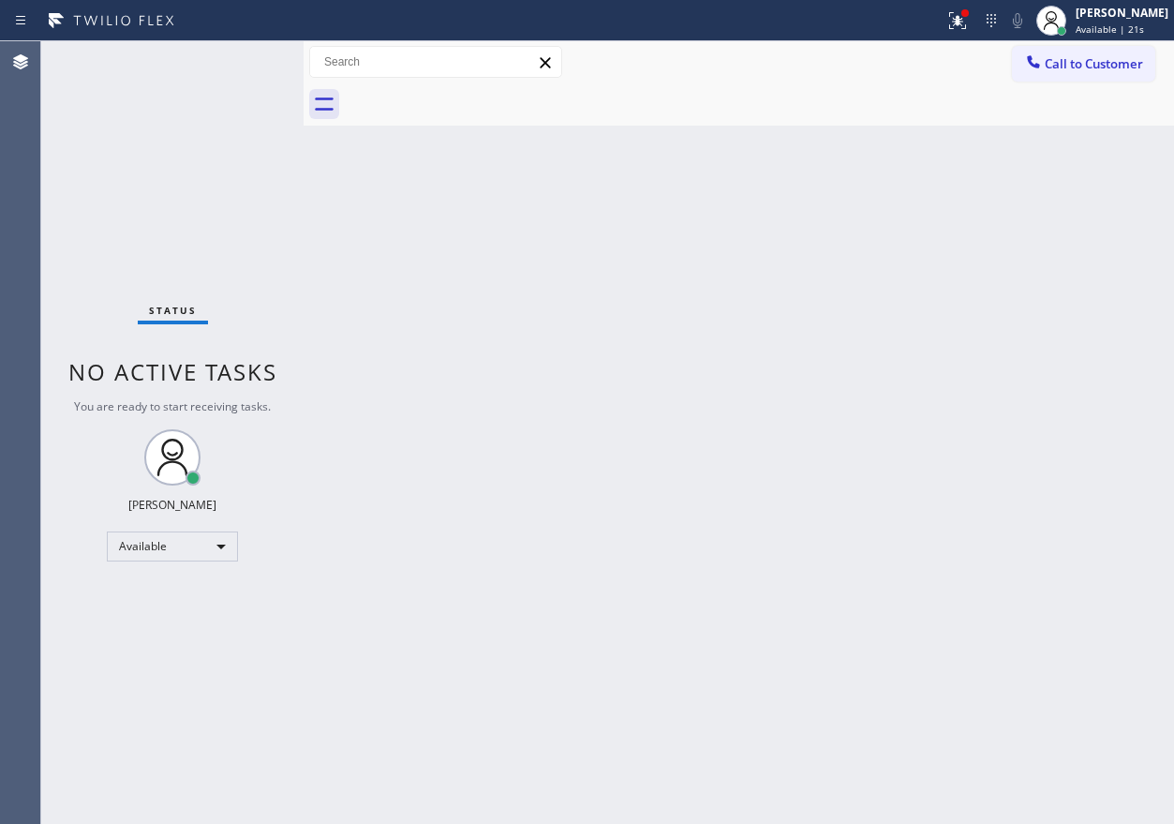
click at [1064, 391] on div "Back to Dashboard Change Sender ID Customers Technicians Select a contact Outbo…" at bounding box center [739, 432] width 871 height 782
click at [1011, 394] on div "Back to Dashboard Change Sender ID Customers Technicians Select a contact Outbo…" at bounding box center [739, 432] width 871 height 782
drag, startPoint x: 980, startPoint y: 538, endPoint x: 972, endPoint y: 547, distance: 12.6
click at [980, 538] on div "Back to Dashboard Change Sender ID Customers Technicians Select a contact Outbo…" at bounding box center [739, 432] width 871 height 782
click at [1076, 536] on div "Back to Dashboard Change Sender ID Customers Technicians Select a contact Outbo…" at bounding box center [739, 432] width 871 height 782
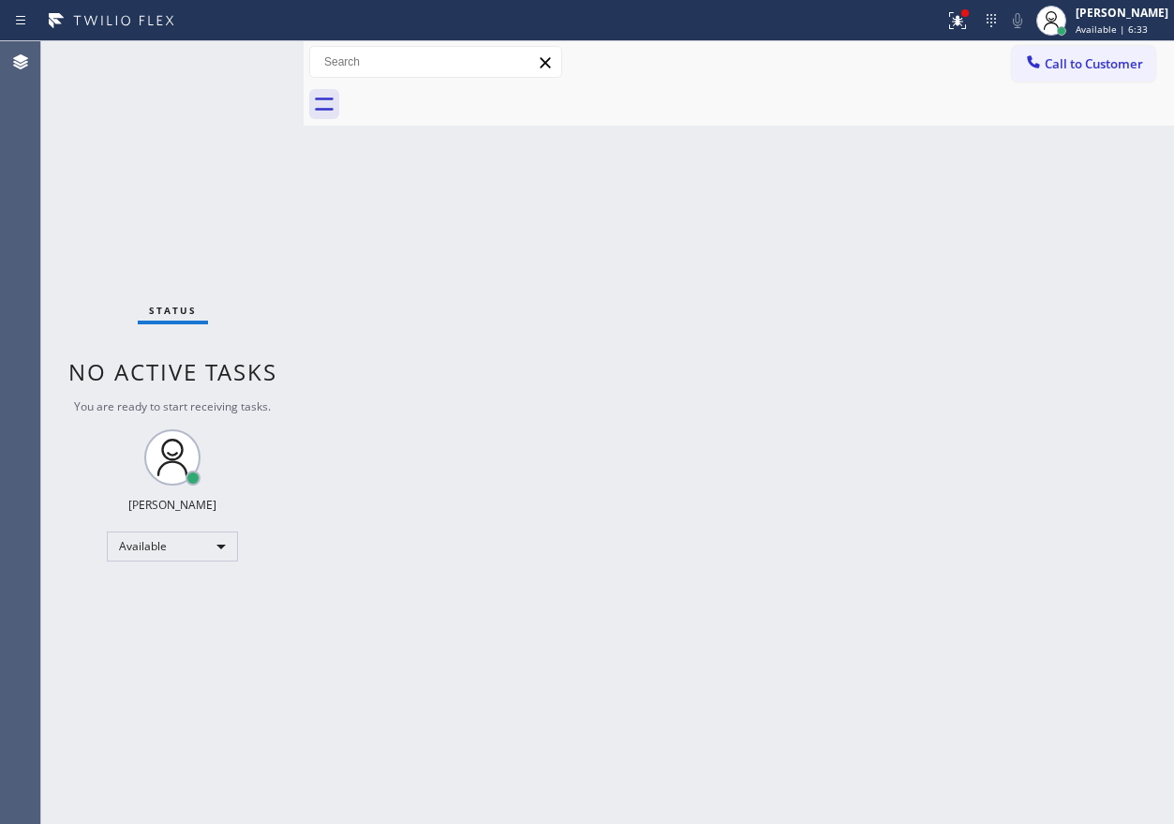
click at [1010, 526] on div "Back to Dashboard Change Sender ID Customers Technicians Select a contact Outbo…" at bounding box center [739, 432] width 871 height 782
click at [947, 390] on div "Back to Dashboard Change Sender ID Customers Technicians Select a contact Outbo…" at bounding box center [739, 432] width 871 height 782
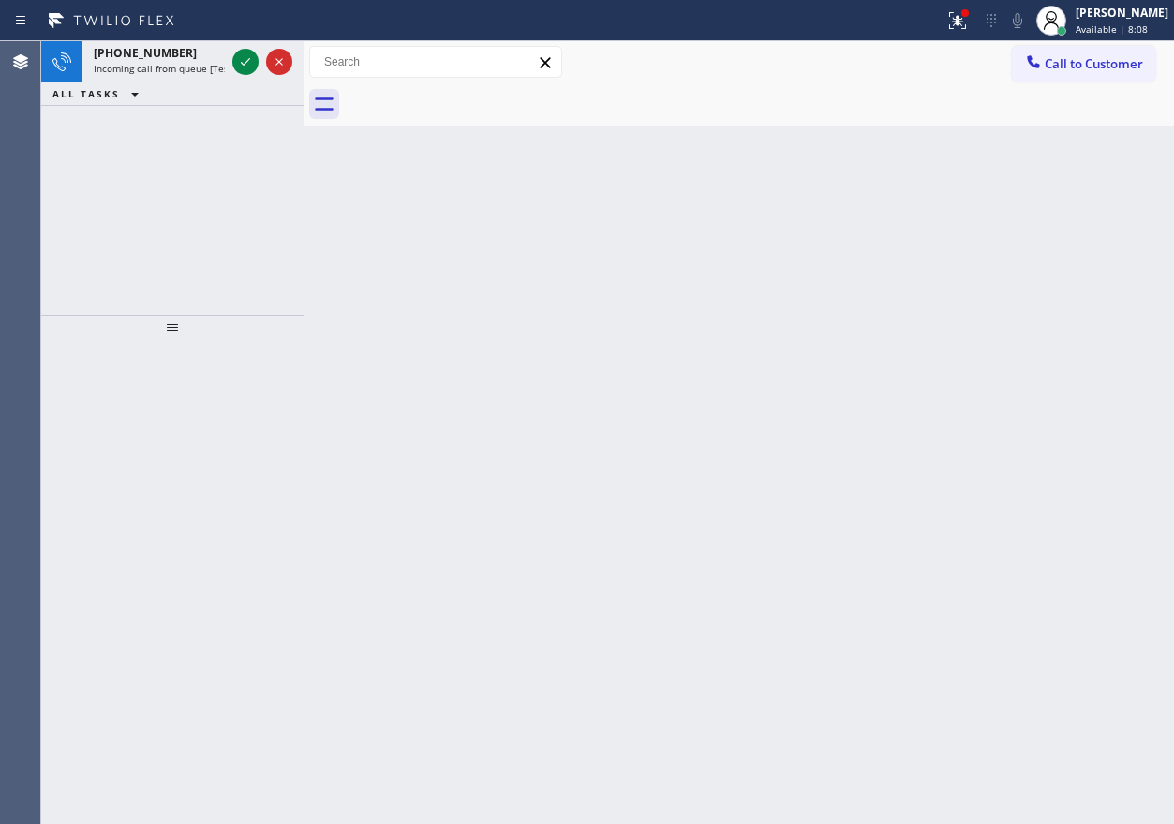
click at [1005, 249] on div "Back to Dashboard Change Sender ID Customers Technicians Select a contact Outbo…" at bounding box center [739, 432] width 871 height 782
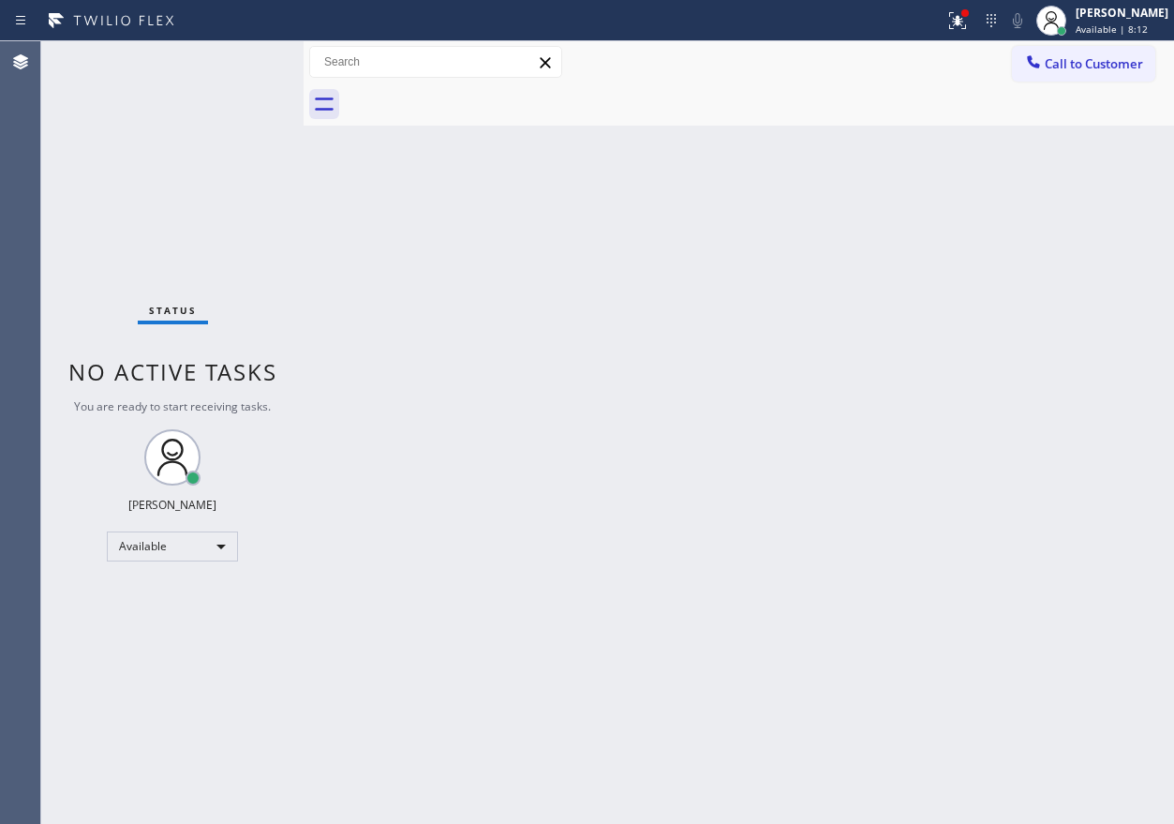
drag, startPoint x: 1073, startPoint y: 316, endPoint x: 1065, endPoint y: 279, distance: 37.3
click at [1073, 313] on div "Back to Dashboard Change Sender ID Customers Technicians Select a contact Outbo…" at bounding box center [739, 432] width 871 height 782
click at [969, 25] on icon at bounding box center [957, 20] width 22 height 22
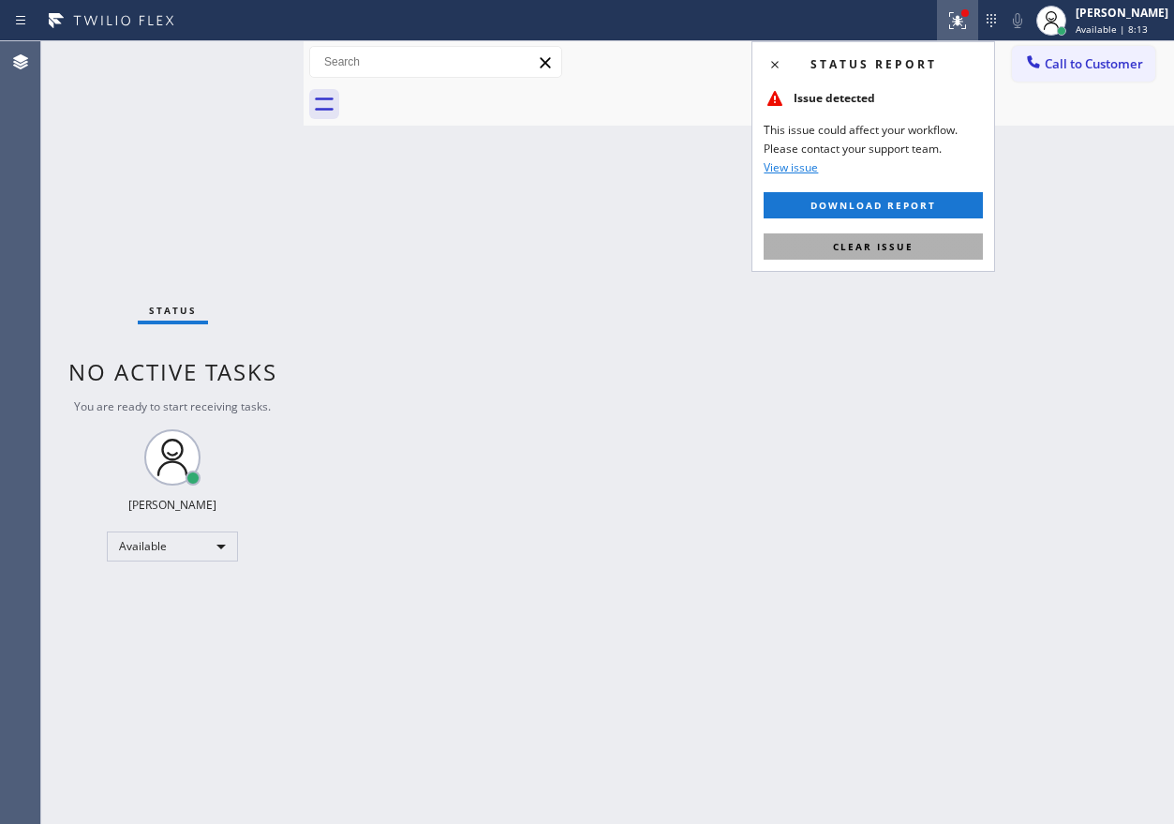
click at [880, 250] on span "Clear issue" at bounding box center [873, 246] width 81 height 13
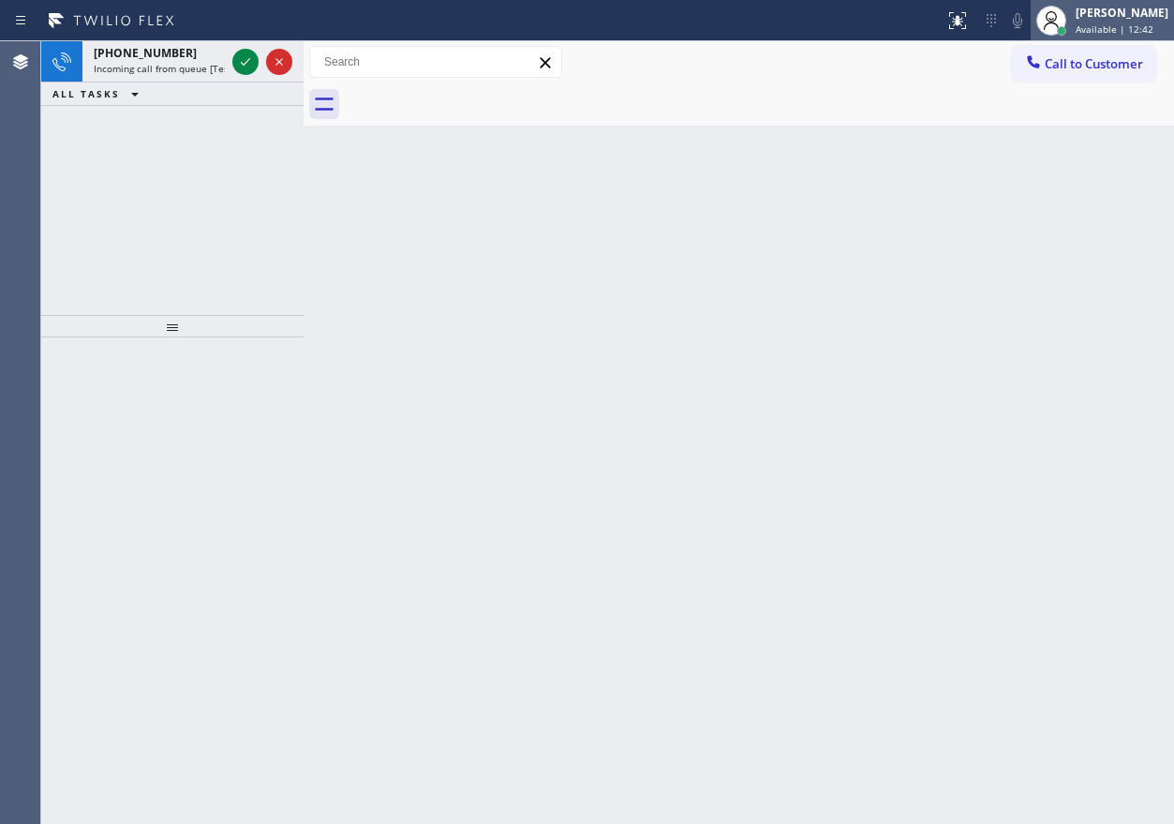
click at [1115, 39] on div "Paula Arnado Available | 12:42" at bounding box center [1102, 20] width 143 height 41
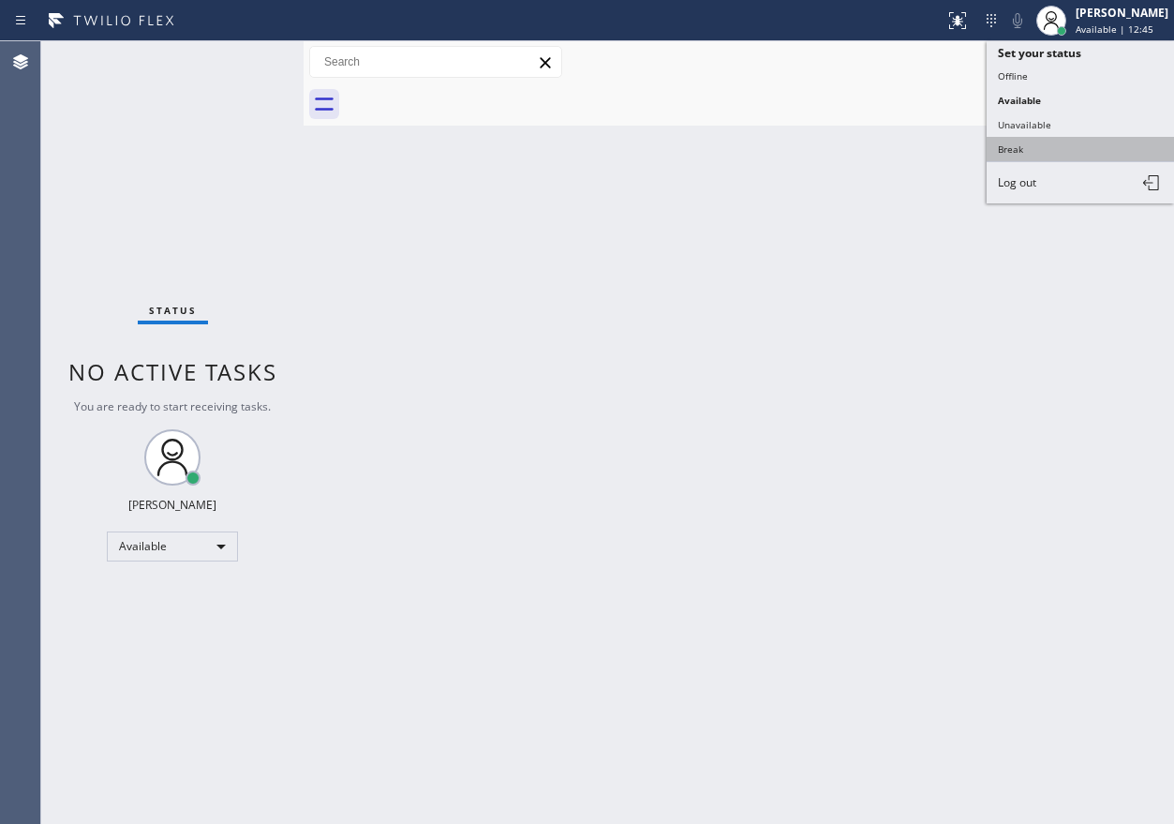
click at [1012, 152] on button "Break" at bounding box center [1080, 149] width 187 height 24
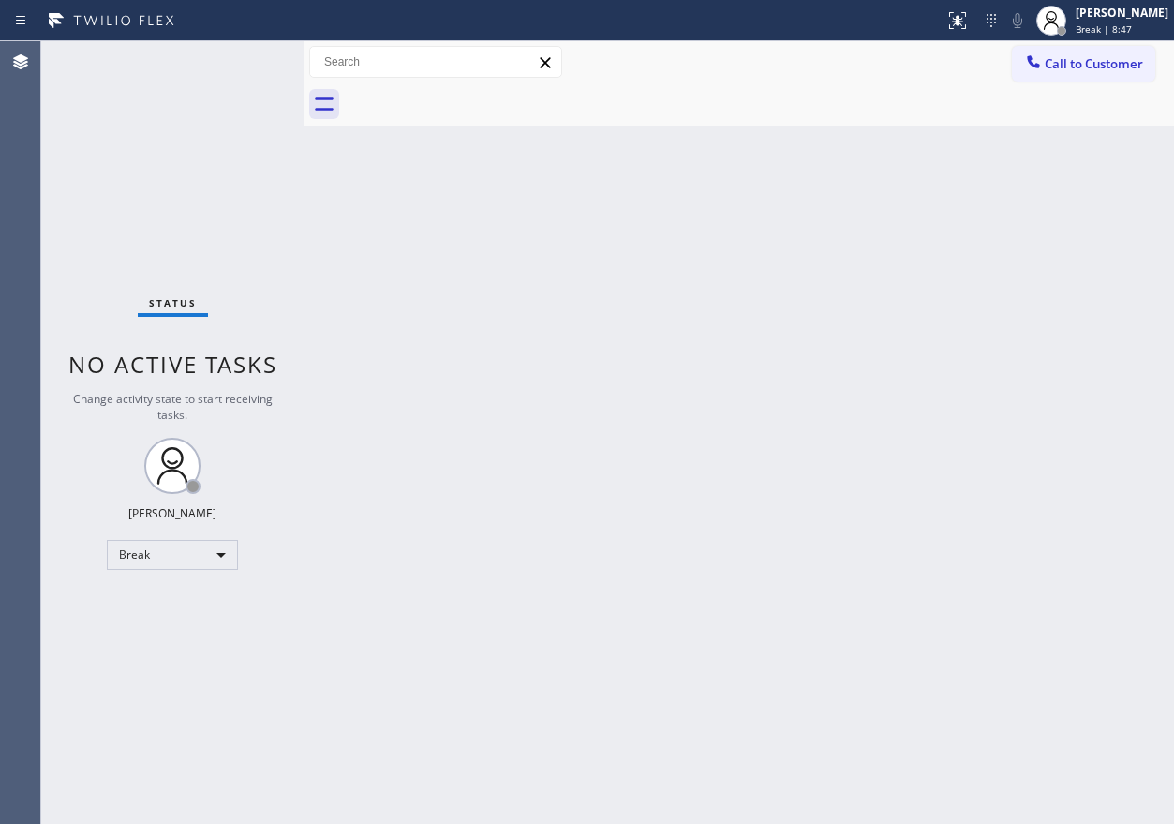
drag, startPoint x: 1112, startPoint y: 377, endPoint x: 1070, endPoint y: 409, distance: 52.9
click at [1112, 377] on div "Back to Dashboard Change Sender ID Customers Technicians Select a contact Outbo…" at bounding box center [739, 432] width 871 height 782
click at [1003, 343] on div "Back to Dashboard Change Sender ID Customers Technicians Select a contact Outbo…" at bounding box center [739, 432] width 871 height 782
click at [962, 266] on div "Back to Dashboard Change Sender ID Customers Technicians Select a contact Outbo…" at bounding box center [739, 432] width 871 height 782
